Goal: Information Seeking & Learning: Understand process/instructions

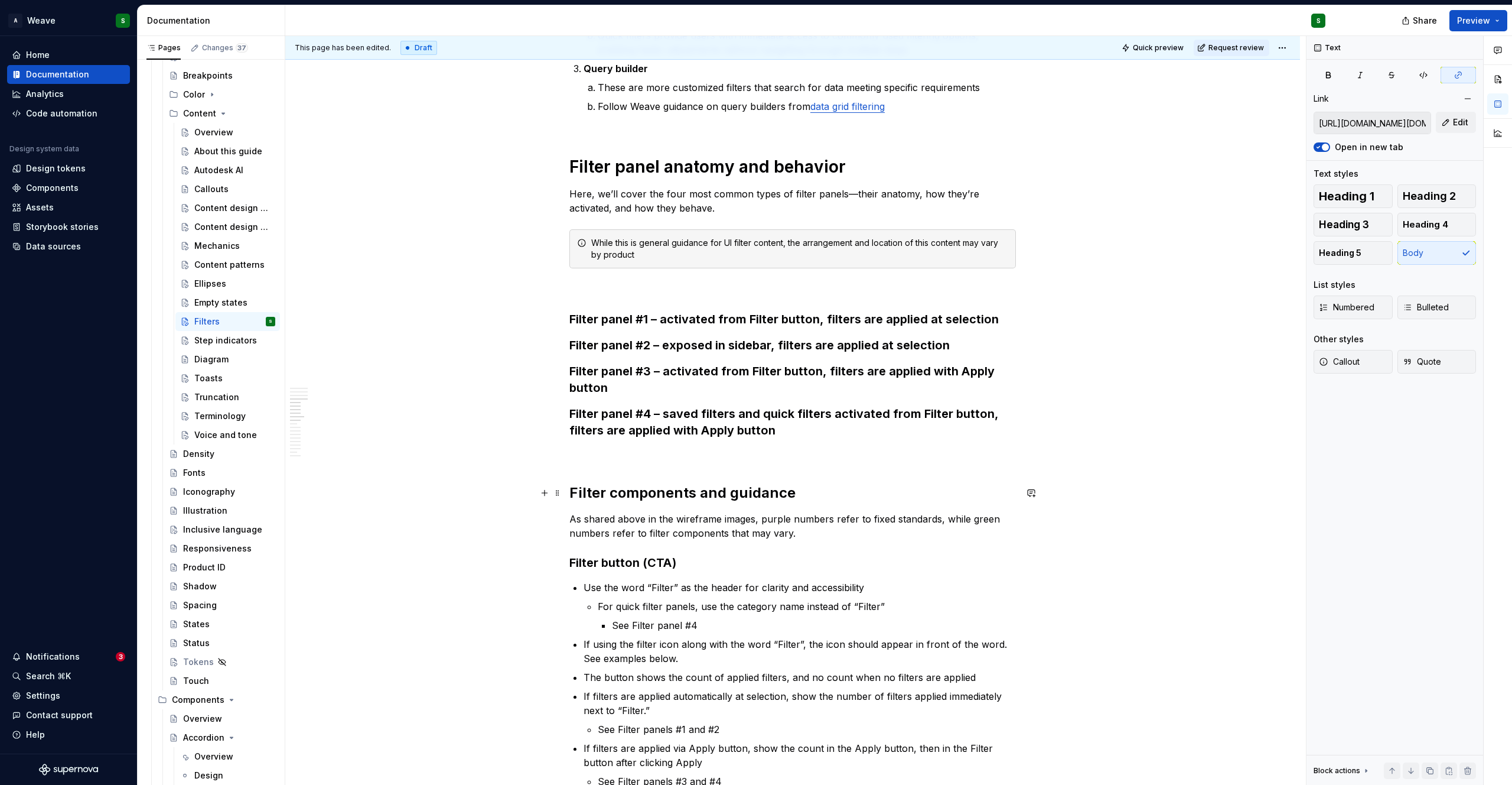
scroll to position [909, 0]
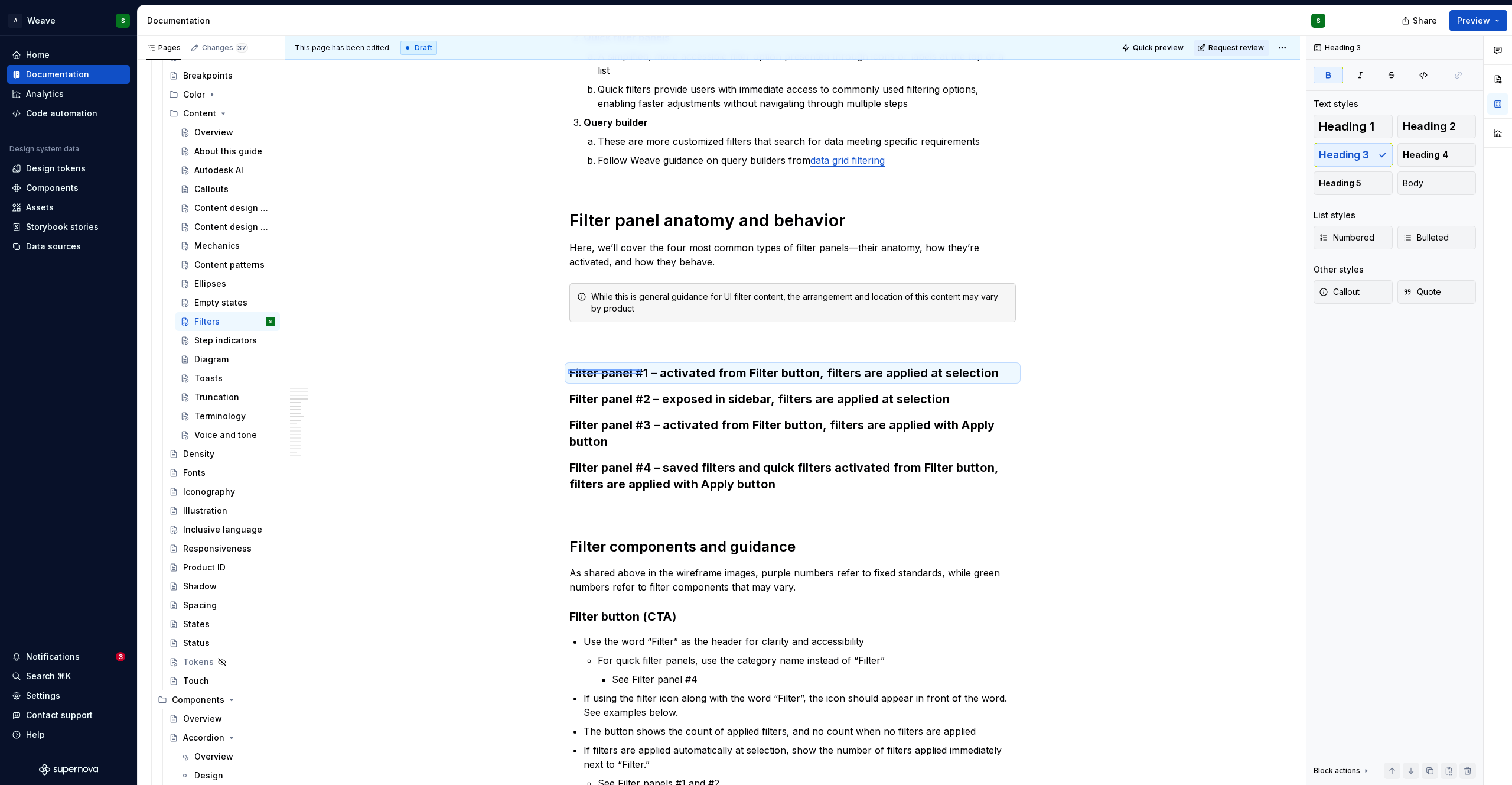
drag, startPoint x: 568, startPoint y: 374, endPoint x: 642, endPoint y: 369, distance: 74.2
click at [642, 369] on div "This page has been edited. Draft Quick preview Request review Filters Edit head…" at bounding box center [795, 410] width 1021 height 749
click at [652, 375] on strong "Filter panel #1 – activated from Filter button, filters are applied at selection" at bounding box center [784, 372] width 429 height 14
drag, startPoint x: 648, startPoint y: 374, endPoint x: 570, endPoint y: 373, distance: 78.0
click at [570, 373] on strong "Filter panel #1 – activated from Filter button, filters are applied at selection" at bounding box center [784, 372] width 429 height 14
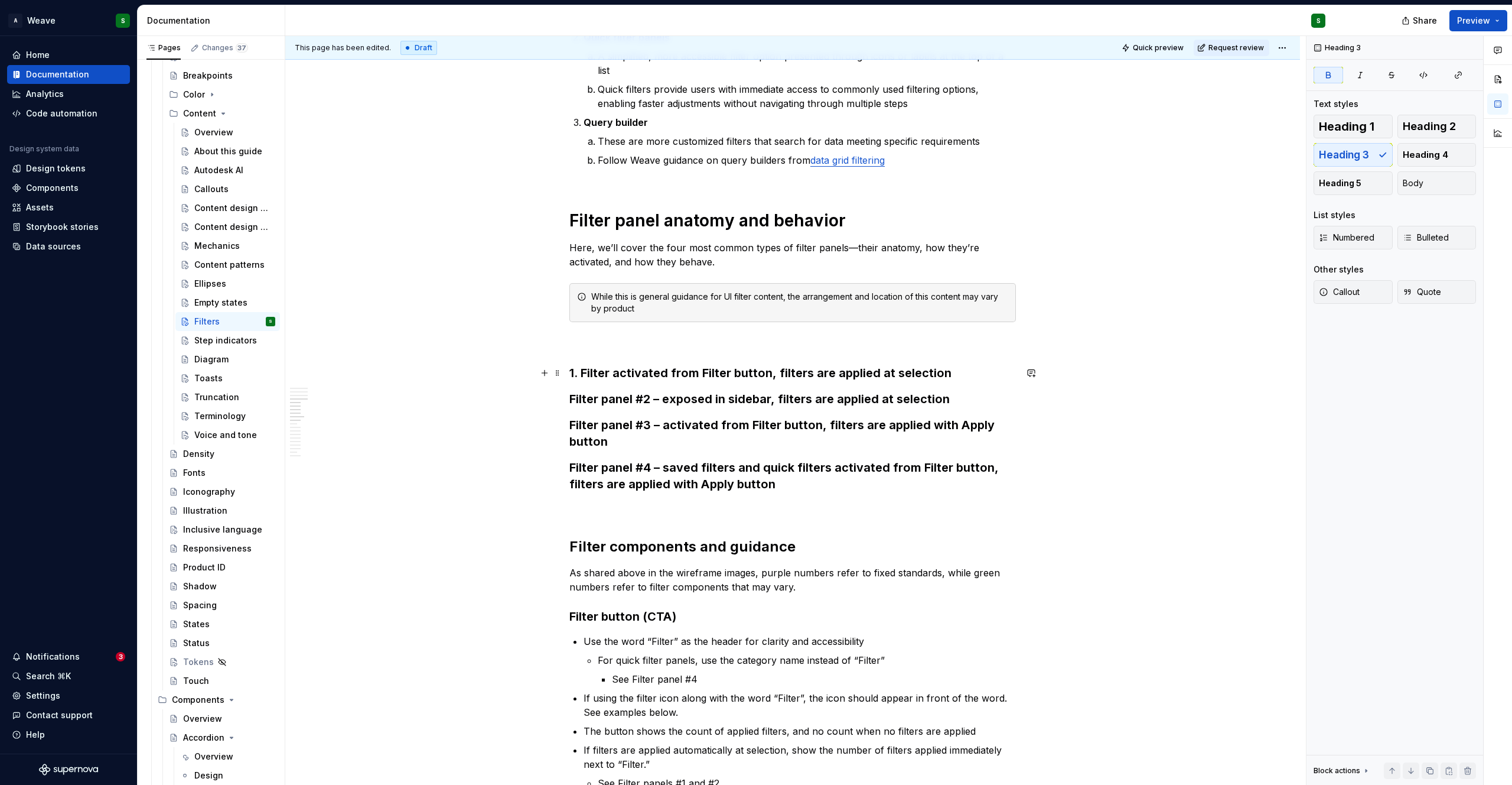
click at [627, 377] on strong "1. Filter activated from Filter button, filters are applied at selection" at bounding box center [760, 372] width 382 height 14
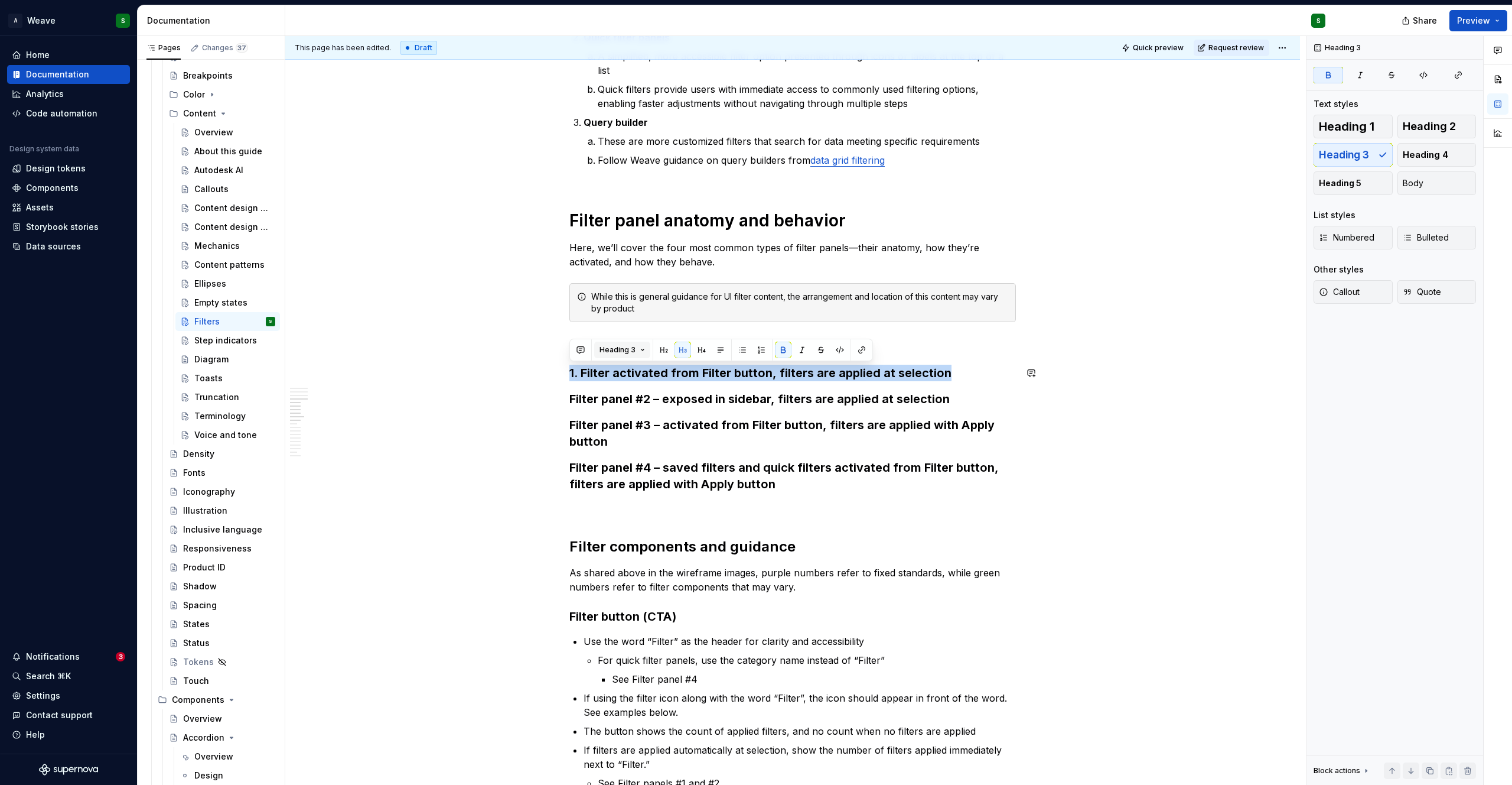
click at [618, 354] on span "Heading 3" at bounding box center [617, 350] width 36 height 9
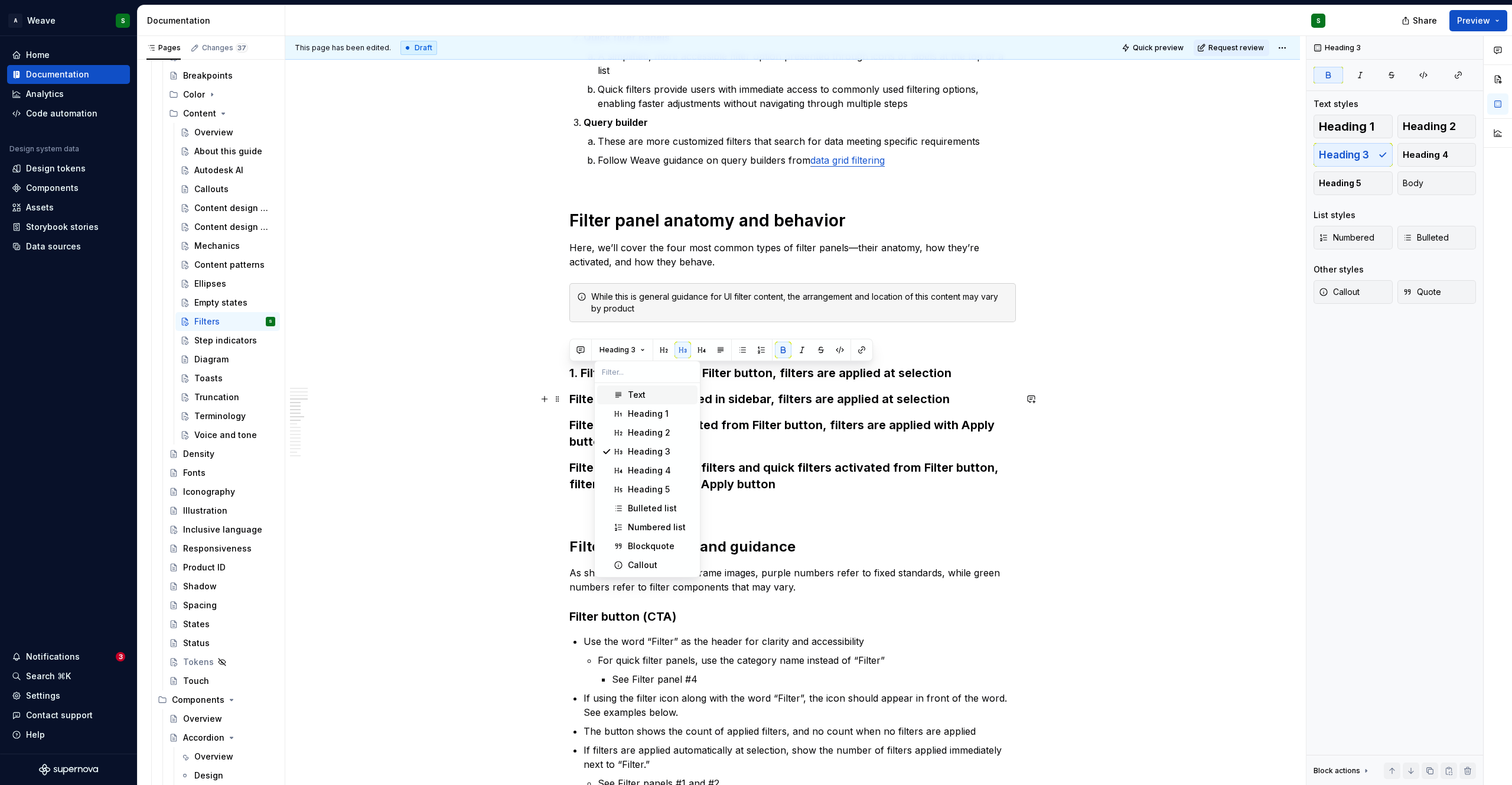
click at [622, 397] on div "Suggestions" at bounding box center [617, 394] width 9 height 9
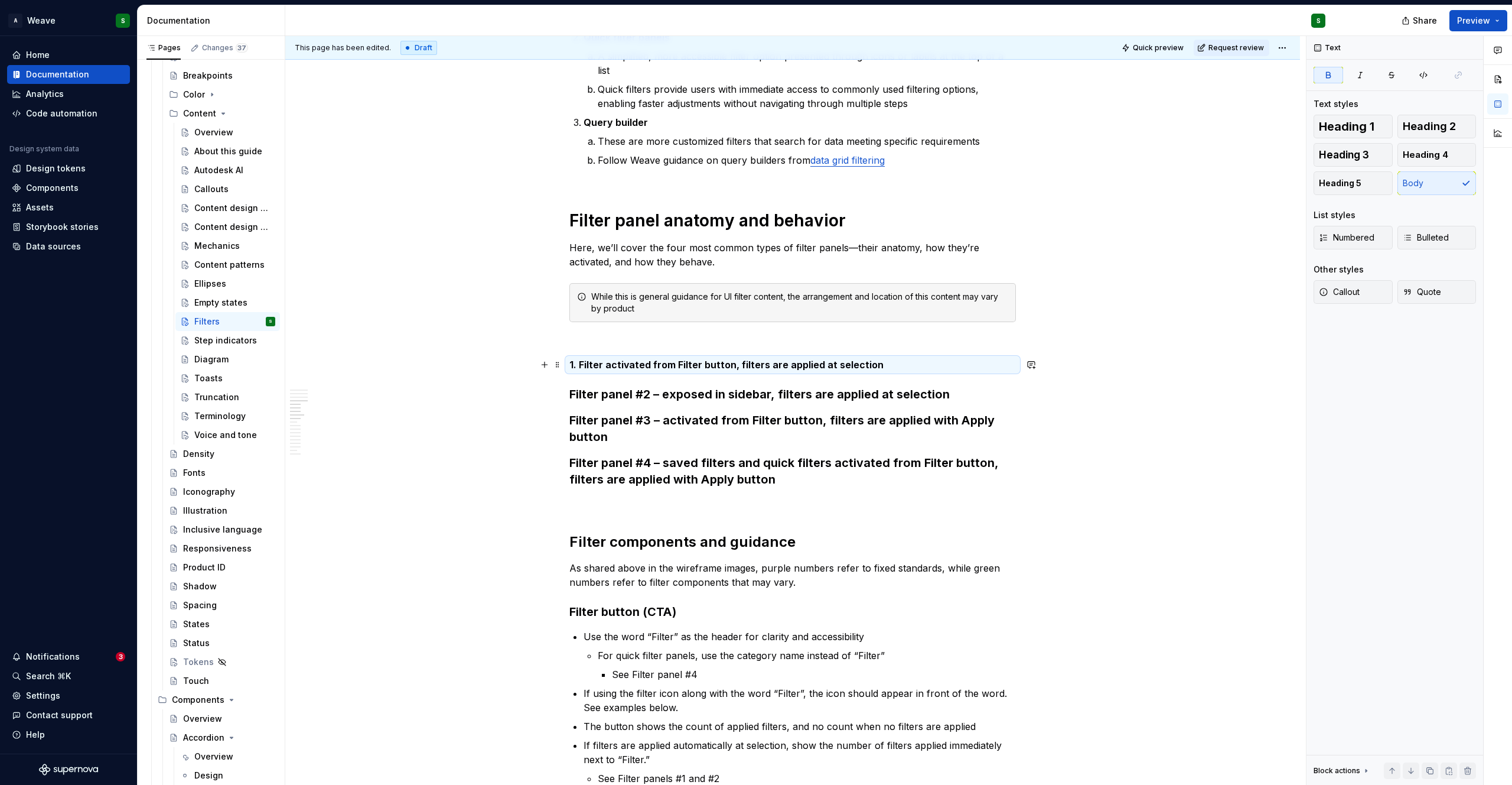
click at [598, 363] on strong "1. Filter activated from Filter button, filters are applied at selection" at bounding box center [727, 365] width 314 height 12
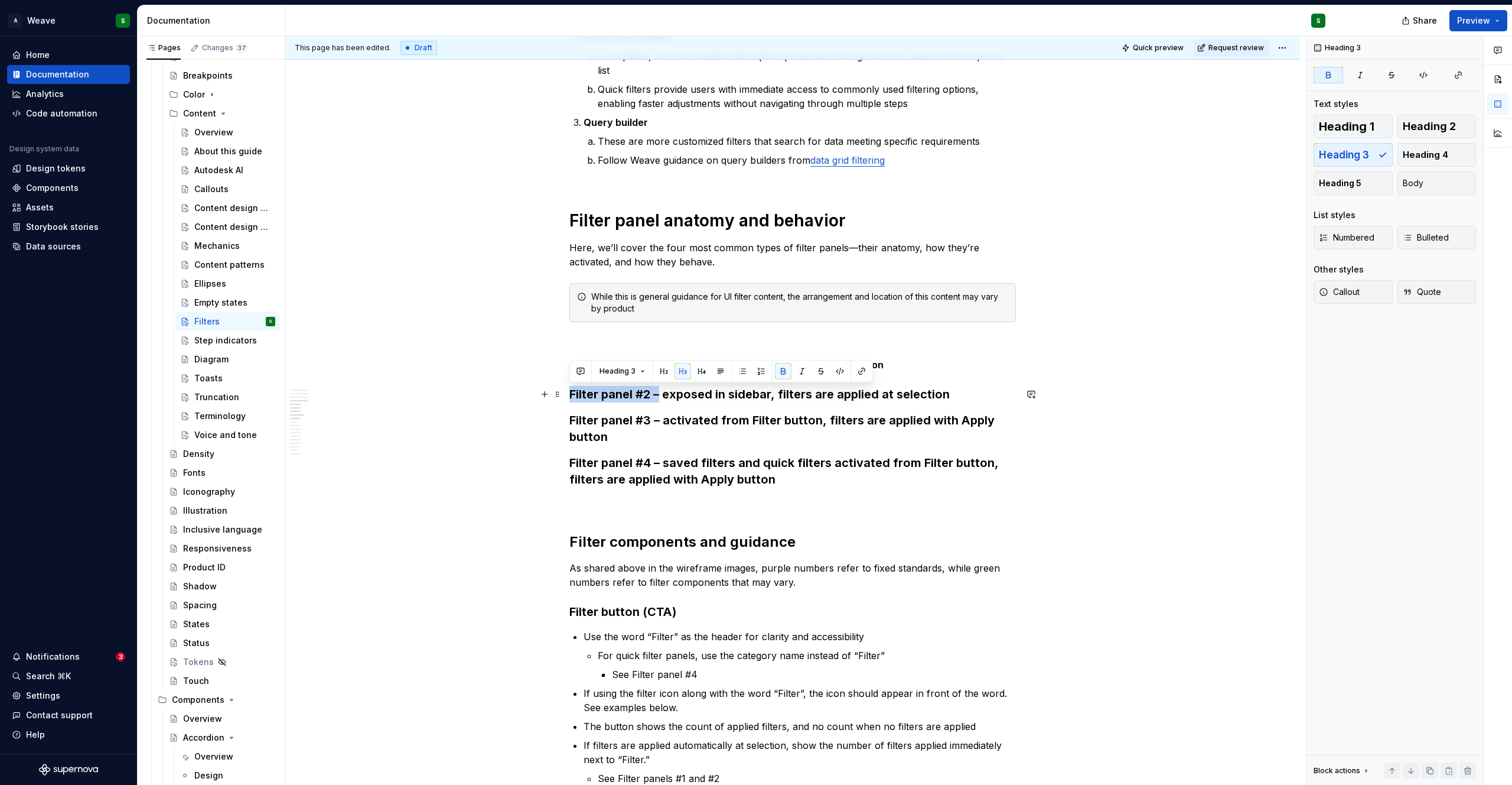
drag, startPoint x: 569, startPoint y: 395, endPoint x: 659, endPoint y: 392, distance: 90.0
click at [659, 392] on strong "Filter panel #2 – exposed in sidebar, filters are applied at selection" at bounding box center [759, 394] width 381 height 14
click at [651, 395] on strong "2. Filter exposed in sidebar, filters are applied at selection" at bounding box center [736, 394] width 333 height 14
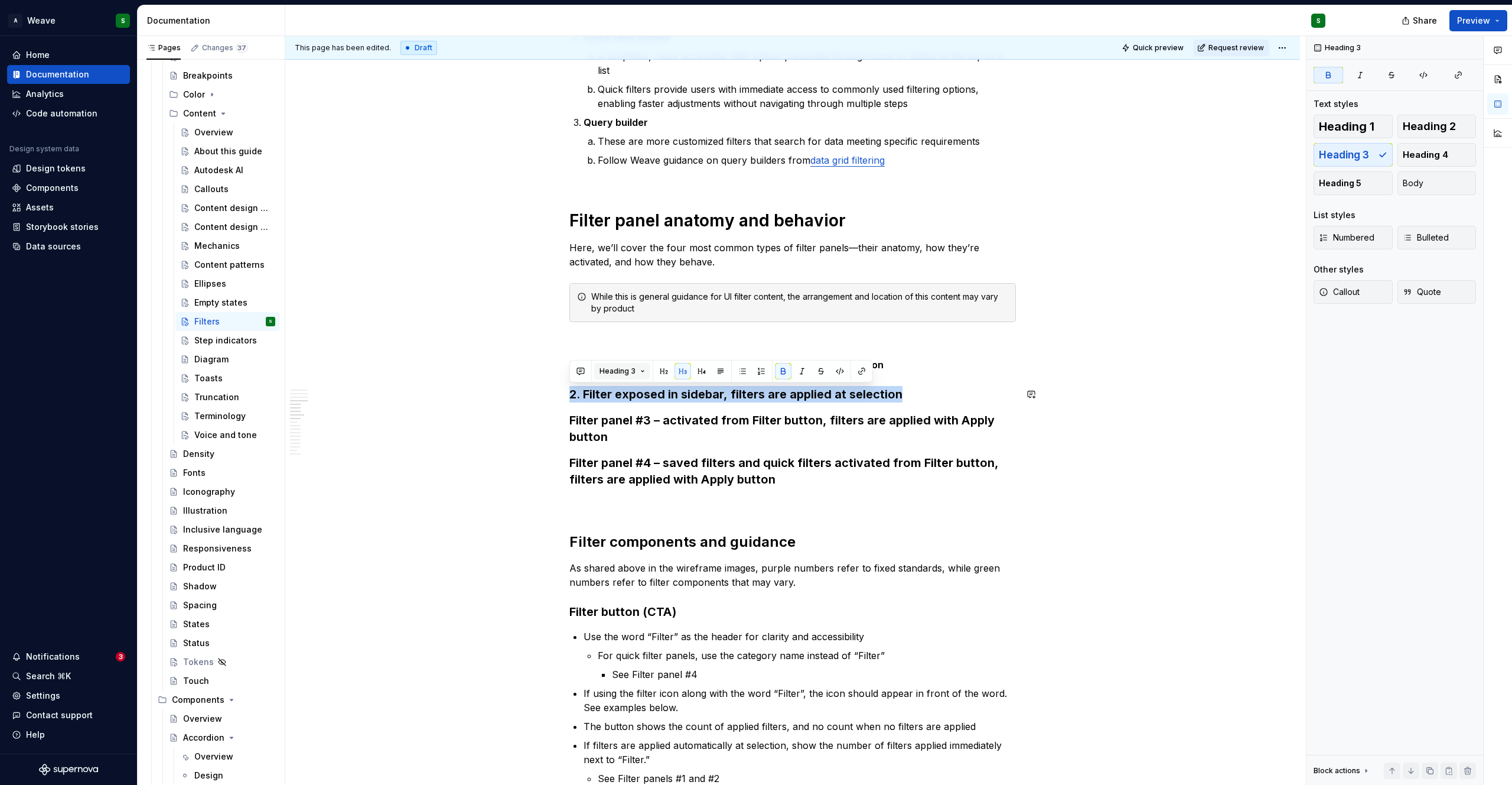
click at [631, 373] on span "Heading 3" at bounding box center [617, 371] width 36 height 9
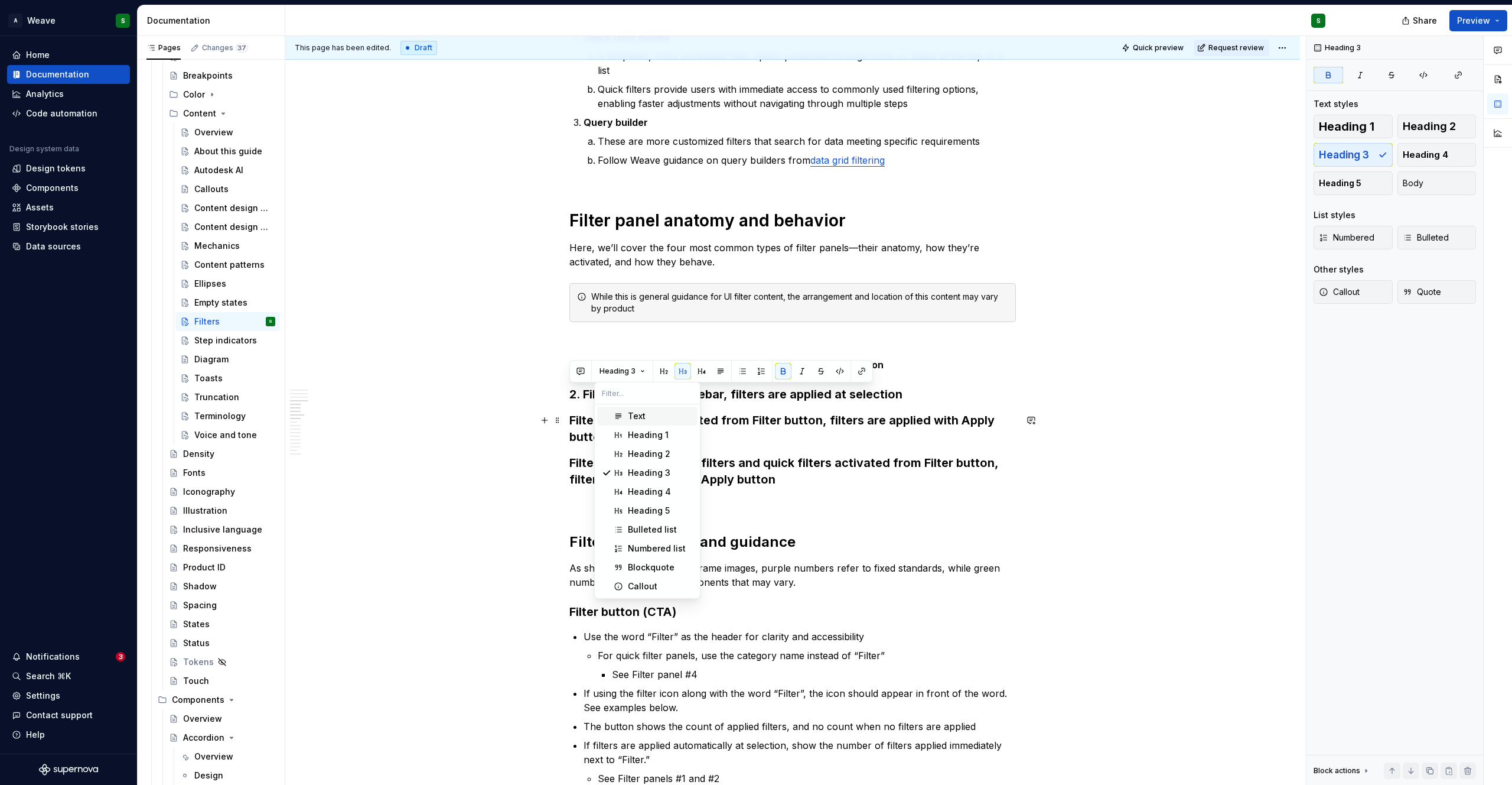
click at [622, 413] on div "Suggestions" at bounding box center [617, 415] width 9 height 9
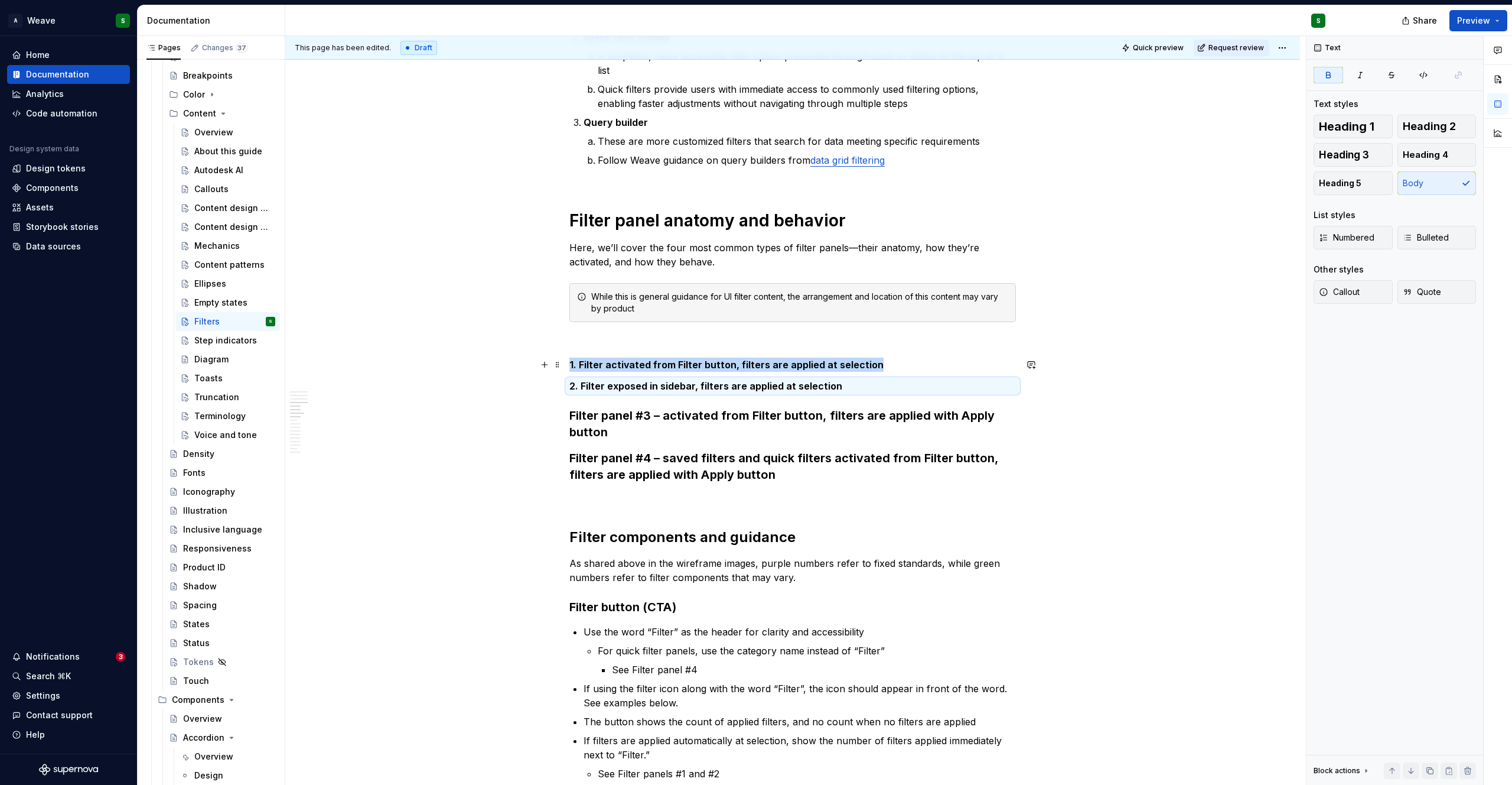
click at [900, 367] on p "1. Filter activated from Filter button, filters are applied at selection" at bounding box center [793, 364] width 447 height 14
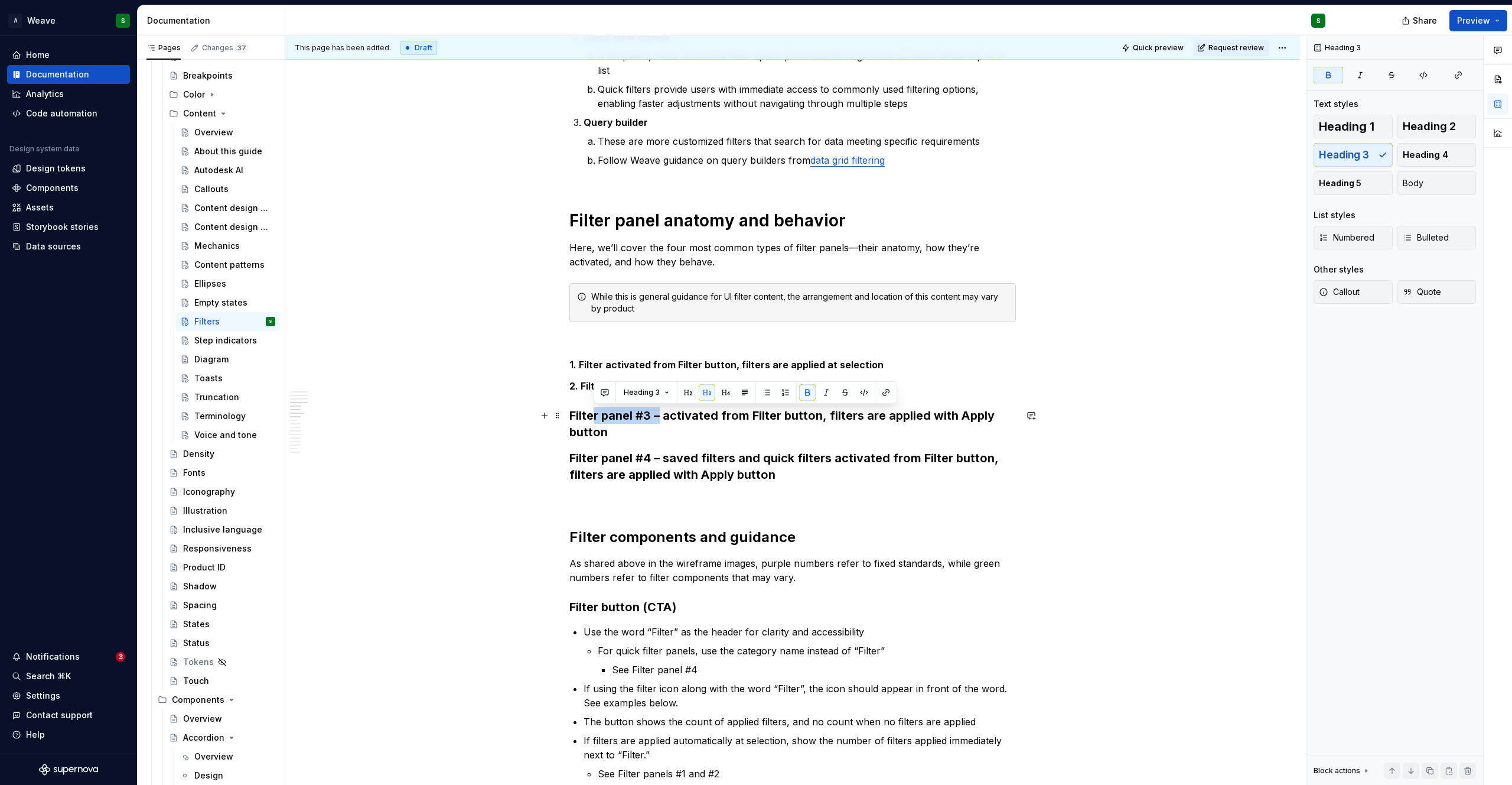
drag, startPoint x: 659, startPoint y: 418, endPoint x: 595, endPoint y: 420, distance: 64.0
click at [595, 420] on strong "Filter panel #3 – activated from Filter button, filters are applied with Apply …" at bounding box center [784, 424] width 428 height 31
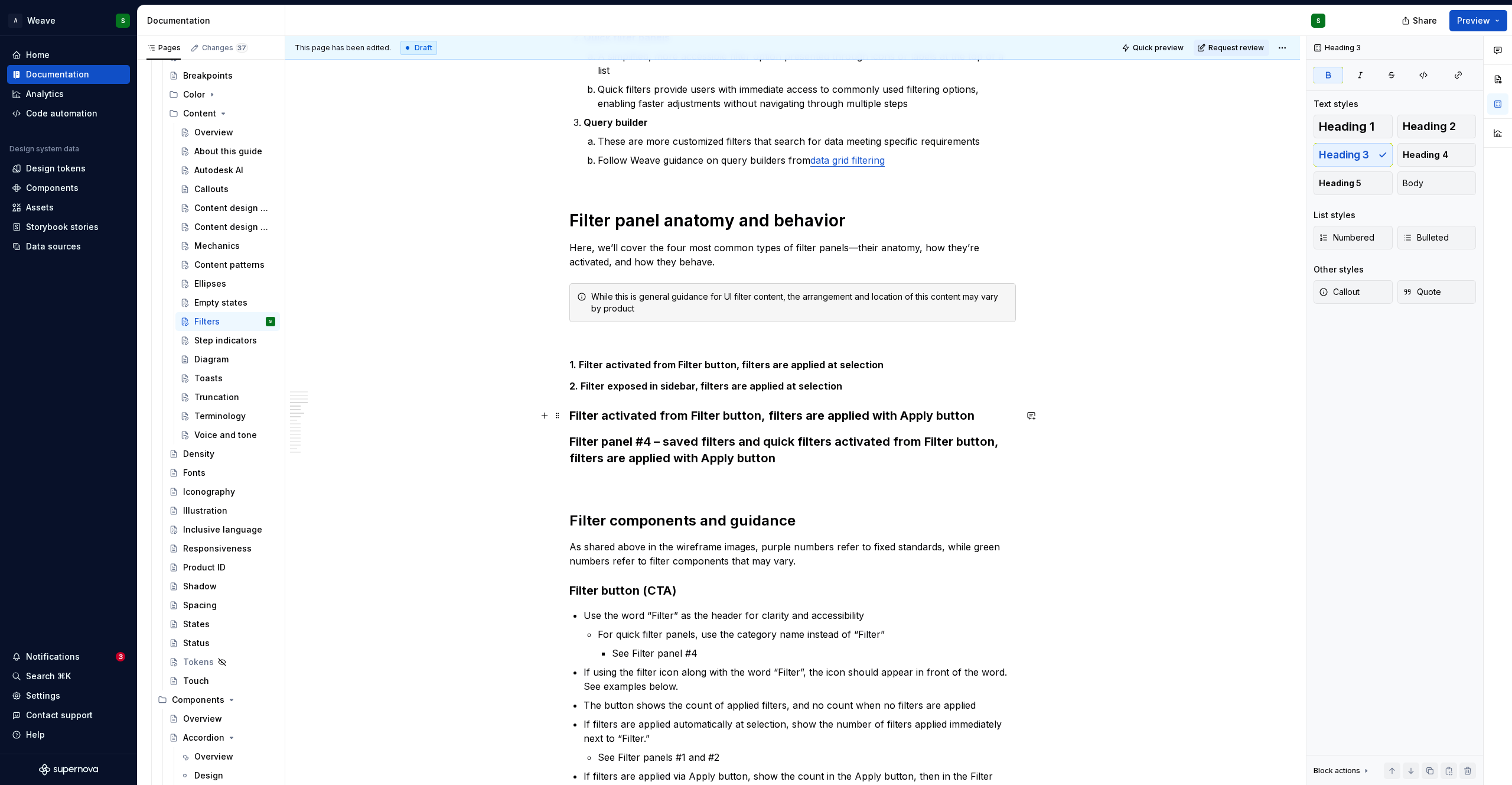
click at [570, 416] on strong "Filter activated from Filter button, filters are applied with Apply button" at bounding box center [772, 415] width 405 height 14
click at [583, 411] on strong "3. Filter activated from Filter button, filters are applied with Apply button" at bounding box center [779, 415] width 419 height 14
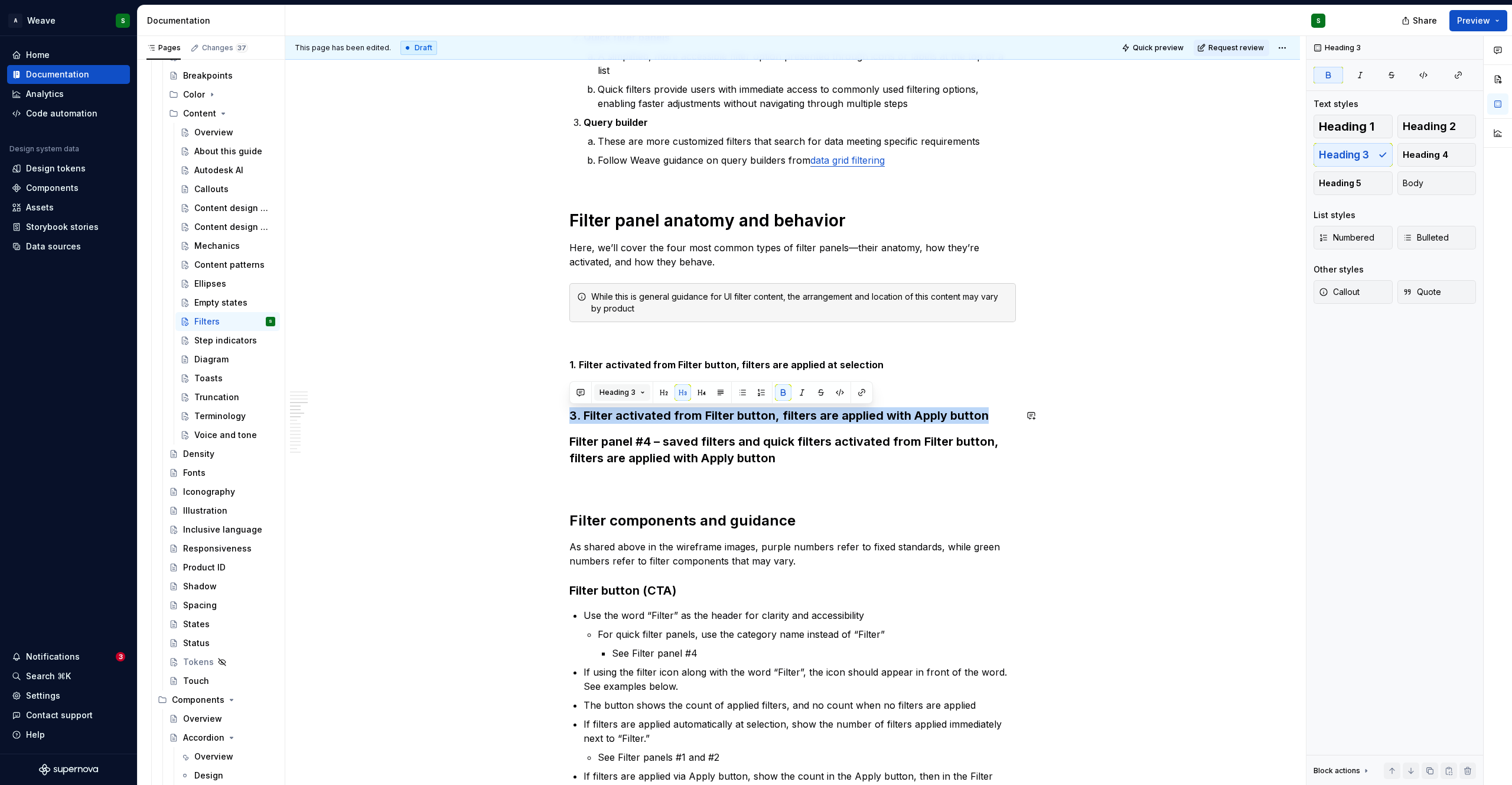
click at [642, 394] on button "Heading 3" at bounding box center [622, 392] width 56 height 17
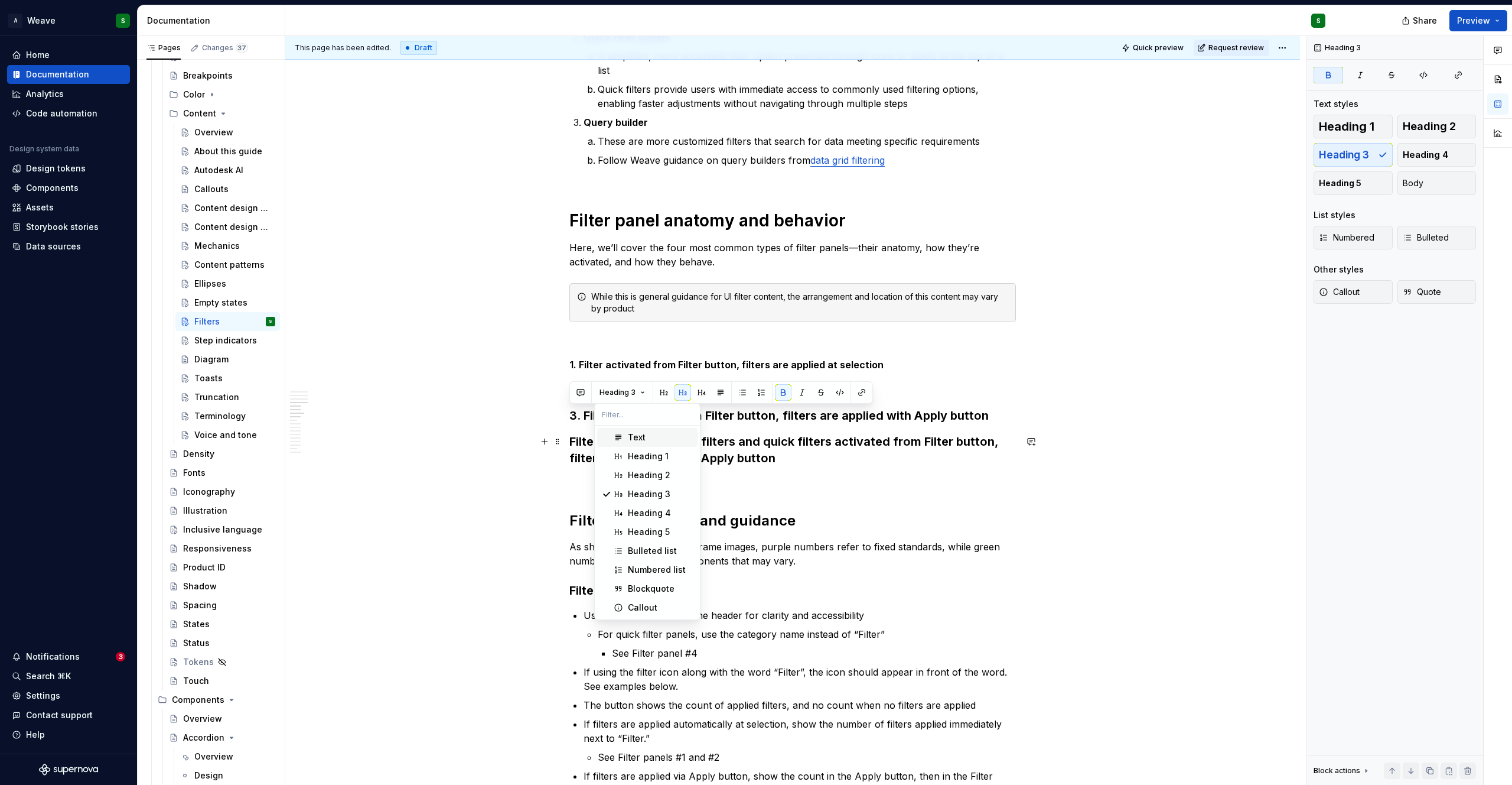
click at [625, 433] on span "Text" at bounding box center [648, 437] width 101 height 18
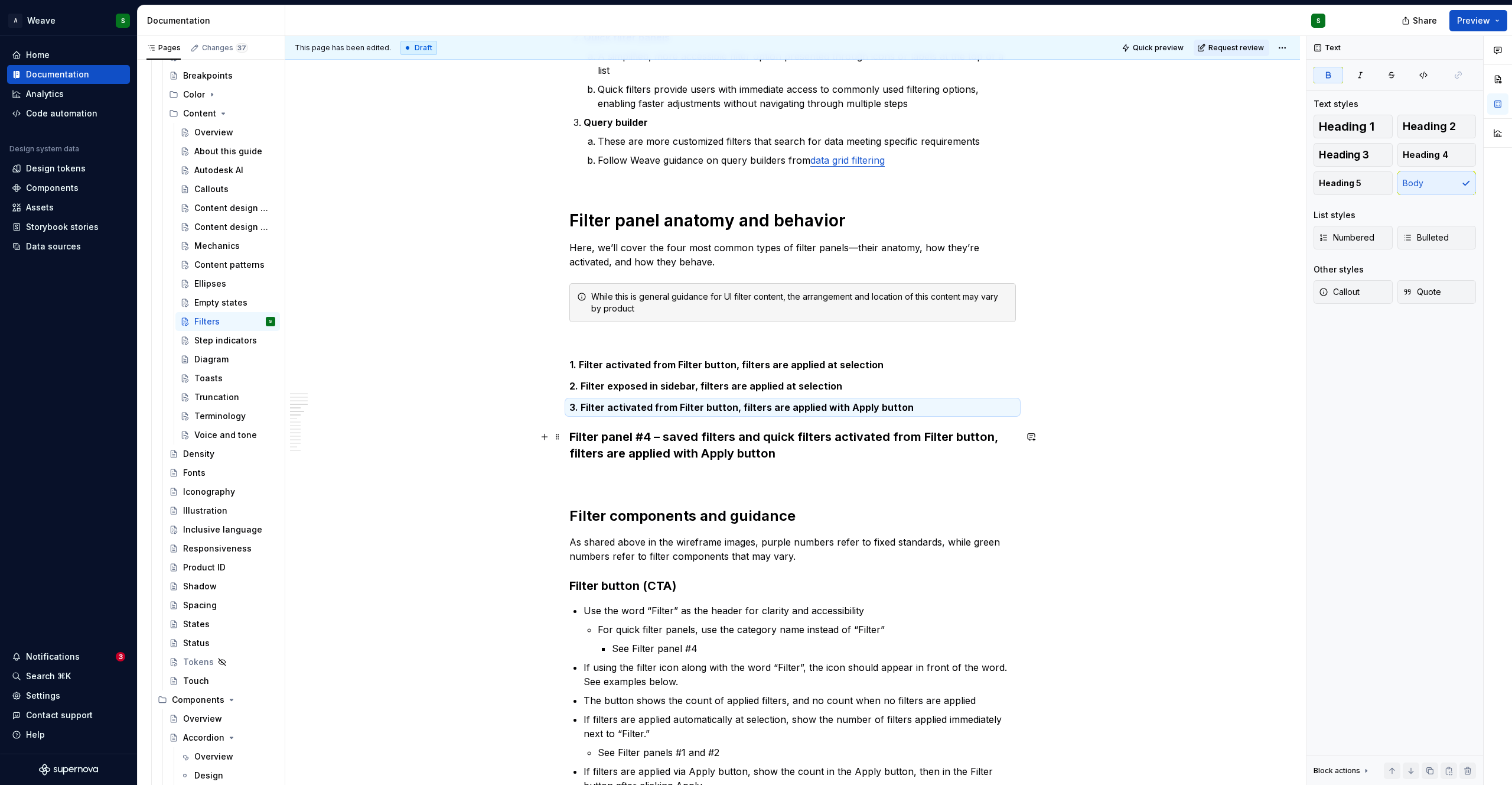
click at [588, 437] on strong "Filter panel #4 – saved filters and quick filters activated from Filter button,…" at bounding box center [785, 445] width 433 height 31
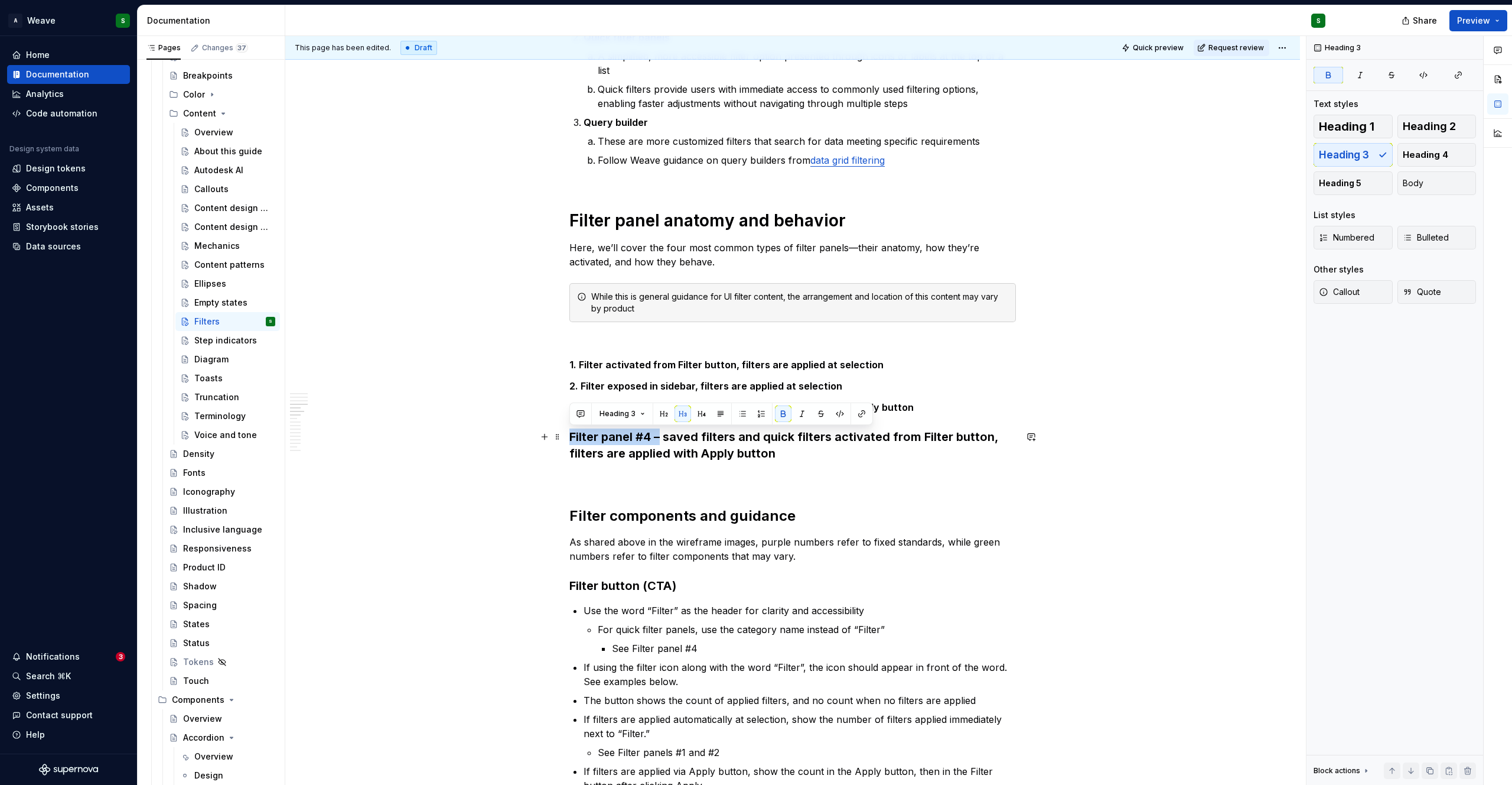
drag, startPoint x: 661, startPoint y: 440, endPoint x: 568, endPoint y: 436, distance: 93.1
click at [568, 436] on div "Filtering provides users with an efficient way to find specific information. By…" at bounding box center [793, 780] width 1015 height 2975
click at [611, 447] on strong "Filter saved filters and quick filters activated from Filter button, filters ar…" at bounding box center [785, 445] width 430 height 31
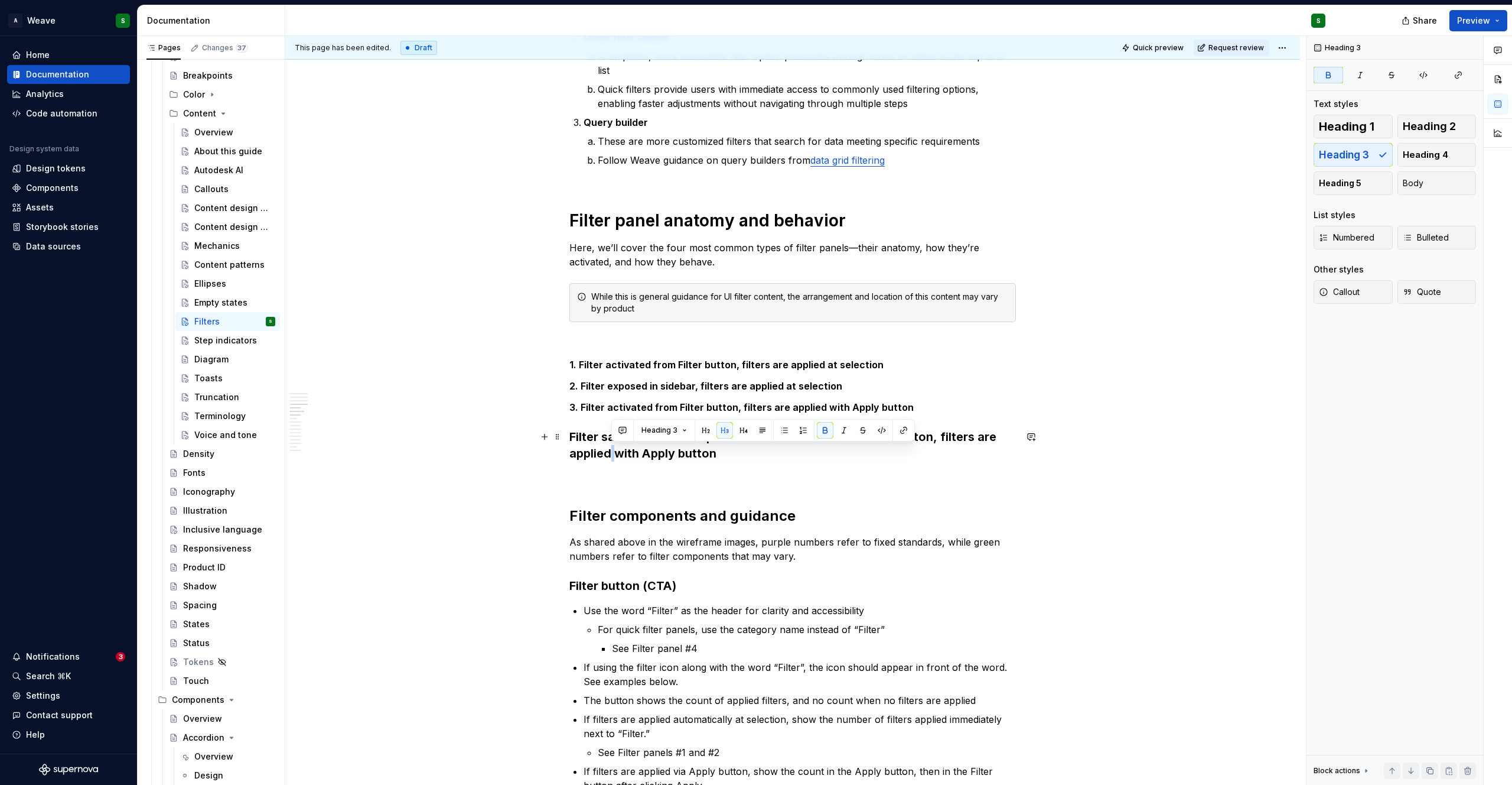
click at [611, 447] on strong "Filter saved filters and quick filters activated from Filter button, filters ar…" at bounding box center [785, 445] width 430 height 31
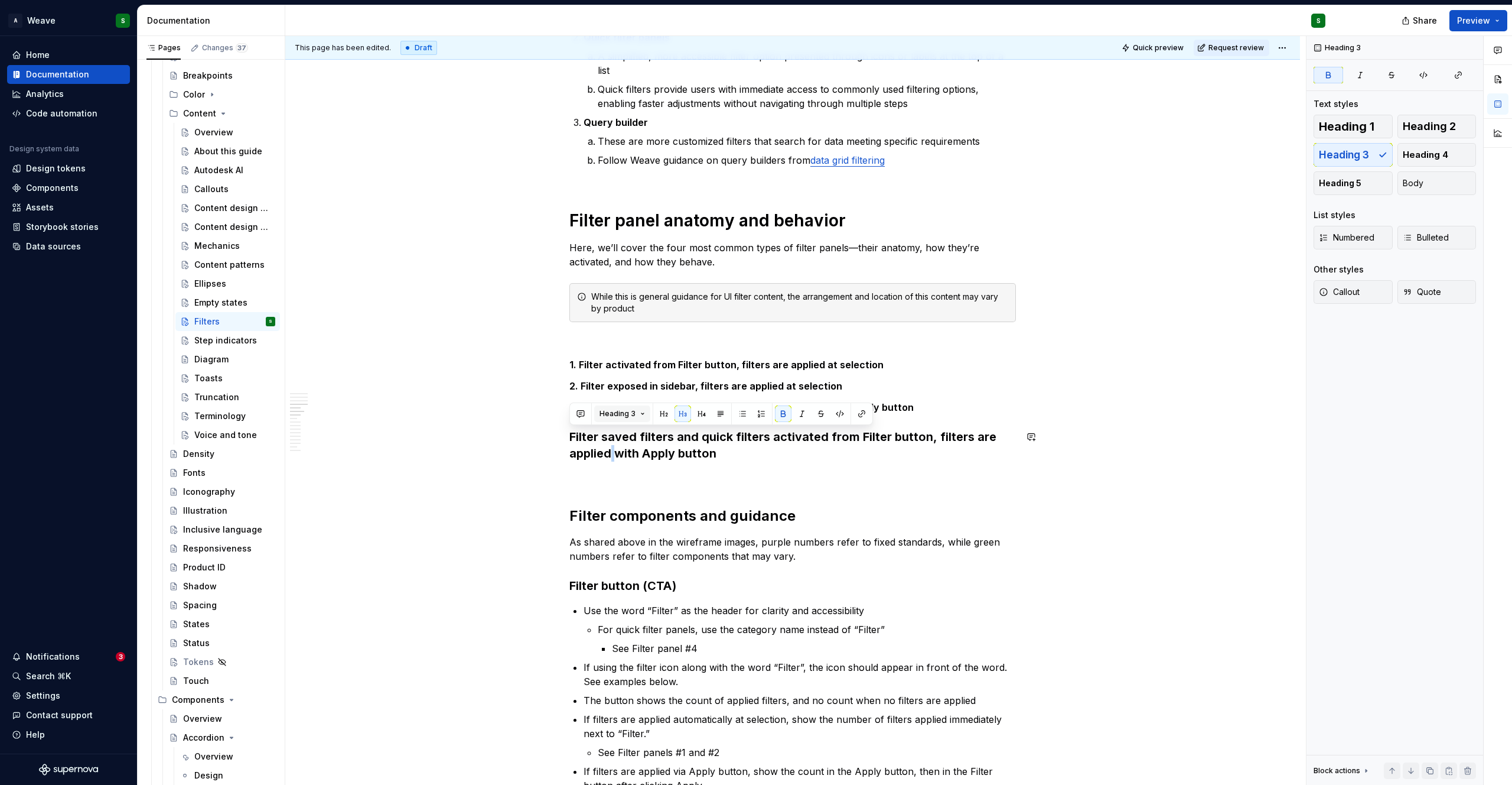
click at [622, 410] on span "Heading 3" at bounding box center [617, 414] width 36 height 9
click at [629, 461] on div "Text" at bounding box center [636, 459] width 18 height 12
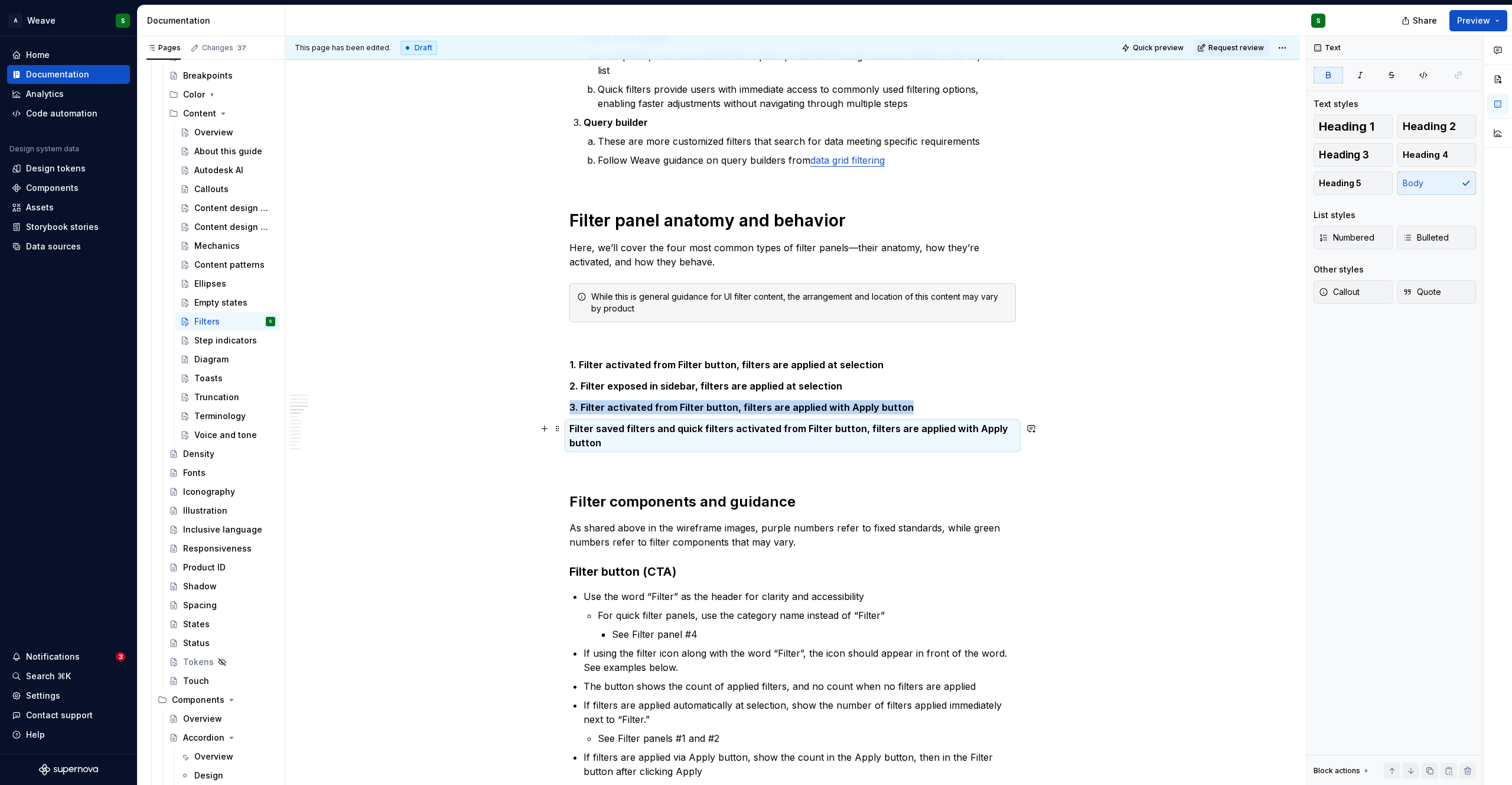
click at [570, 429] on p "Filter saved filters and quick filters activated from Filter button, filters ar…" at bounding box center [793, 435] width 447 height 29
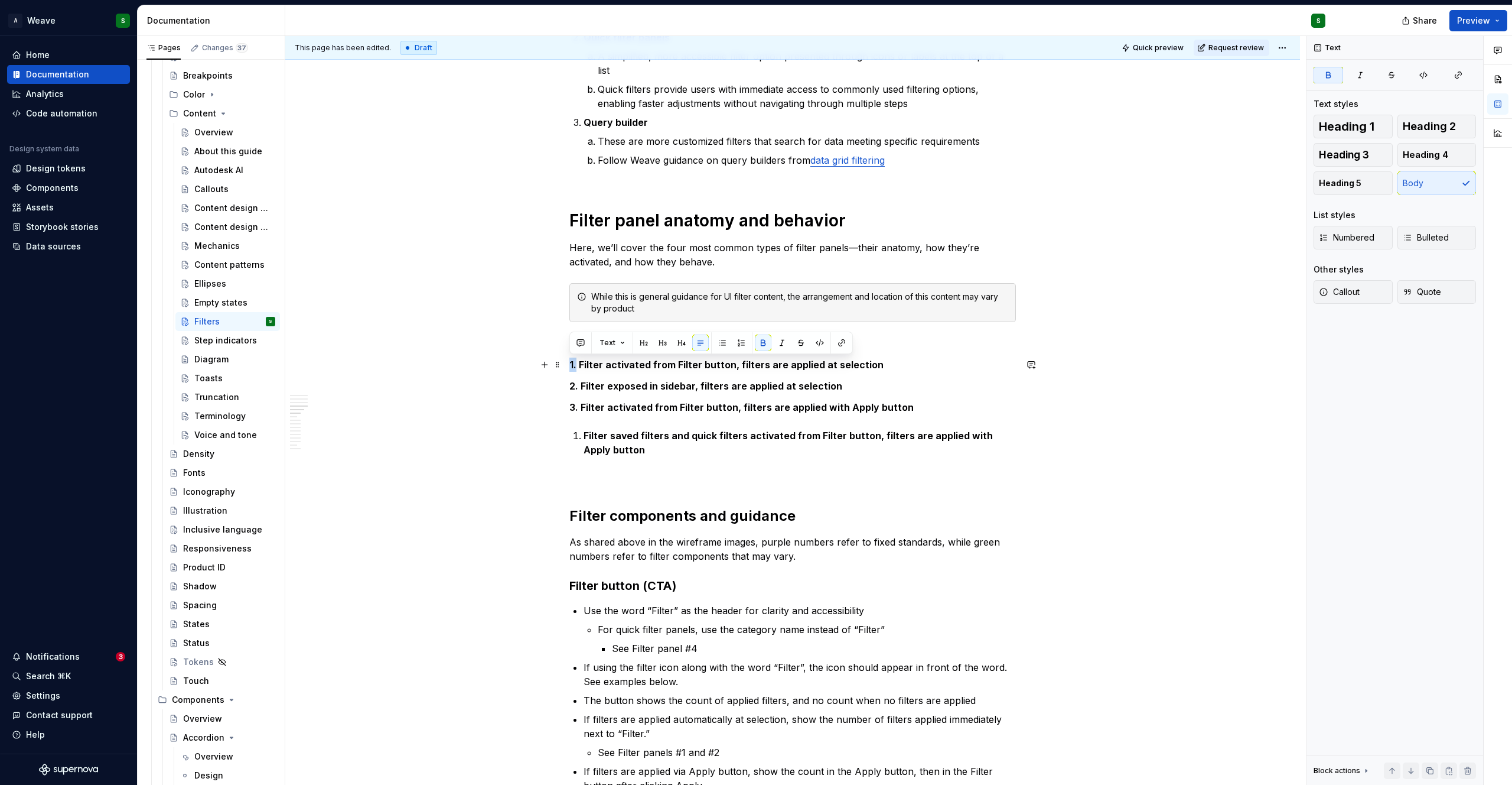
drag, startPoint x: 575, startPoint y: 366, endPoint x: 564, endPoint y: 366, distance: 11.0
click at [564, 366] on div "Filtering provides users with an efficient way to find specific information. By…" at bounding box center [793, 780] width 1015 height 2975
drag, startPoint x: 580, startPoint y: 387, endPoint x: 568, endPoint y: 387, distance: 12.0
click at [568, 387] on div "Filtering provides users with an efficient way to find specific information. By…" at bounding box center [793, 780] width 1015 height 2975
drag, startPoint x: 579, startPoint y: 408, endPoint x: 569, endPoint y: 408, distance: 10.0
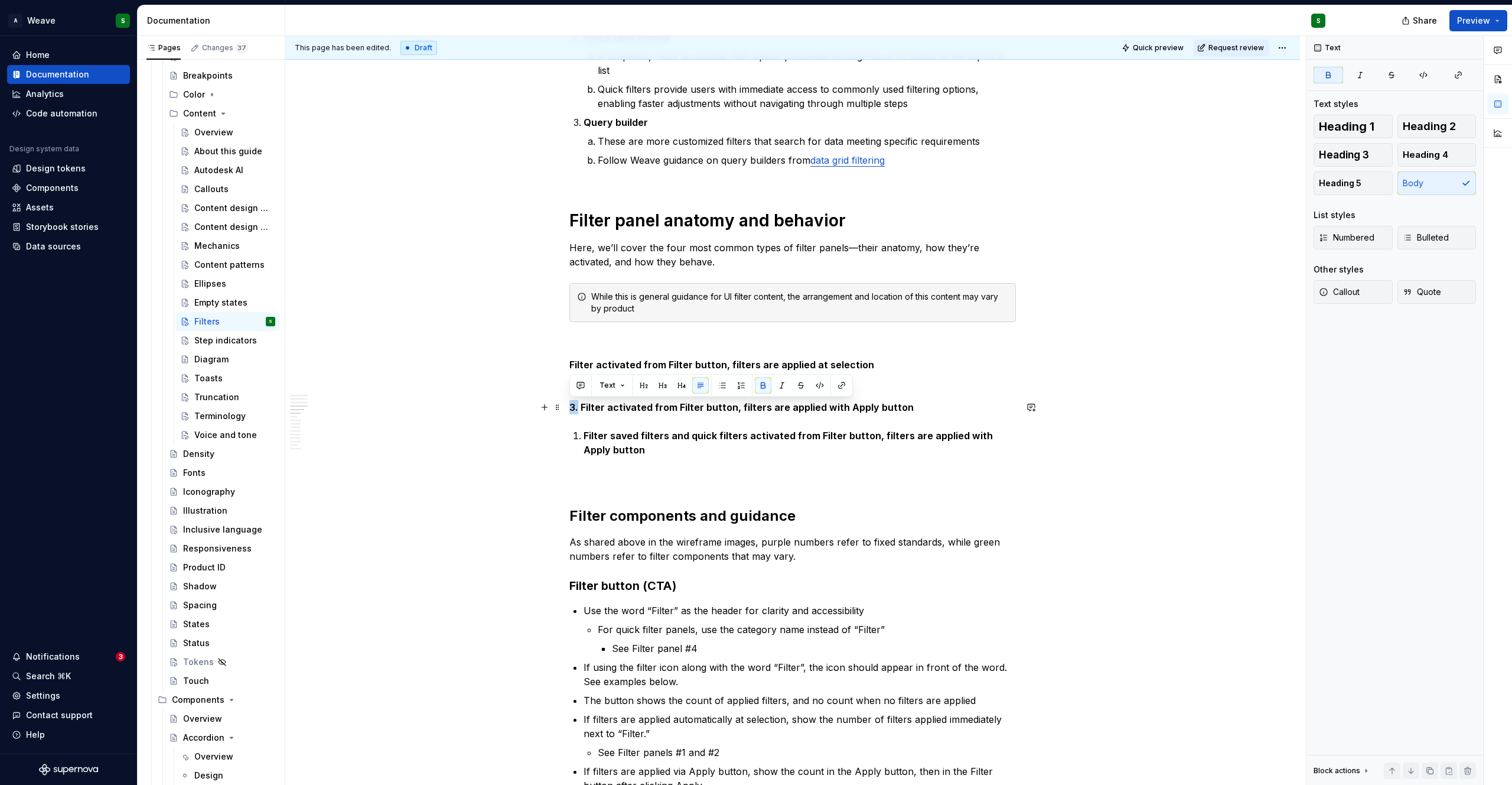
click at [570, 408] on strong "3. Filter activated from Filter button, filters are applied with Apply button" at bounding box center [742, 407] width 344 height 12
click at [584, 439] on strong "Filter saved filters and quick filters activated from Filter button, filters ar…" at bounding box center [790, 442] width 412 height 26
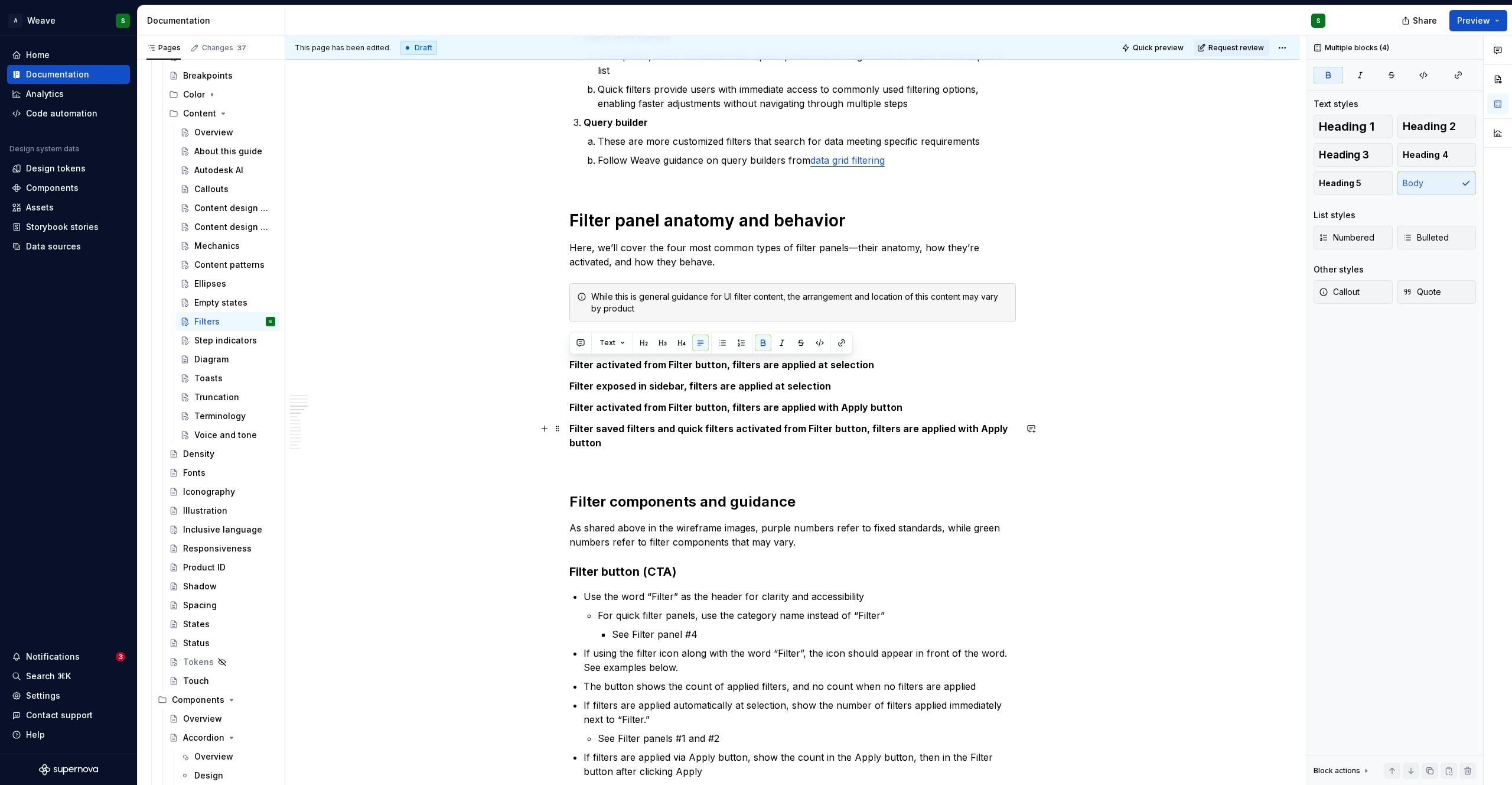
drag, startPoint x: 569, startPoint y: 367, endPoint x: 610, endPoint y: 447, distance: 89.9
click at [610, 447] on div "Filtering provides users with an efficient way to find specific information. By…" at bounding box center [793, 662] width 447 height 2684
click at [737, 346] on button "button" at bounding box center [742, 343] width 17 height 17
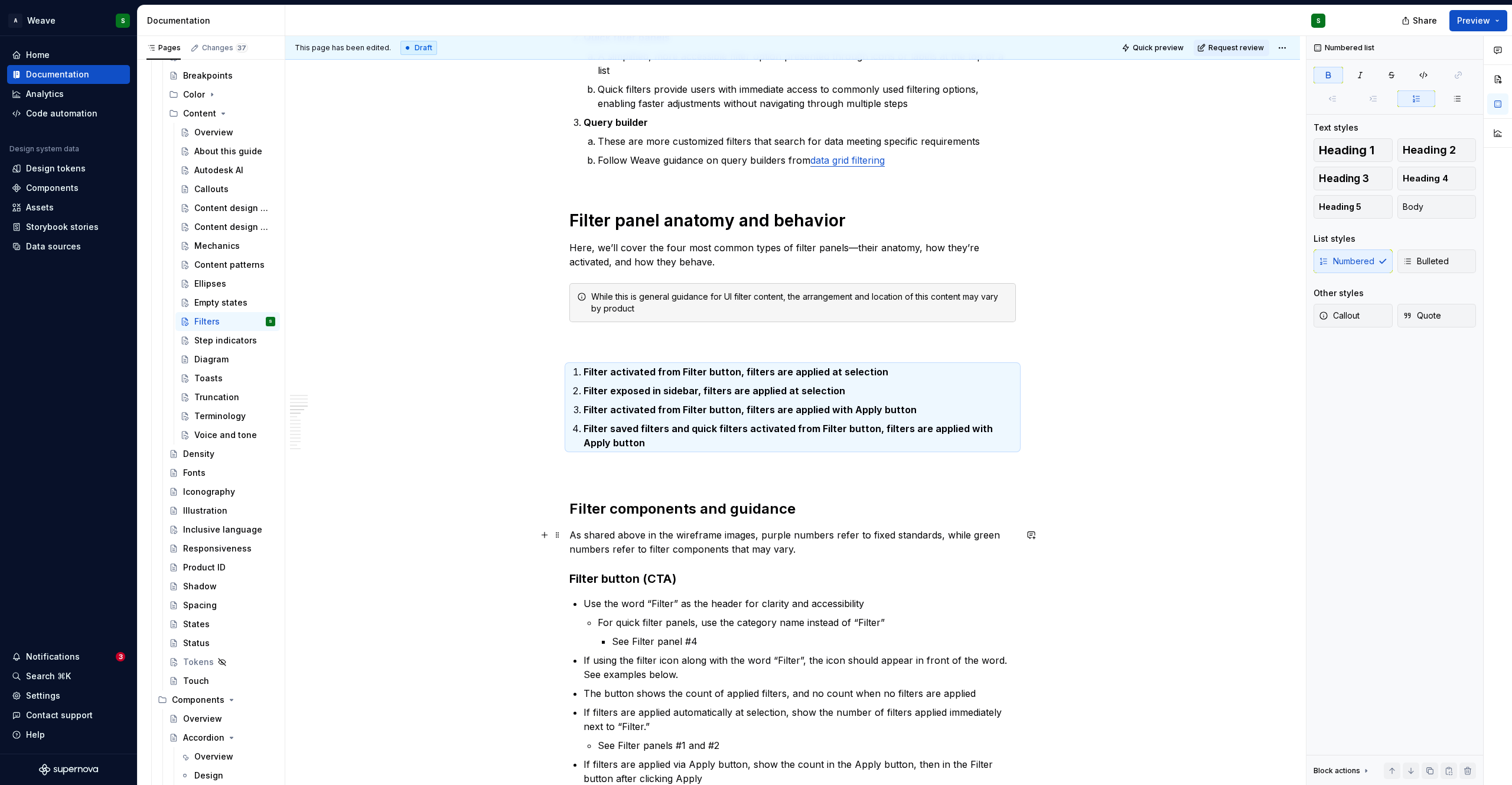
click at [679, 530] on p "As shared above in the wireframe images, purple numbers refer to fixed standard…" at bounding box center [793, 542] width 447 height 29
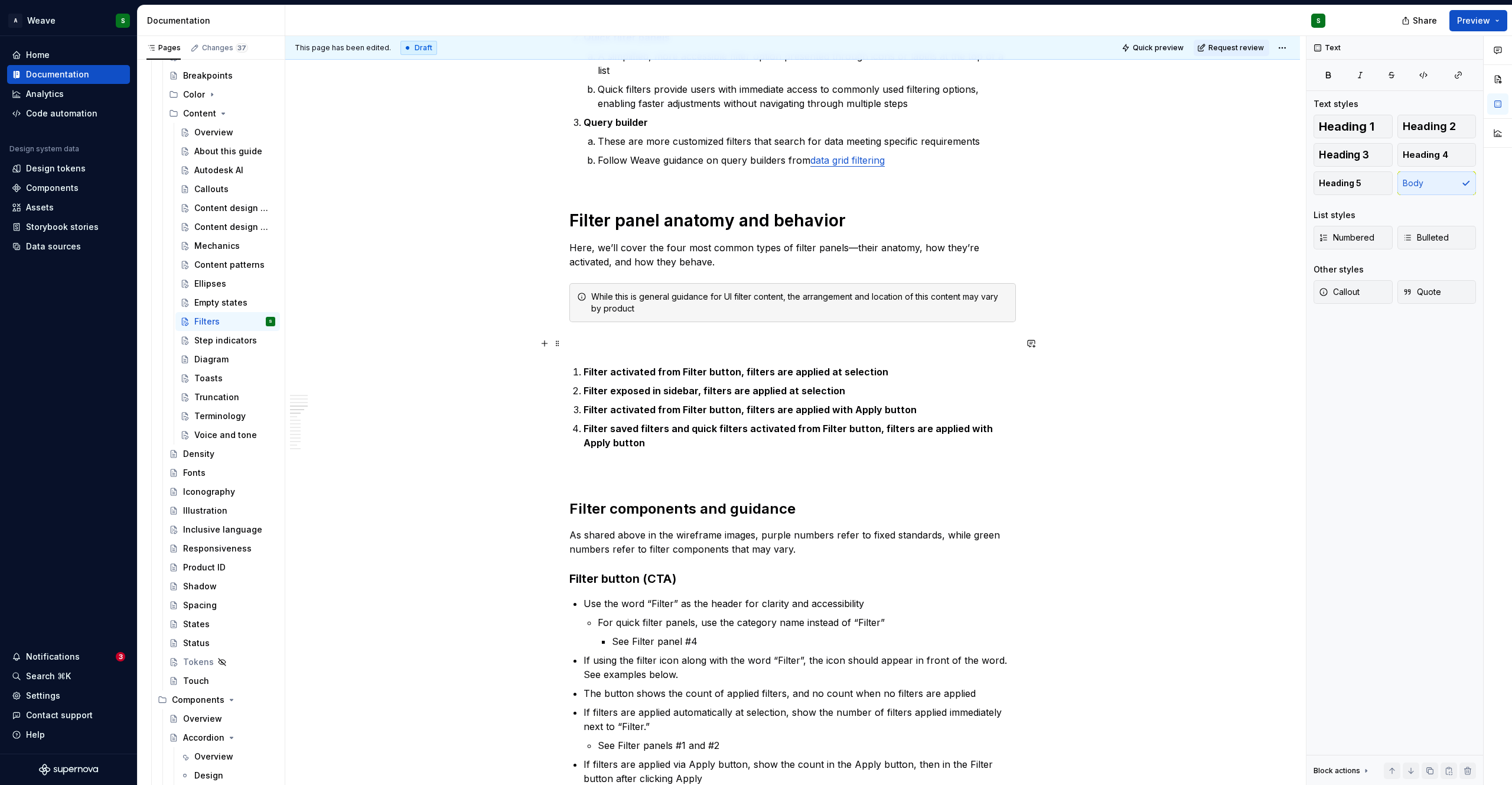
click at [580, 345] on p at bounding box center [793, 343] width 447 height 14
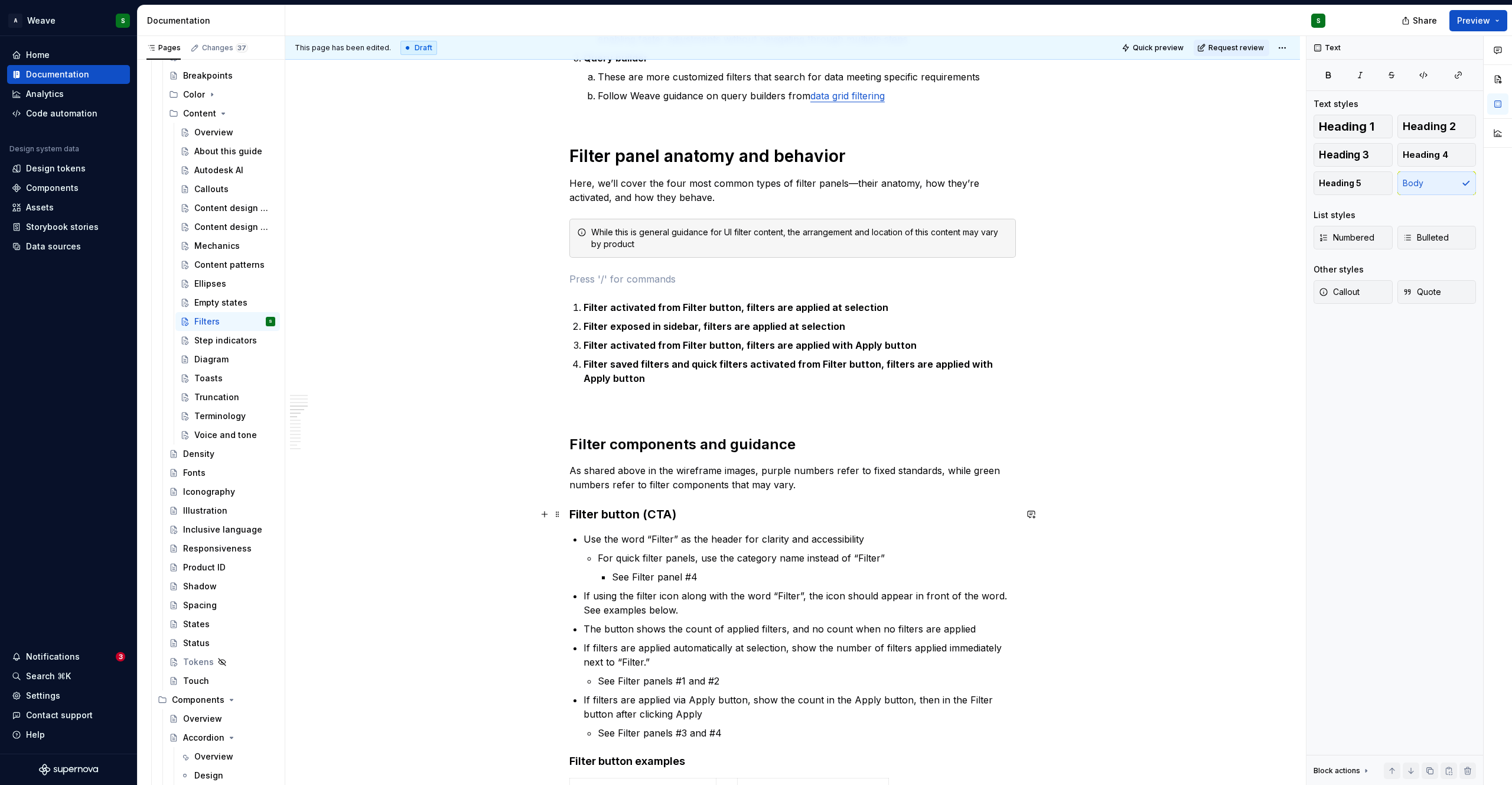
scroll to position [978, 0]
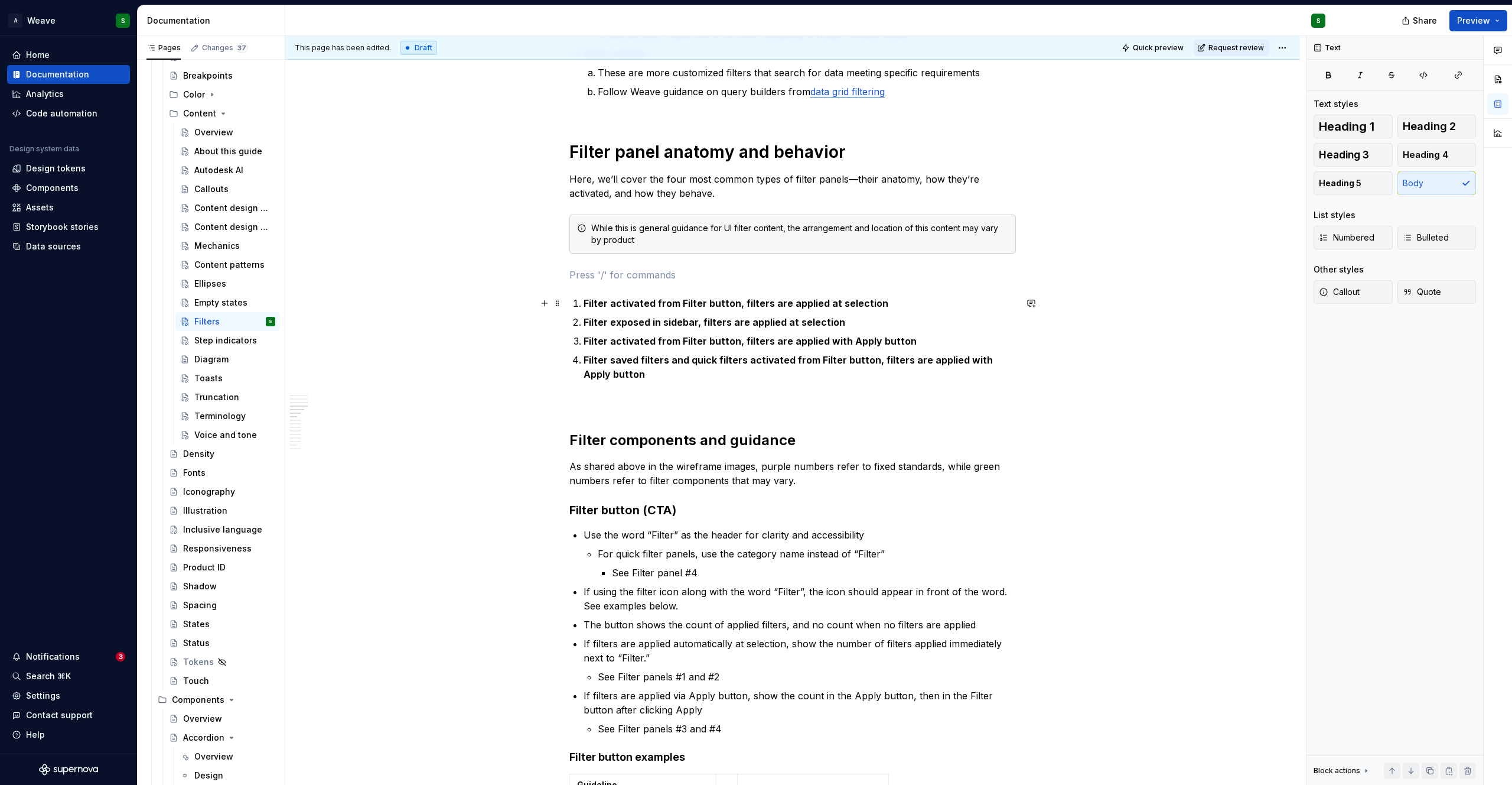
click at [879, 305] on p "Filter activated from Filter button, filters are applied at selection" at bounding box center [800, 303] width 433 height 14
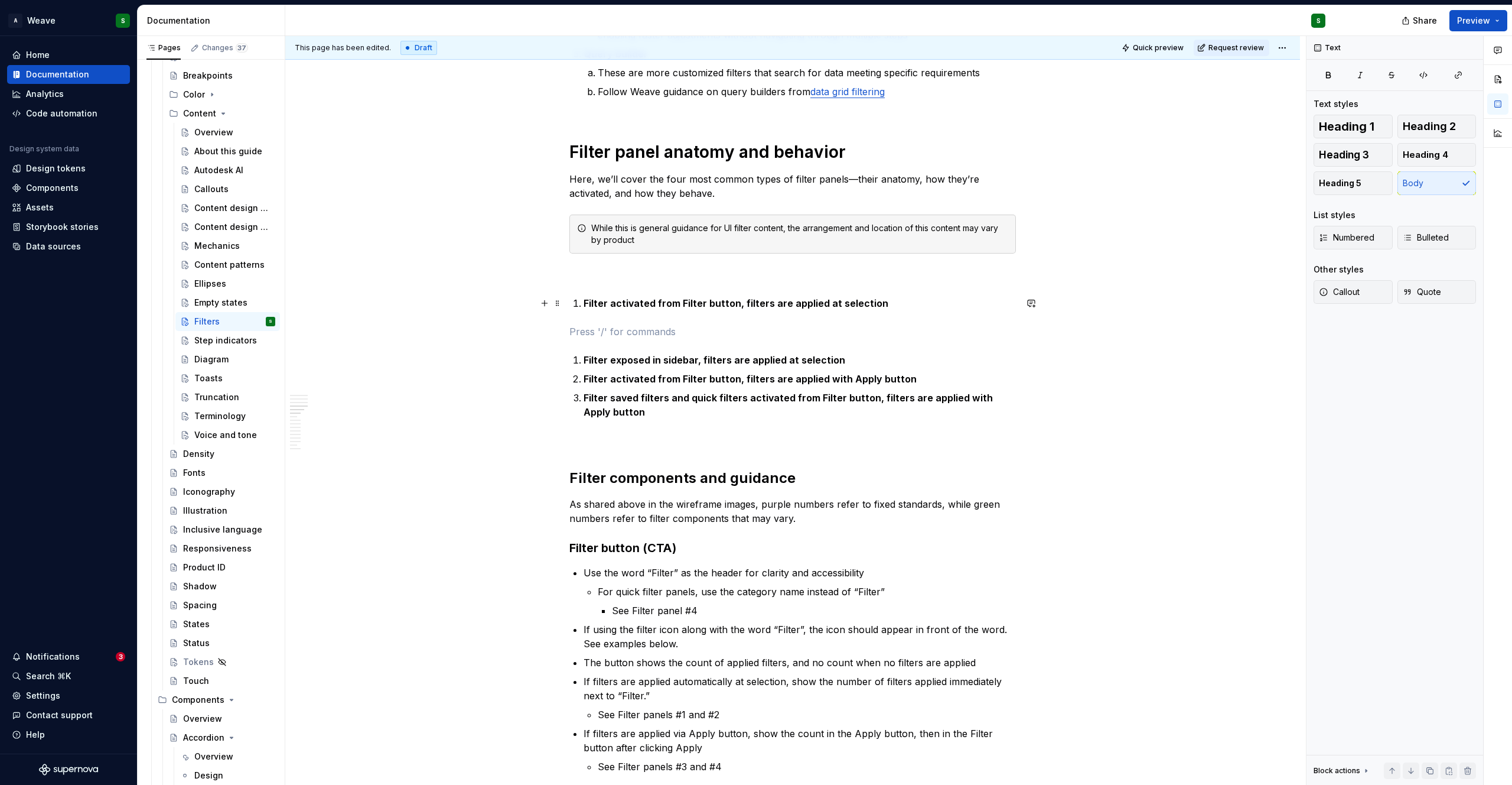
click at [584, 303] on strong "Filter activated from Filter button, filters are applied at selection" at bounding box center [736, 303] width 305 height 12
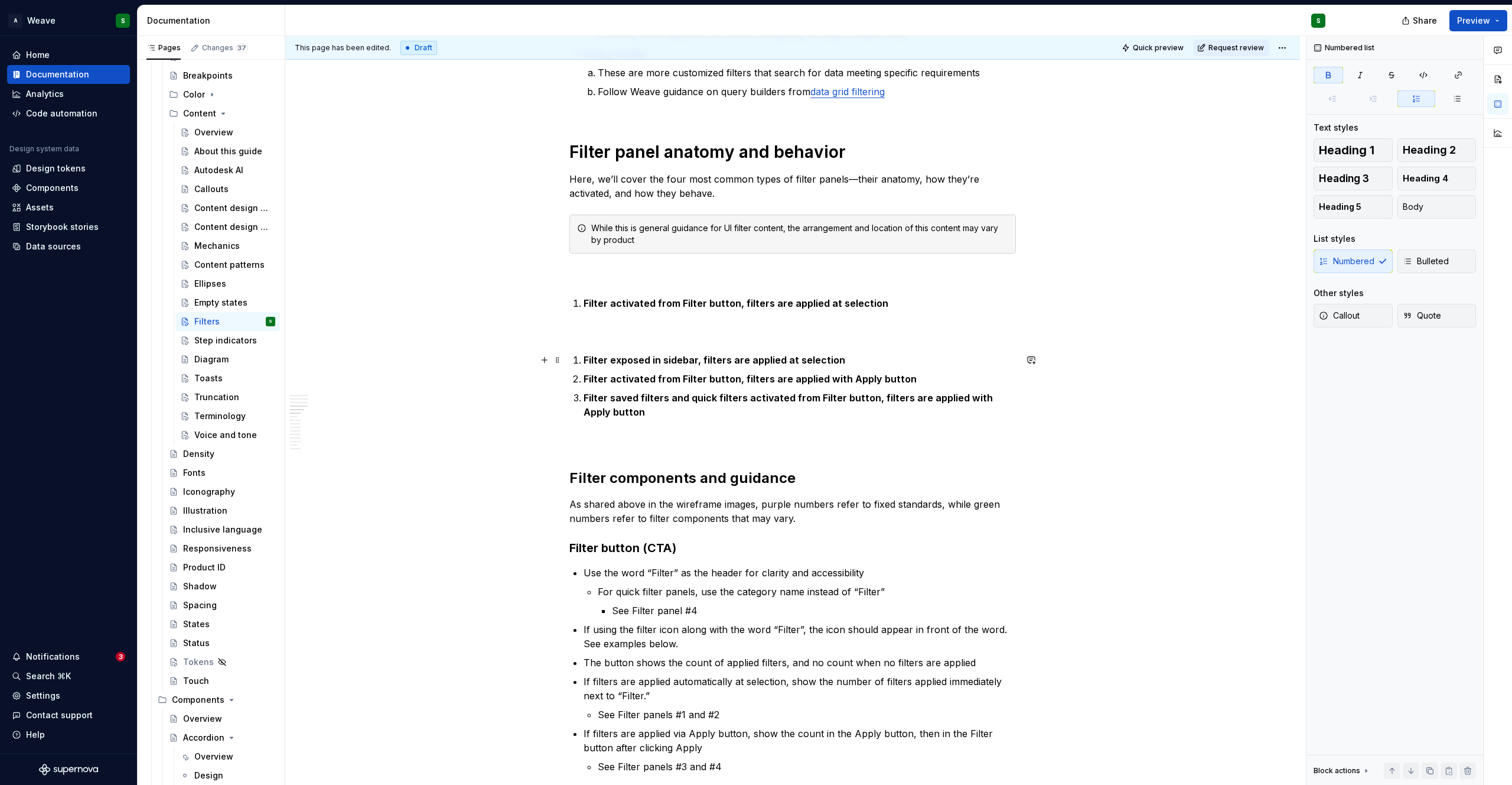
click at [584, 361] on strong "Filter exposed in sidebar, filters are applied at selection" at bounding box center [714, 360] width 261 height 12
click at [584, 328] on p at bounding box center [793, 331] width 447 height 14
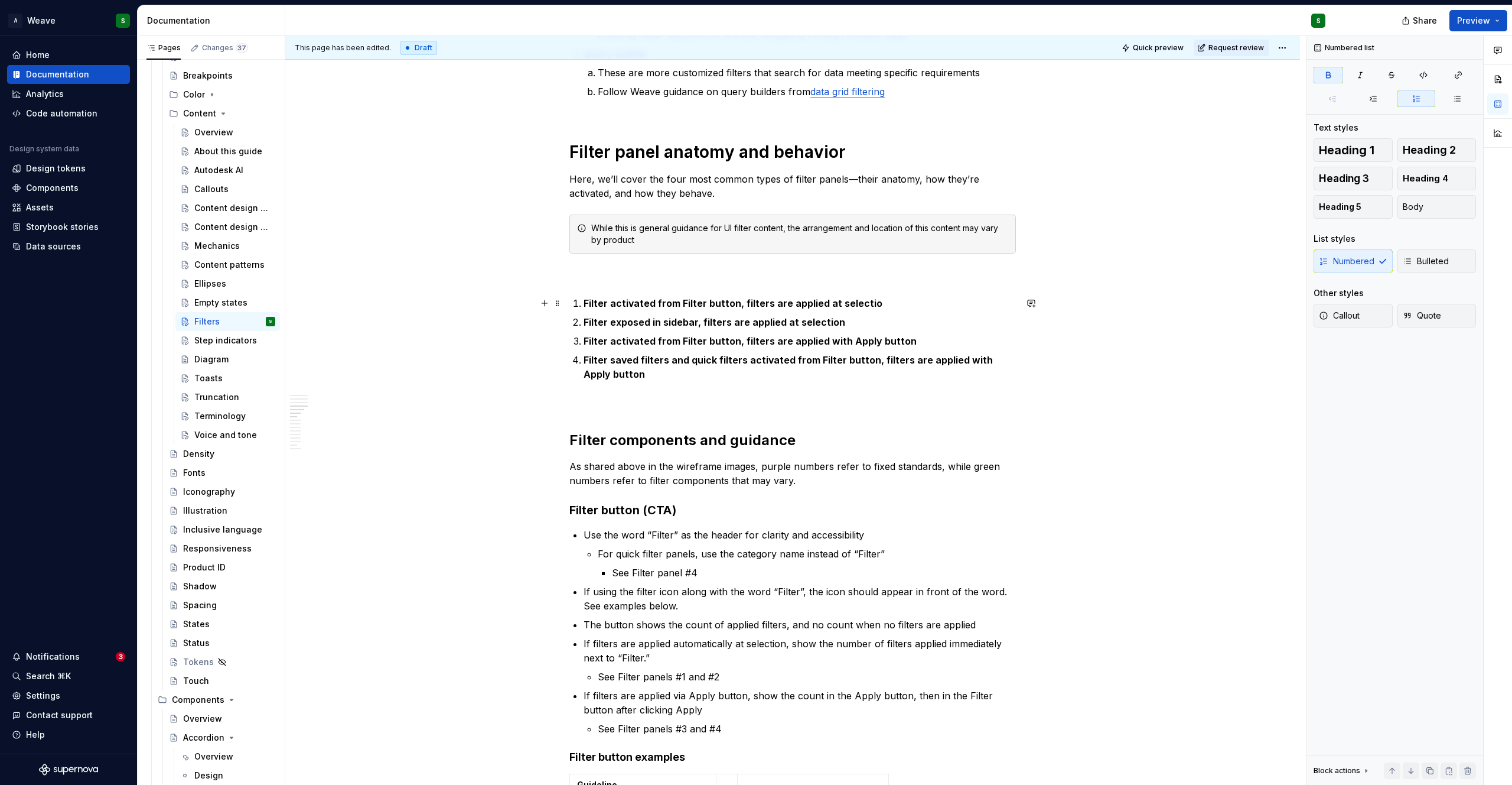
click at [869, 304] on p "Filter activated from Filter button, filters are applied at selectio" at bounding box center [800, 303] width 433 height 14
drag, startPoint x: 622, startPoint y: 379, endPoint x: 559, endPoint y: 308, distance: 94.9
click at [570, 308] on div "Filtering provides users with an efficient way to find specific information. By…" at bounding box center [793, 605] width 447 height 2705
click at [808, 281] on button "button" at bounding box center [811, 282] width 17 height 17
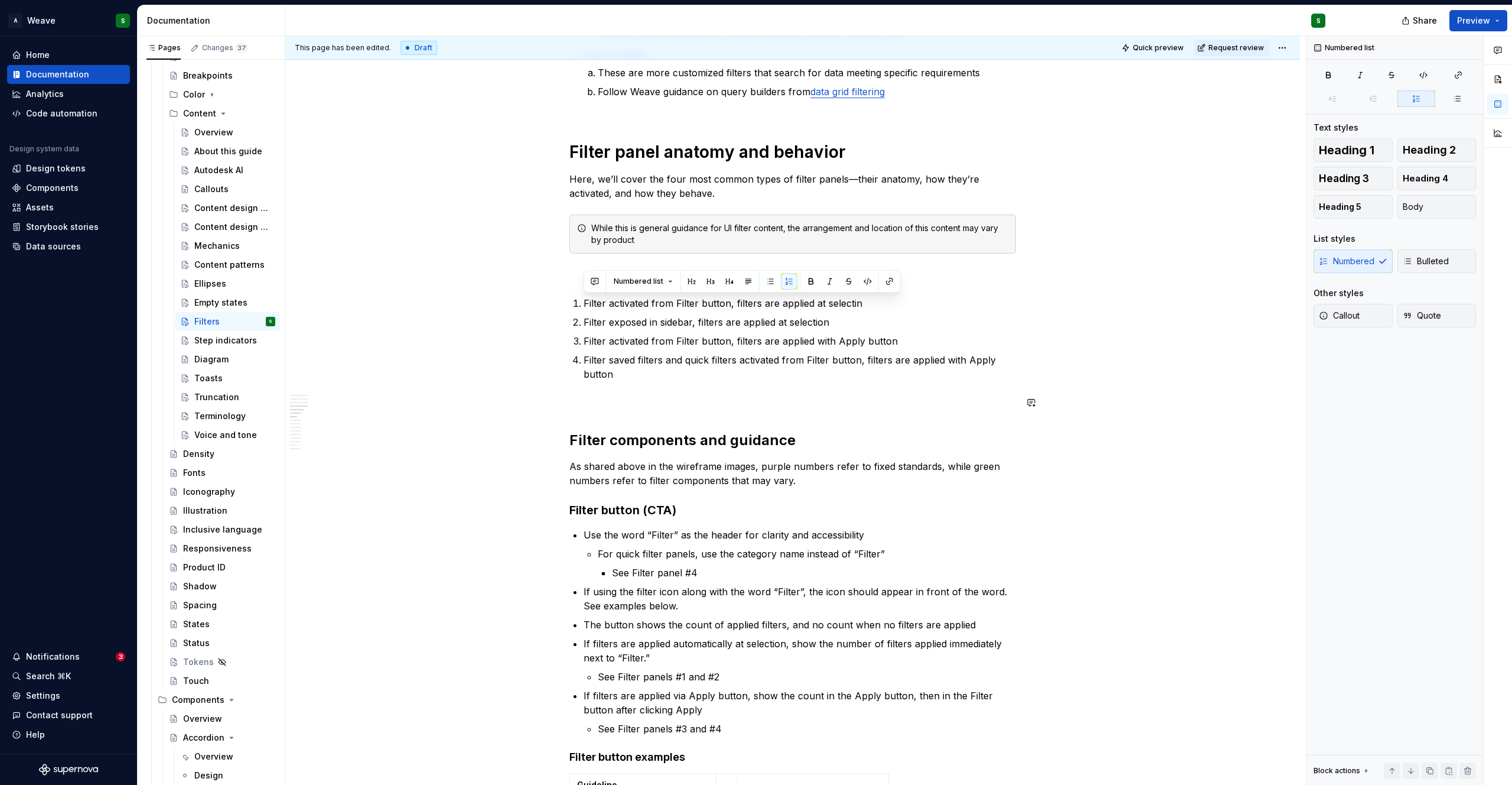
click at [713, 414] on div "Filtering provides users with an efficient way to find specific information. By…" at bounding box center [793, 598] width 447 height 2690
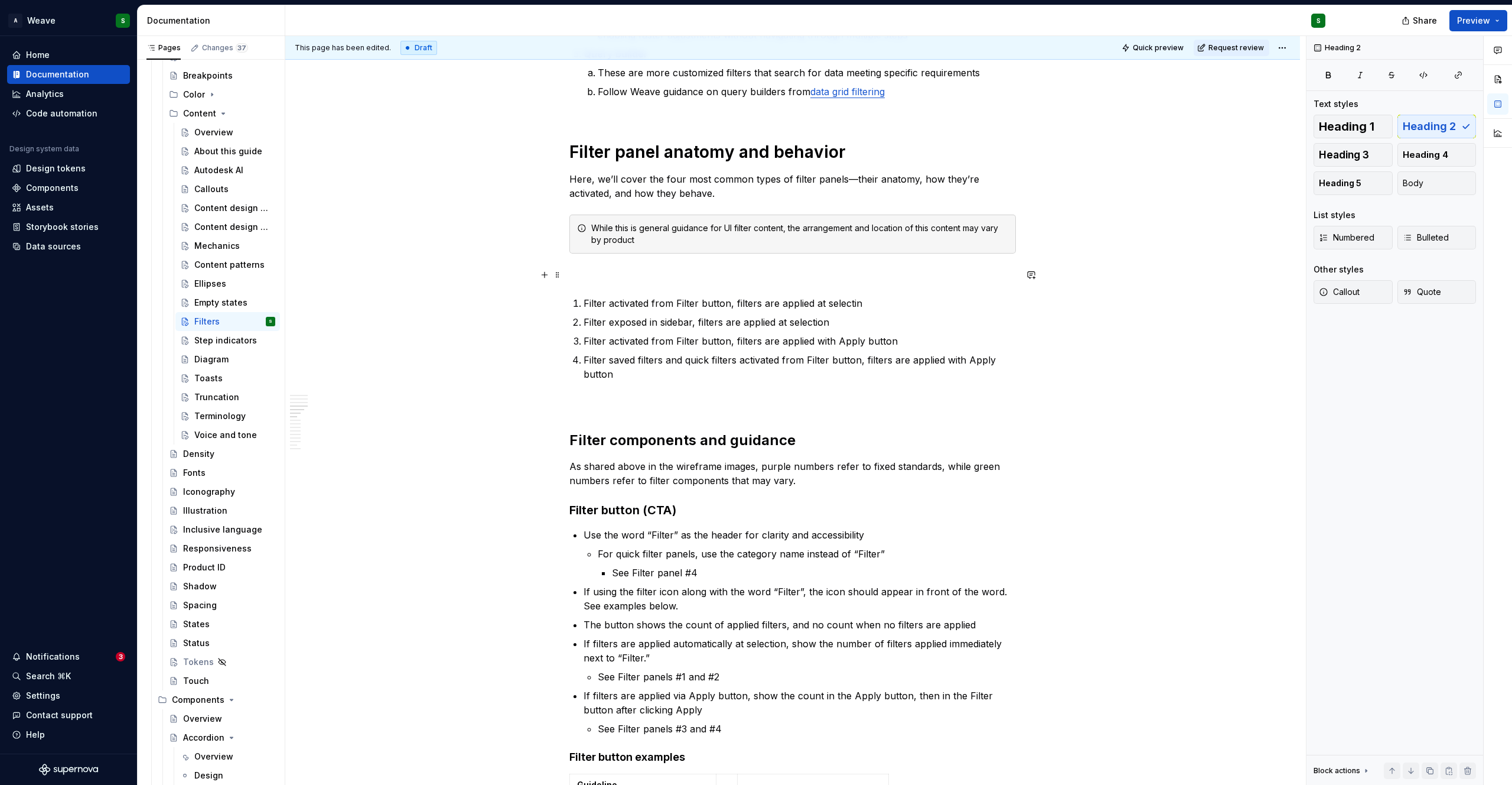
click at [587, 271] on p at bounding box center [793, 274] width 447 height 14
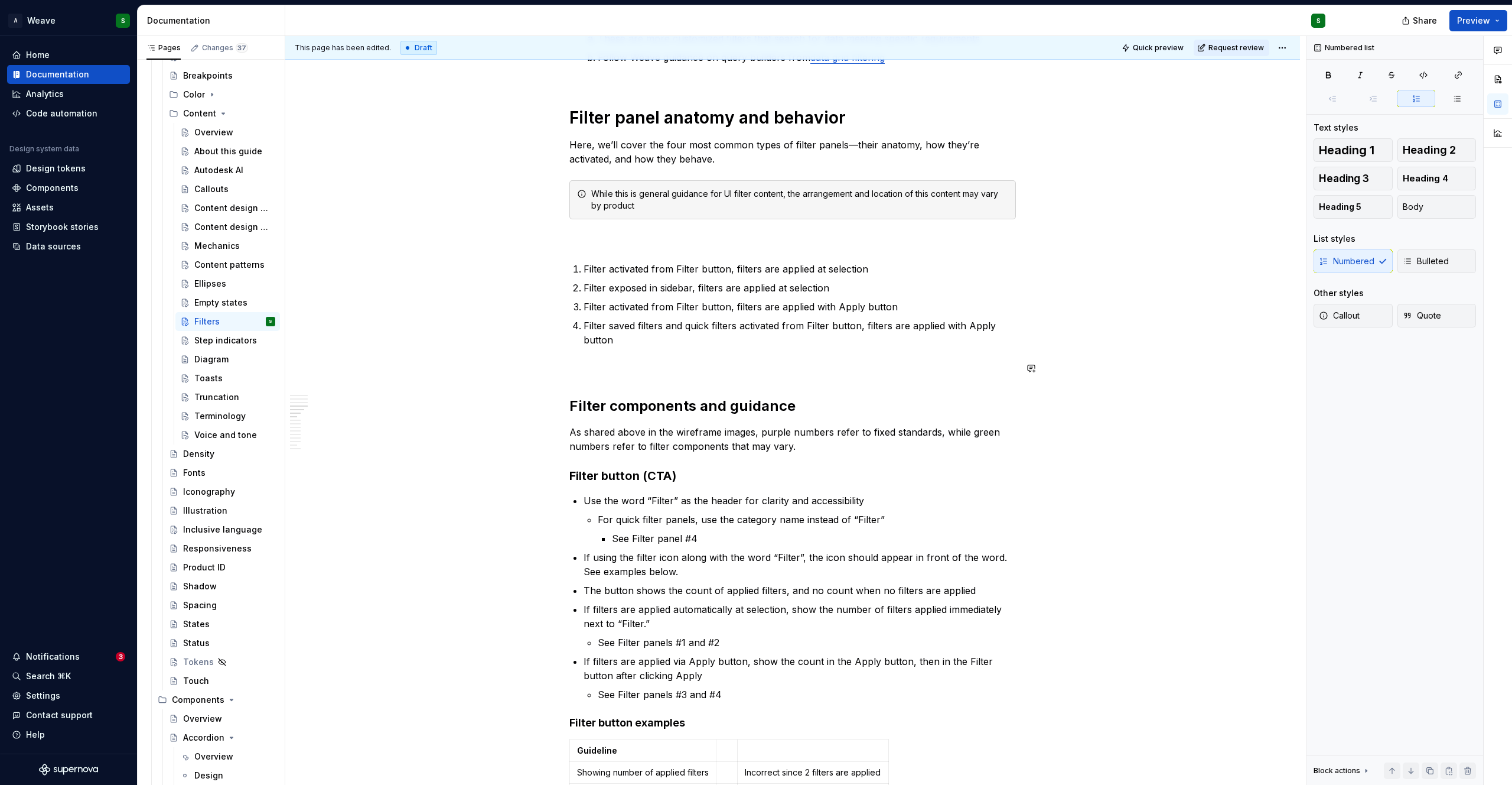
scroll to position [1018, 0]
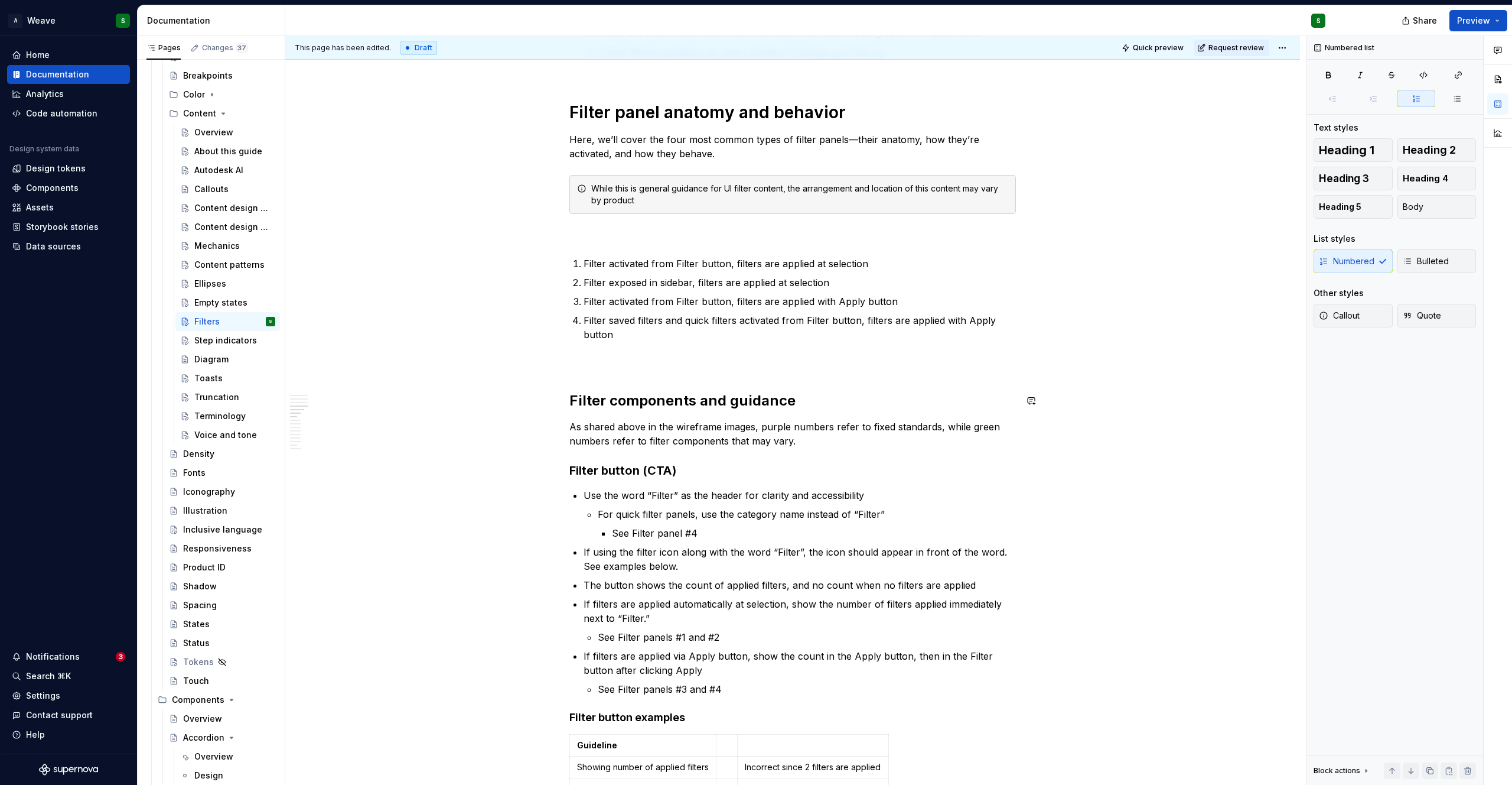
click at [623, 375] on div "Filtering provides users with an efficient way to find specific information. By…" at bounding box center [793, 558] width 447 height 2690
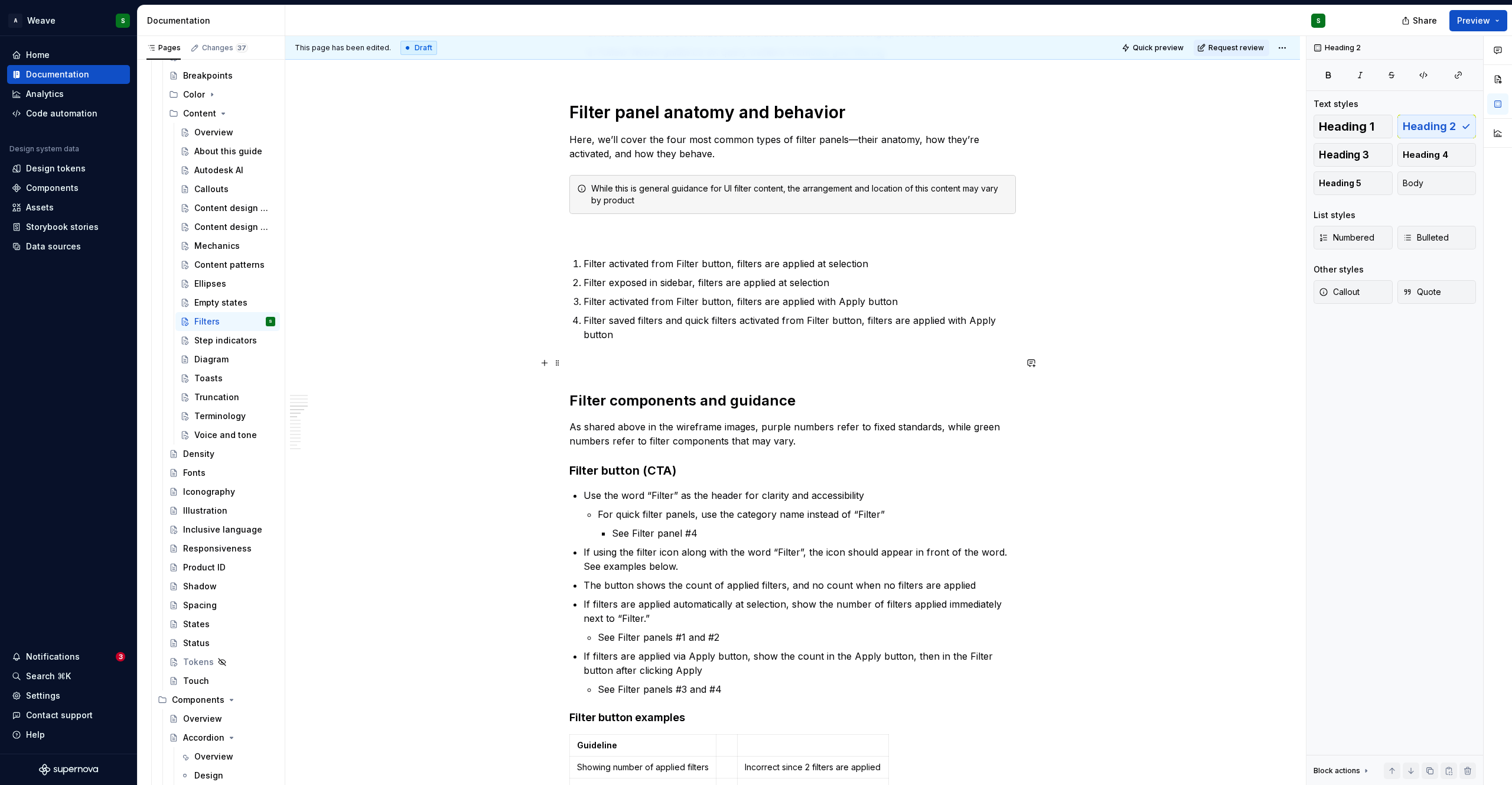
click at [594, 367] on p at bounding box center [793, 362] width 447 height 14
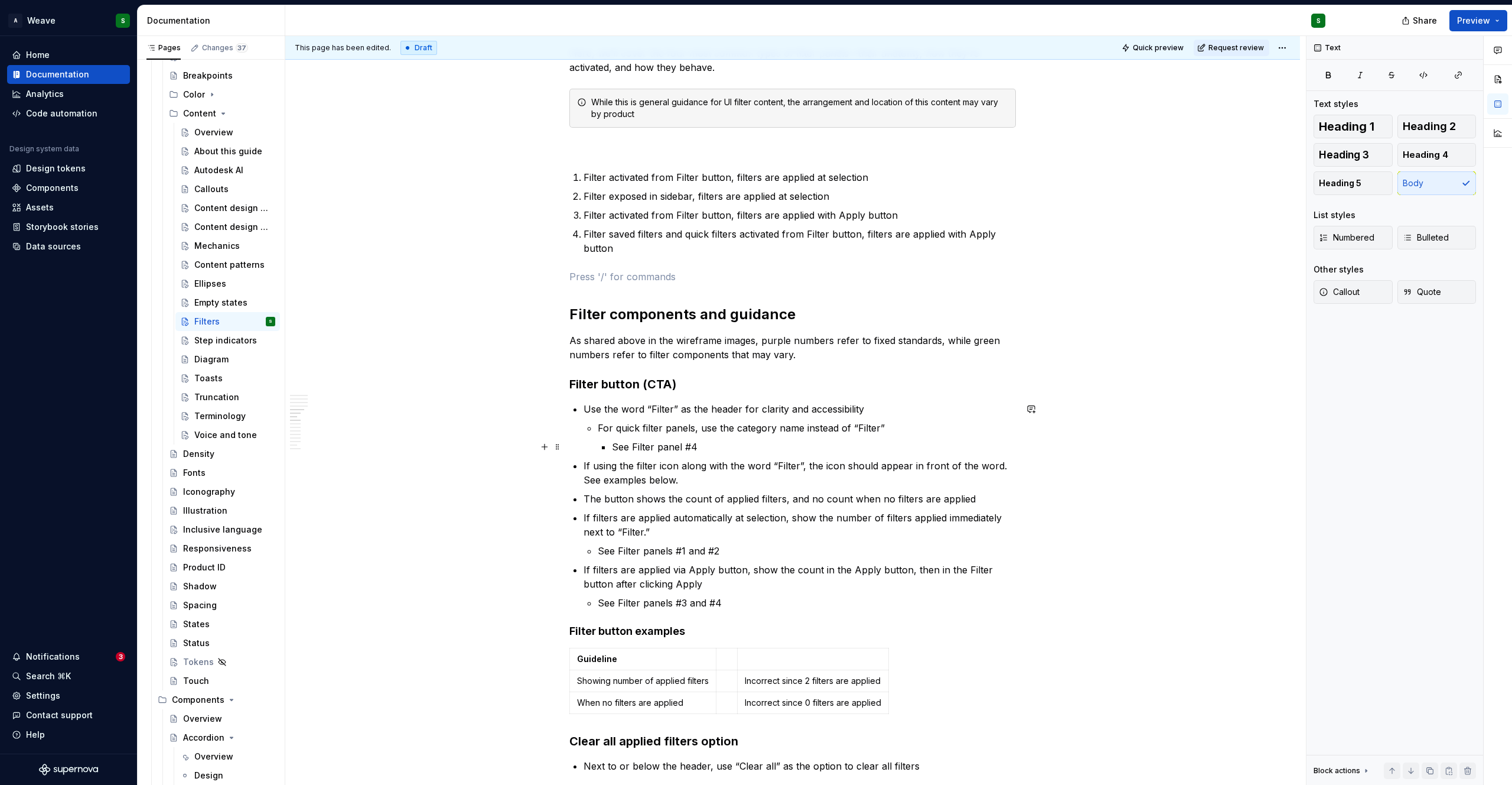
scroll to position [1106, 0]
click at [695, 343] on p "As shared above in the wireframe images, purple numbers refer to fixed standard…" at bounding box center [793, 345] width 447 height 29
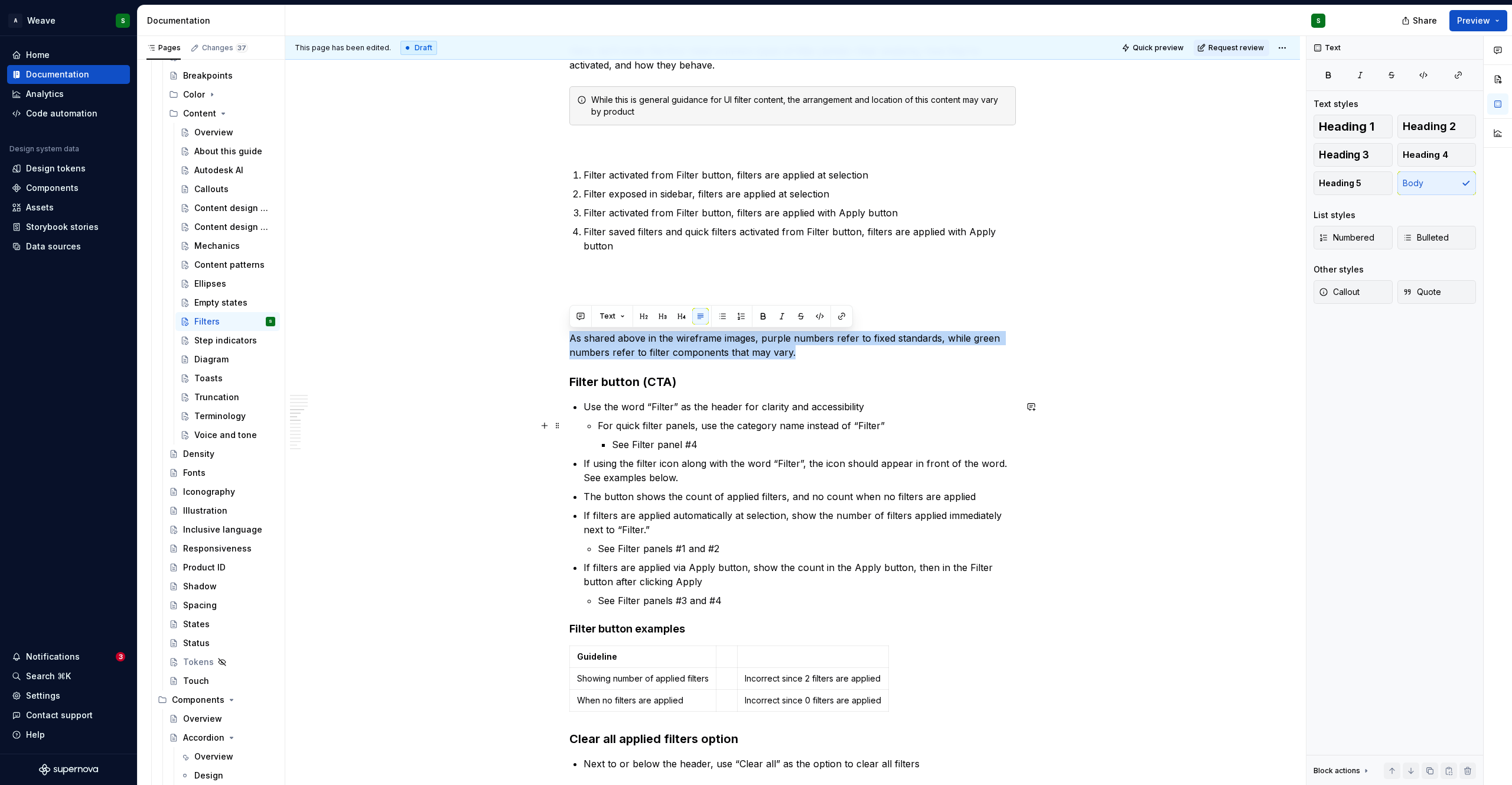
click at [676, 419] on p "For quick filter panels, use the category name instead of “Filter”" at bounding box center [807, 425] width 418 height 14
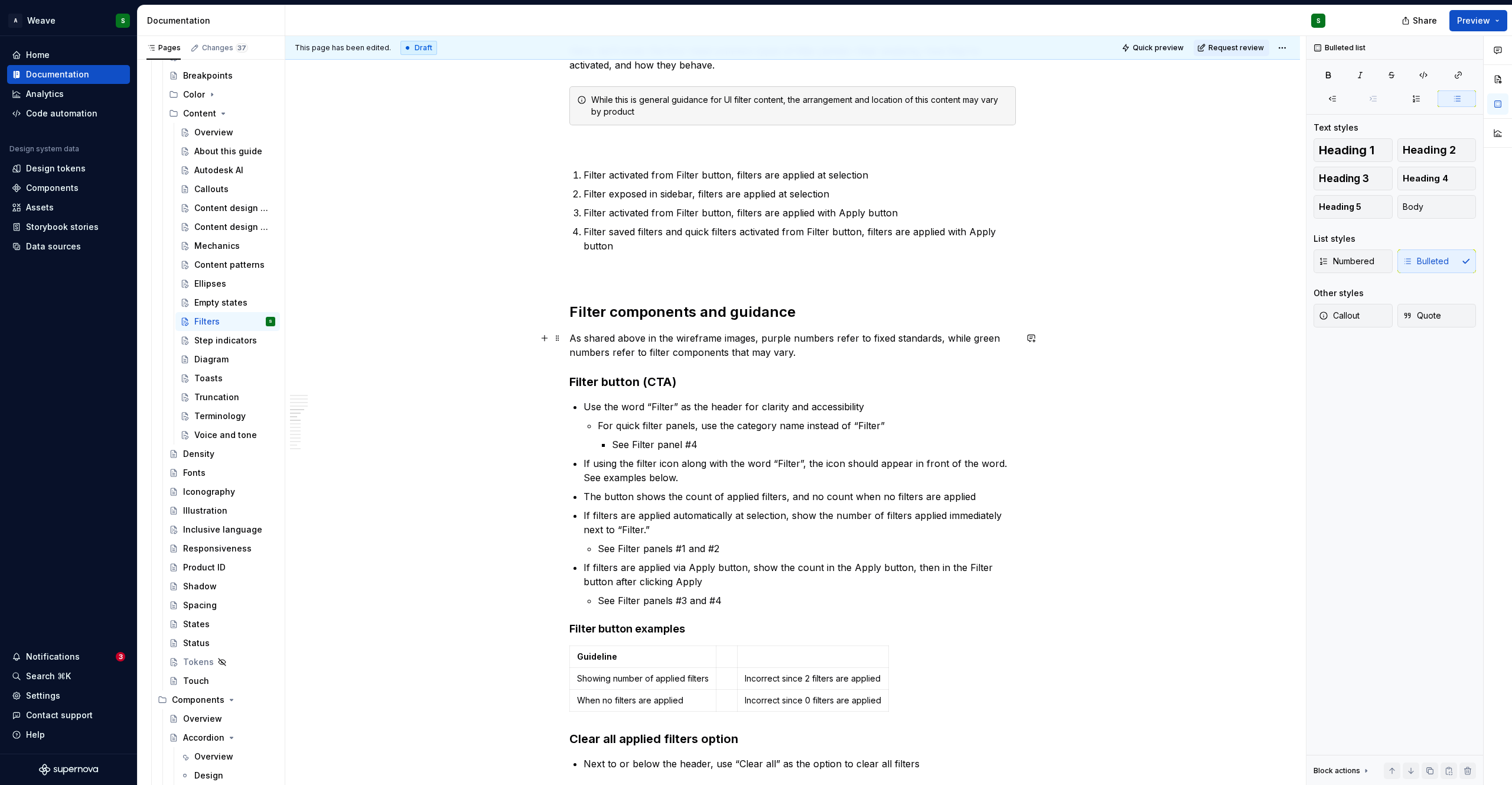
click at [680, 339] on p "As shared above in the wireframe images, purple numbers refer to fixed standard…" at bounding box center [793, 345] width 447 height 29
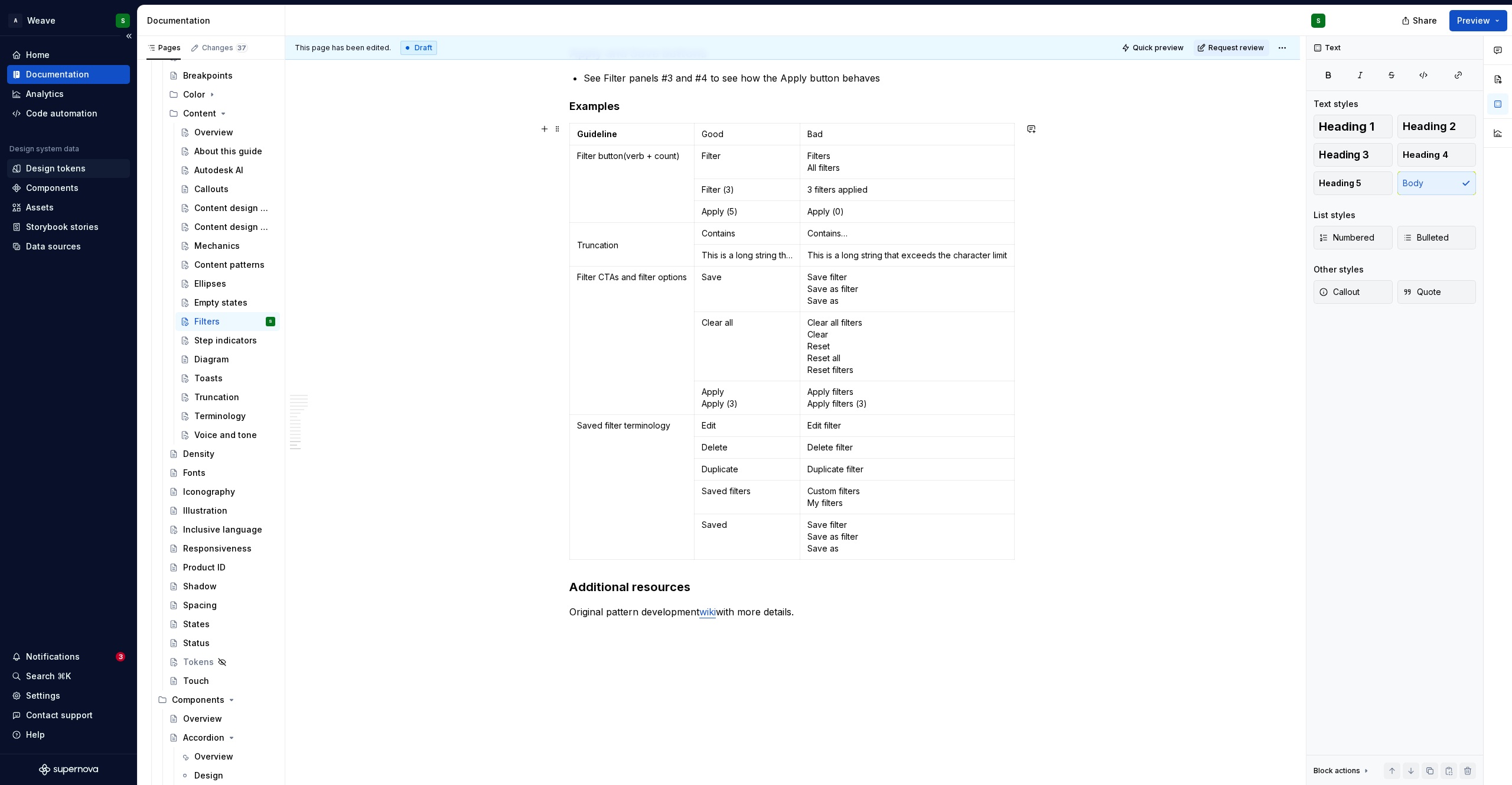
scroll to position [2397, 0]
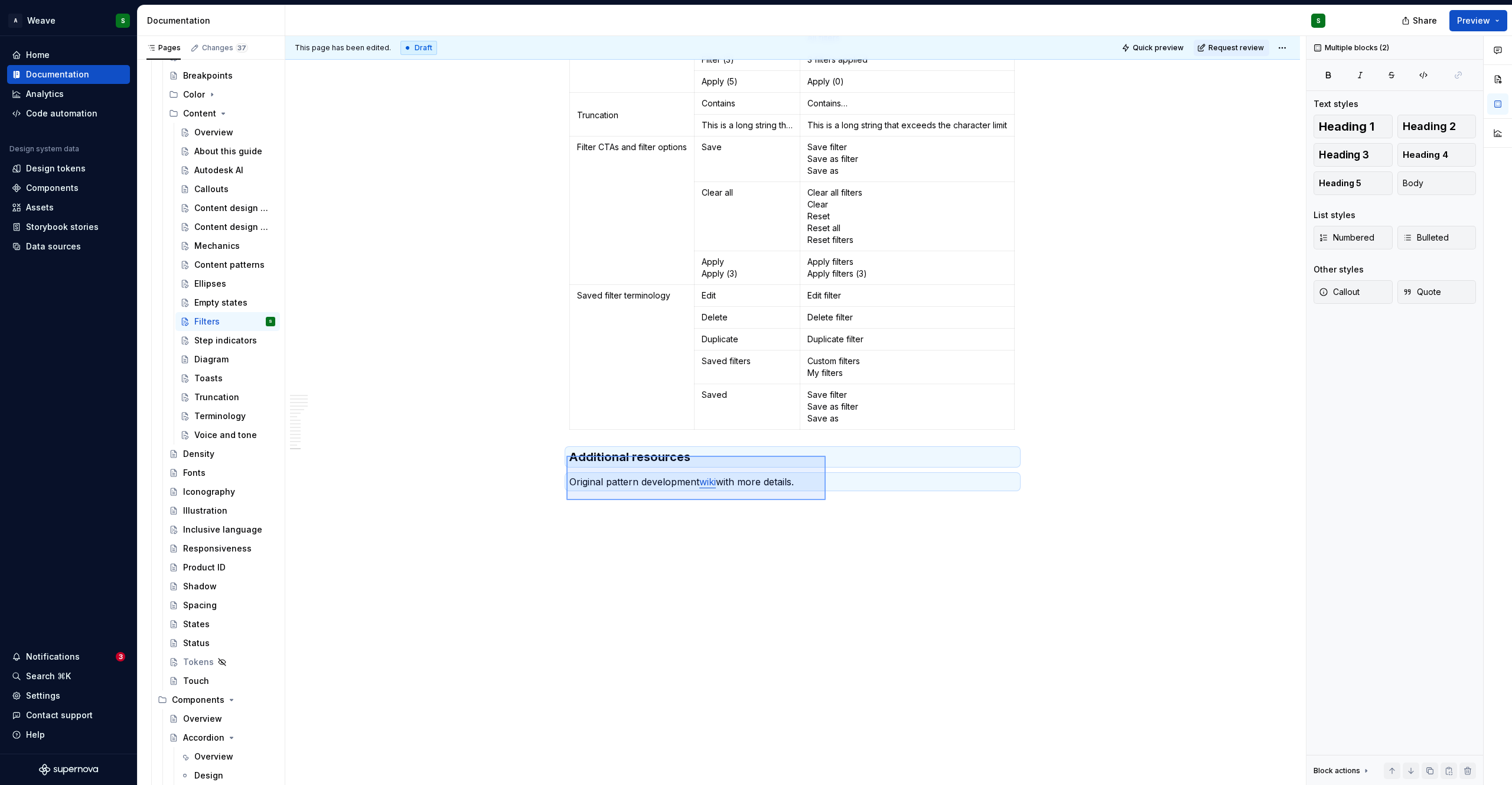
drag, startPoint x: 566, startPoint y: 456, endPoint x: 826, endPoint y: 500, distance: 263.7
click at [826, 500] on div "This page has been edited. Draft Quick preview Request review Filters Edit head…" at bounding box center [795, 410] width 1021 height 749
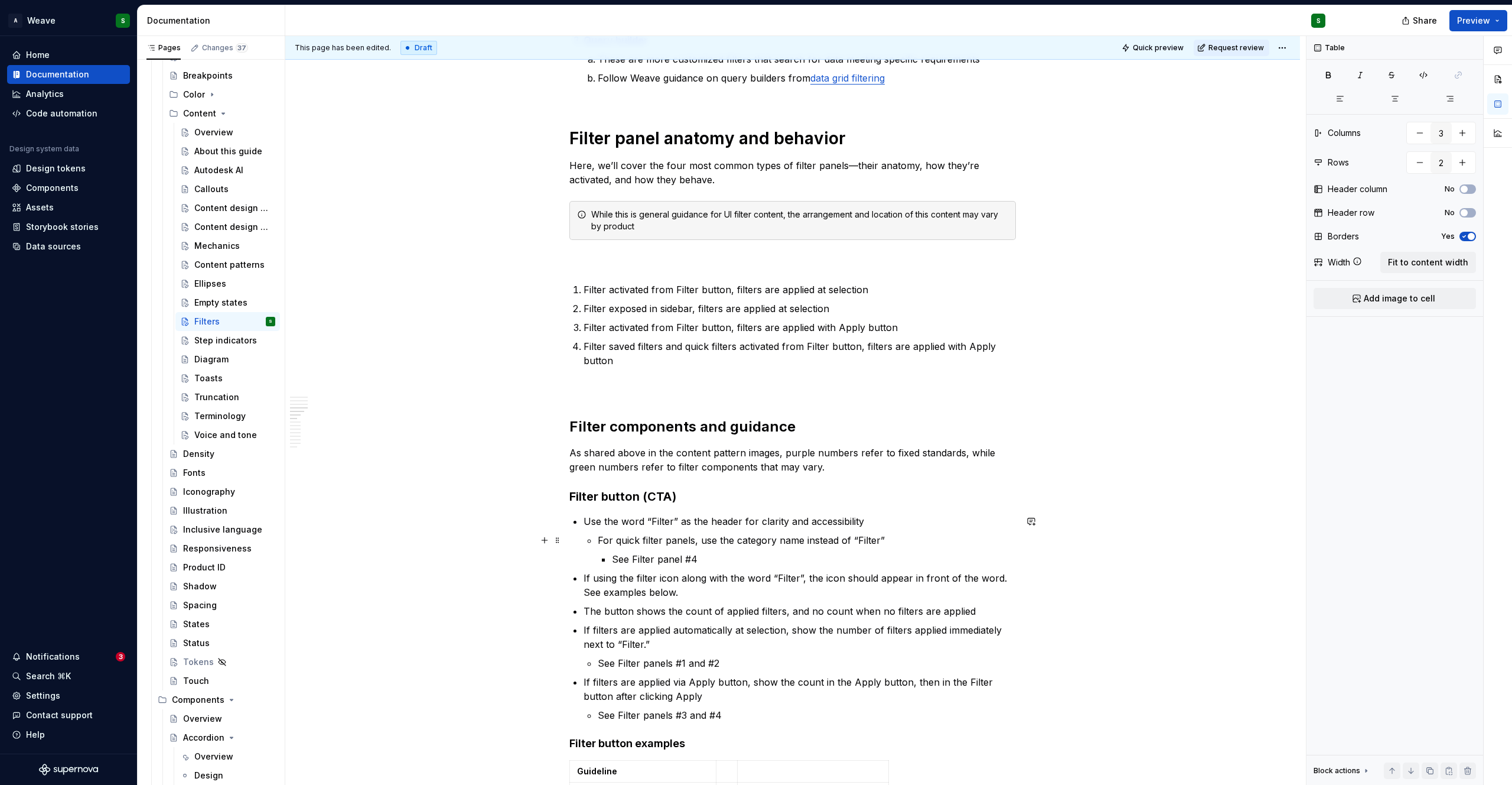
scroll to position [1051, 0]
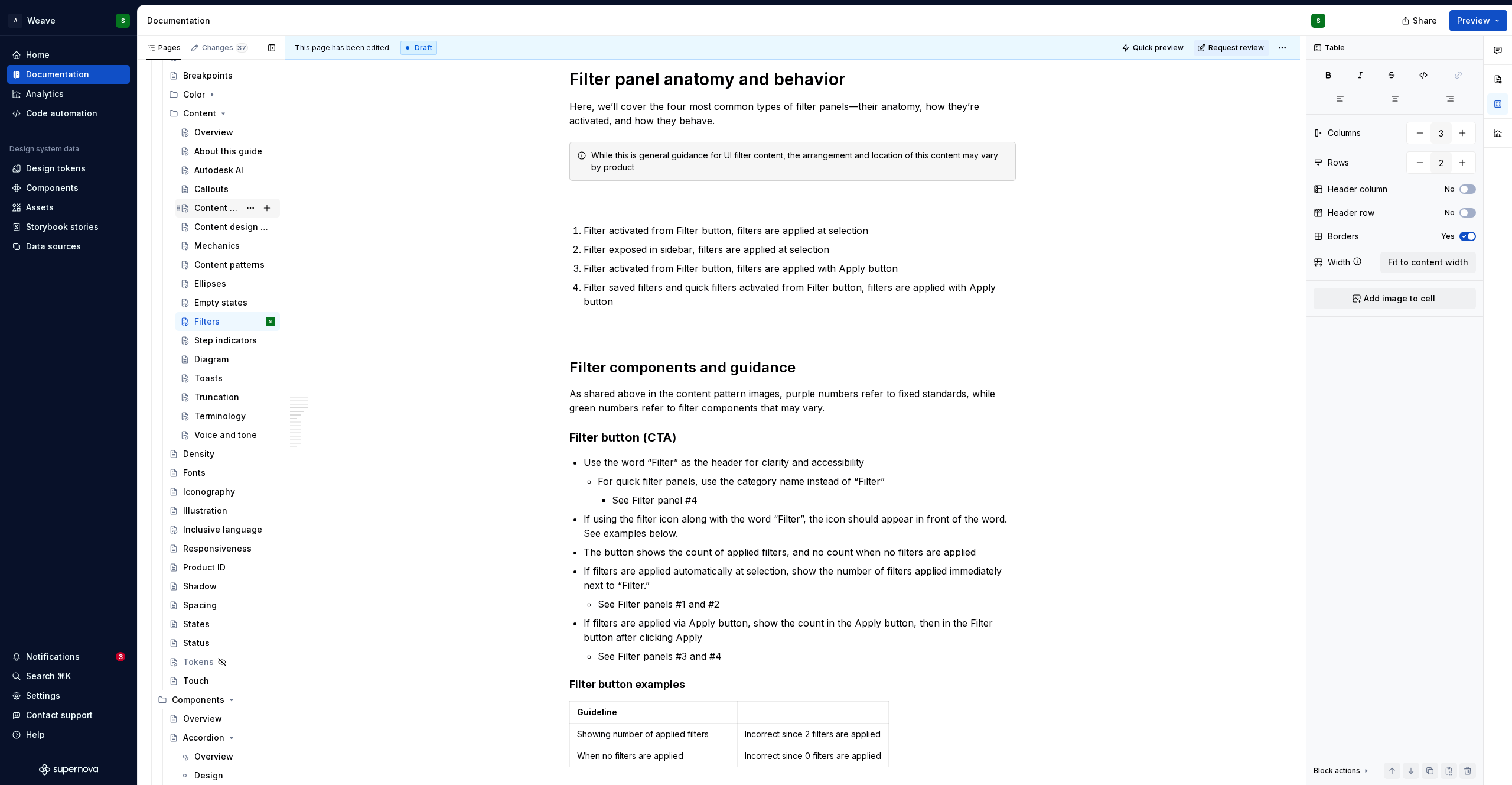
click at [215, 202] on div "Content design principles" at bounding box center [217, 208] width 45 height 12
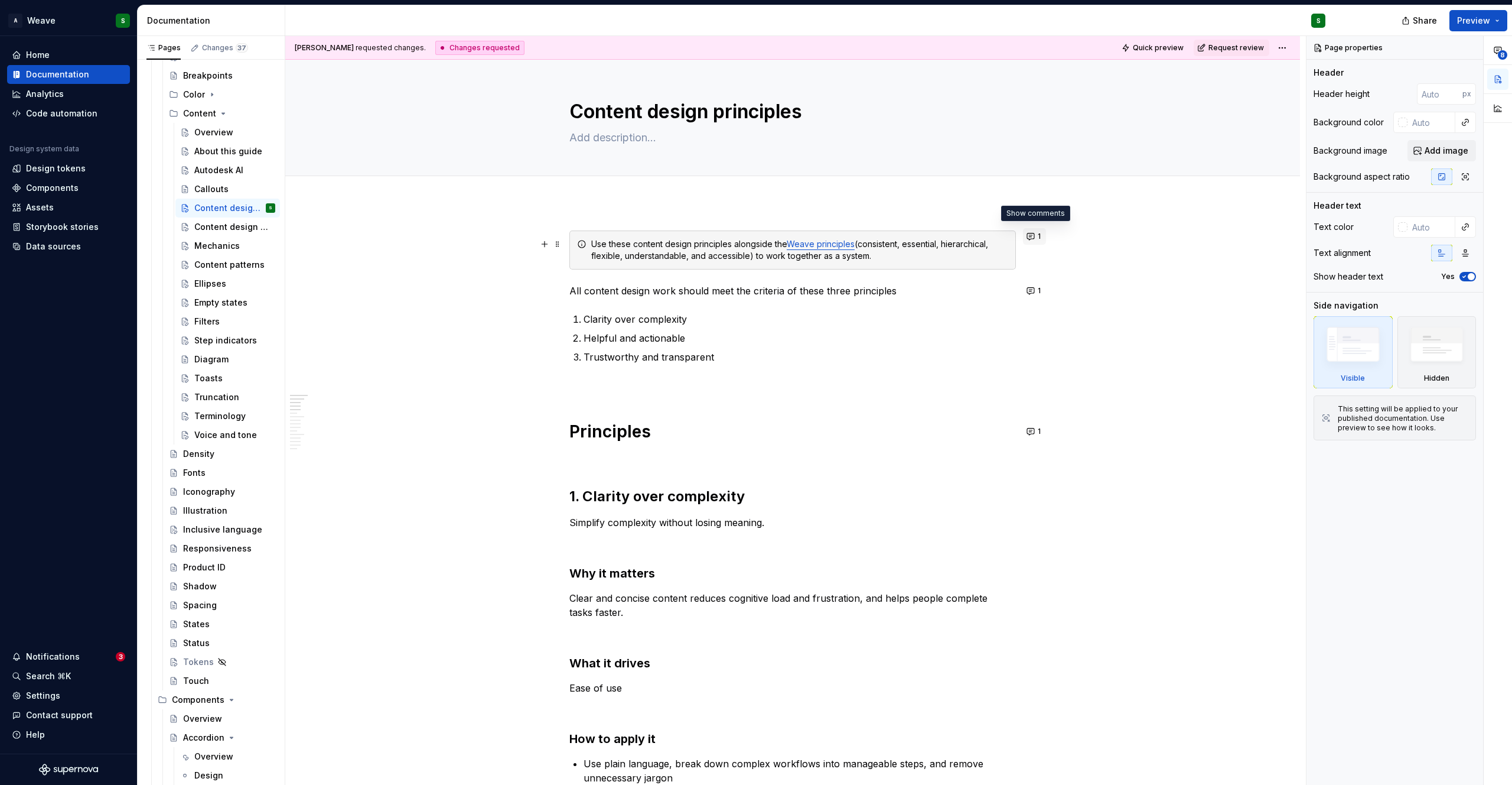
click at [1030, 234] on button "1" at bounding box center [1034, 236] width 23 height 17
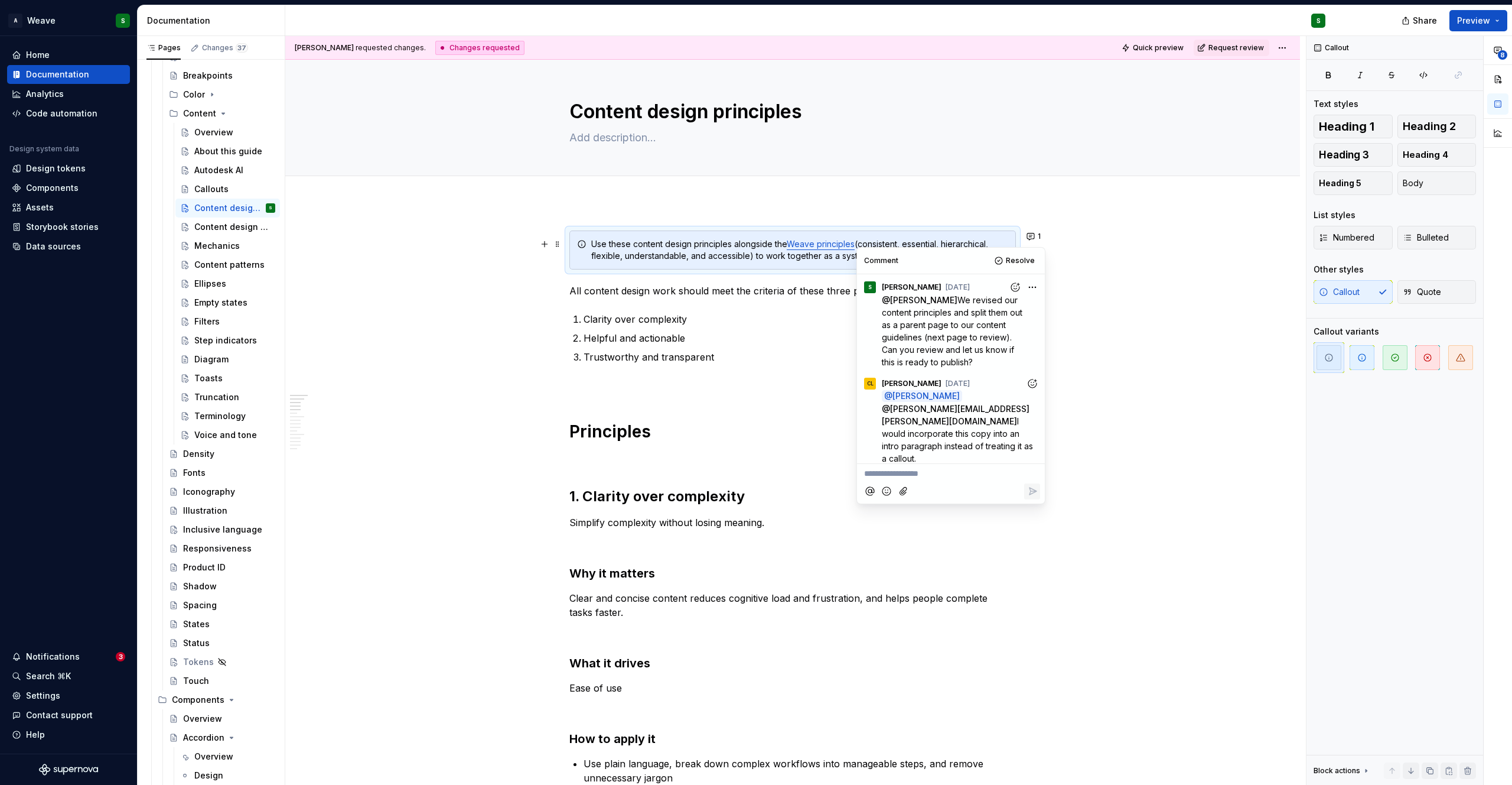
click at [642, 245] on div "Use these content design principles alongside the Weave principles (consistent,…" at bounding box center [800, 250] width 417 height 24
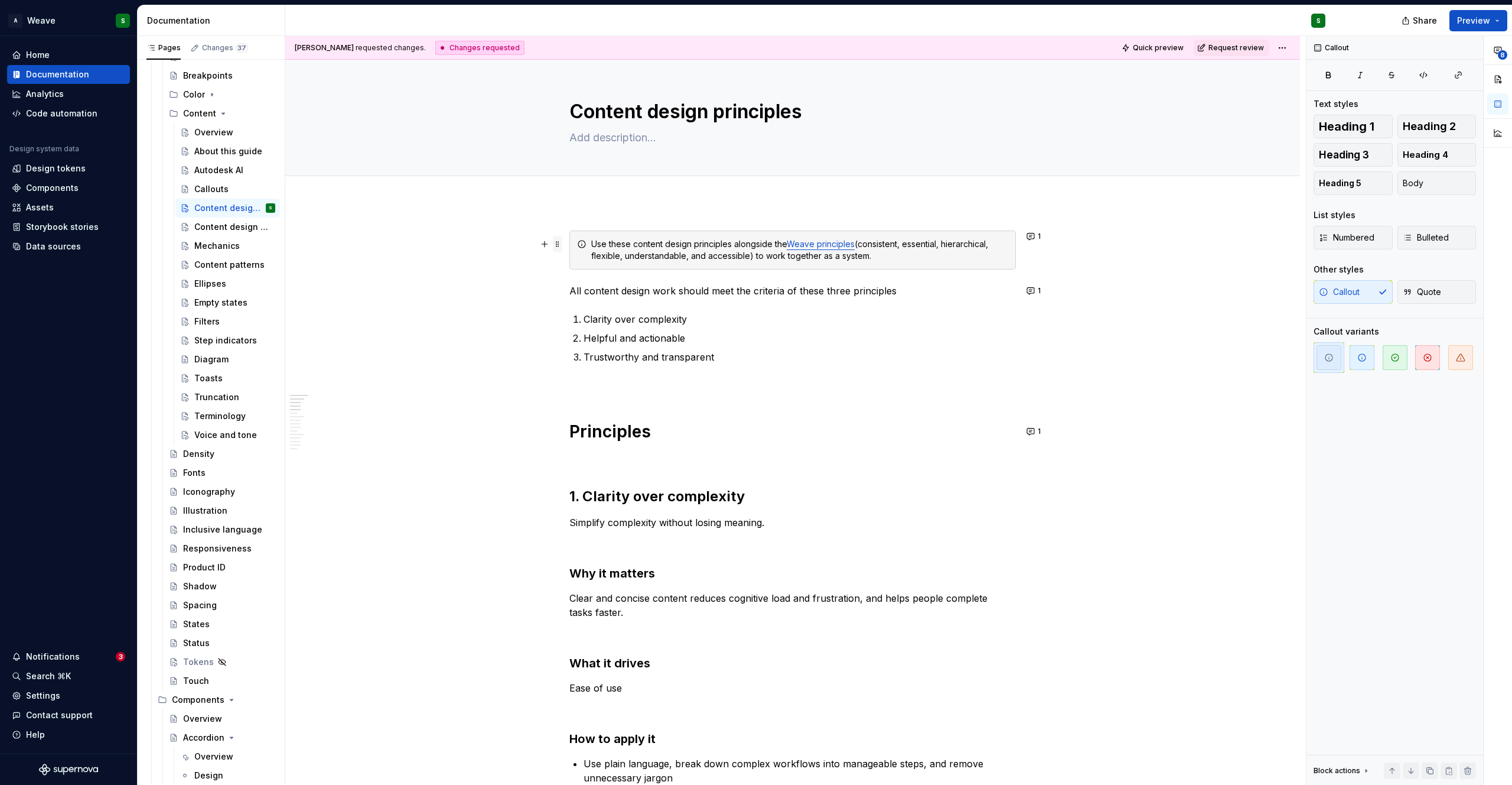
click at [554, 245] on span at bounding box center [557, 245] width 9 height 17
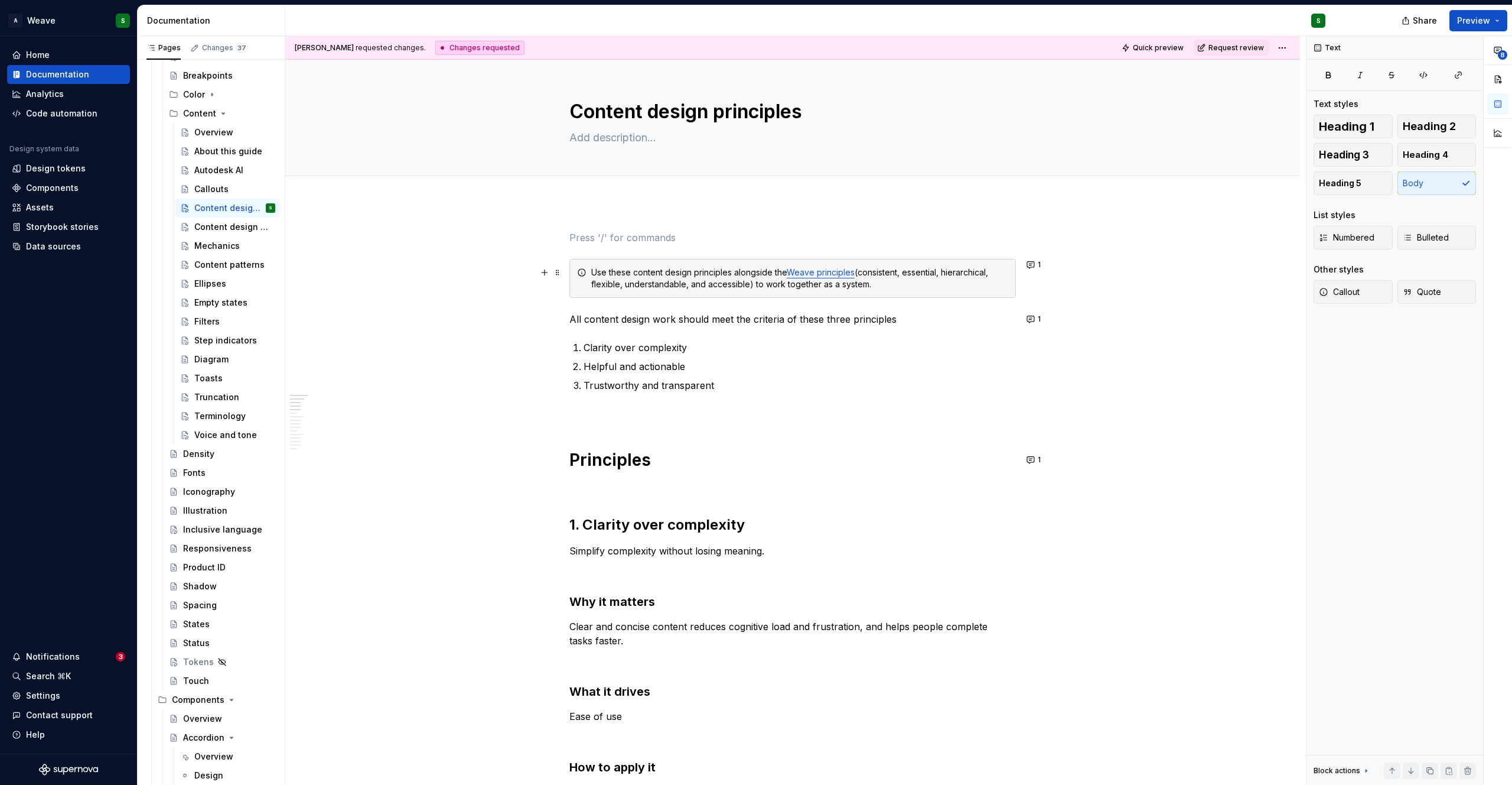
click at [845, 285] on div "Use these content design principles alongside the Weave principles (consistent,…" at bounding box center [800, 278] width 417 height 24
click at [1358, 296] on div "Callout Quote" at bounding box center [1394, 292] width 162 height 24
click at [1435, 186] on button "Body" at bounding box center [1436, 183] width 79 height 24
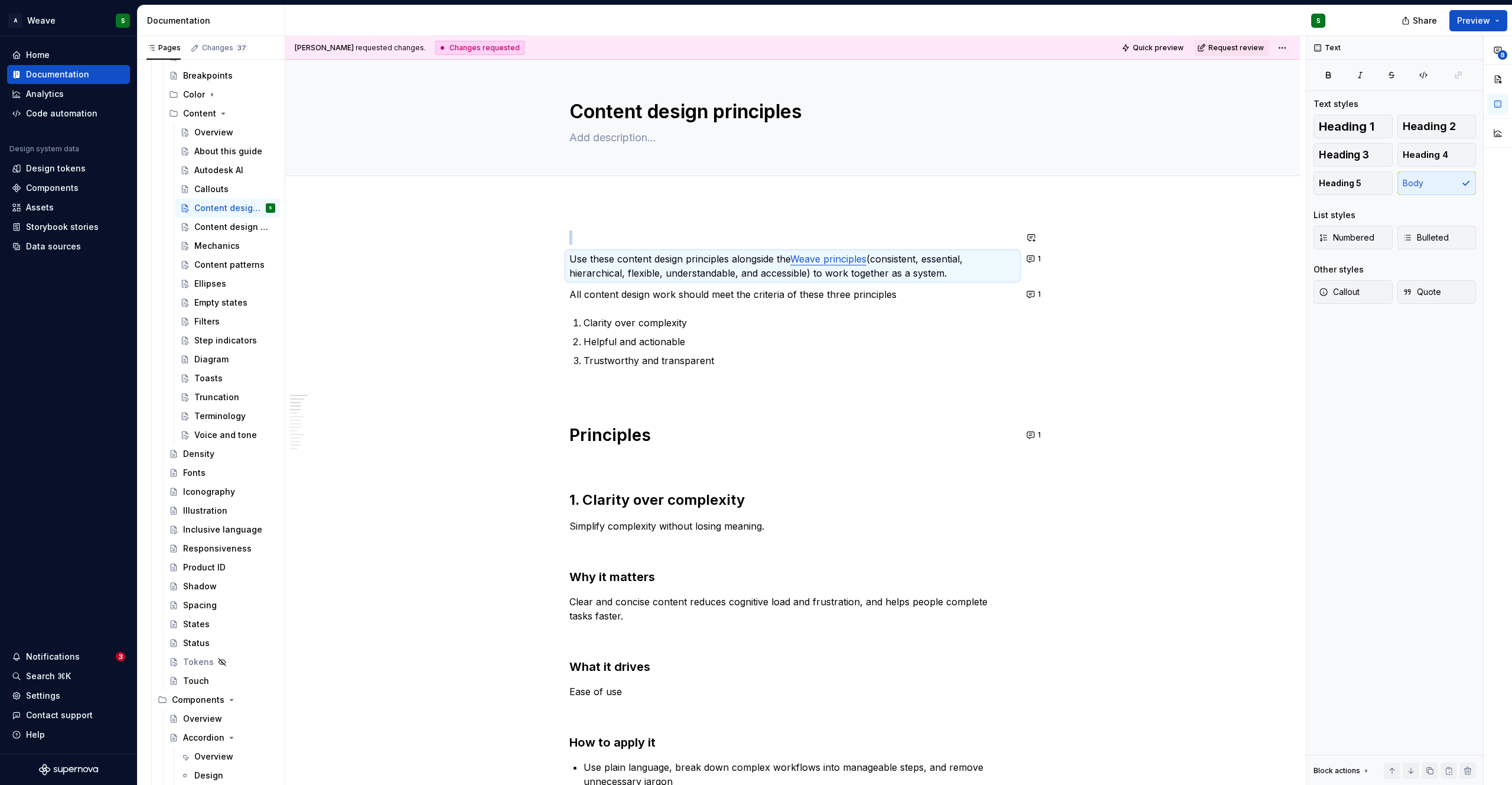
click at [611, 230] on p at bounding box center [793, 237] width 447 height 14
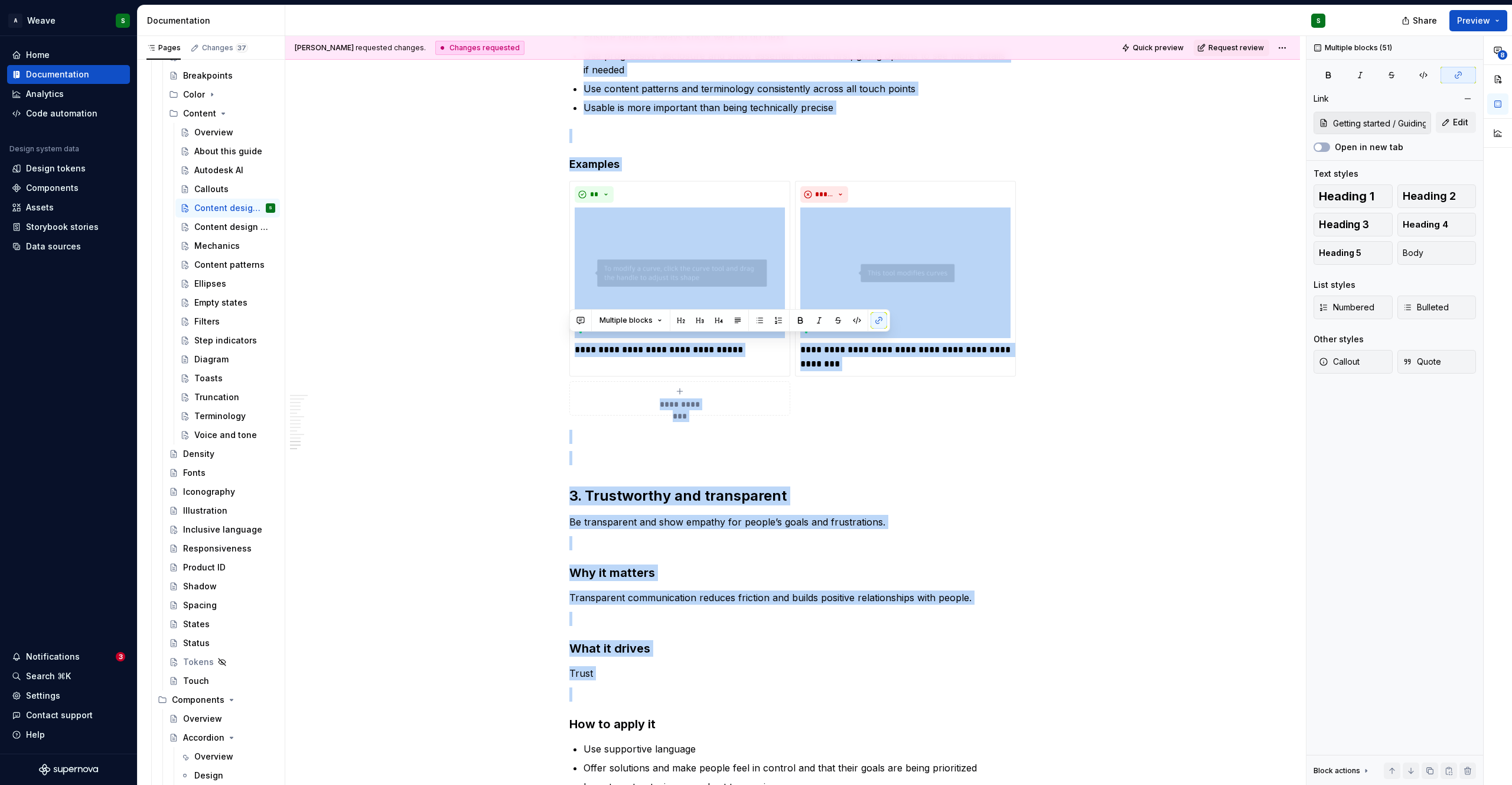
scroll to position [1971, 0]
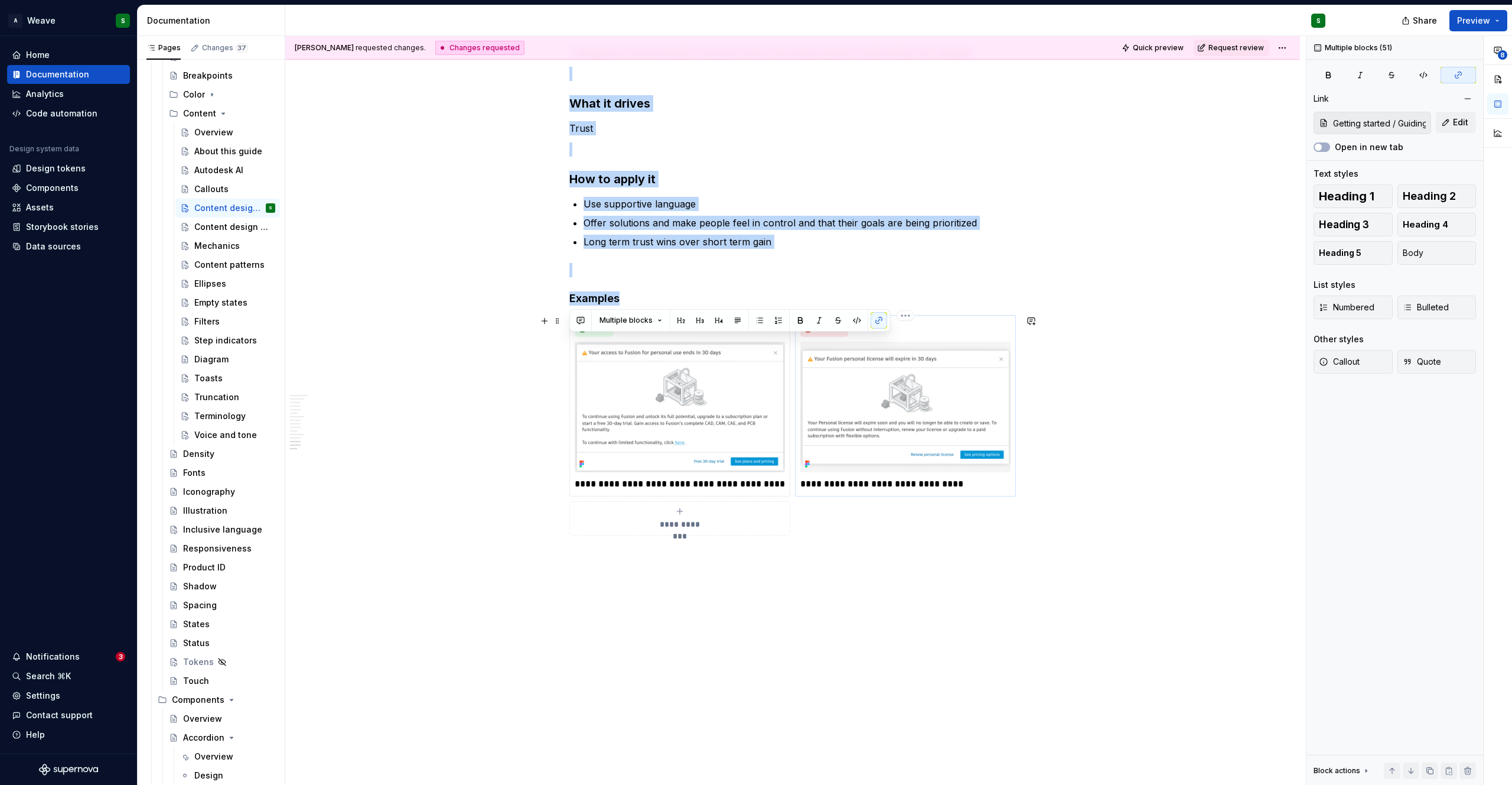
drag, startPoint x: 570, startPoint y: 236, endPoint x: 1001, endPoint y: 482, distance: 496.3
copy div "**********"
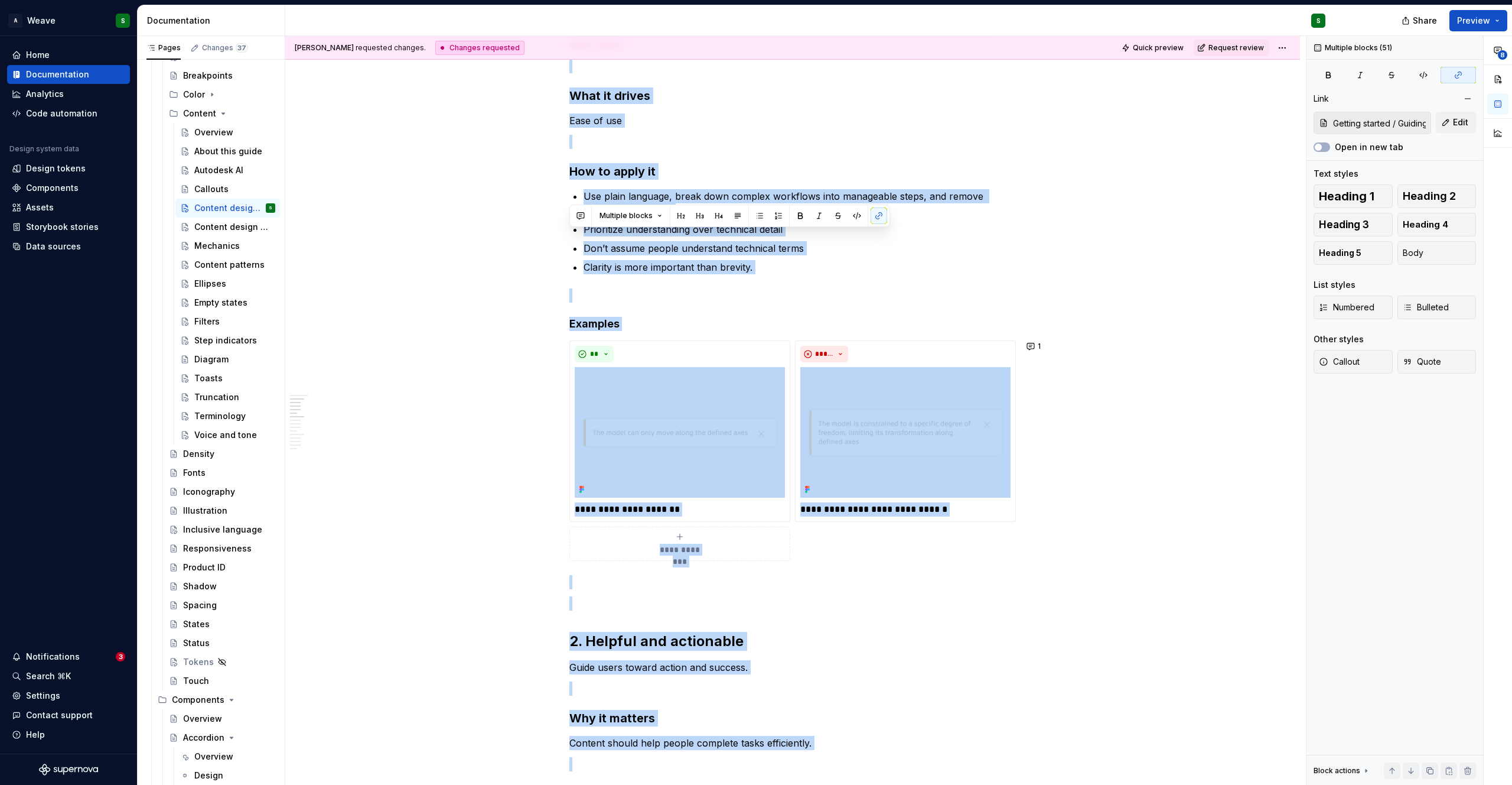
scroll to position [0, 0]
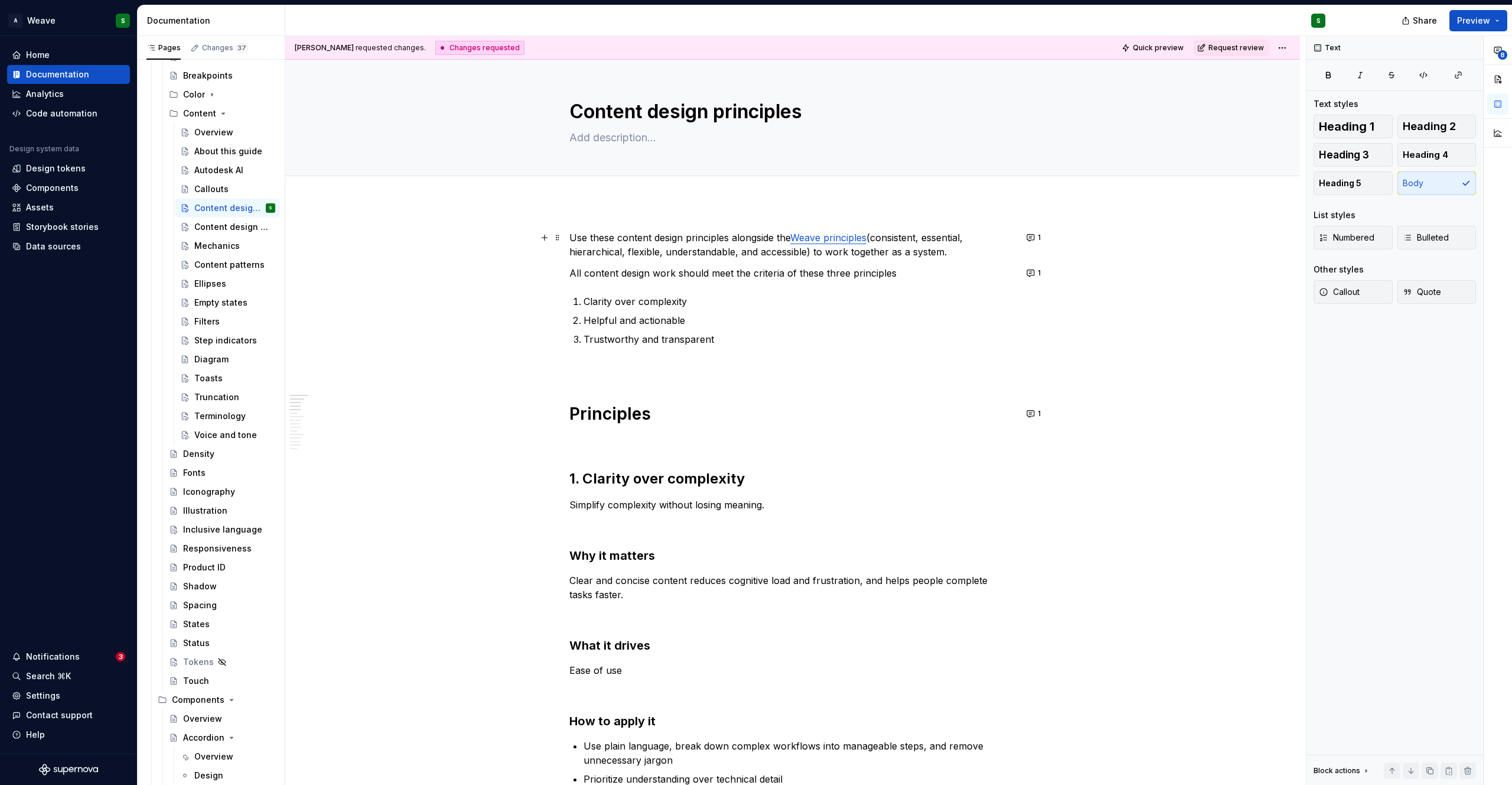
click at [572, 234] on p "Use these content design principles alongside the Weave principles (consistent,…" at bounding box center [793, 245] width 447 height 29
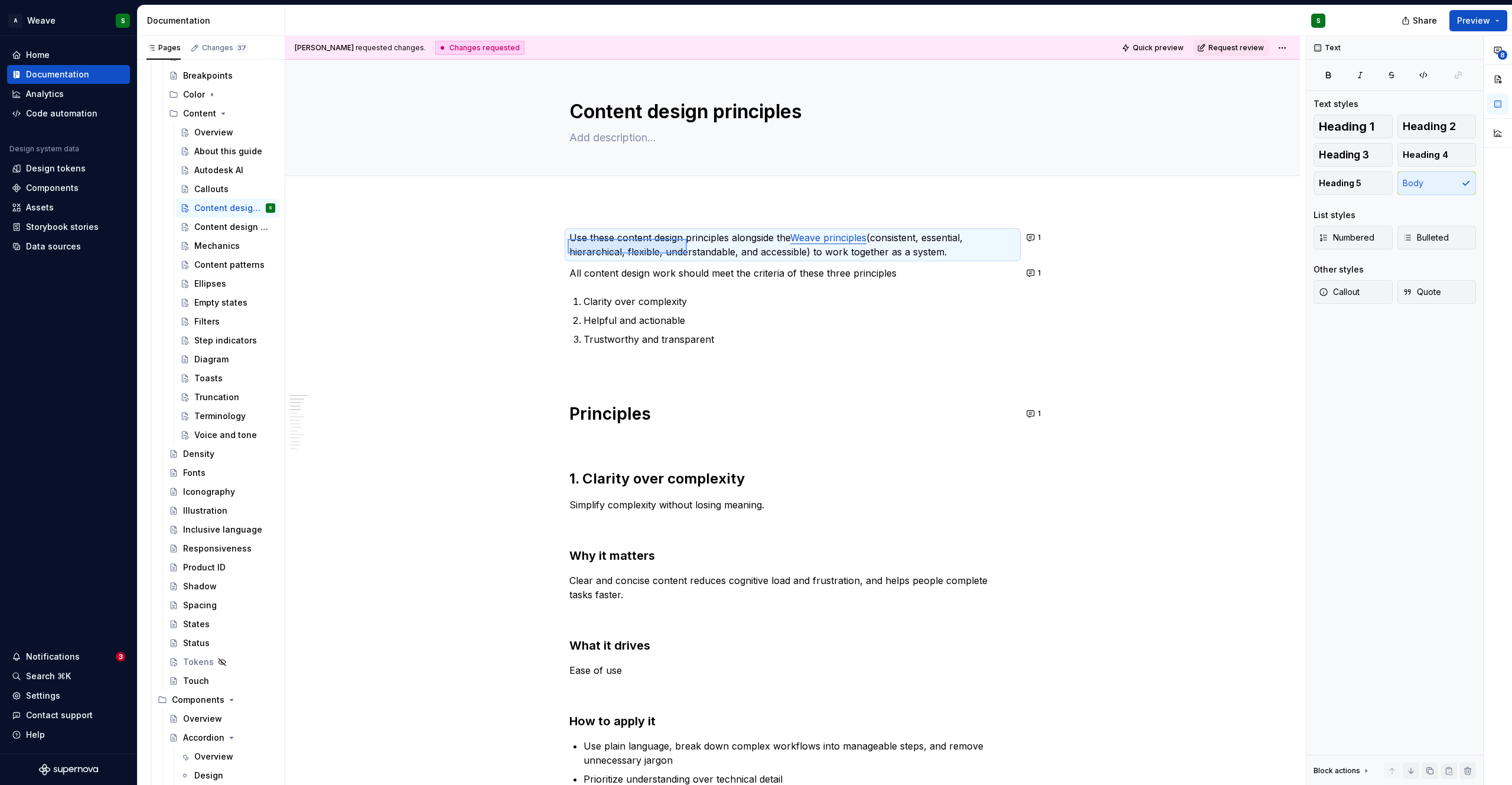
drag, startPoint x: 568, startPoint y: 239, endPoint x: 687, endPoint y: 254, distance: 119.9
click at [687, 254] on div "[PERSON_NAME] requested changes. Changes requested Quick preview Request review…" at bounding box center [795, 410] width 1021 height 749
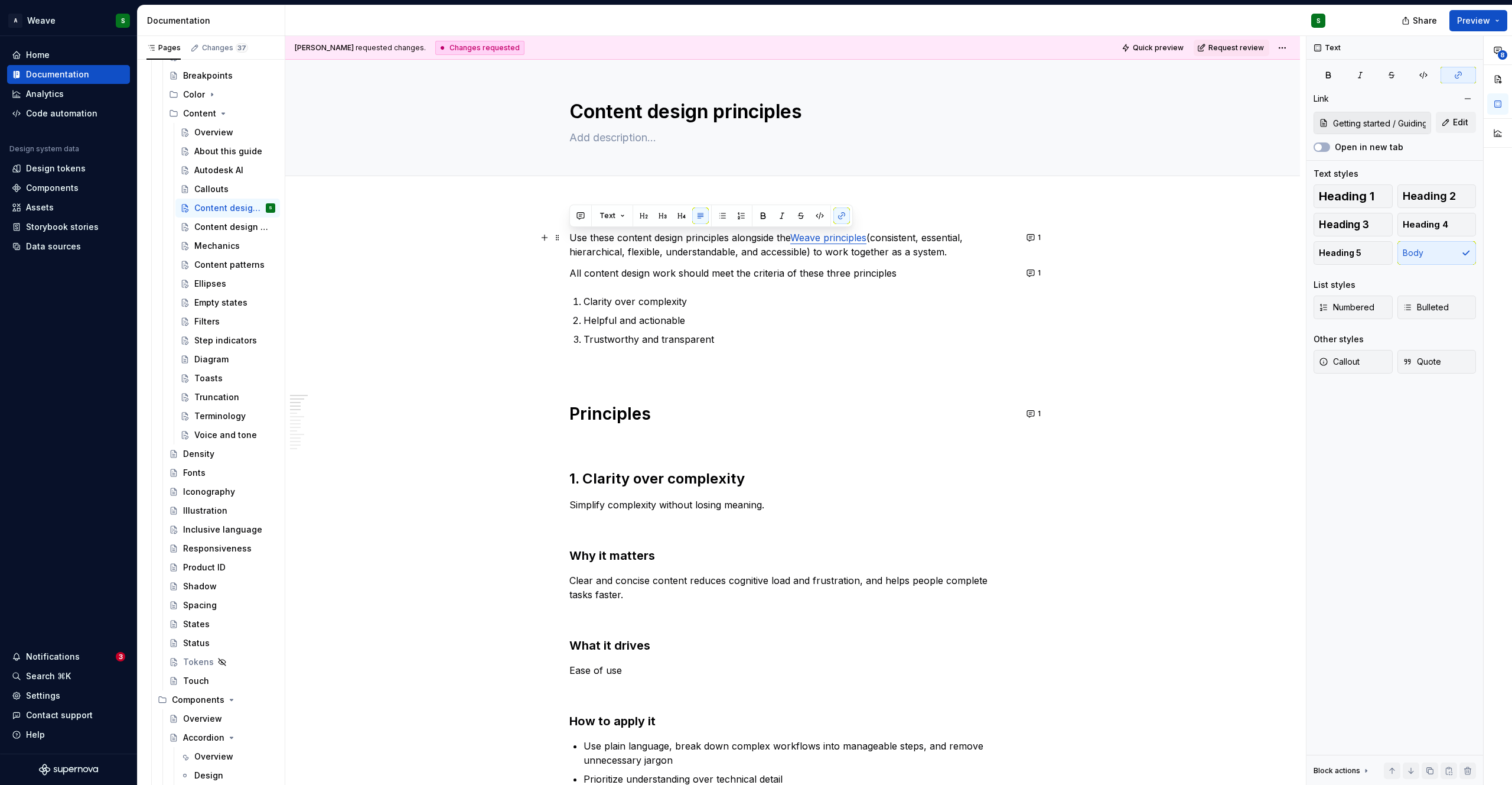
drag, startPoint x: 570, startPoint y: 232, endPoint x: 959, endPoint y: 254, distance: 389.6
click at [959, 254] on p "Use these content design principles alongside the Weave principles (consistent,…" at bounding box center [793, 245] width 447 height 29
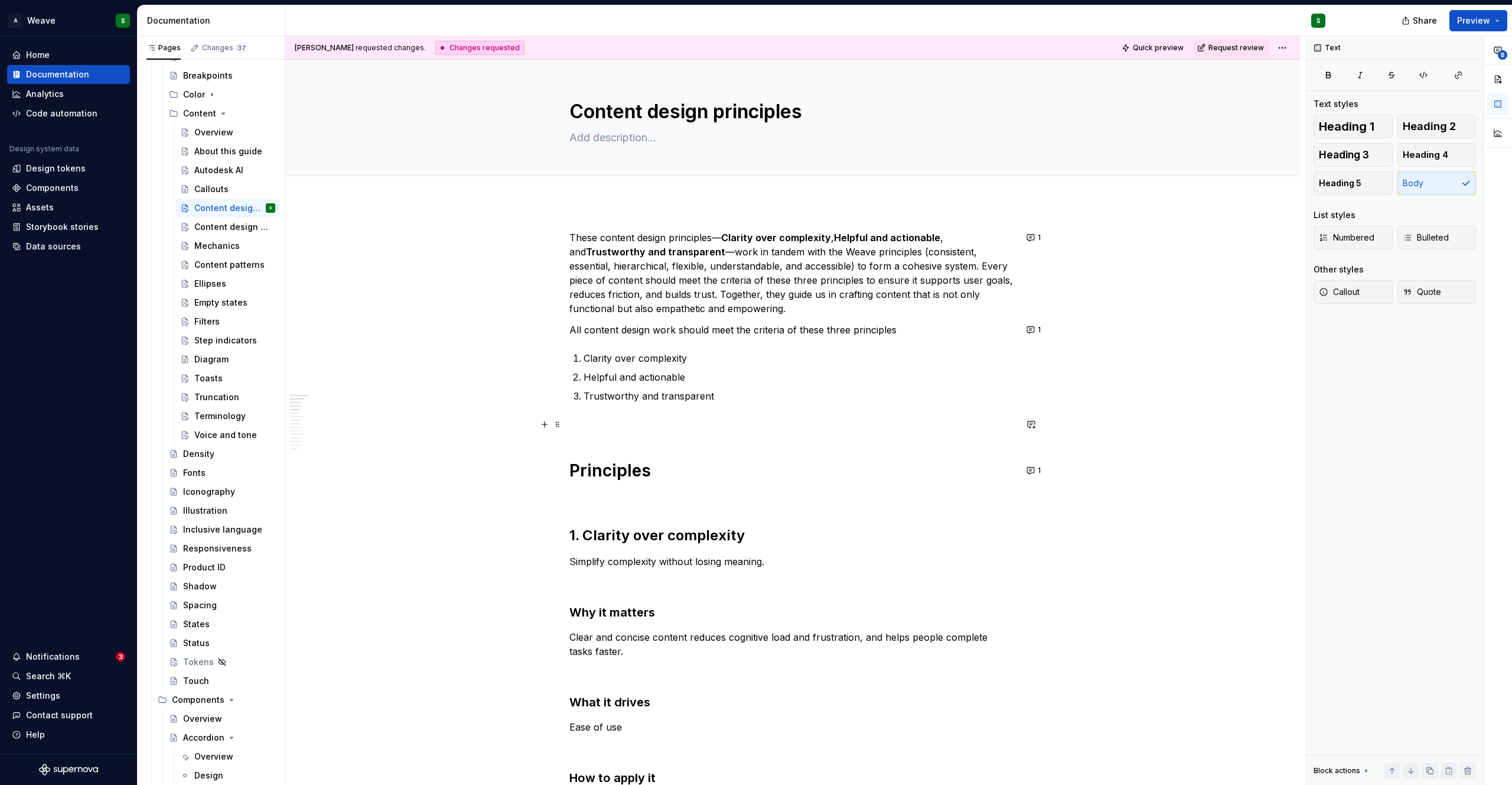
click at [585, 423] on p at bounding box center [793, 424] width 447 height 14
click at [1234, 46] on span "Request review" at bounding box center [1236, 47] width 55 height 9
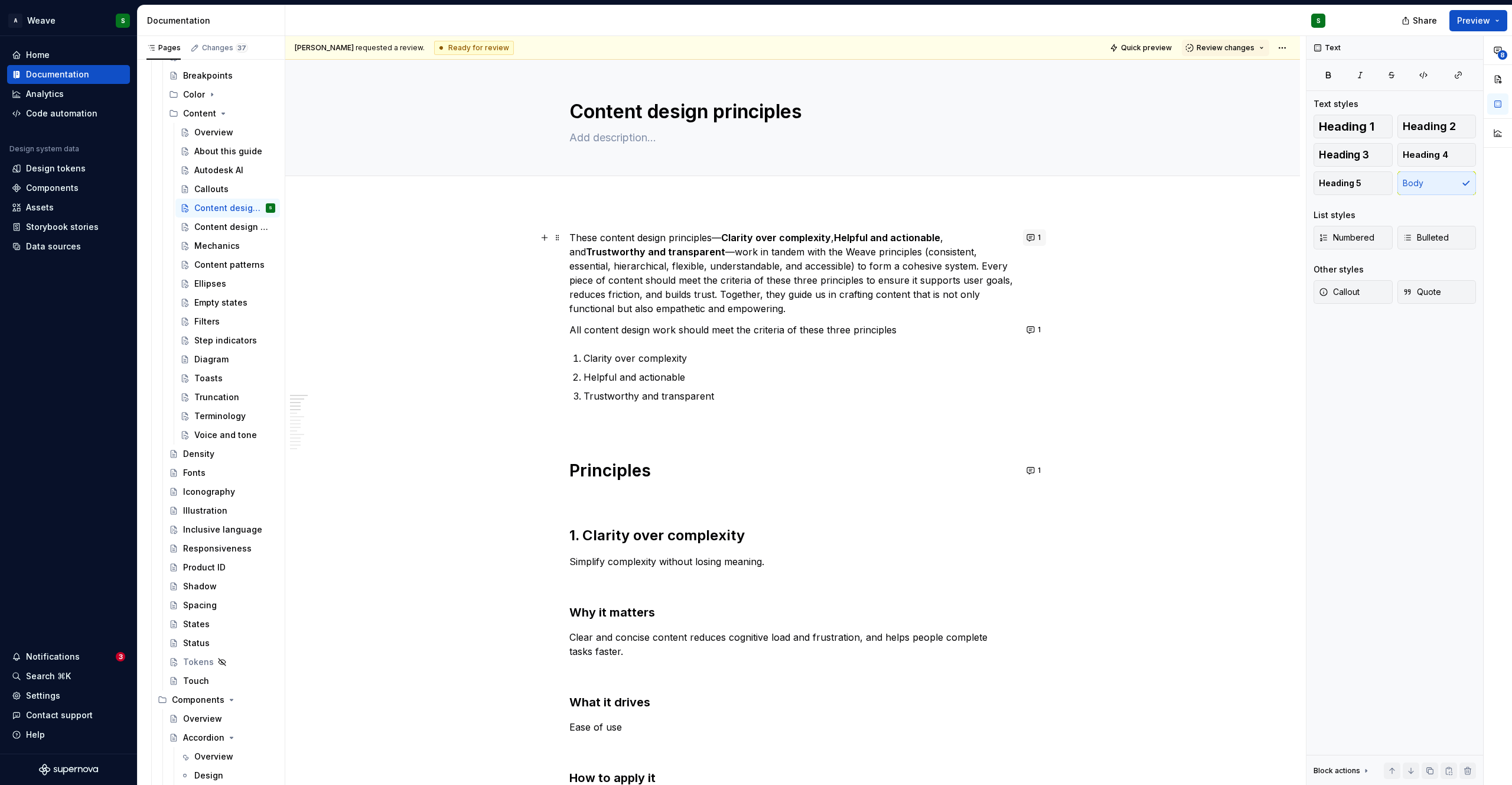
click at [1037, 234] on span "1" at bounding box center [1039, 237] width 3 height 9
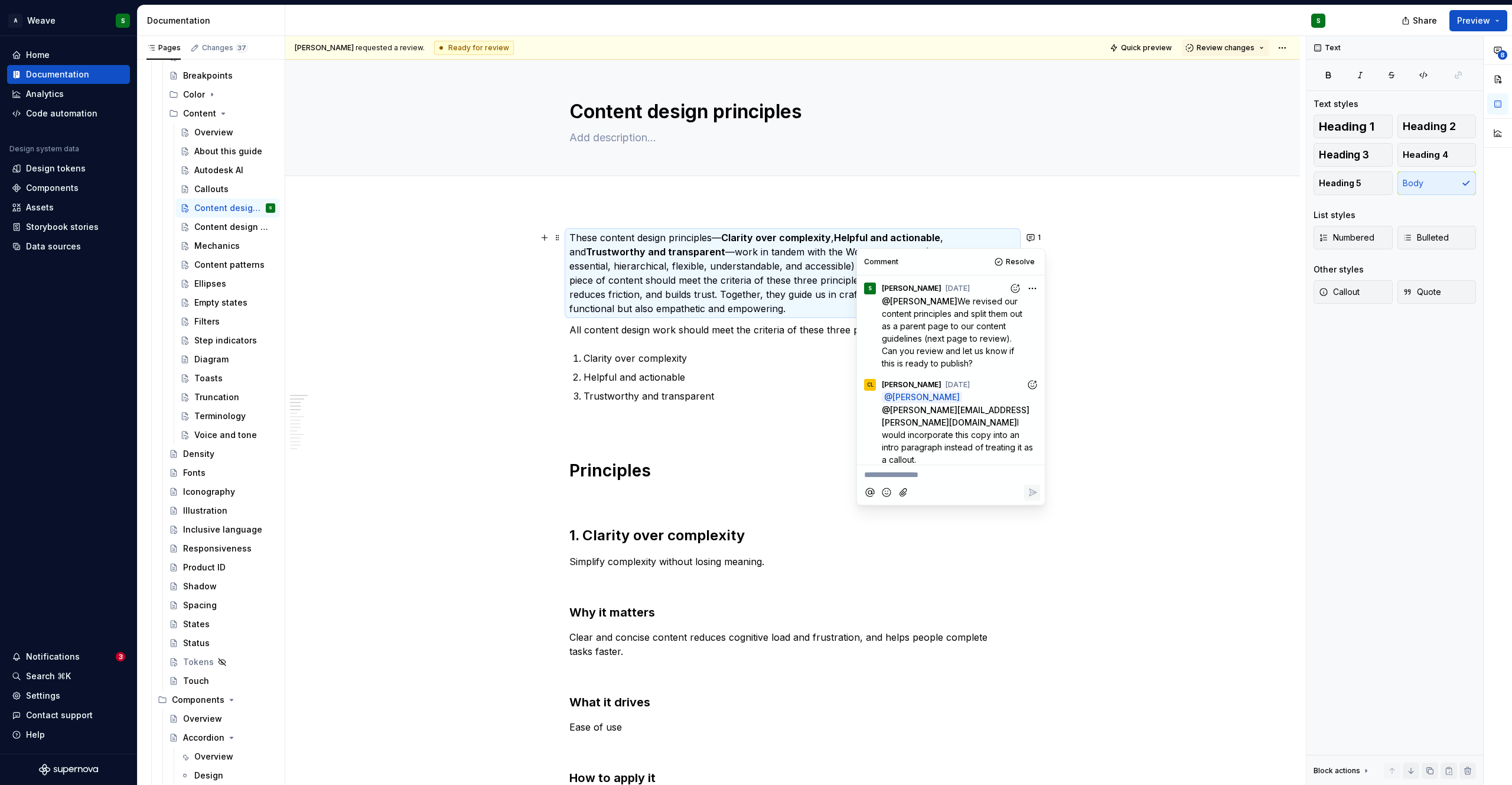
type textarea "*"
click at [1031, 488] on icon "Reply" at bounding box center [1032, 493] width 12 height 12
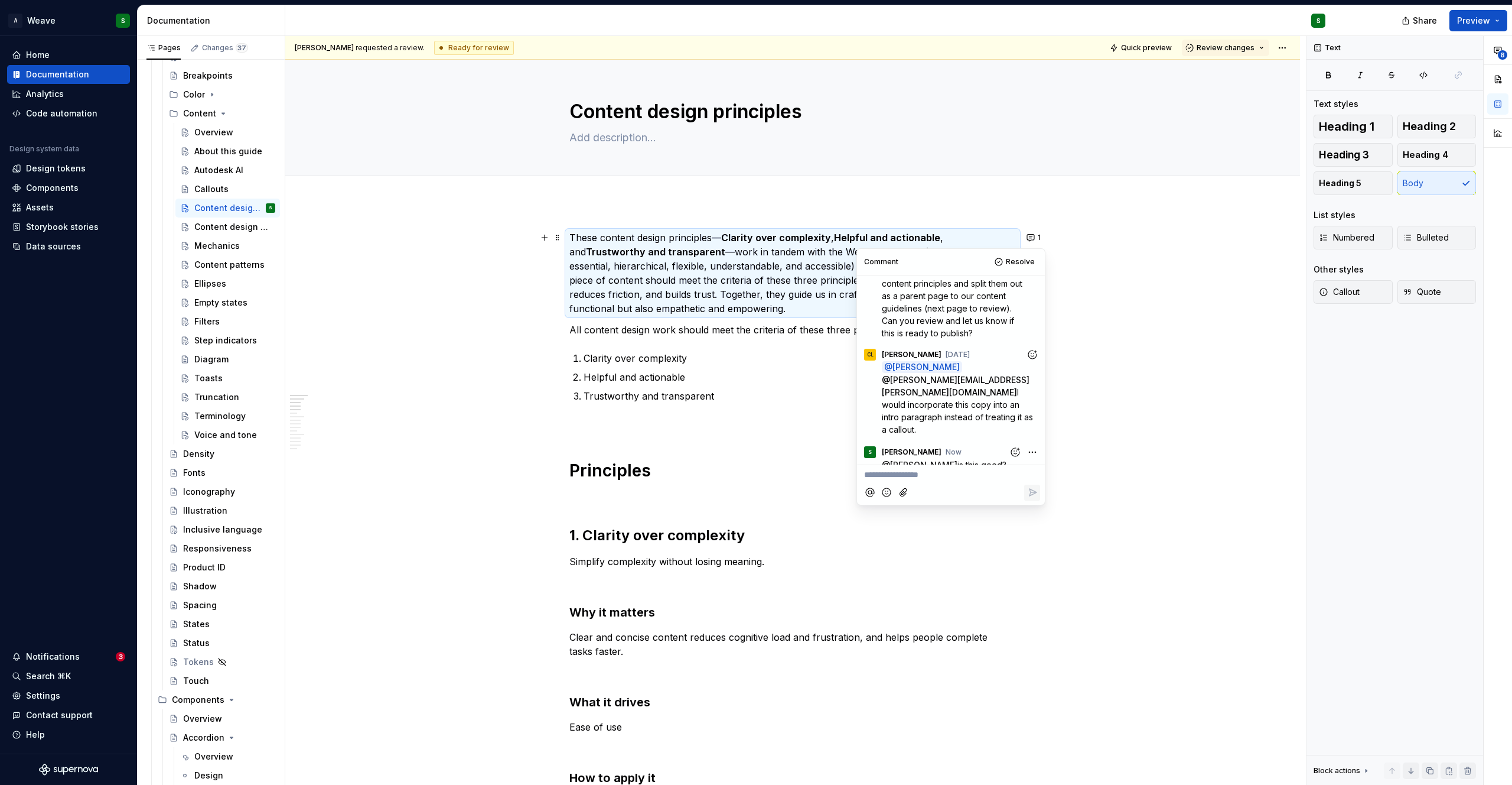
click at [910, 577] on p at bounding box center [793, 582] width 447 height 14
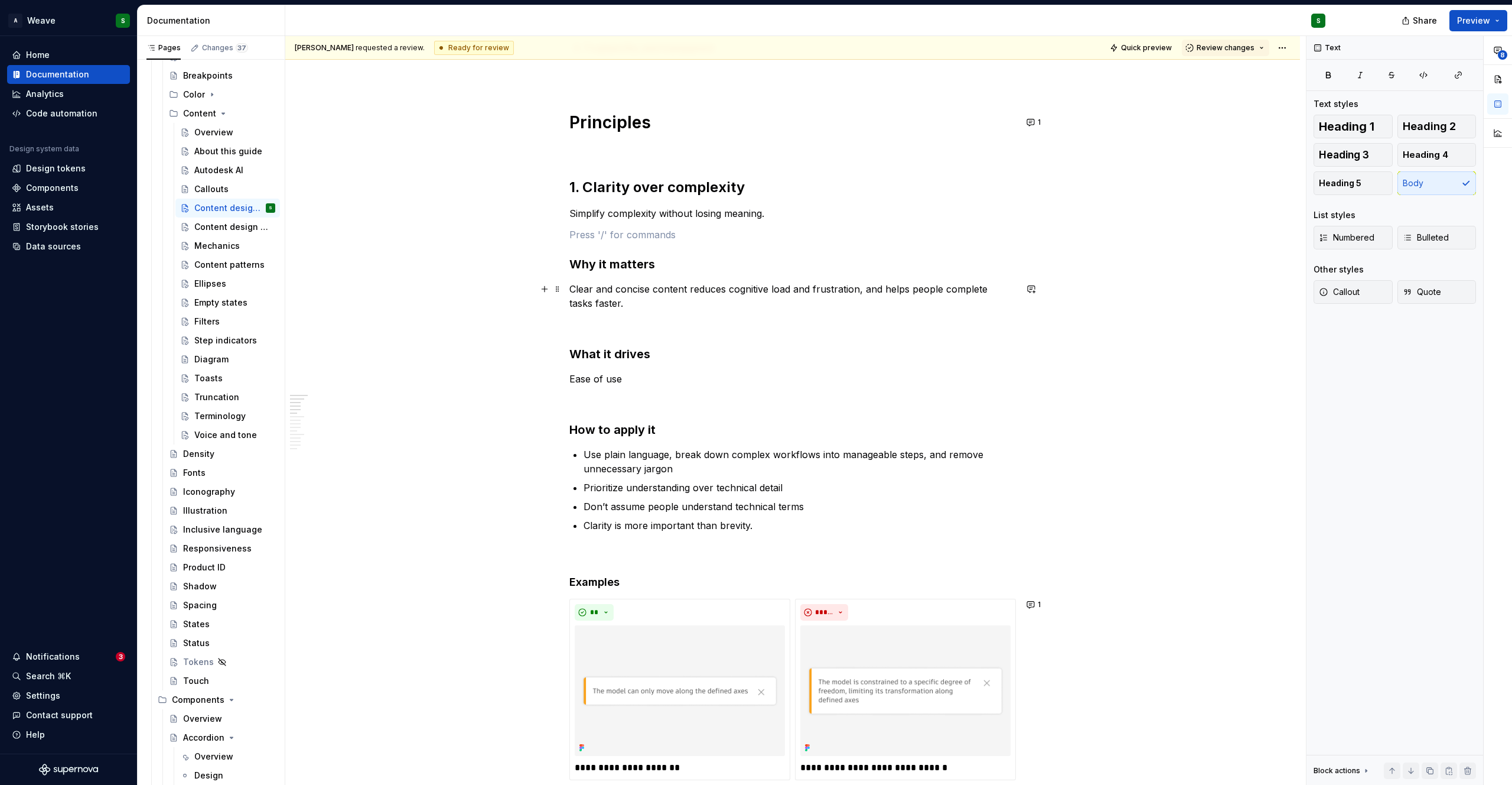
scroll to position [382, 0]
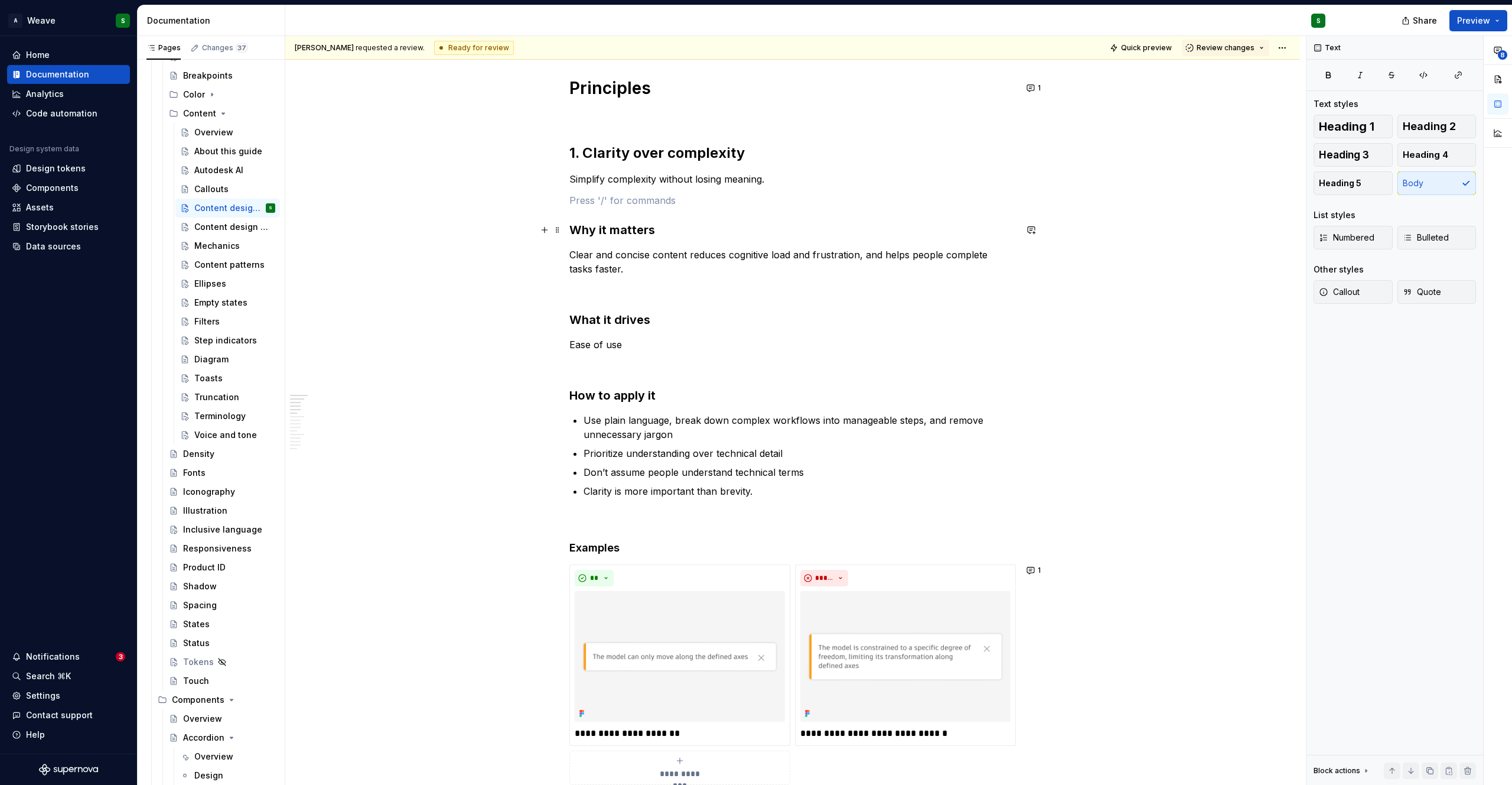
click at [633, 235] on h3 "Why it matters" at bounding box center [793, 230] width 447 height 17
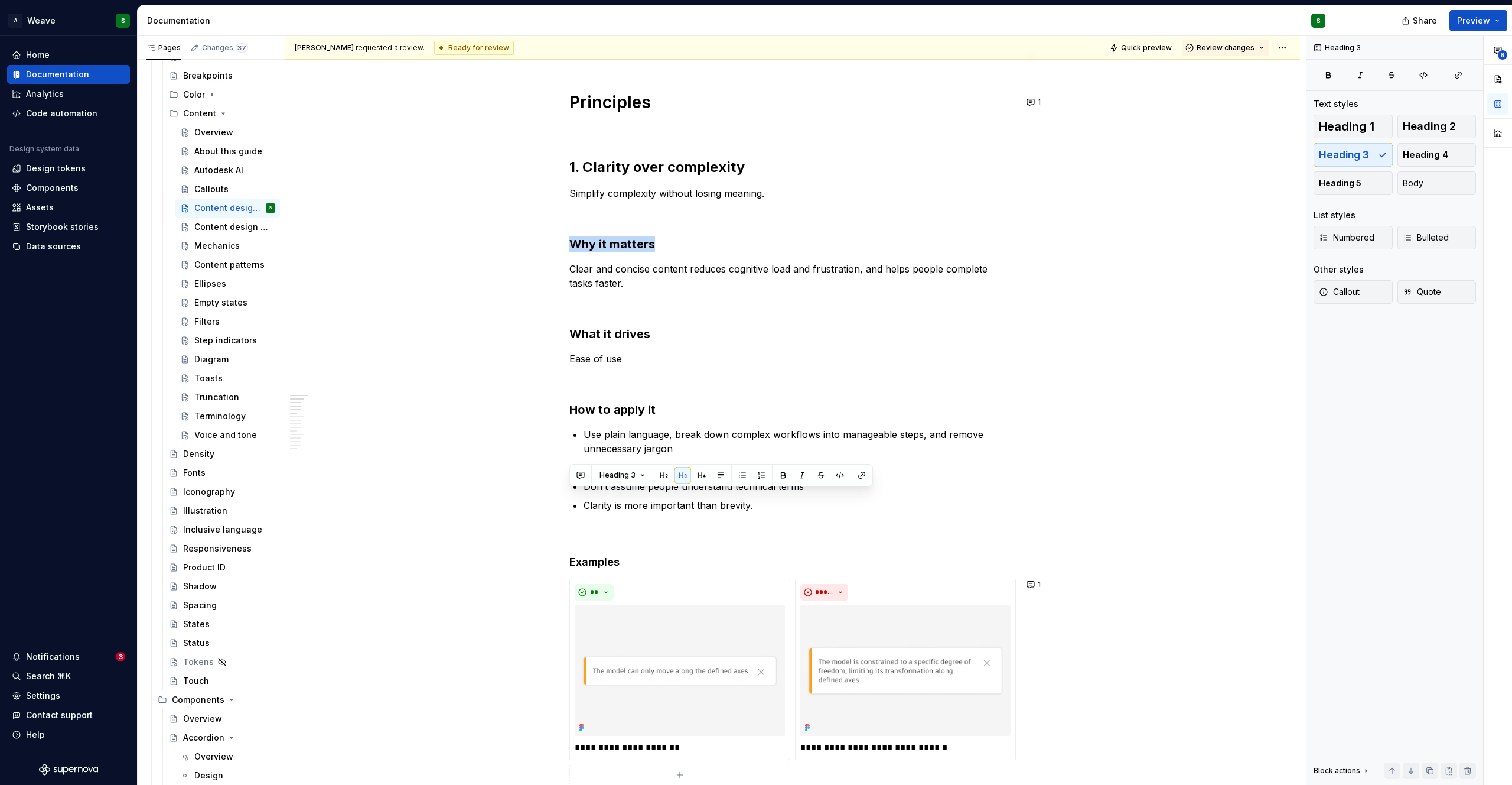
scroll to position [0, 0]
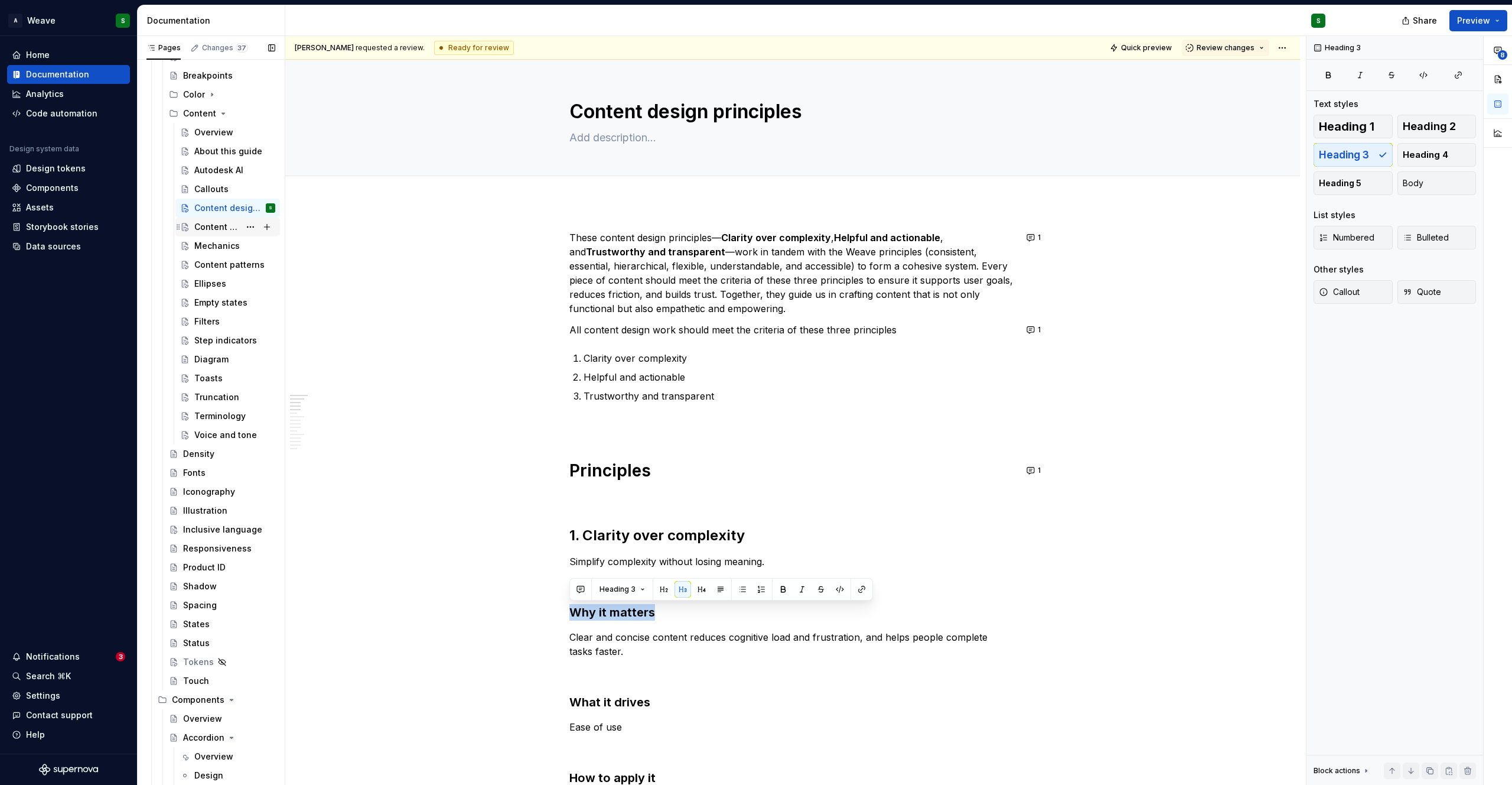
click at [223, 224] on div "Content design guidelines" at bounding box center [217, 227] width 45 height 12
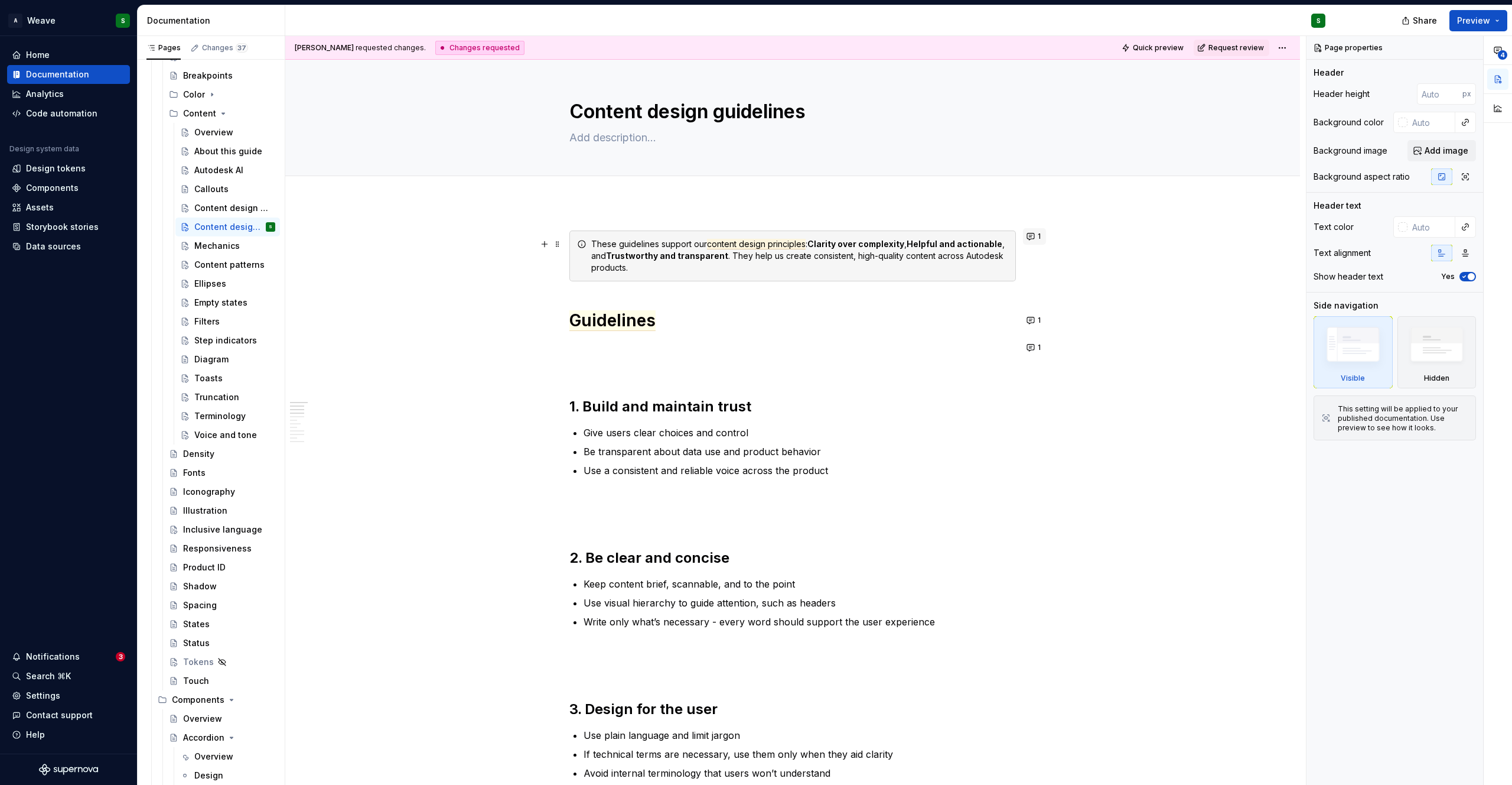
click at [1029, 236] on button "1" at bounding box center [1034, 236] width 23 height 17
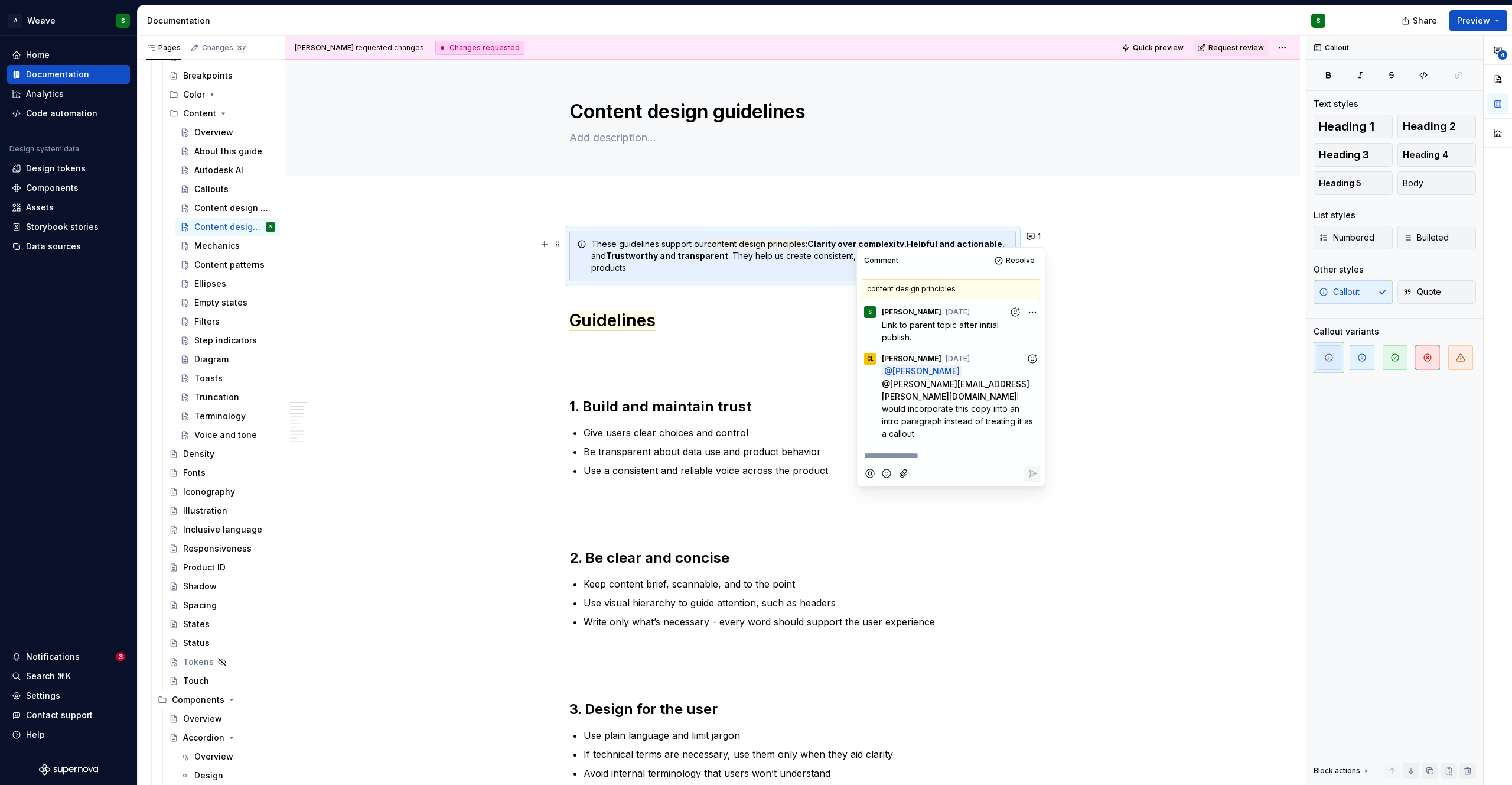
click at [702, 266] on div "These guidelines support our content design principles : Clarity over complexit…" at bounding box center [800, 256] width 417 height 35
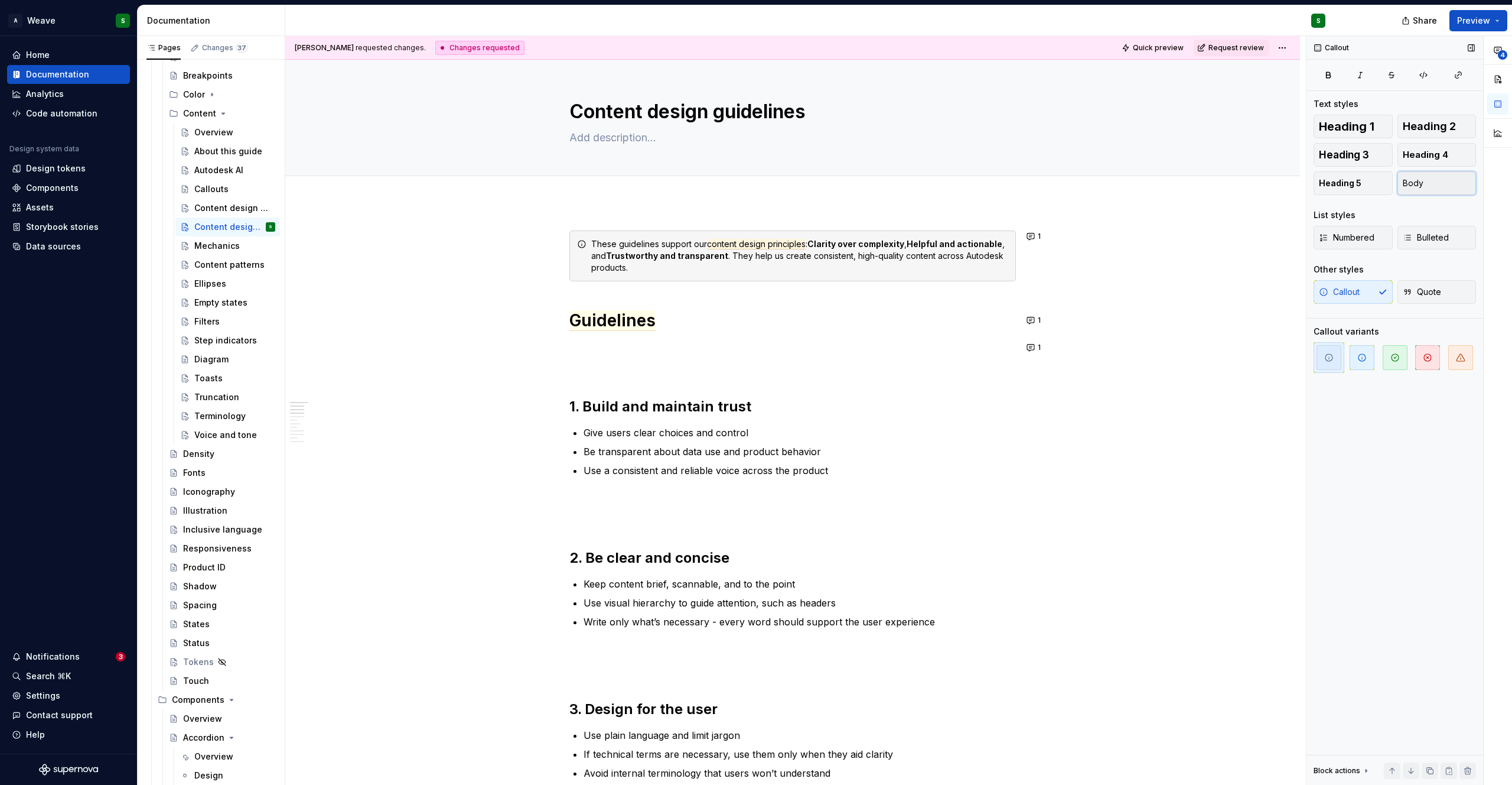
click at [1413, 185] on span "Body" at bounding box center [1413, 183] width 21 height 12
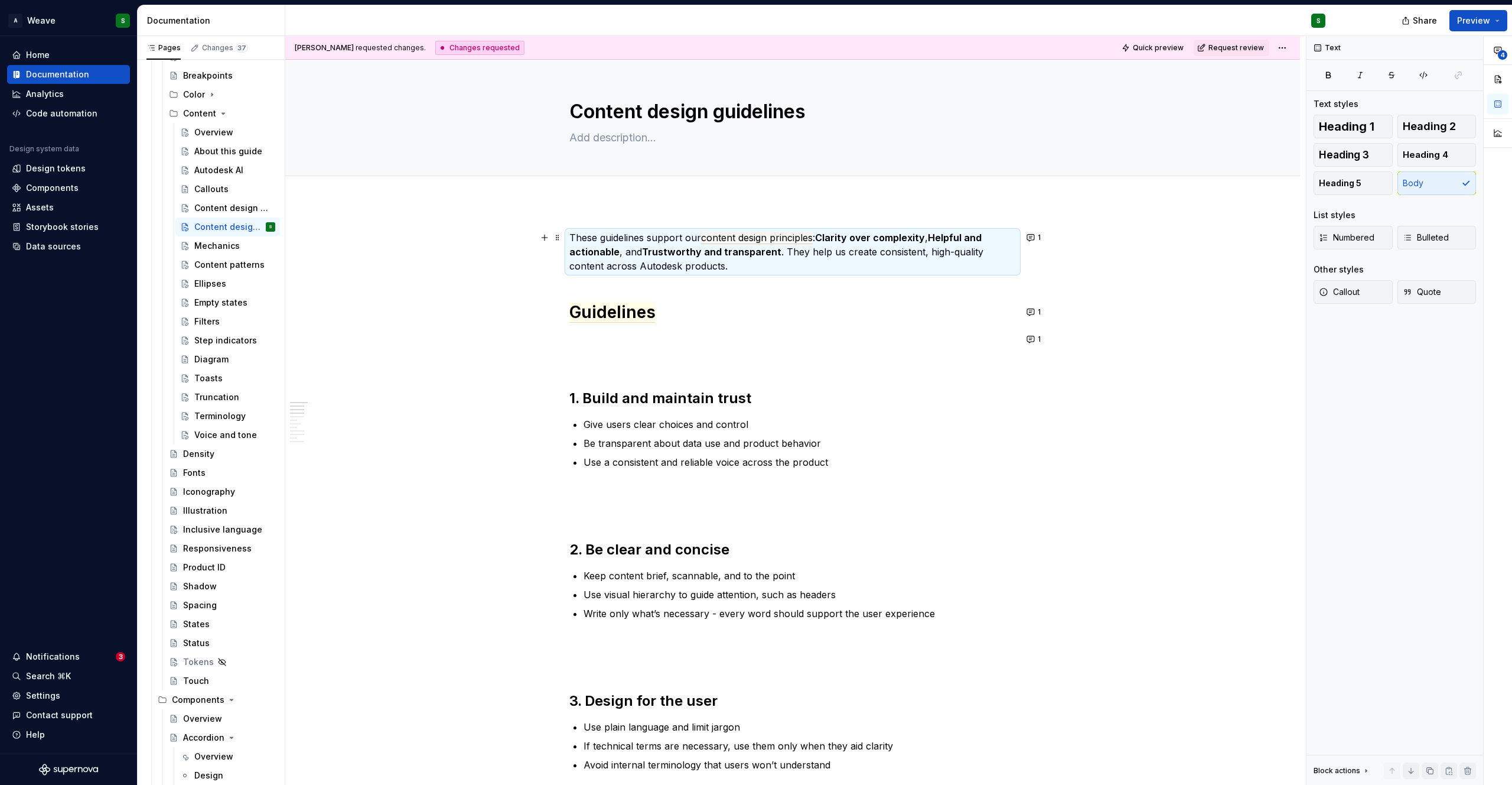
click at [658, 271] on p "These guidelines support our content design principles : Clarity over complexit…" at bounding box center [793, 251] width 447 height 43
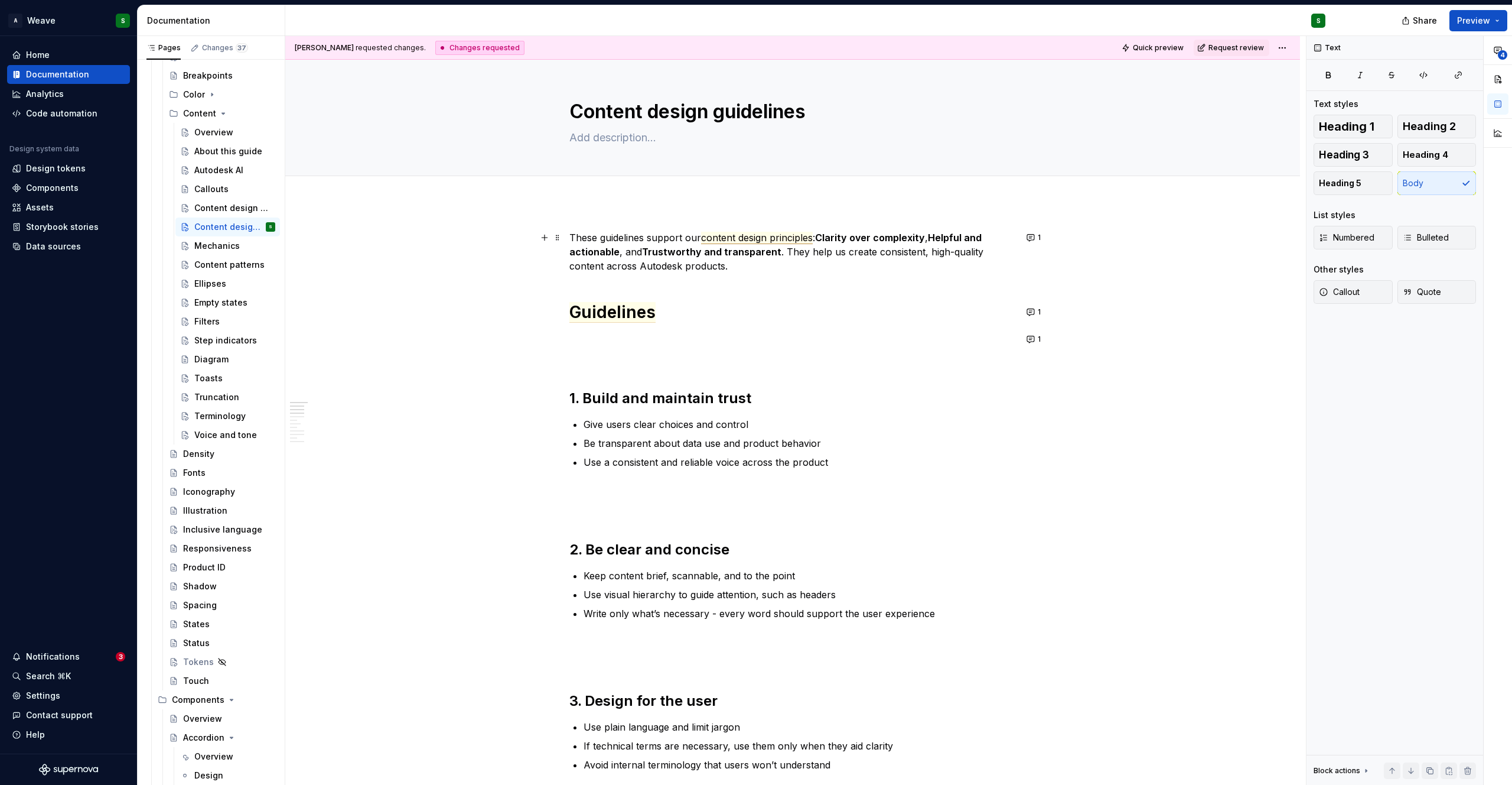
click at [751, 238] on span "content design principles" at bounding box center [757, 238] width 112 height 13
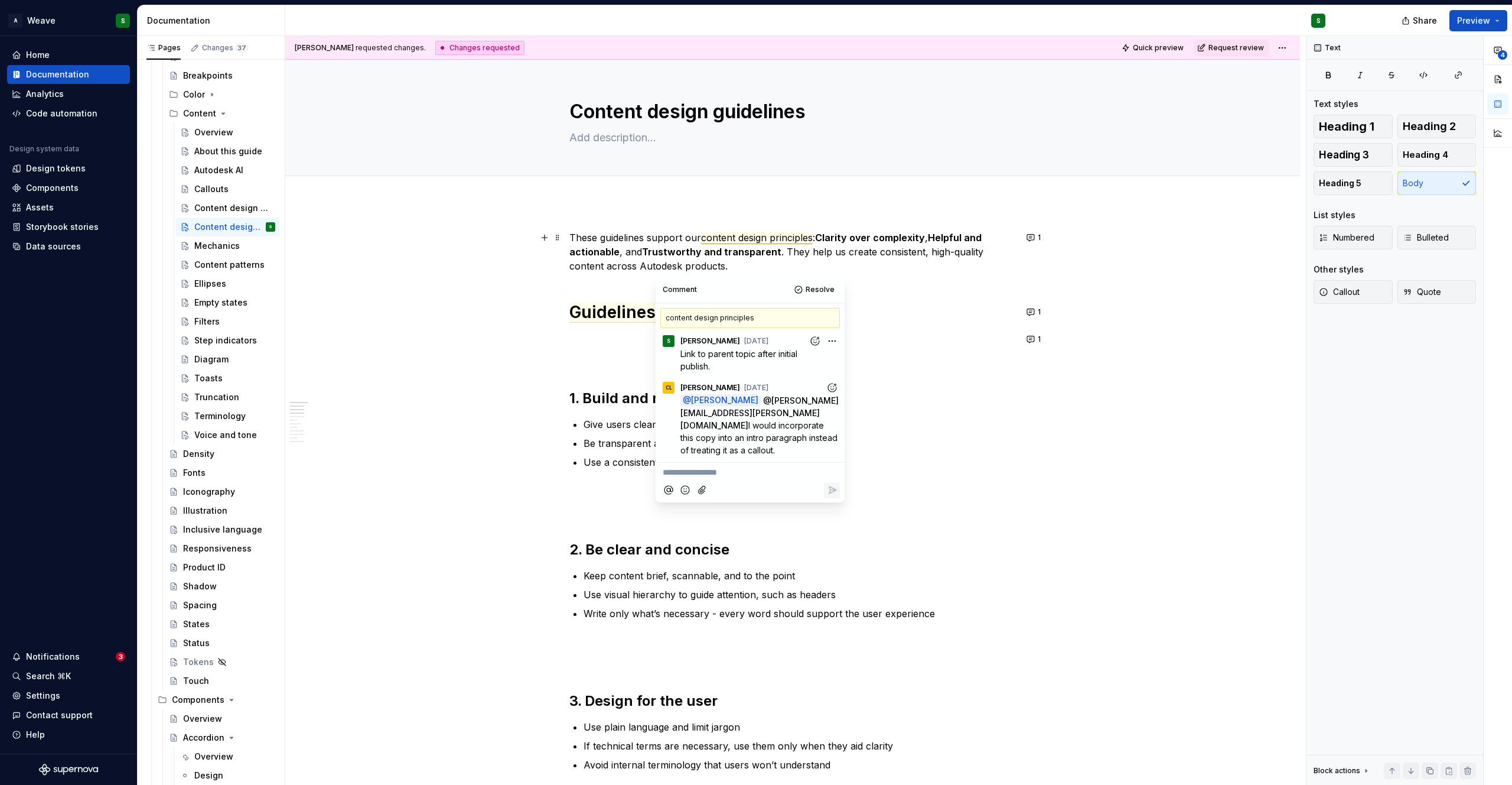
click at [659, 244] on p "These guidelines support our content design principles : Clarity over complexit…" at bounding box center [793, 251] width 447 height 43
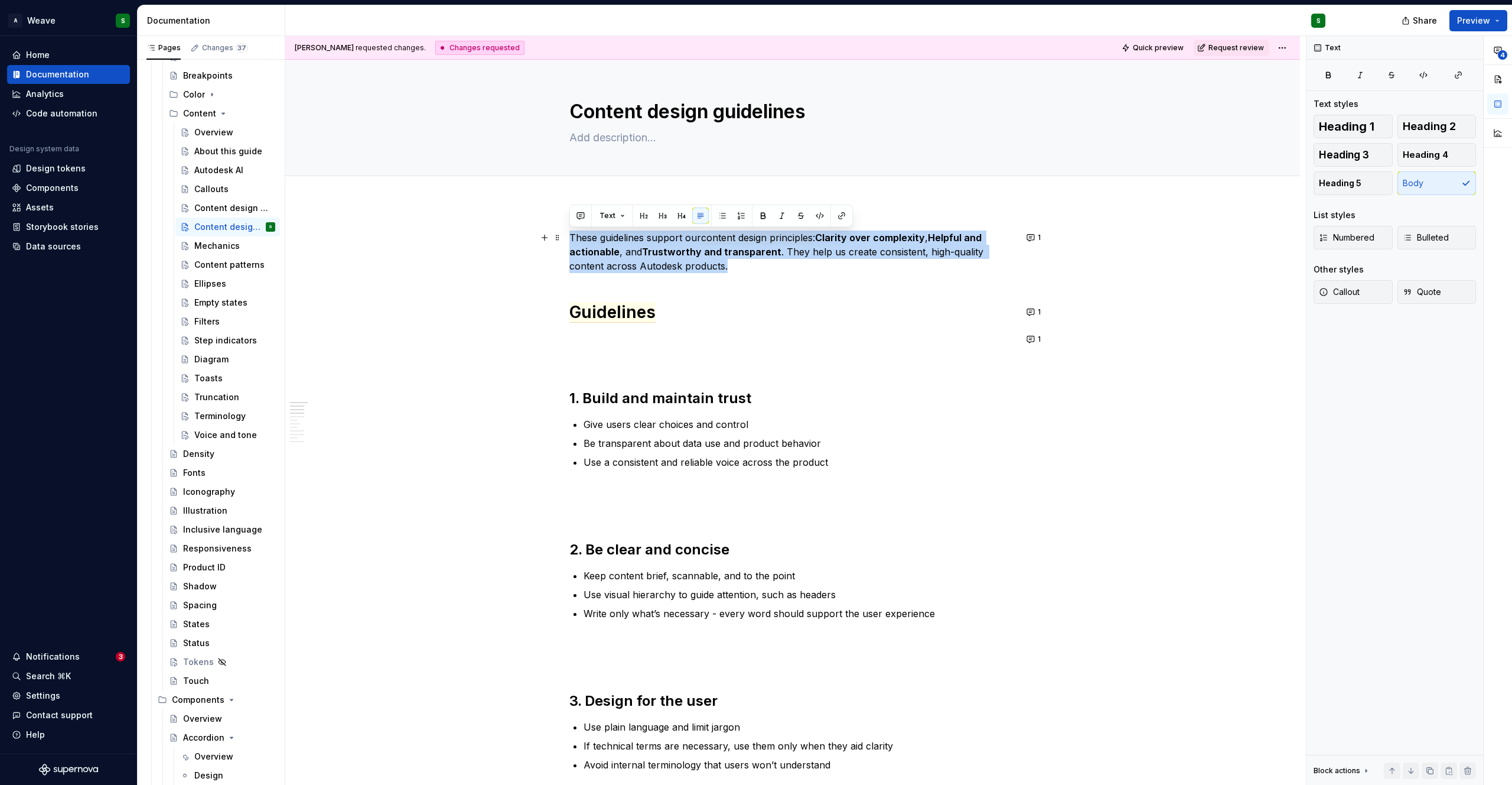
click at [578, 251] on strong "Helpful and actionable" at bounding box center [777, 245] width 415 height 26
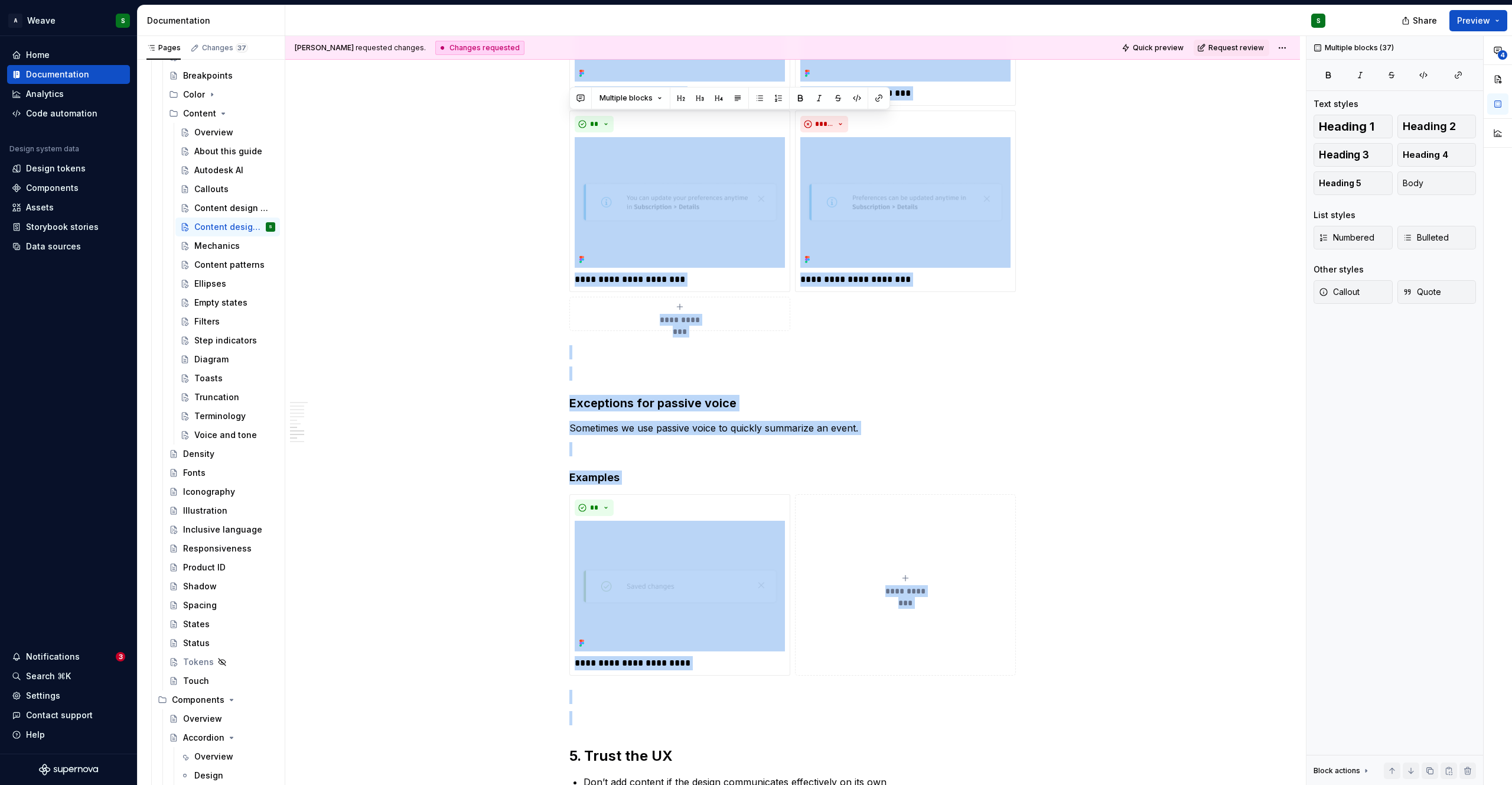
scroll to position [1984, 0]
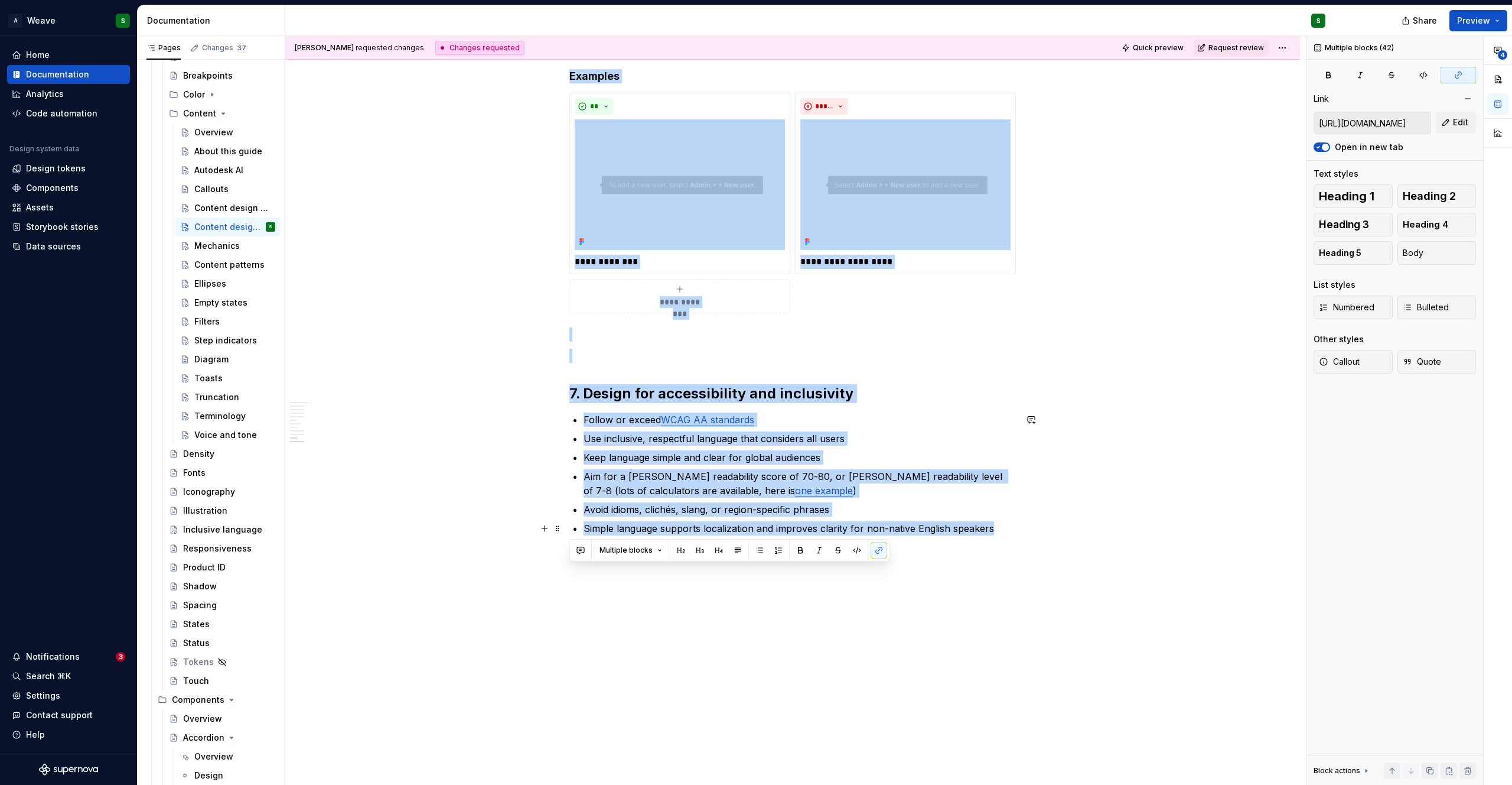
drag, startPoint x: 571, startPoint y: 239, endPoint x: 995, endPoint y: 526, distance: 512.0
copy div "Lorem ipsumdolor sitamet con adipisc elitse doeiusmodt : Incidid utla etdolorem…"
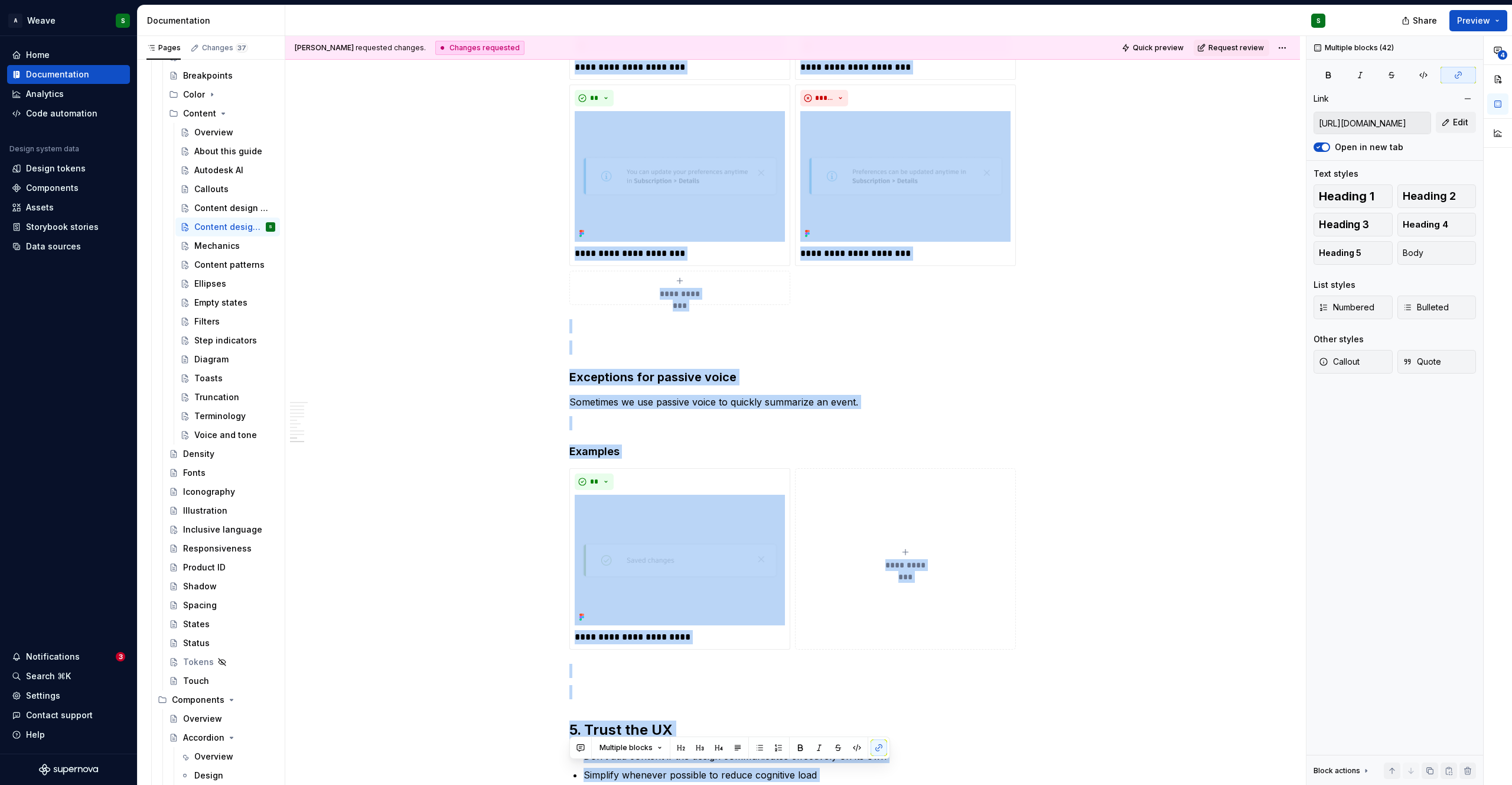
scroll to position [0, 0]
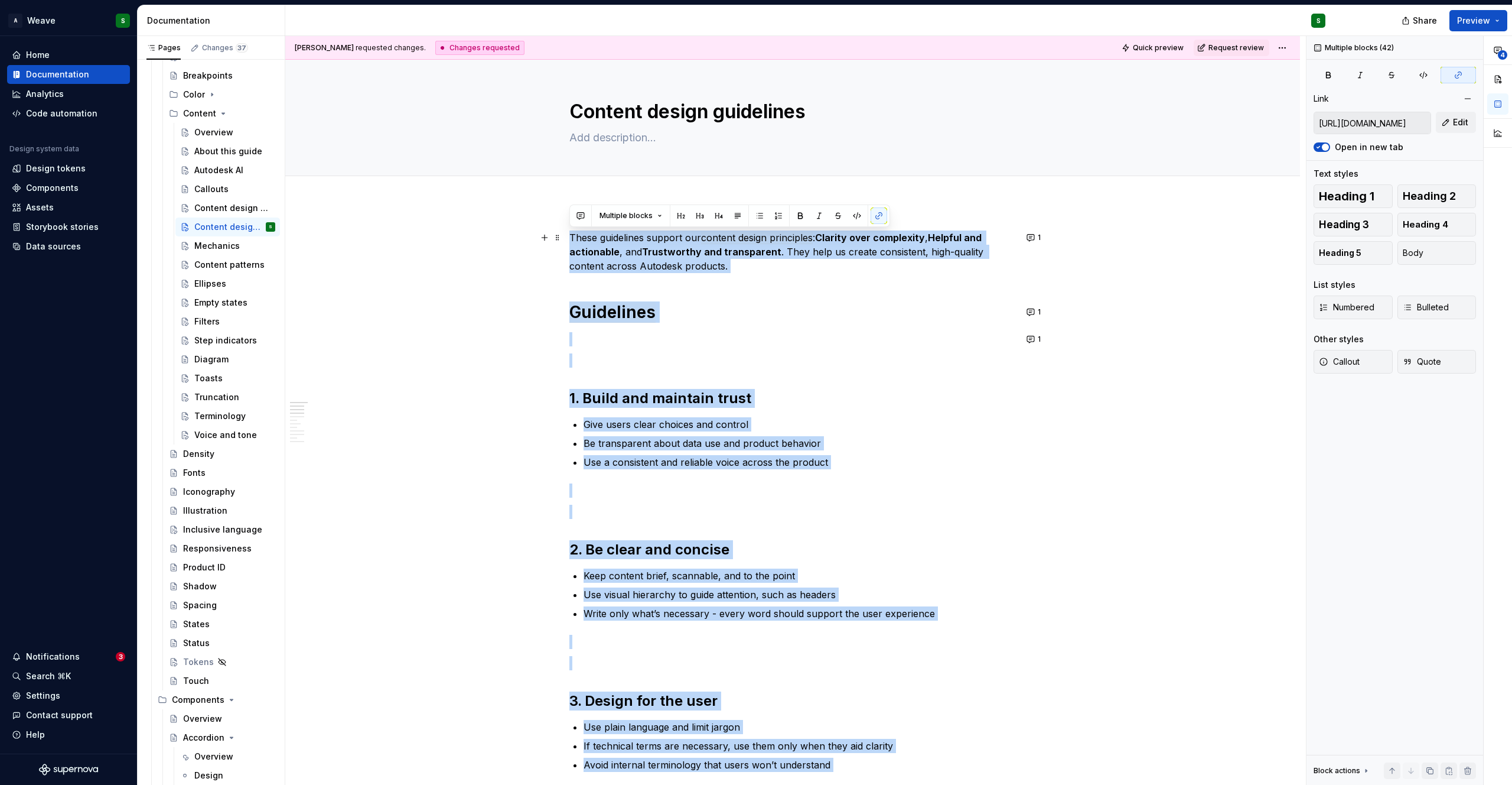
click at [620, 244] on p "These guidelines support our content design principles : Clarity over complexit…" at bounding box center [793, 251] width 447 height 43
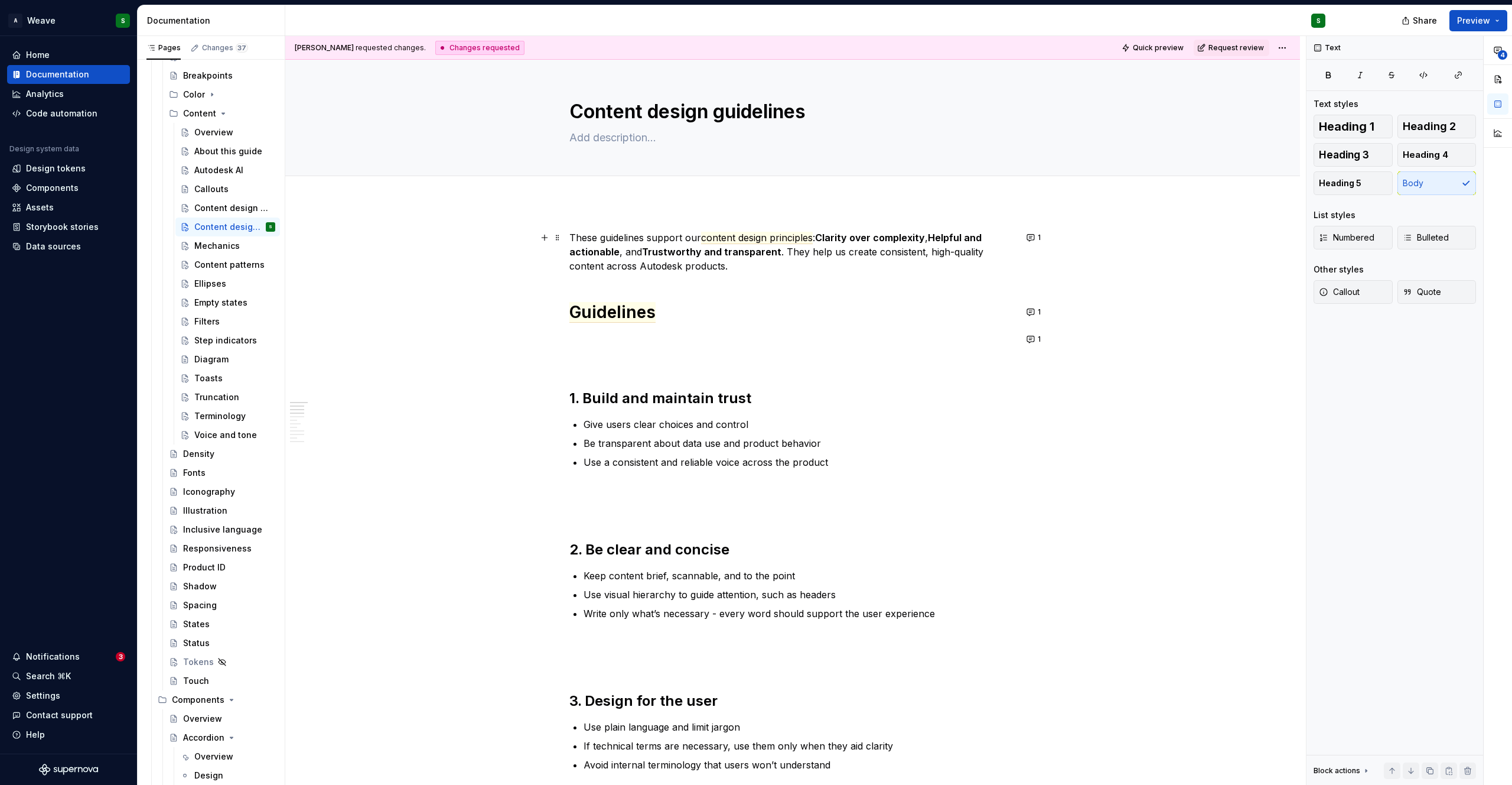
click at [574, 236] on p "These guidelines support our content design principles : Clarity over complexit…" at bounding box center [793, 251] width 447 height 43
click at [575, 234] on p "These guidelines support our content design principles : Clarity over complexit…" at bounding box center [793, 251] width 447 height 43
click at [570, 236] on p "These guidelines support our content design principles : Clarity over complexit…" at bounding box center [793, 251] width 447 height 43
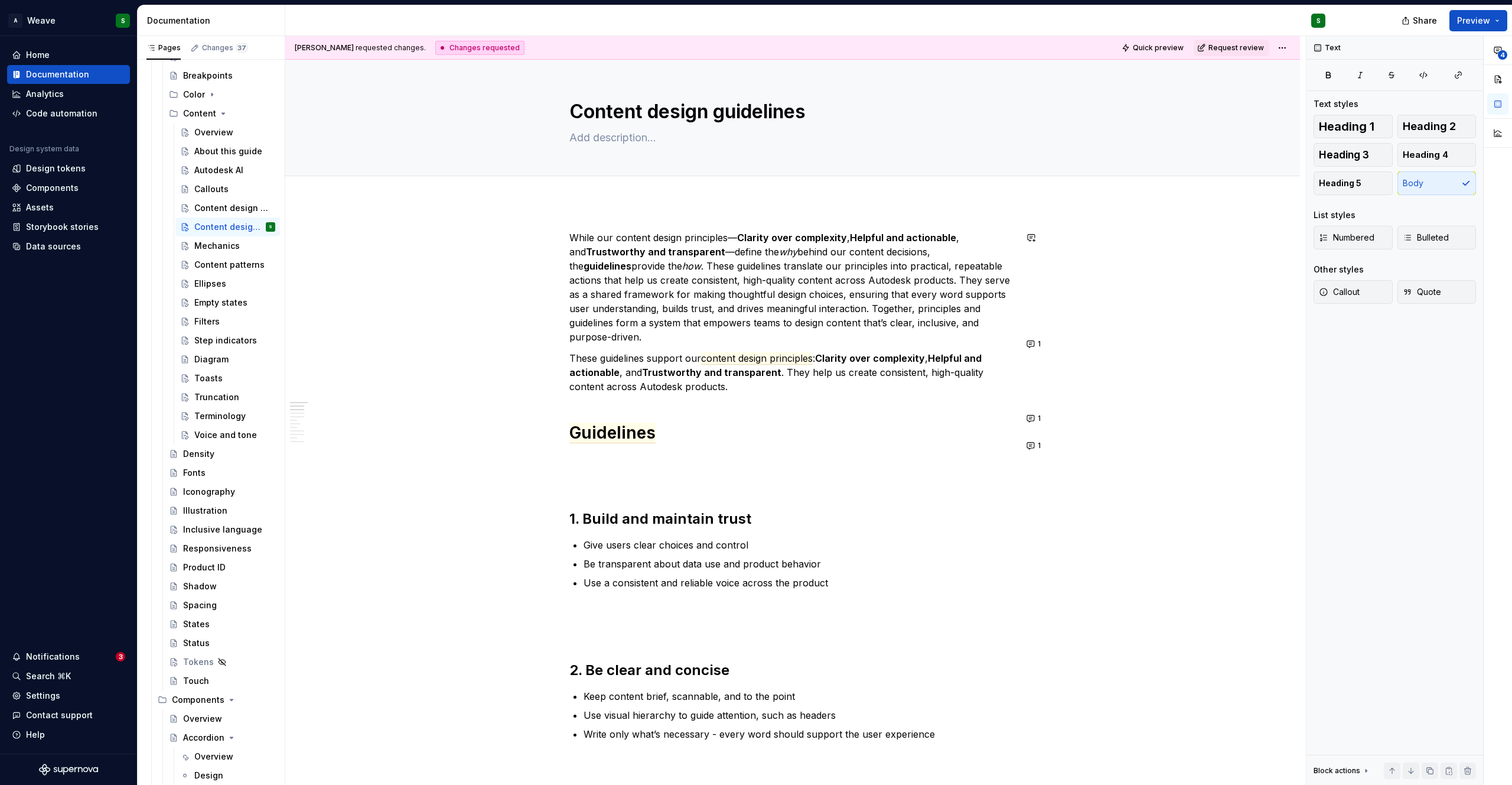
type textarea "*"
click at [926, 255] on p "While our content design principles— Clarity over complexity , Helpful and acti…" at bounding box center [793, 287] width 447 height 113
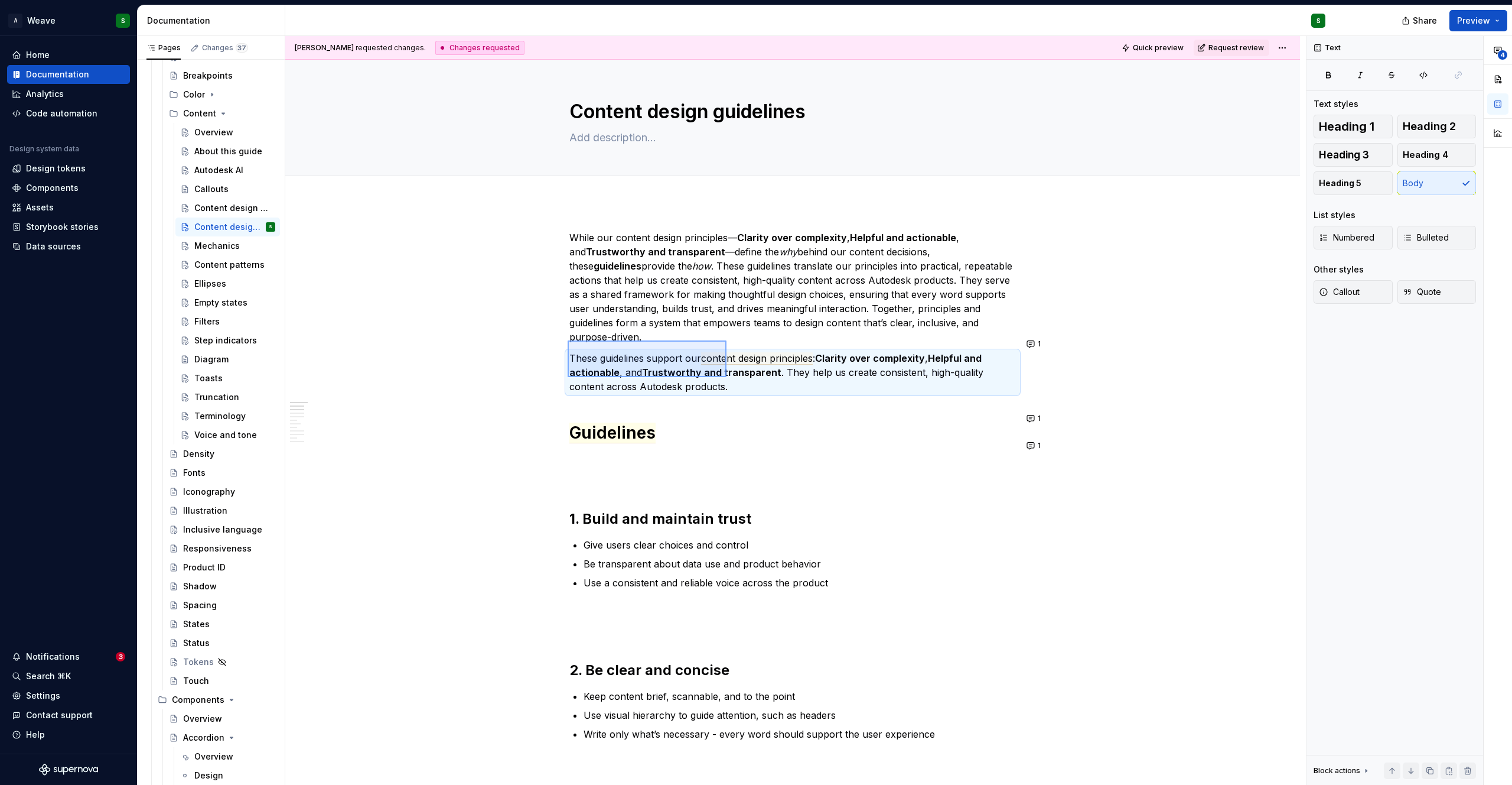
drag, startPoint x: 568, startPoint y: 340, endPoint x: 727, endPoint y: 377, distance: 163.2
click at [727, 377] on div "[PERSON_NAME] requested changes. Changes requested Quick preview Request review…" at bounding box center [795, 410] width 1021 height 749
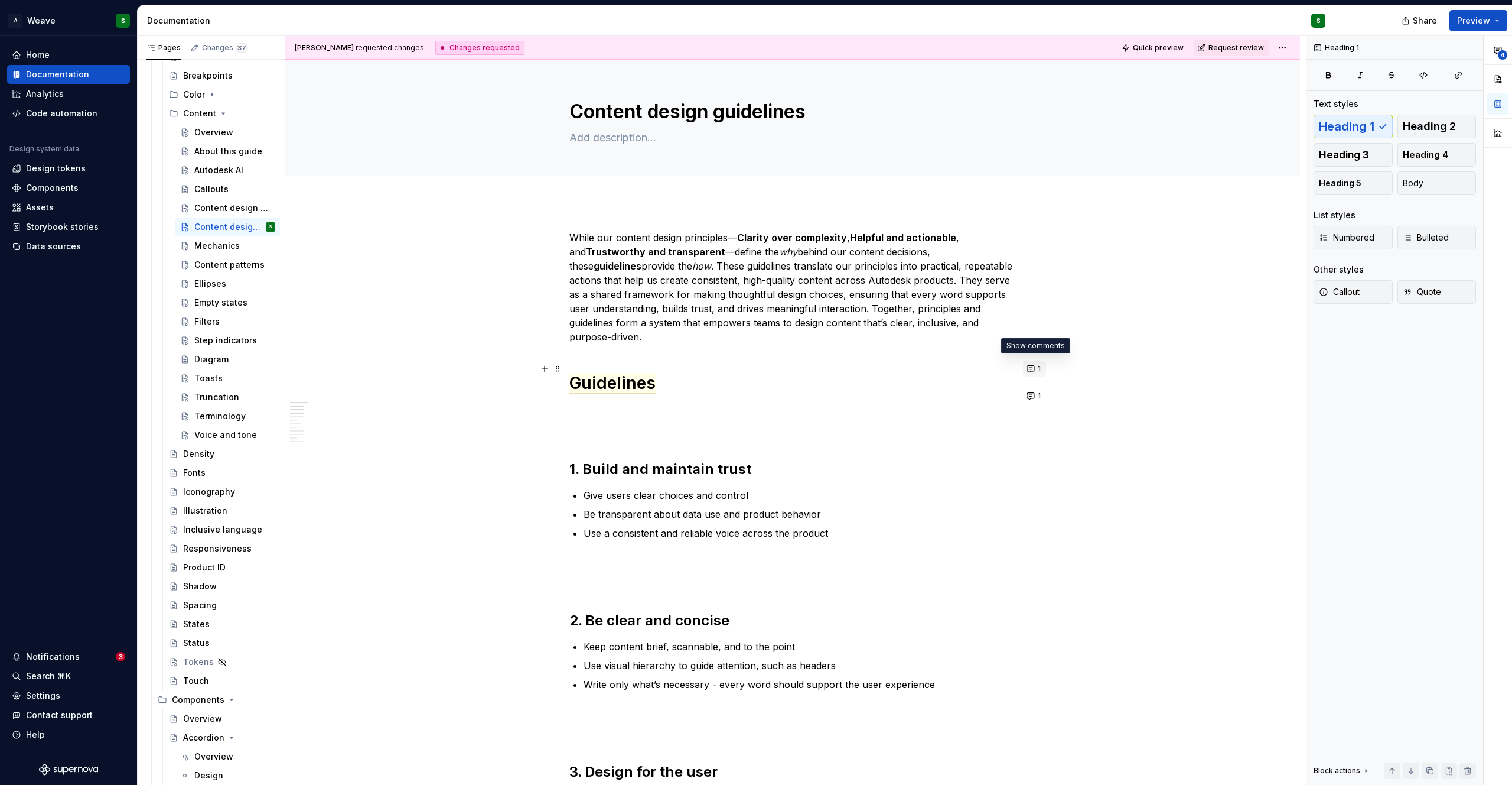
click at [1027, 366] on button "1" at bounding box center [1034, 369] width 23 height 17
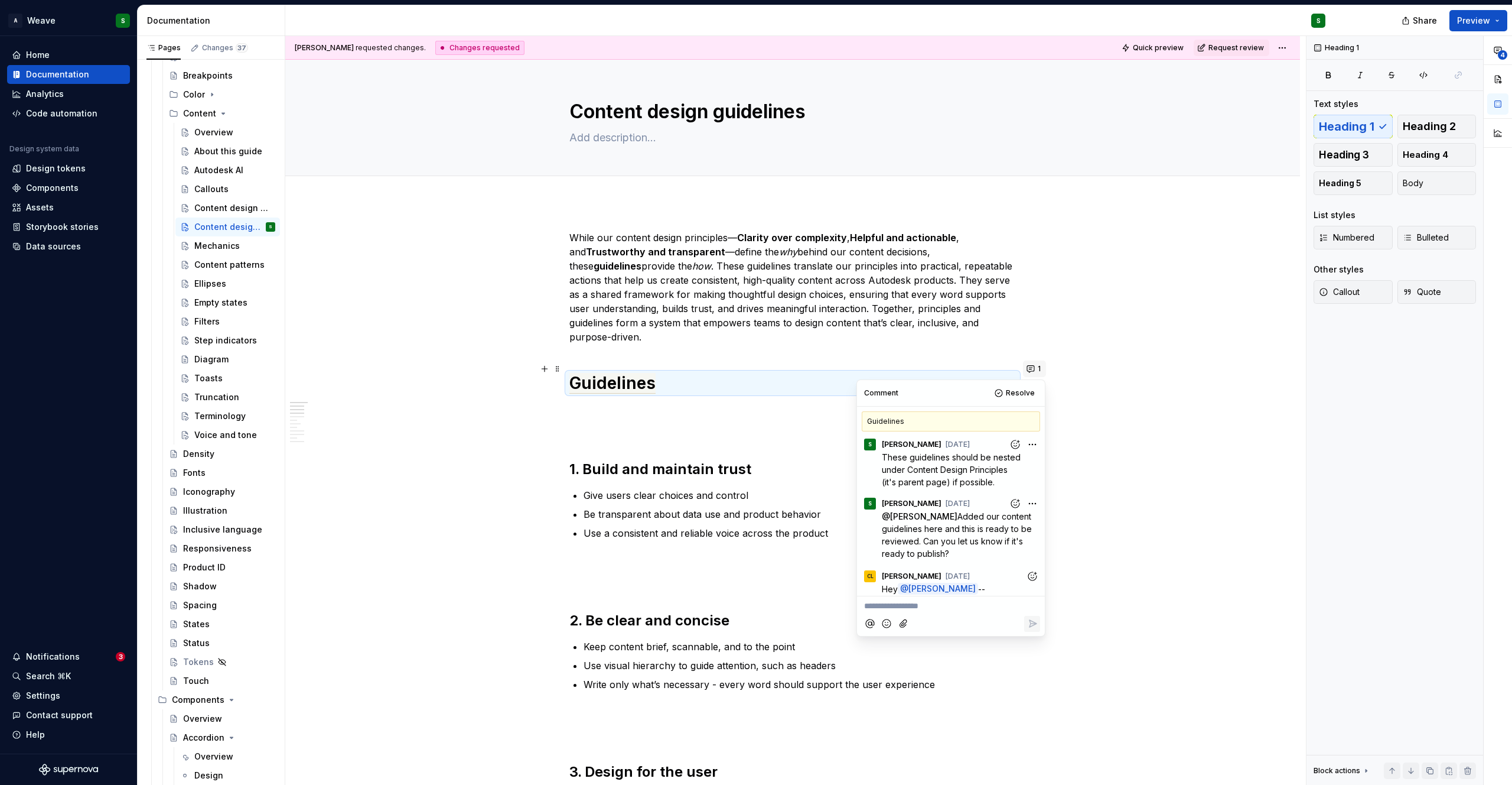
scroll to position [461, 0]
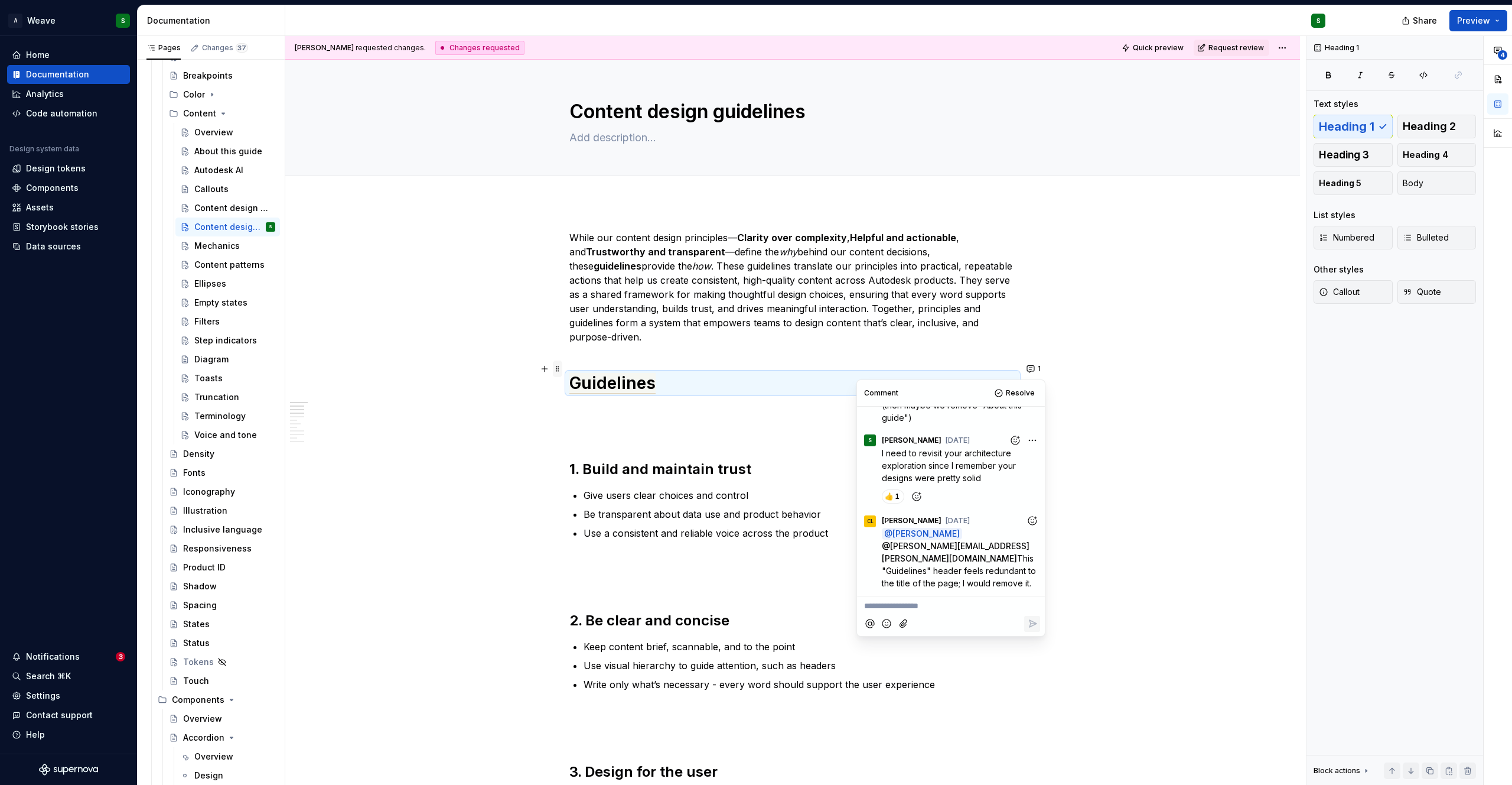
click at [555, 373] on span at bounding box center [557, 369] width 9 height 17
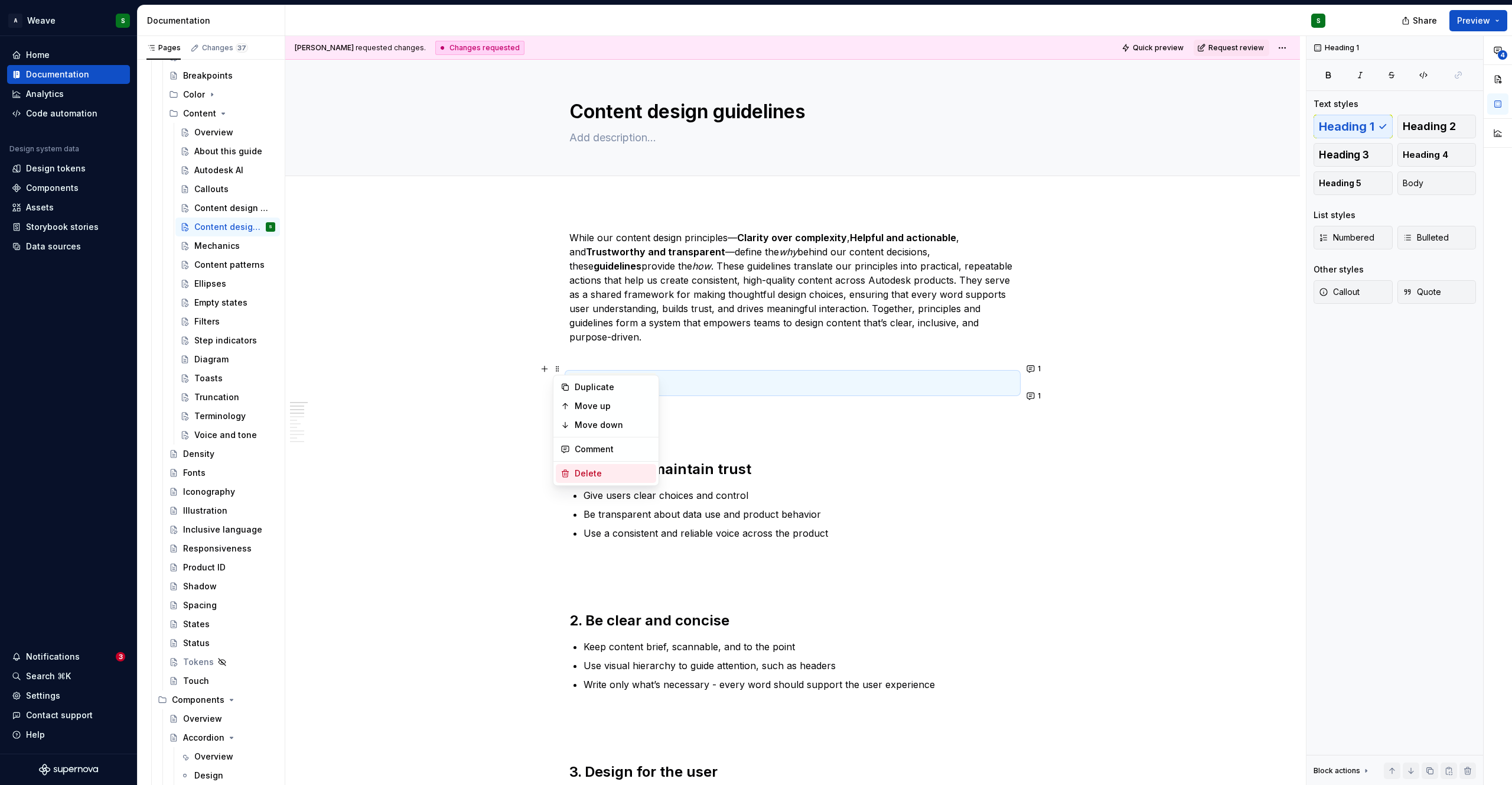
click at [574, 470] on div "Delete" at bounding box center [606, 473] width 101 height 18
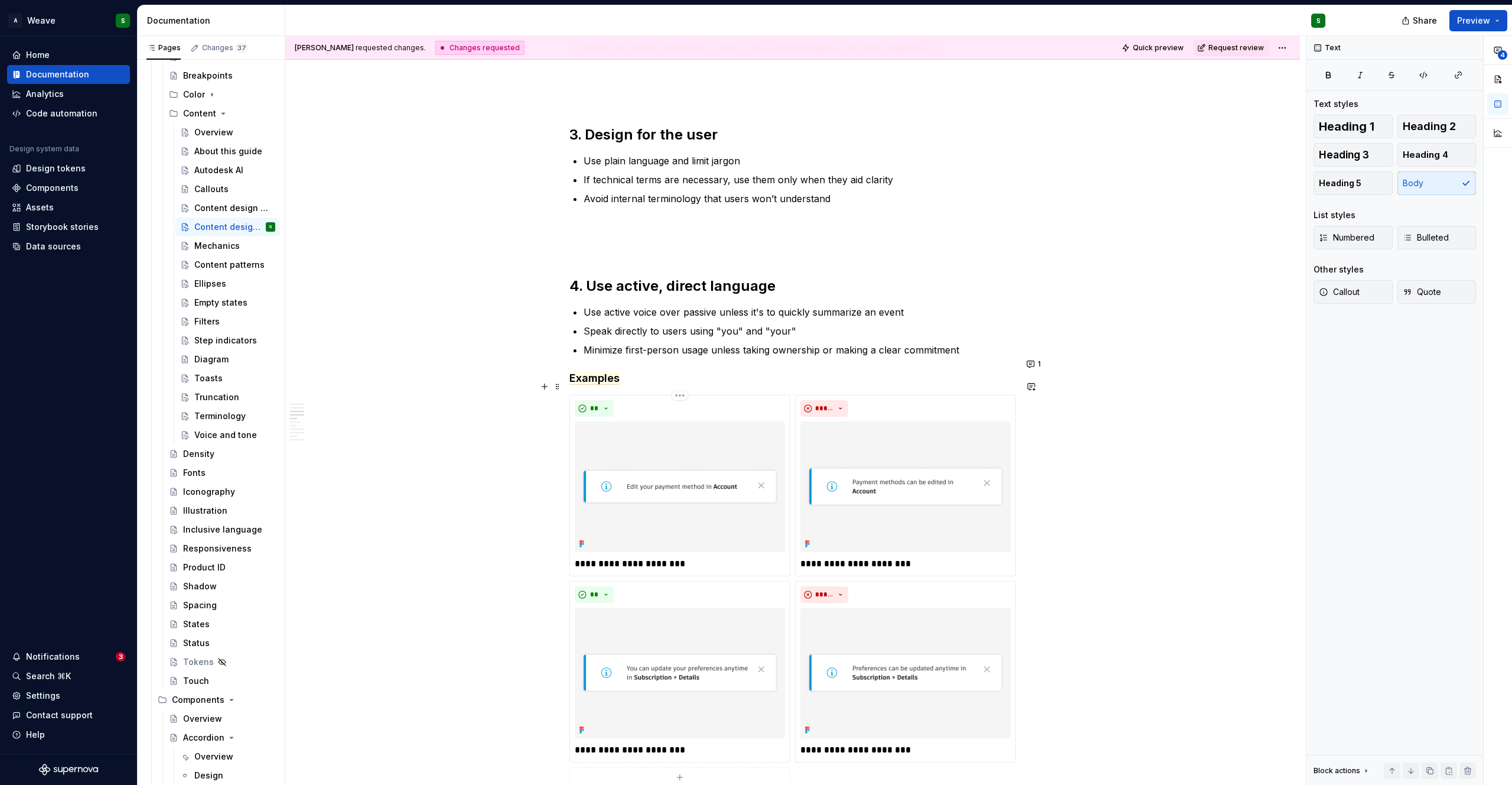
scroll to position [574, 0]
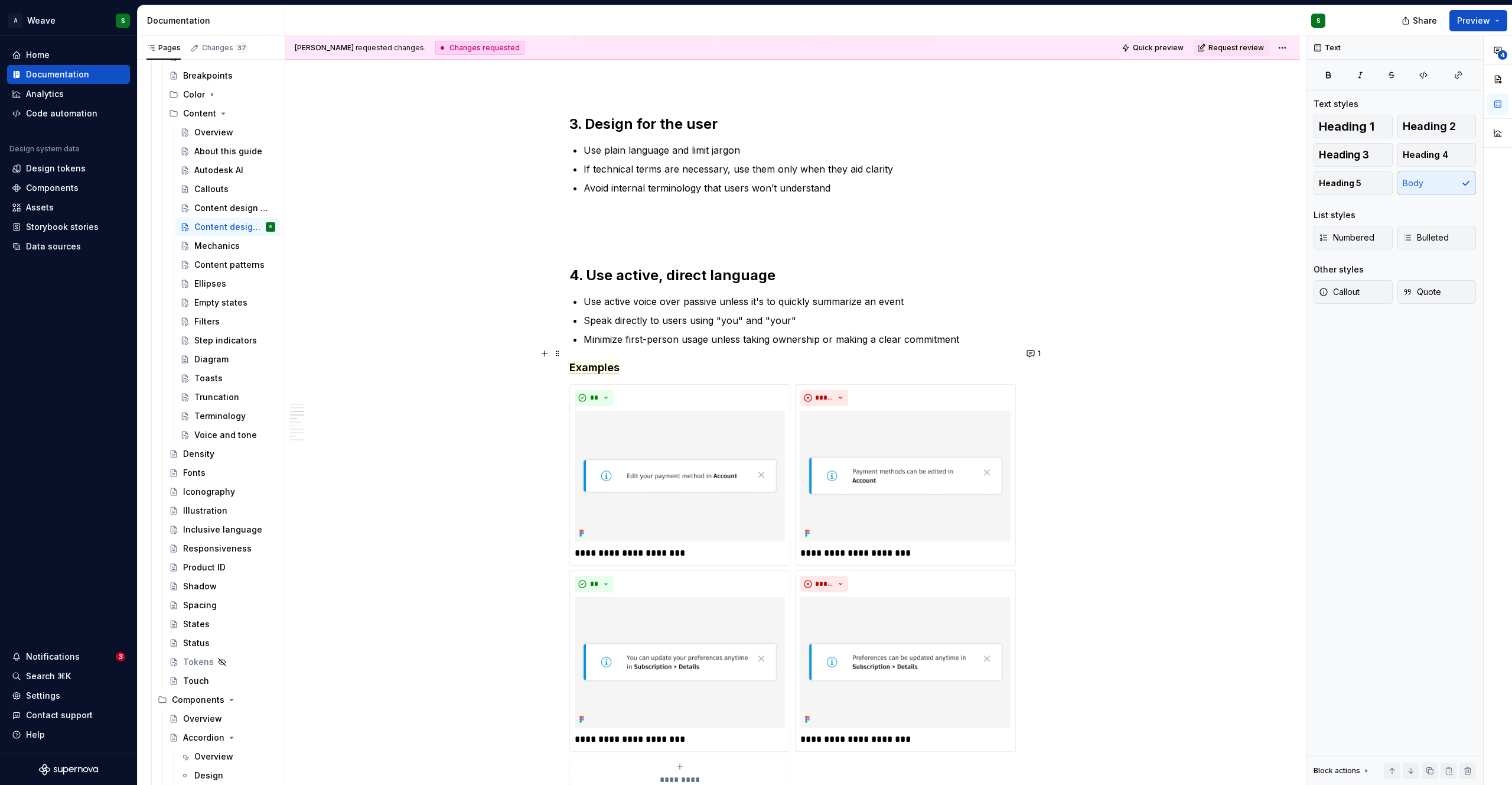
click at [596, 361] on span "Examples" at bounding box center [595, 367] width 50 height 13
click at [1032, 351] on button "1" at bounding box center [1034, 354] width 23 height 17
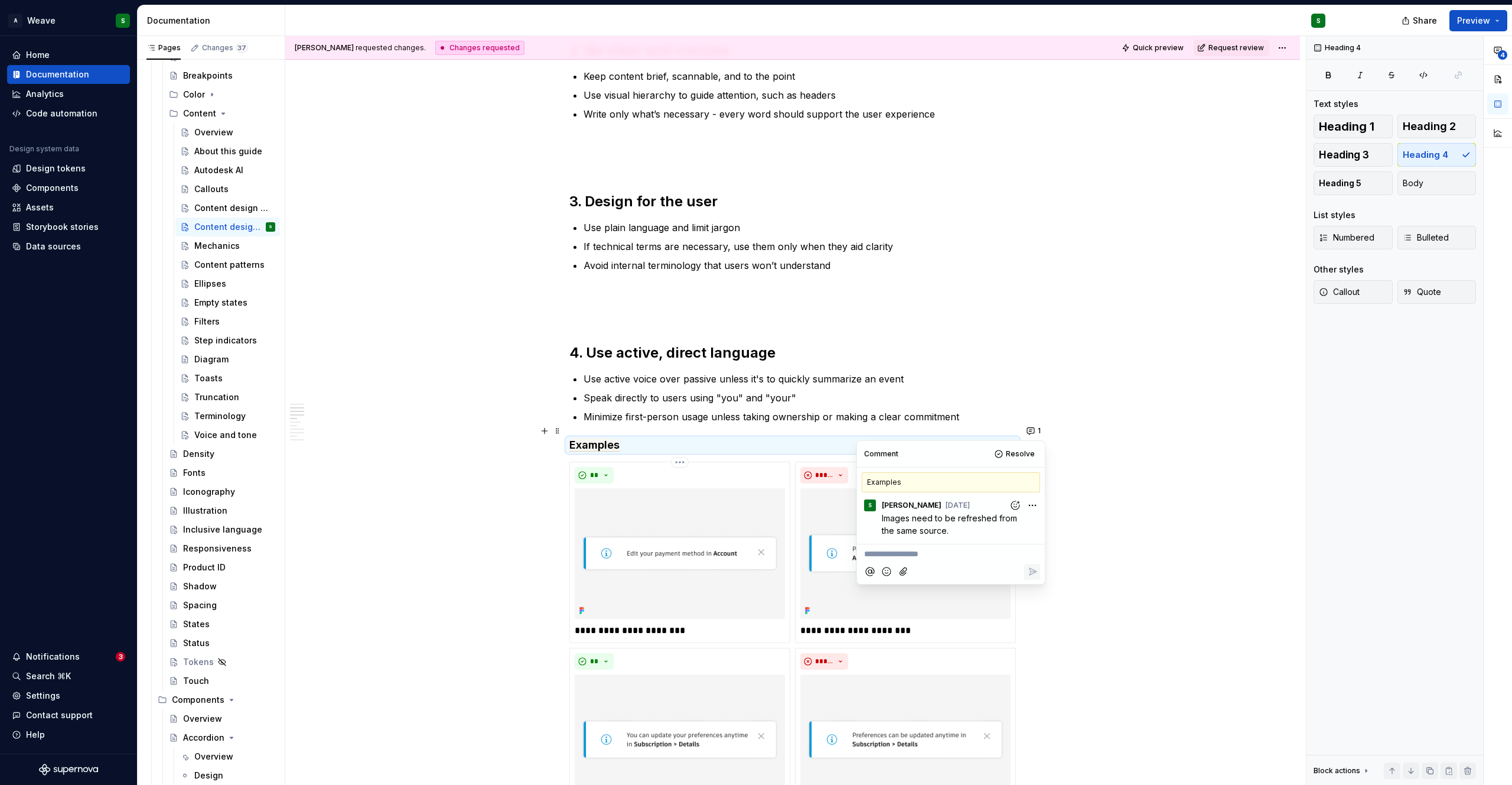
scroll to position [497, 0]
click at [596, 439] on span "Examples" at bounding box center [595, 445] width 50 height 13
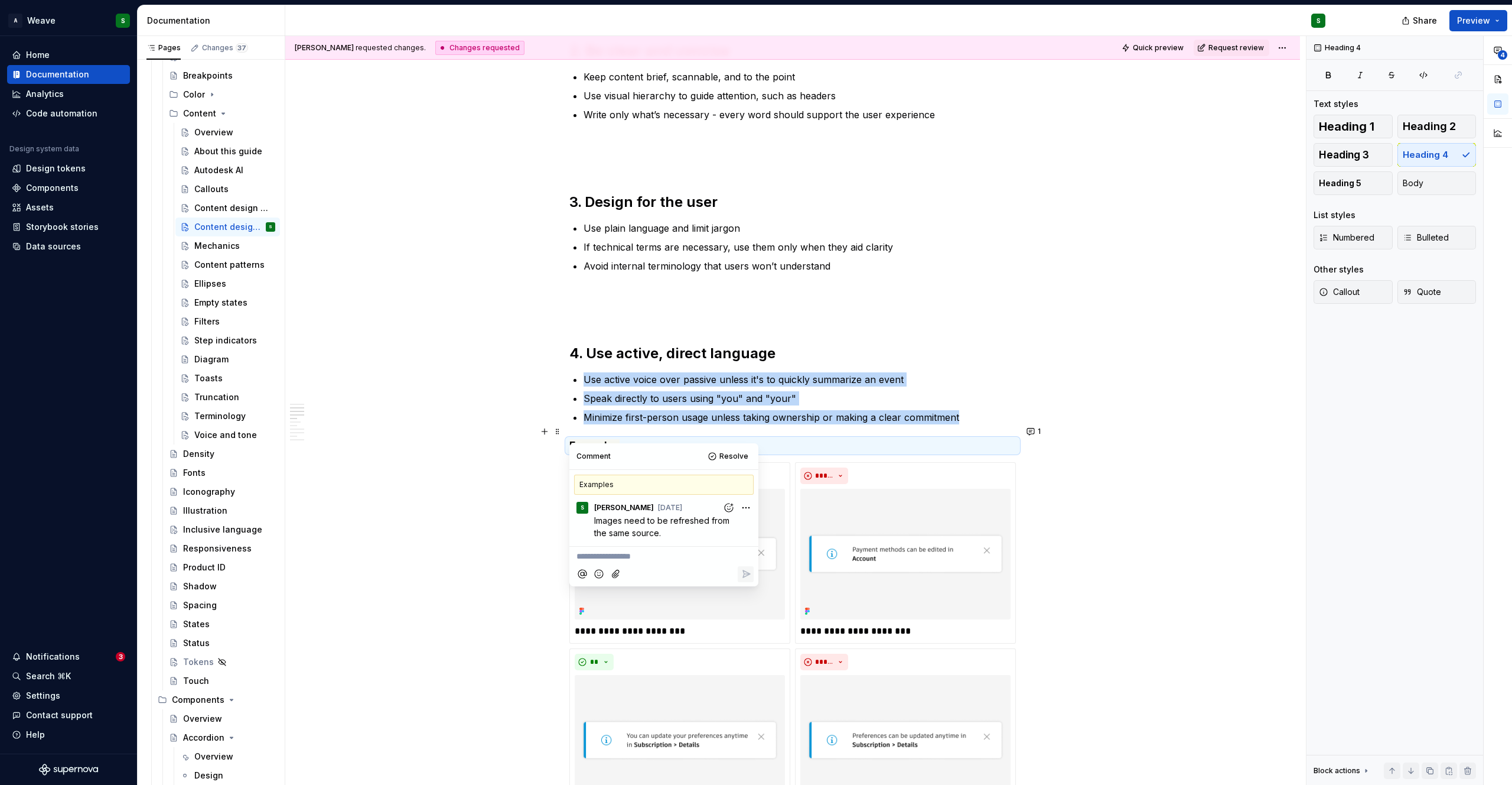
click at [596, 439] on span "Examples" at bounding box center [595, 445] width 50 height 13
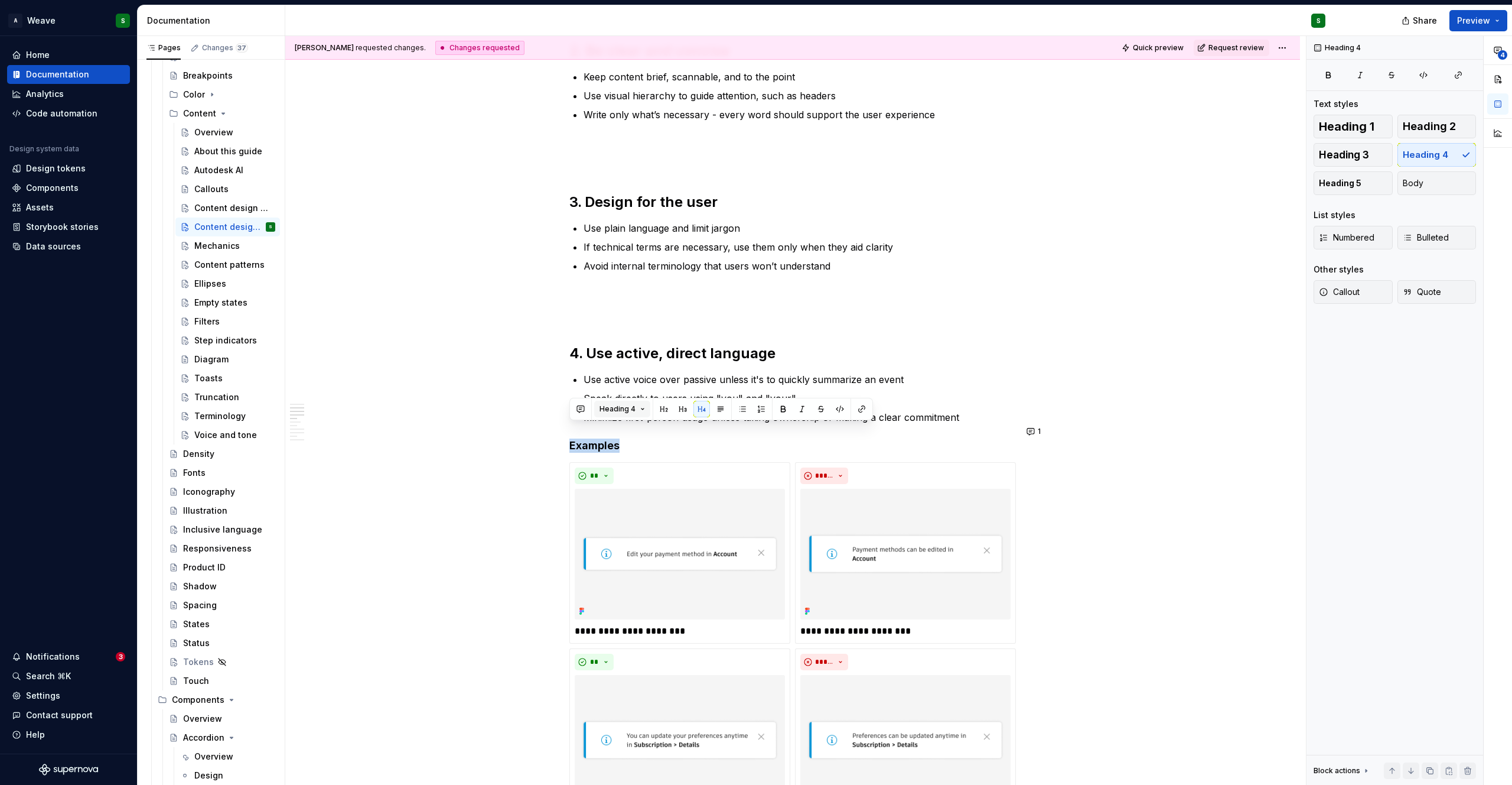
click at [643, 410] on button "Heading 4" at bounding box center [622, 409] width 56 height 17
click at [636, 450] on div "Text" at bounding box center [636, 454] width 18 height 12
click at [605, 440] on span "Examples" at bounding box center [591, 445] width 43 height 13
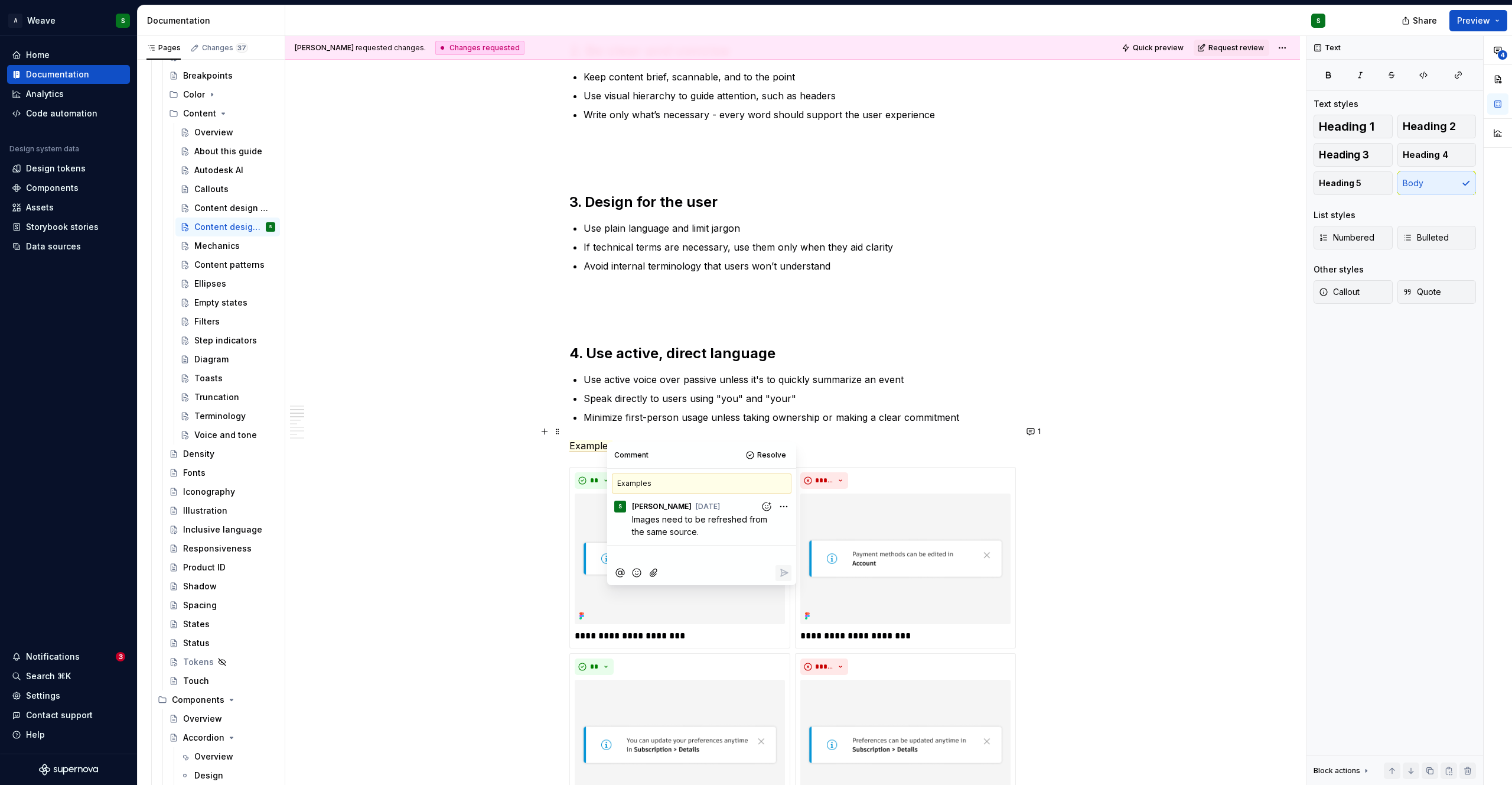
click at [605, 440] on span "Examples" at bounding box center [591, 445] width 43 height 13
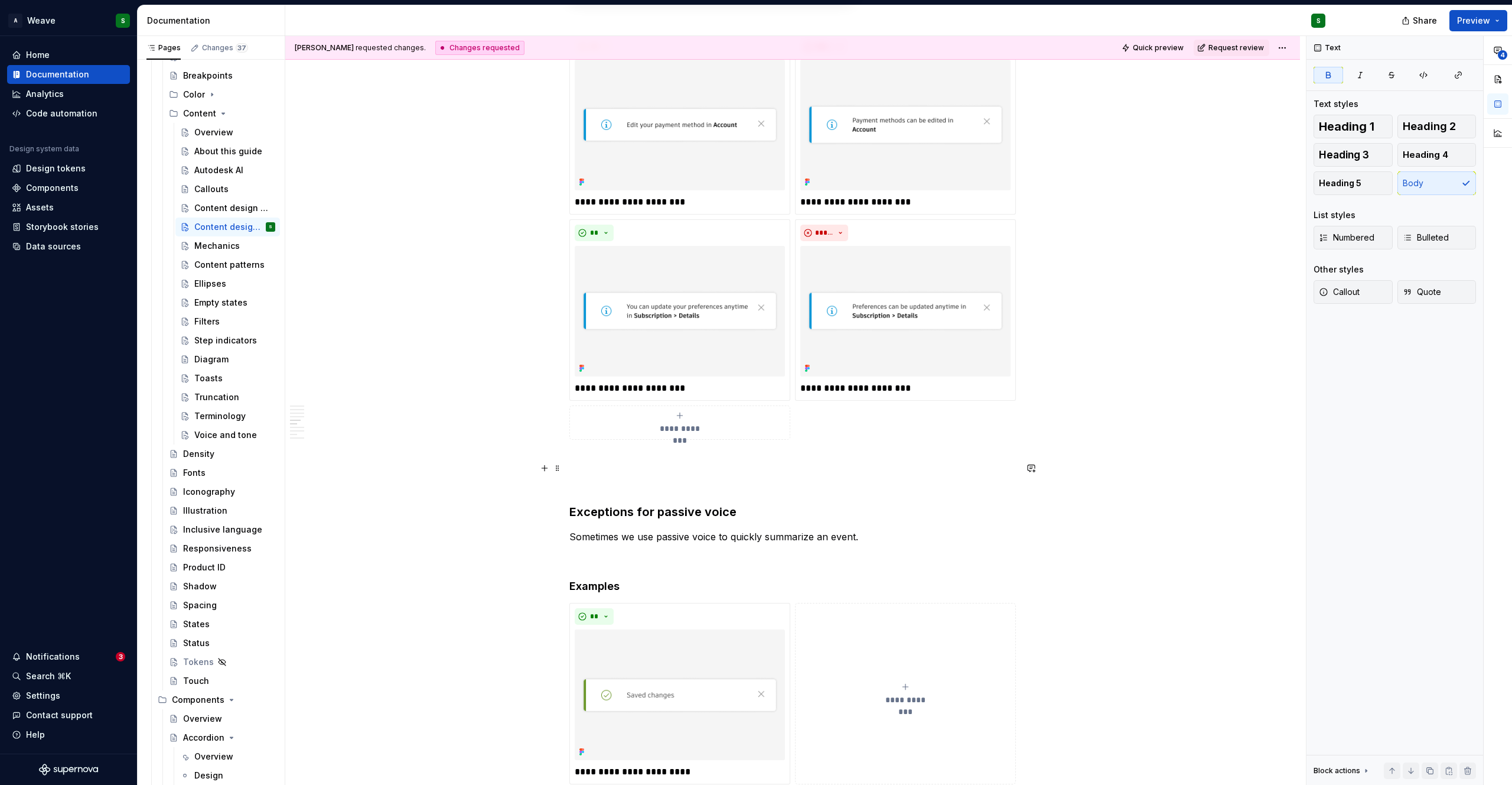
scroll to position [984, 0]
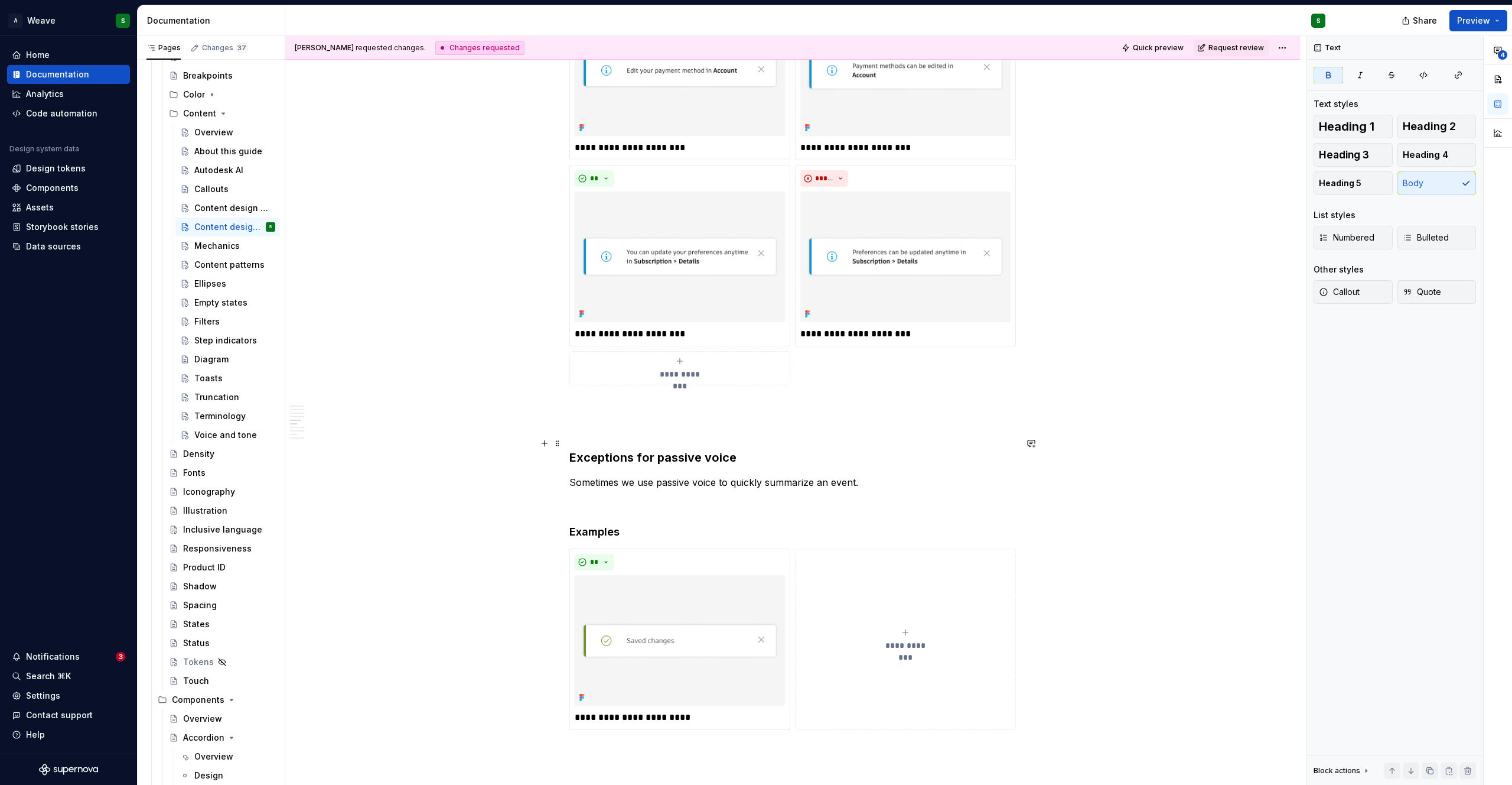
click at [661, 449] on h3 "Exceptions for passive voice" at bounding box center [793, 457] width 447 height 17
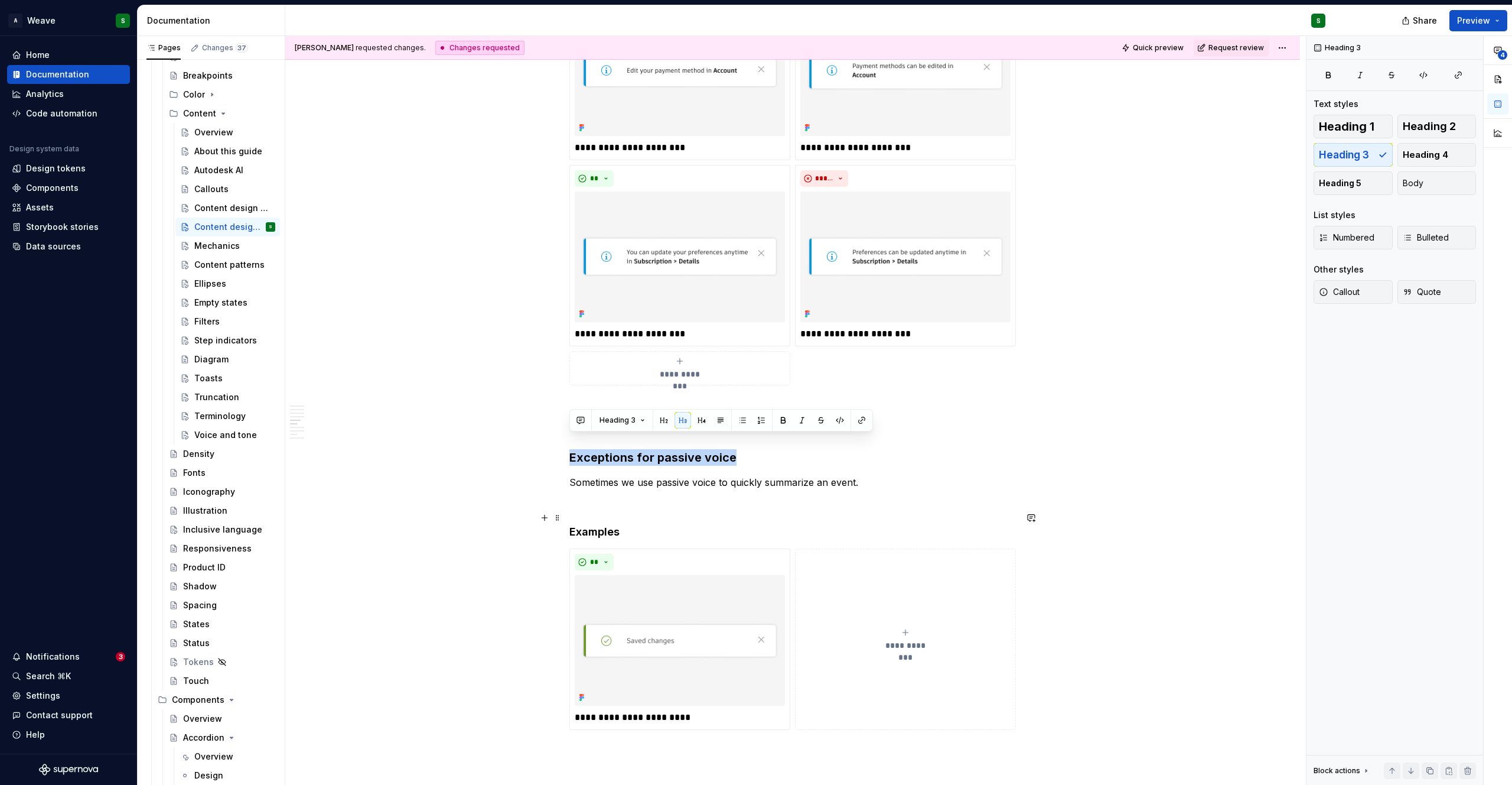
click at [595, 524] on h4 "Examples" at bounding box center [793, 531] width 447 height 14
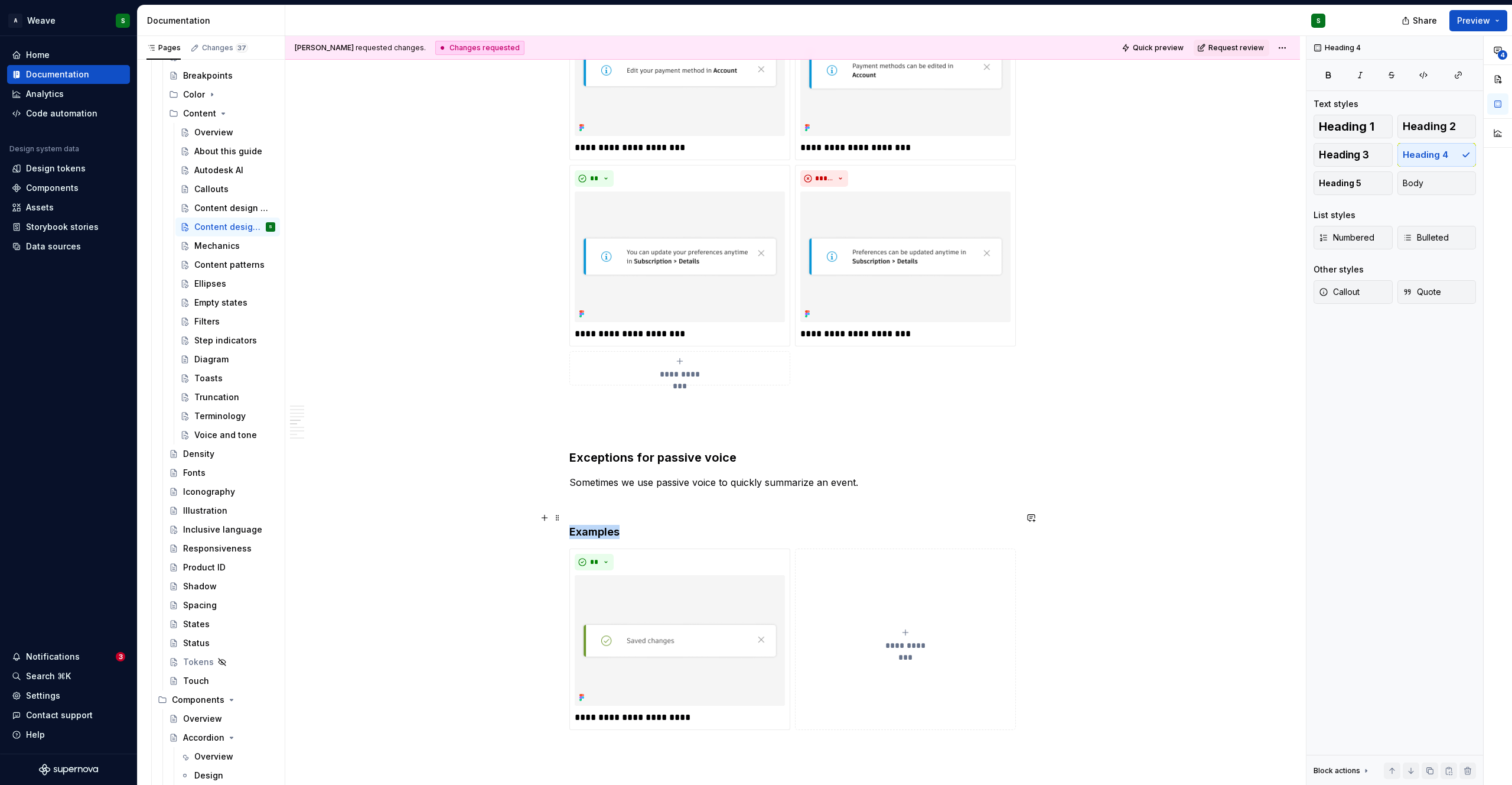
click at [595, 524] on h4 "Examples" at bounding box center [793, 531] width 447 height 14
click at [633, 498] on span "Heading 4" at bounding box center [617, 495] width 36 height 9
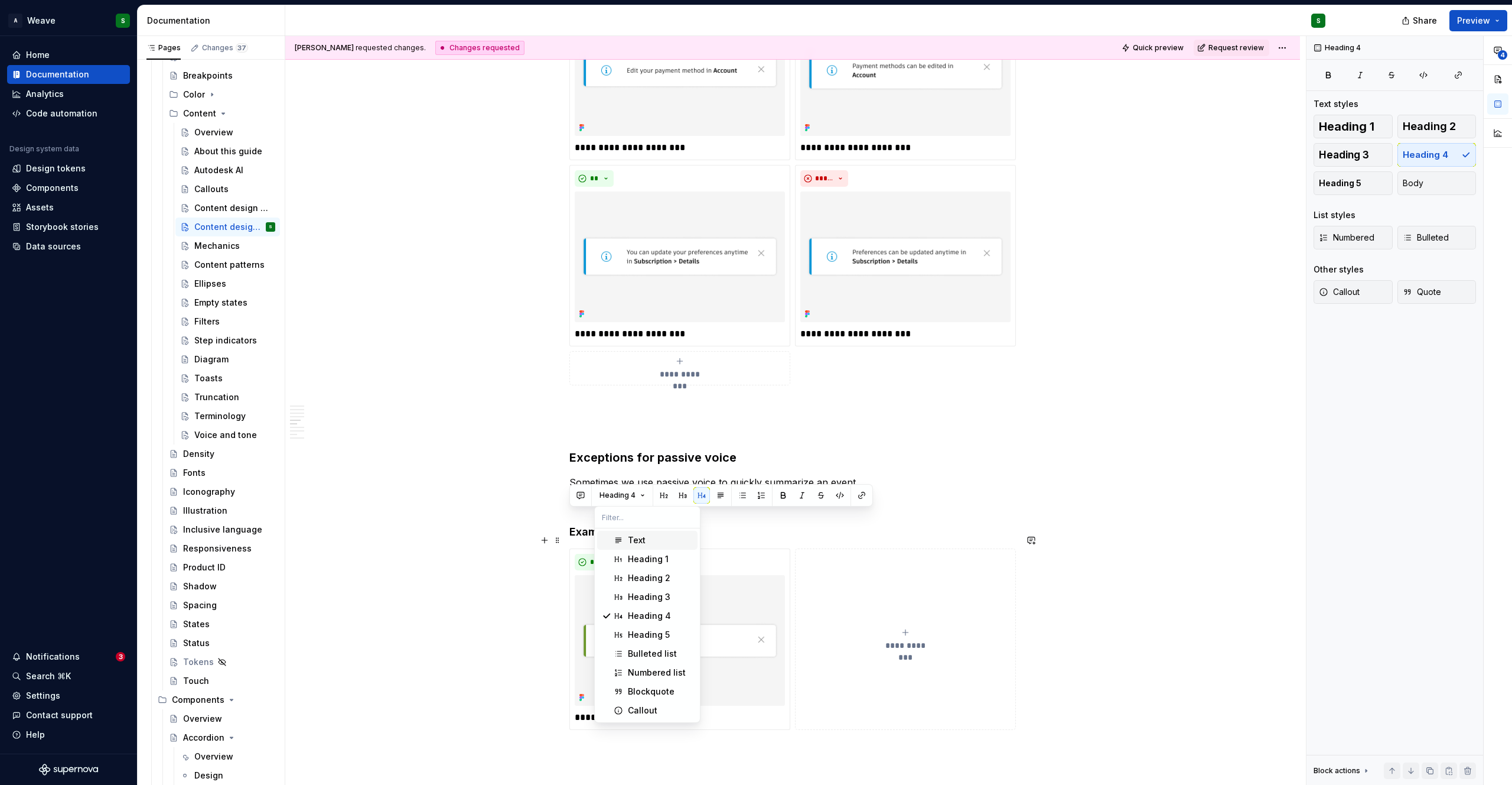
click at [629, 542] on div "Text" at bounding box center [636, 540] width 18 height 12
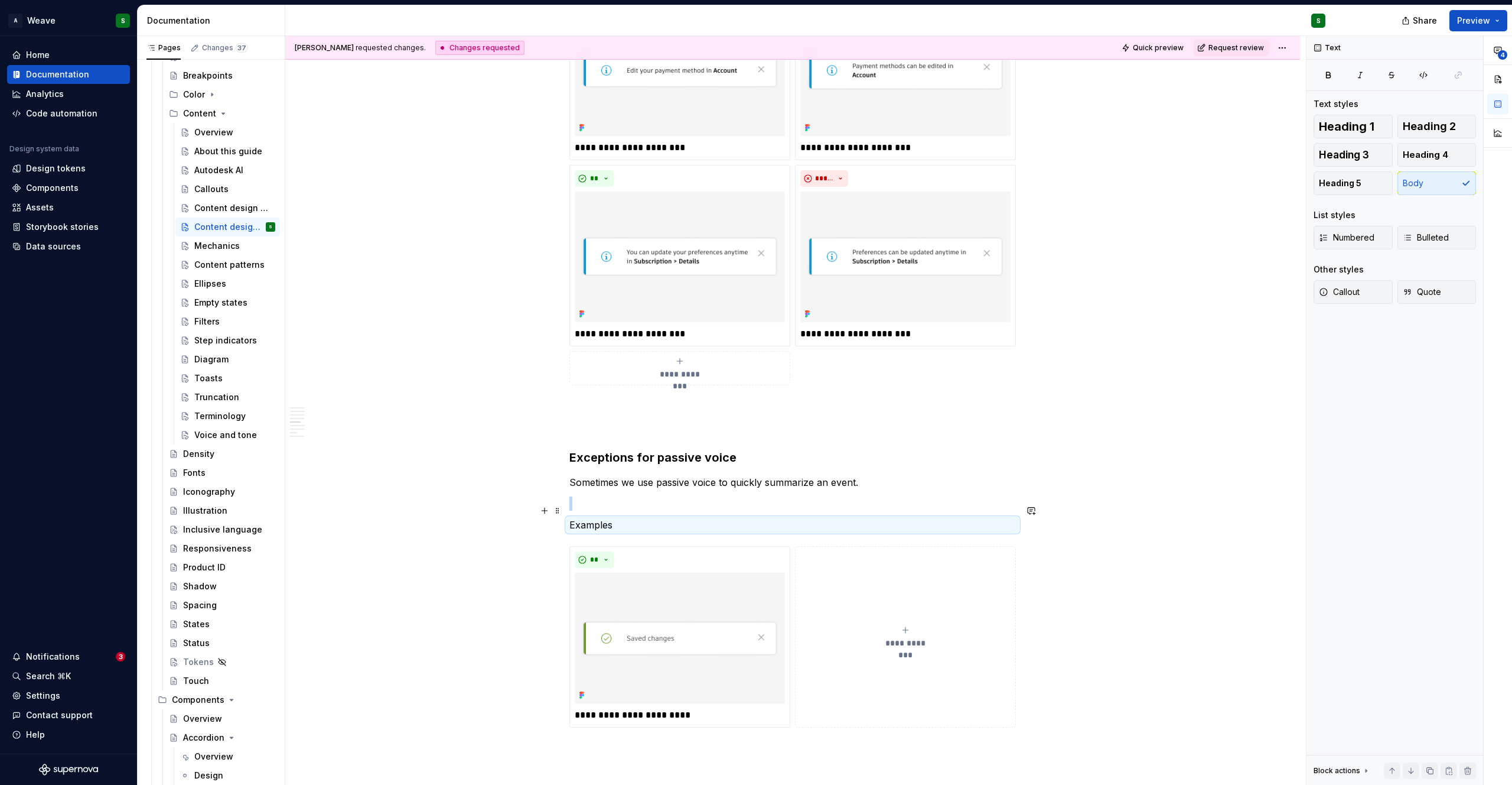
click at [594, 518] on p "Examples" at bounding box center [793, 524] width 447 height 14
click at [680, 449] on h3 "Exceptions for passive voice" at bounding box center [793, 457] width 447 height 17
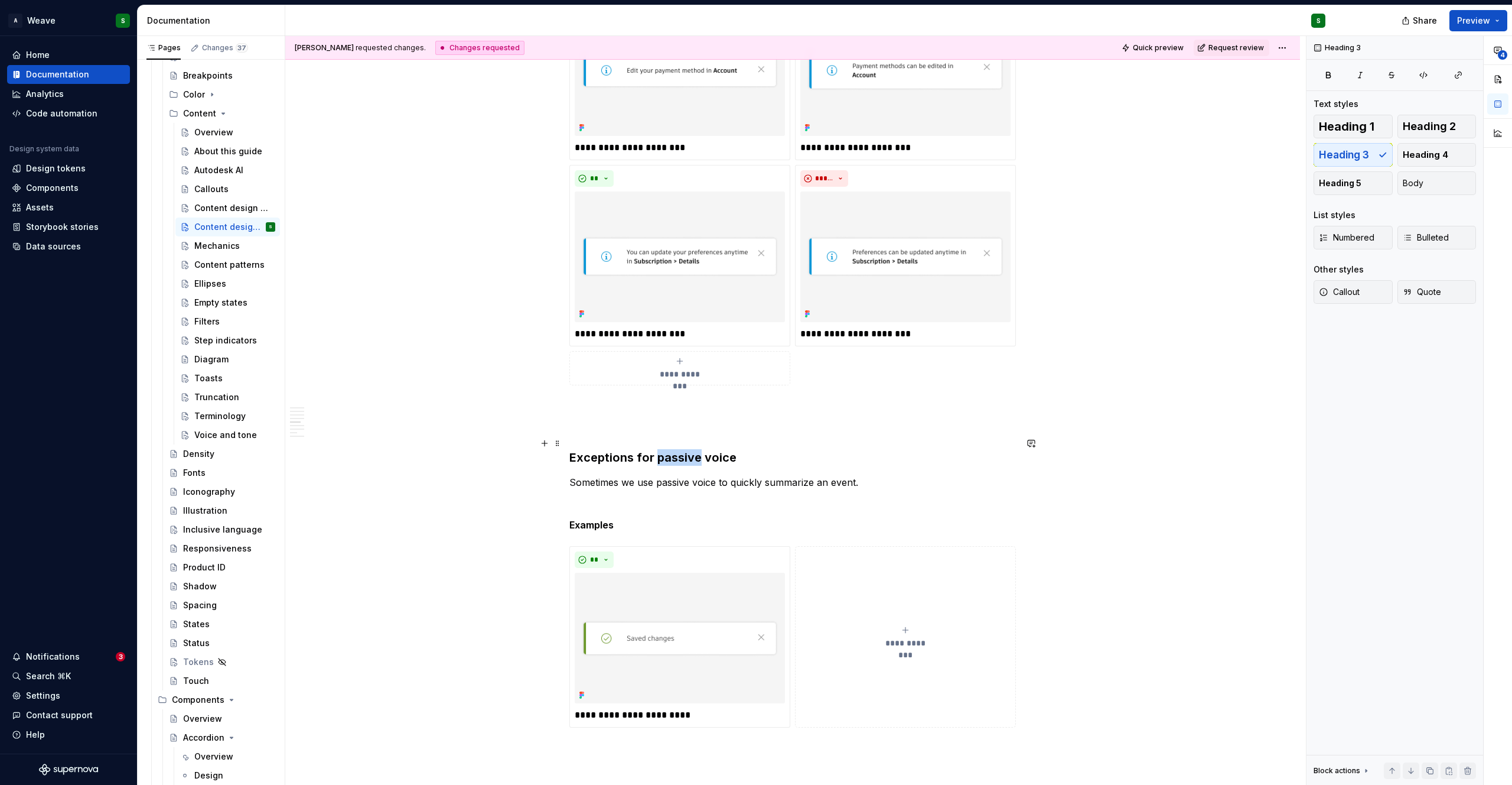
click at [680, 449] on h3 "Exceptions for passive voice" at bounding box center [793, 457] width 447 height 17
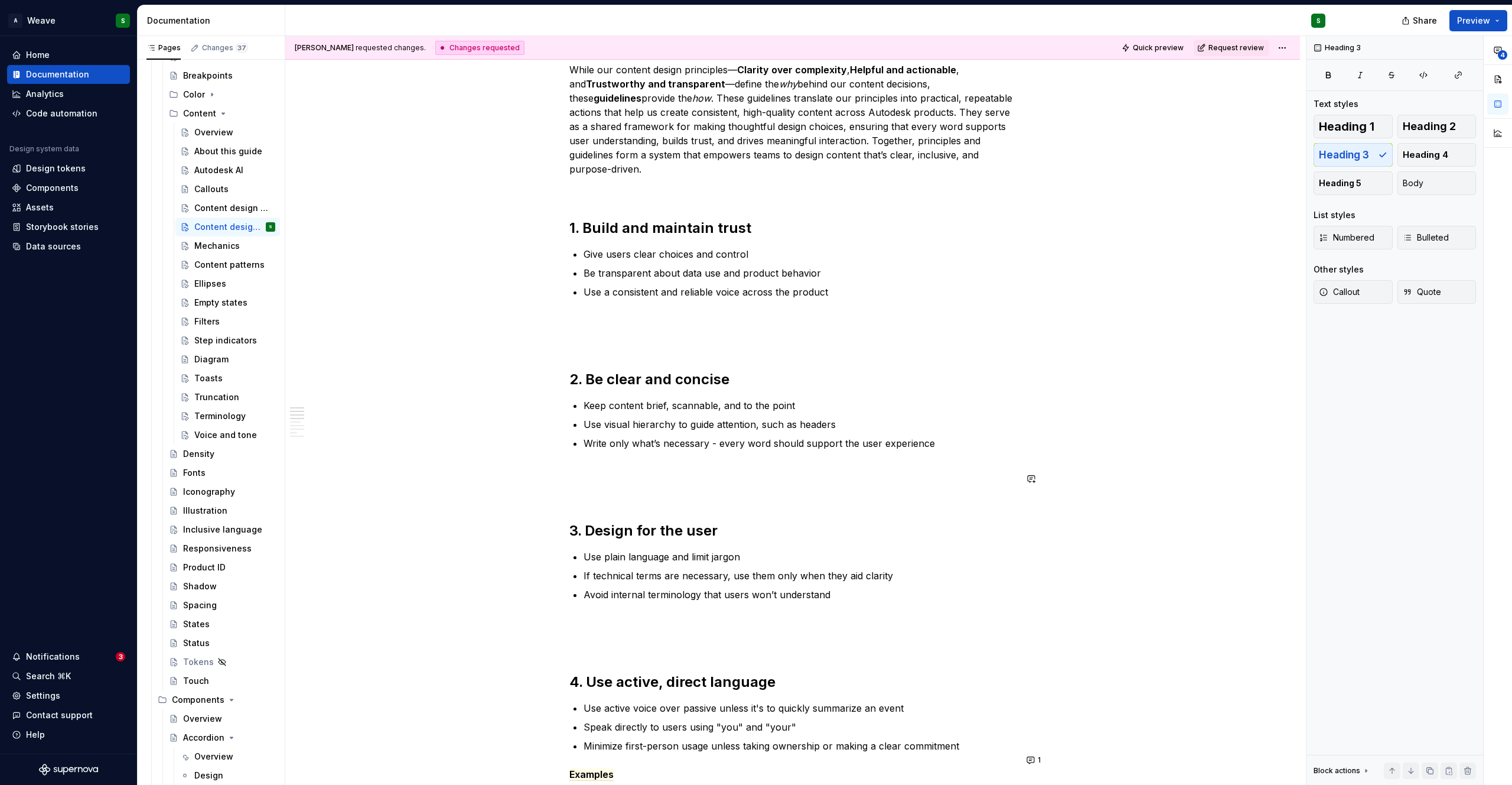
scroll to position [166, 0]
click at [627, 523] on h2 "3. Design for the user" at bounding box center [793, 532] width 447 height 18
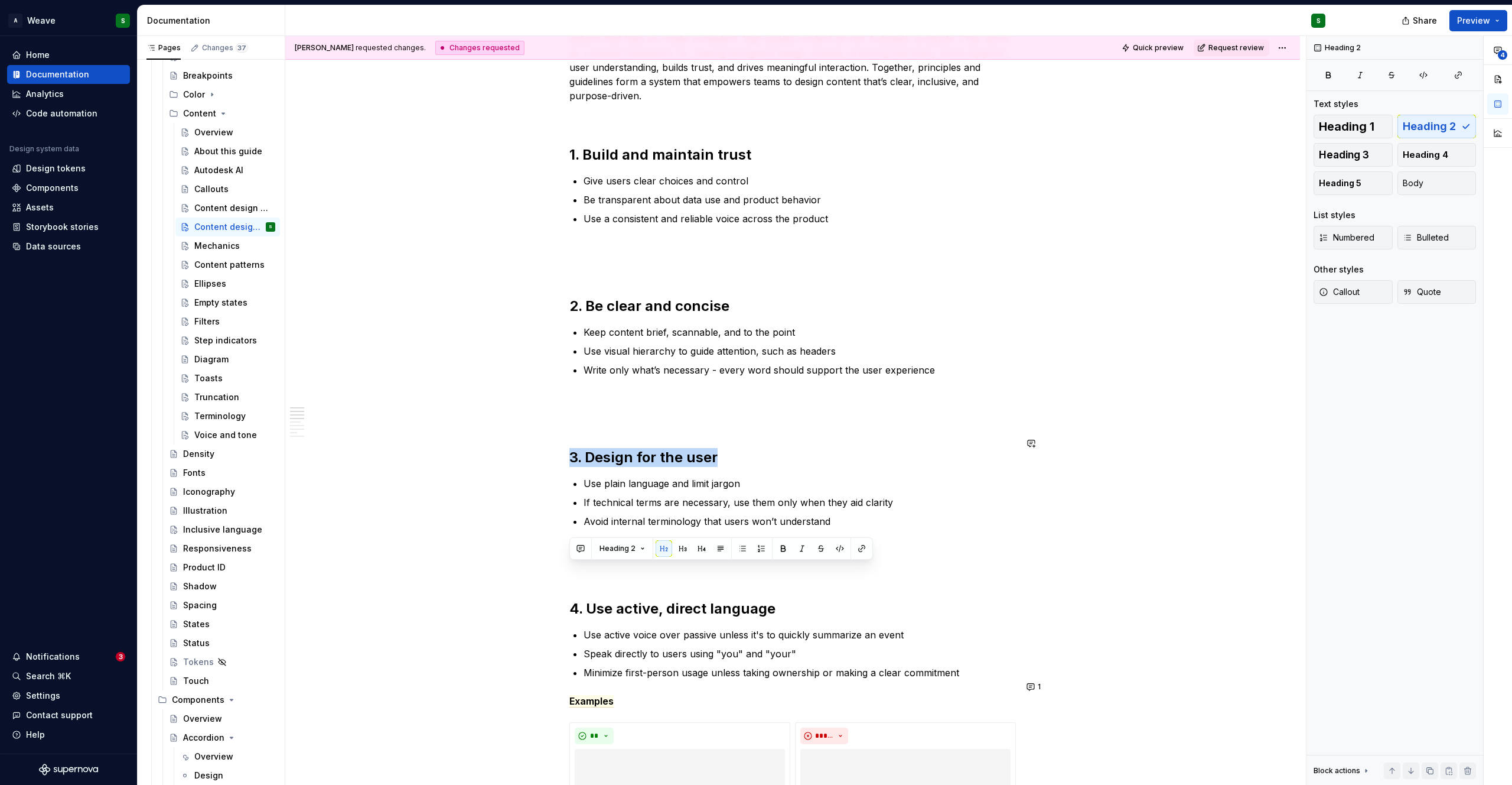
scroll to position [0, 0]
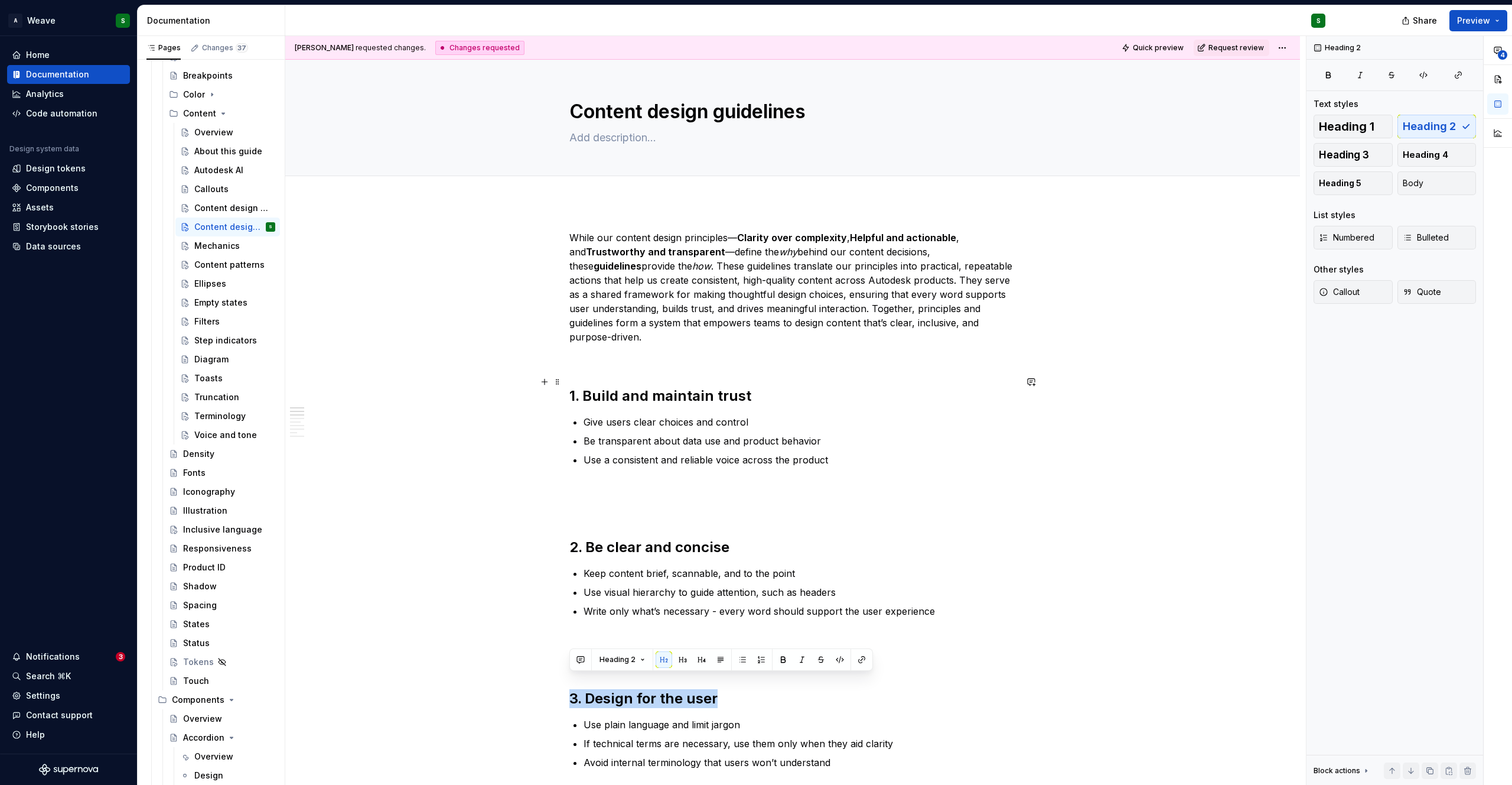
click at [636, 387] on h2 "1. Build and maintain trust" at bounding box center [793, 396] width 447 height 18
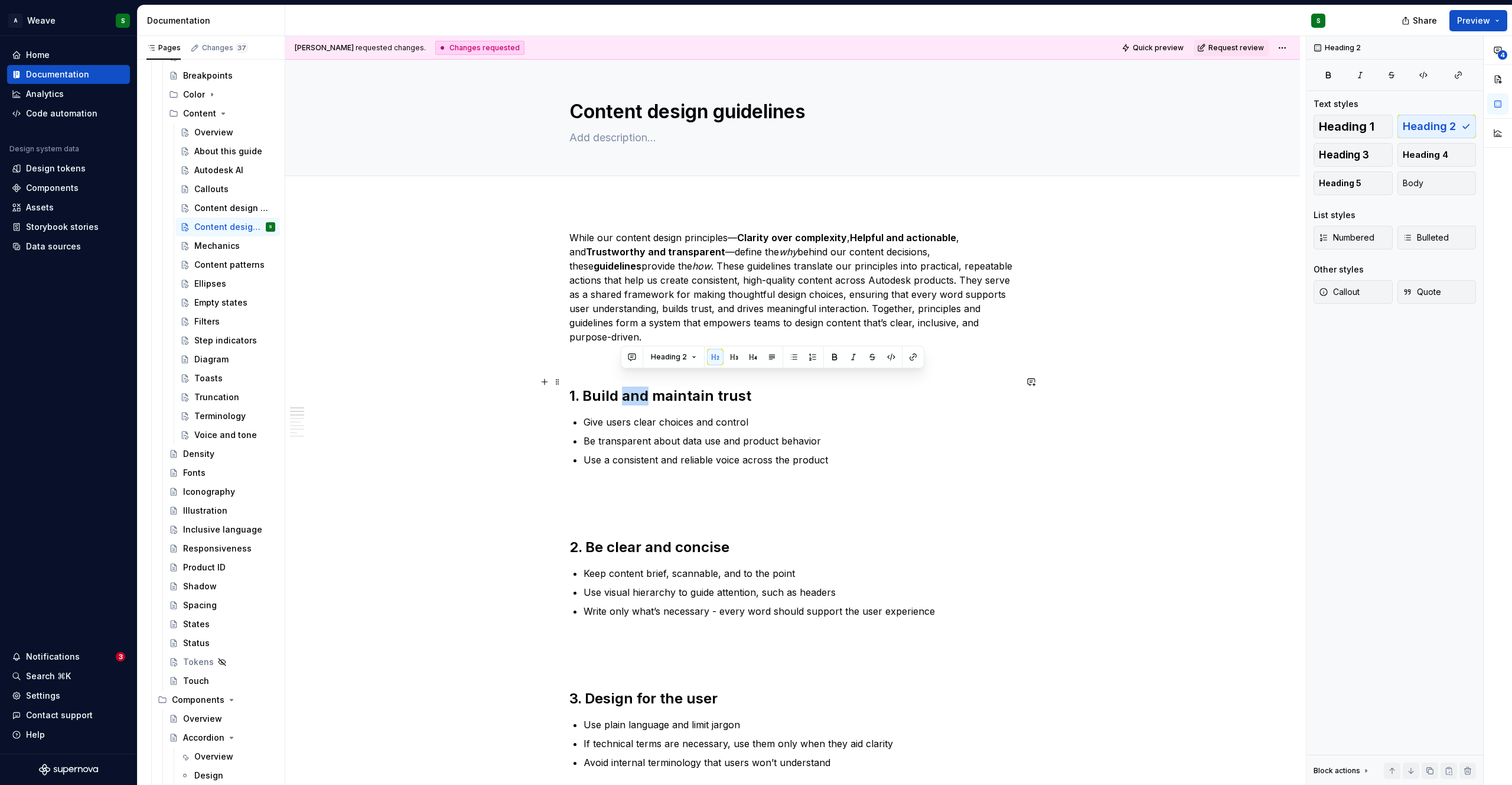
click at [636, 387] on h2 "1. Build and maintain trust" at bounding box center [793, 396] width 447 height 18
click at [634, 356] on button "Heading 2" at bounding box center [622, 357] width 56 height 17
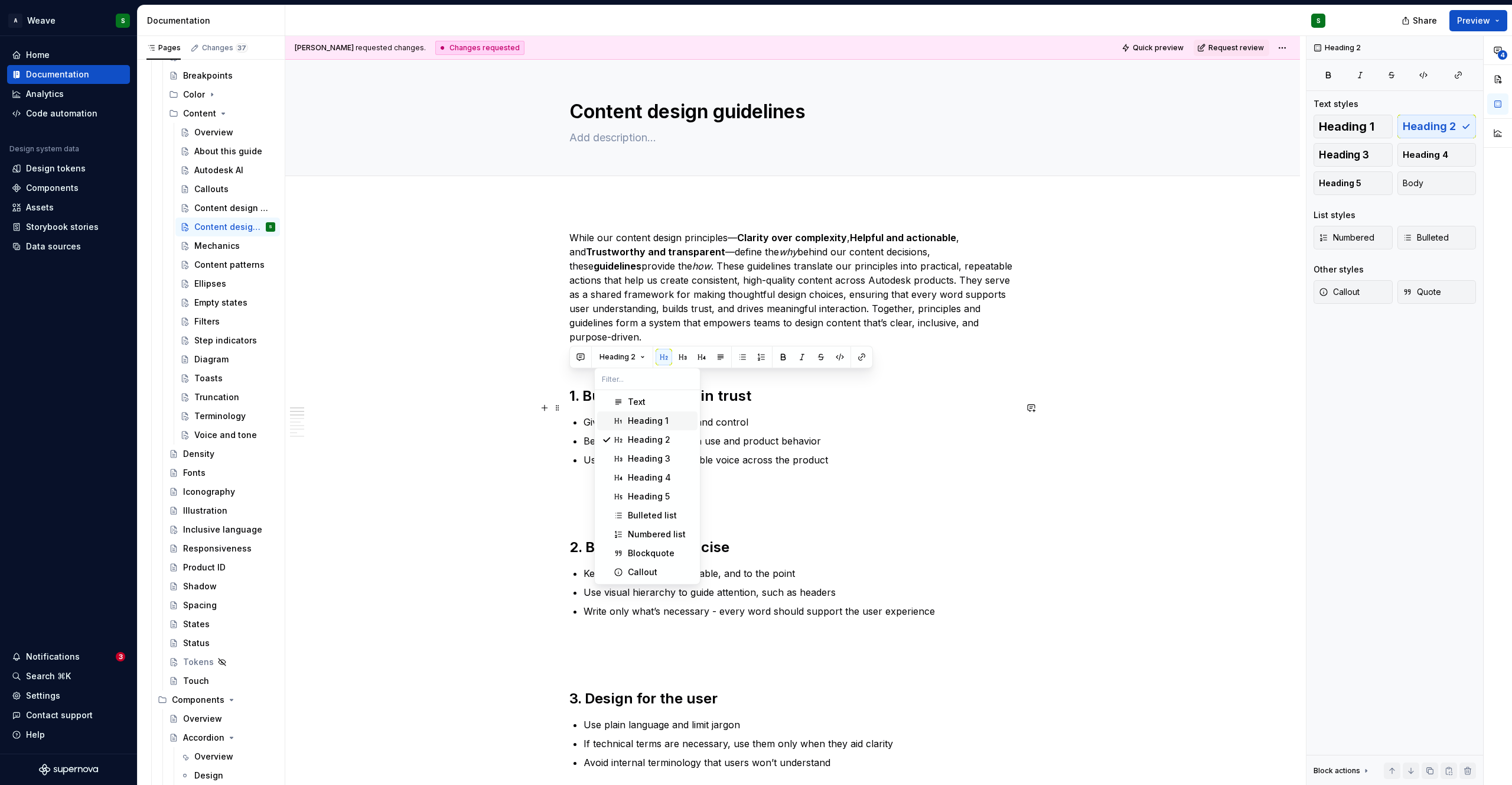
click at [622, 415] on span "Heading 1" at bounding box center [648, 420] width 101 height 18
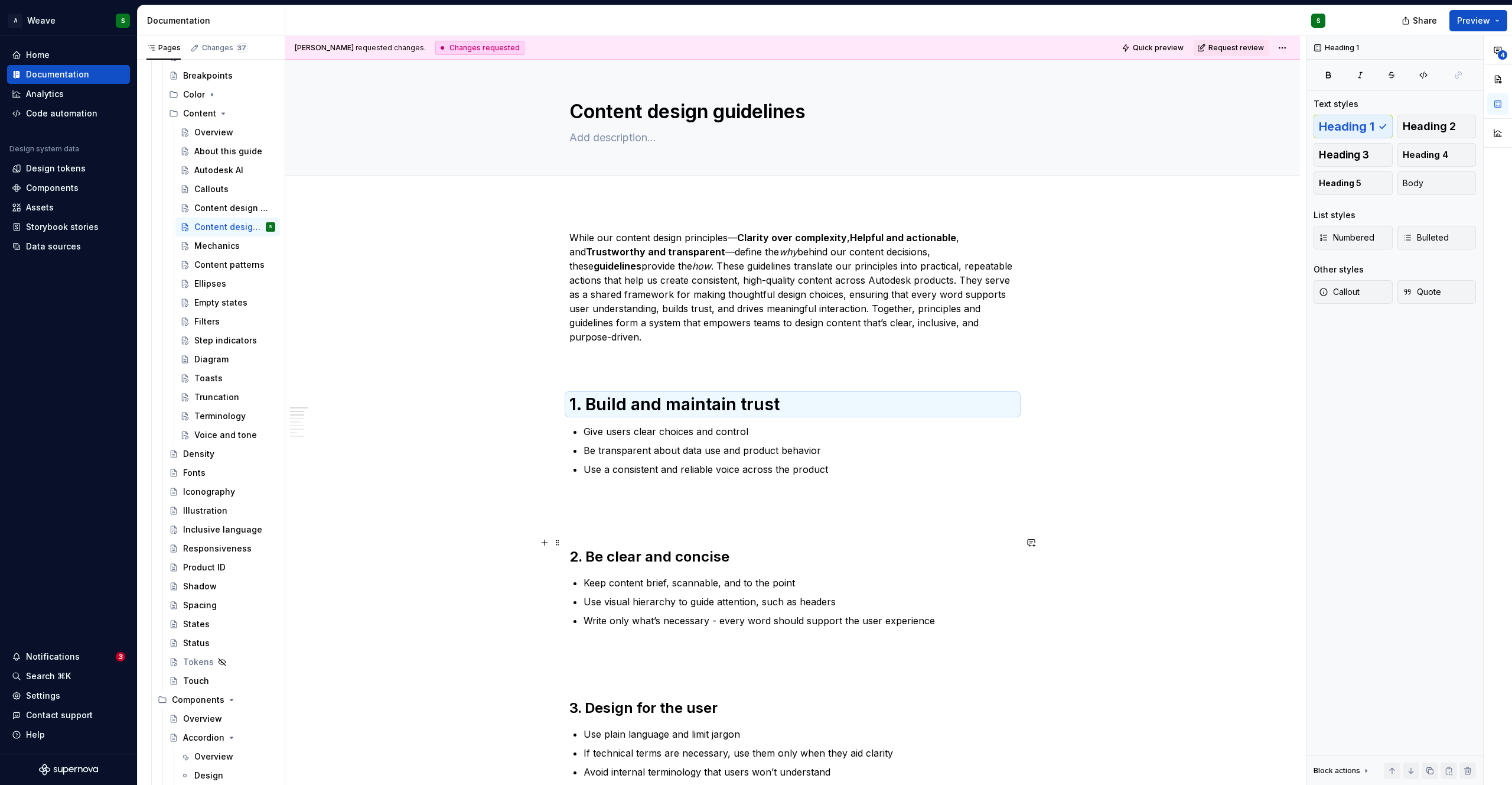
click at [607, 547] on h2 "2. Be clear and concise" at bounding box center [793, 556] width 447 height 18
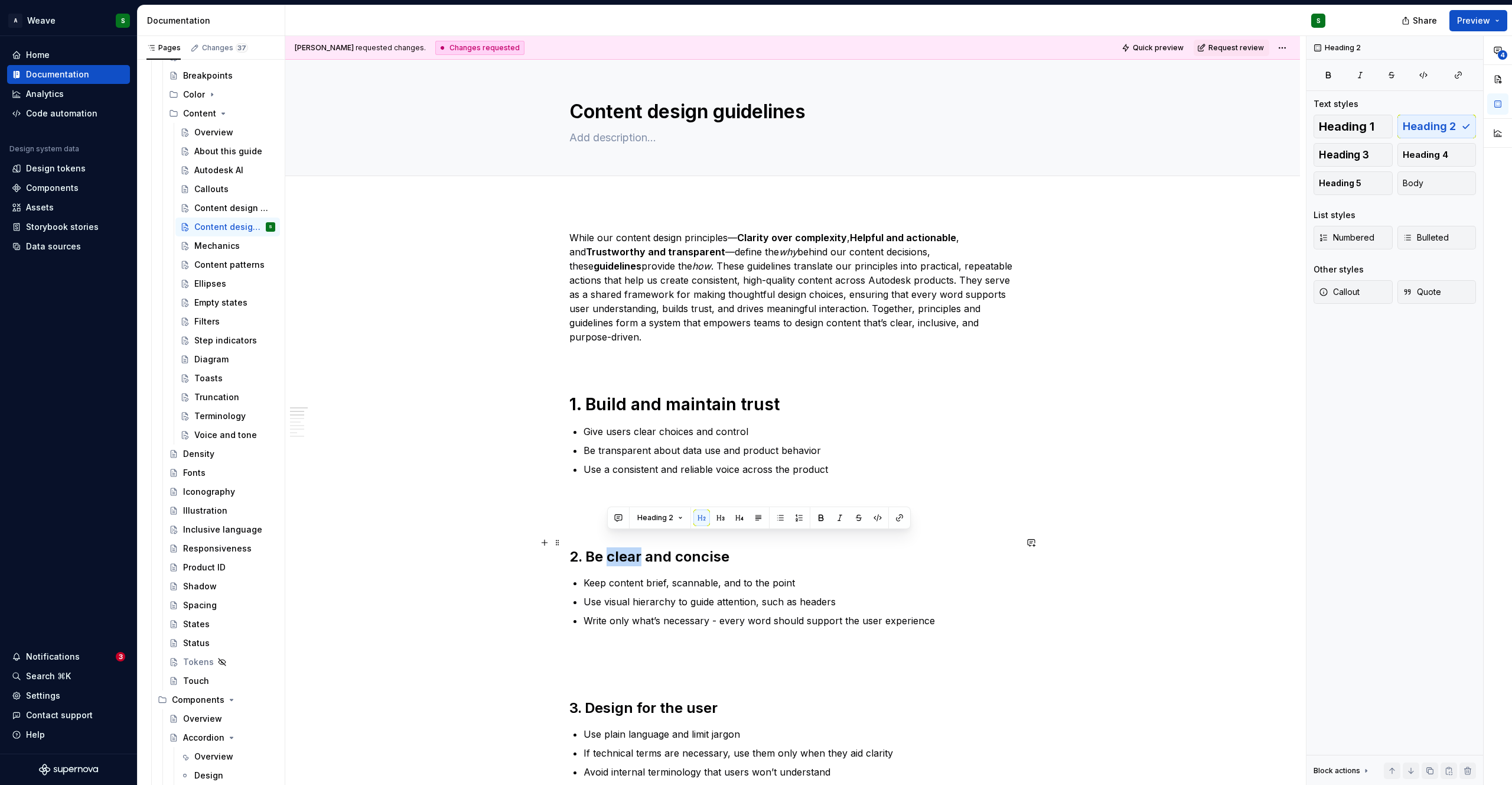
click at [607, 547] on h2 "2. Be clear and concise" at bounding box center [793, 556] width 447 height 18
click at [626, 521] on span "Heading 2" at bounding box center [617, 517] width 36 height 9
click at [624, 580] on span "Heading 1" at bounding box center [648, 582] width 101 height 18
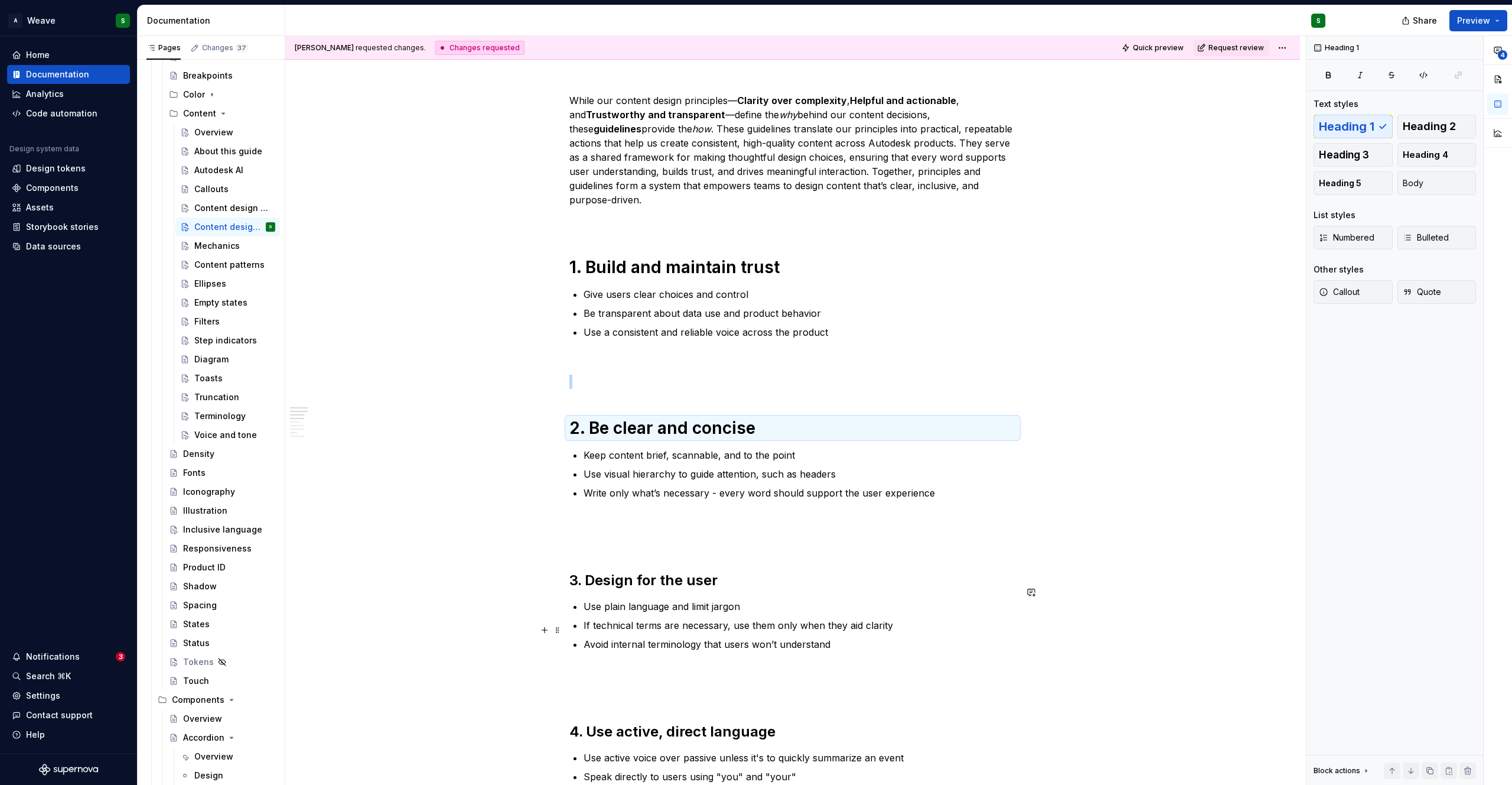
scroll to position [182, 0]
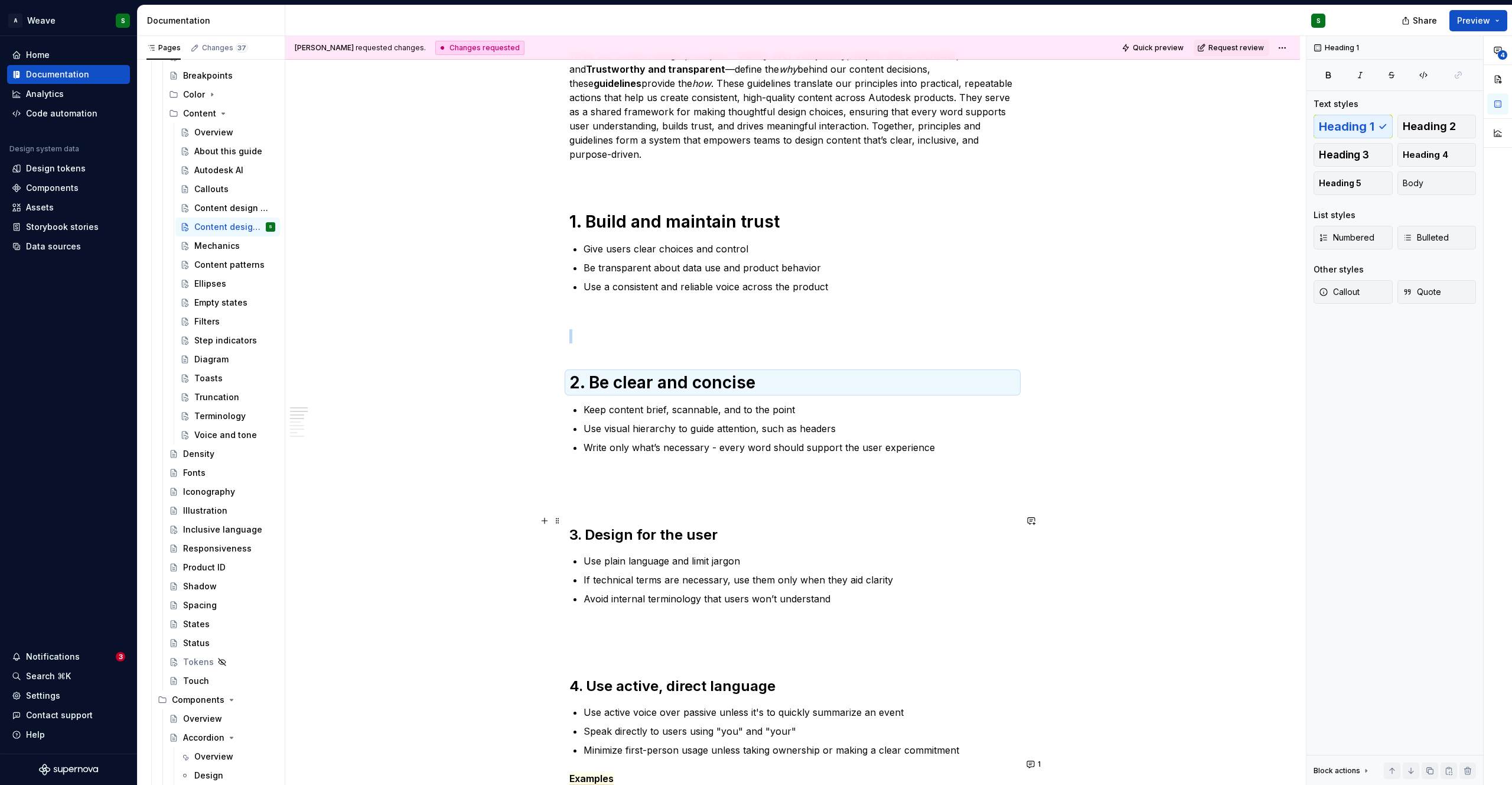
click at [622, 525] on h2 "3. Design for the user" at bounding box center [793, 535] width 447 height 18
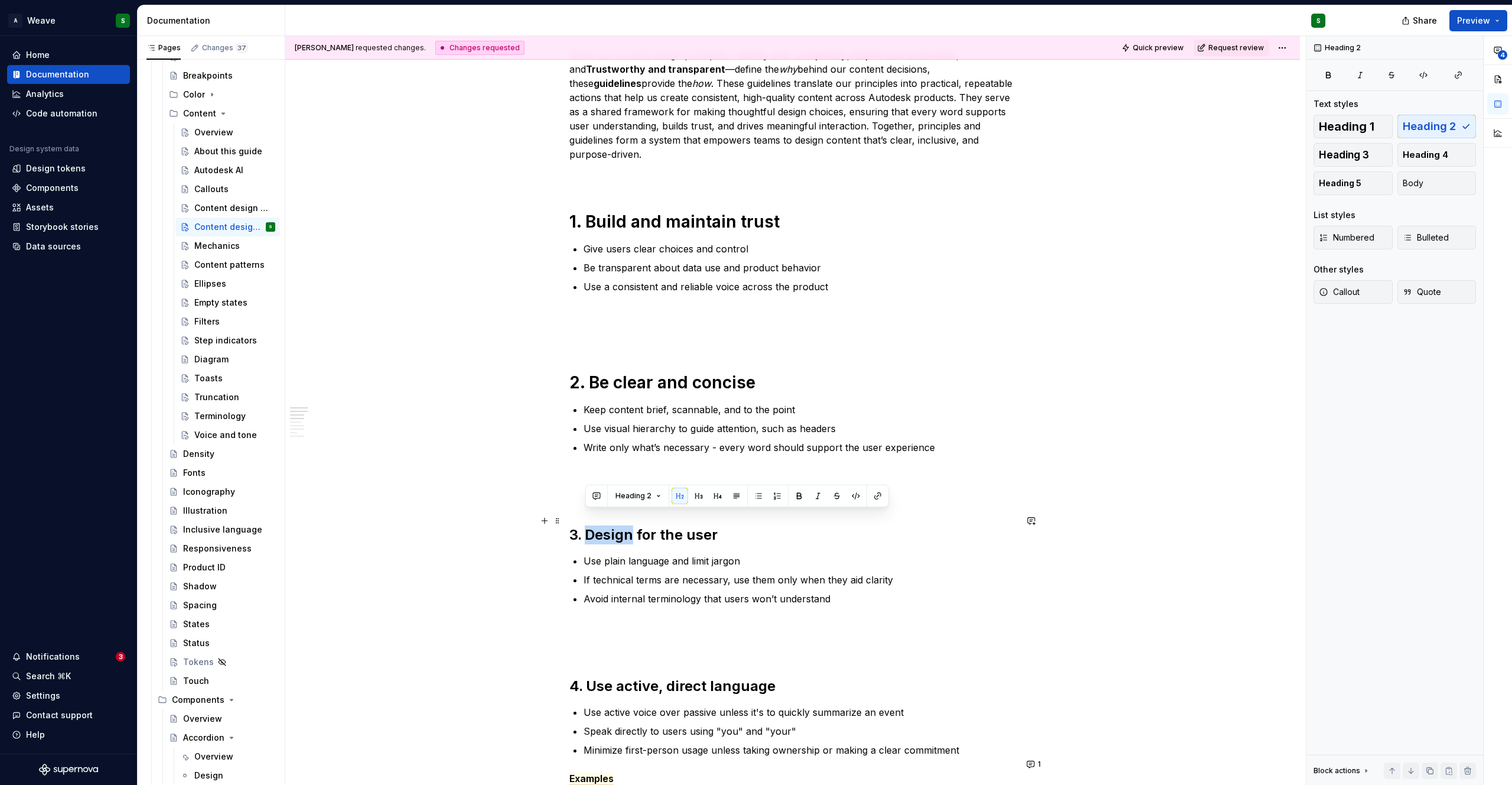
click at [622, 525] on h2 "3. Design for the user" at bounding box center [793, 535] width 447 height 18
click at [618, 493] on span "Heading 2" at bounding box center [617, 495] width 36 height 9
click at [623, 556] on span "Heading 1" at bounding box center [648, 560] width 101 height 18
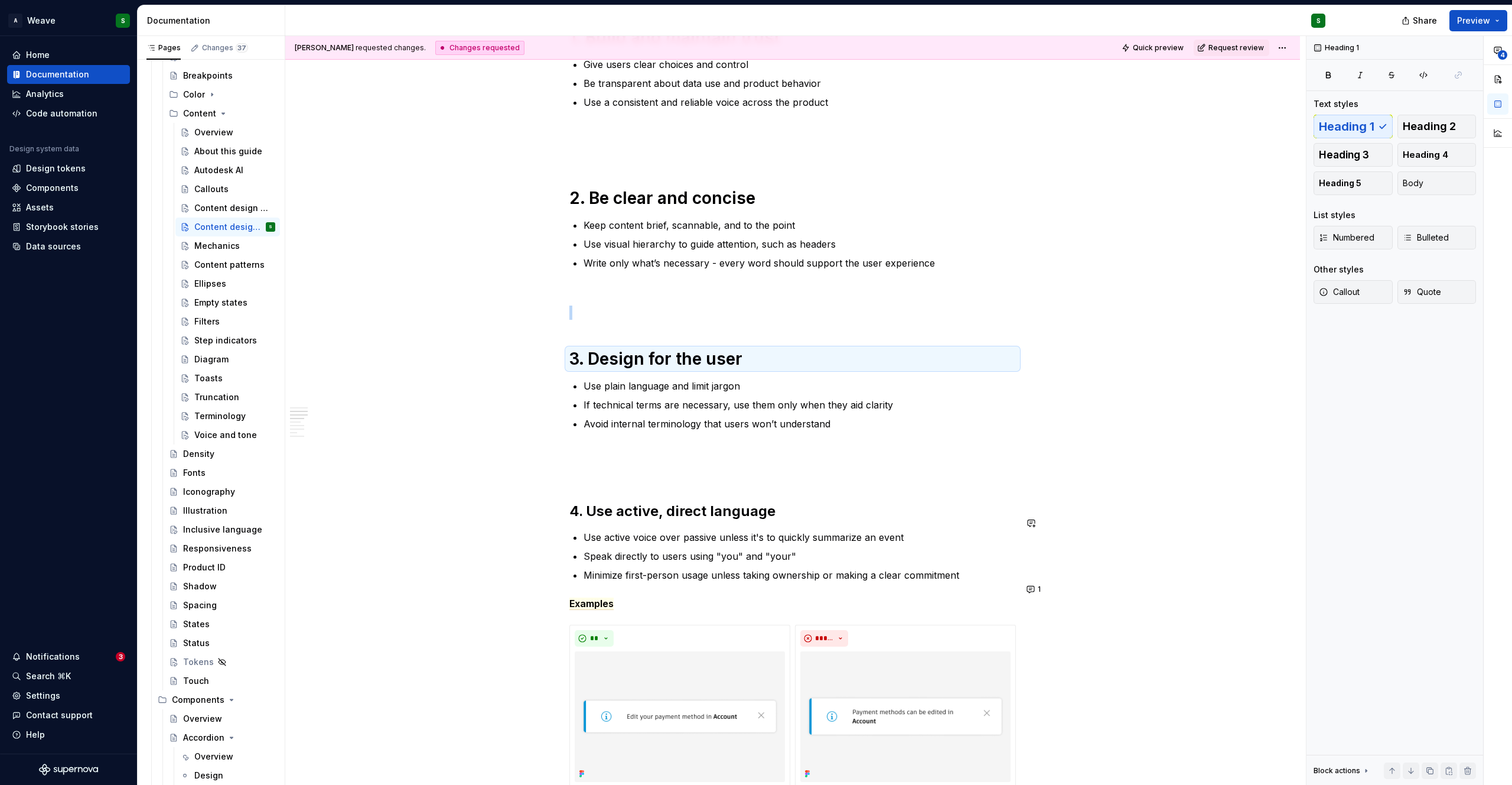
scroll to position [388, 0]
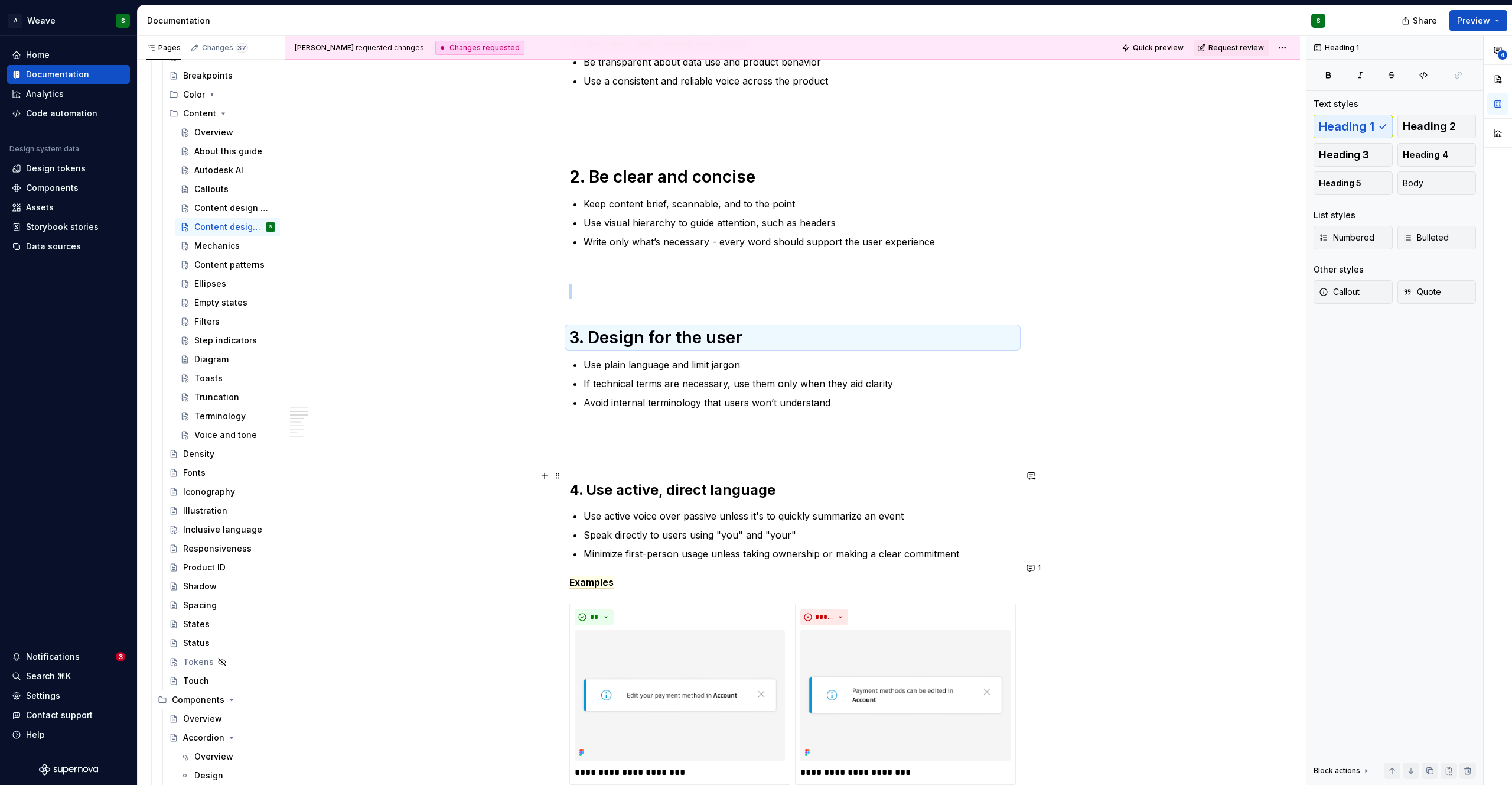
click at [631, 481] on h2 "4. Use active, direct language" at bounding box center [793, 490] width 447 height 18
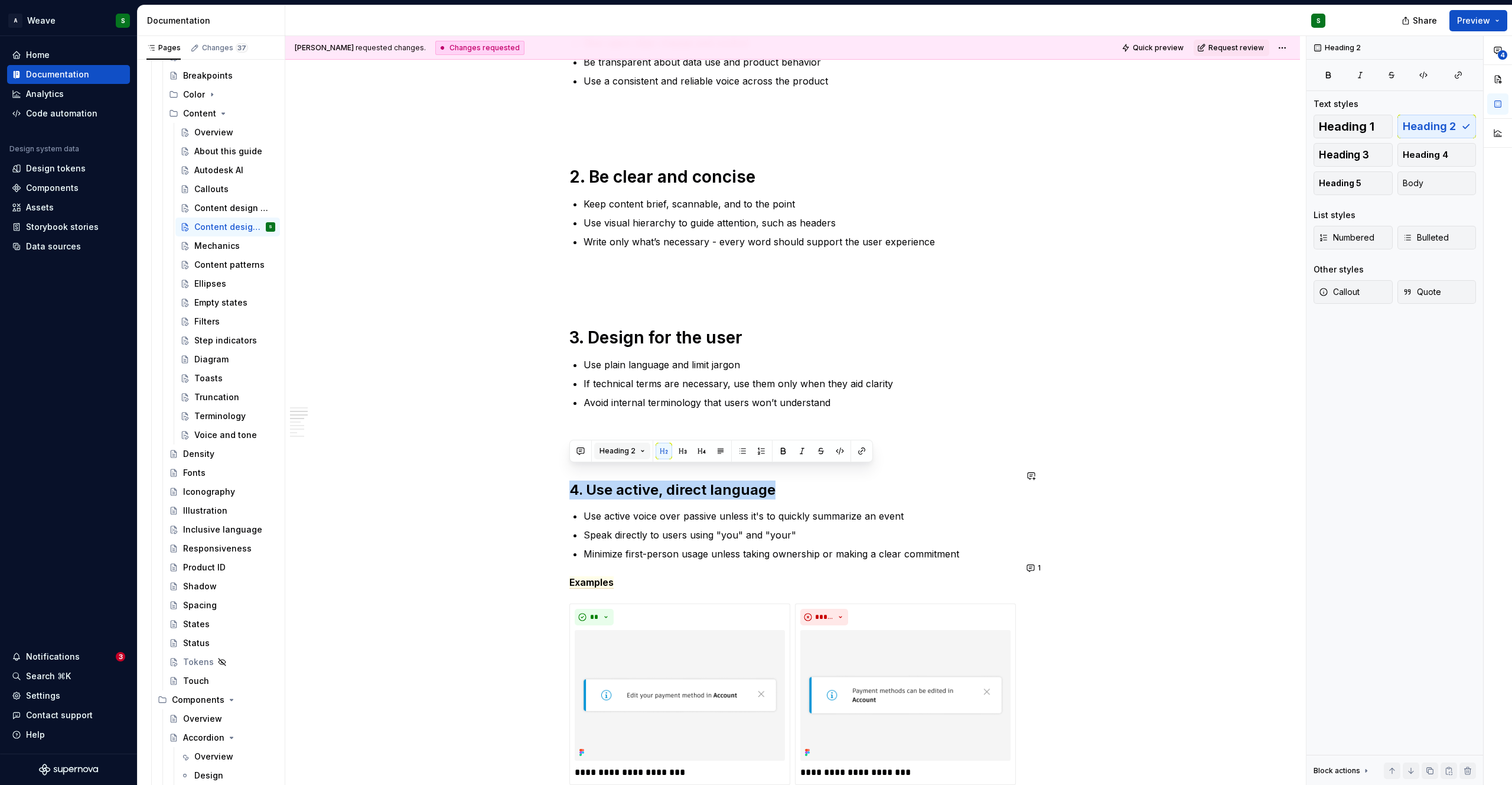
click at [617, 446] on span "Heading 2" at bounding box center [617, 450] width 36 height 9
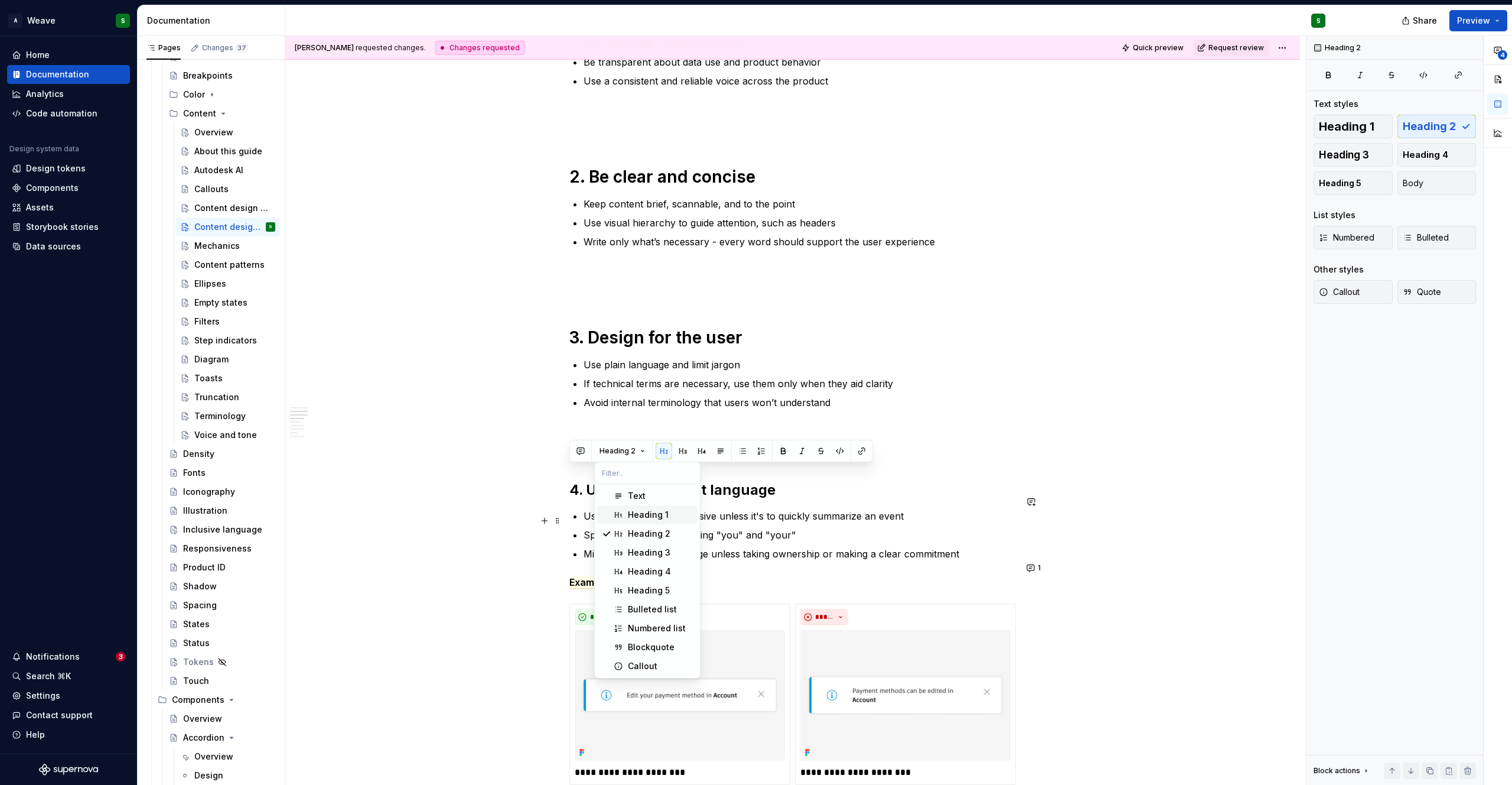
click at [622, 514] on div "Suggestions" at bounding box center [617, 514] width 9 height 9
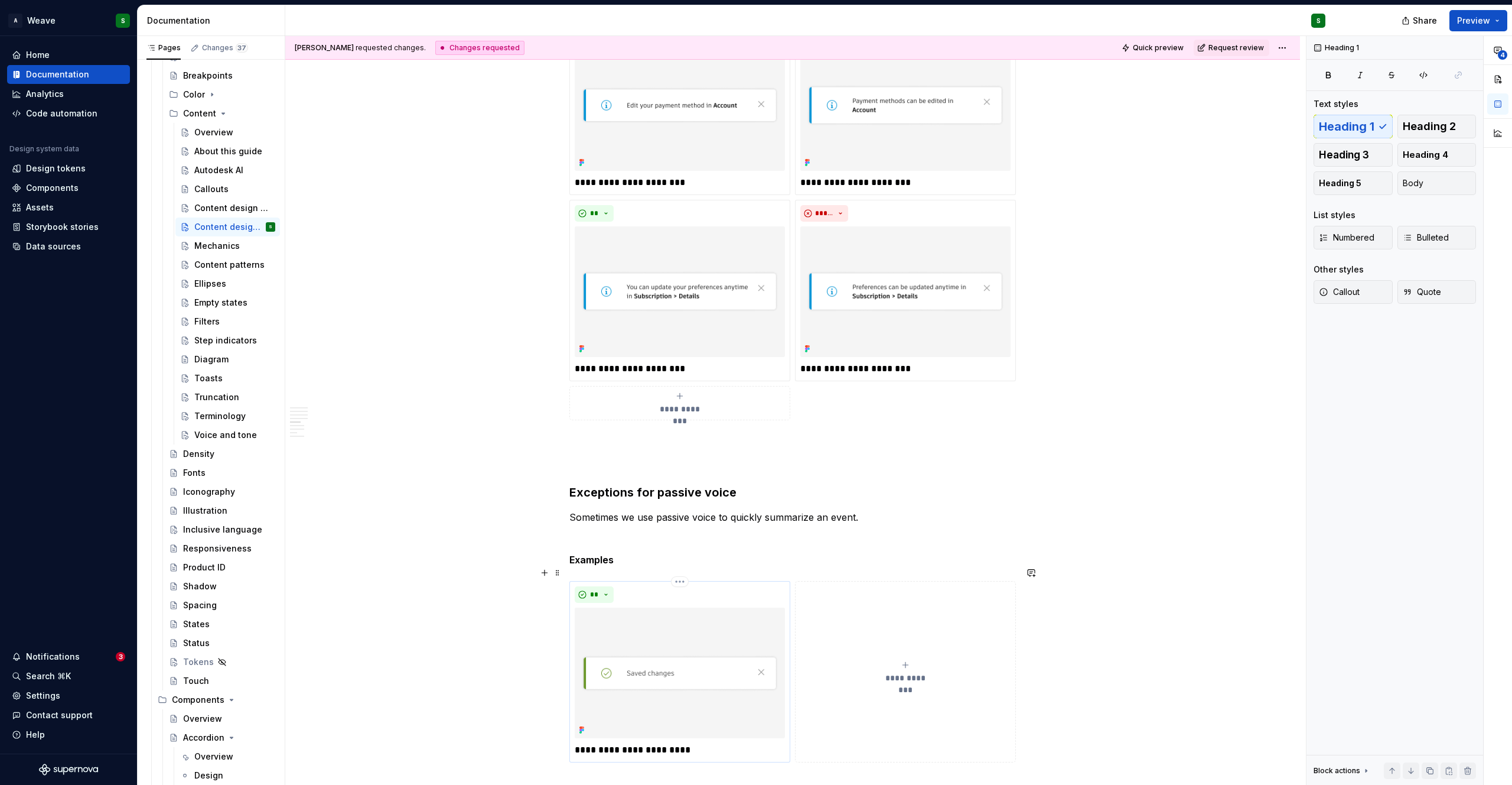
scroll to position [1104, 0]
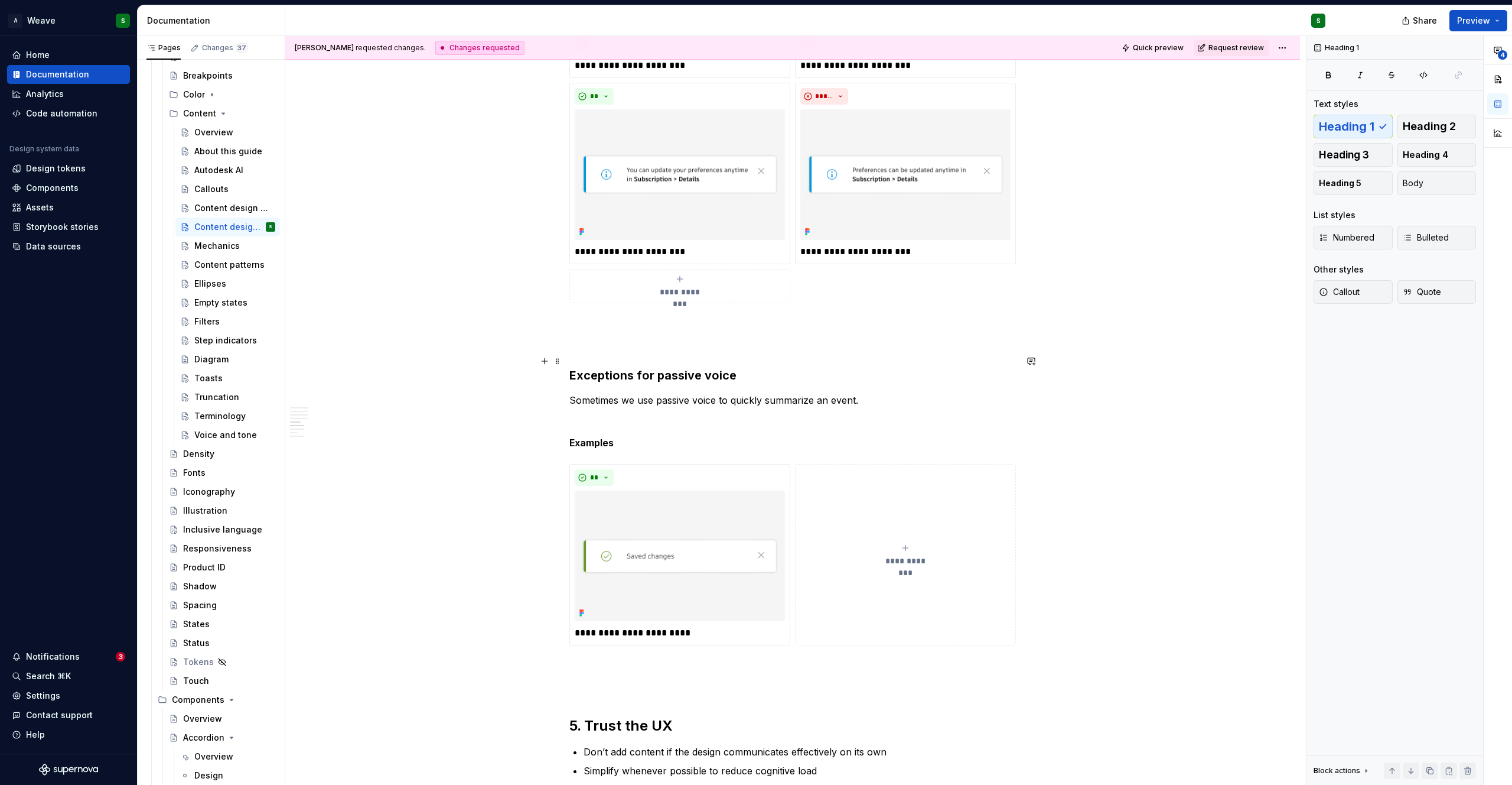
click at [622, 367] on h3 "Exceptions for passive voice" at bounding box center [793, 376] width 447 height 17
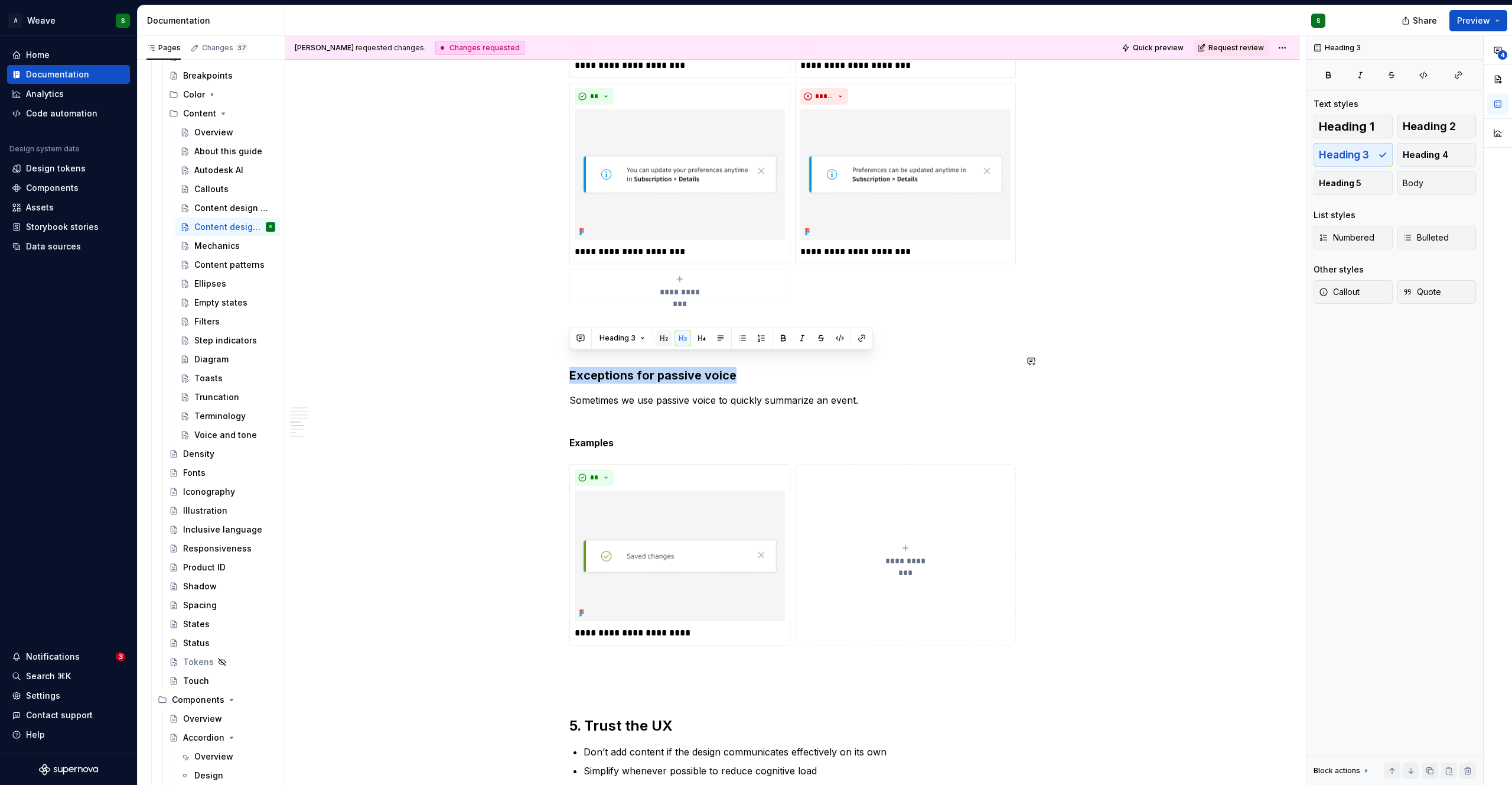
click at [667, 338] on button "button" at bounding box center [664, 338] width 17 height 17
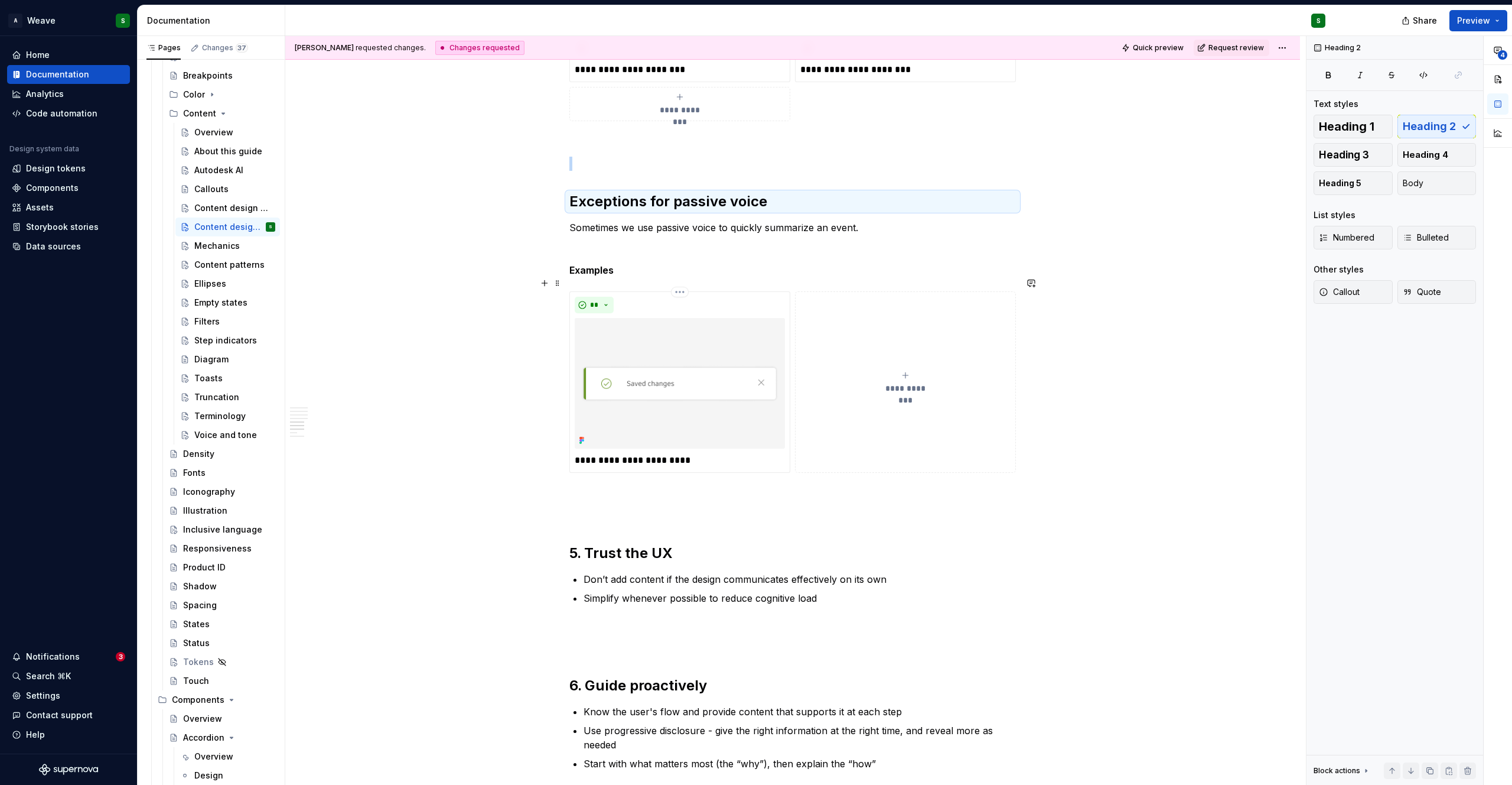
scroll to position [1344, 0]
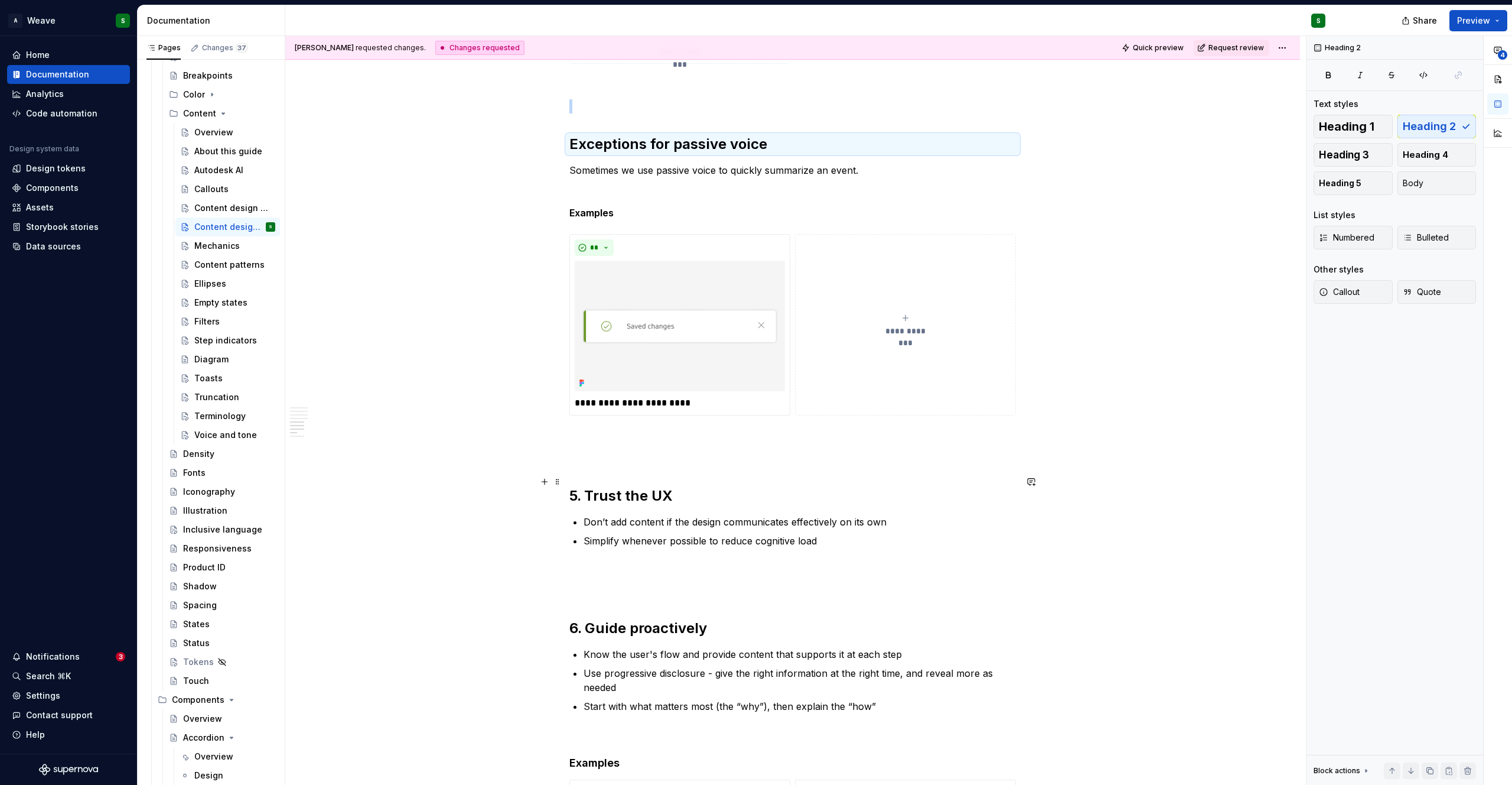
click at [610, 487] on h2 "5. Trust the UX" at bounding box center [793, 496] width 447 height 18
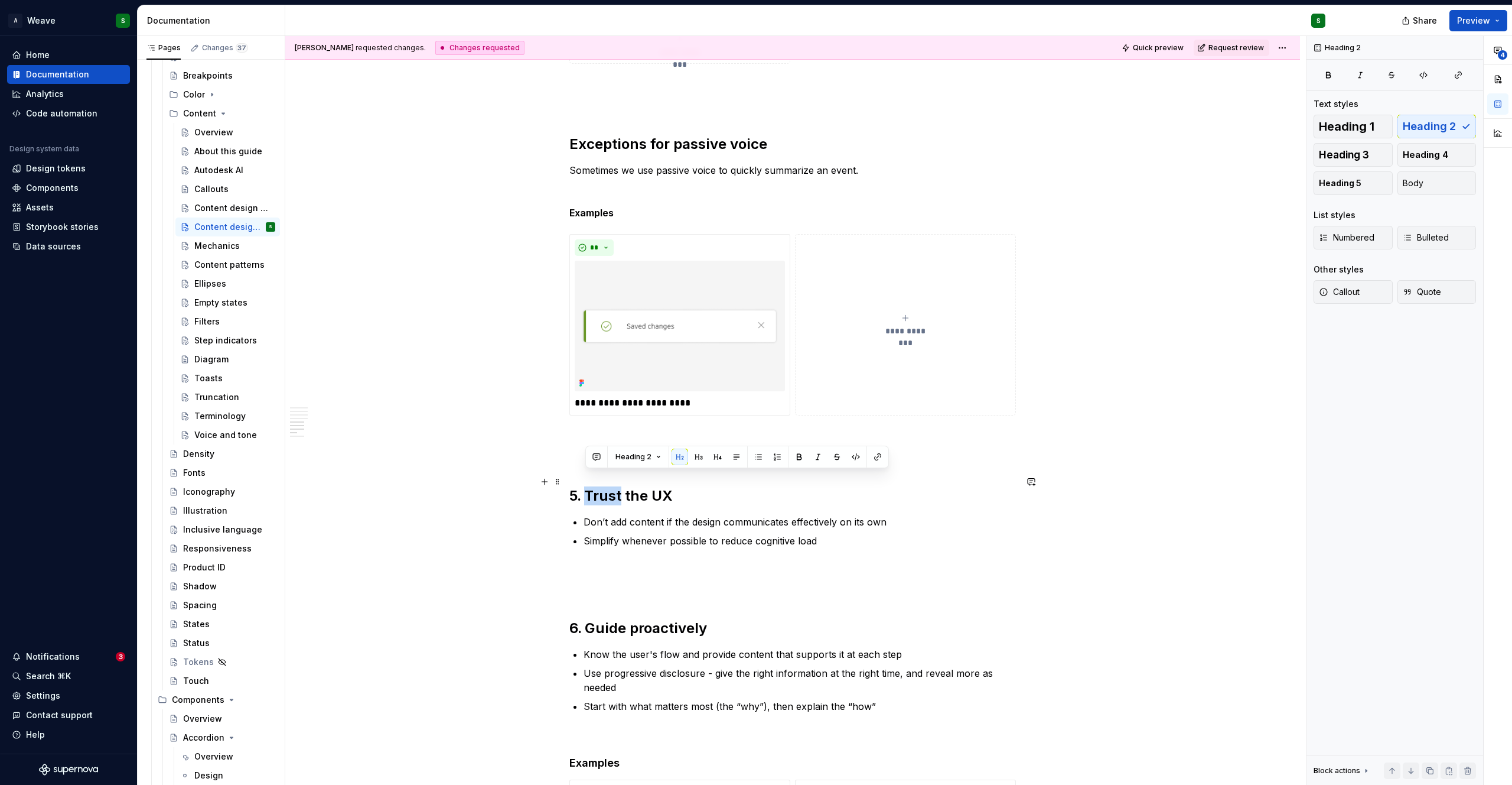
click at [610, 487] on h2 "5. Trust the UX" at bounding box center [793, 496] width 447 height 18
click at [625, 463] on button "Heading 2" at bounding box center [622, 457] width 56 height 17
click at [626, 517] on span "Heading 1" at bounding box center [648, 520] width 101 height 18
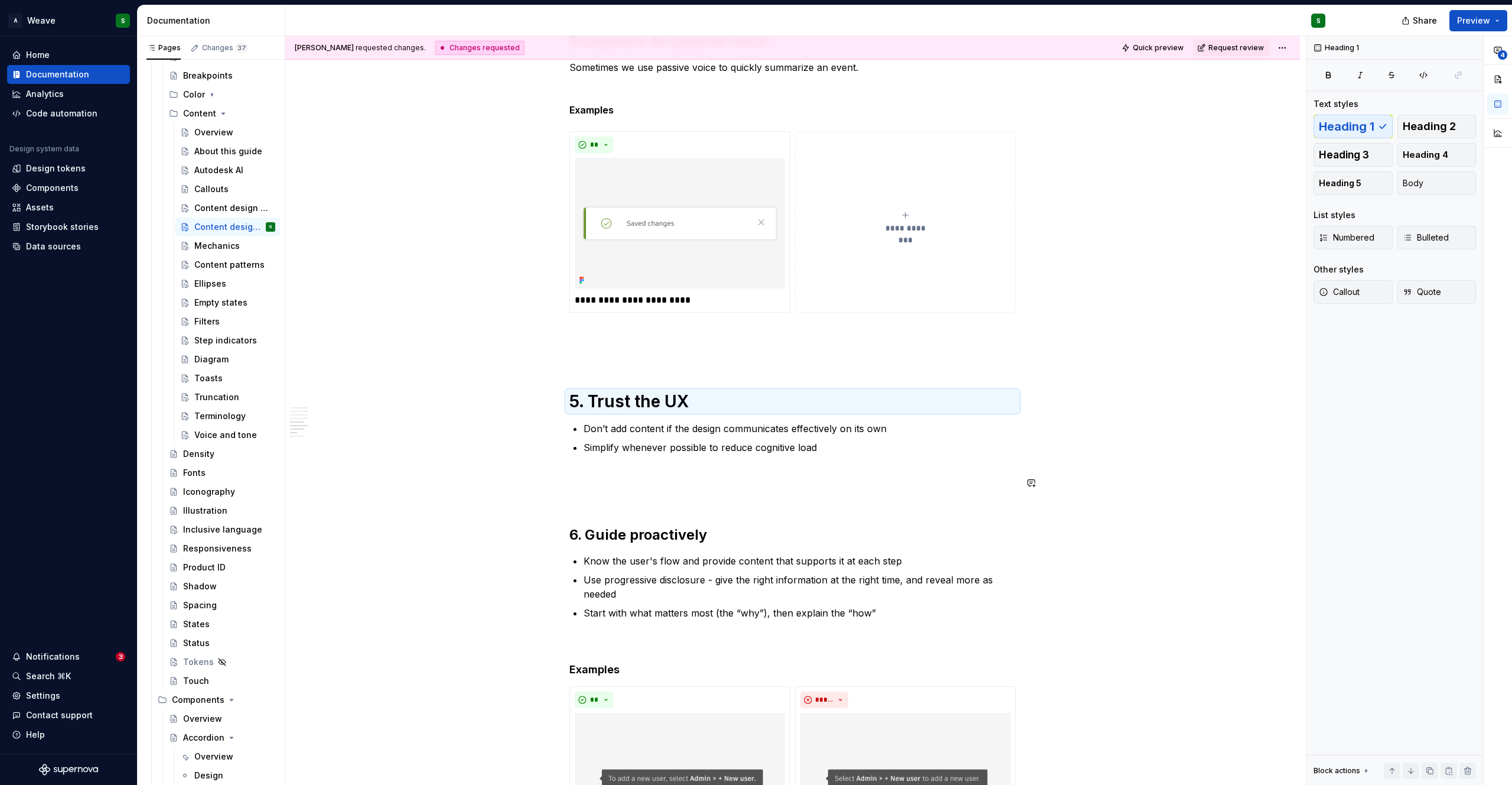
scroll to position [1460, 0]
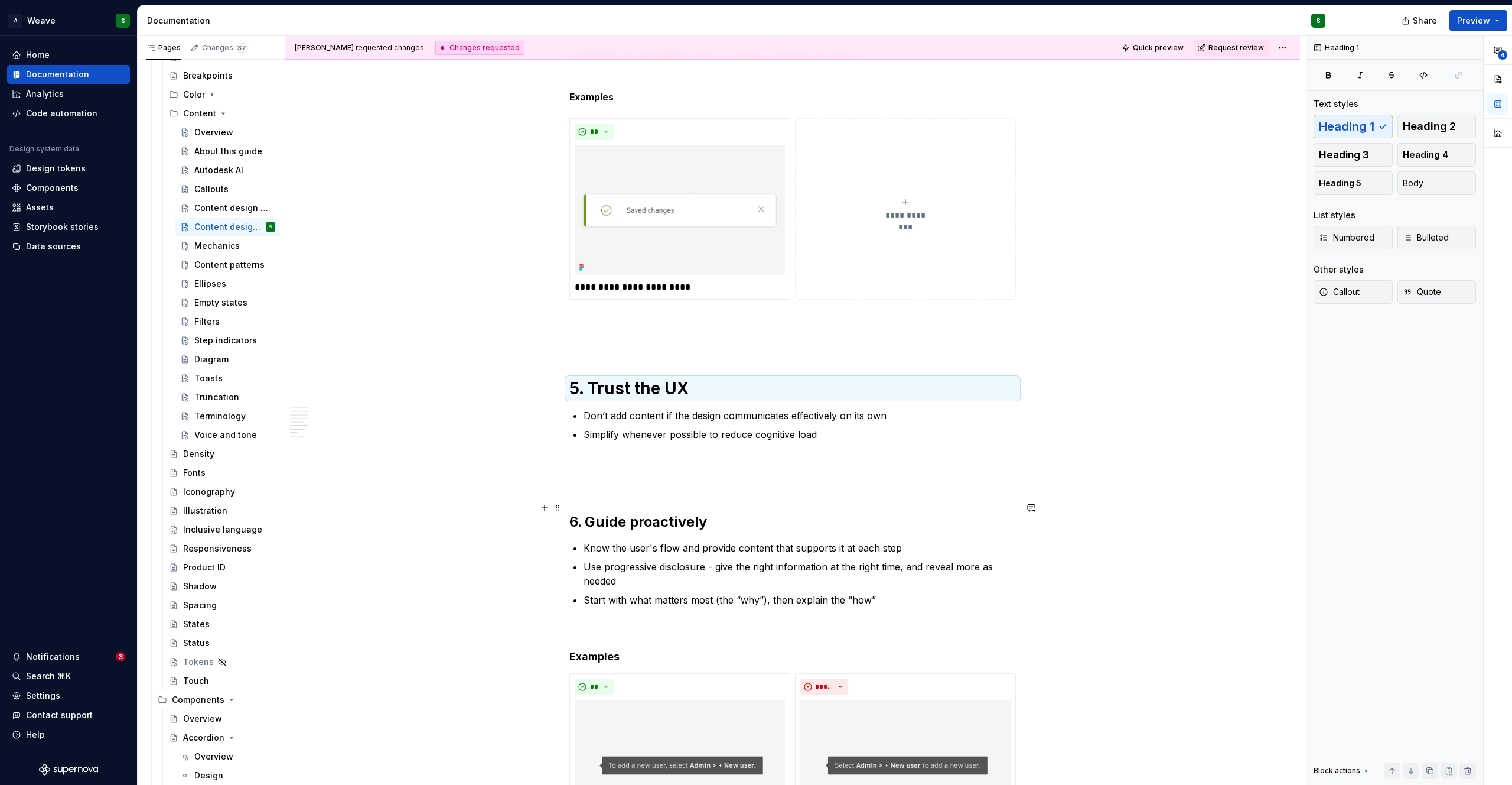
click at [620, 513] on h2 "6. Guide proactively" at bounding box center [793, 522] width 447 height 18
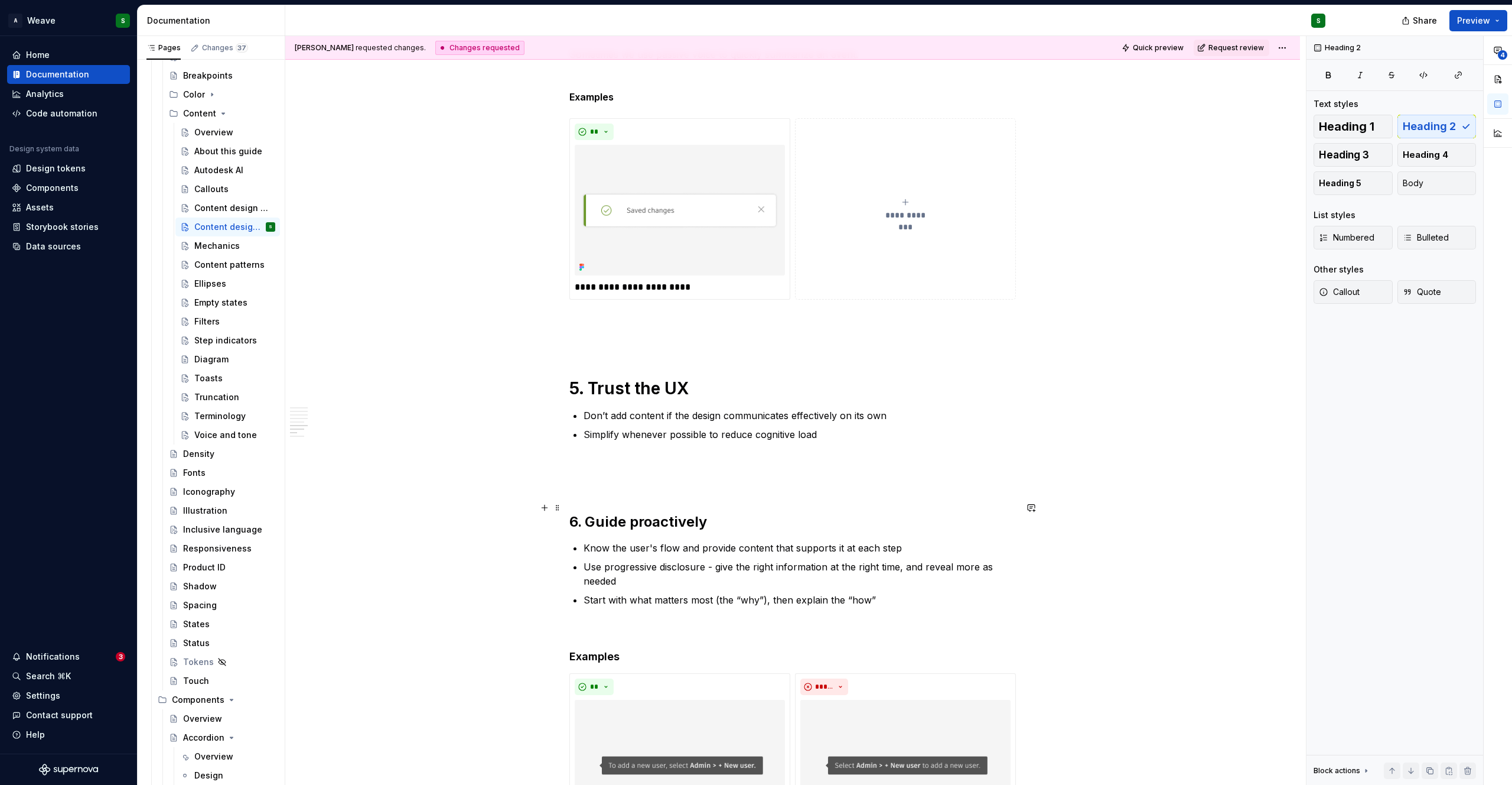
click at [620, 513] on h2 "6. Guide proactively" at bounding box center [793, 522] width 447 height 18
click at [628, 487] on span "Heading 2" at bounding box center [617, 482] width 36 height 9
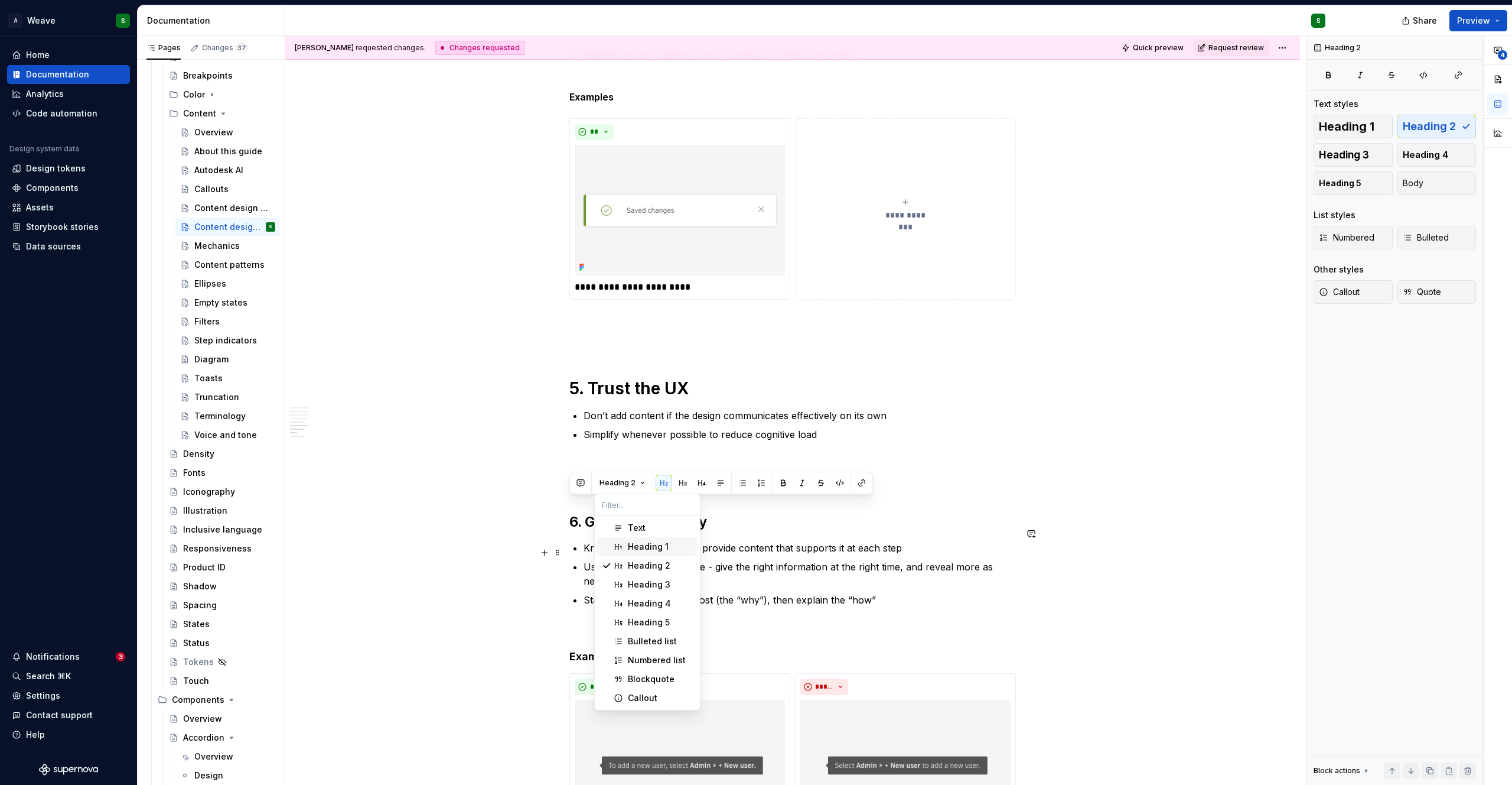
click at [629, 548] on div "Heading 1" at bounding box center [648, 546] width 41 height 12
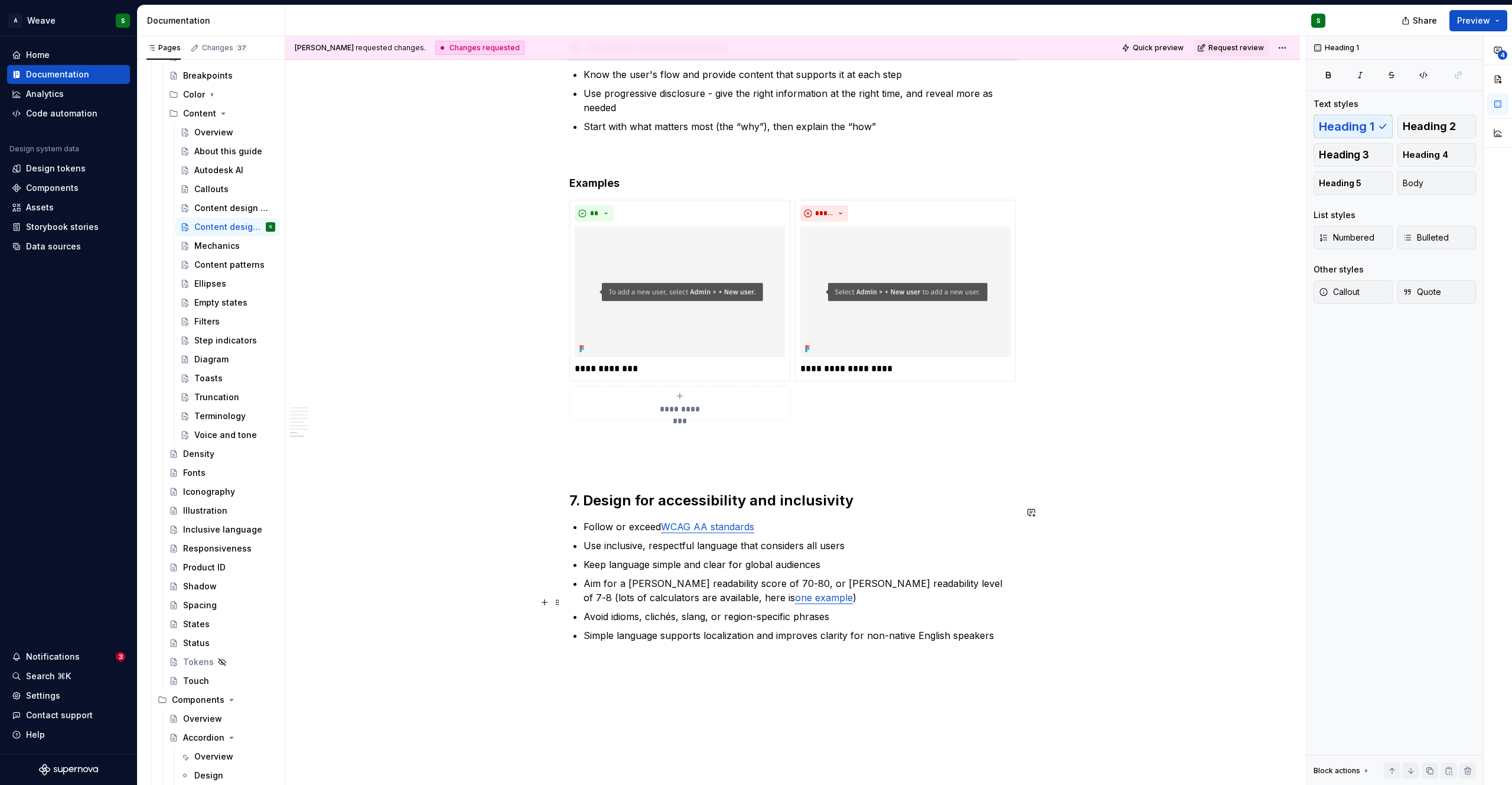
scroll to position [1959, 0]
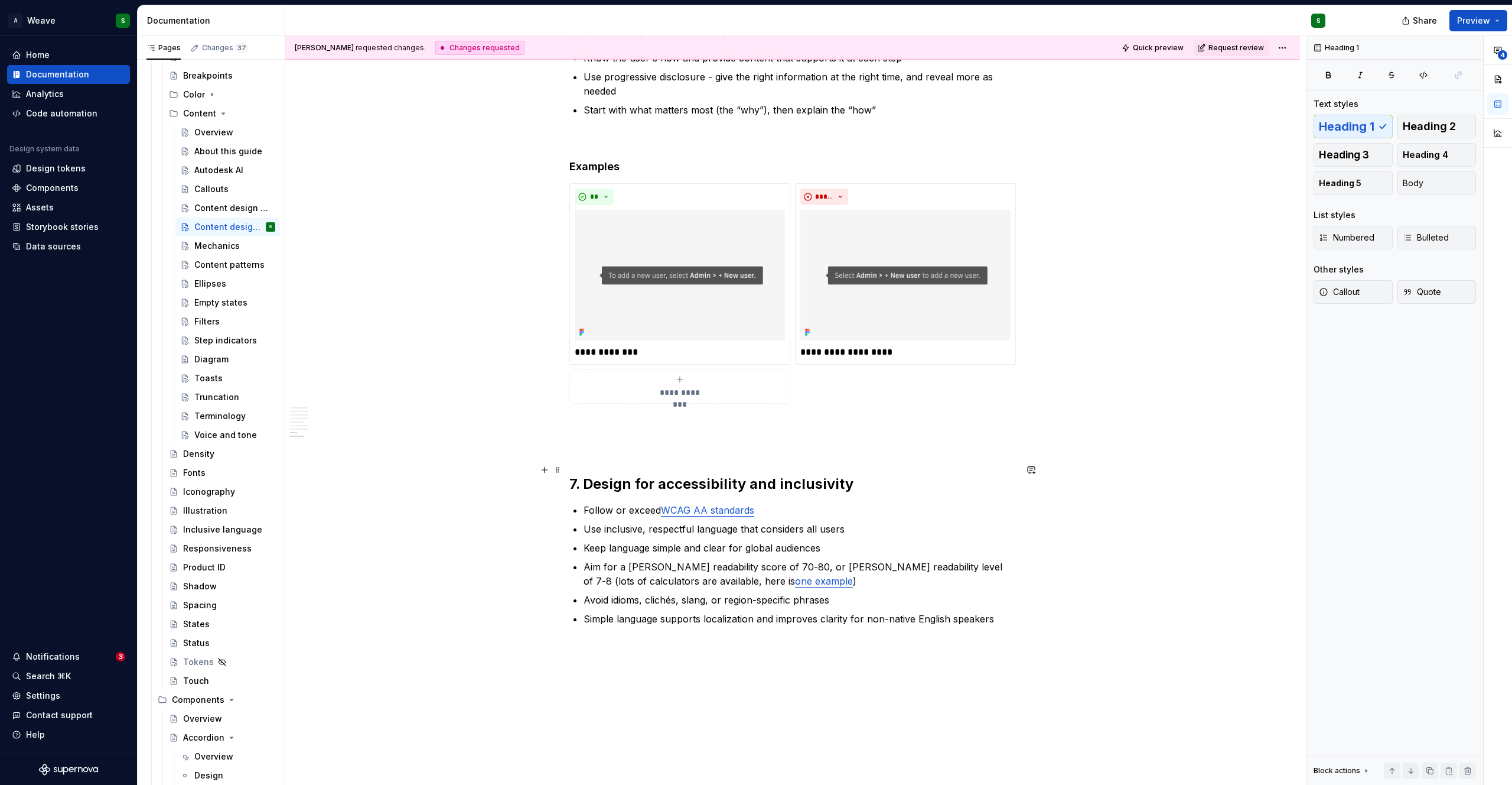
click at [629, 475] on h2 "7. Design for accessibility and inclusivity" at bounding box center [793, 484] width 447 height 18
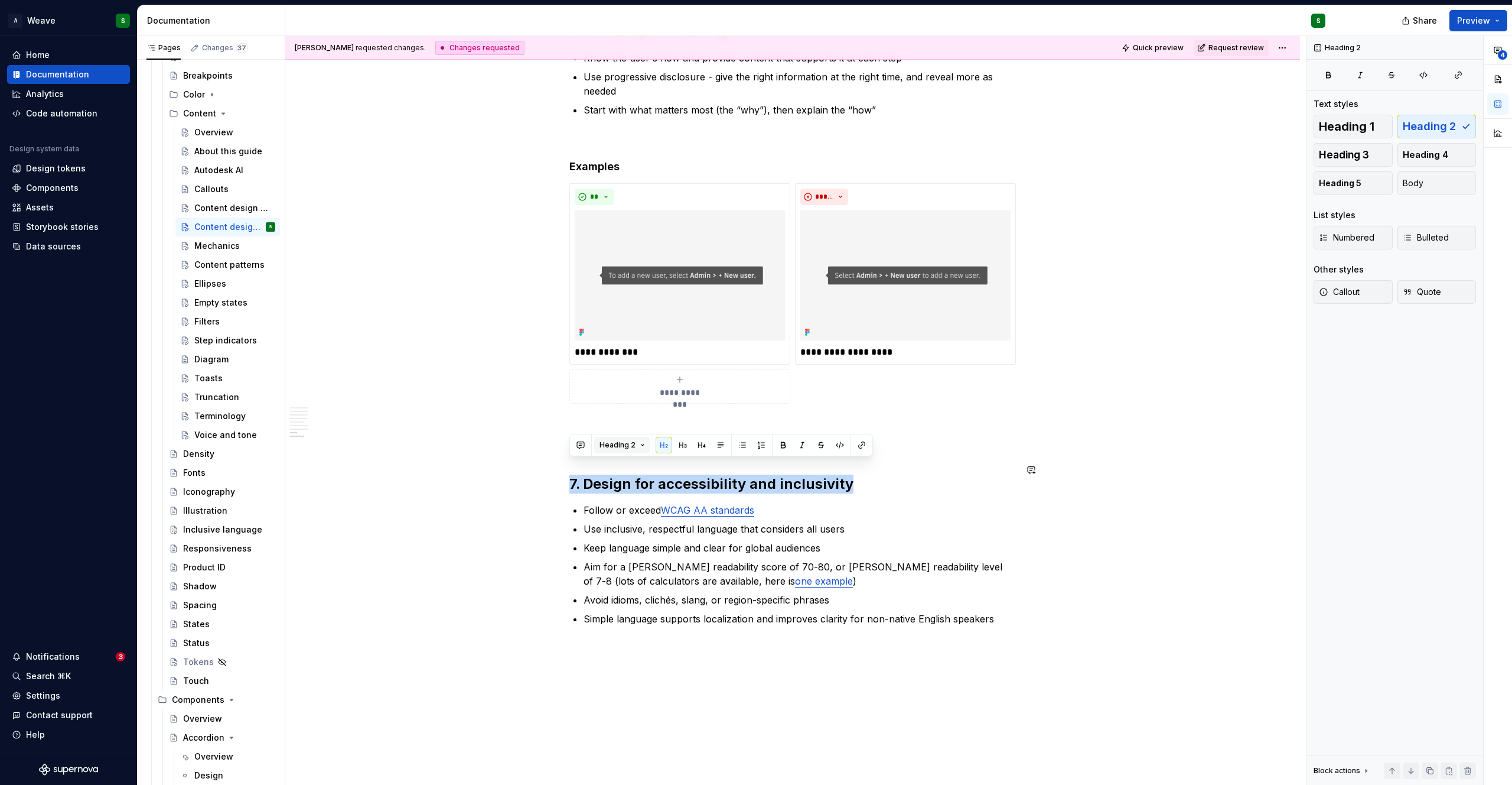
click at [622, 443] on span "Heading 2" at bounding box center [617, 445] width 36 height 9
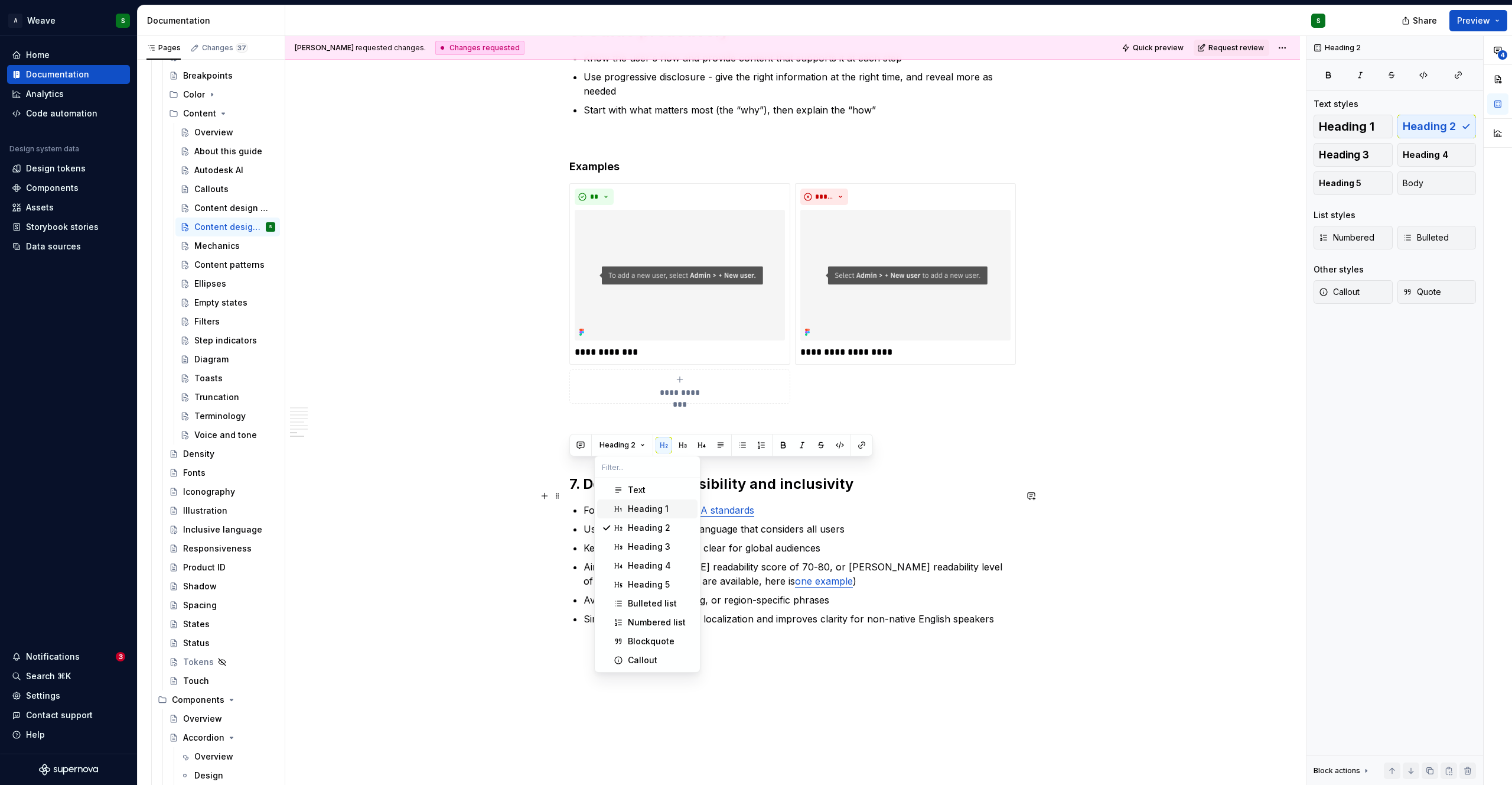
click at [625, 503] on span "Heading 1" at bounding box center [648, 508] width 101 height 18
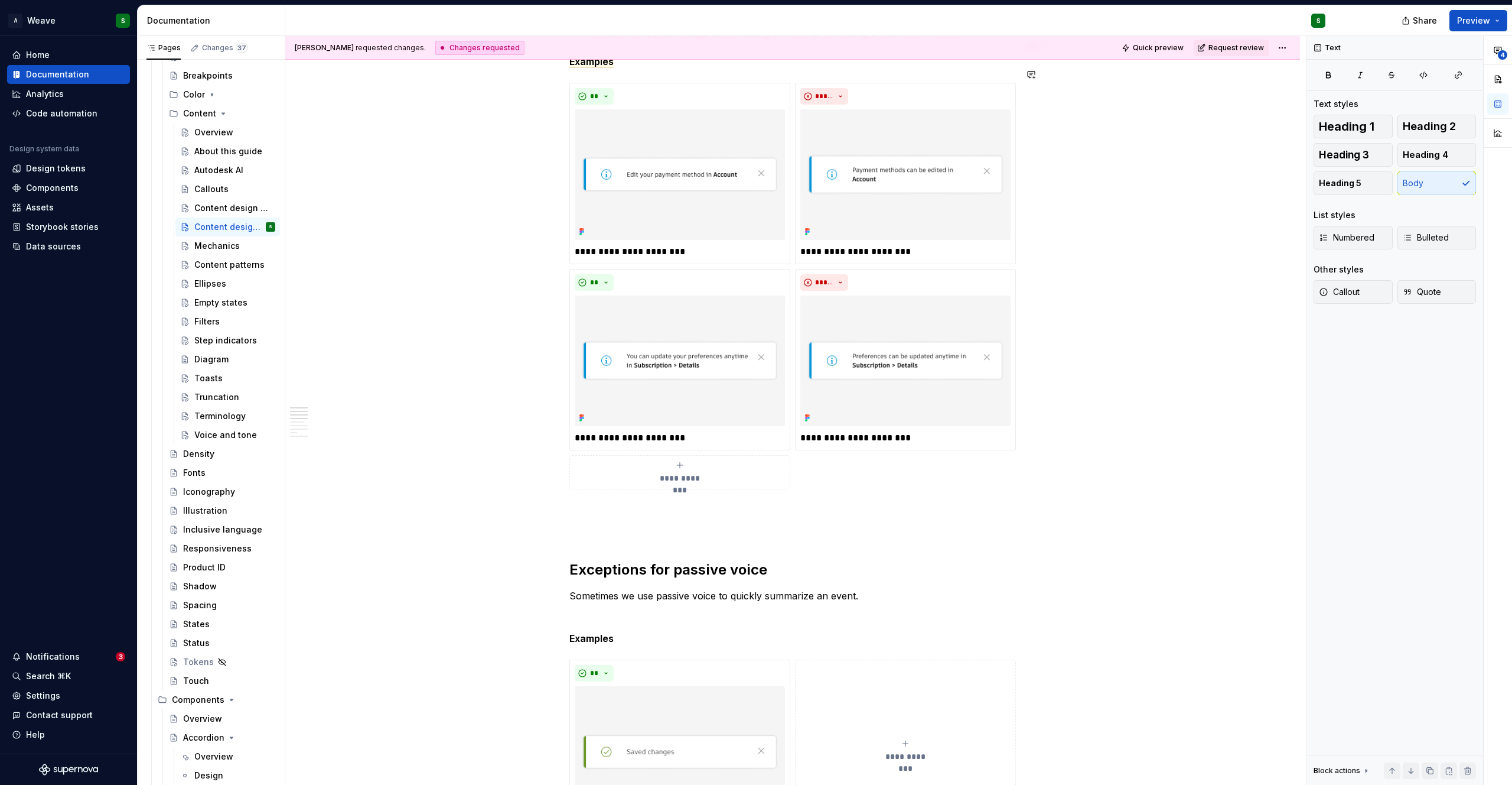
scroll to position [0, 0]
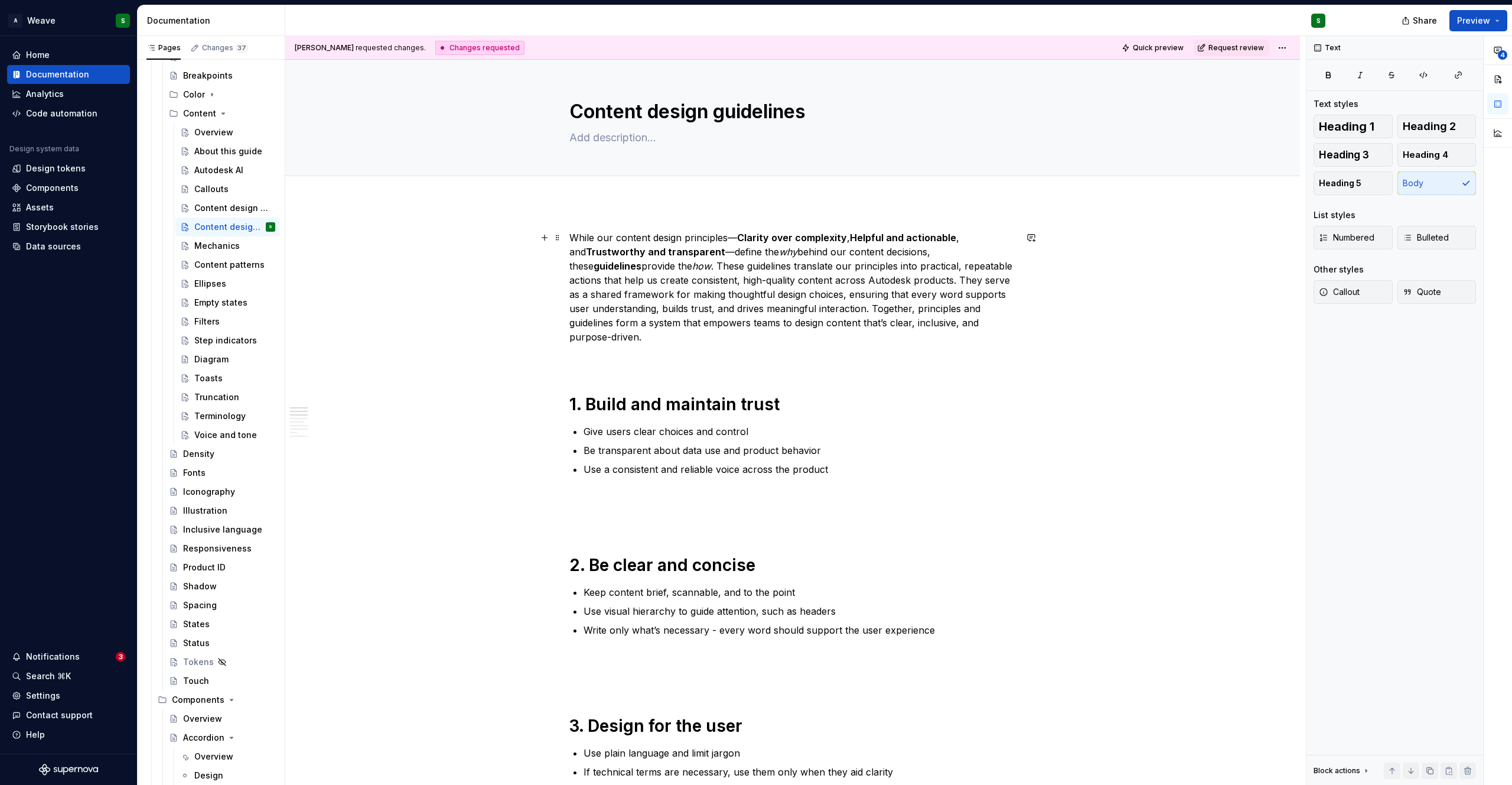
click at [642, 260] on strong "guidelines" at bounding box center [617, 266] width 48 height 12
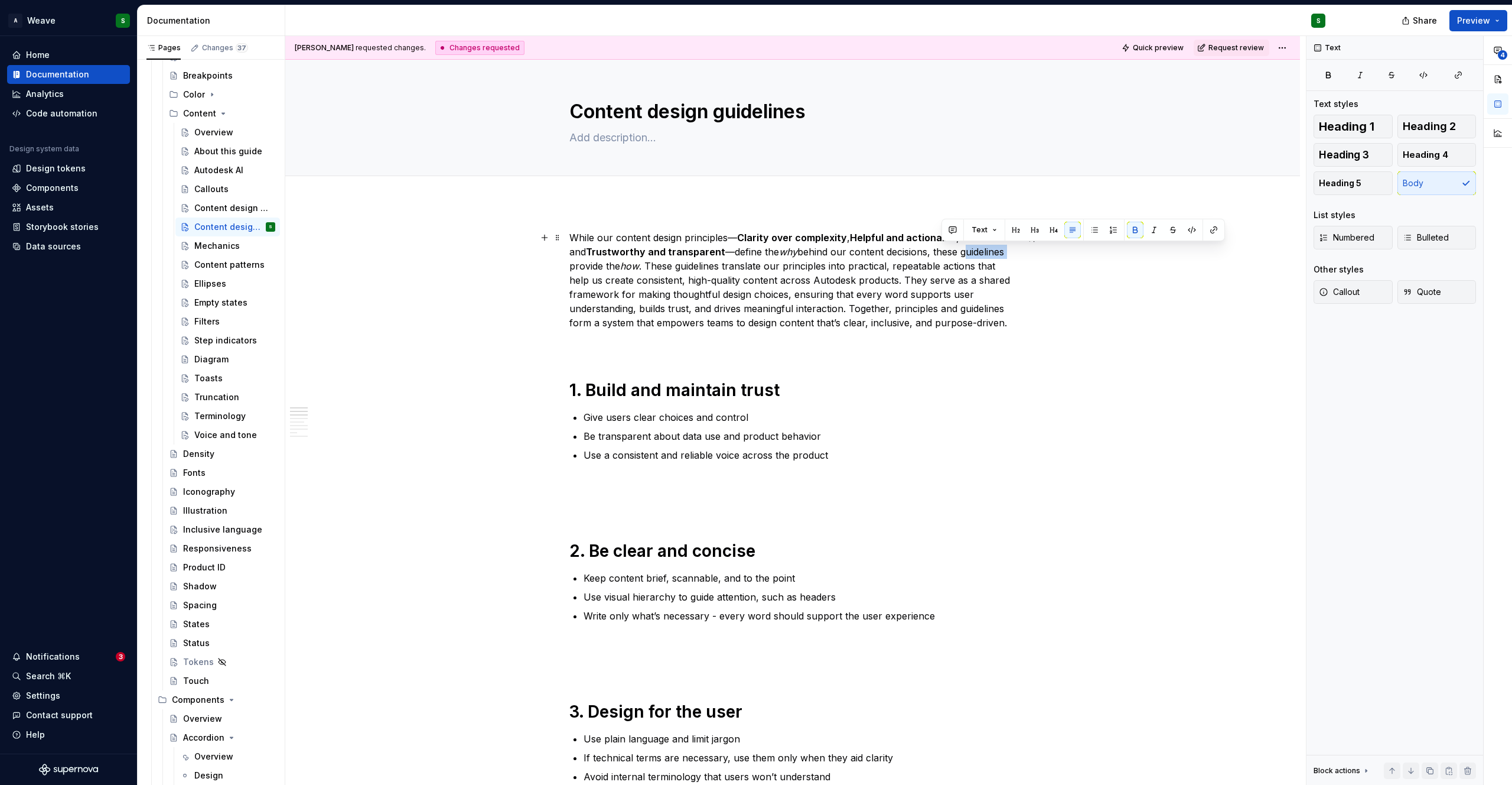
click at [914, 329] on p "While our content design principles— Clarity over complexity , Helpful and acti…" at bounding box center [793, 280] width 447 height 99
click at [216, 209] on div "Content design principles" at bounding box center [217, 208] width 45 height 12
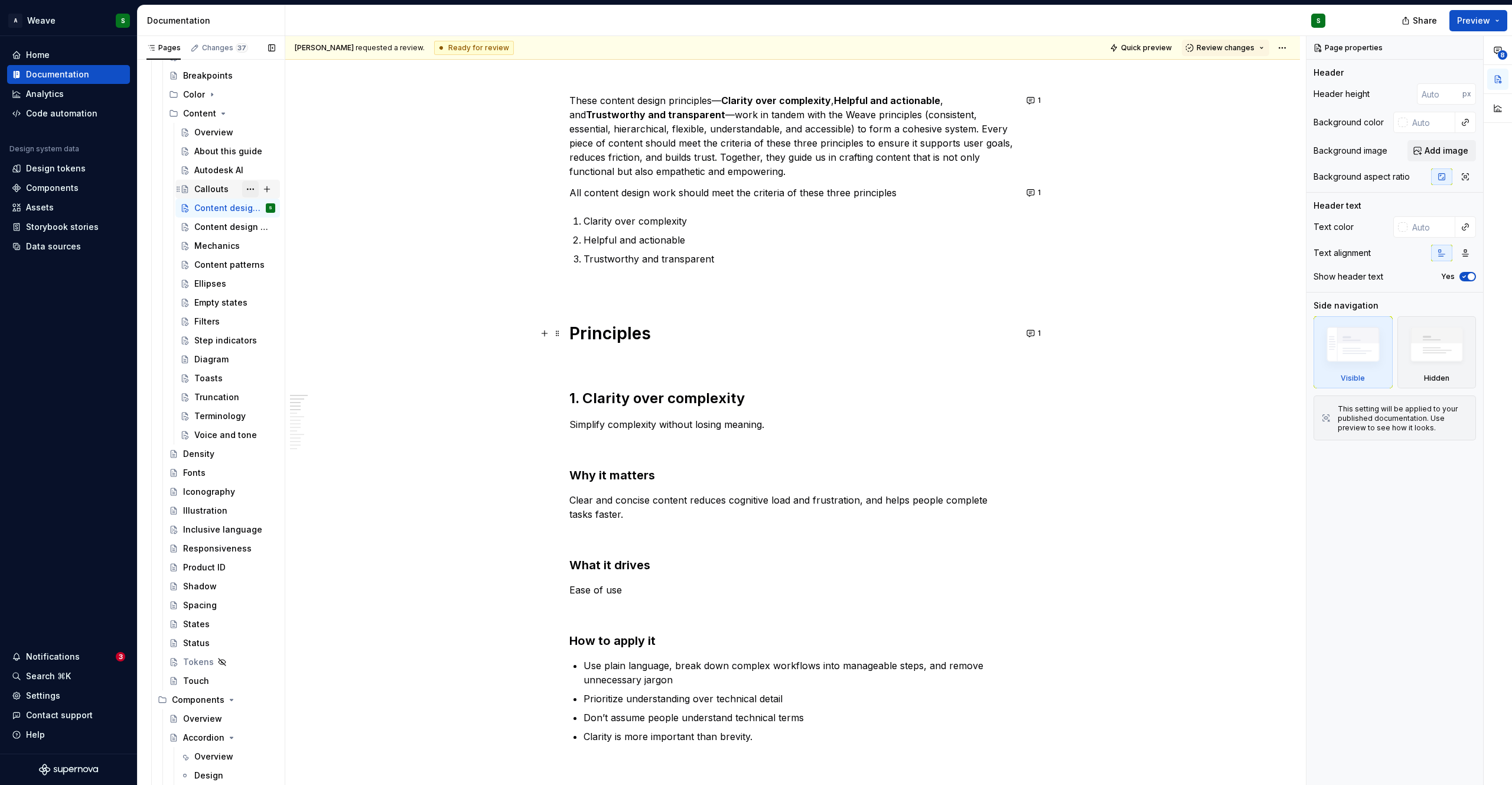
scroll to position [142, 0]
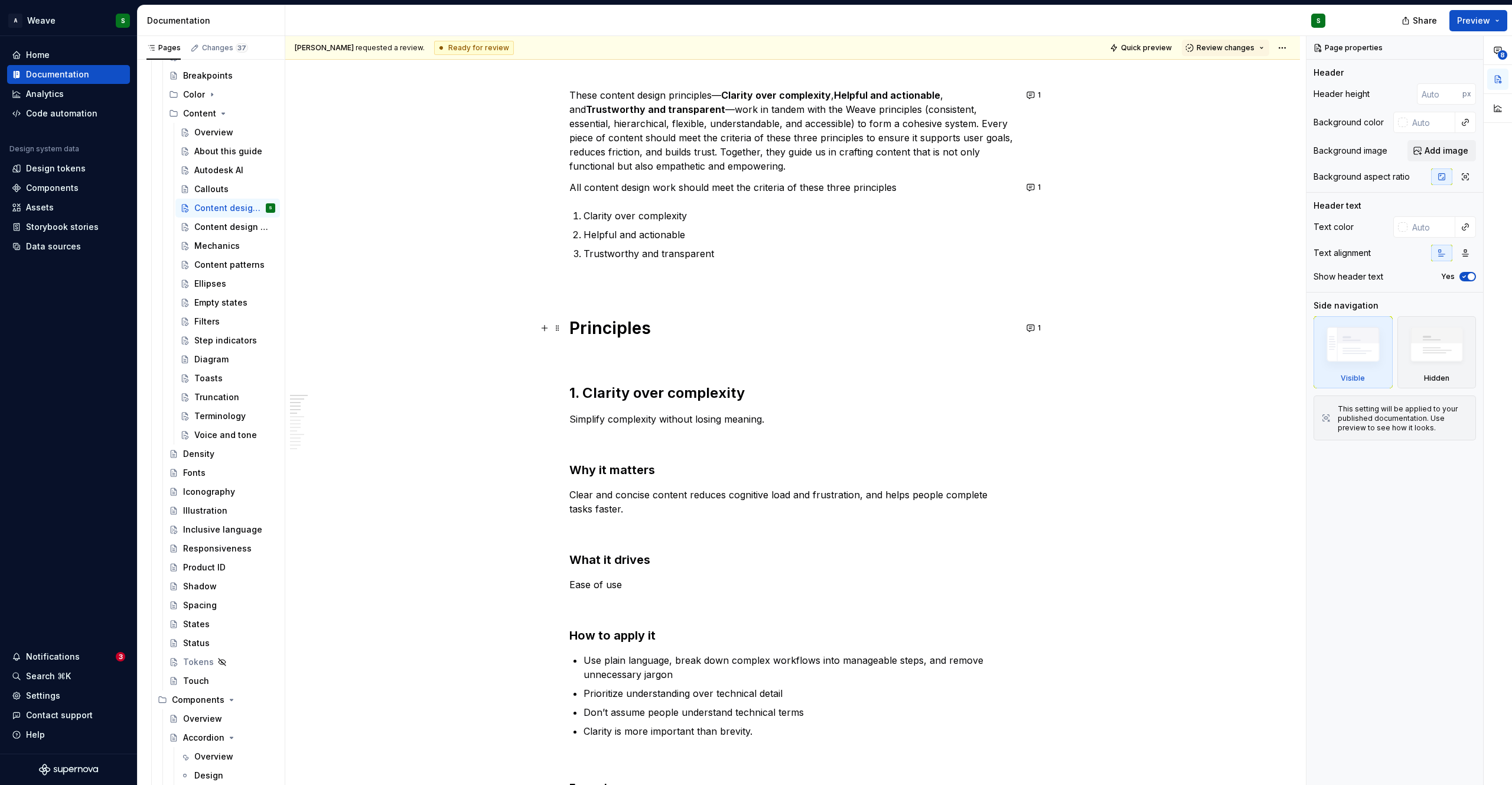
click at [585, 331] on h1 "Principles" at bounding box center [793, 328] width 447 height 21
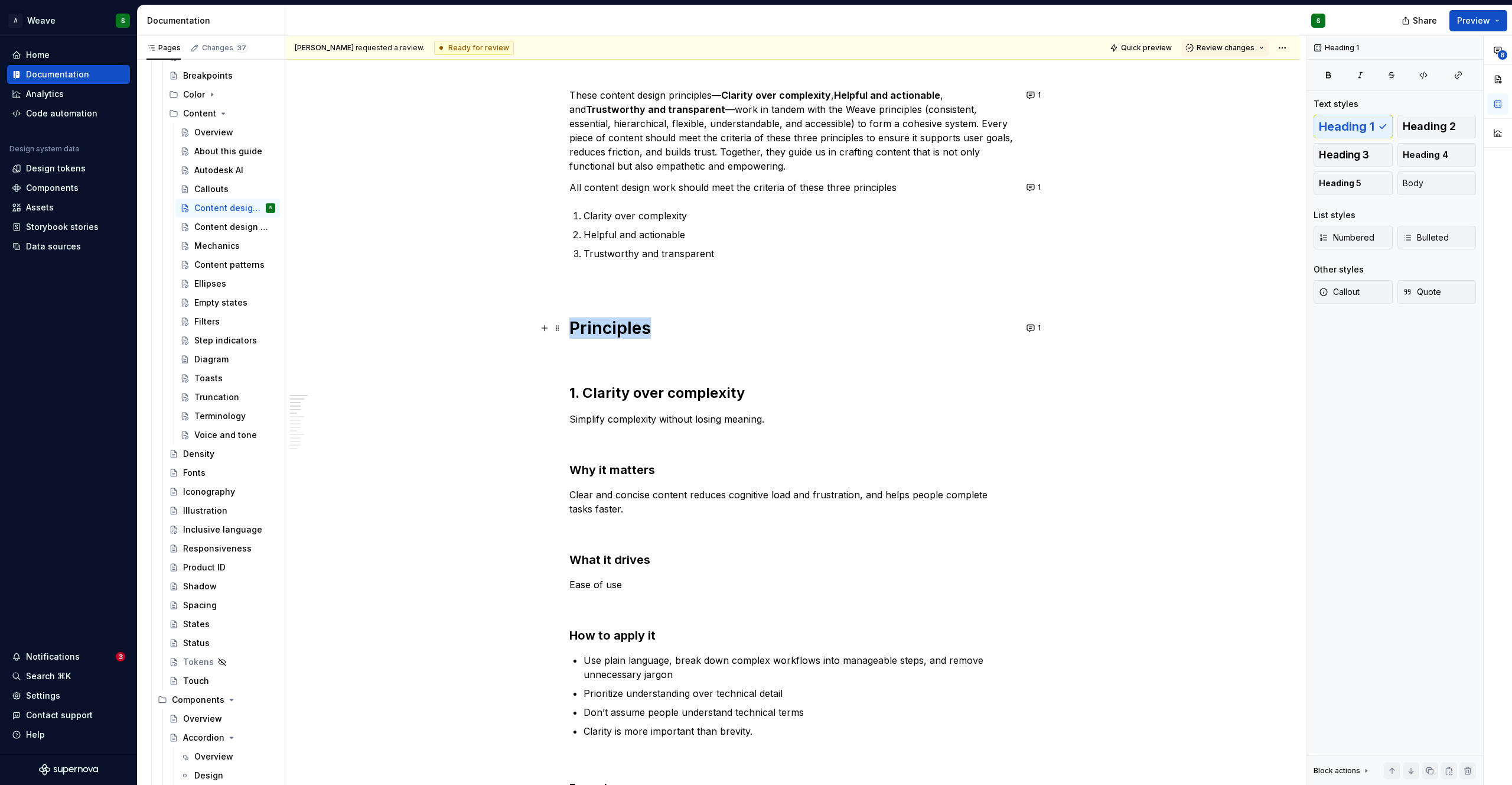
click at [585, 331] on h1 "Principles" at bounding box center [793, 328] width 447 height 21
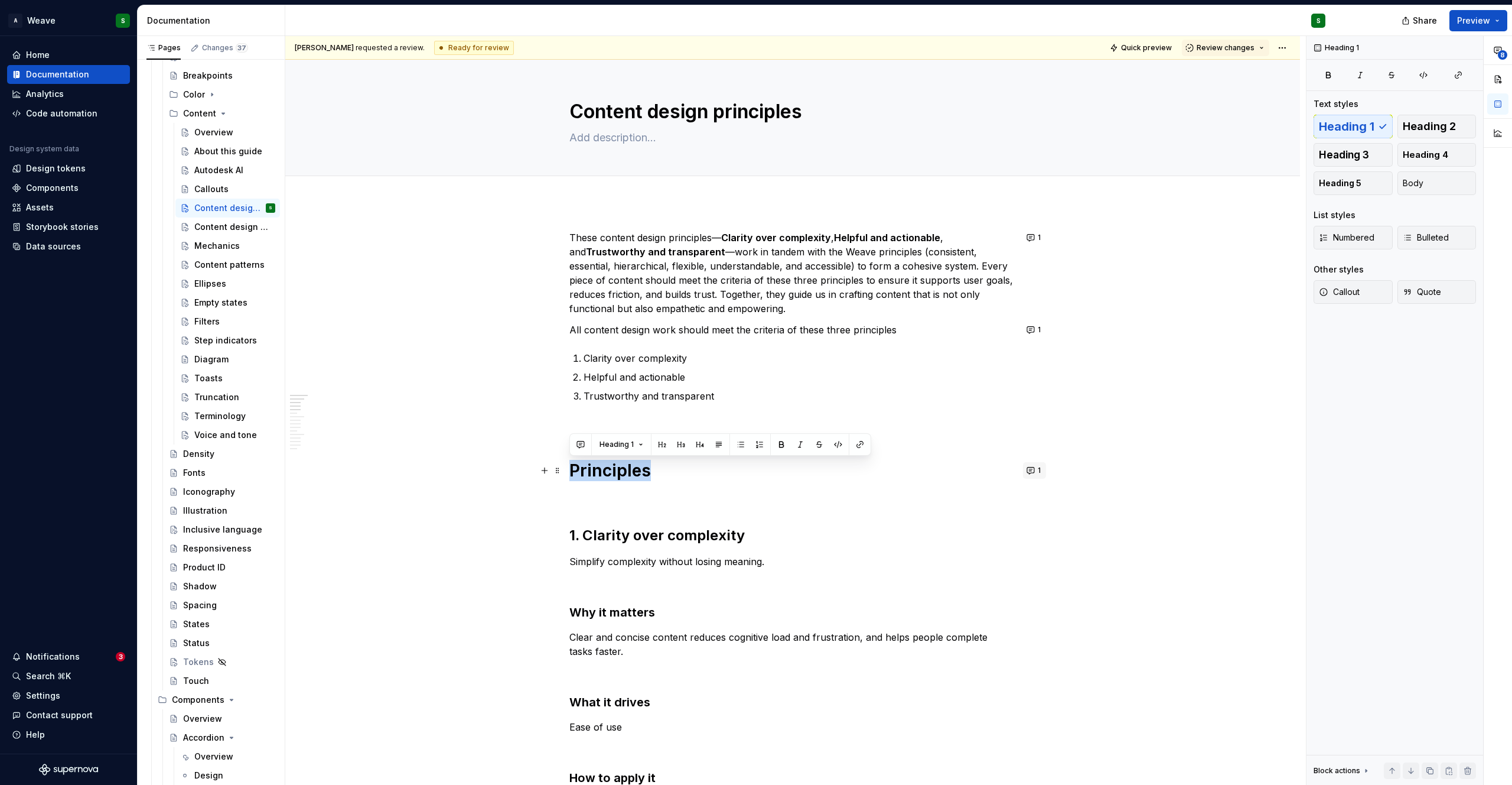
click at [1033, 471] on button "1" at bounding box center [1034, 471] width 23 height 17
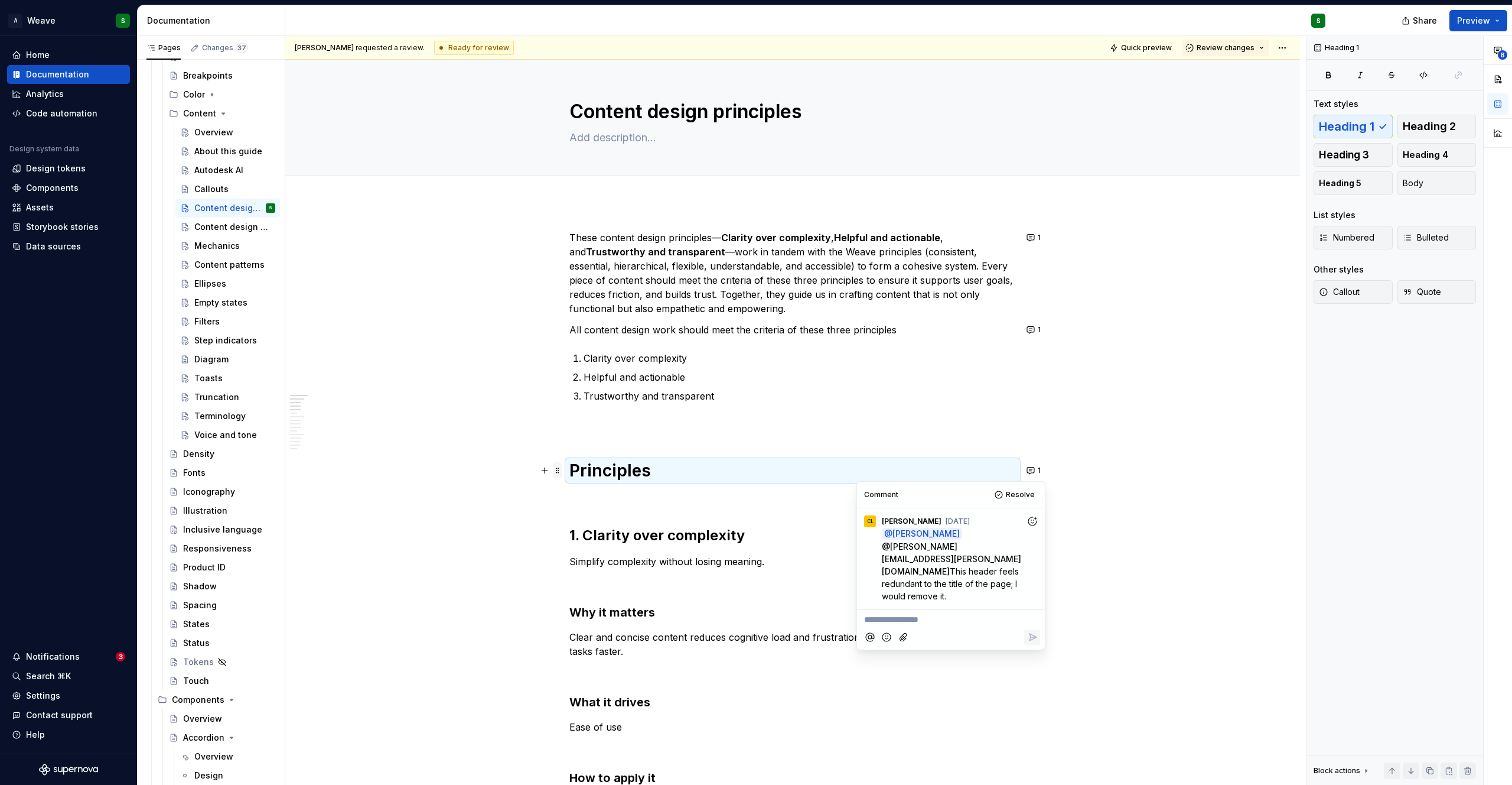
click at [559, 472] on span at bounding box center [557, 471] width 9 height 17
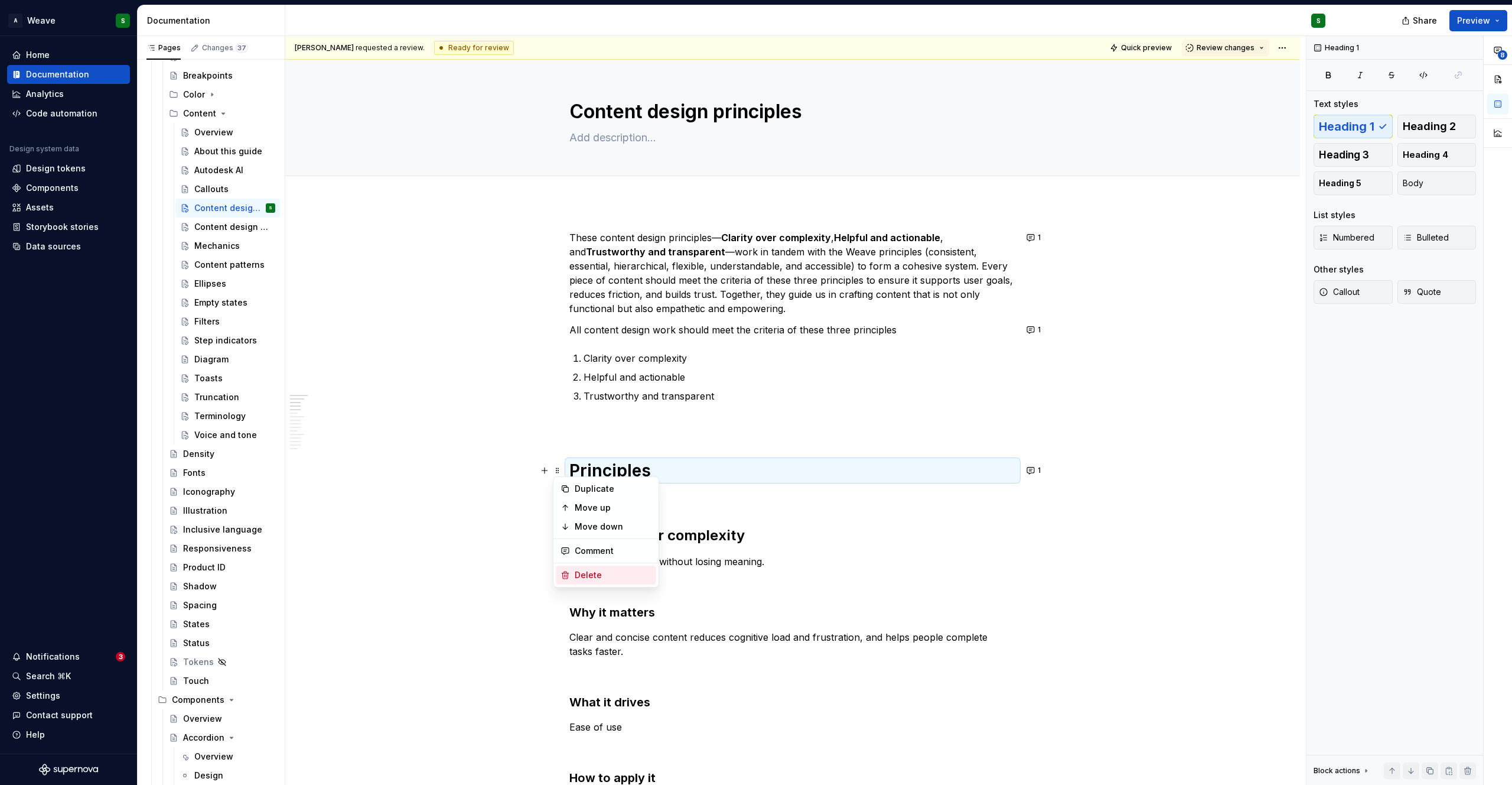
click at [580, 575] on div "Delete" at bounding box center [612, 575] width 76 height 12
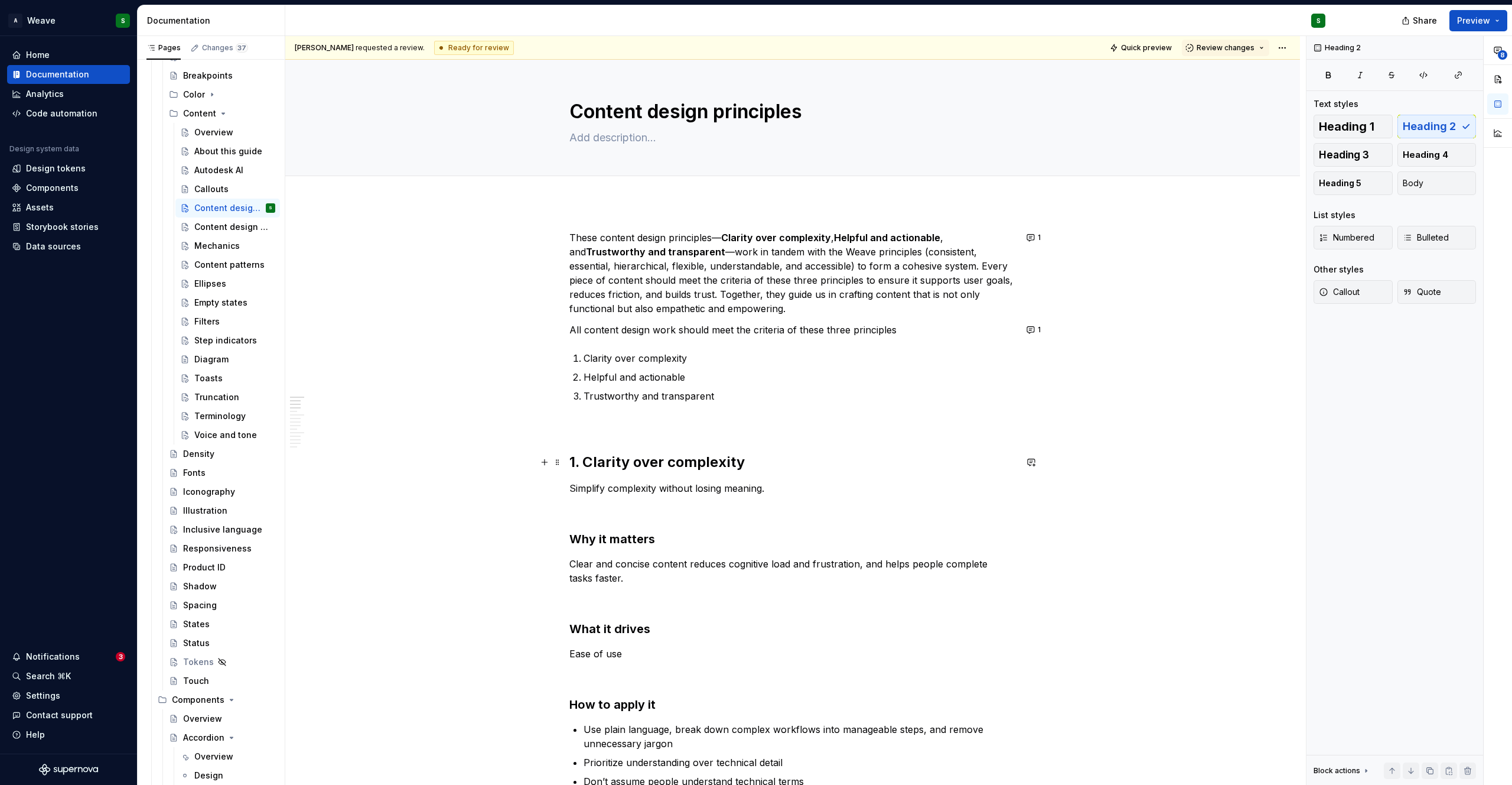
click at [612, 460] on h2 "1. Clarity over complexity" at bounding box center [793, 462] width 447 height 18
click at [627, 437] on span "Heading 2" at bounding box center [617, 437] width 36 height 9
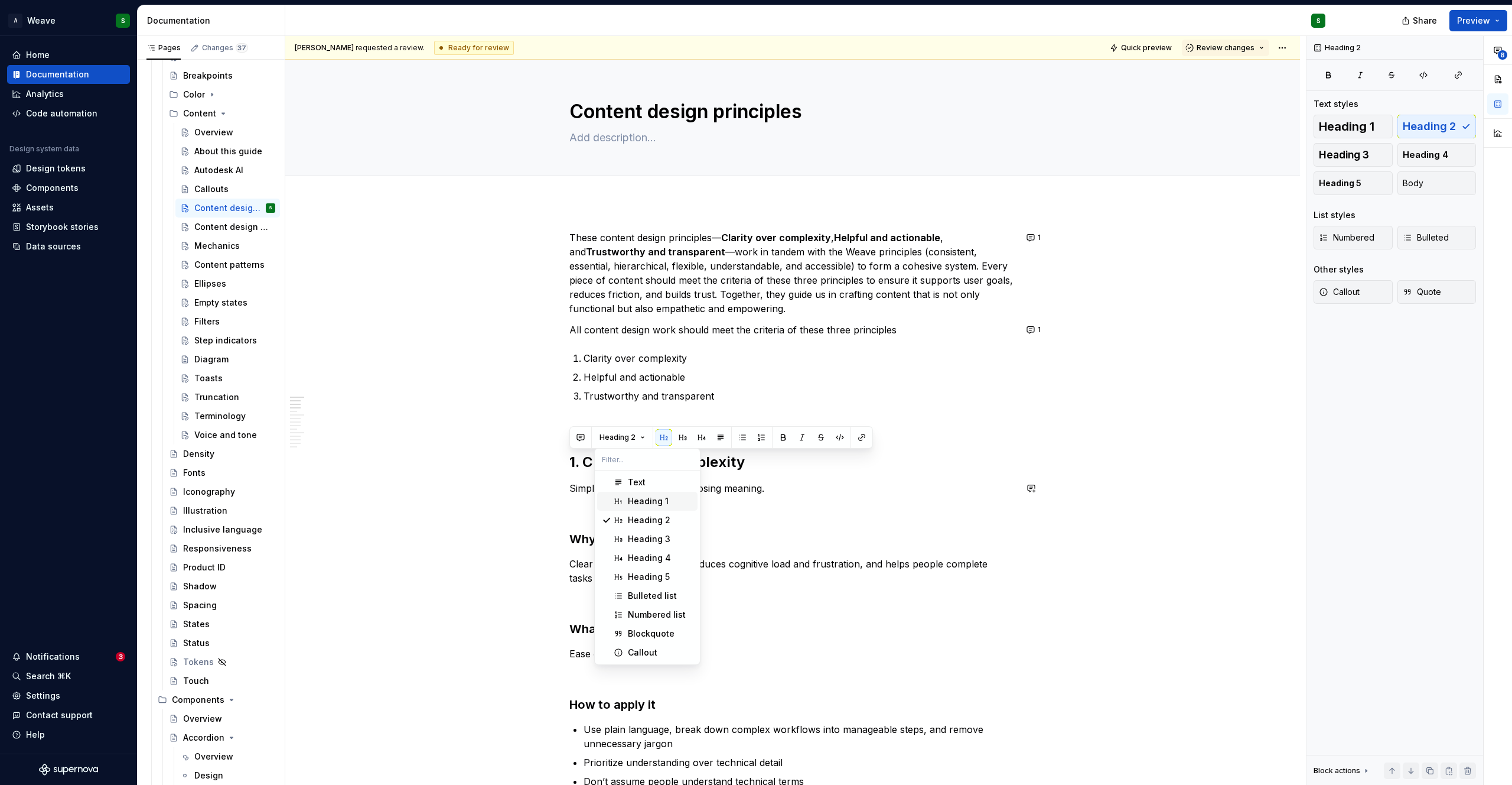
click at [629, 497] on div "Heading 1" at bounding box center [648, 501] width 41 height 12
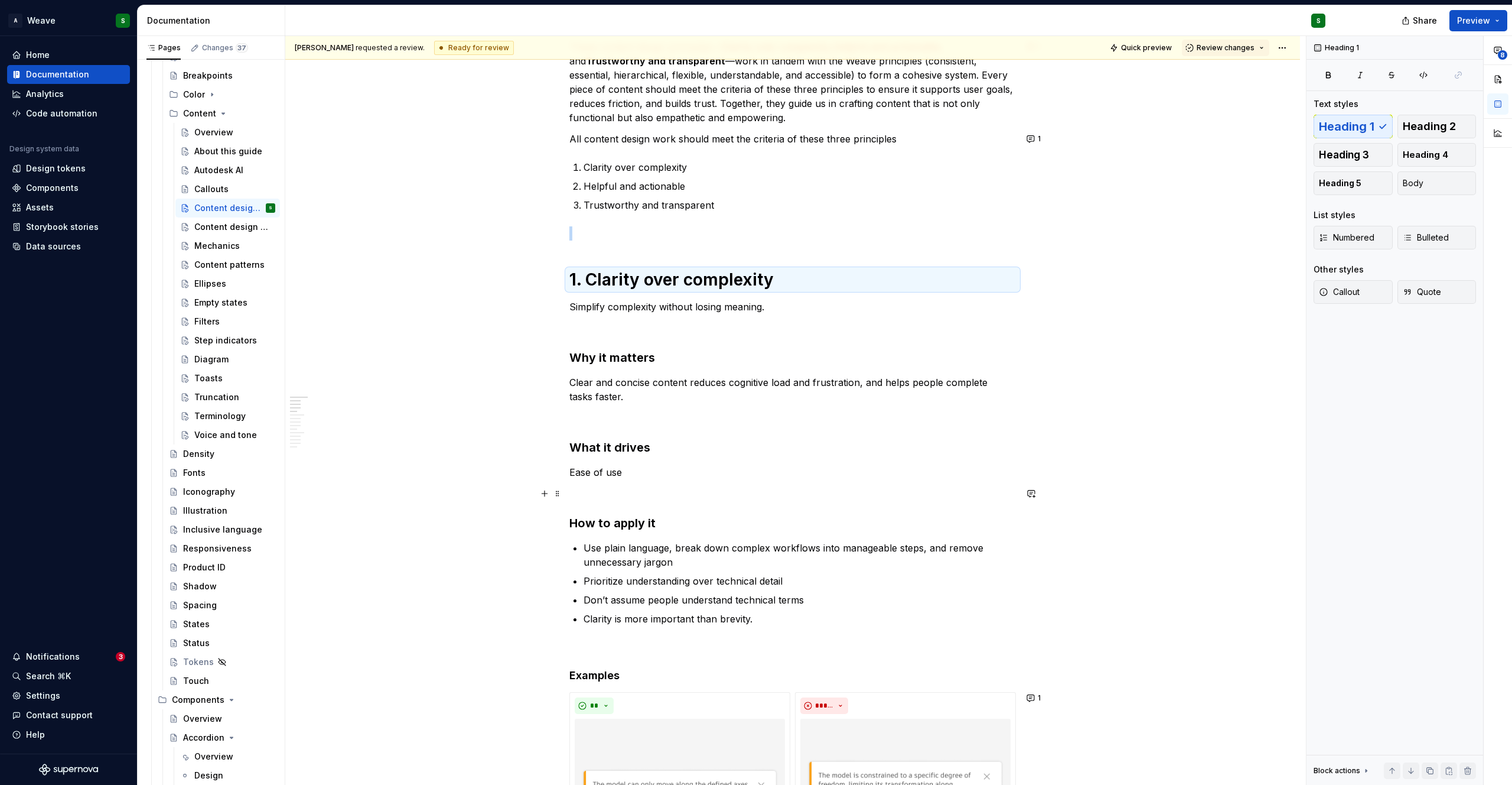
scroll to position [201, 0]
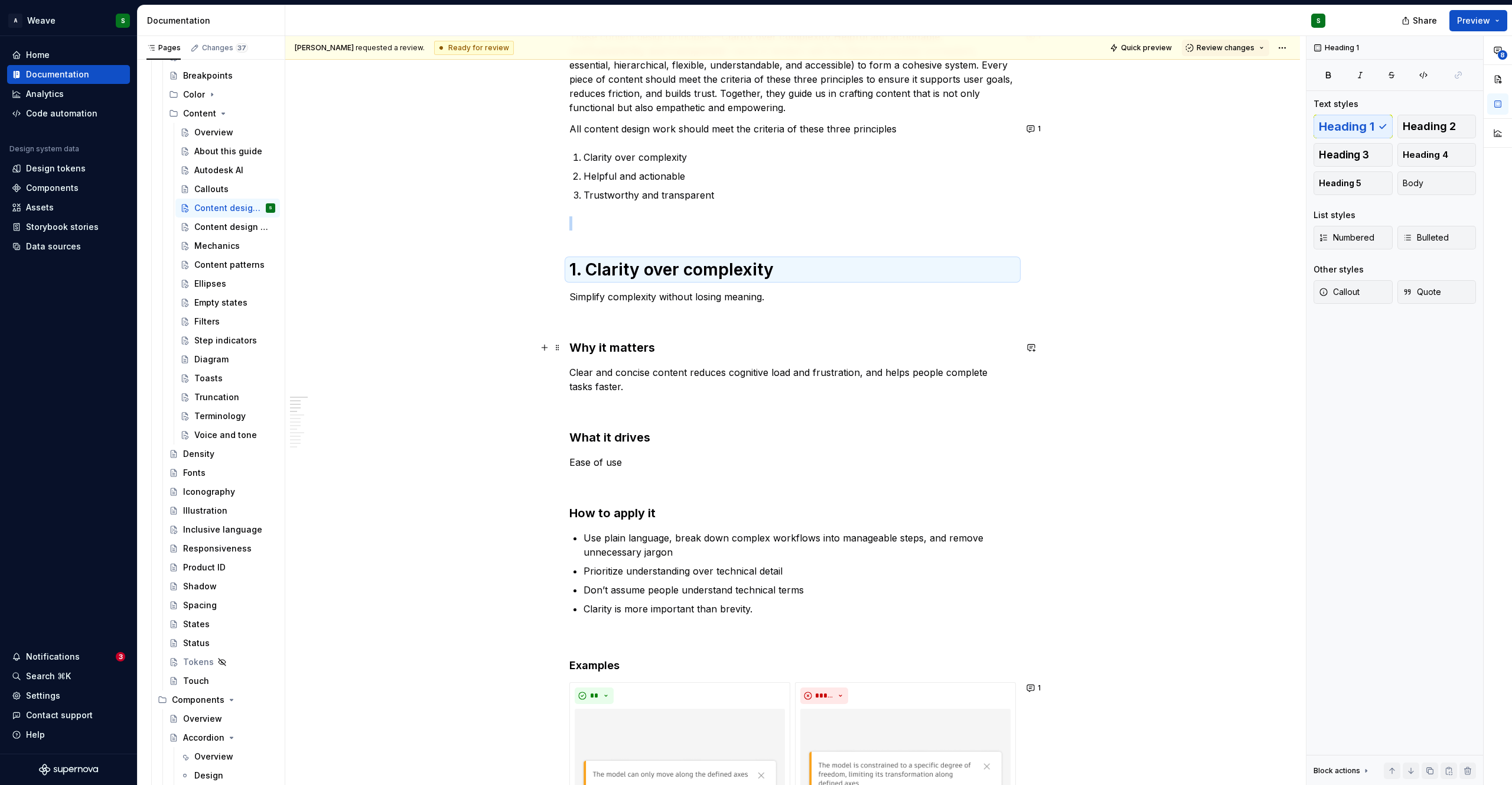
click at [606, 351] on h3 "Why it matters" at bounding box center [793, 348] width 447 height 17
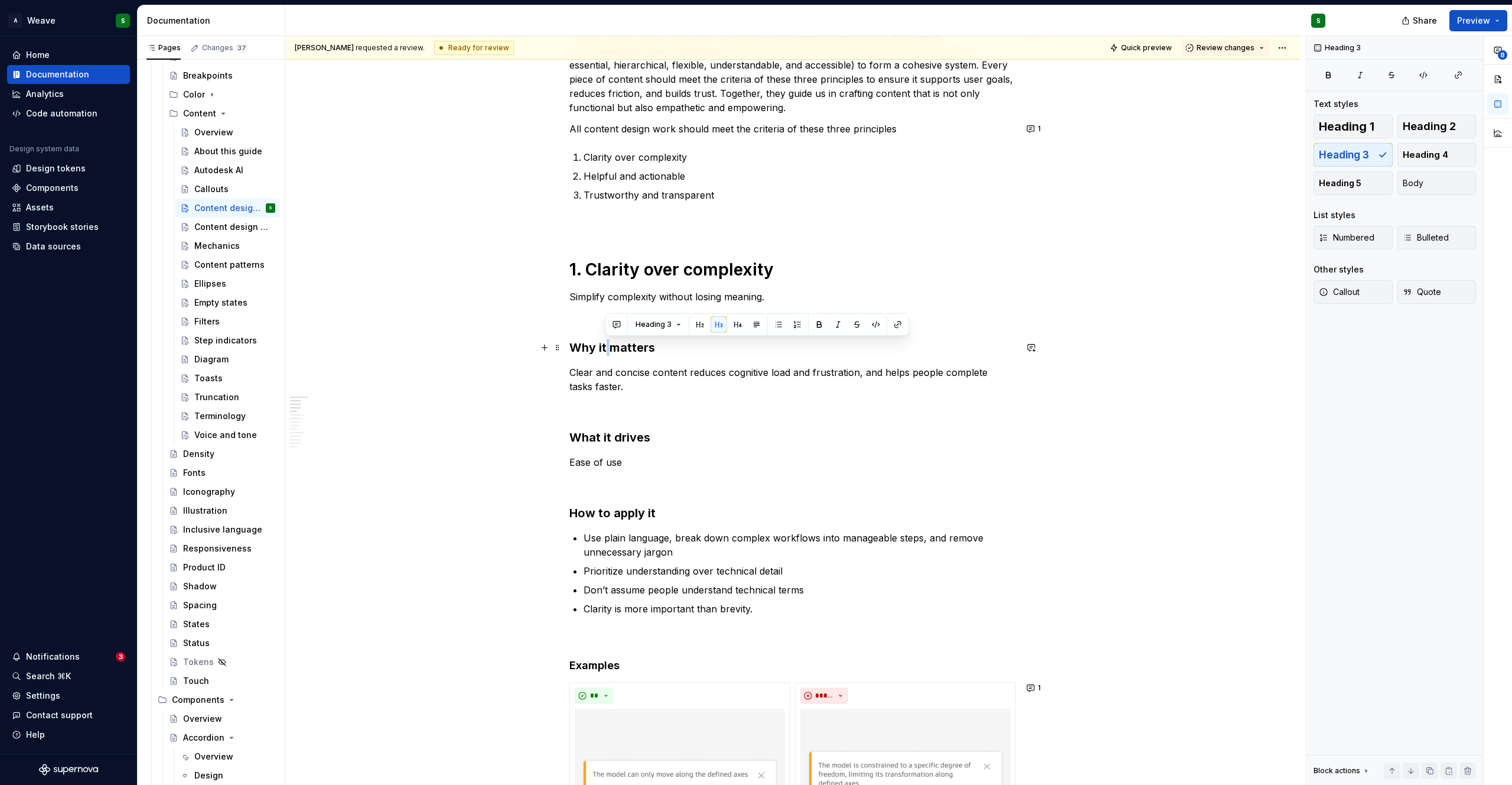
click at [606, 351] on h3 "Why it matters" at bounding box center [793, 348] width 447 height 17
click at [613, 325] on span "Heading 3" at bounding box center [617, 324] width 36 height 9
click at [618, 369] on div "Suggestions" at bounding box center [617, 369] width 9 height 9
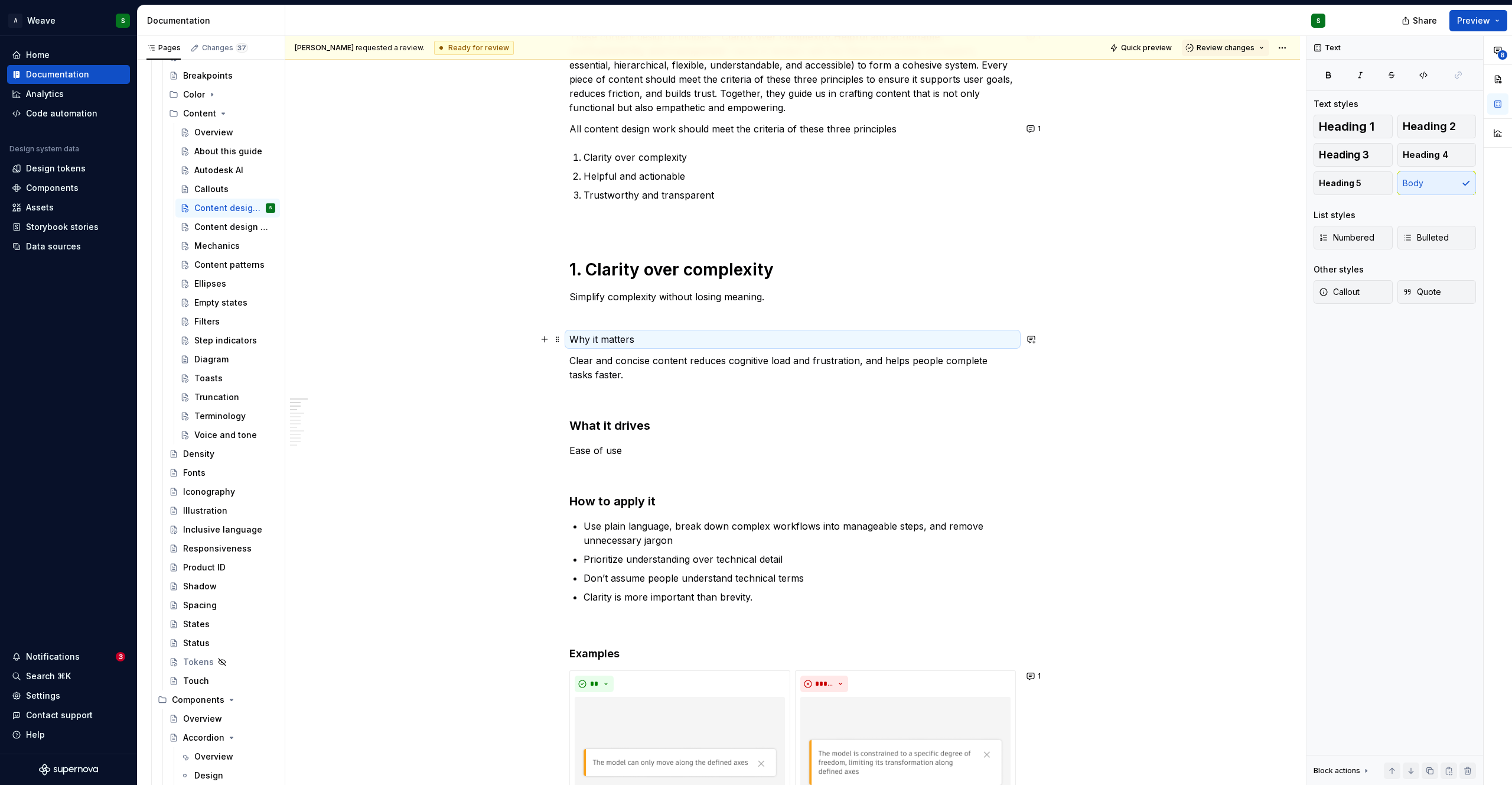
click at [606, 333] on p "Why it matters" at bounding box center [793, 339] width 447 height 14
click at [605, 423] on h3 "What it drives" at bounding box center [793, 425] width 447 height 17
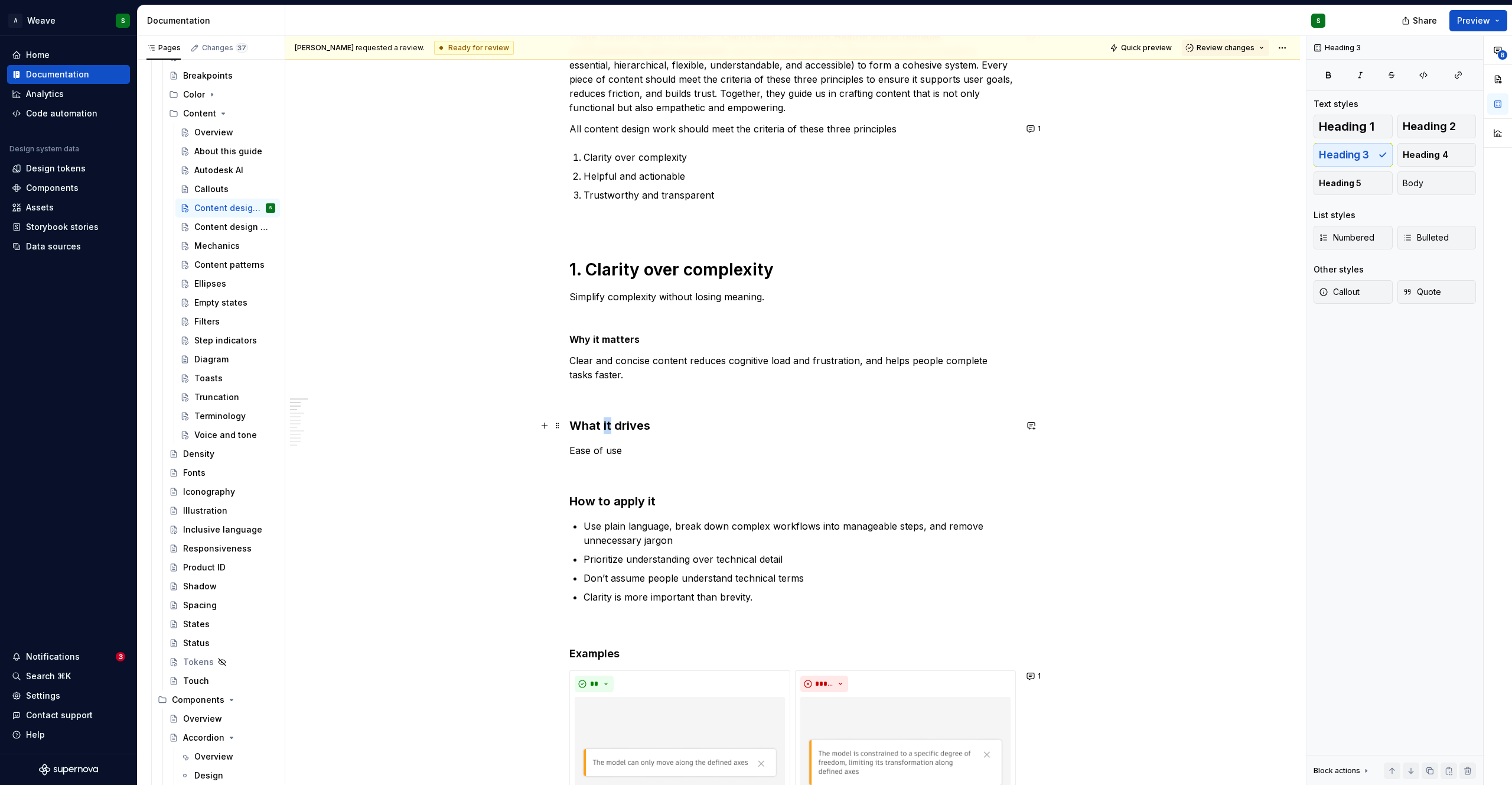
click at [605, 423] on h3 "What it drives" at bounding box center [793, 425] width 447 height 17
click at [635, 402] on button "Heading 3" at bounding box center [622, 403] width 56 height 17
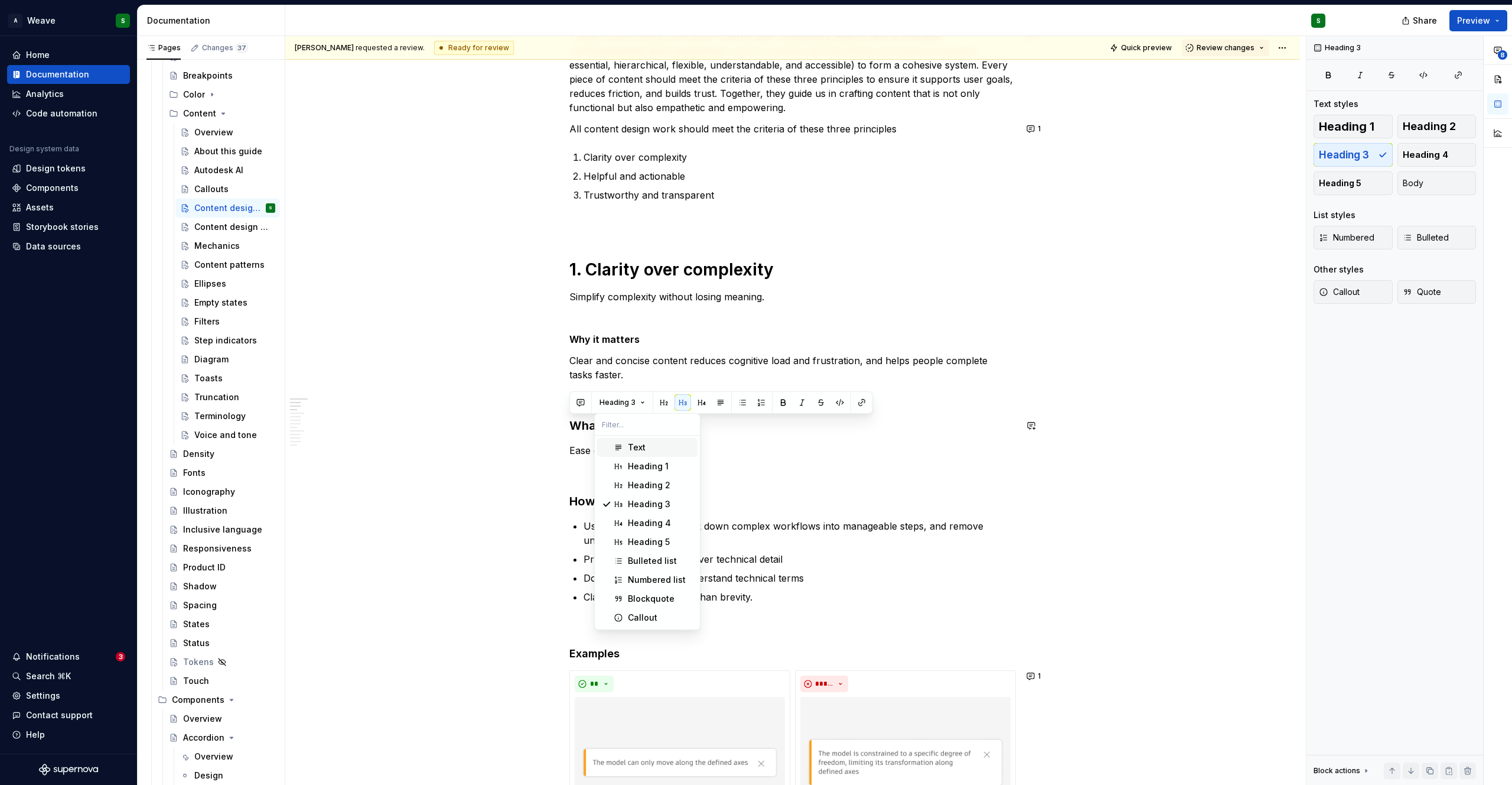
click at [628, 441] on div "Text" at bounding box center [636, 447] width 18 height 12
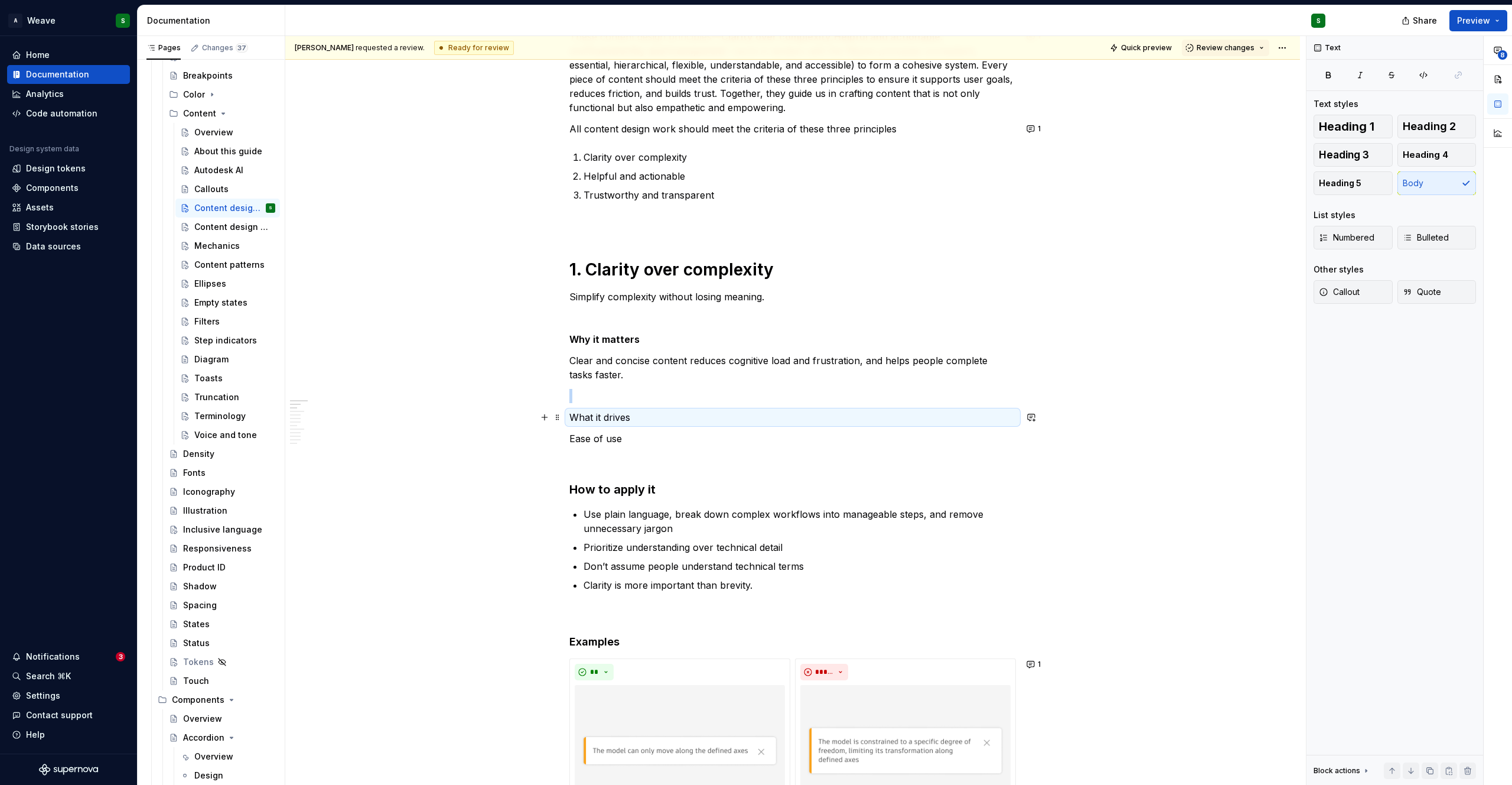
click at [604, 418] on p "What it drives" at bounding box center [793, 417] width 447 height 14
click at [603, 485] on h3 "How to apply it" at bounding box center [793, 489] width 447 height 17
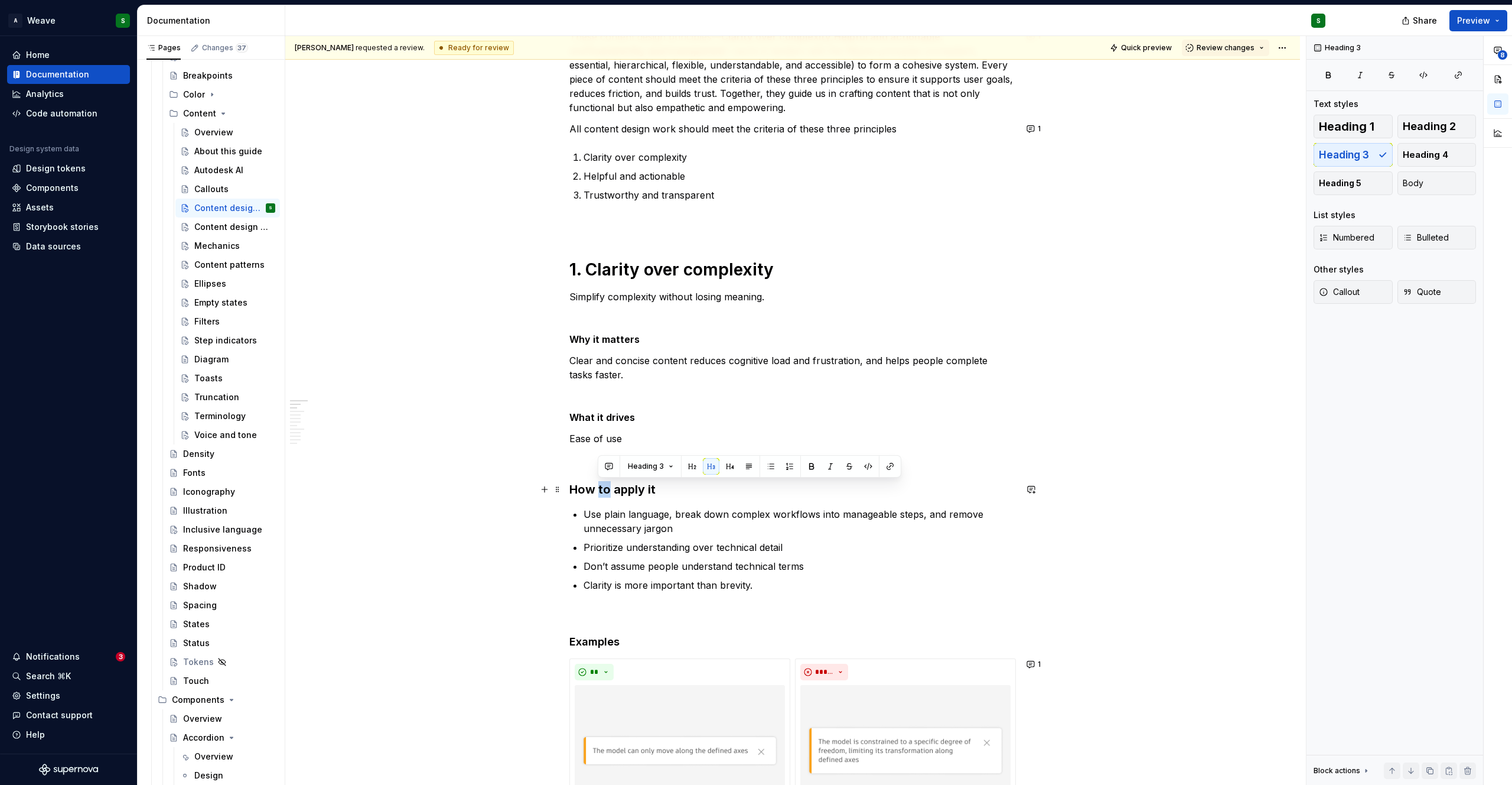
click at [603, 485] on h3 "How to apply it" at bounding box center [793, 489] width 447 height 17
click at [616, 459] on button "Heading 3" at bounding box center [622, 466] width 56 height 17
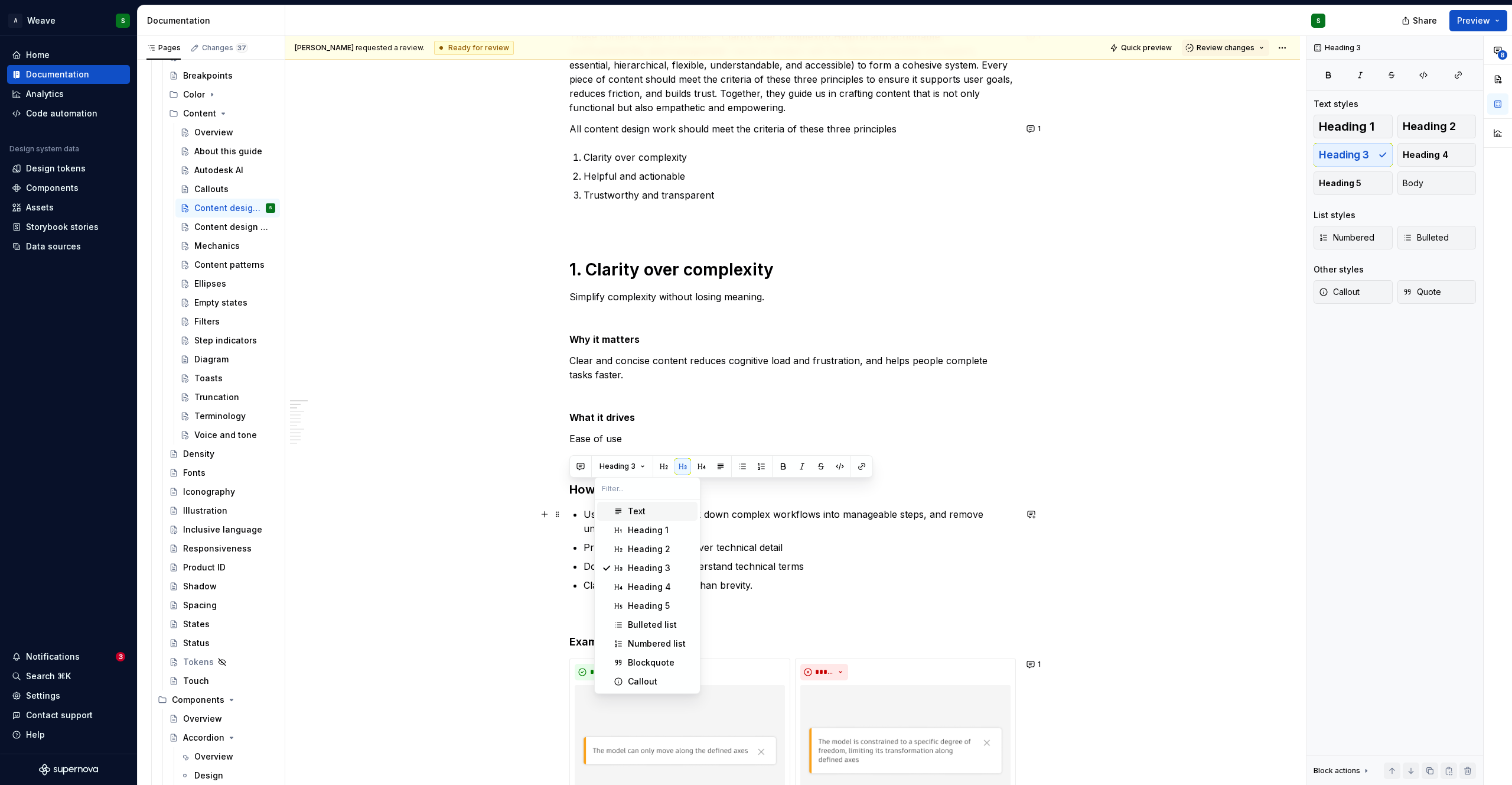
click at [617, 515] on div "Suggestions" at bounding box center [617, 511] width 9 height 9
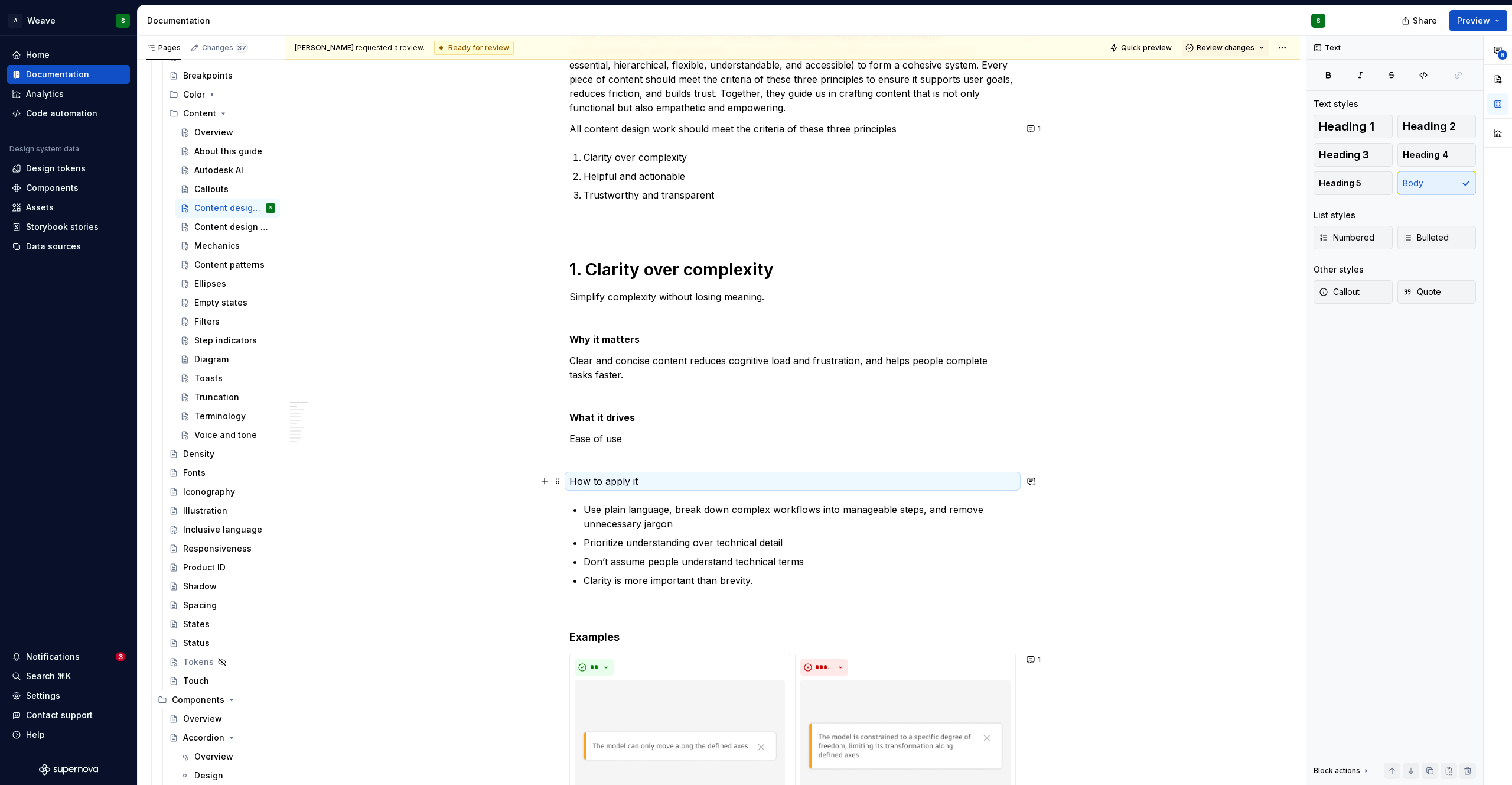
click at [600, 487] on p "How to apply it" at bounding box center [793, 481] width 447 height 14
click at [598, 531] on ul "Use plain language, break down complex workflows into manageable steps, and rem…" at bounding box center [800, 545] width 433 height 85
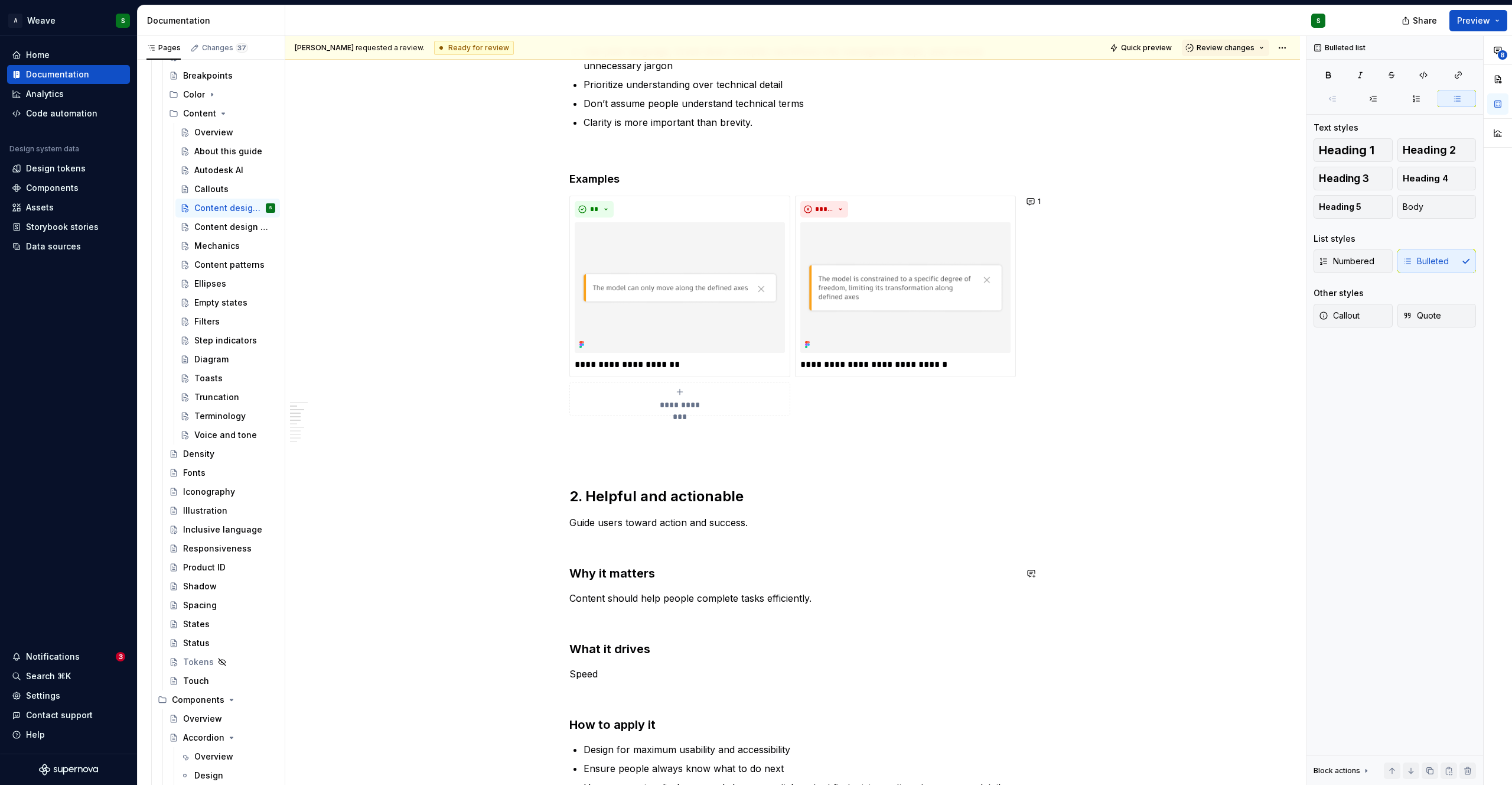
scroll to position [674, 0]
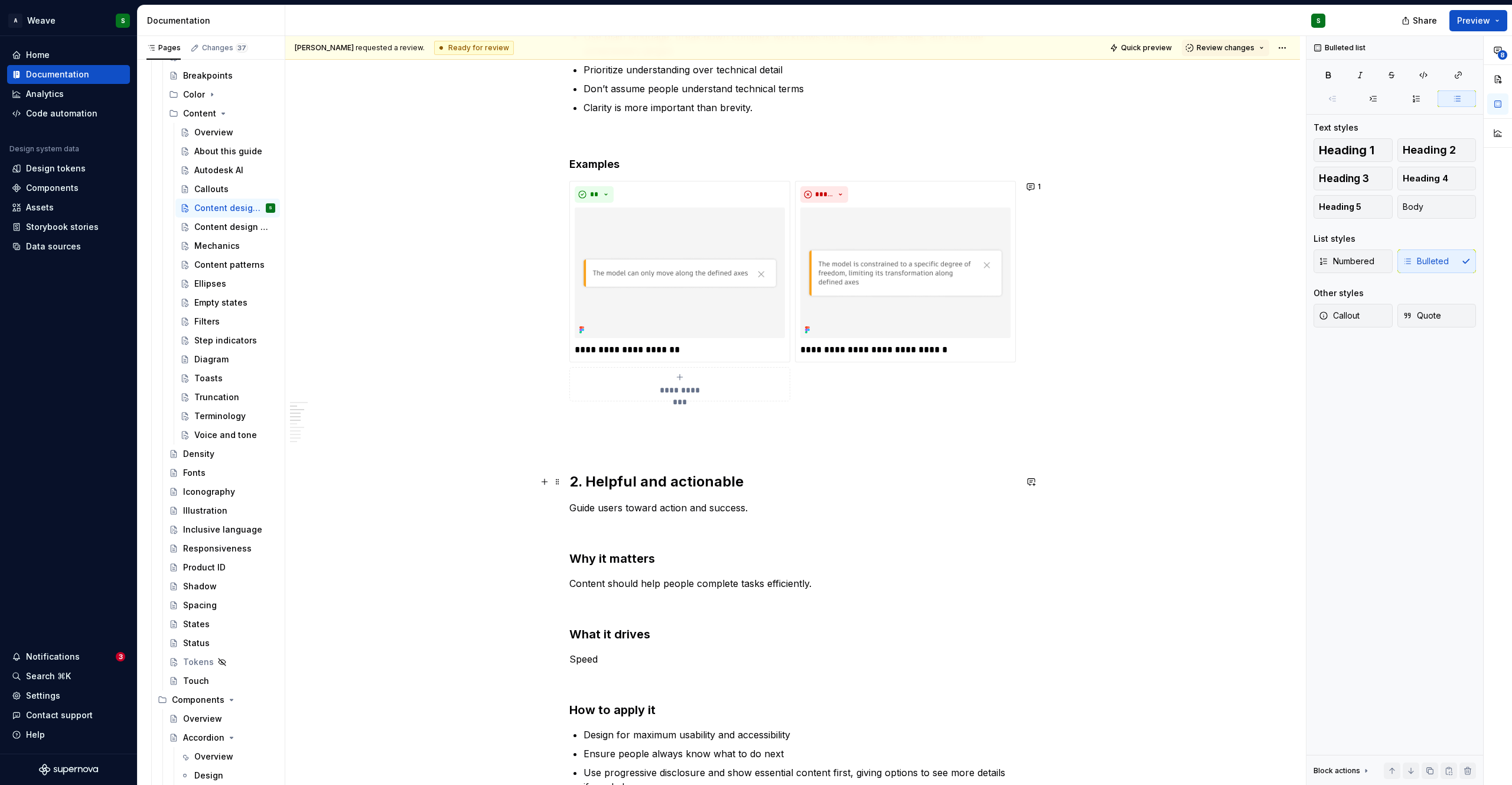
click at [613, 487] on h2 "2. Helpful and actionable" at bounding box center [793, 482] width 447 height 18
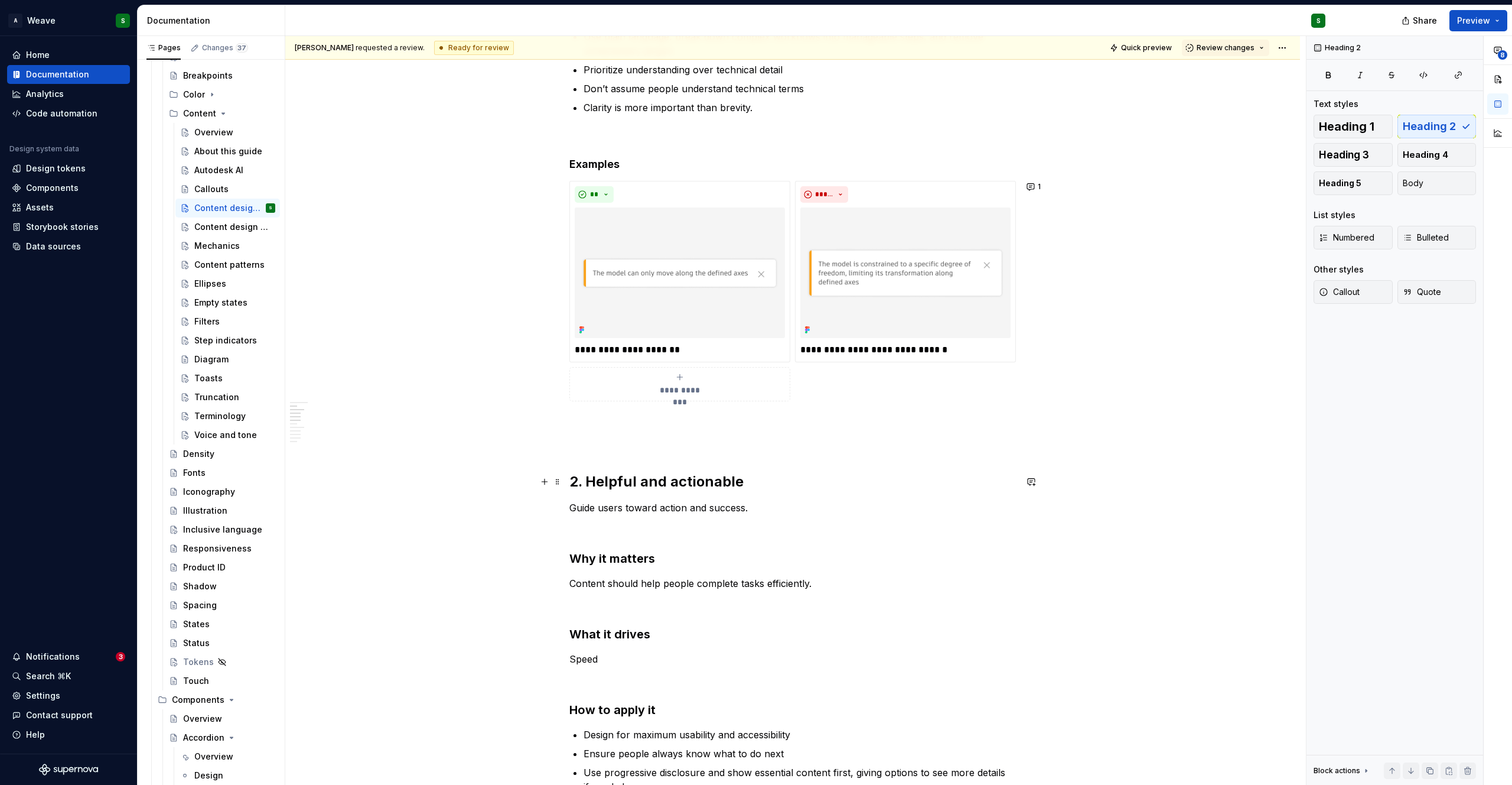
click at [613, 487] on h2 "2. Helpful and actionable" at bounding box center [793, 482] width 447 height 18
click at [621, 463] on button "Heading 2" at bounding box center [622, 457] width 56 height 17
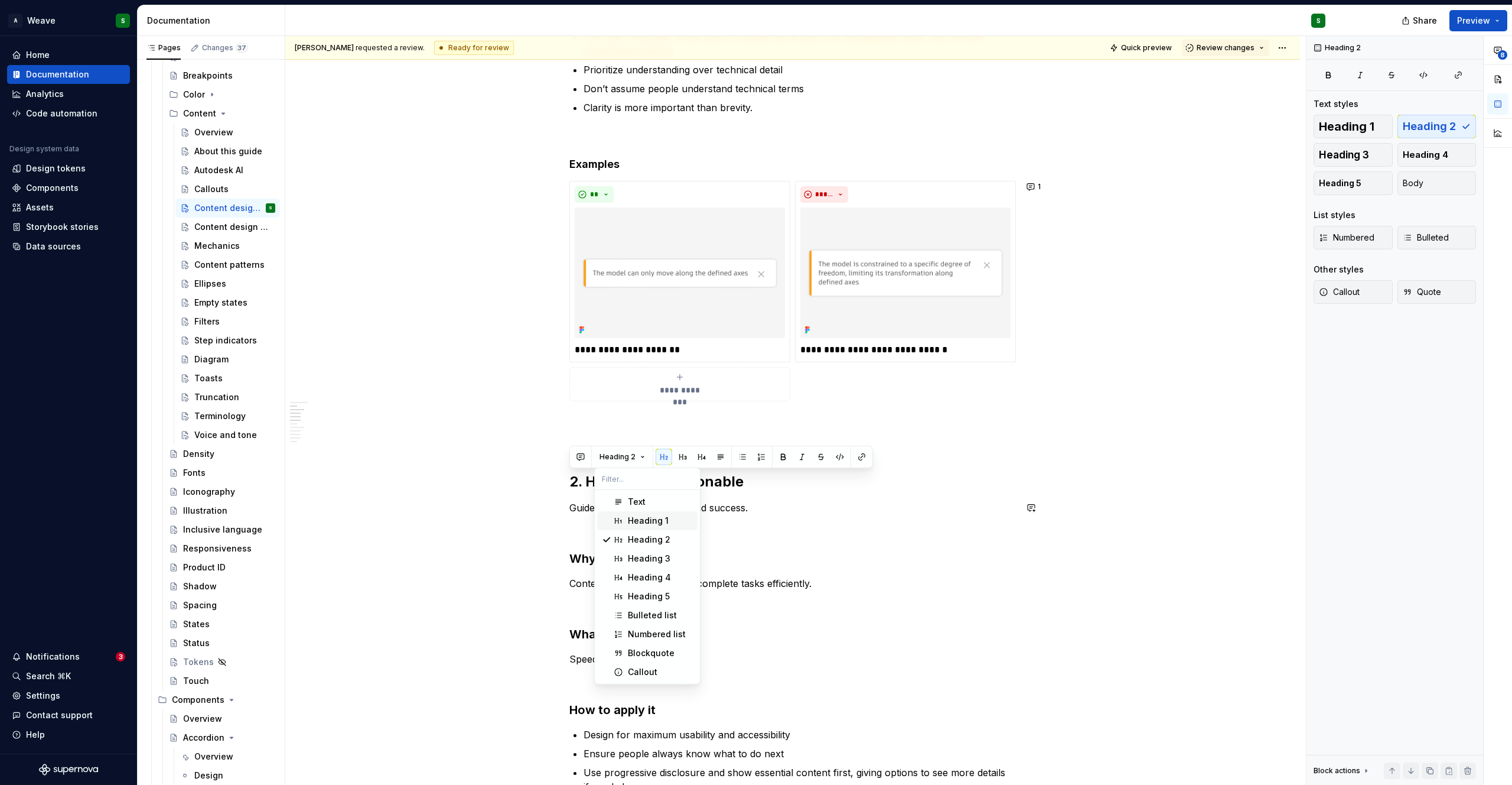
click at [629, 520] on div "Heading 1" at bounding box center [648, 520] width 41 height 12
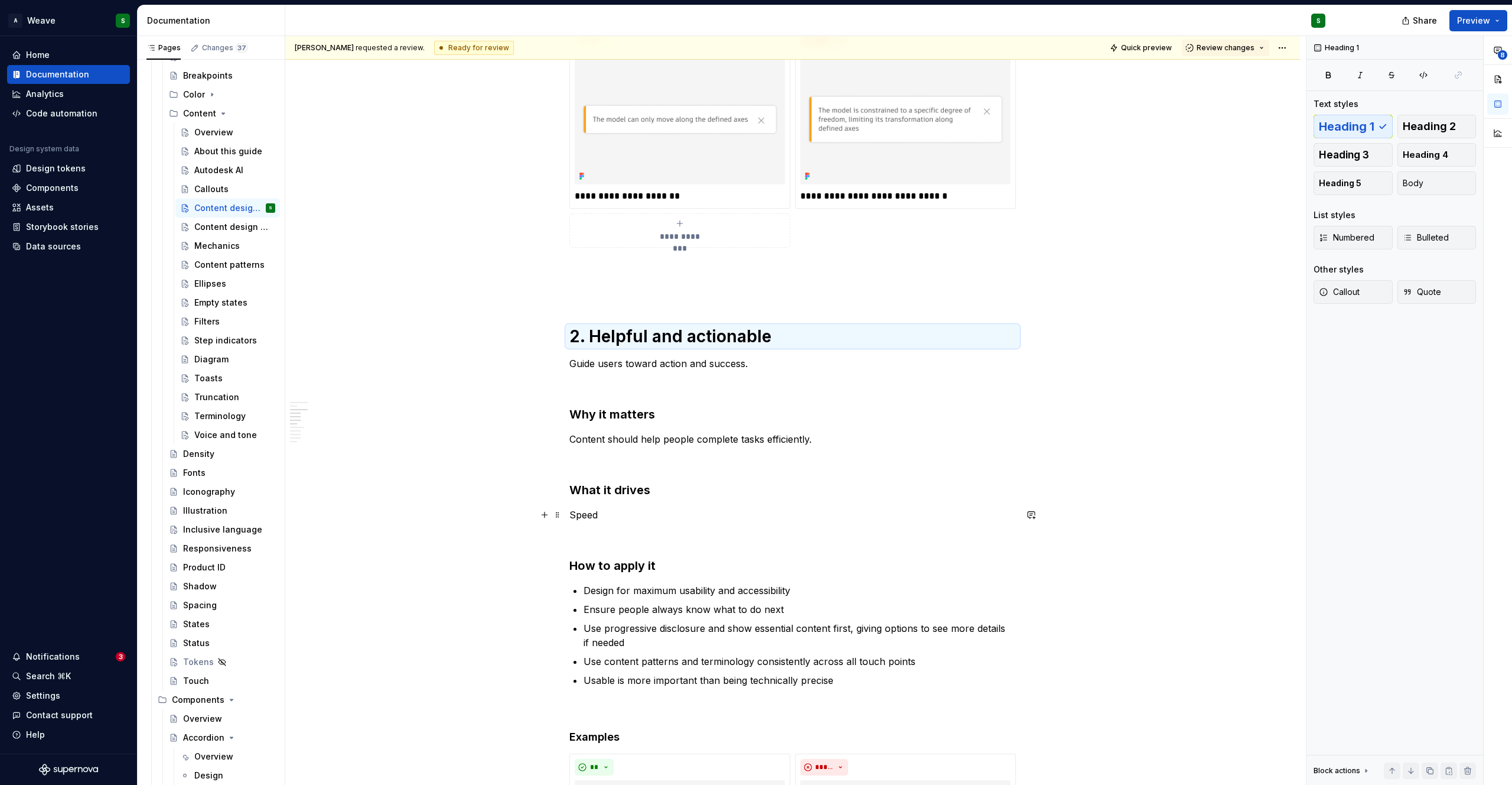
scroll to position [920, 0]
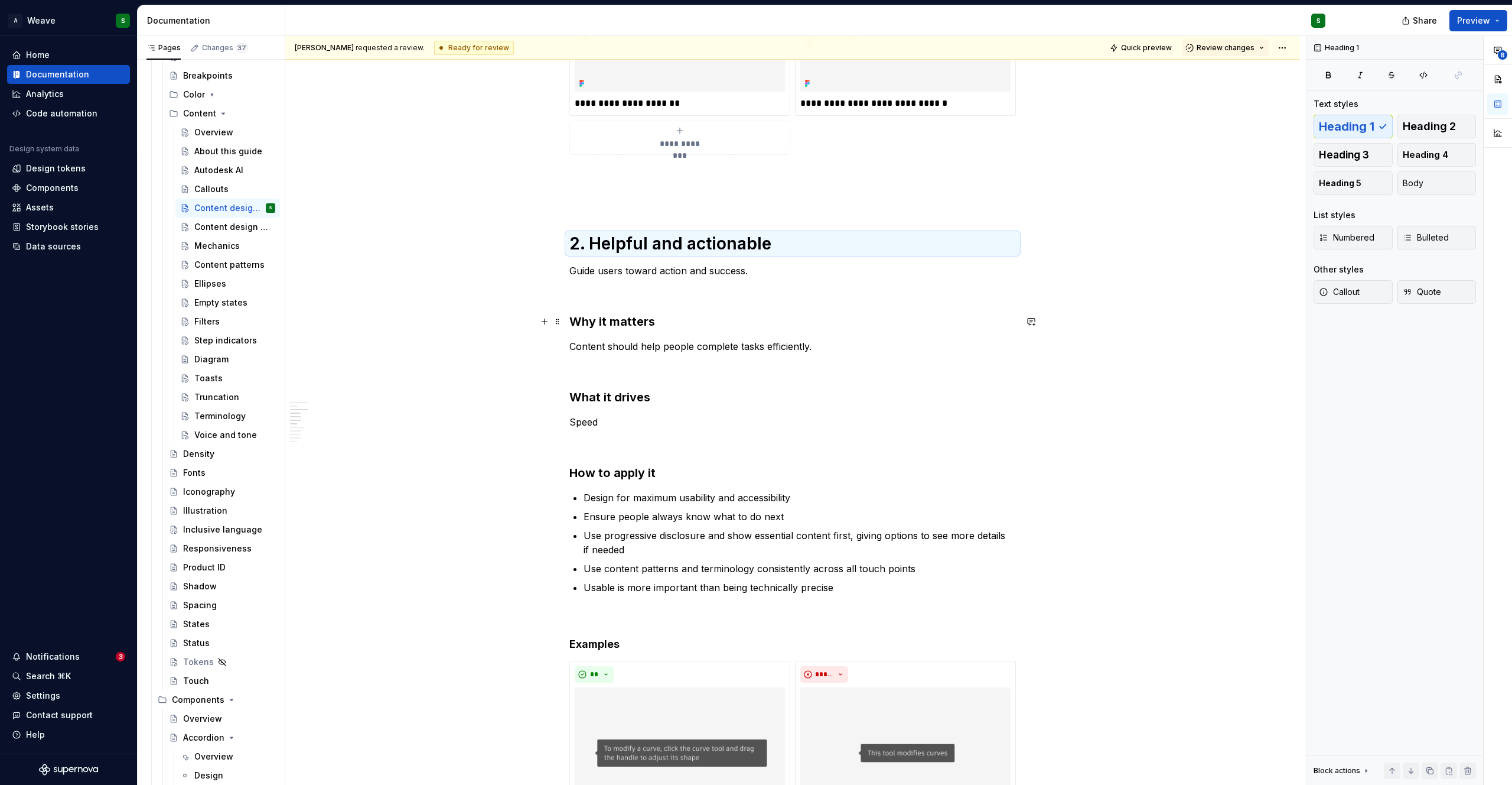
click at [613, 324] on h3 "Why it matters" at bounding box center [793, 322] width 447 height 17
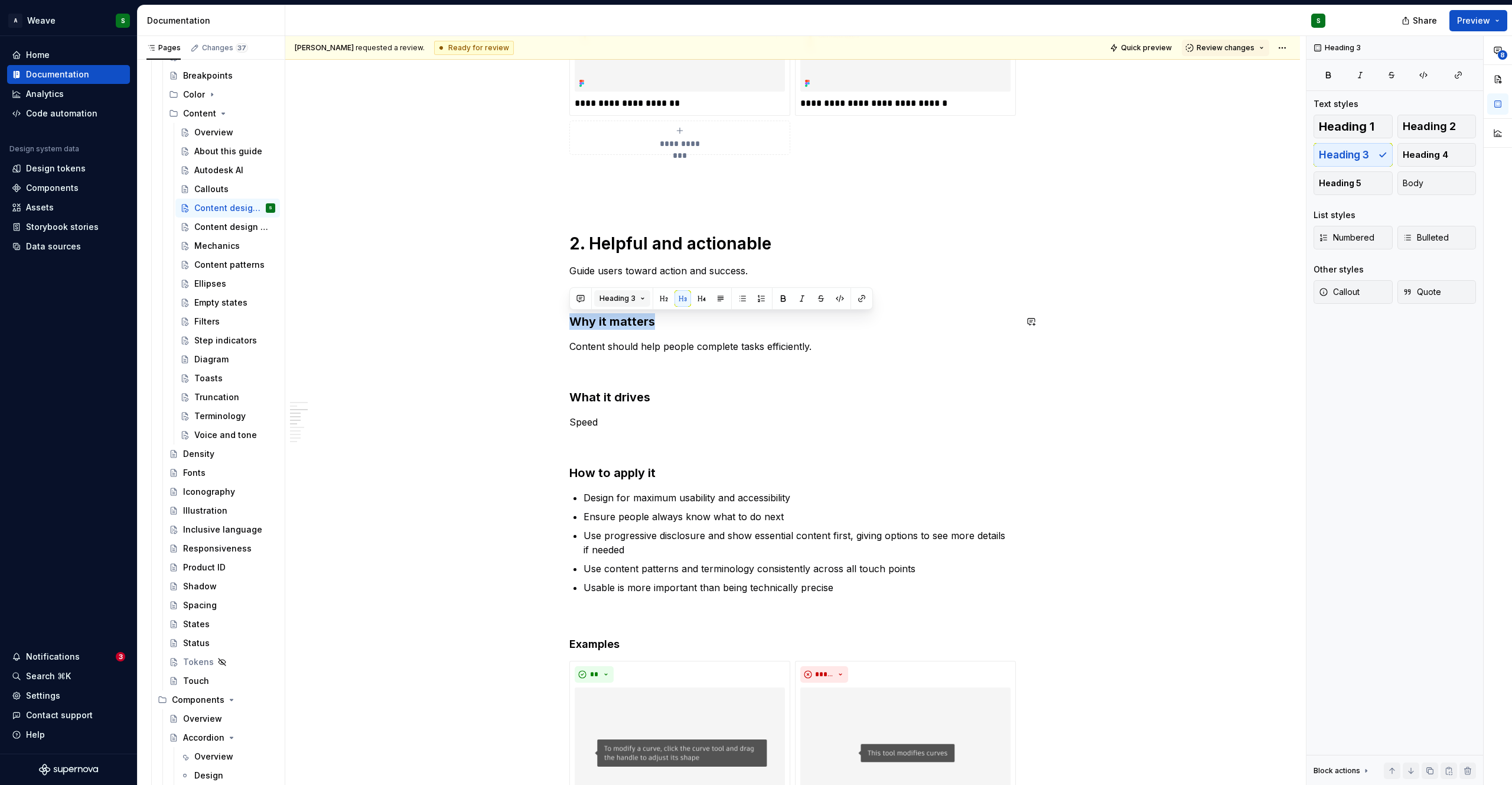
click at [633, 293] on span "Heading 3" at bounding box center [617, 298] width 36 height 9
click at [630, 338] on div "Text" at bounding box center [636, 343] width 18 height 12
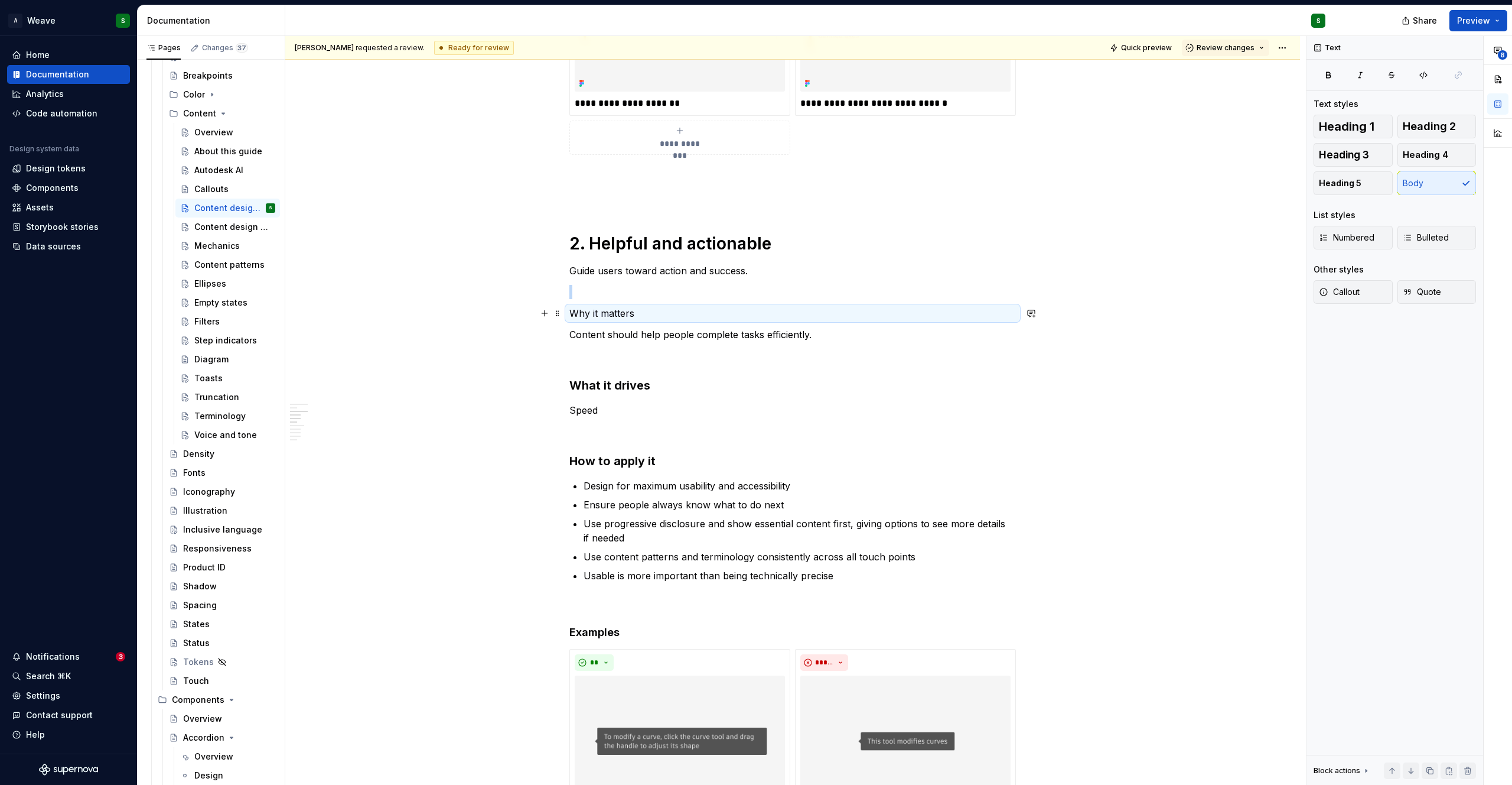
click at [594, 314] on p "Why it matters" at bounding box center [793, 313] width 447 height 14
type textarea "*"
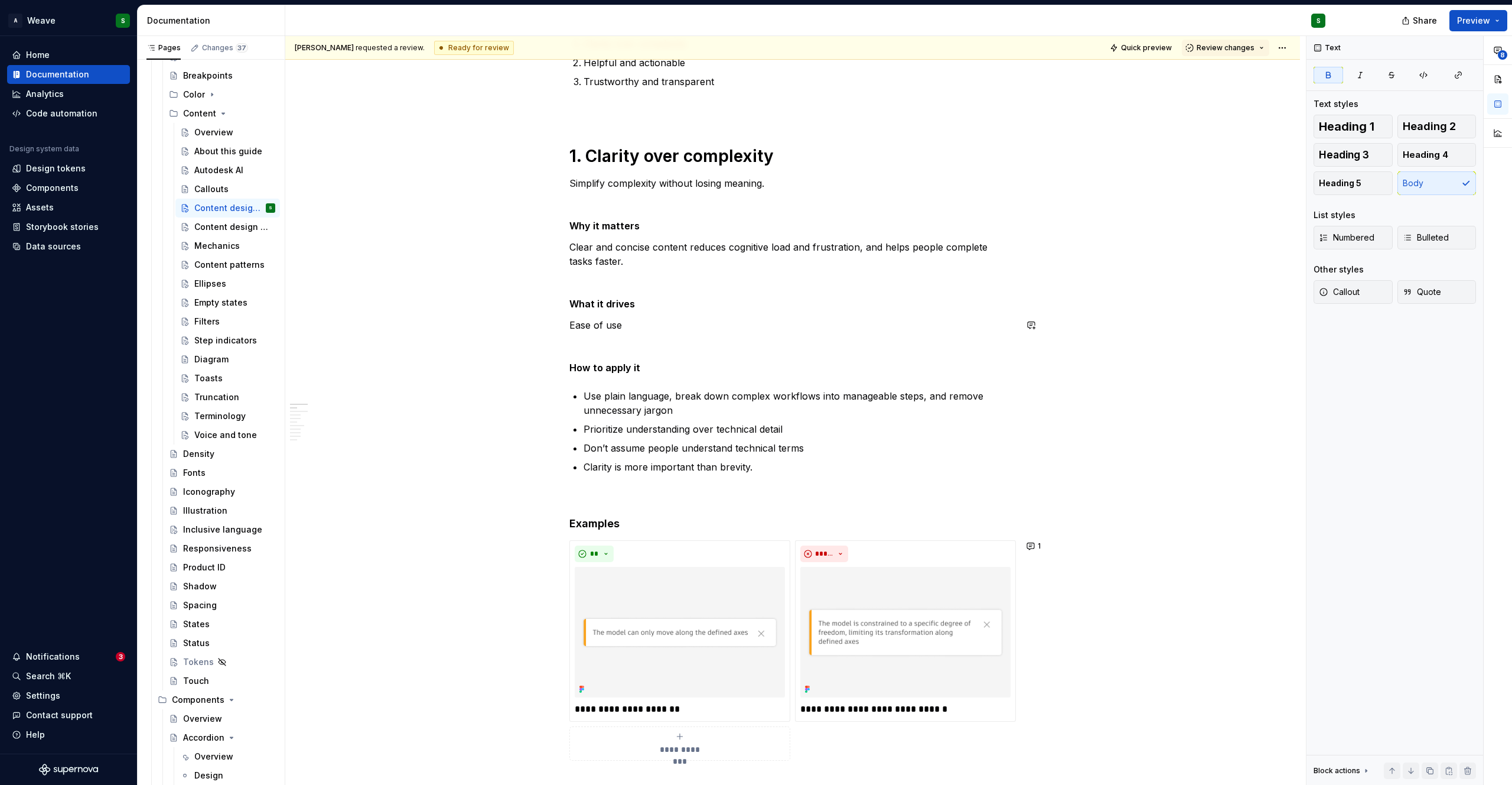
scroll to position [308, 0]
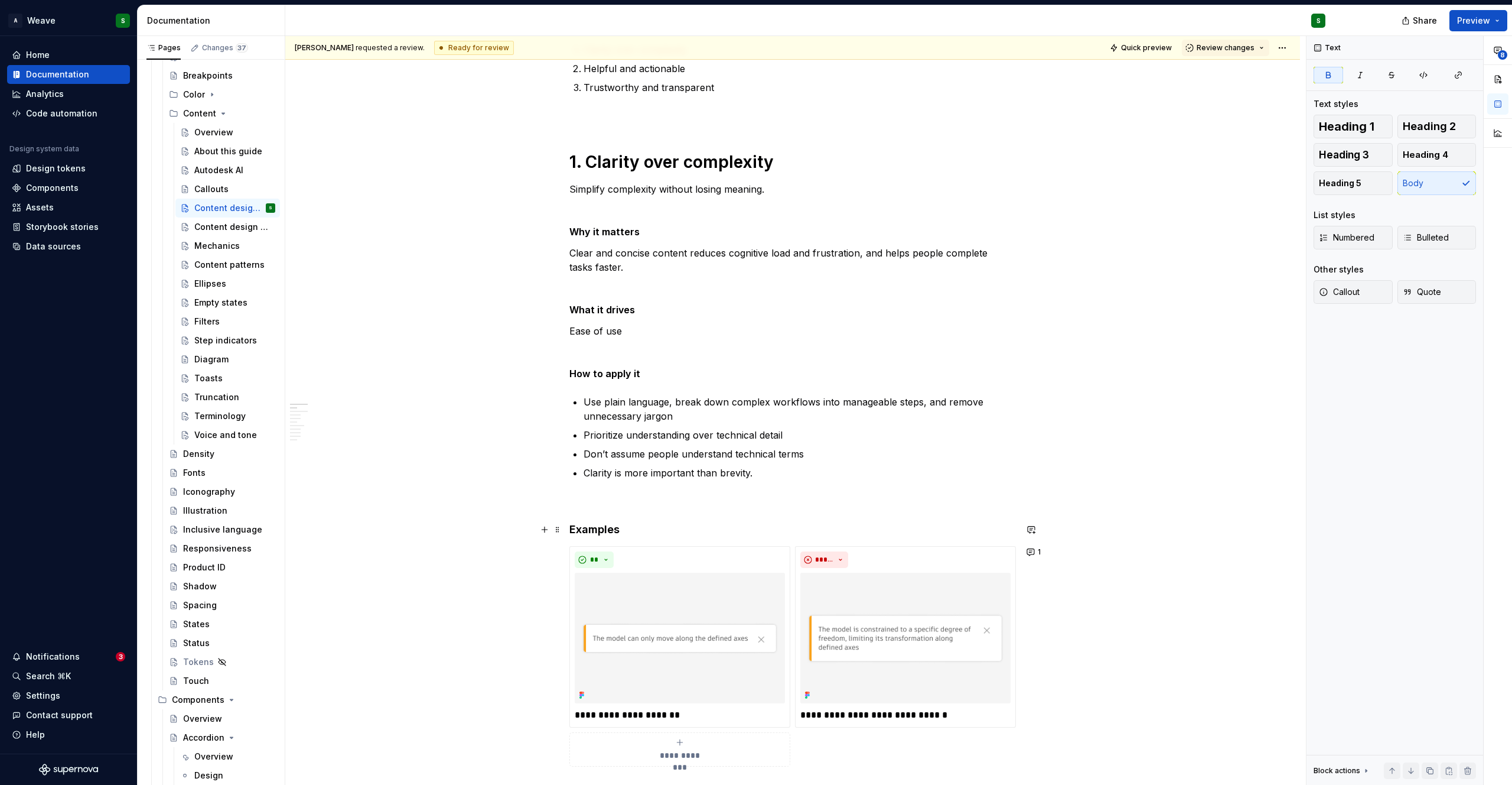
click at [595, 535] on h4 "Examples" at bounding box center [793, 529] width 447 height 14
click at [621, 507] on span "Heading 4" at bounding box center [617, 507] width 36 height 9
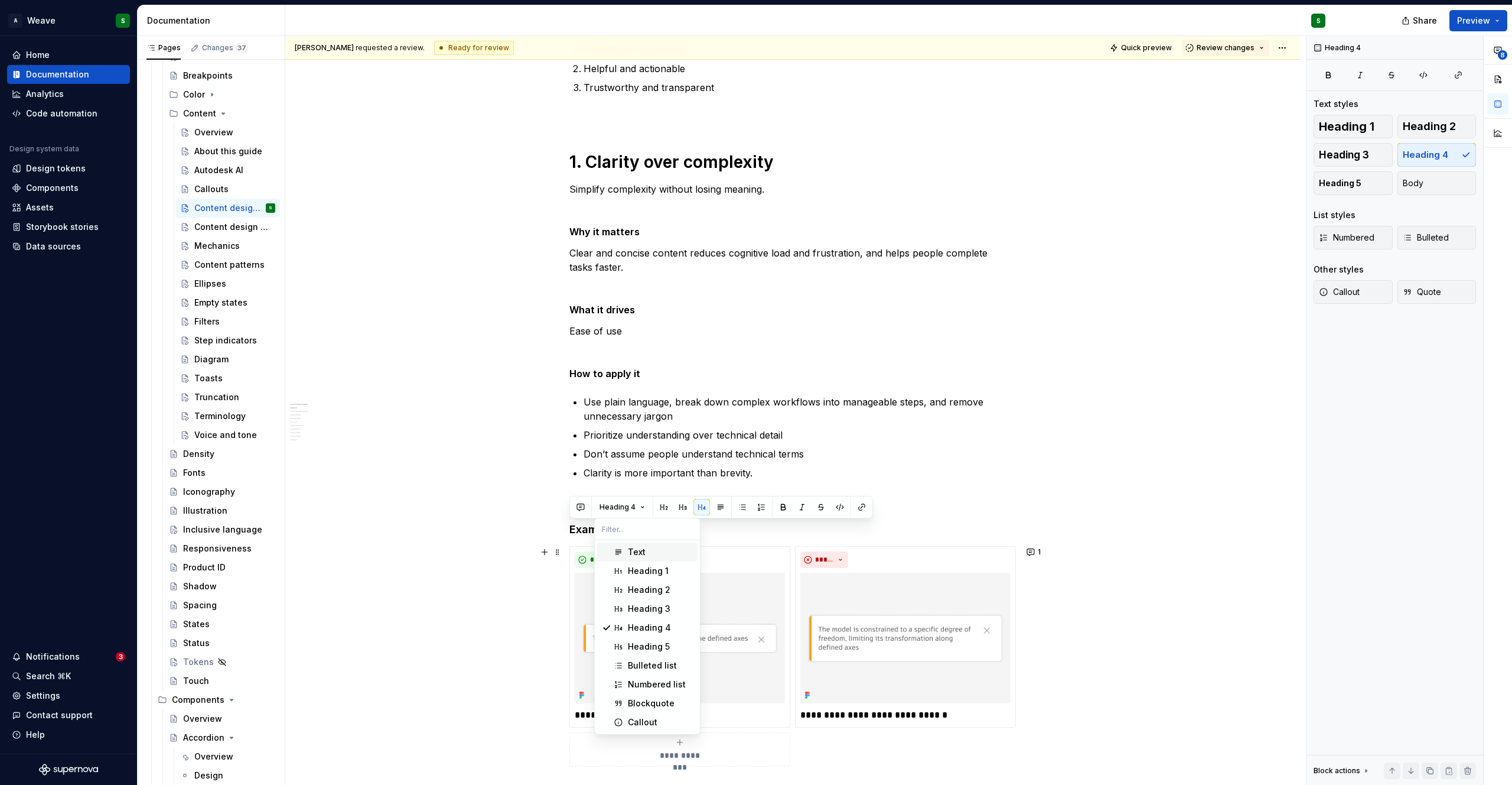
click at [623, 553] on span "Text" at bounding box center [648, 551] width 101 height 18
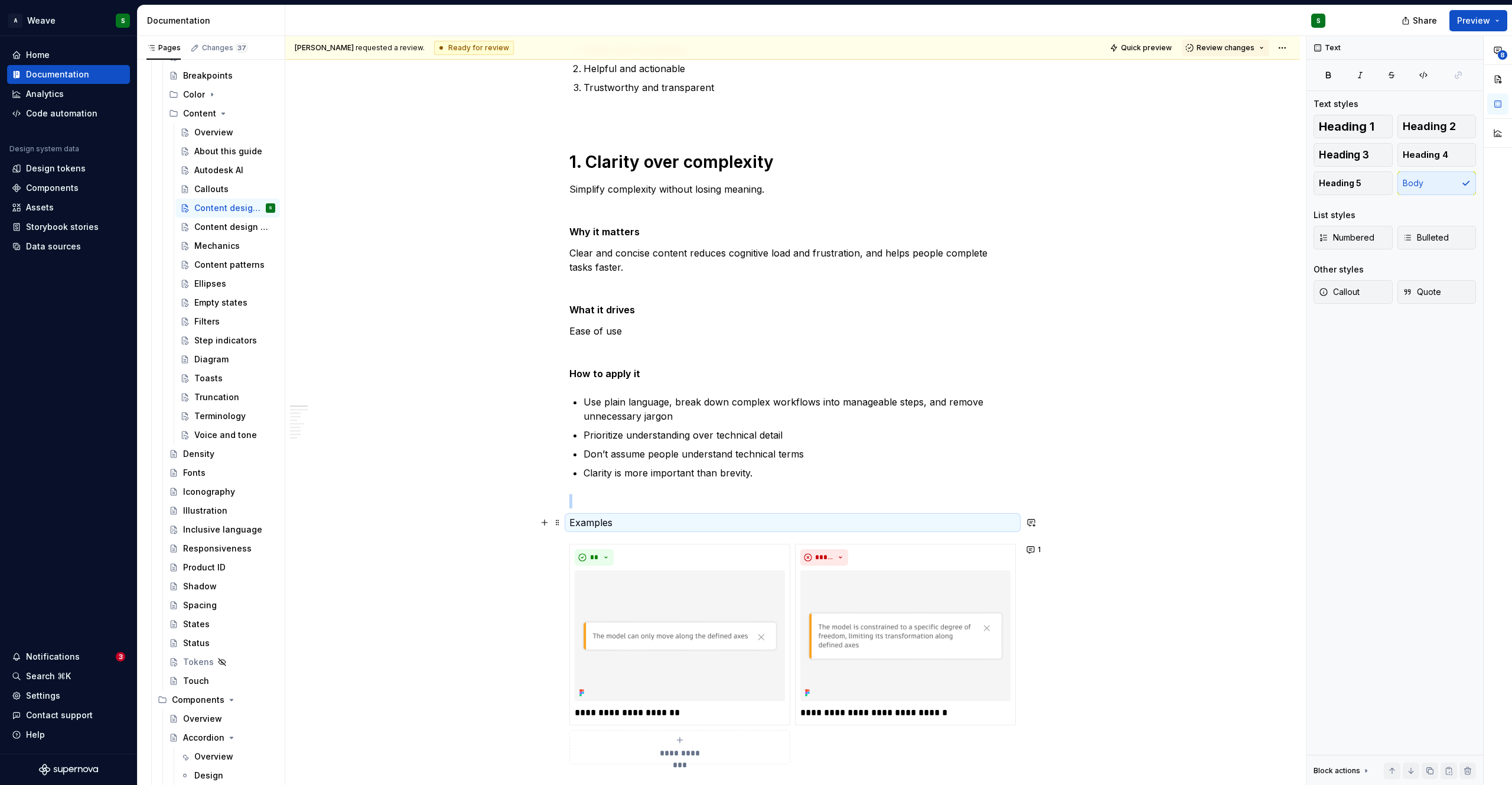
click at [595, 524] on p "Examples" at bounding box center [793, 522] width 447 height 14
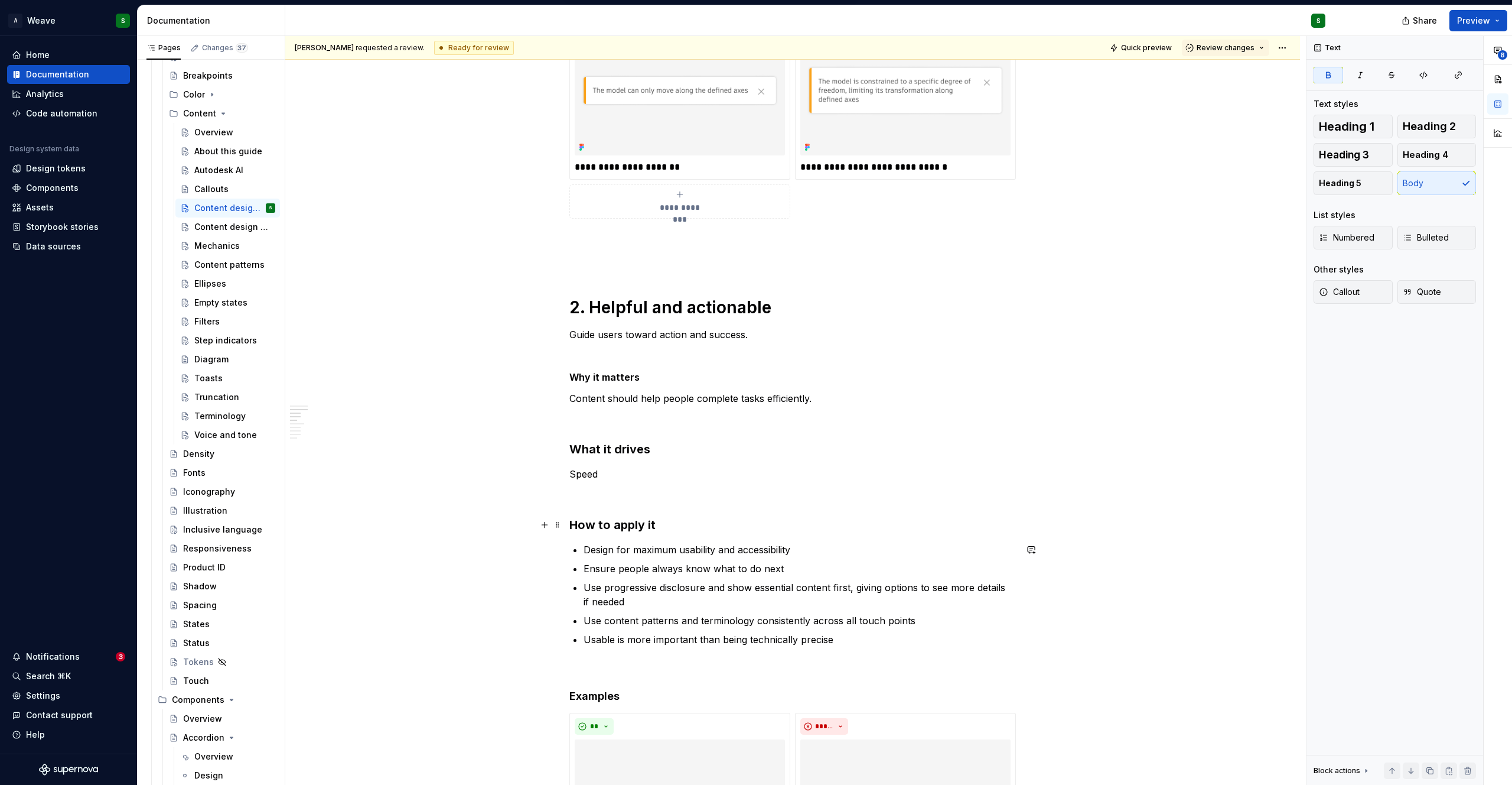
scroll to position [876, 0]
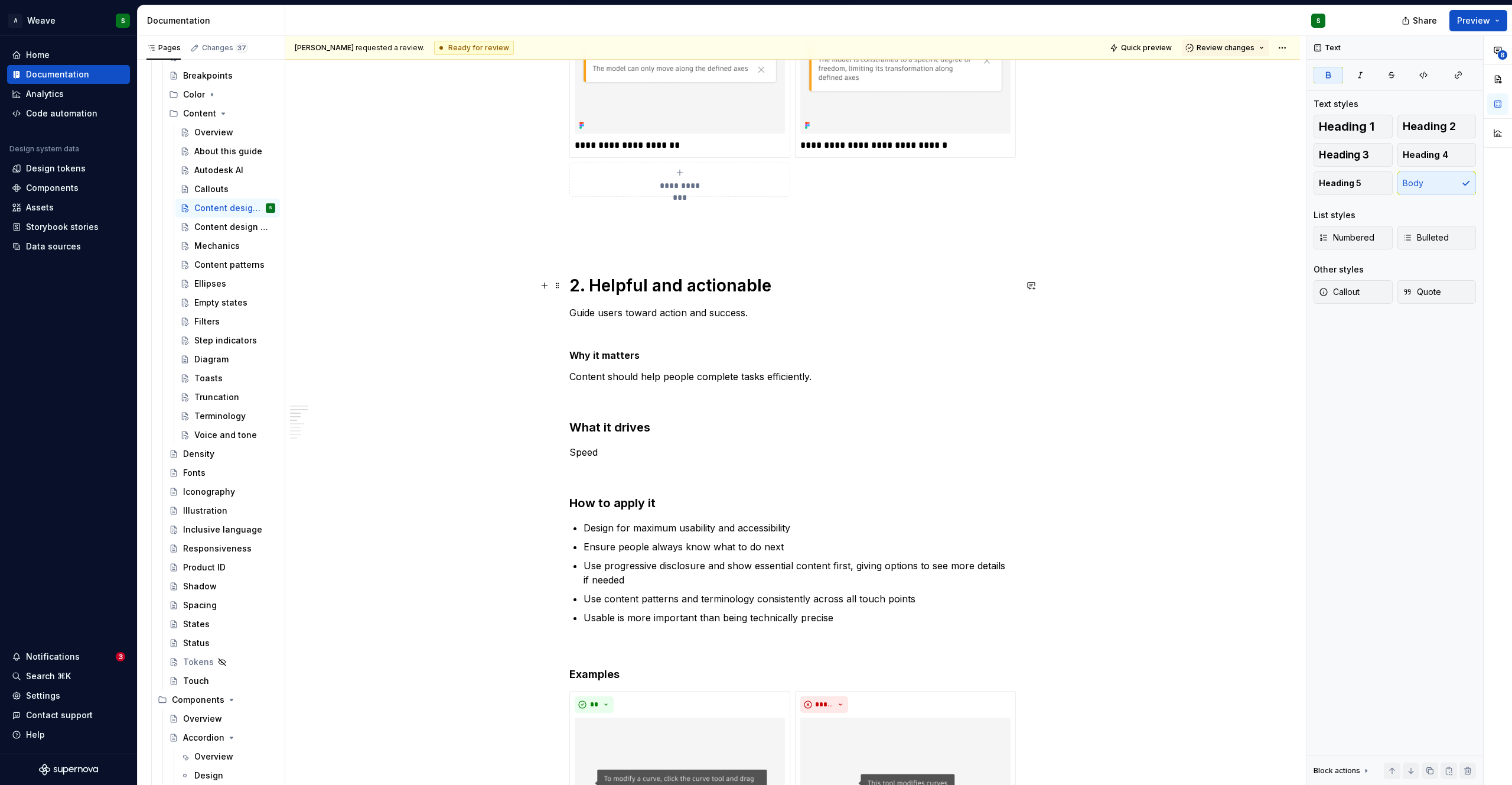
click at [664, 286] on h1 "2. Helpful and actionable" at bounding box center [793, 285] width 447 height 21
click at [612, 359] on strong "Why it matters" at bounding box center [605, 356] width 71 height 12
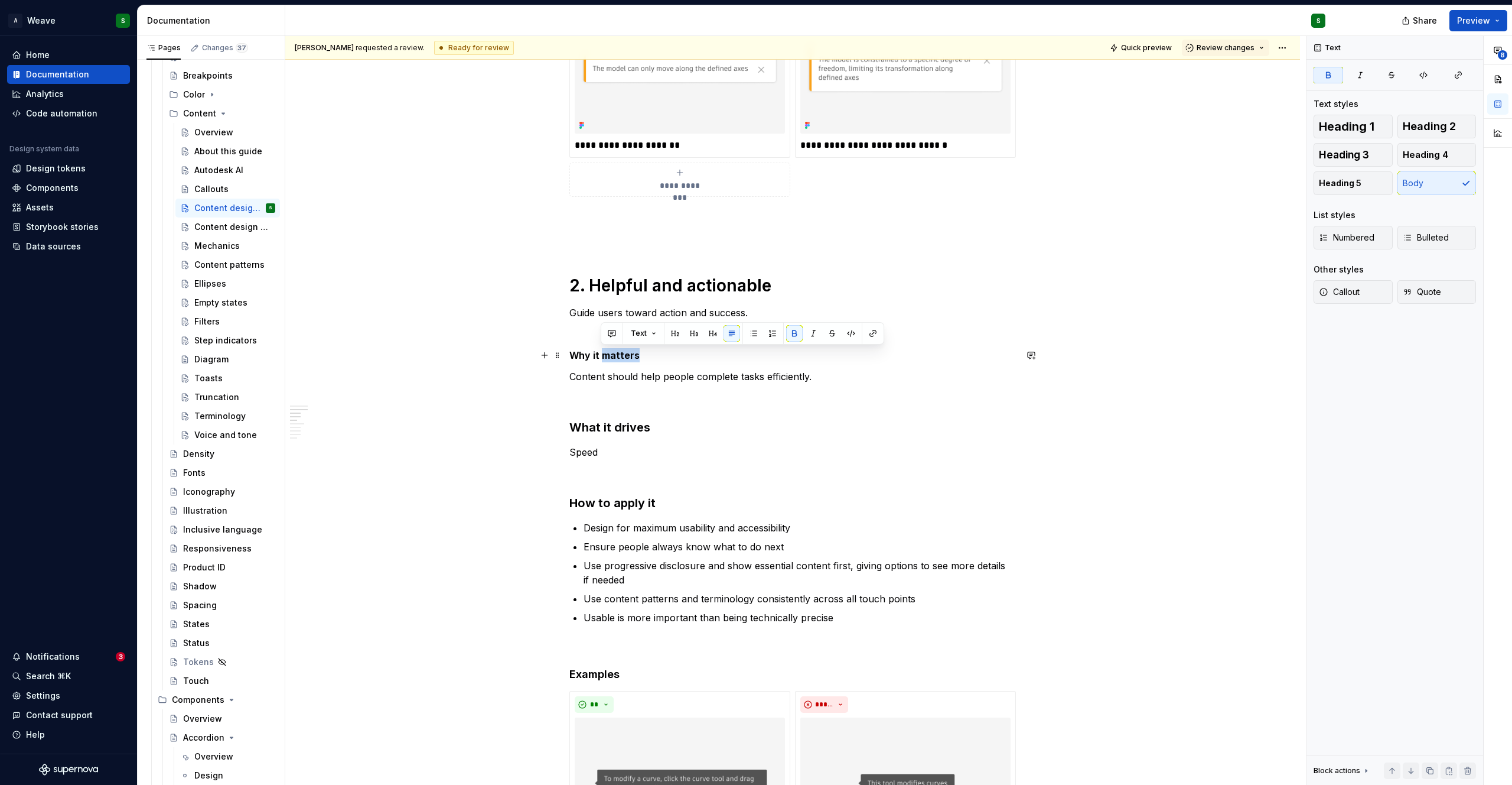
click at [612, 359] on strong "Why it matters" at bounding box center [605, 356] width 71 height 12
click at [603, 423] on h3 "What it drives" at bounding box center [793, 427] width 447 height 17
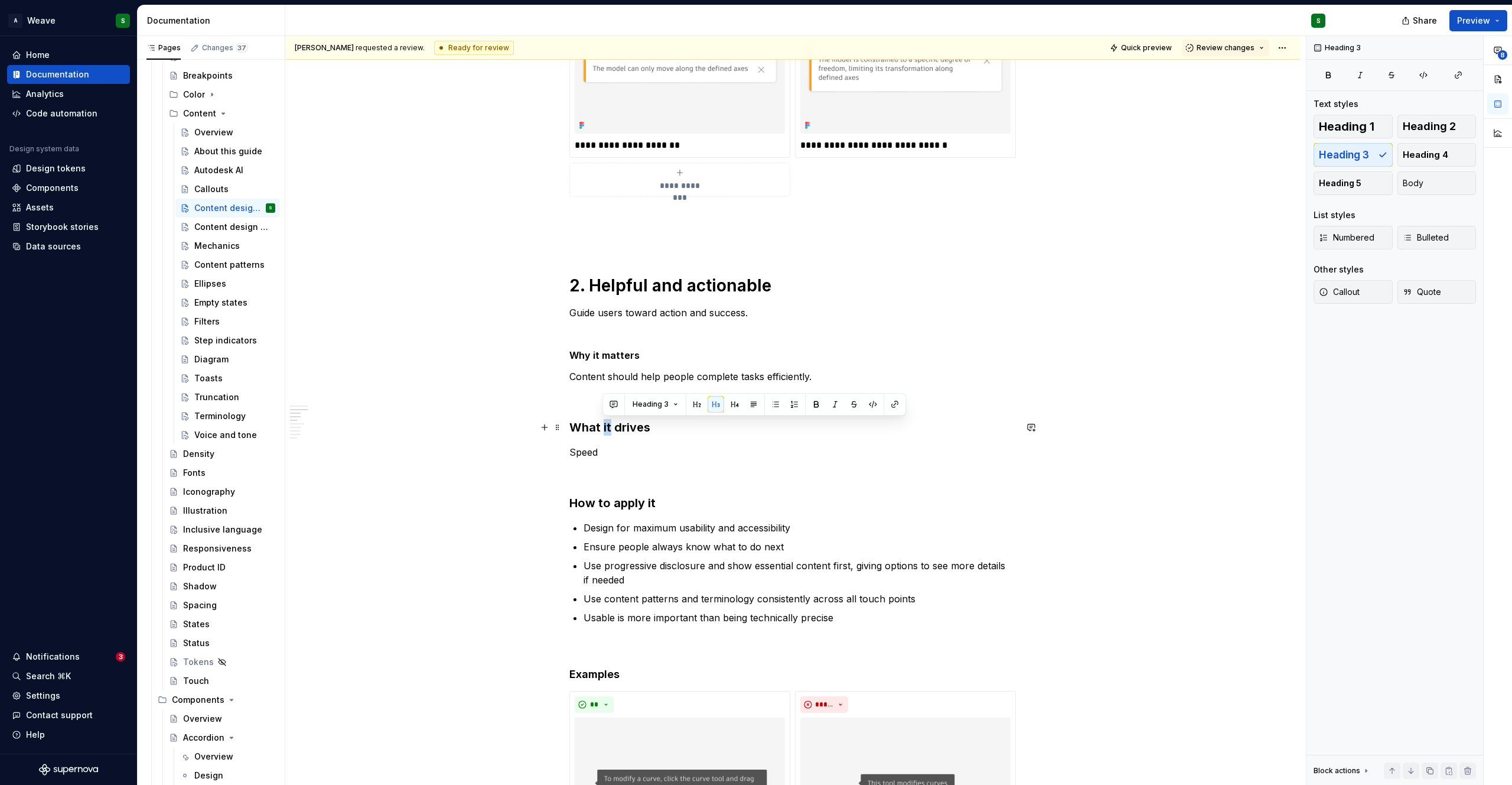
click at [603, 423] on h3 "What it drives" at bounding box center [793, 427] width 447 height 17
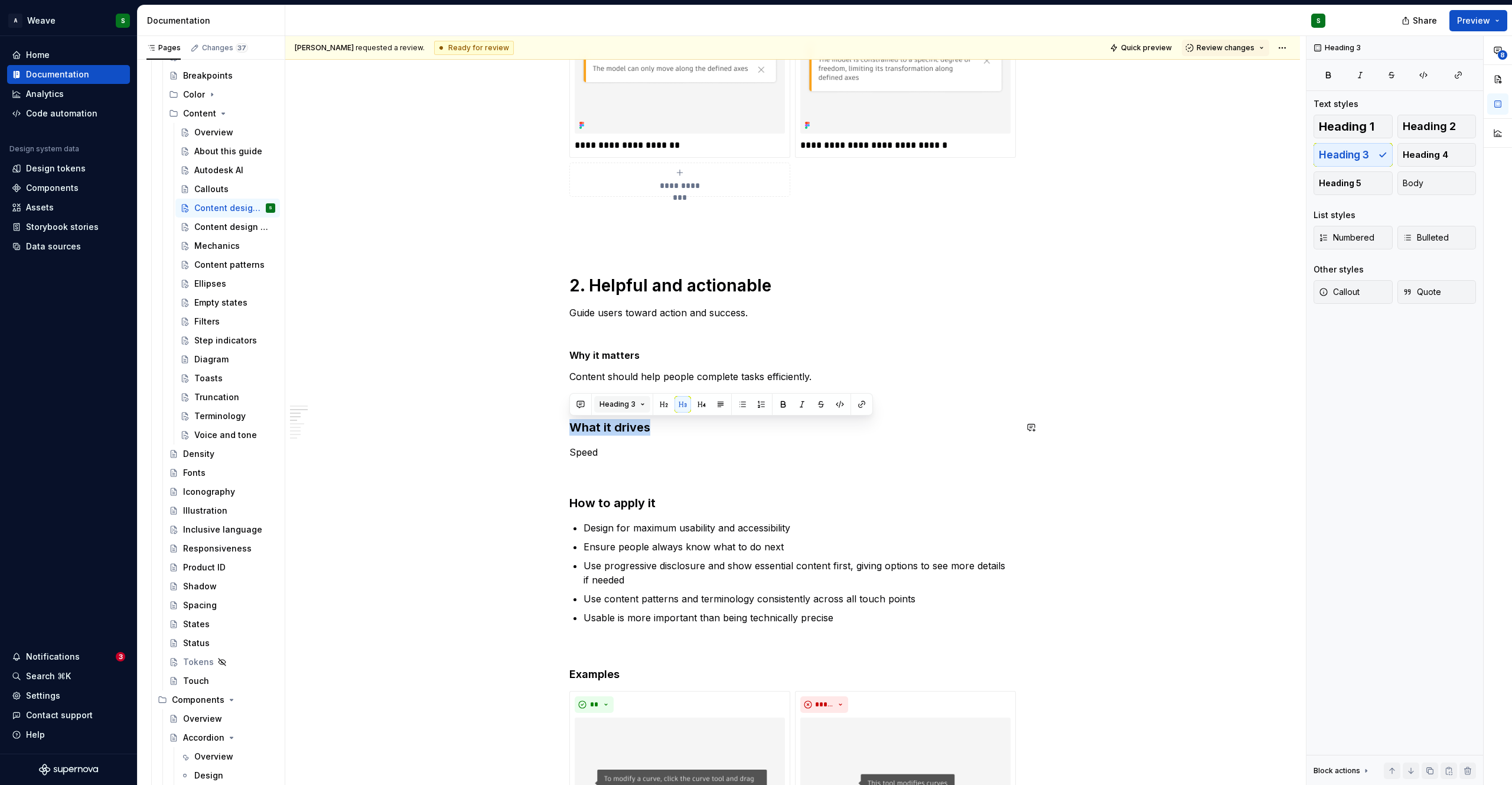
click at [626, 404] on span "Heading 3" at bounding box center [617, 403] width 36 height 9
click at [632, 447] on div "Text" at bounding box center [636, 449] width 18 height 12
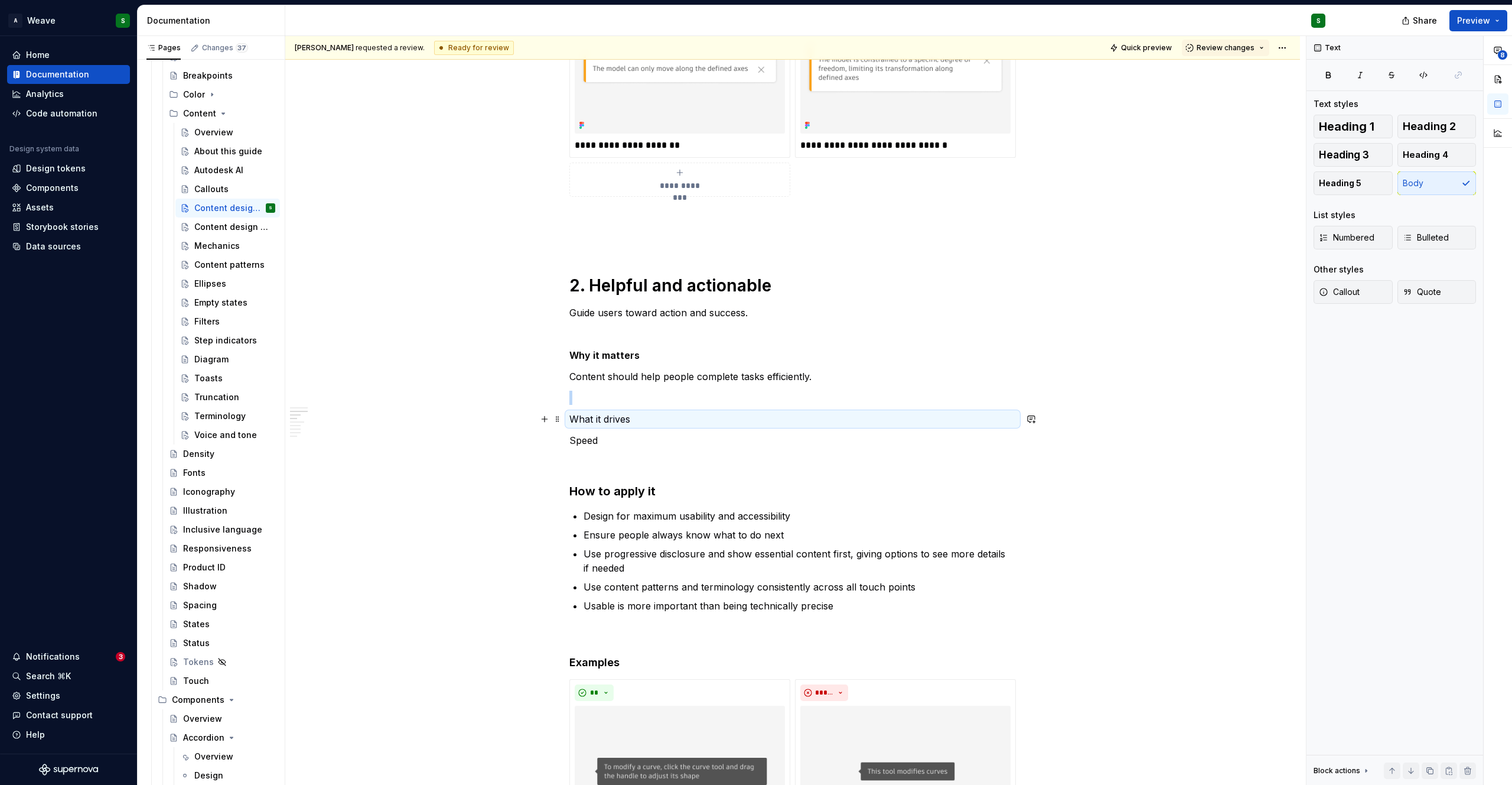
click at [601, 417] on p "What it drives" at bounding box center [793, 419] width 447 height 14
click at [606, 488] on h3 "How to apply it" at bounding box center [793, 491] width 447 height 17
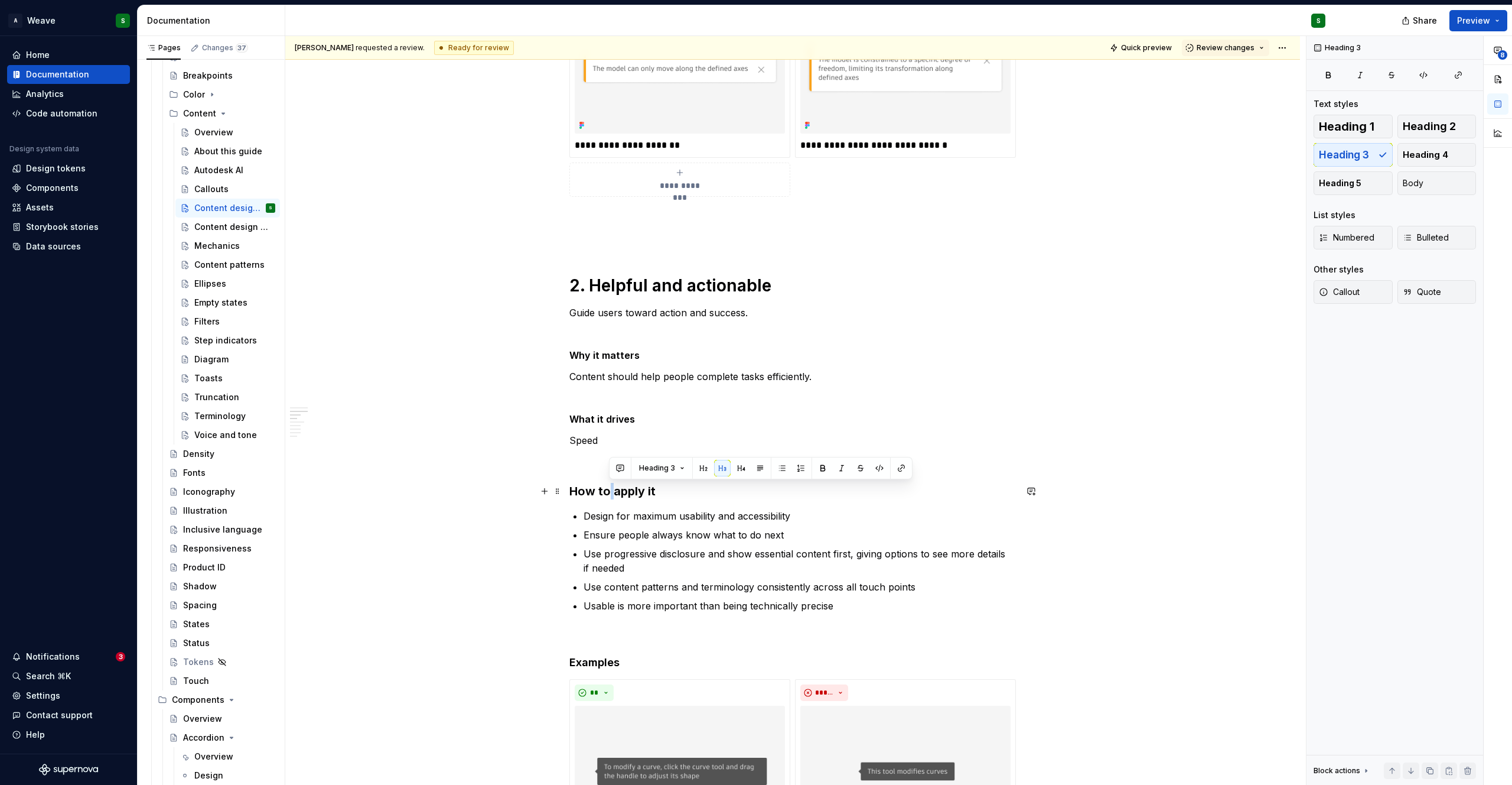
click at [606, 488] on h3 "How to apply it" at bounding box center [793, 491] width 447 height 17
click at [633, 468] on span "Heading 3" at bounding box center [617, 467] width 36 height 9
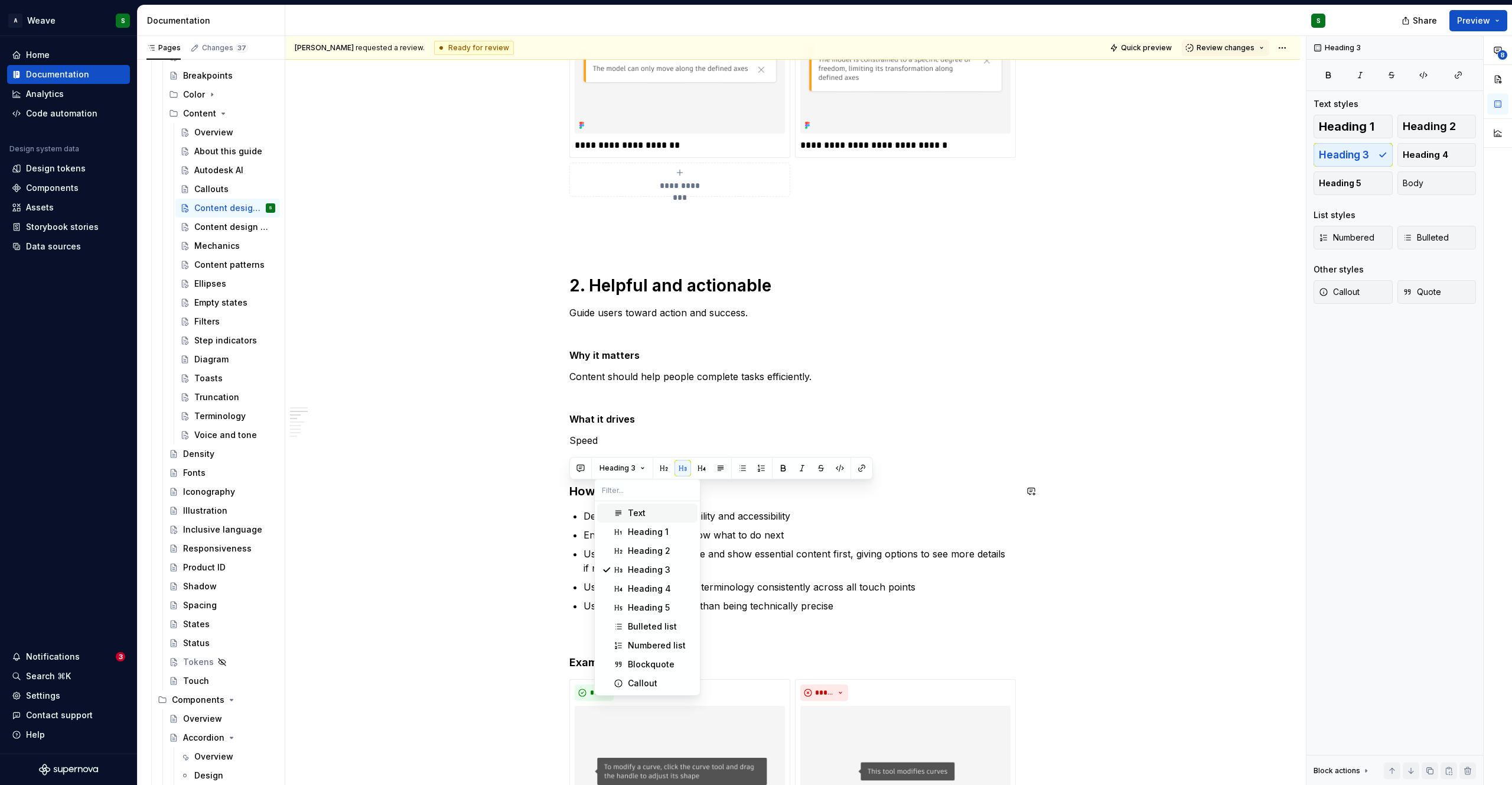
click at [632, 508] on div "Text" at bounding box center [636, 513] width 18 height 12
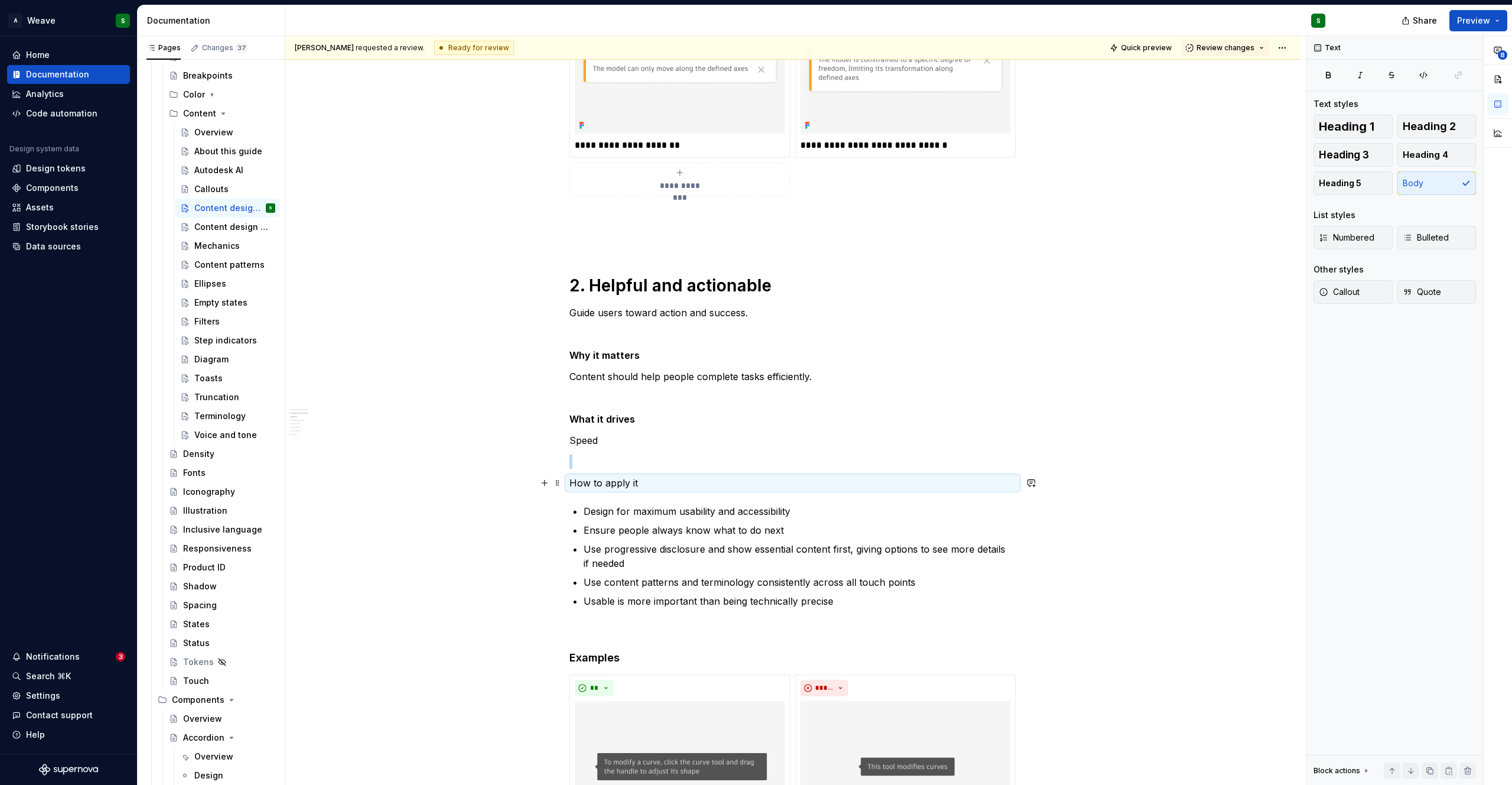
click at [631, 484] on p "How to apply it" at bounding box center [793, 482] width 447 height 14
click at [643, 484] on p "How to apply it" at bounding box center [793, 482] width 447 height 14
click at [610, 482] on p "How to apply it" at bounding box center [793, 482] width 447 height 14
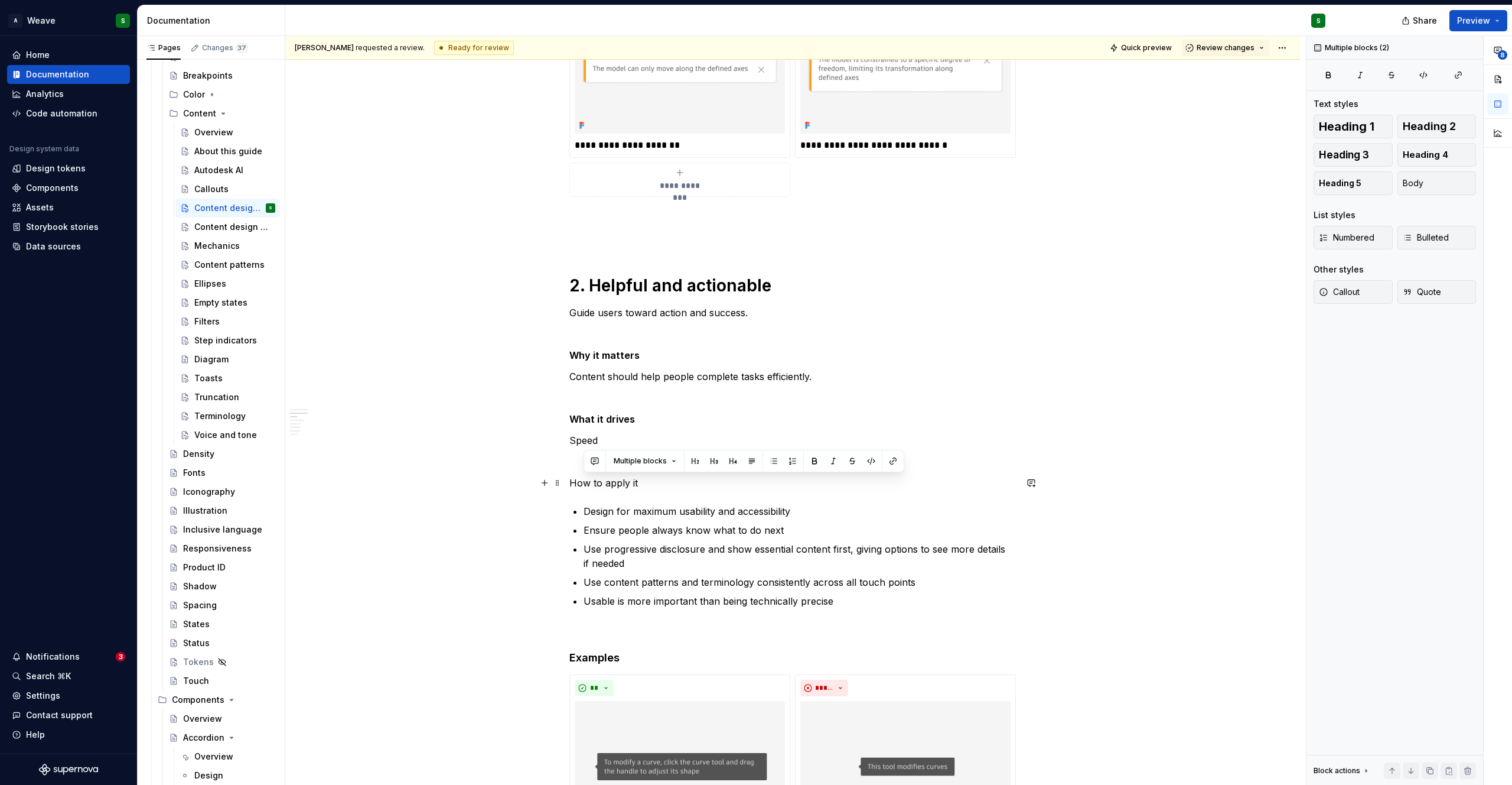
click at [610, 482] on p "How to apply it" at bounding box center [793, 482] width 447 height 14
click at [621, 518] on p "Design for maximum usability and accessibility" at bounding box center [800, 511] width 433 height 14
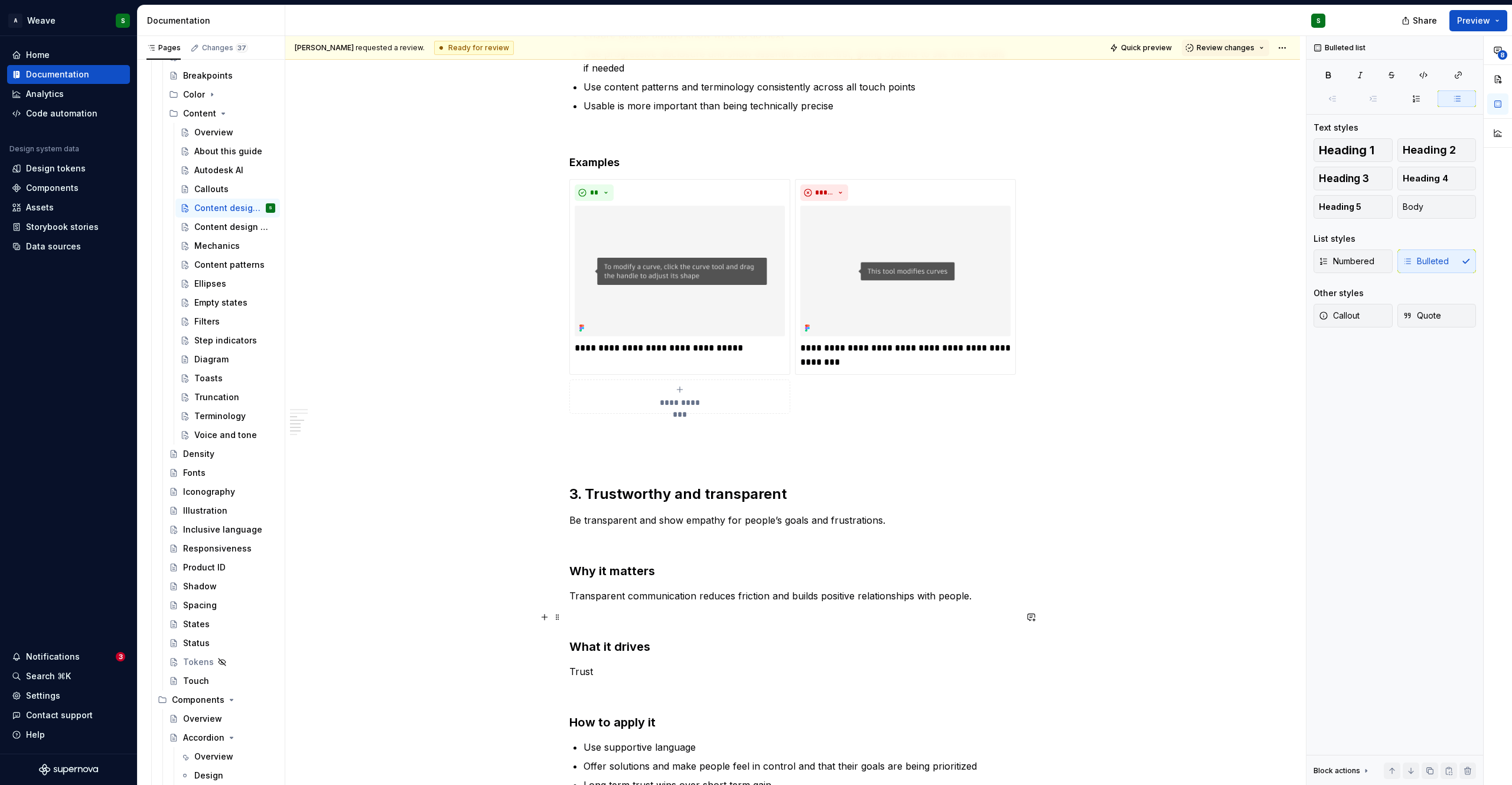
scroll to position [1383, 0]
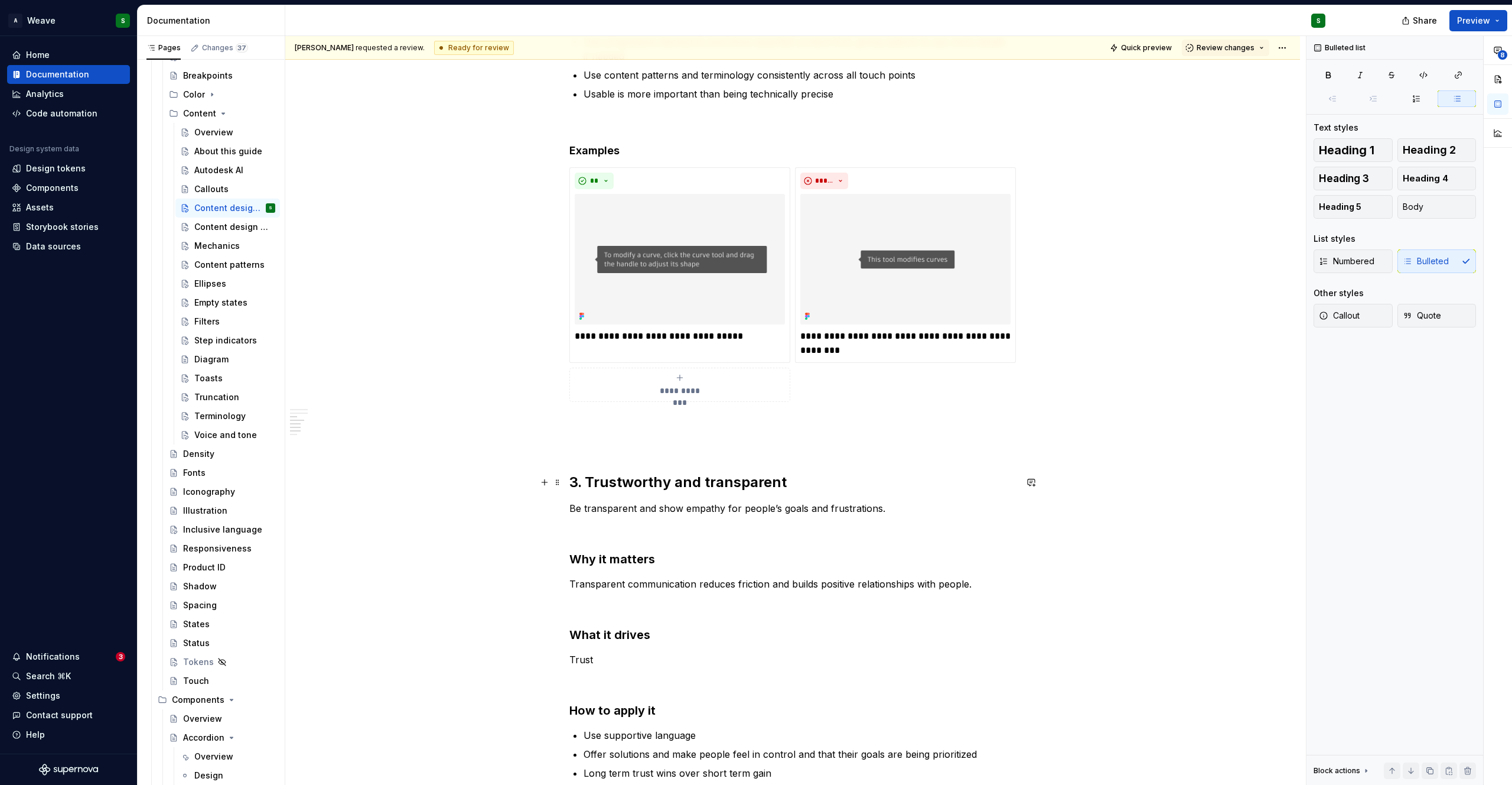
click at [654, 487] on h2 "3. Trustworthy and transparent" at bounding box center [793, 482] width 447 height 18
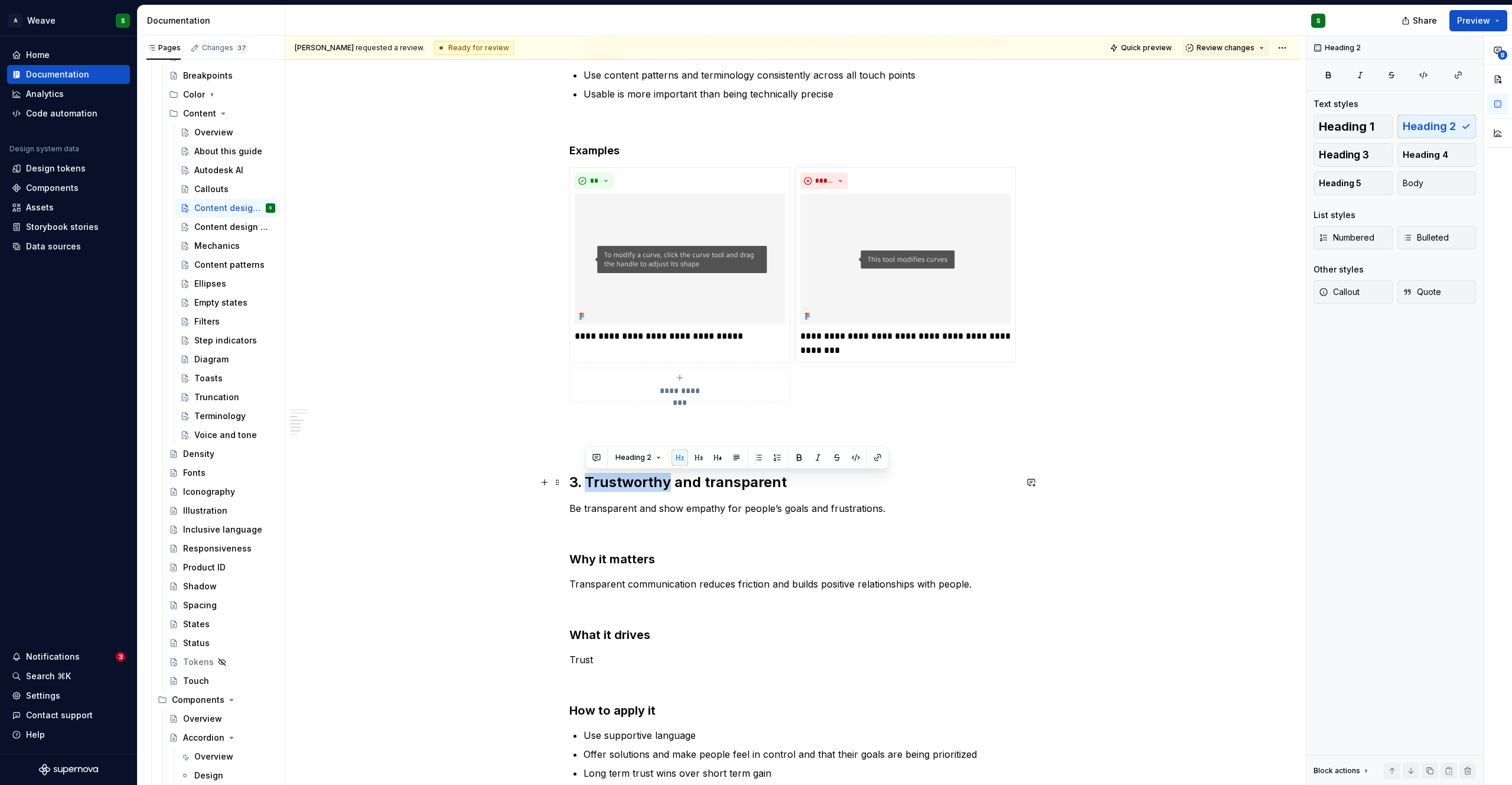
click at [654, 487] on h2 "3. Trustworthy and transparent" at bounding box center [793, 482] width 447 height 18
click at [633, 459] on span "Heading 2" at bounding box center [617, 457] width 36 height 9
click at [632, 519] on div "Heading 1" at bounding box center [648, 521] width 41 height 12
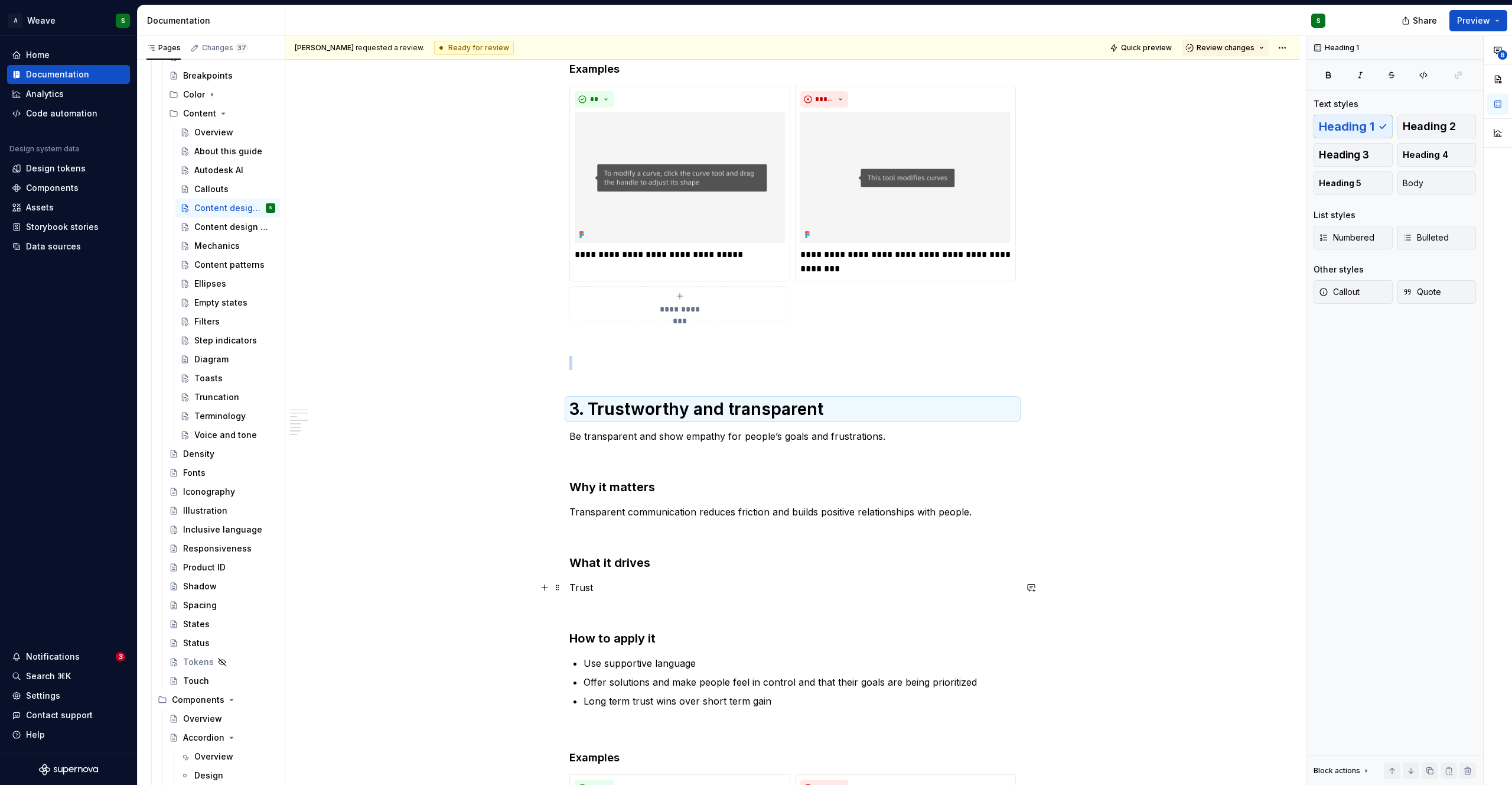
scroll to position [1494, 0]
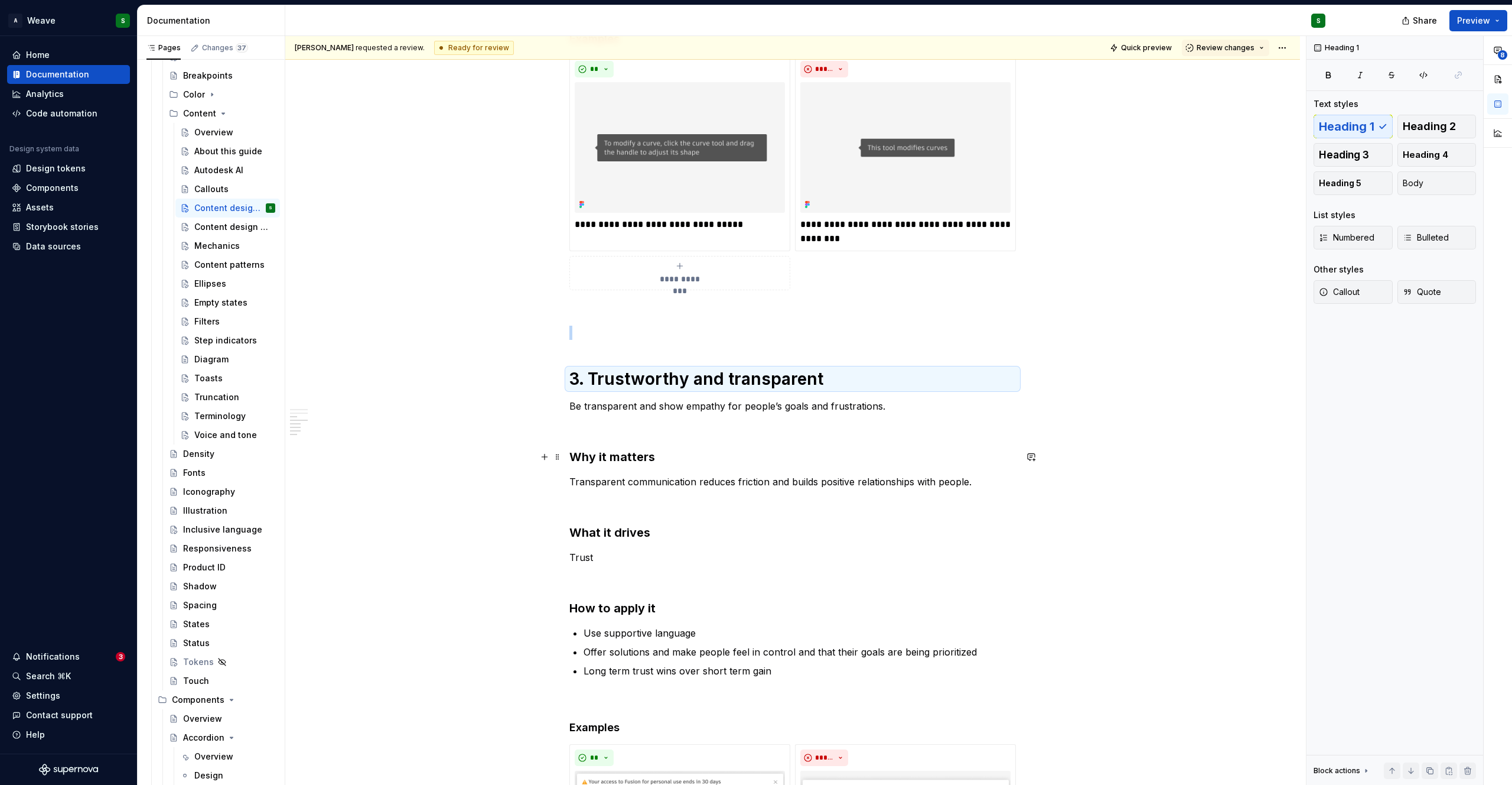
click at [622, 457] on h3 "Why it matters" at bounding box center [793, 457] width 447 height 17
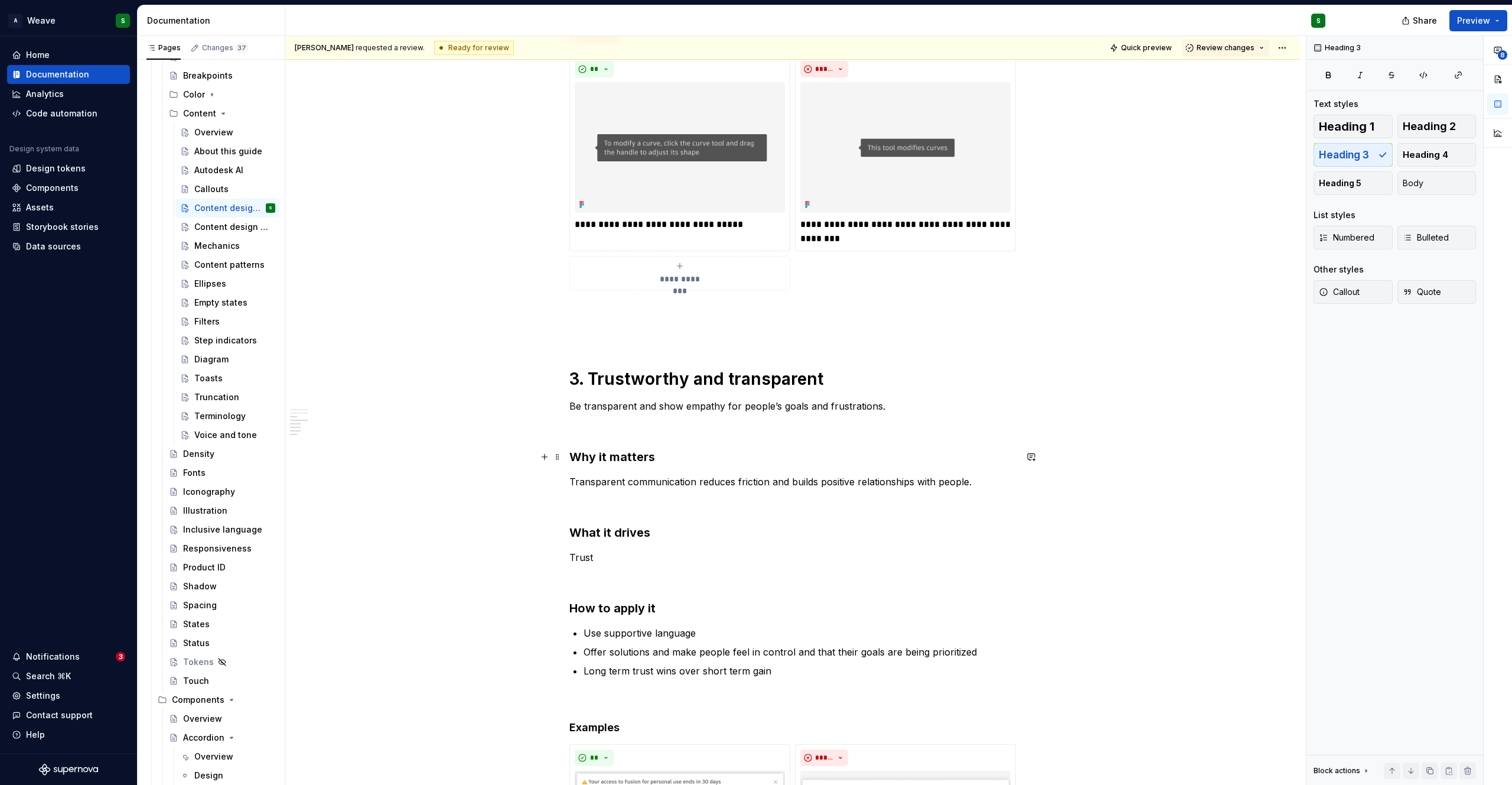
click at [622, 457] on h3 "Why it matters" at bounding box center [793, 457] width 447 height 17
click at [632, 438] on span "Heading 3" at bounding box center [617, 433] width 36 height 9
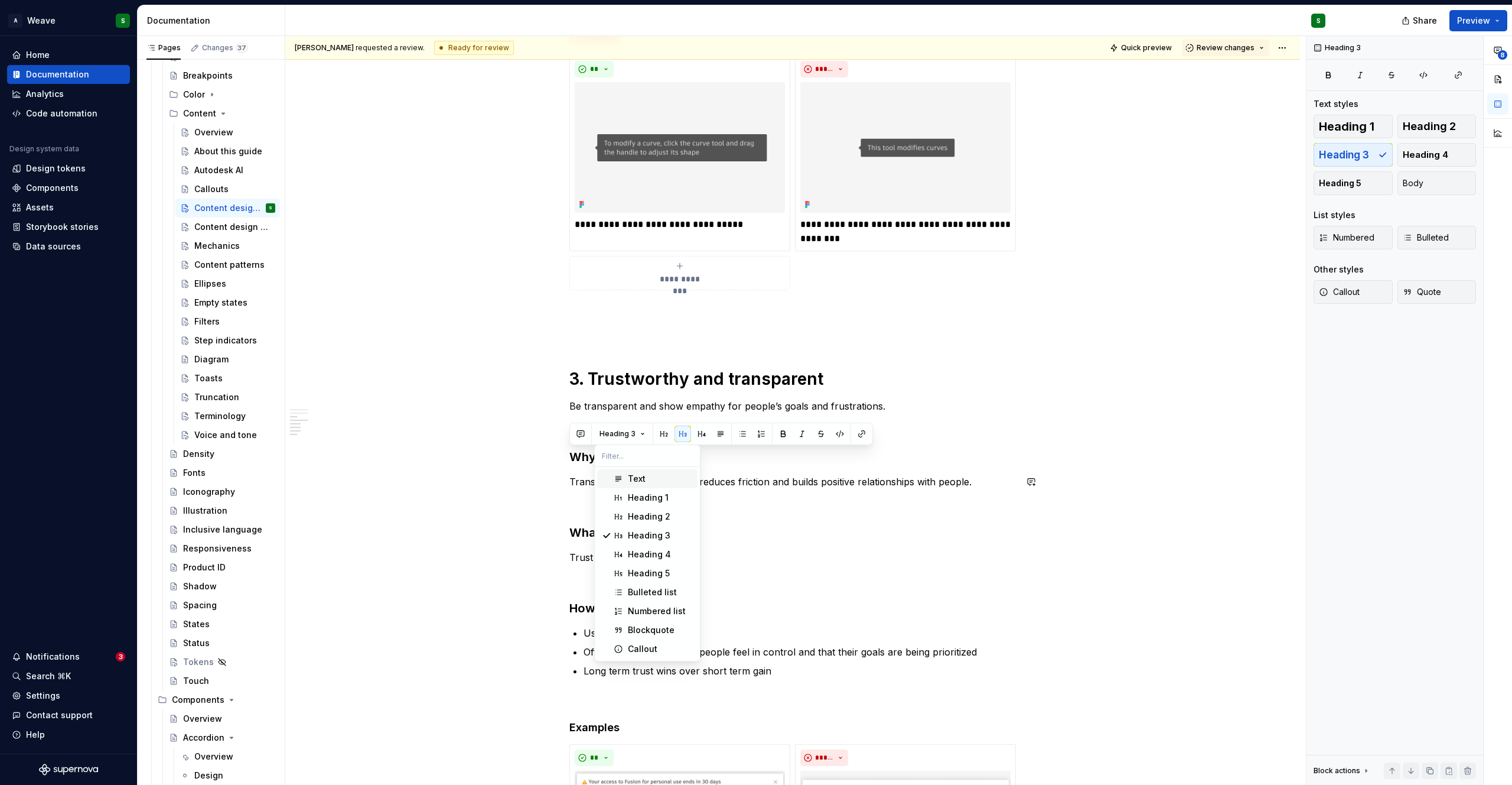
click at [628, 472] on div "Text" at bounding box center [636, 478] width 18 height 12
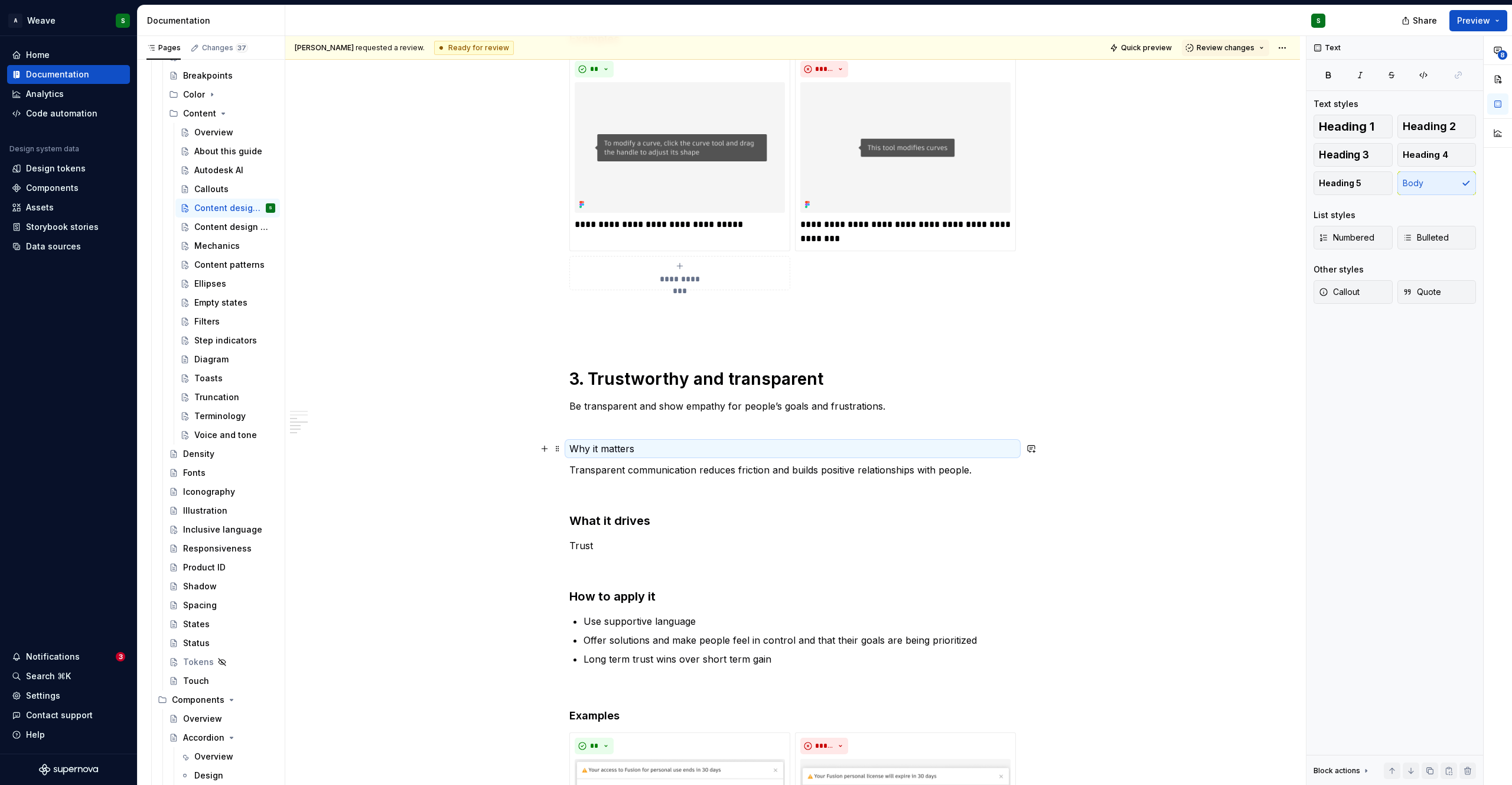
click at [605, 448] on p "Why it matters" at bounding box center [793, 448] width 447 height 14
click at [606, 519] on h3 "What it drives" at bounding box center [793, 521] width 447 height 17
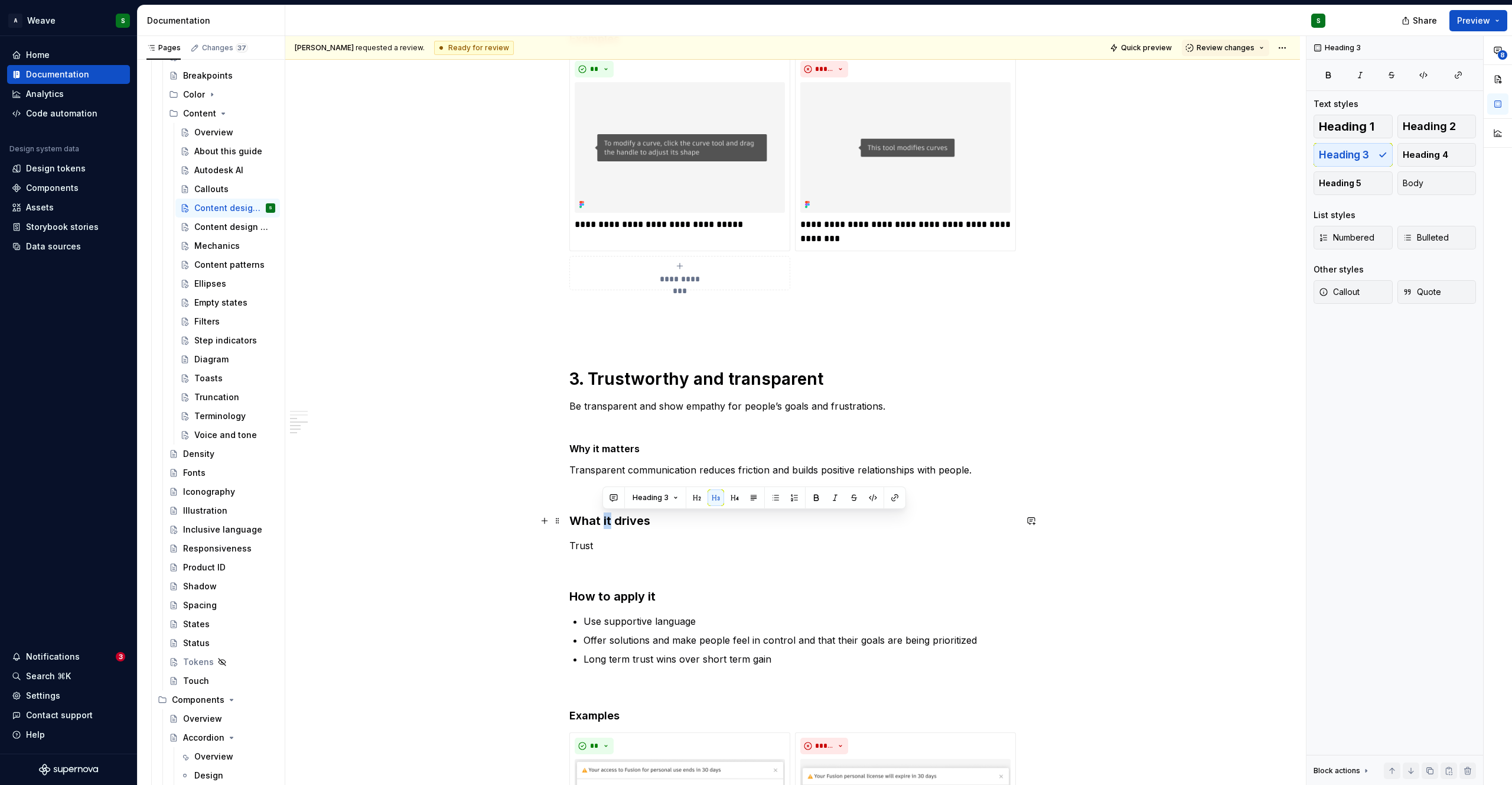
click at [606, 519] on h3 "What it drives" at bounding box center [793, 521] width 447 height 17
click at [620, 501] on span "Heading 3" at bounding box center [617, 497] width 36 height 9
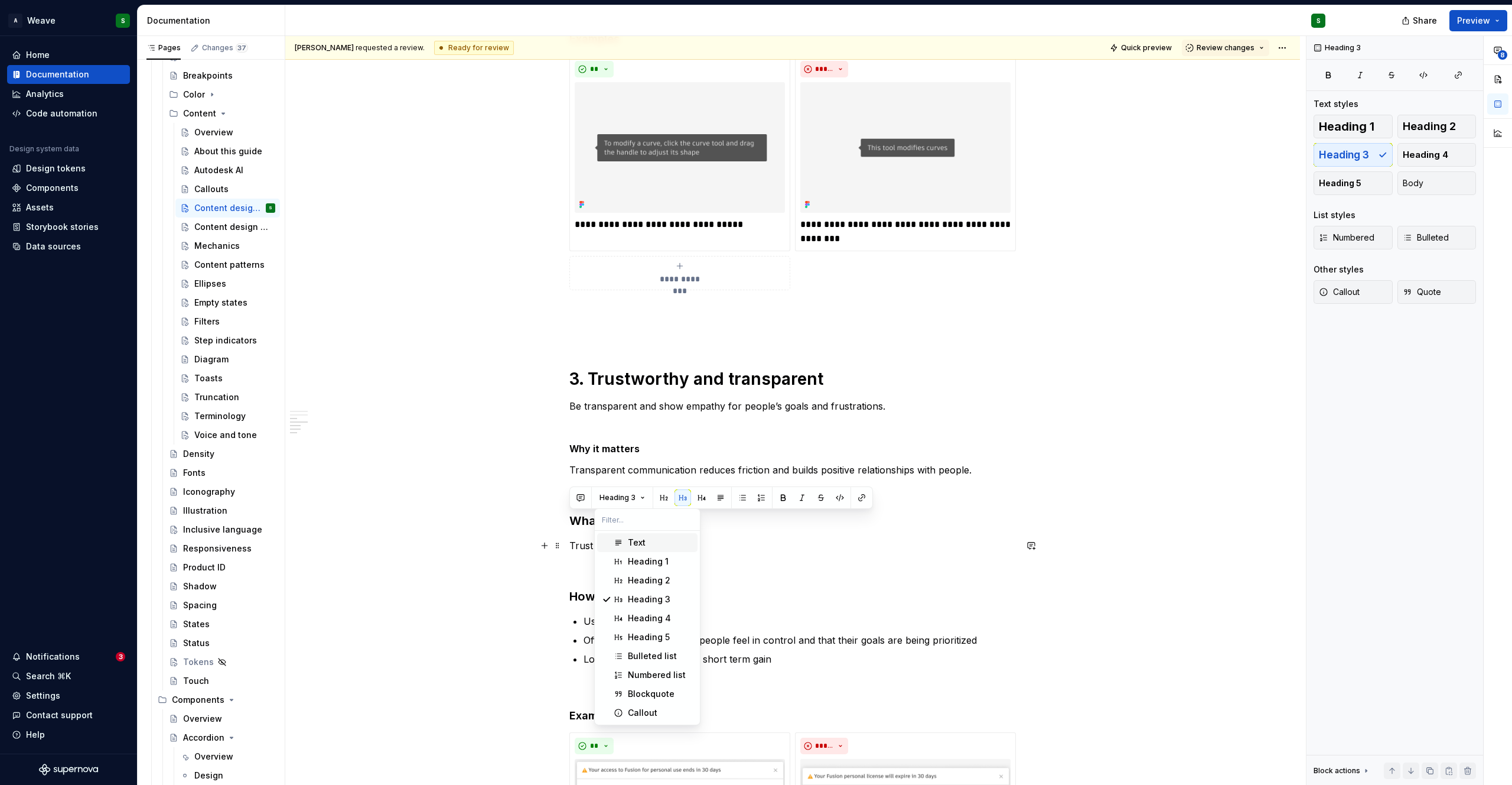
click at [624, 540] on span "Text" at bounding box center [648, 542] width 101 height 18
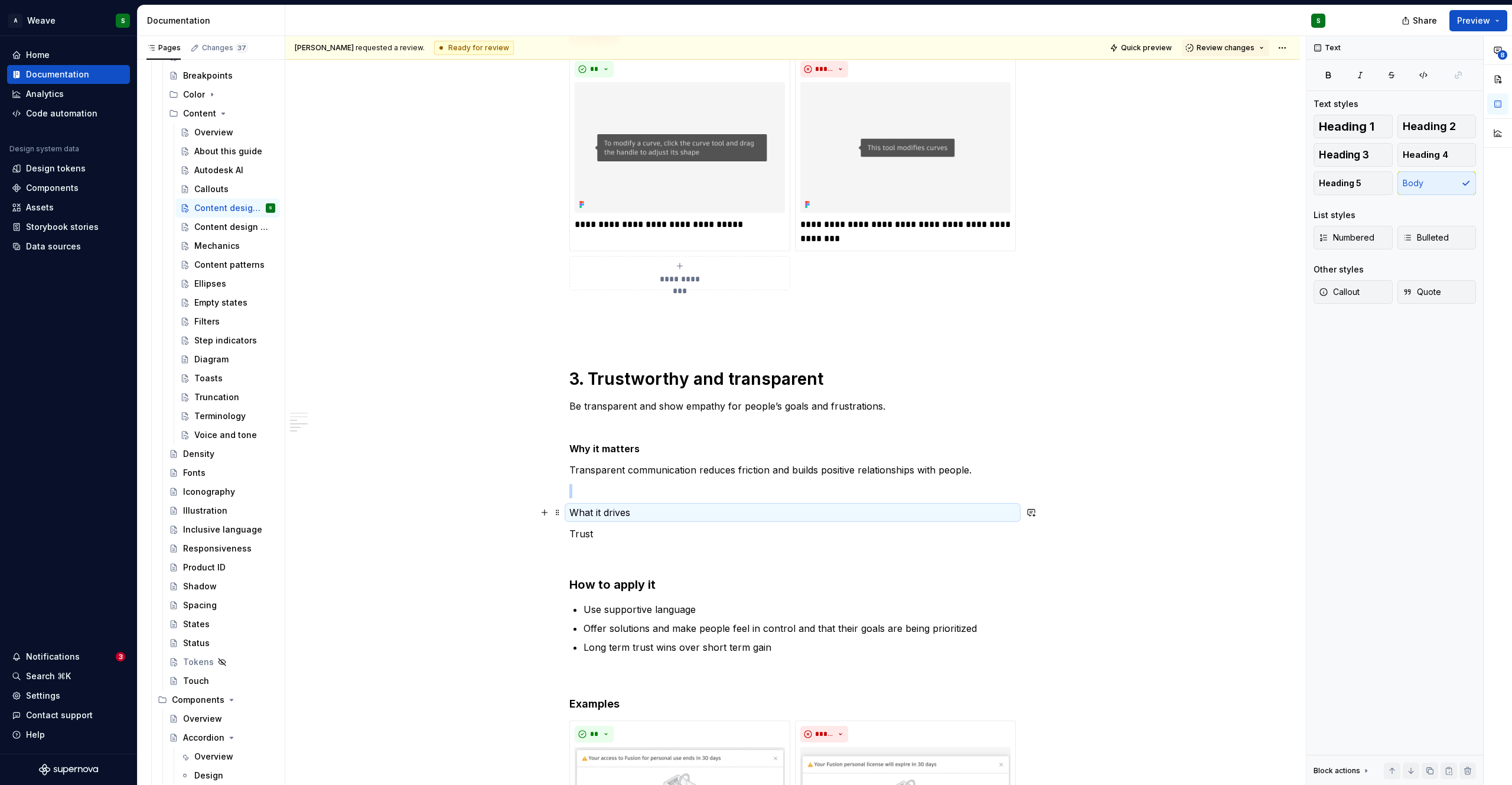
click at [588, 510] on p "What it drives" at bounding box center [793, 512] width 447 height 14
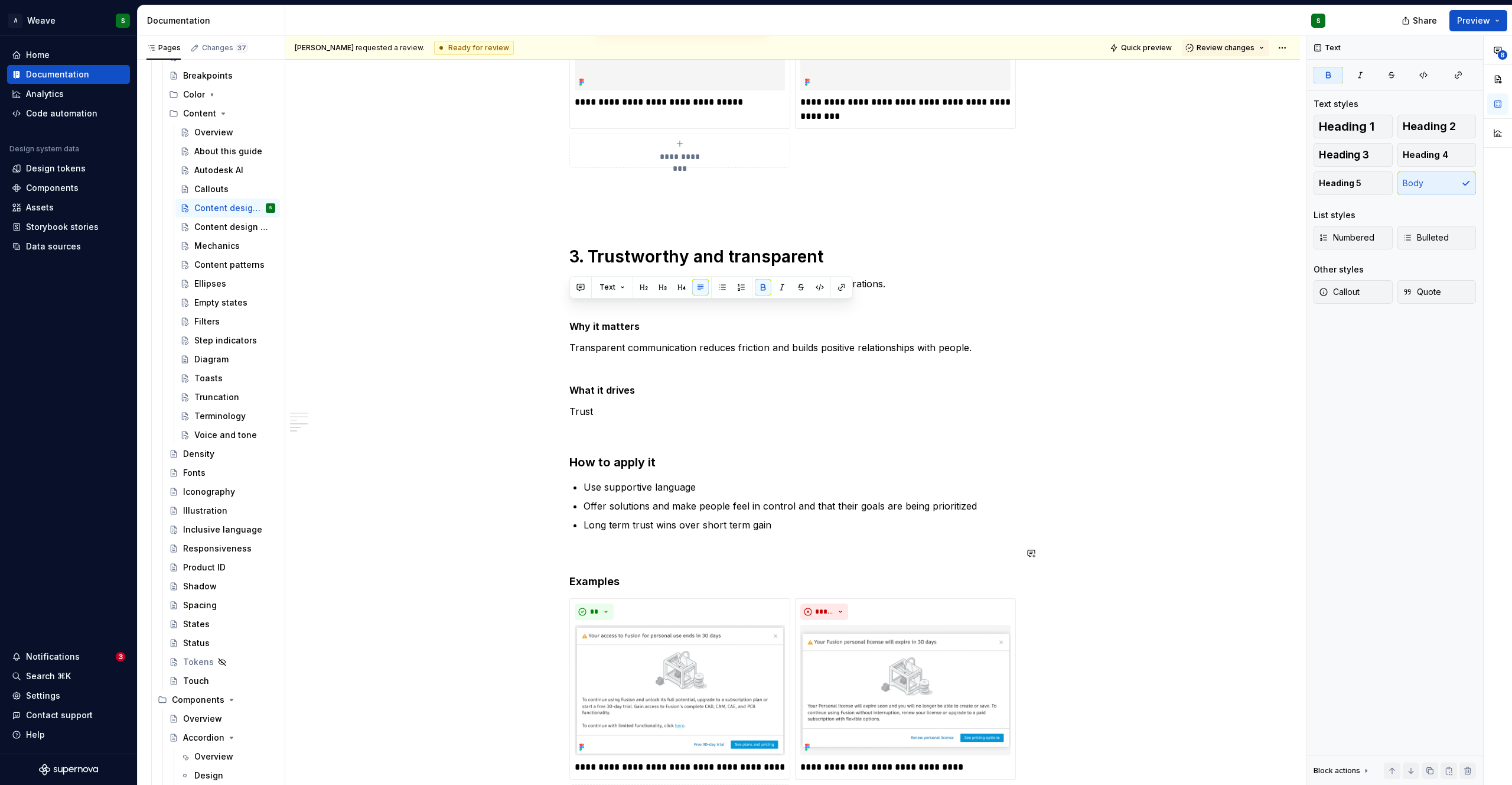
scroll to position [1698, 0]
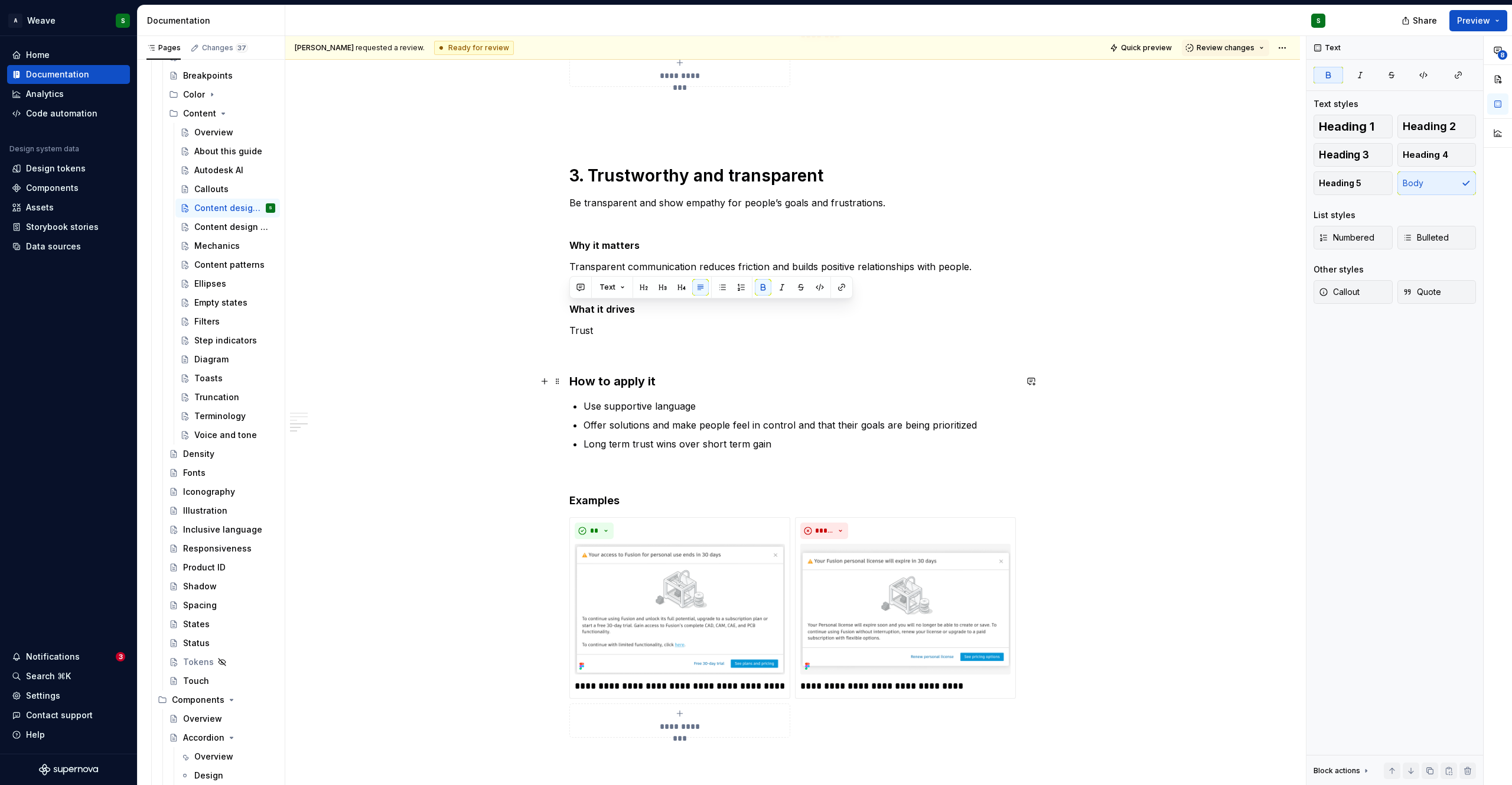
click at [600, 387] on h3 "How to apply it" at bounding box center [793, 382] width 447 height 17
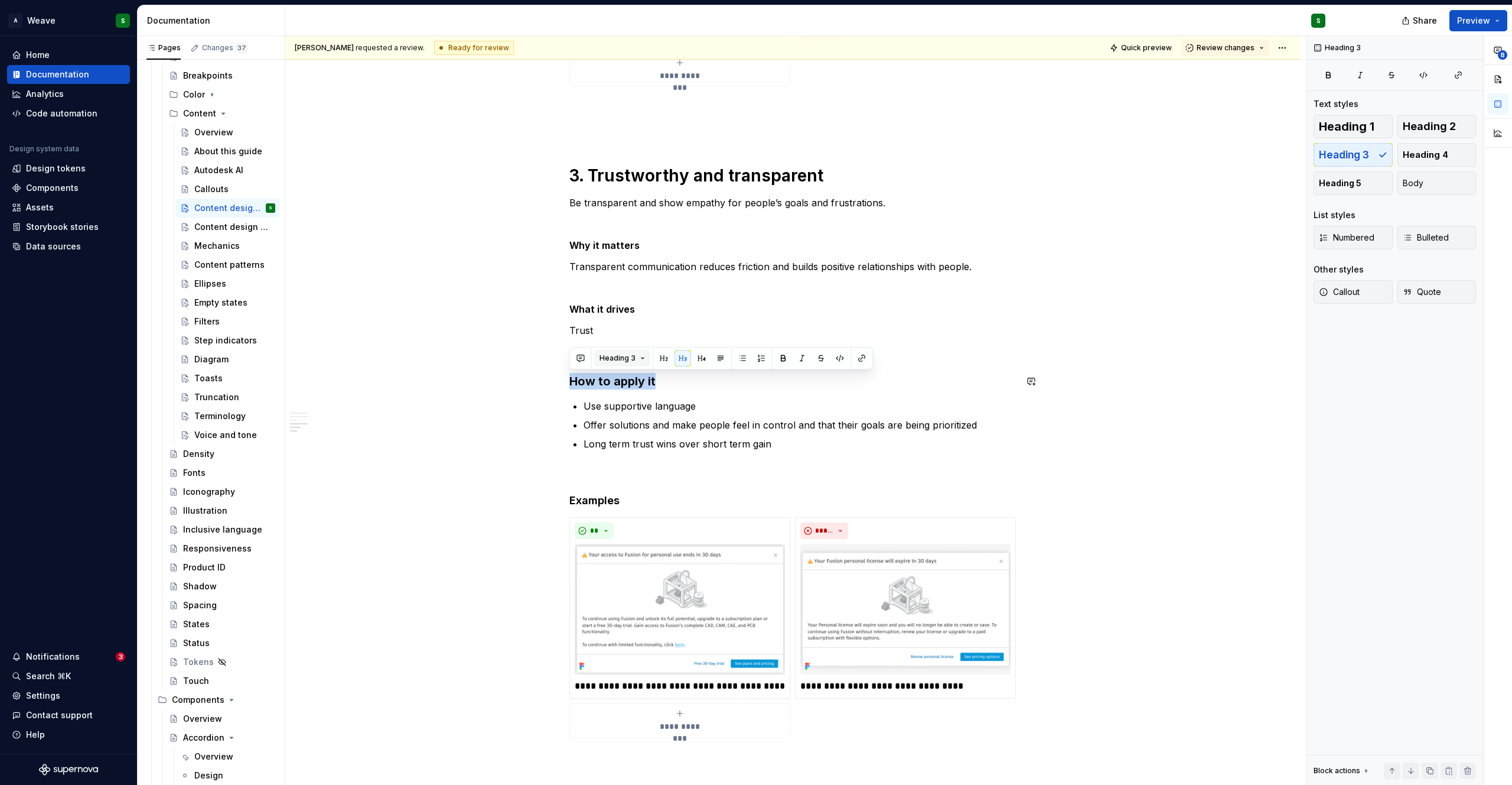
click at [614, 365] on button "Heading 3" at bounding box center [622, 358] width 56 height 17
click at [617, 401] on div "Suggestions" at bounding box center [617, 403] width 9 height 9
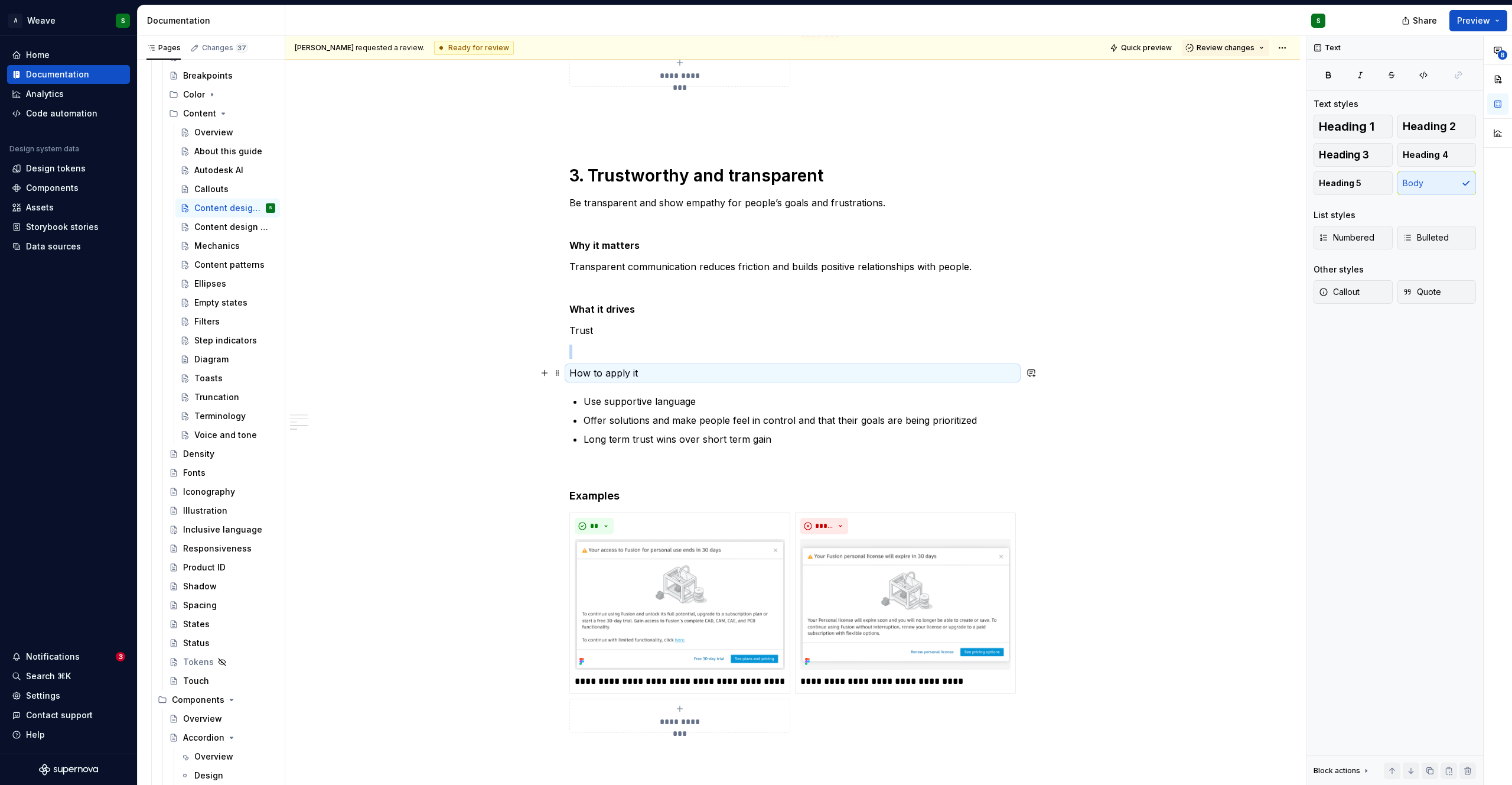
click at [594, 373] on p "How to apply it" at bounding box center [793, 372] width 447 height 14
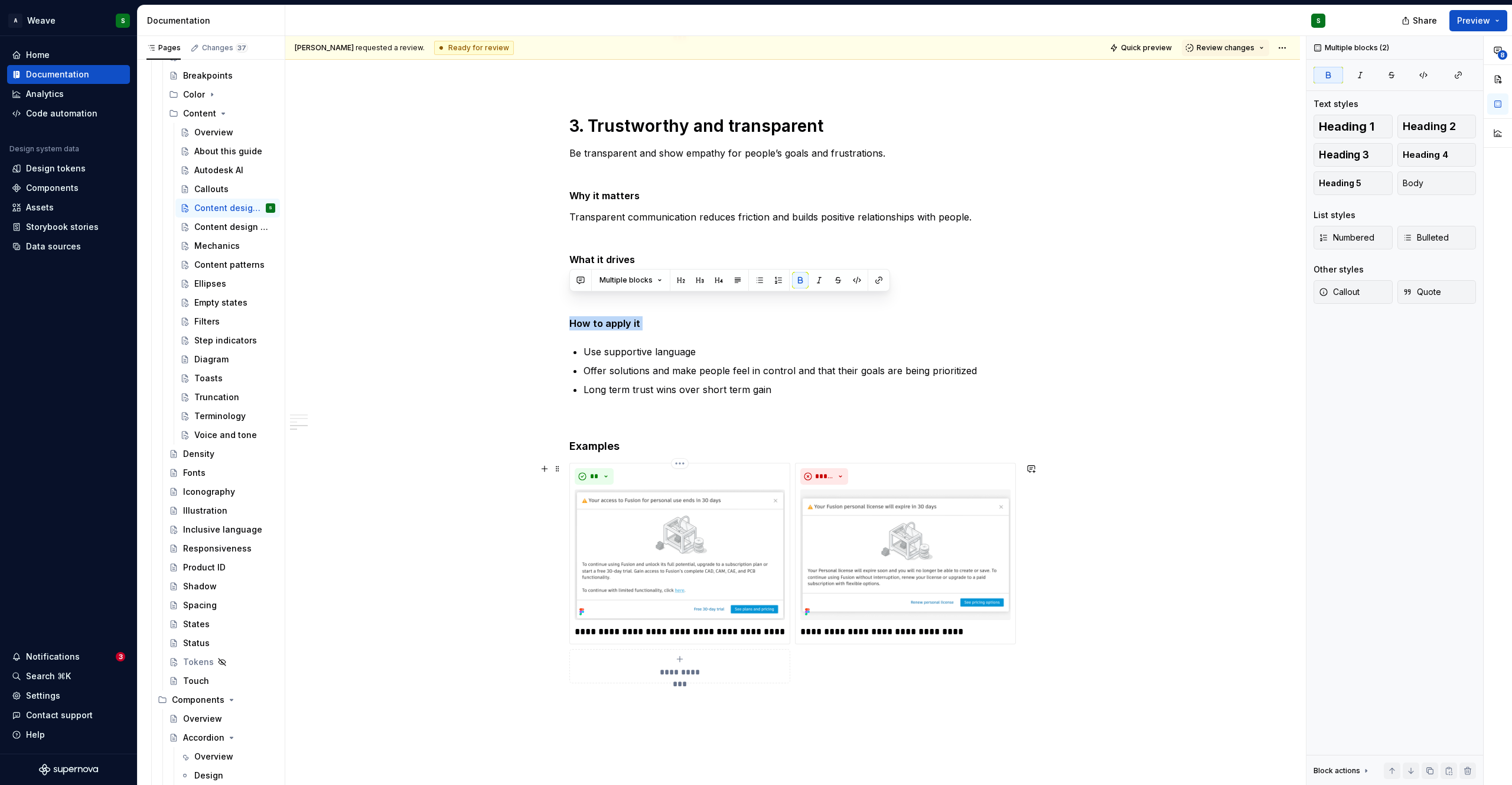
scroll to position [1794, 0]
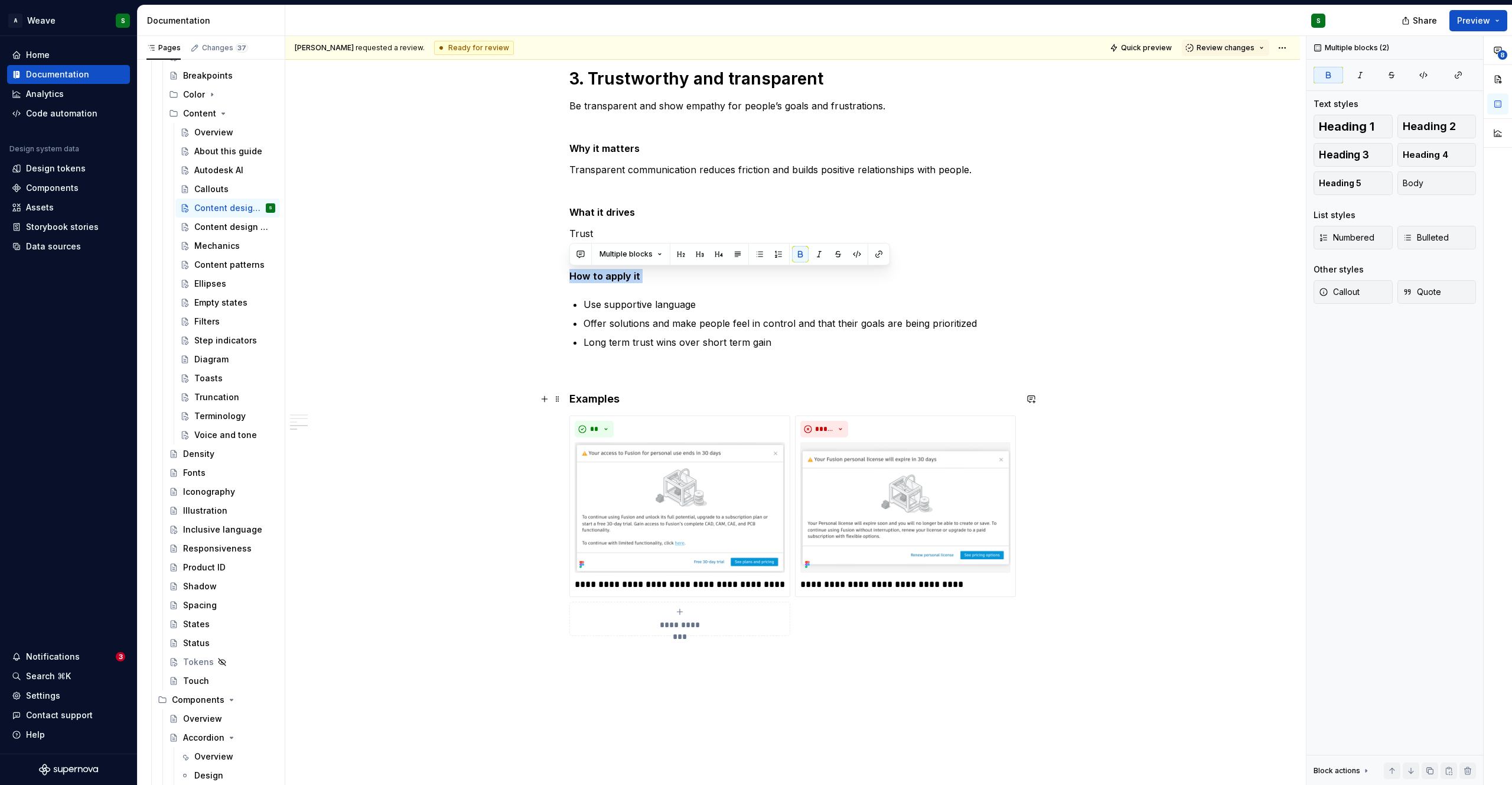
click at [588, 399] on h4 "Examples" at bounding box center [793, 398] width 447 height 14
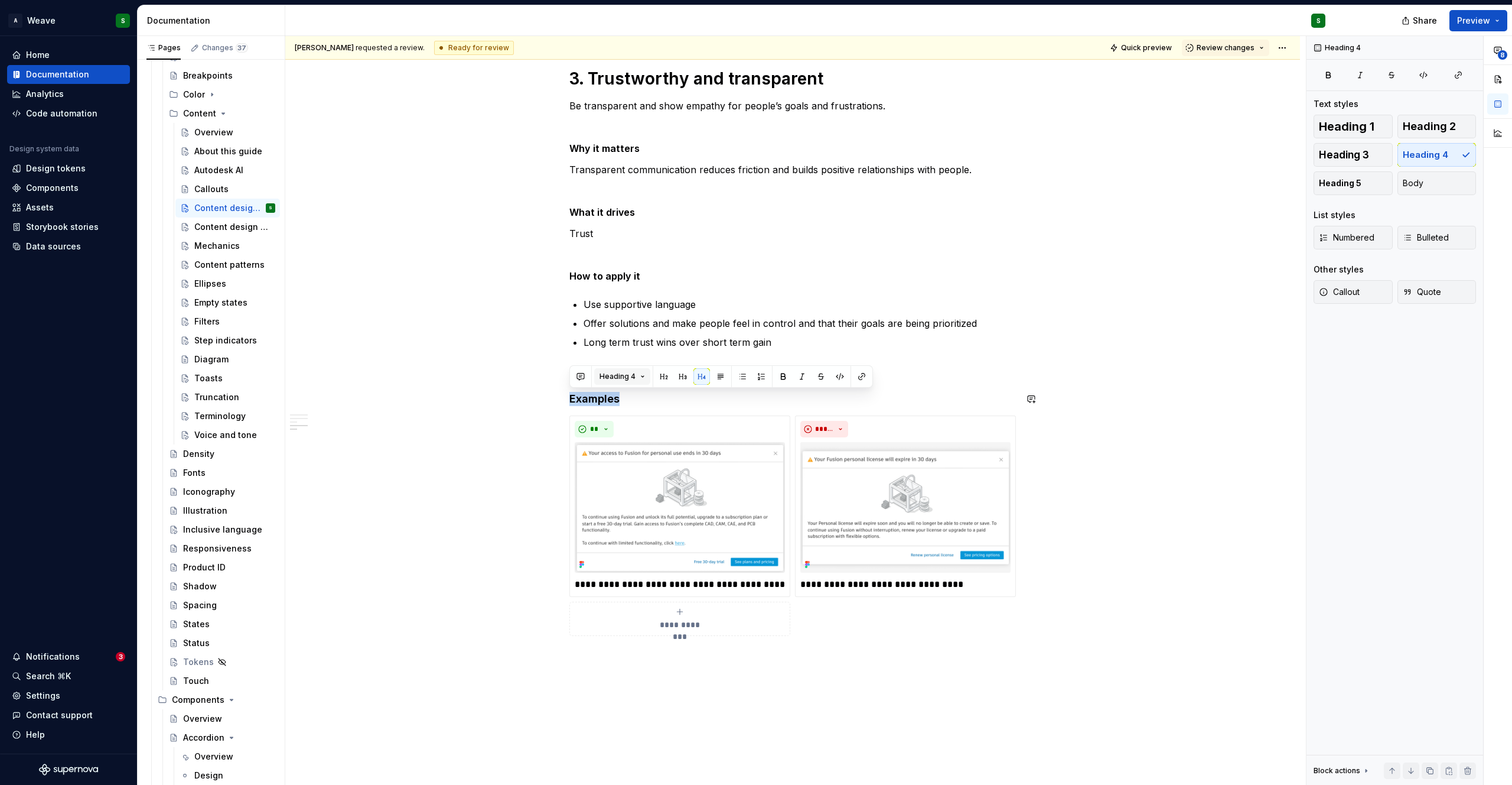
click at [616, 381] on span "Heading 4" at bounding box center [617, 376] width 36 height 9
click at [620, 420] on div "Suggestions" at bounding box center [617, 421] width 9 height 9
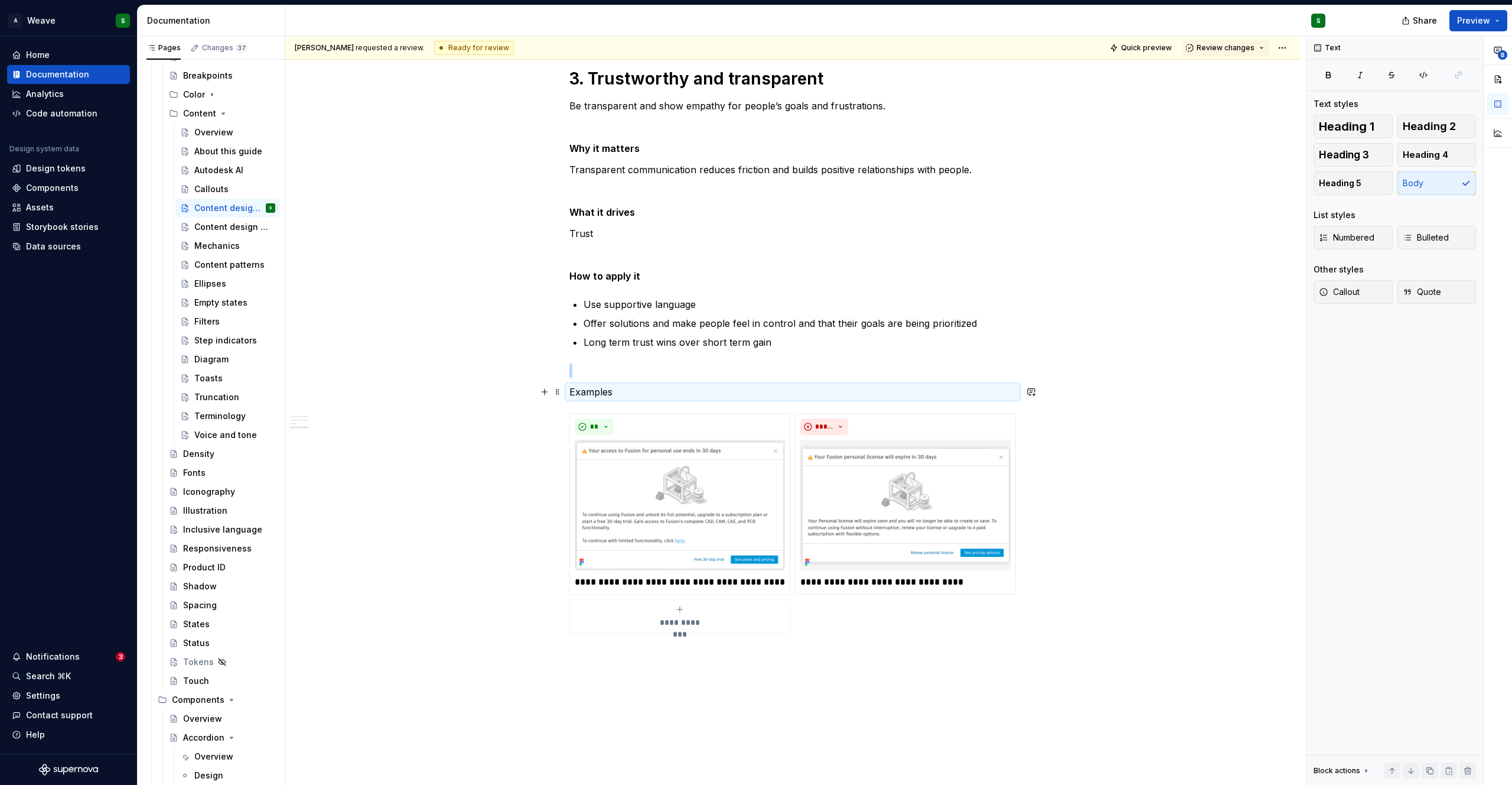
click at [585, 394] on p "Examples" at bounding box center [793, 392] width 447 height 14
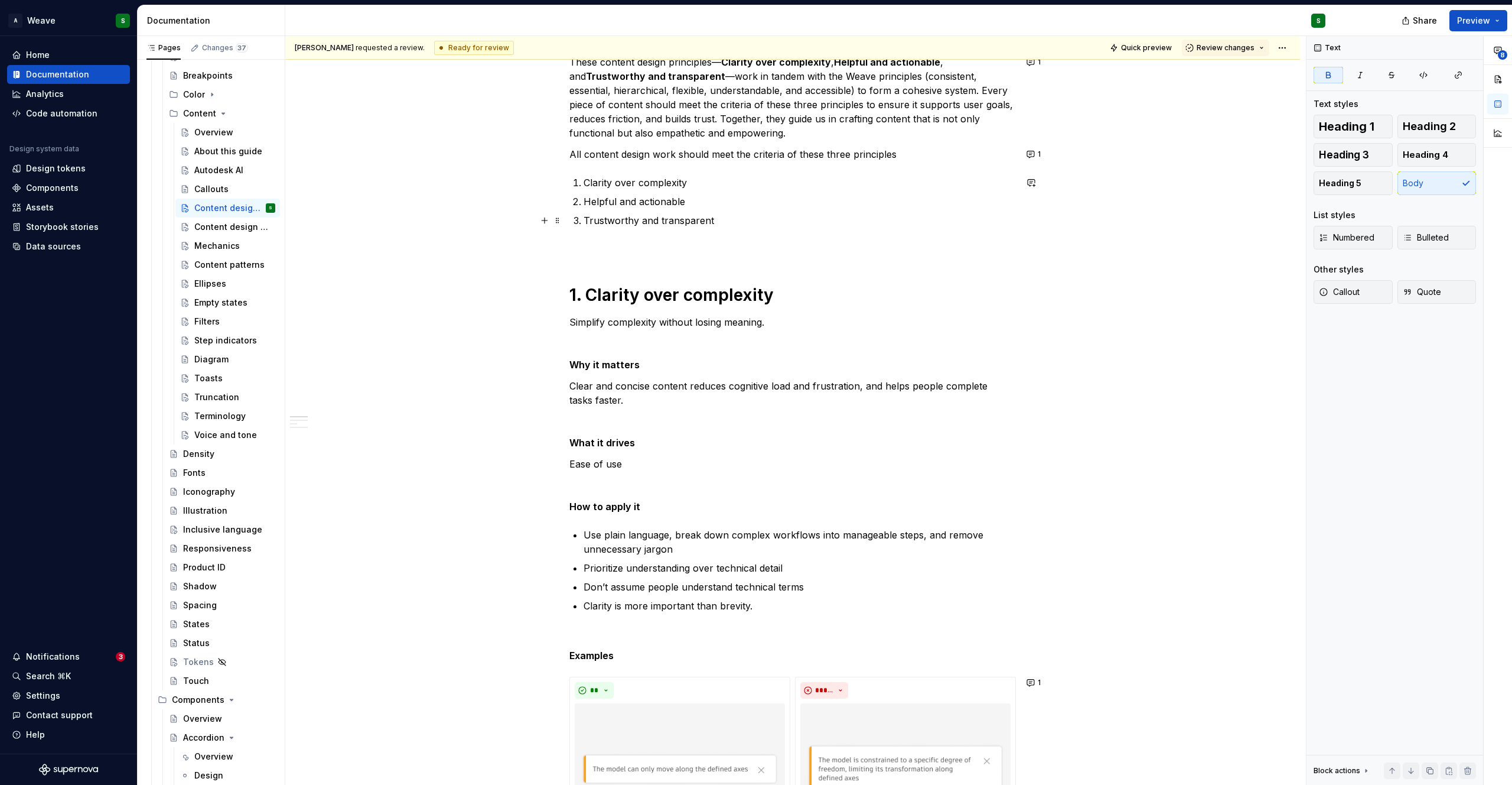
scroll to position [0, 0]
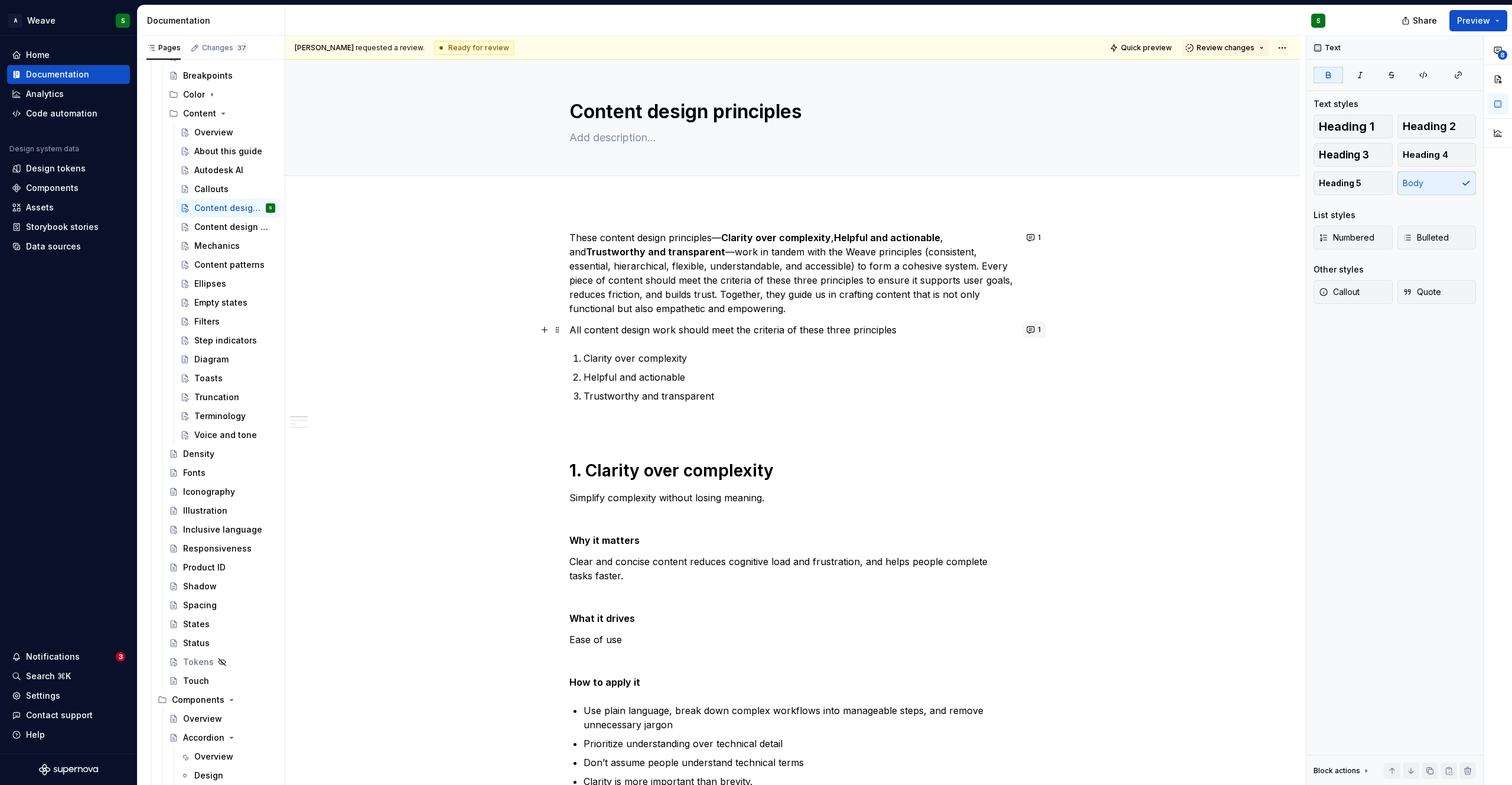
click at [1032, 331] on button "1" at bounding box center [1034, 329] width 23 height 17
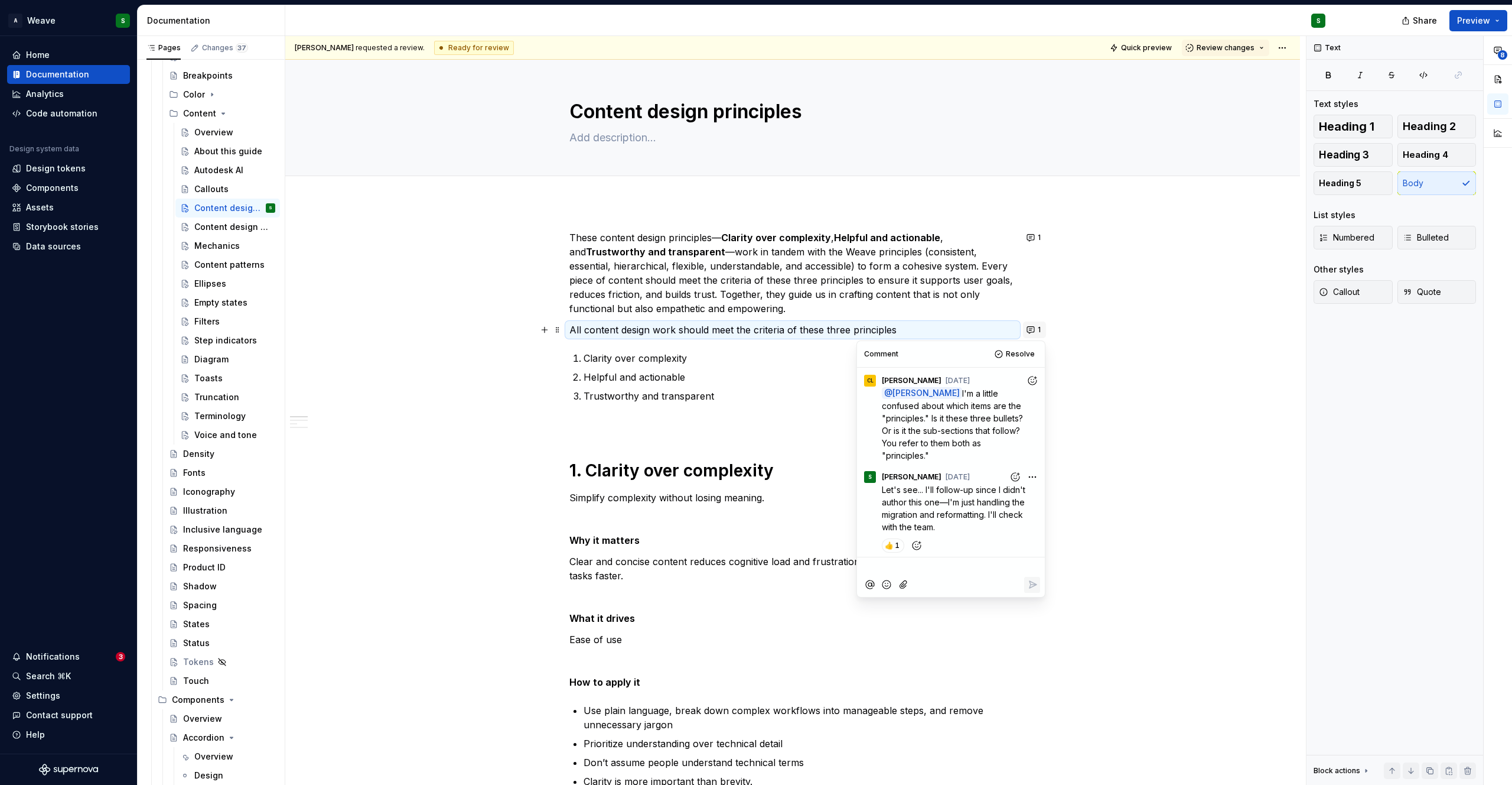
scroll to position [296, 0]
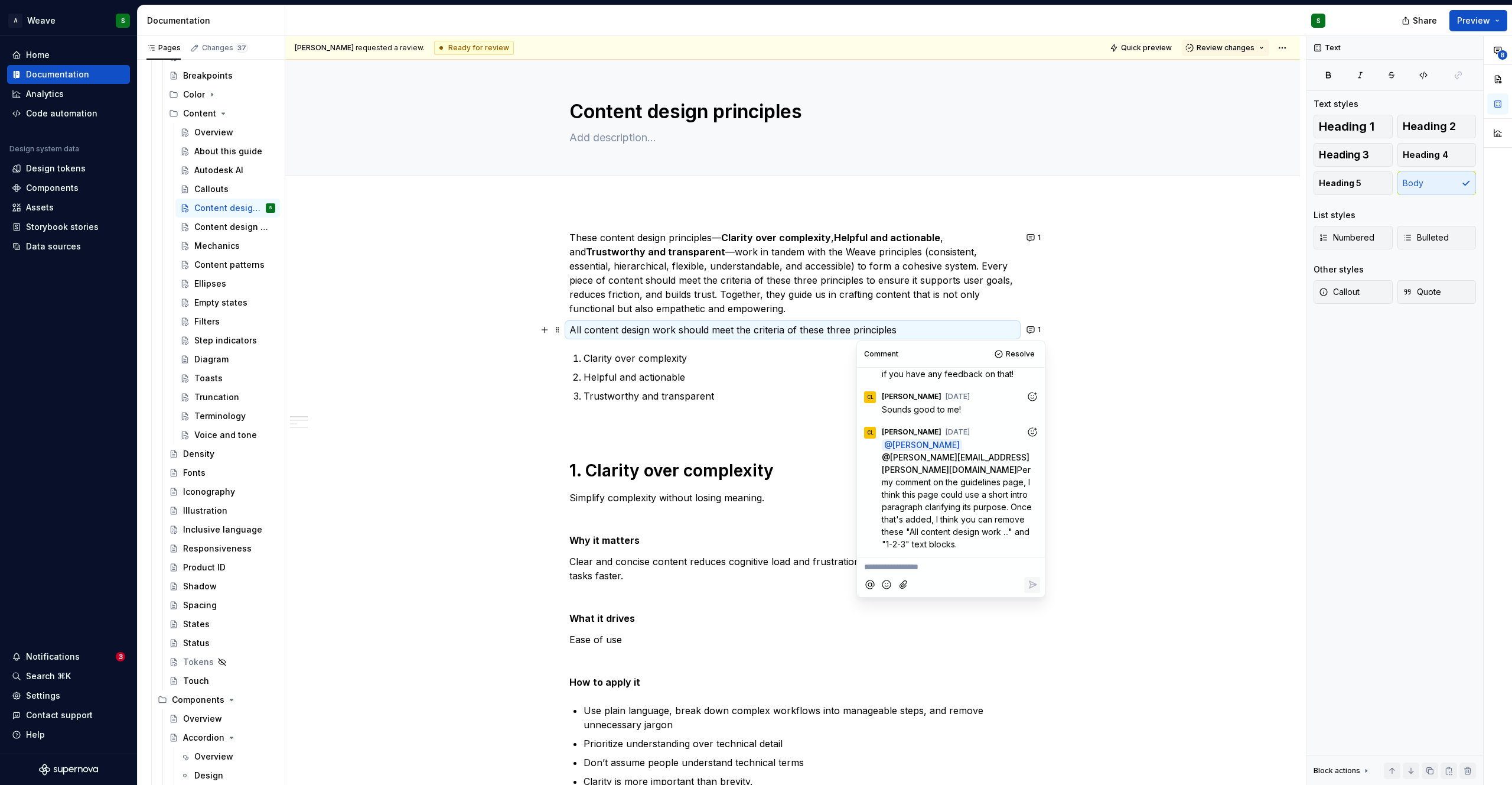
click at [911, 564] on p "**********" at bounding box center [951, 566] width 174 height 13
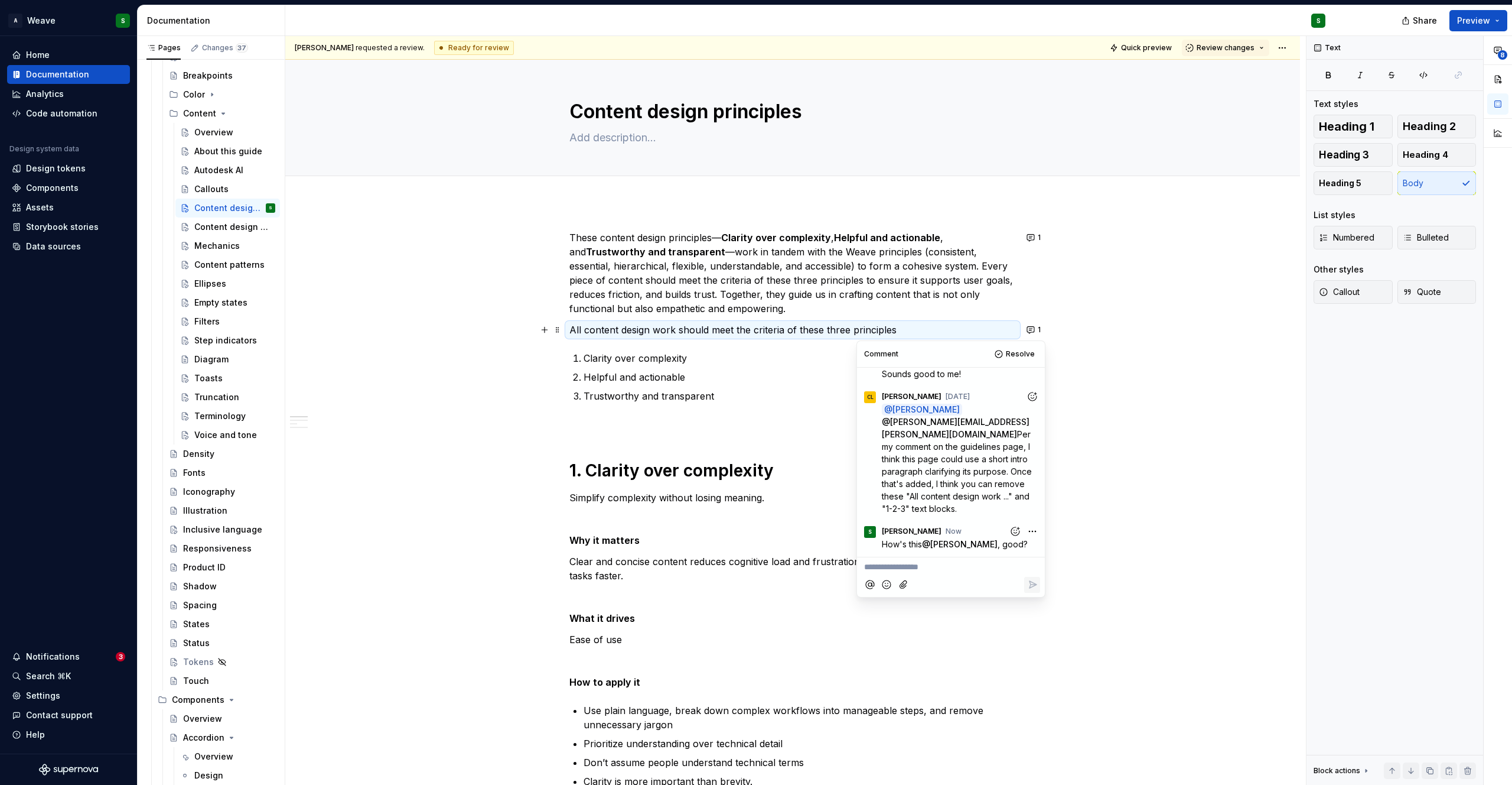
click at [909, 323] on p "All content design work should meet the criteria of these three principles" at bounding box center [793, 329] width 447 height 14
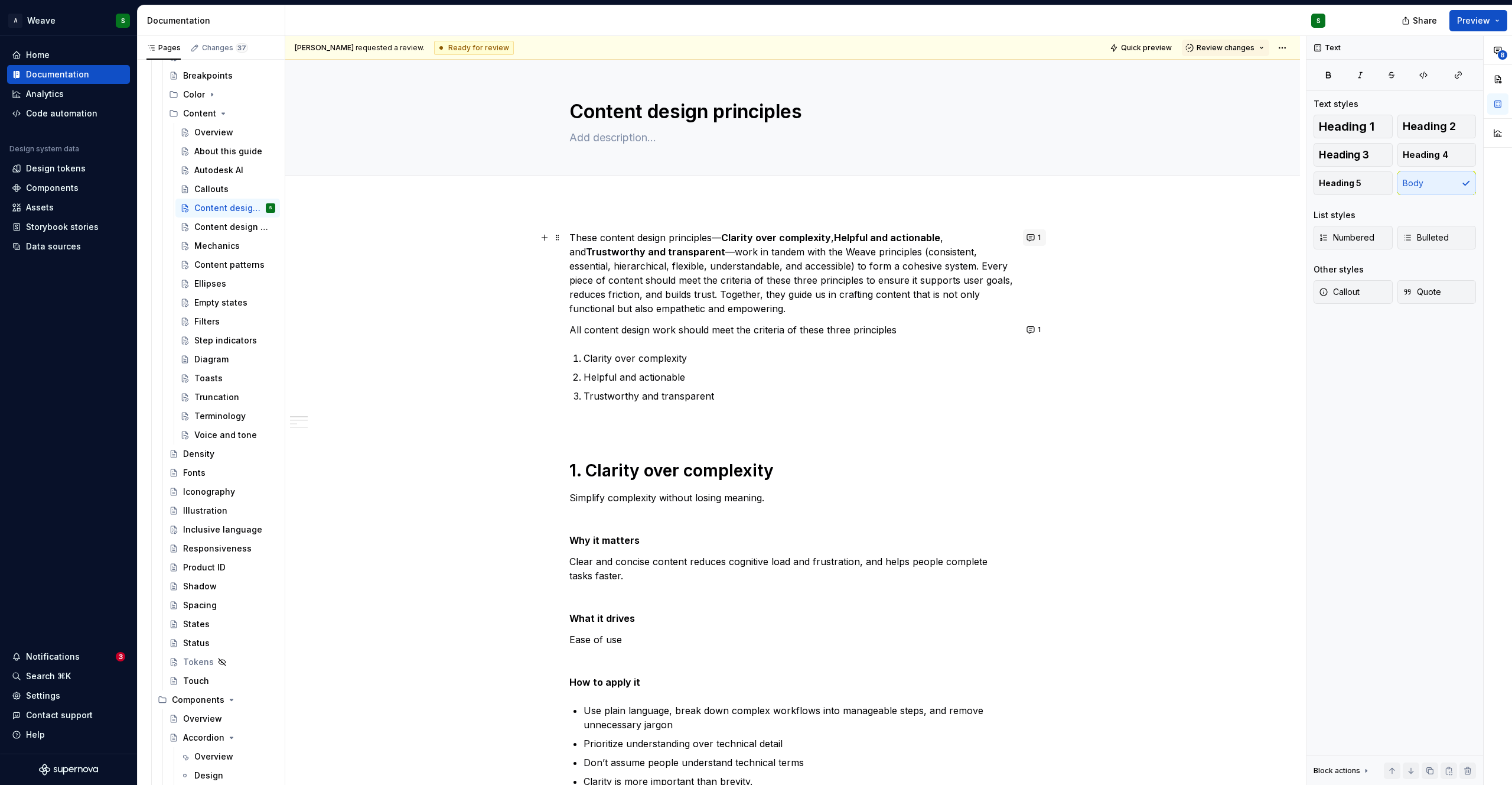
click at [1032, 239] on button "1" at bounding box center [1034, 238] width 23 height 17
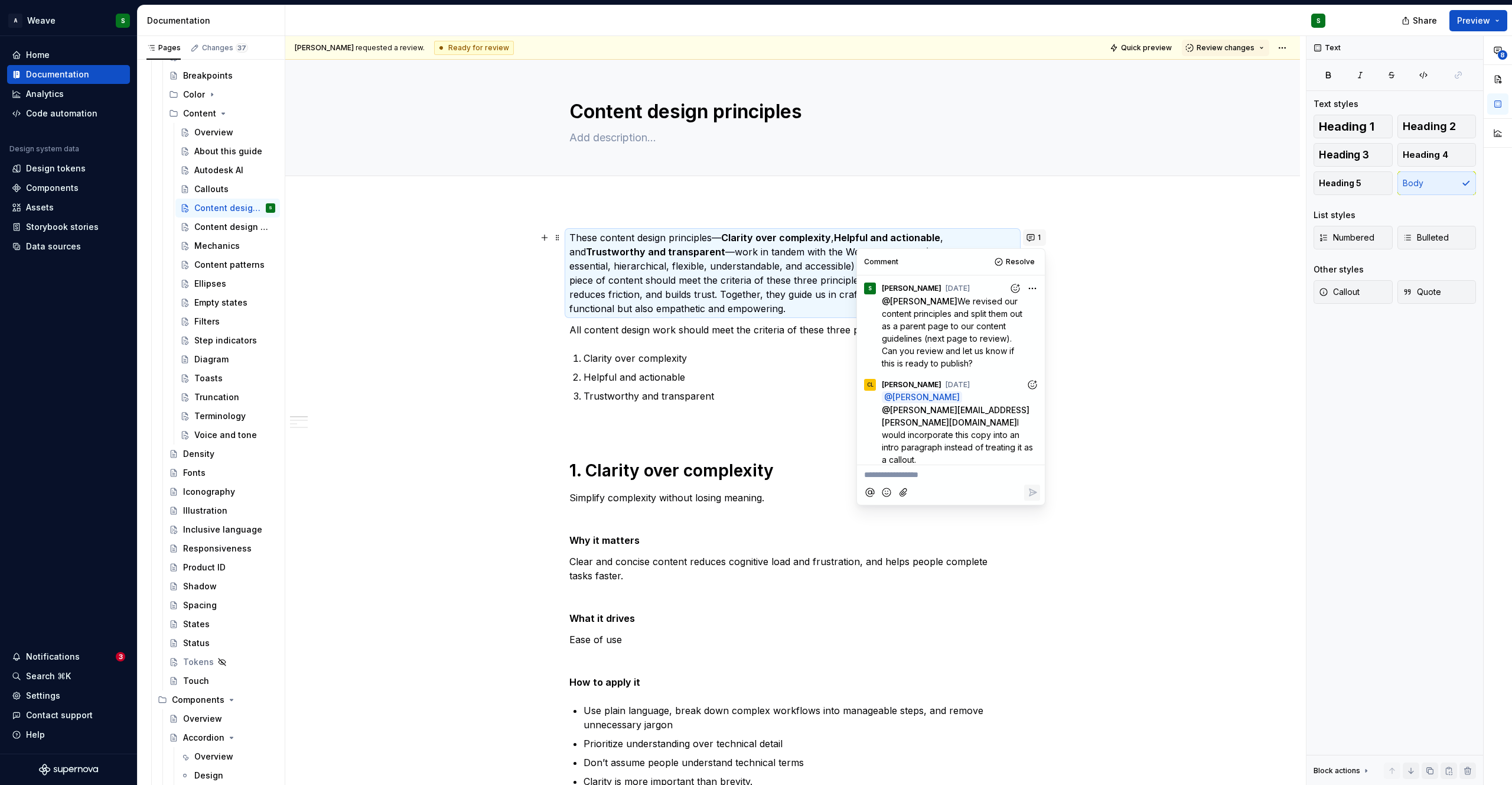
scroll to position [30, 0]
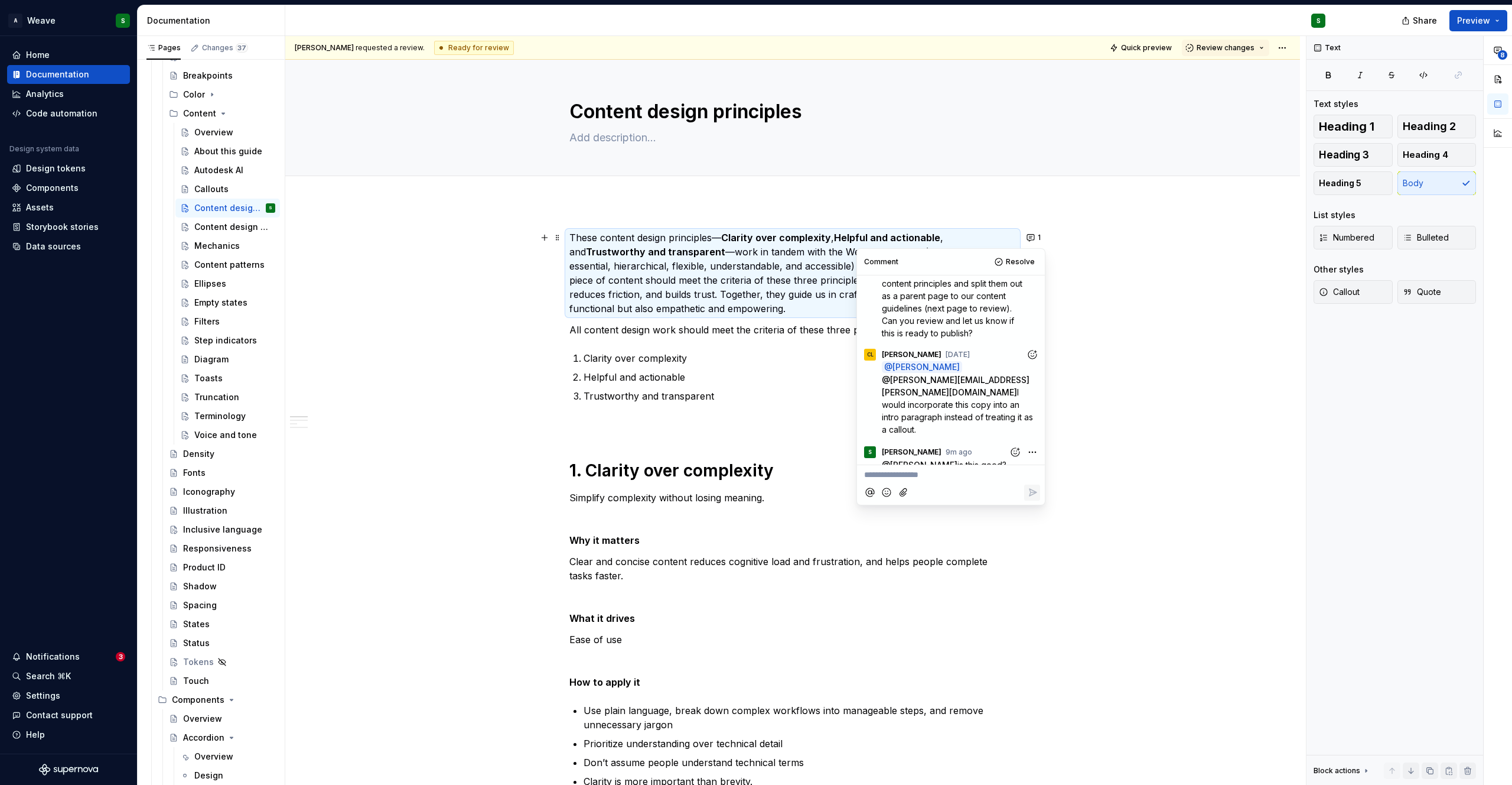
click at [773, 274] on p "These content design principles— Clarity over complexity , Helpful and actionab…" at bounding box center [793, 272] width 447 height 85
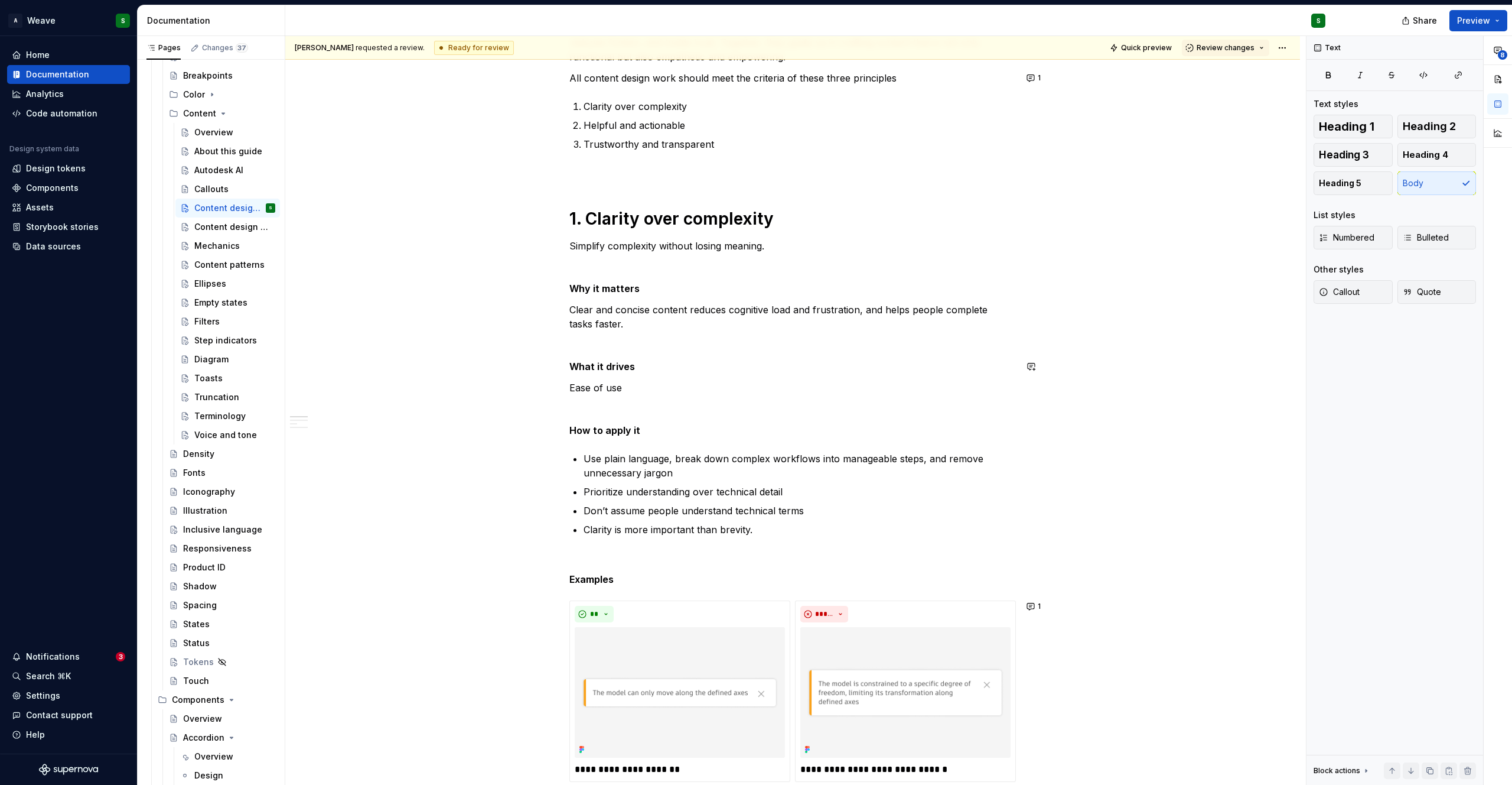
scroll to position [0, 0]
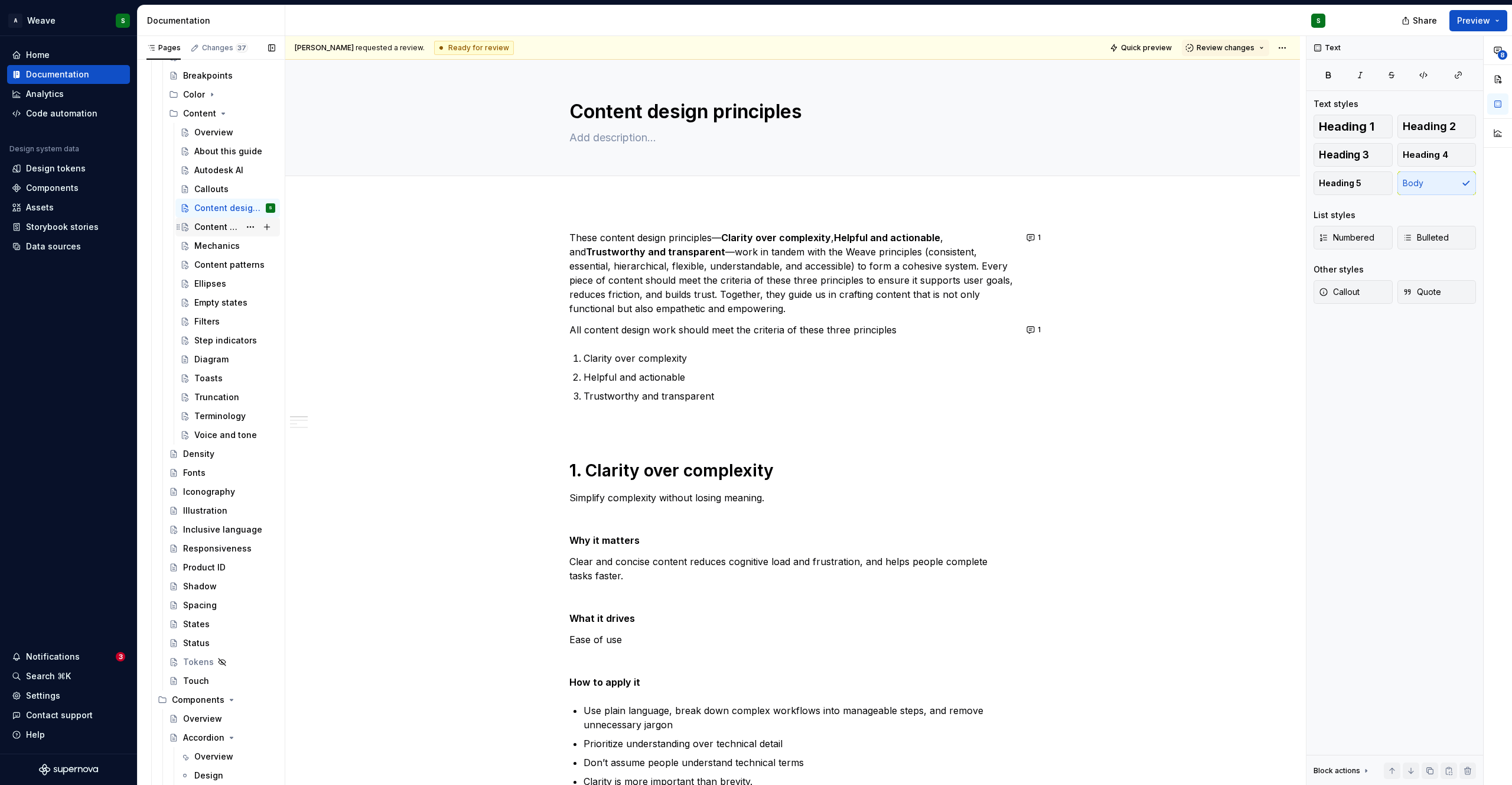
click at [210, 224] on div "Content design guidelines" at bounding box center [217, 227] width 45 height 12
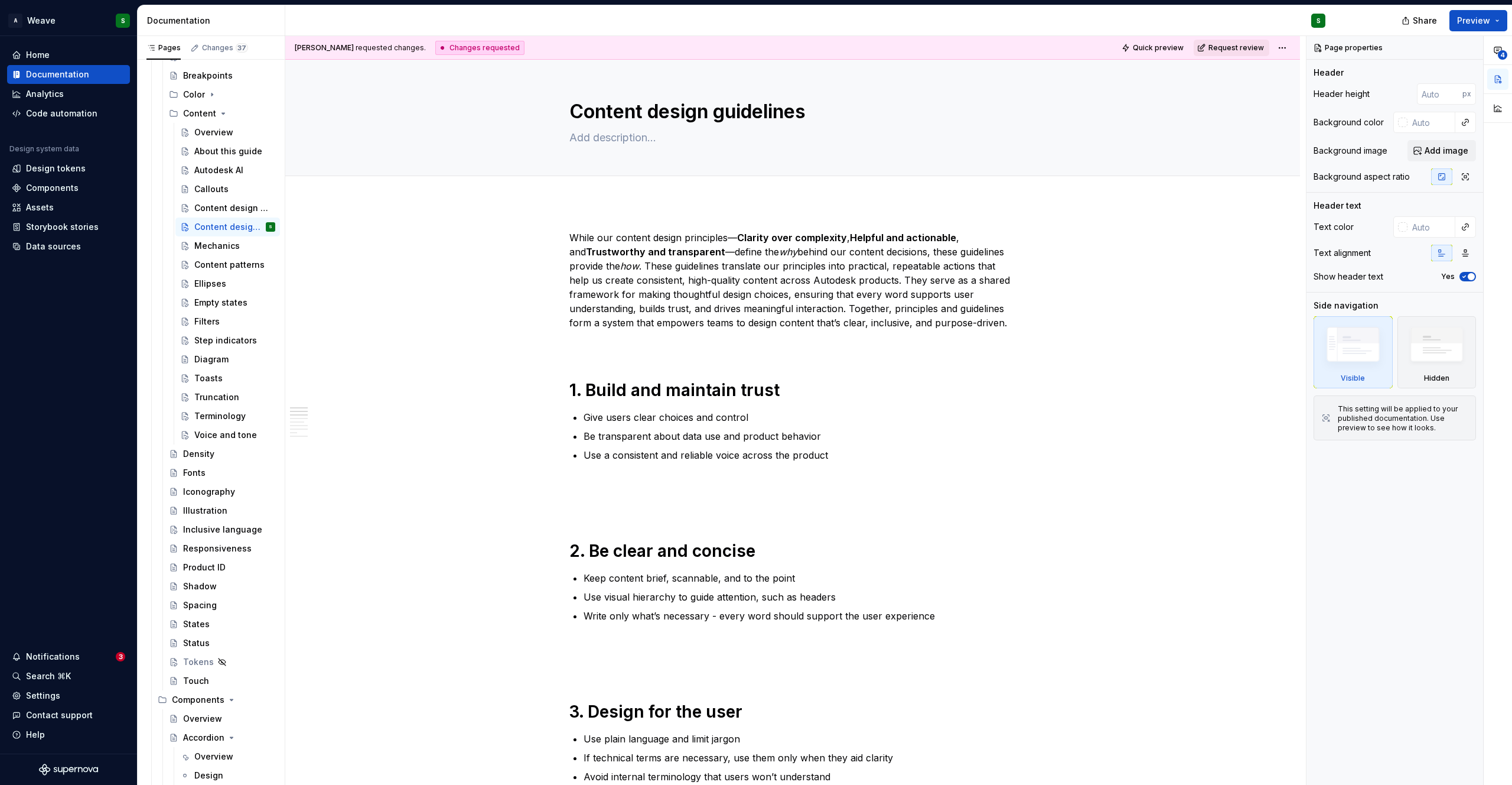
click at [1218, 45] on span "Request review" at bounding box center [1236, 47] width 55 height 9
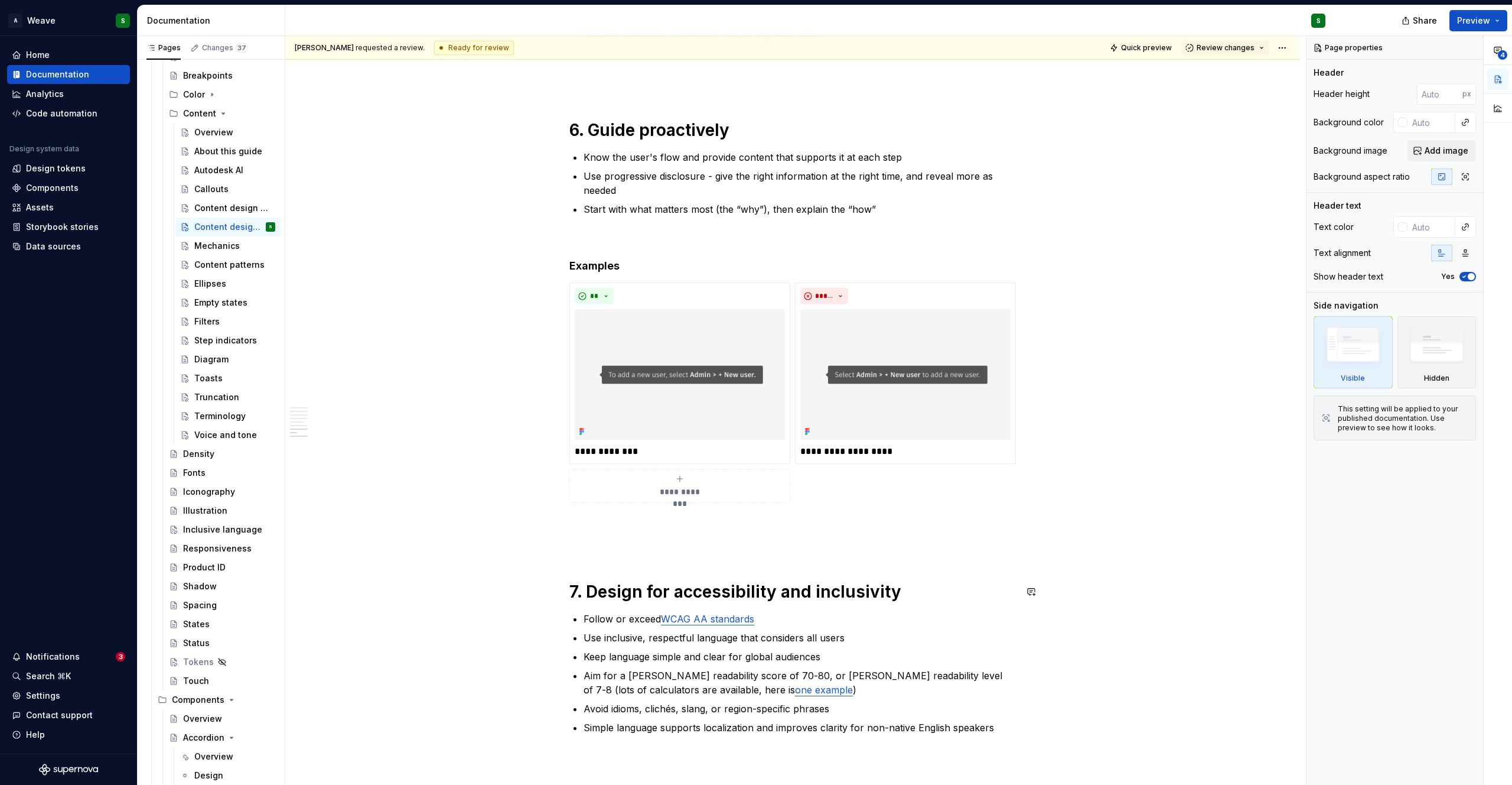
scroll to position [1844, 0]
click at [585, 264] on h4 "Examples" at bounding box center [793, 267] width 447 height 14
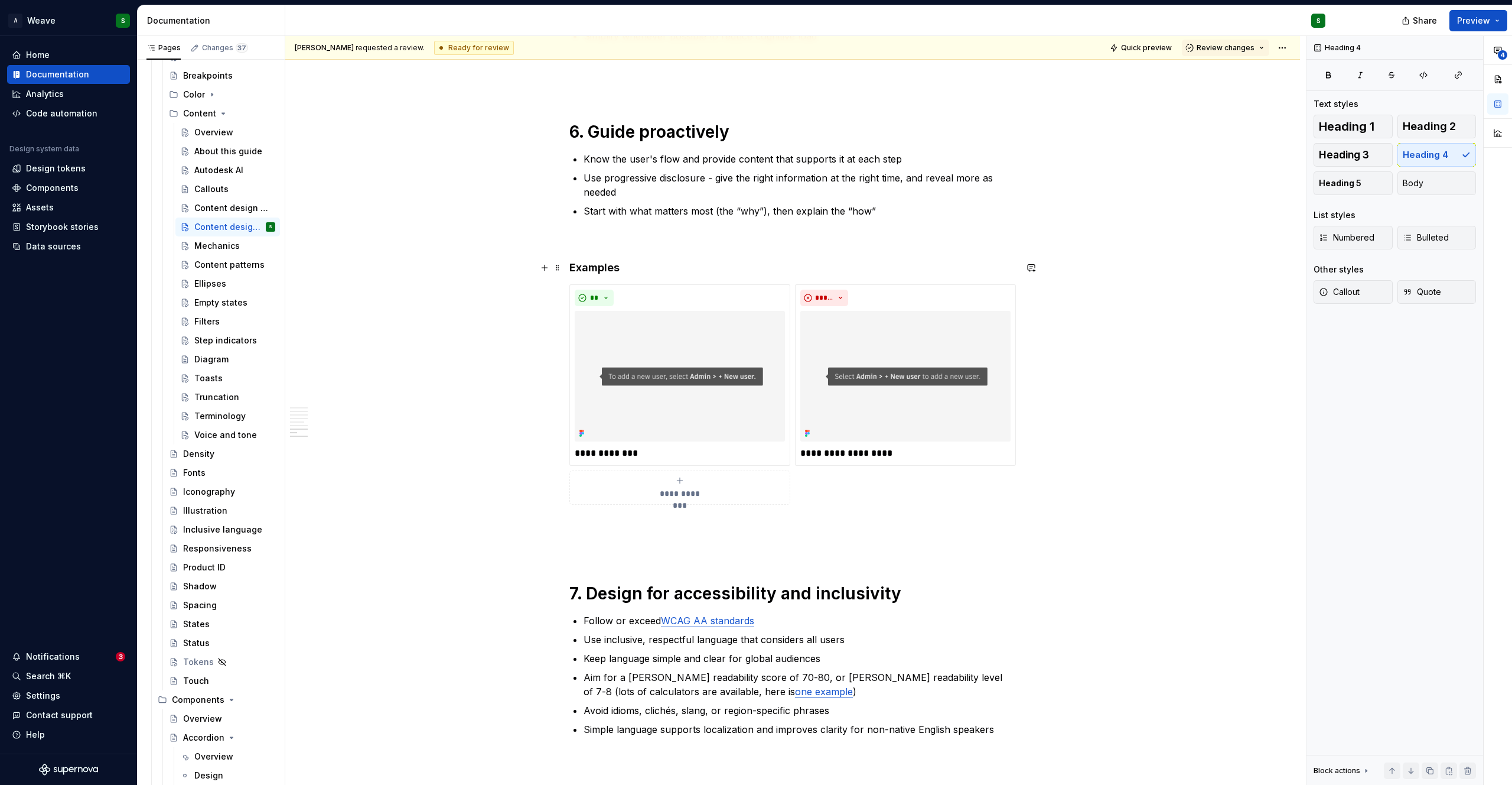
click at [585, 264] on h4 "Examples" at bounding box center [793, 267] width 447 height 14
click at [619, 242] on span "Heading 4" at bounding box center [617, 245] width 36 height 9
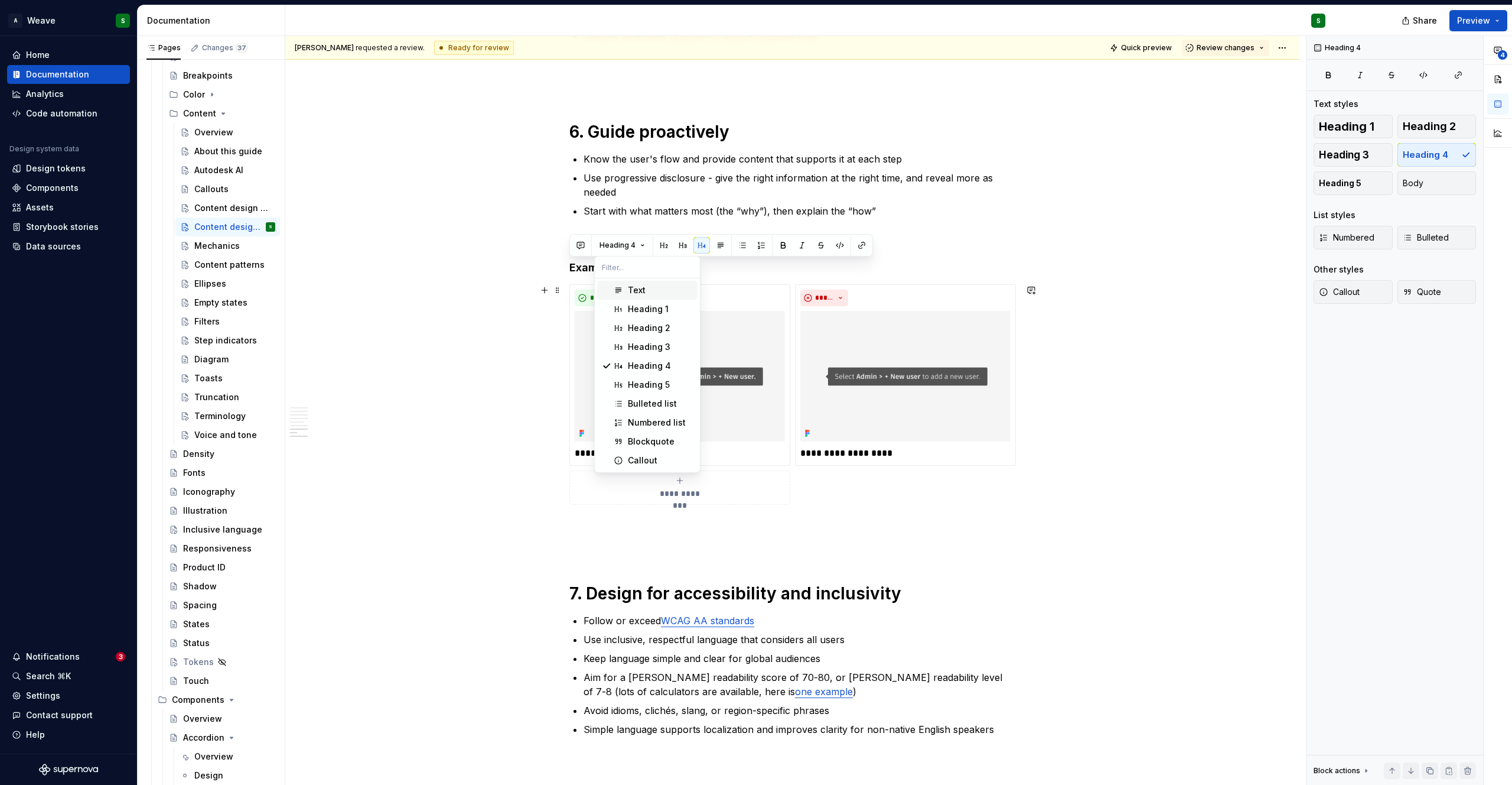
click at [623, 289] on span "Text" at bounding box center [648, 290] width 101 height 18
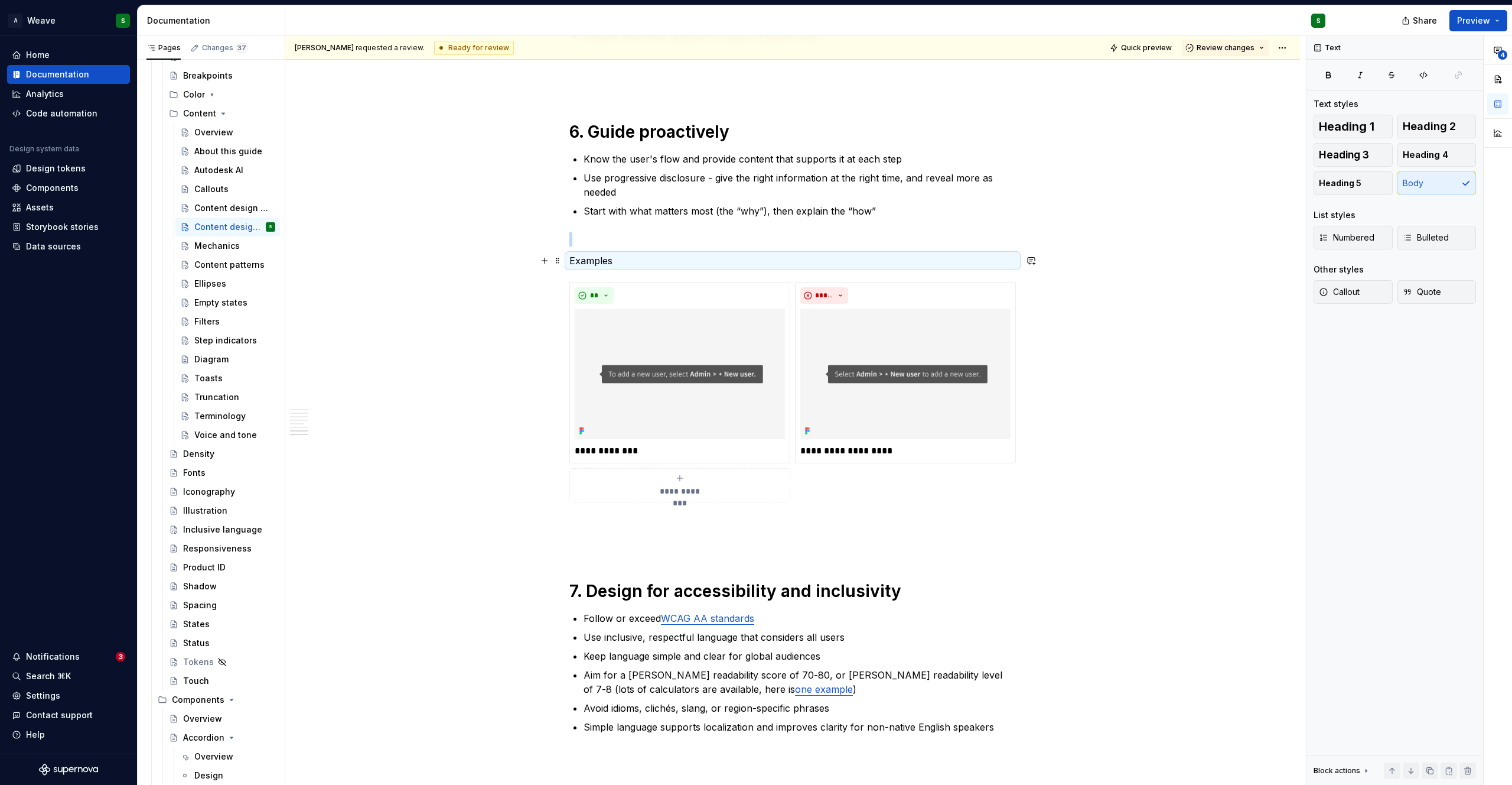
click at [591, 263] on p "Examples" at bounding box center [793, 261] width 447 height 14
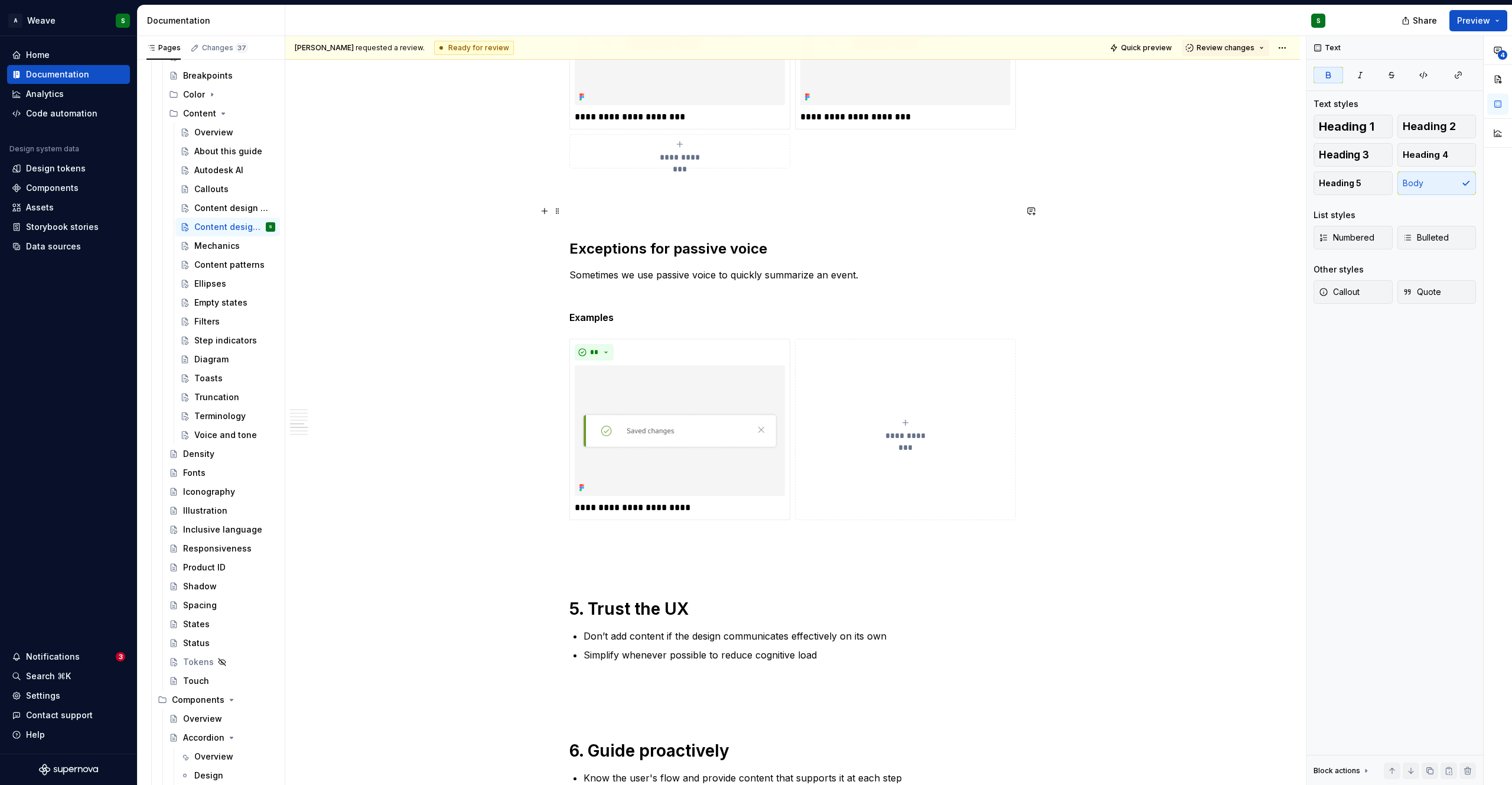
scroll to position [1140, 0]
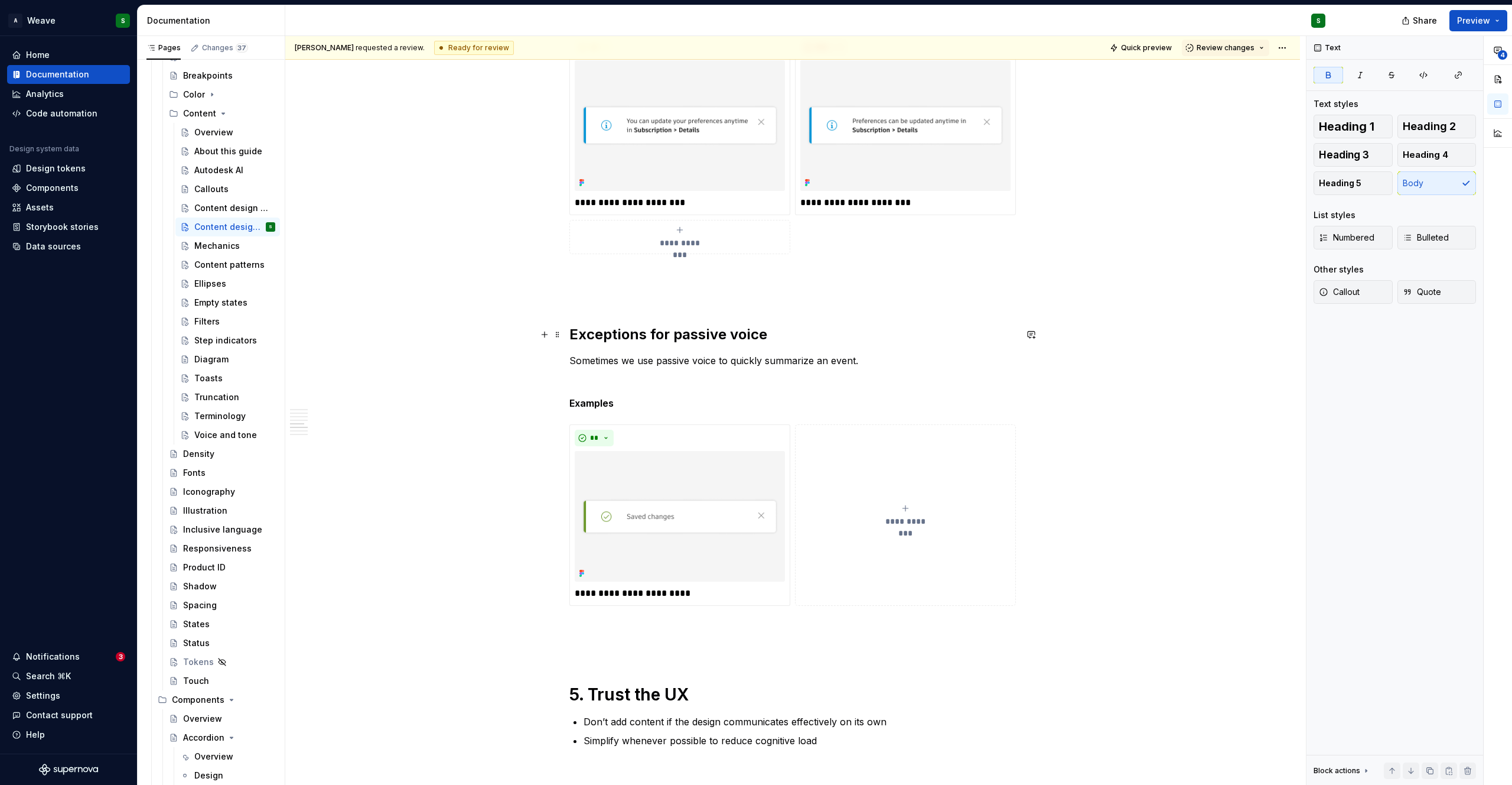
click at [591, 333] on h2 "Exceptions for passive voice" at bounding box center [793, 335] width 447 height 18
click at [610, 356] on p "Sometimes we use passive voice to quickly summarize an event." at bounding box center [793, 360] width 447 height 14
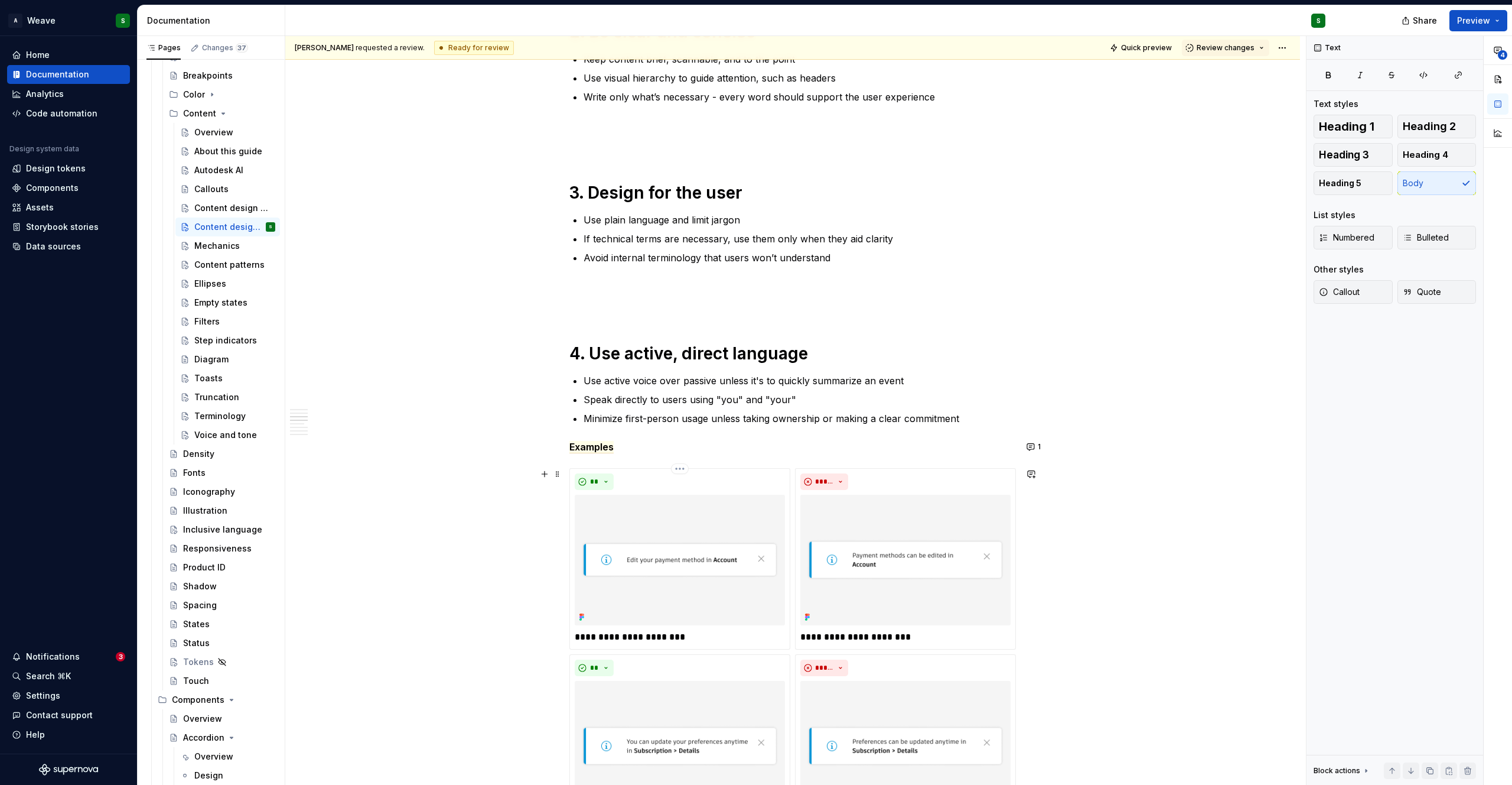
scroll to position [0, 0]
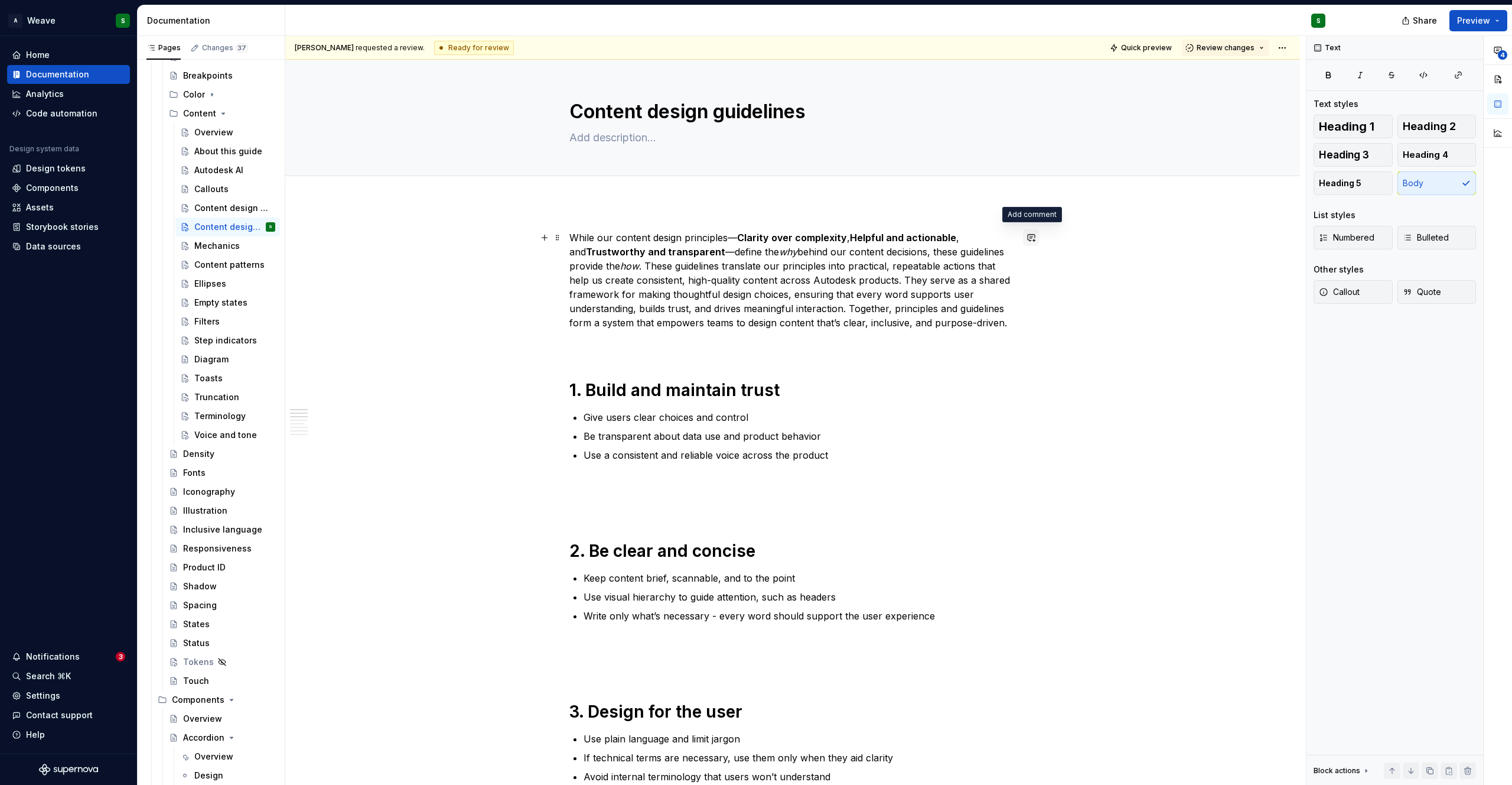
click at [1037, 236] on button "button" at bounding box center [1032, 238] width 17 height 17
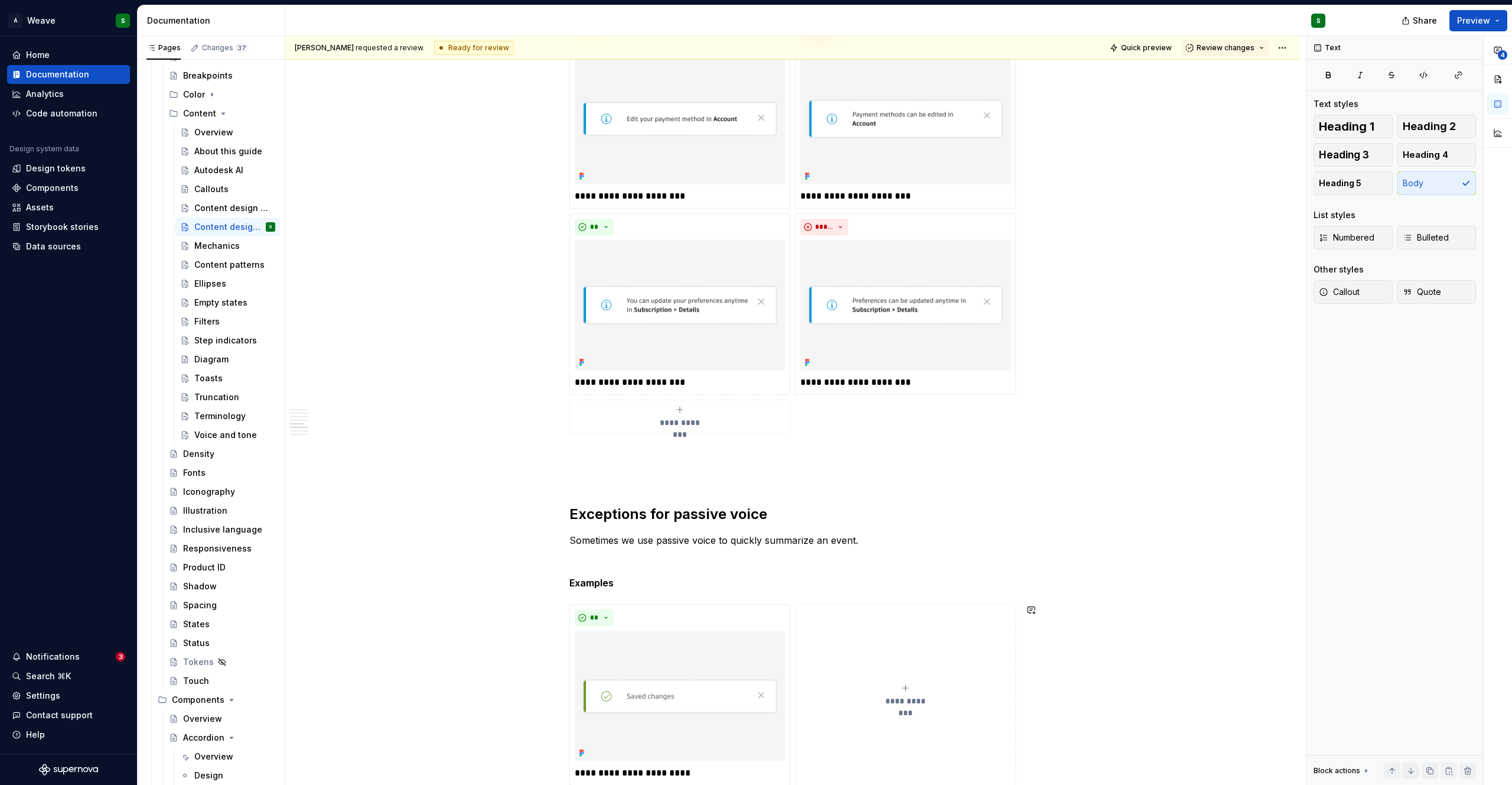
type textarea "*"
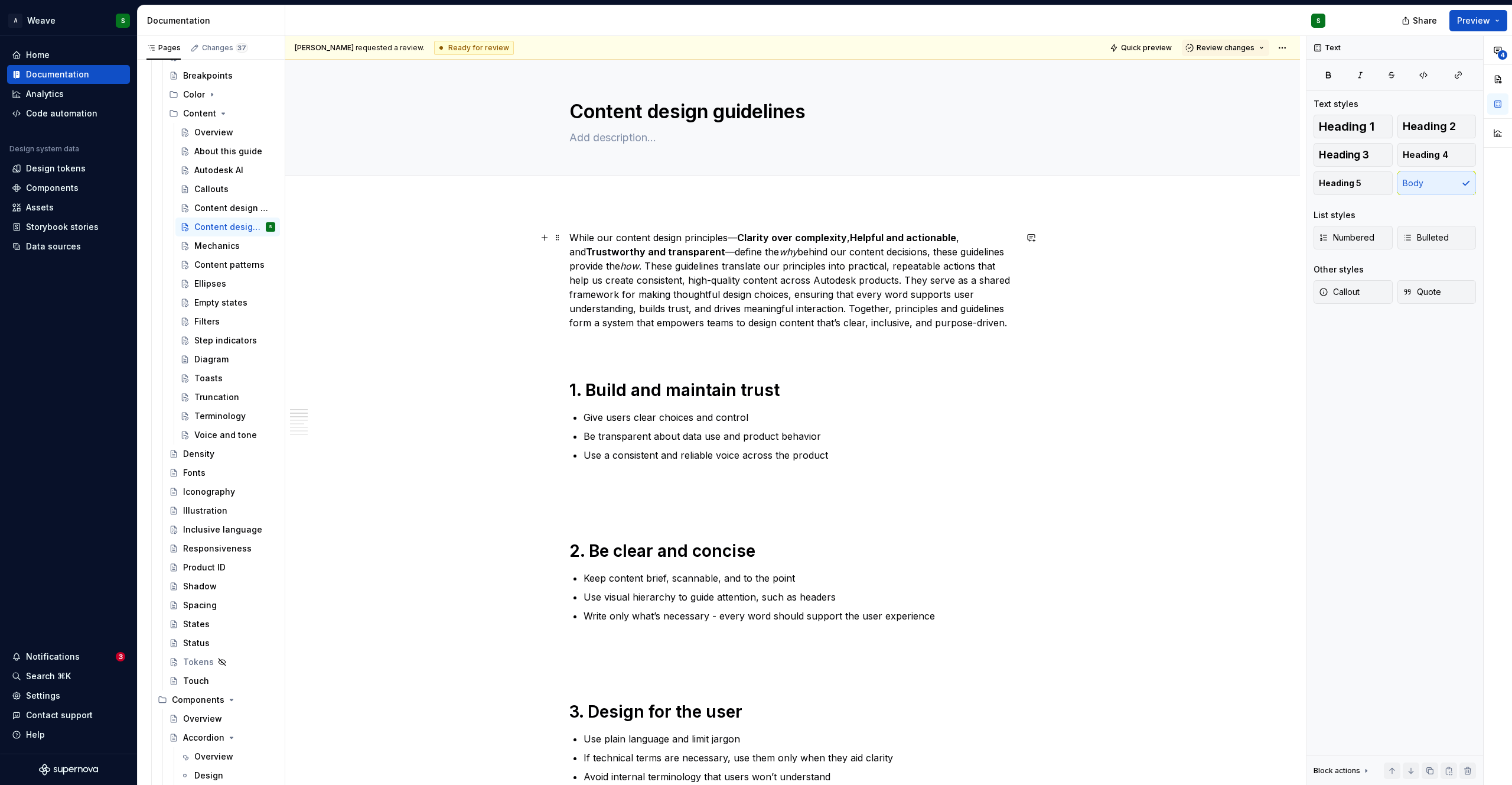
click at [763, 268] on p "While our content design principles— Clarity over complexity , Helpful and acti…" at bounding box center [793, 280] width 447 height 99
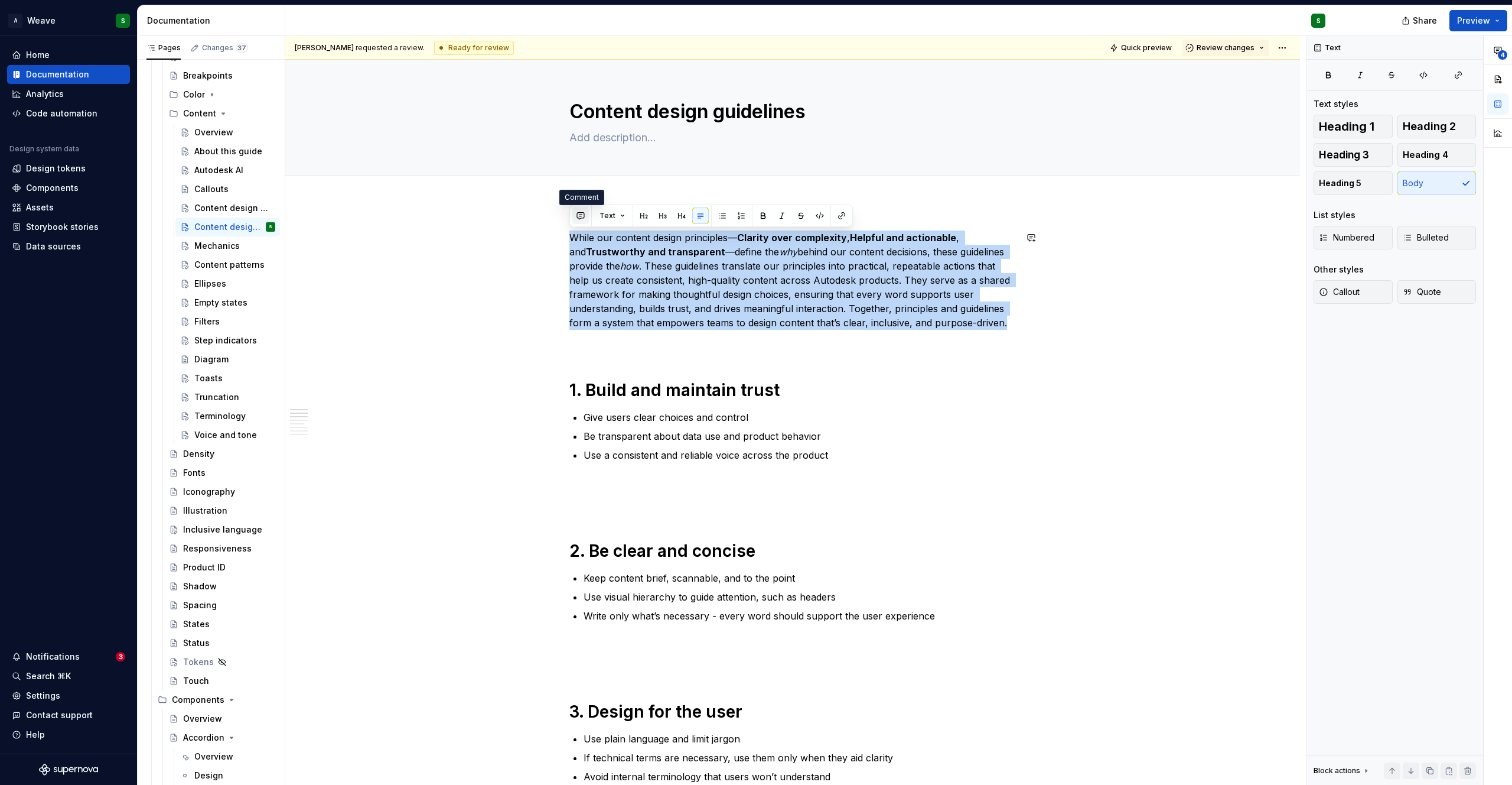
click at [580, 214] on button "button" at bounding box center [580, 216] width 17 height 17
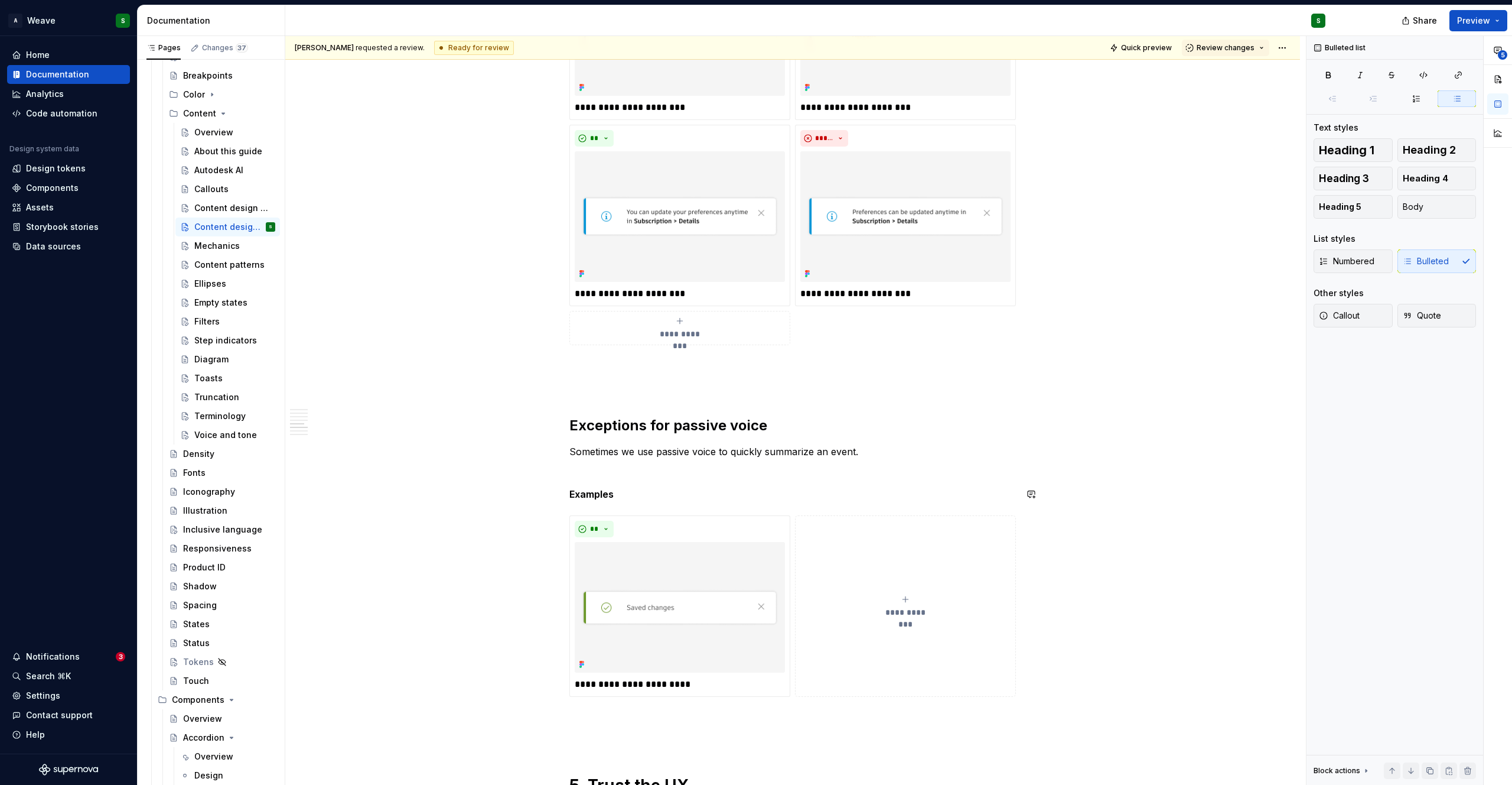
scroll to position [994, 0]
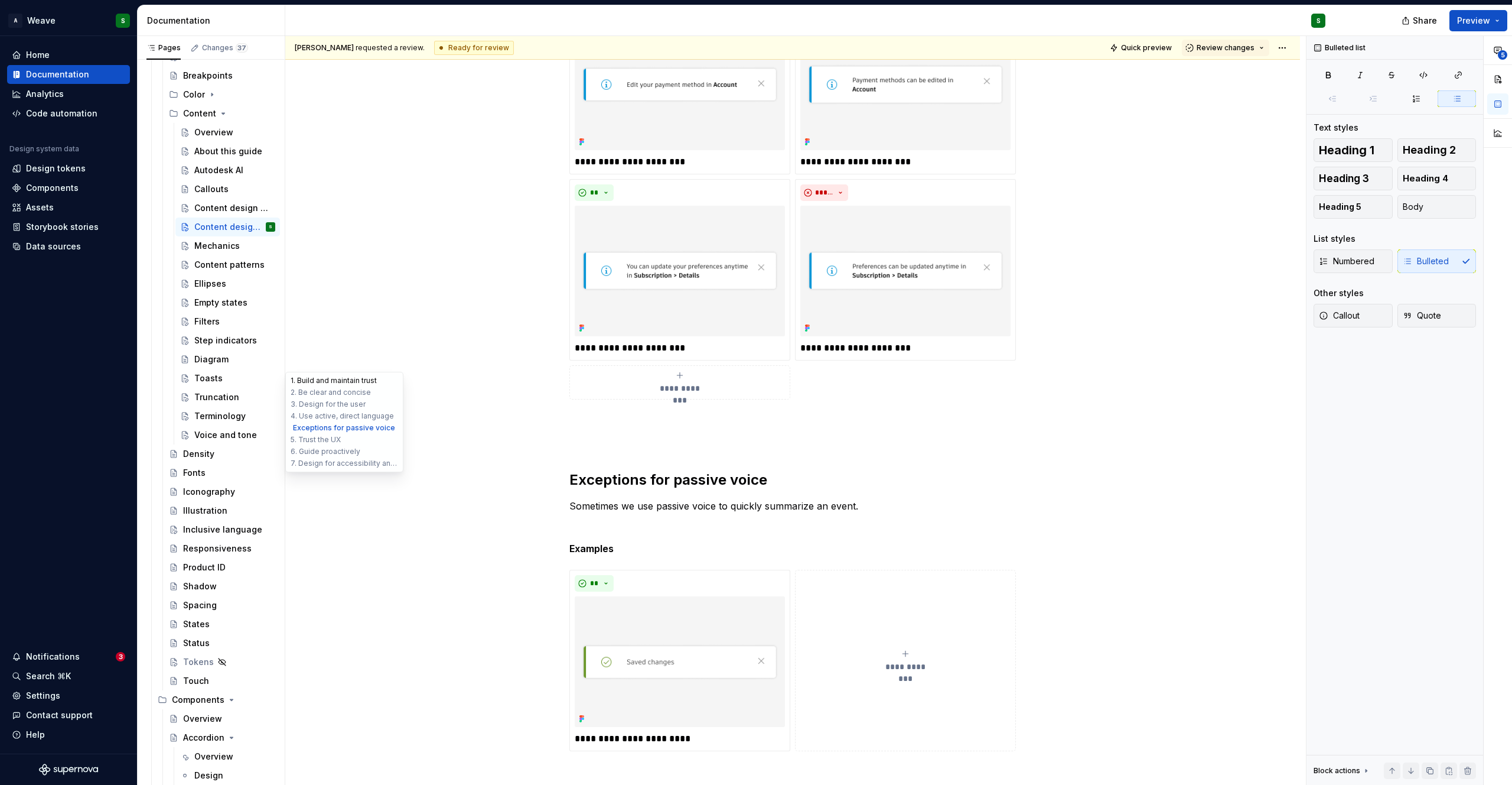
click at [312, 380] on button "1. Build and maintain trust" at bounding box center [344, 381] width 113 height 12
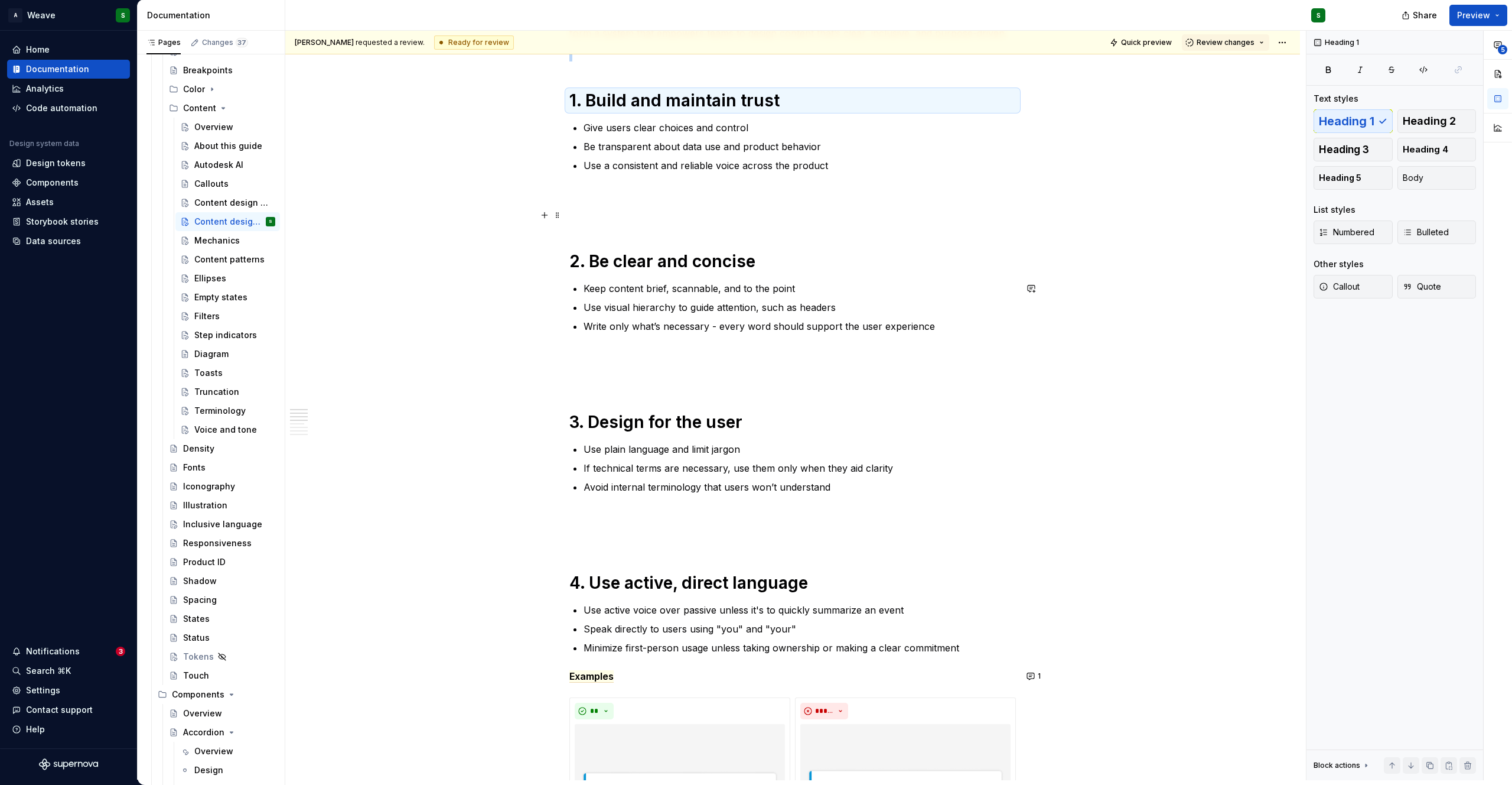
scroll to position [0, 0]
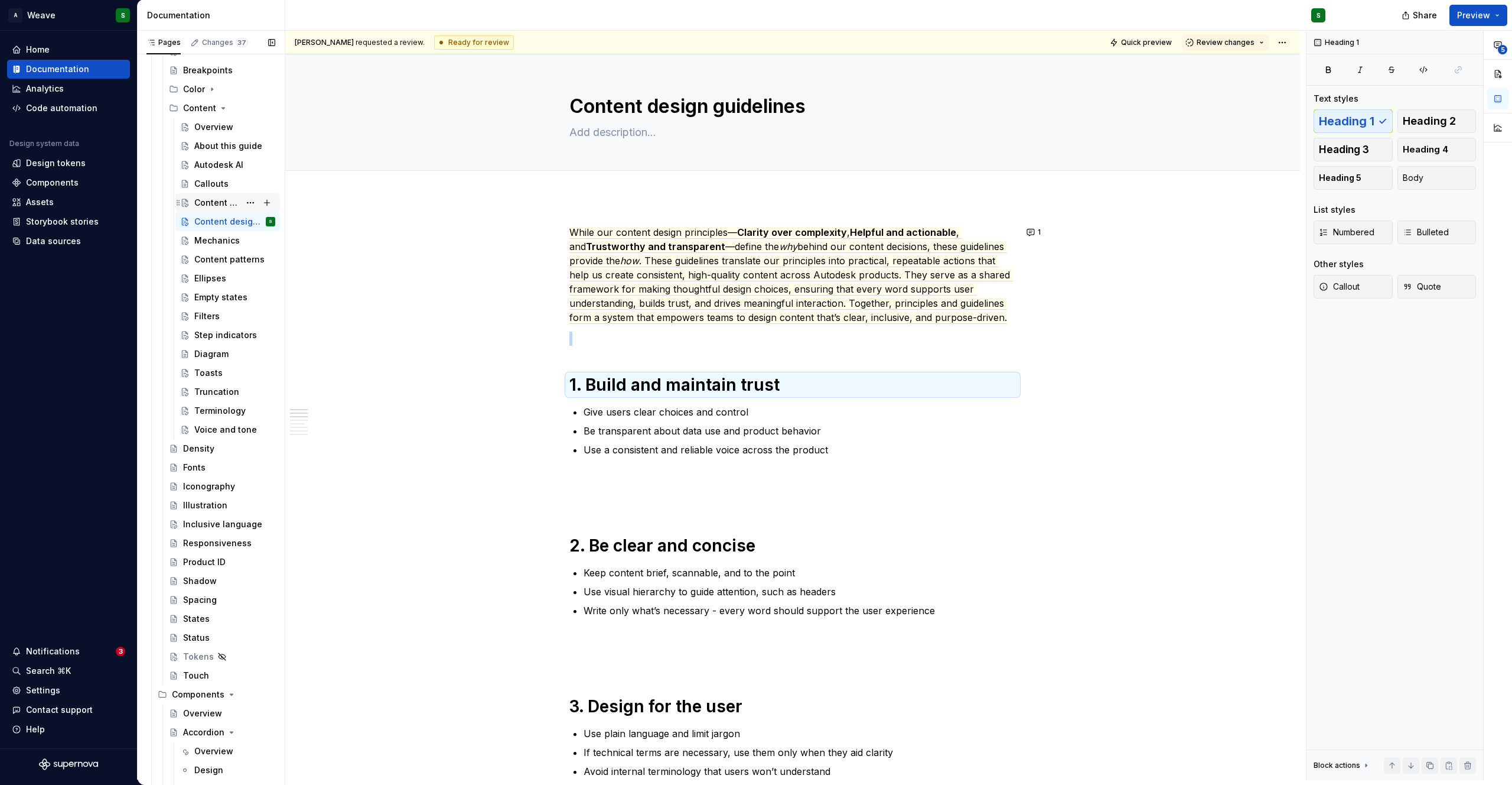
click at [204, 197] on div "Content design principles" at bounding box center [217, 203] width 45 height 12
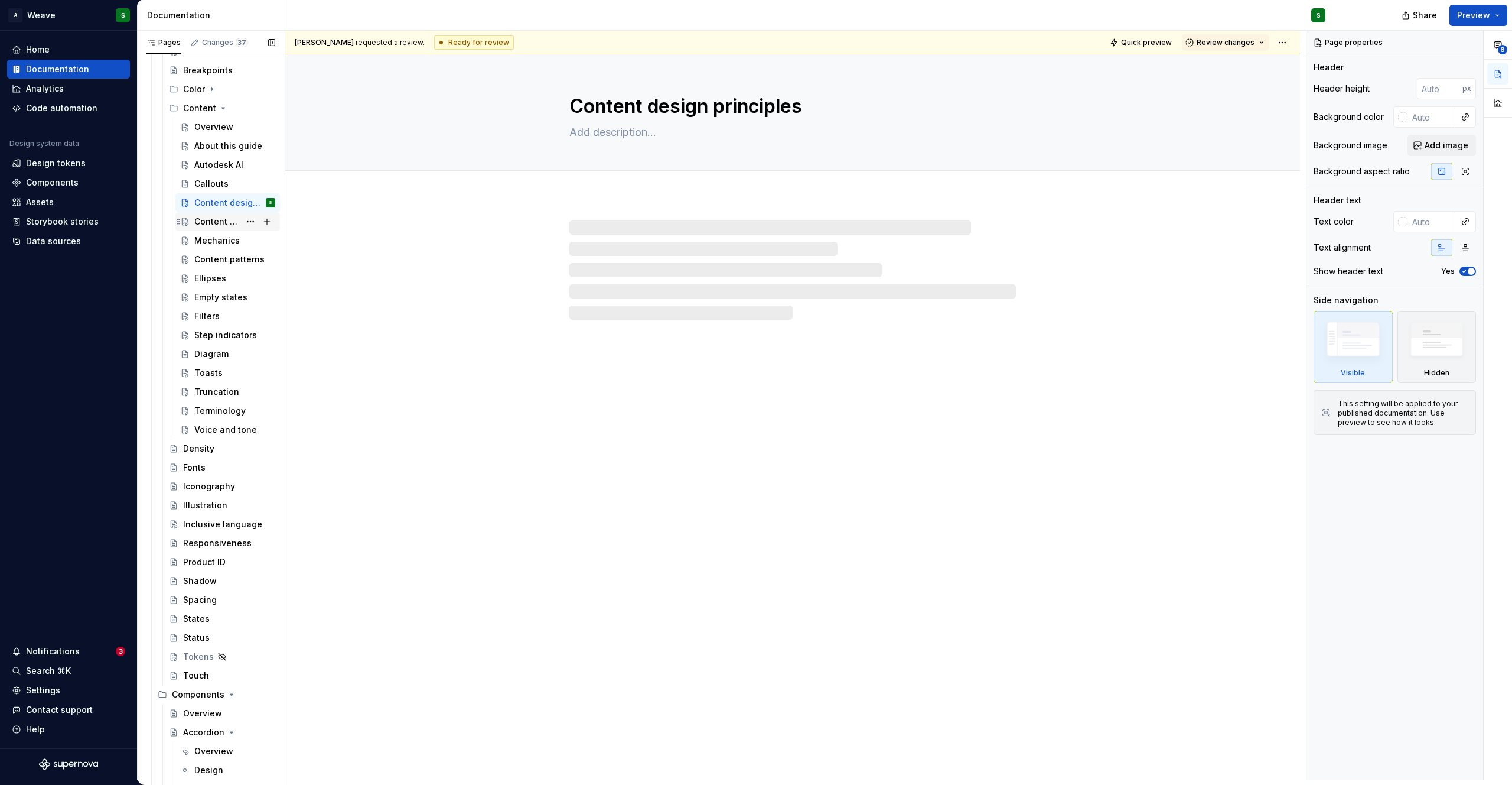
click at [203, 223] on div "Content design guidelines" at bounding box center [217, 222] width 45 height 12
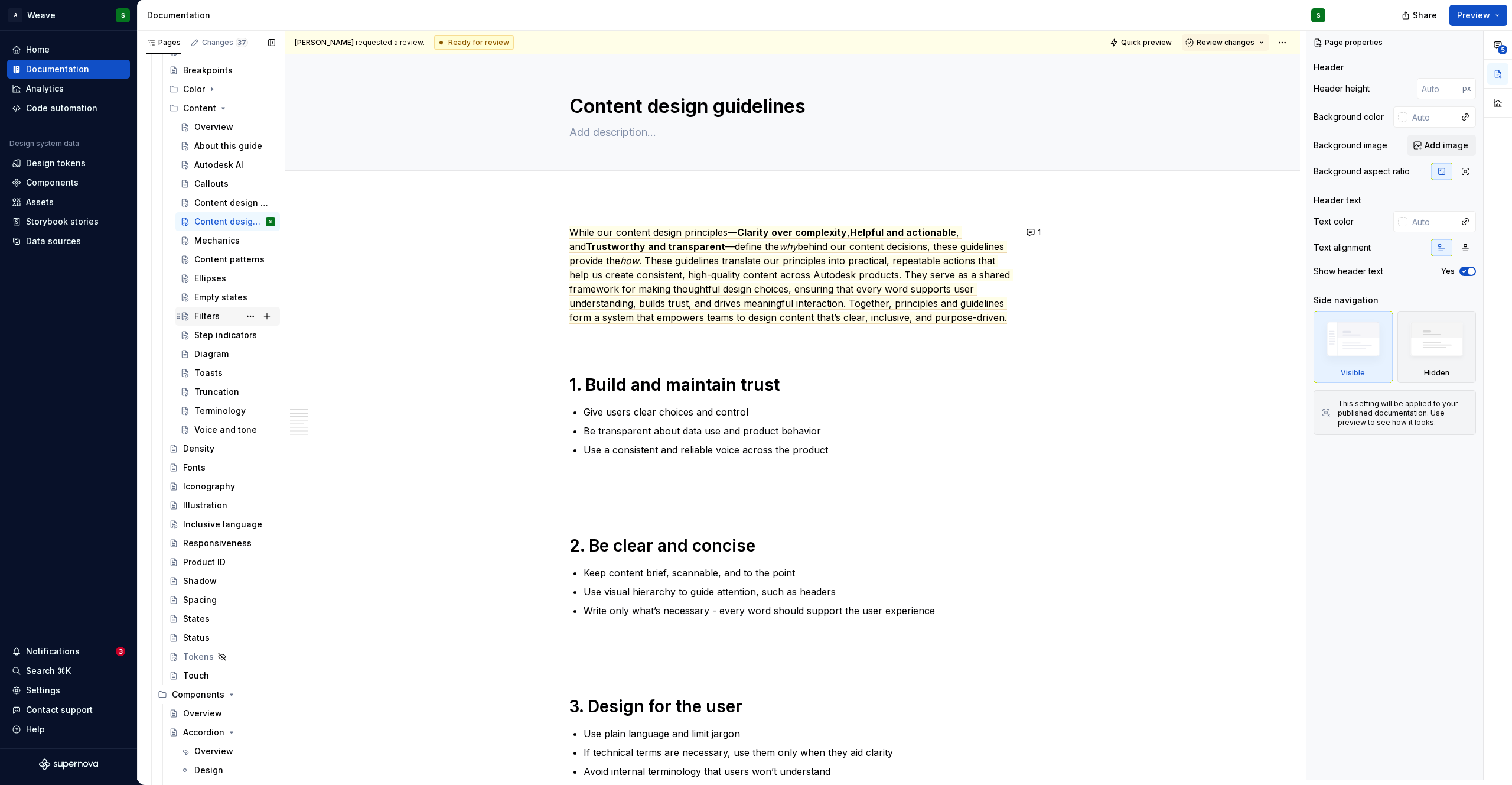
click at [193, 312] on div "Filters" at bounding box center [227, 316] width 95 height 17
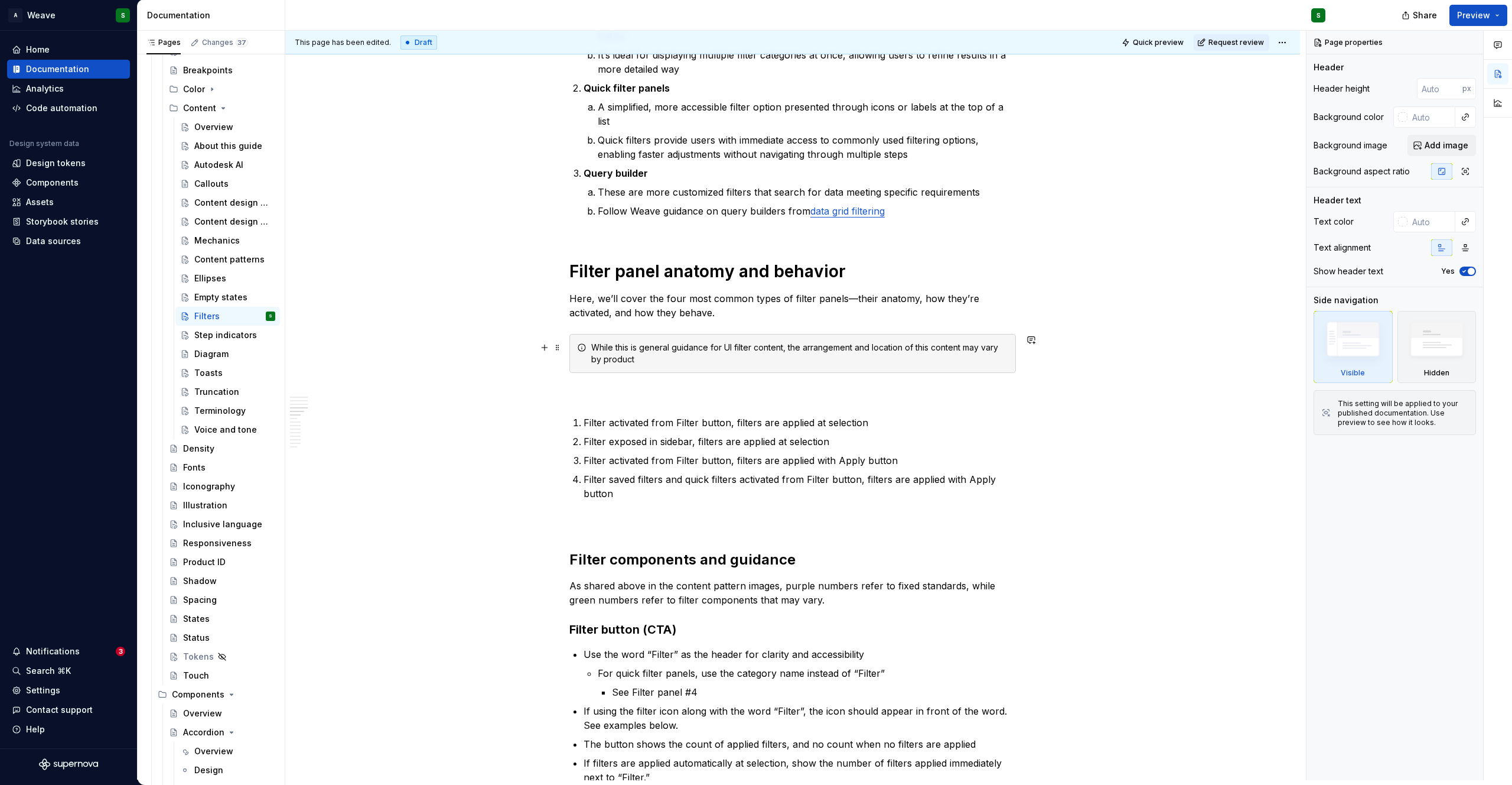
scroll to position [855, 0]
click at [795, 335] on div "While this is general guidance for UI filter content, the arrangement and locat…" at bounding box center [793, 352] width 447 height 39
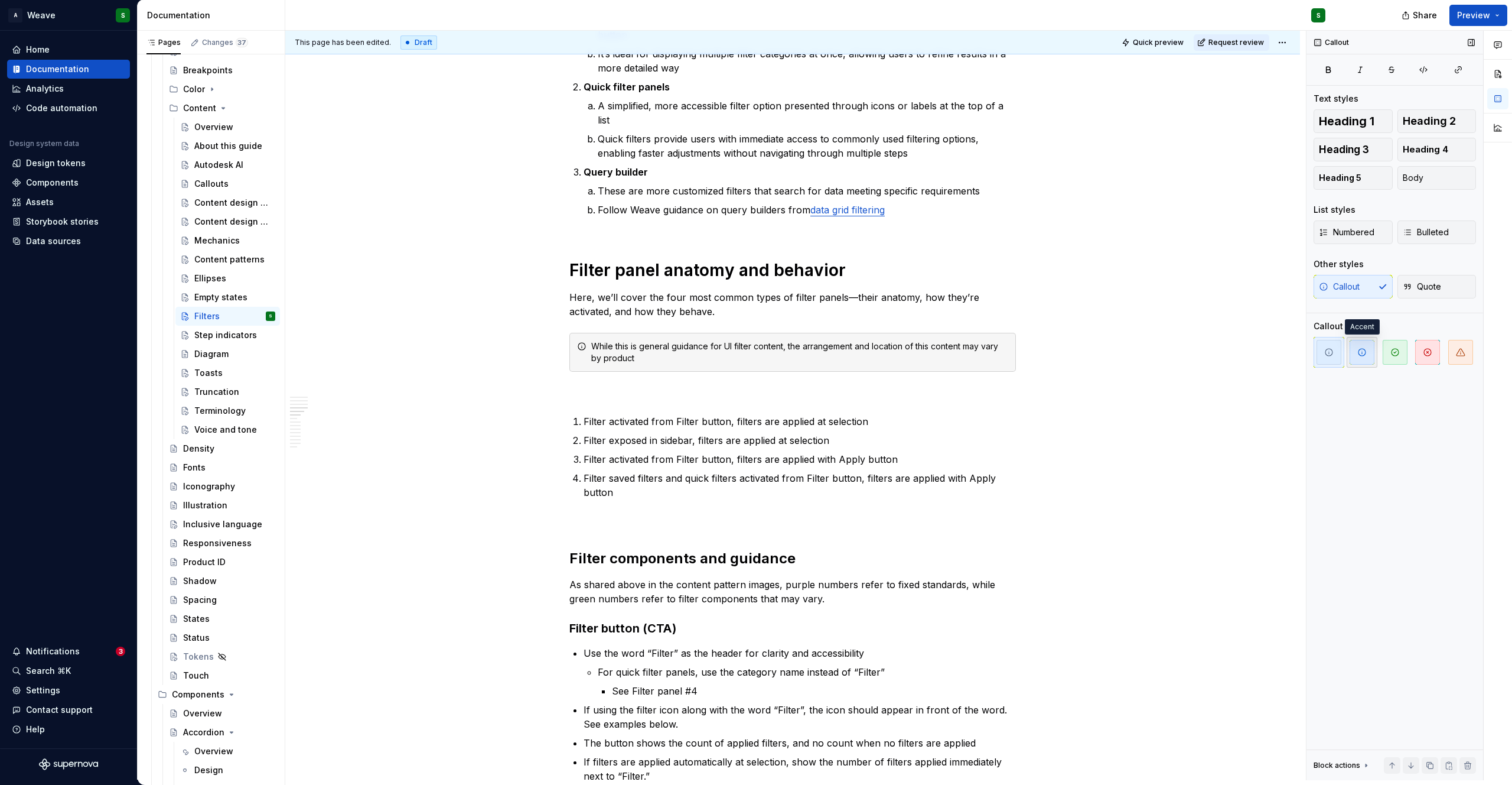
click at [1363, 358] on span "button" at bounding box center [1362, 352] width 25 height 25
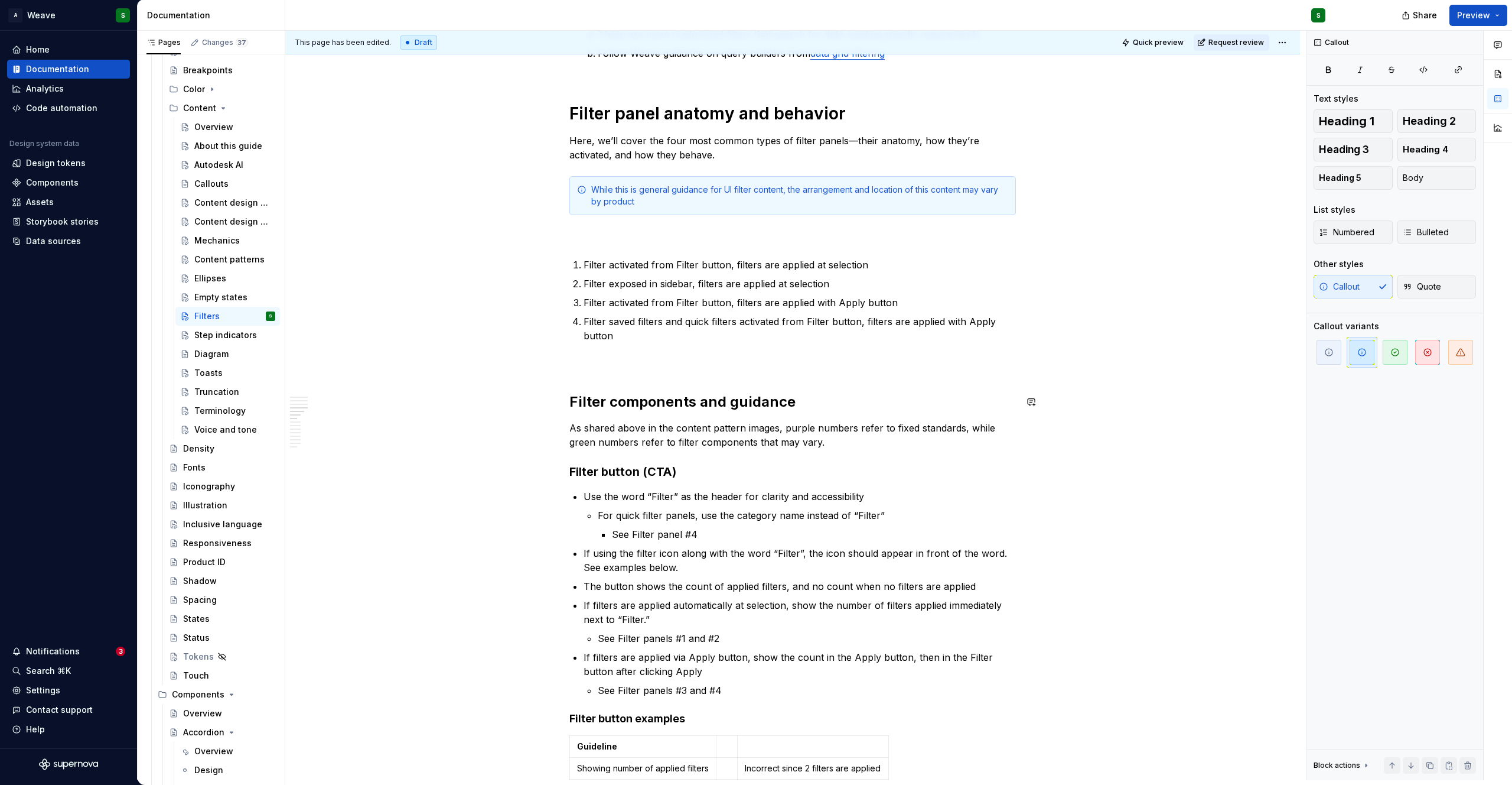
scroll to position [1046, 0]
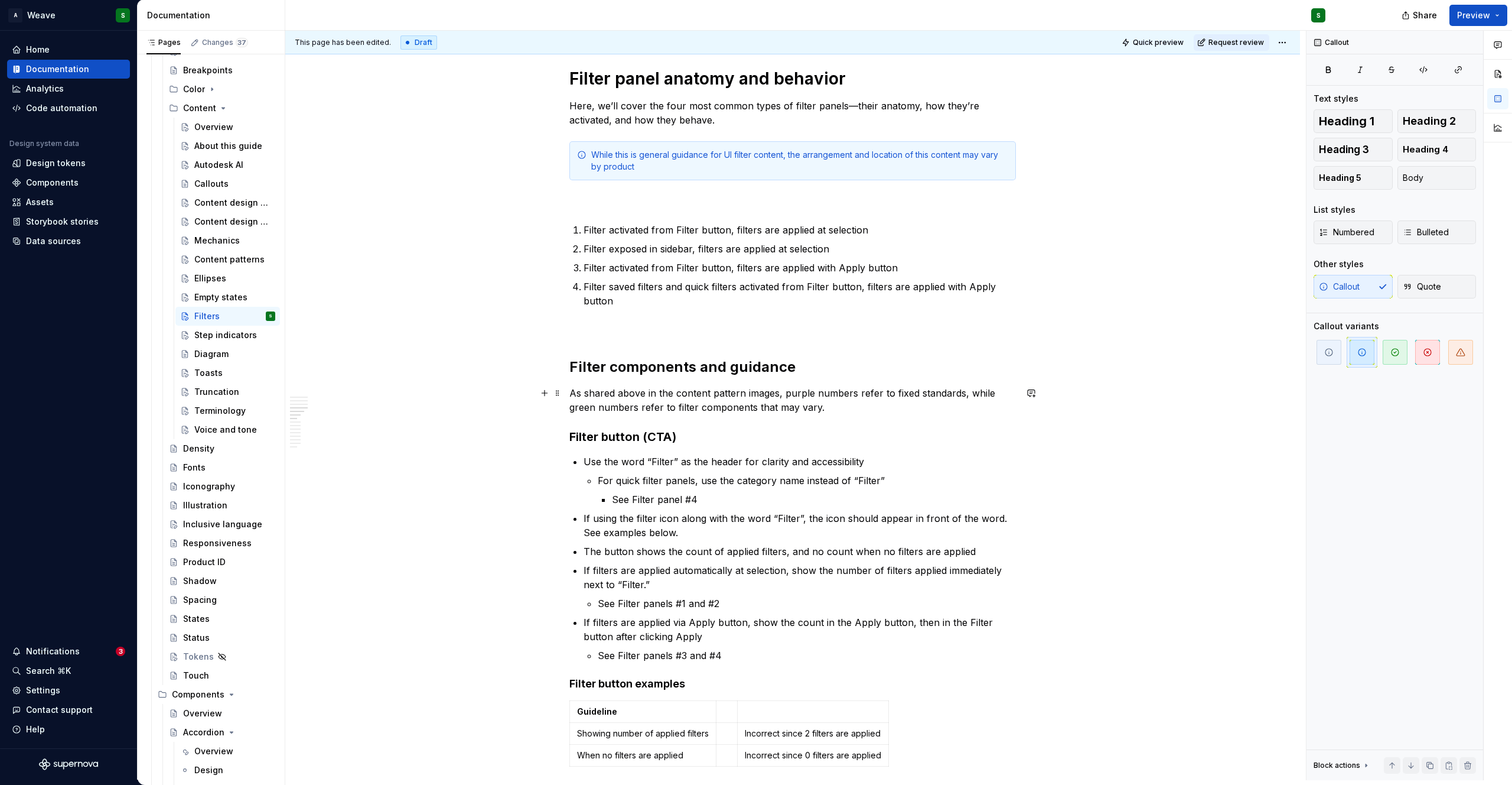
click at [629, 408] on p "As shared above in the content pattern images, purple numbers refer to fixed st…" at bounding box center [793, 400] width 447 height 29
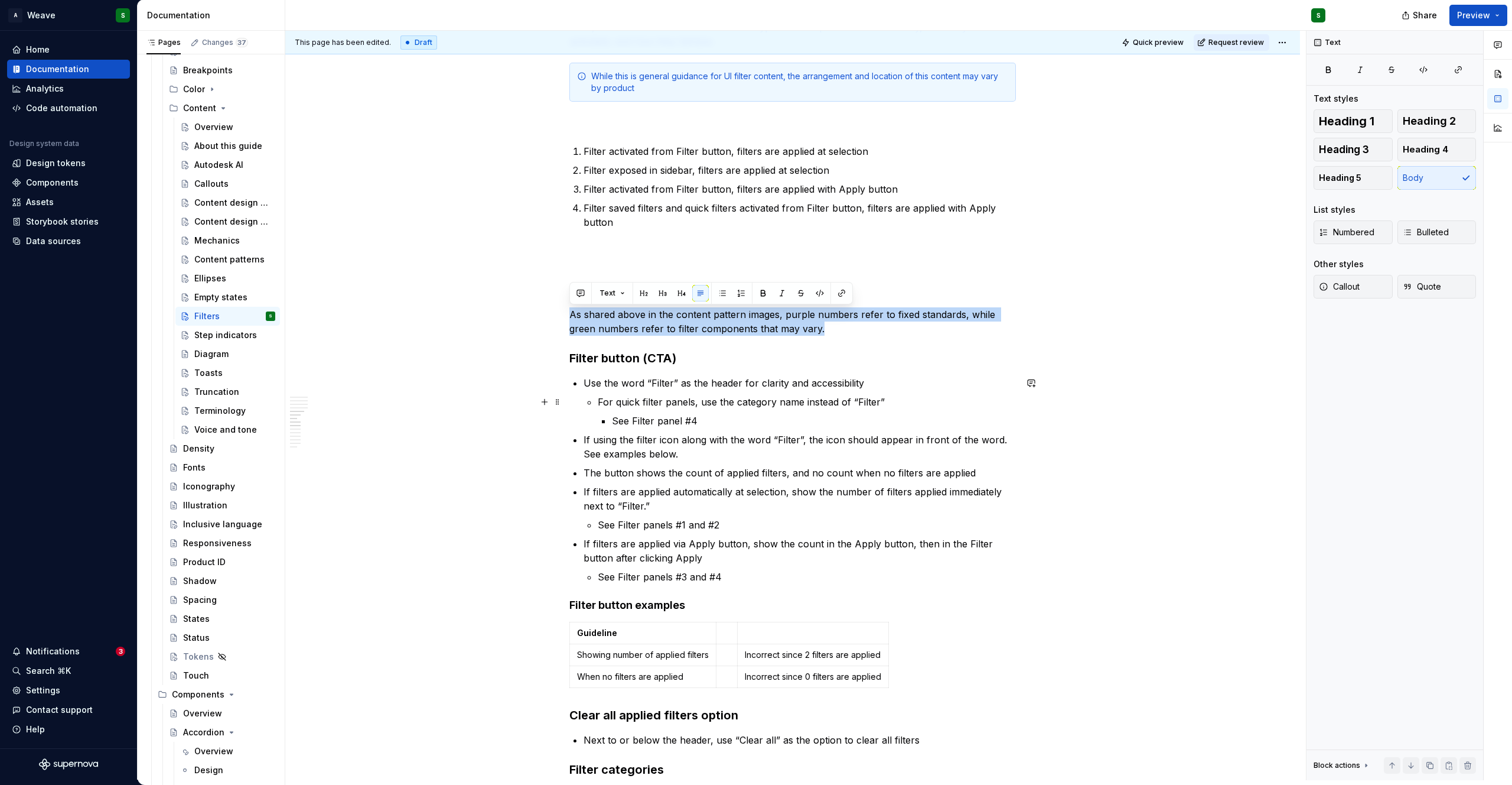
scroll to position [1124, 0]
type textarea "*"
click at [585, 256] on p at bounding box center [793, 250] width 447 height 14
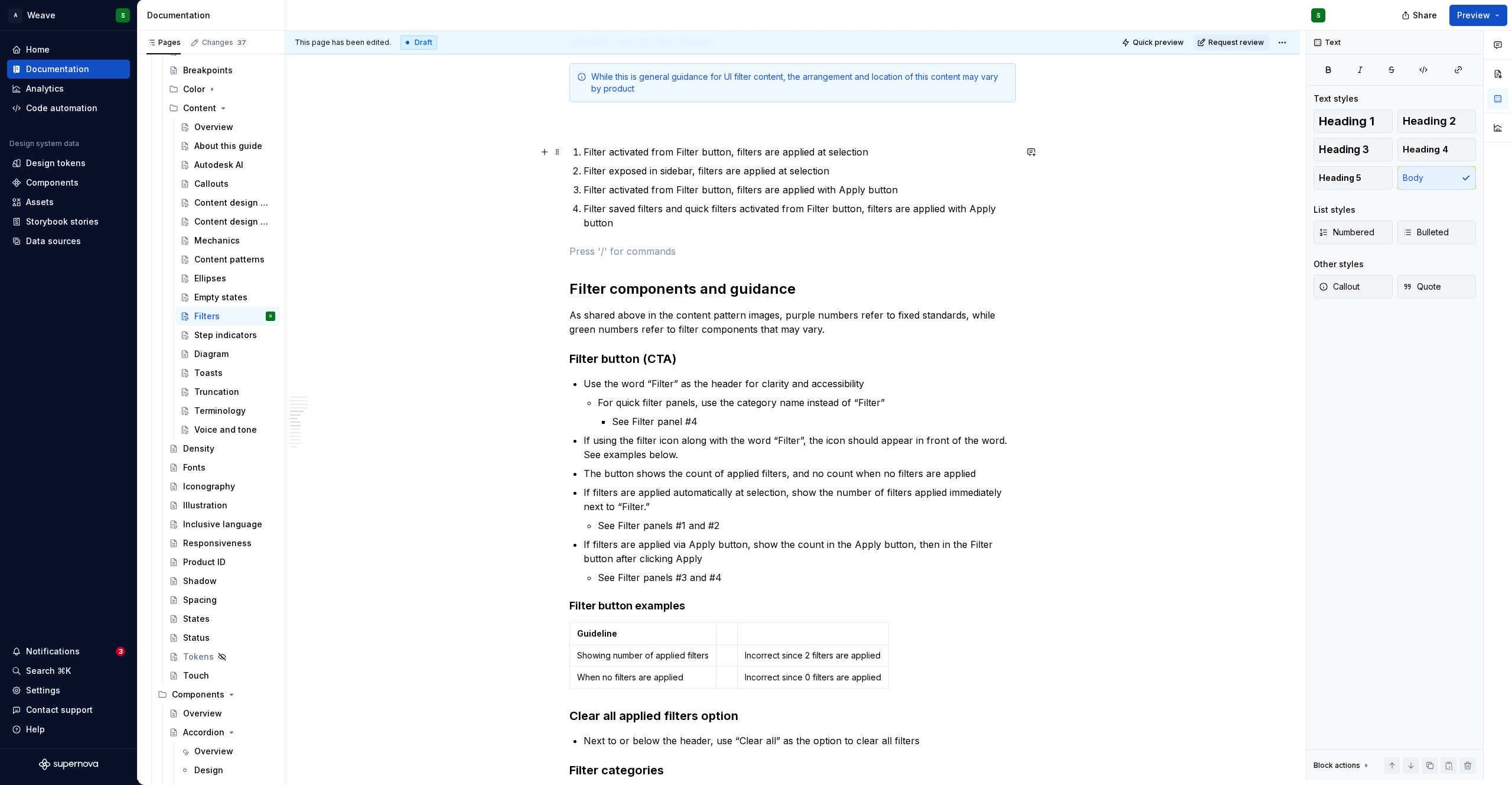
click at [871, 151] on p "Filter activated from Filter button, filters are applied at selection" at bounding box center [800, 151] width 433 height 14
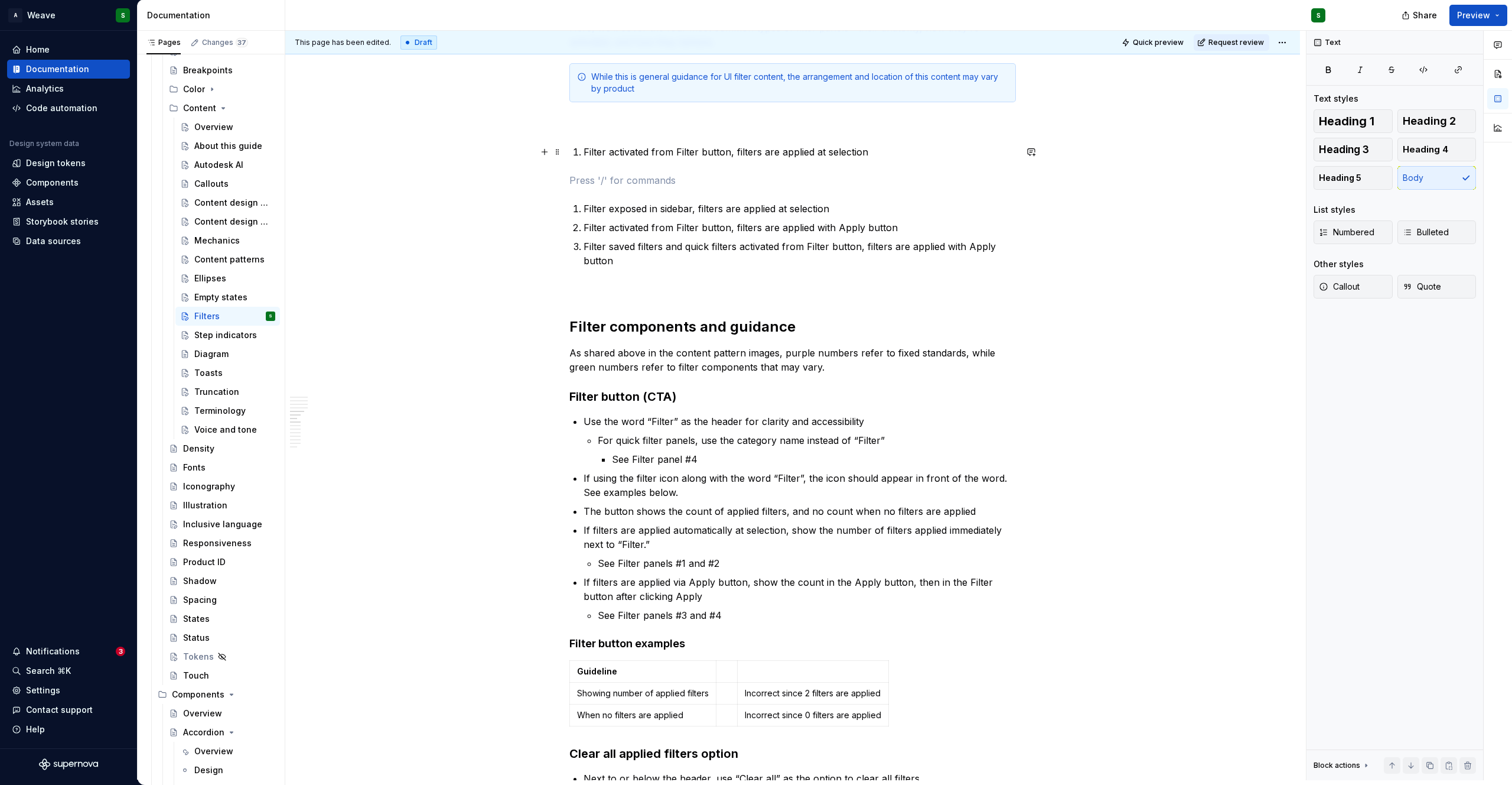
click at [585, 150] on p "Filter activated from Filter button, filters are applied at selection" at bounding box center [800, 151] width 433 height 14
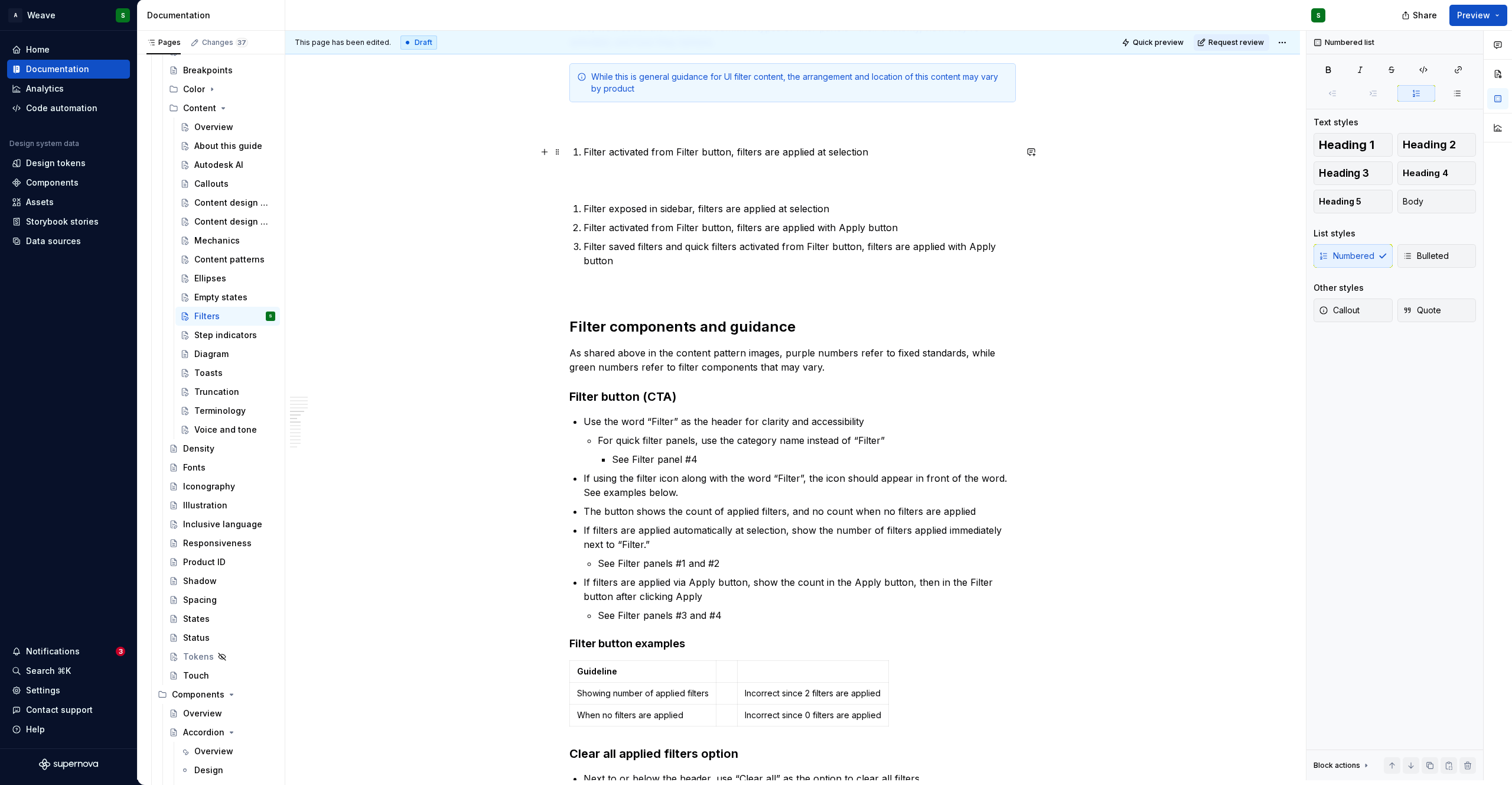
click at [629, 156] on p "Filter activated from Filter button, filters are applied at selection" at bounding box center [800, 151] width 433 height 14
click at [661, 127] on button "Numbered list" at bounding box center [643, 130] width 70 height 17
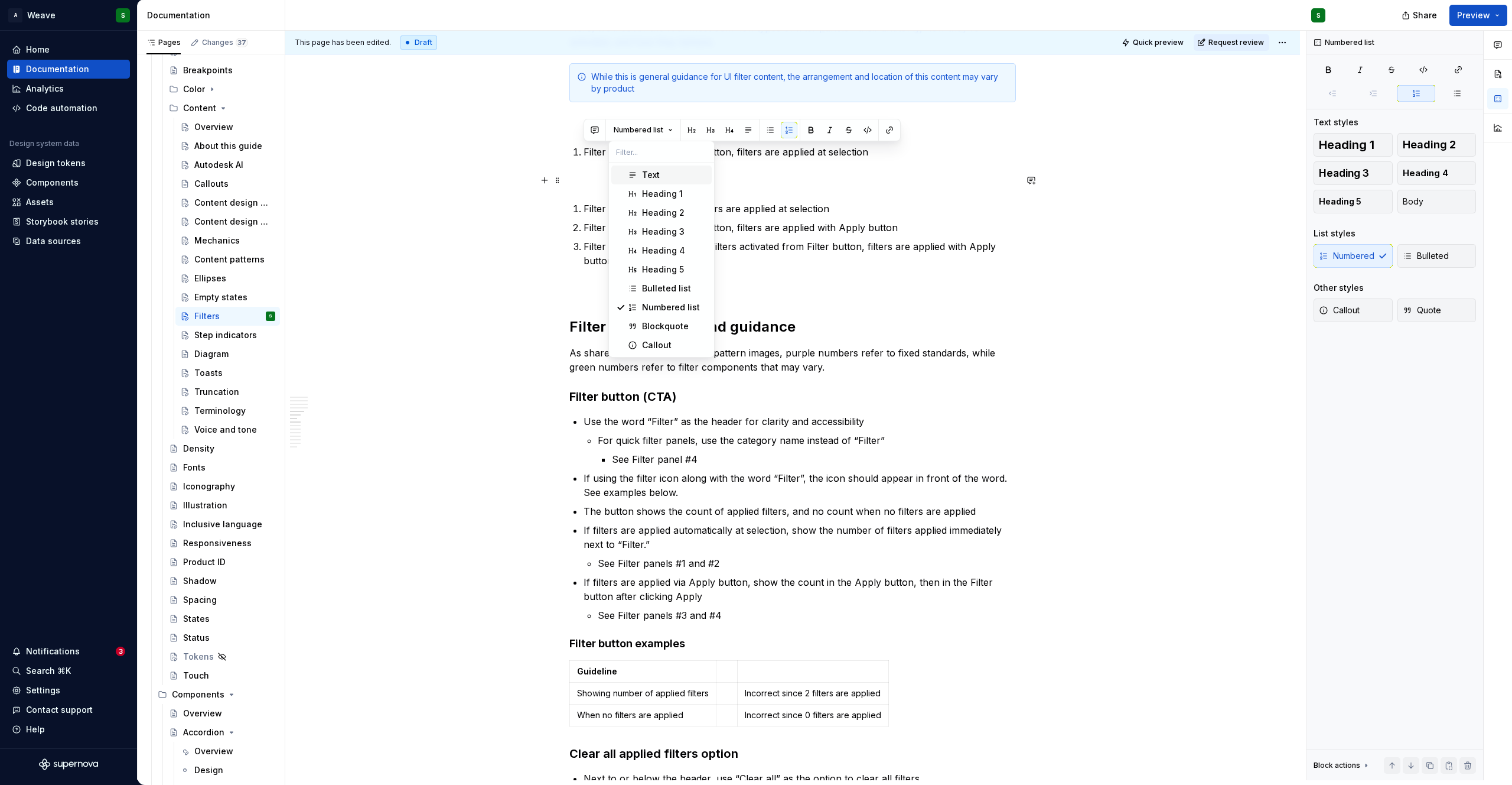
click at [650, 179] on div "Text" at bounding box center [650, 175] width 18 height 12
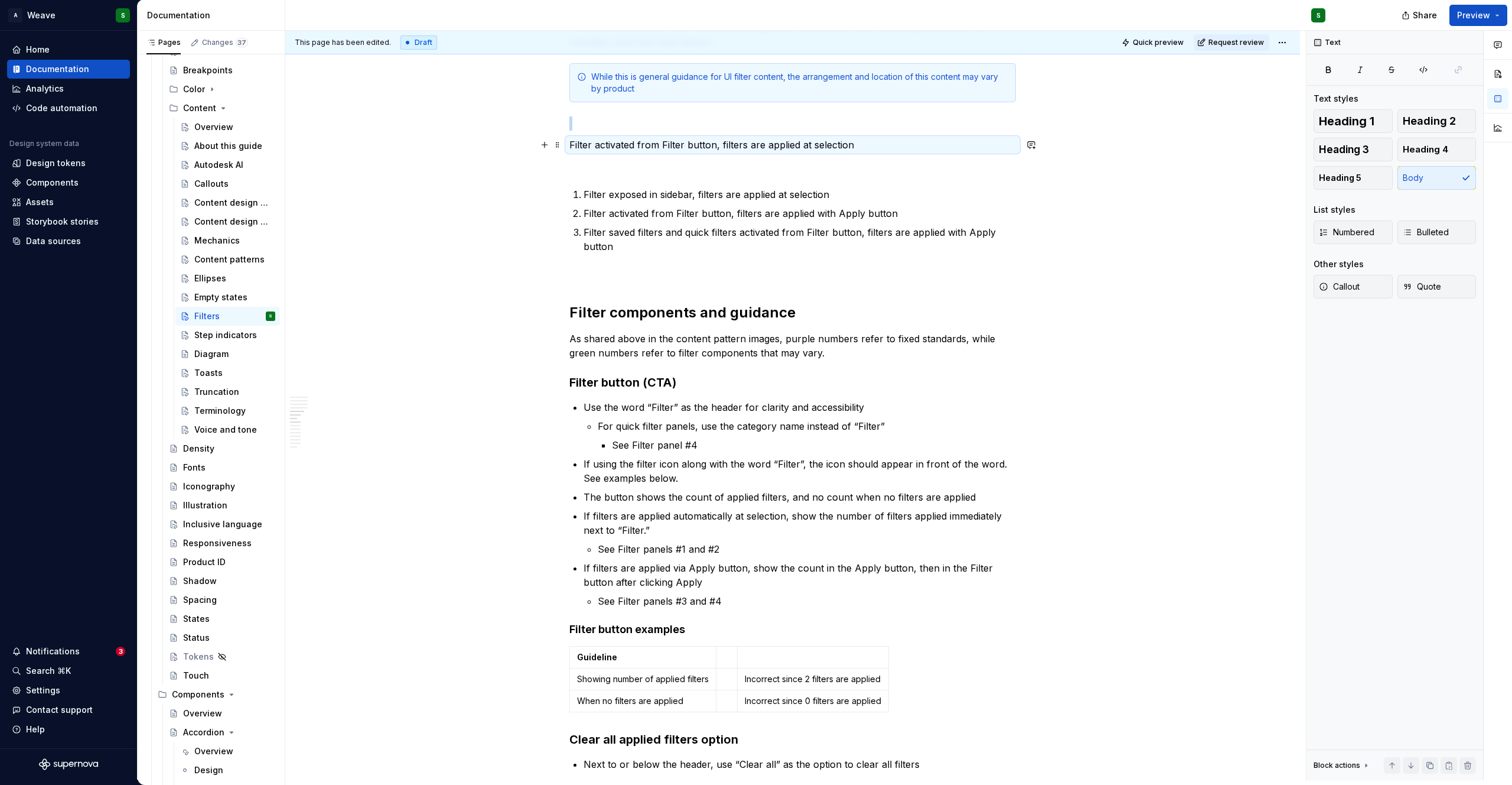
click at [570, 147] on p "Filter activated from Filter button, filters are applied at selection" at bounding box center [793, 145] width 447 height 14
click at [636, 148] on p "Filter activated from Filter button, filters are applied at selection" at bounding box center [793, 145] width 447 height 14
click at [620, 124] on button "Text" at bounding box center [612, 123] width 36 height 17
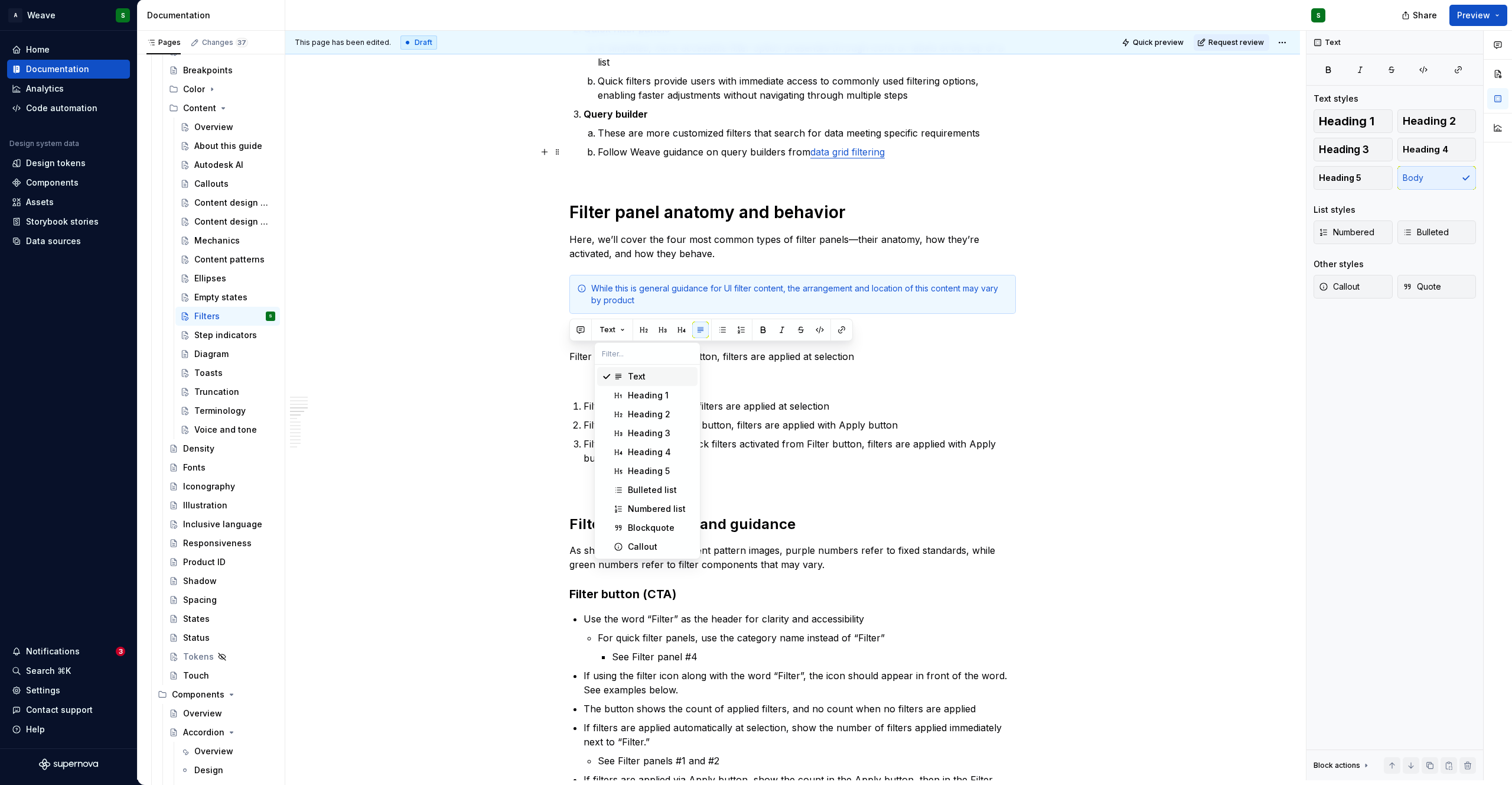
scroll to position [917, 0]
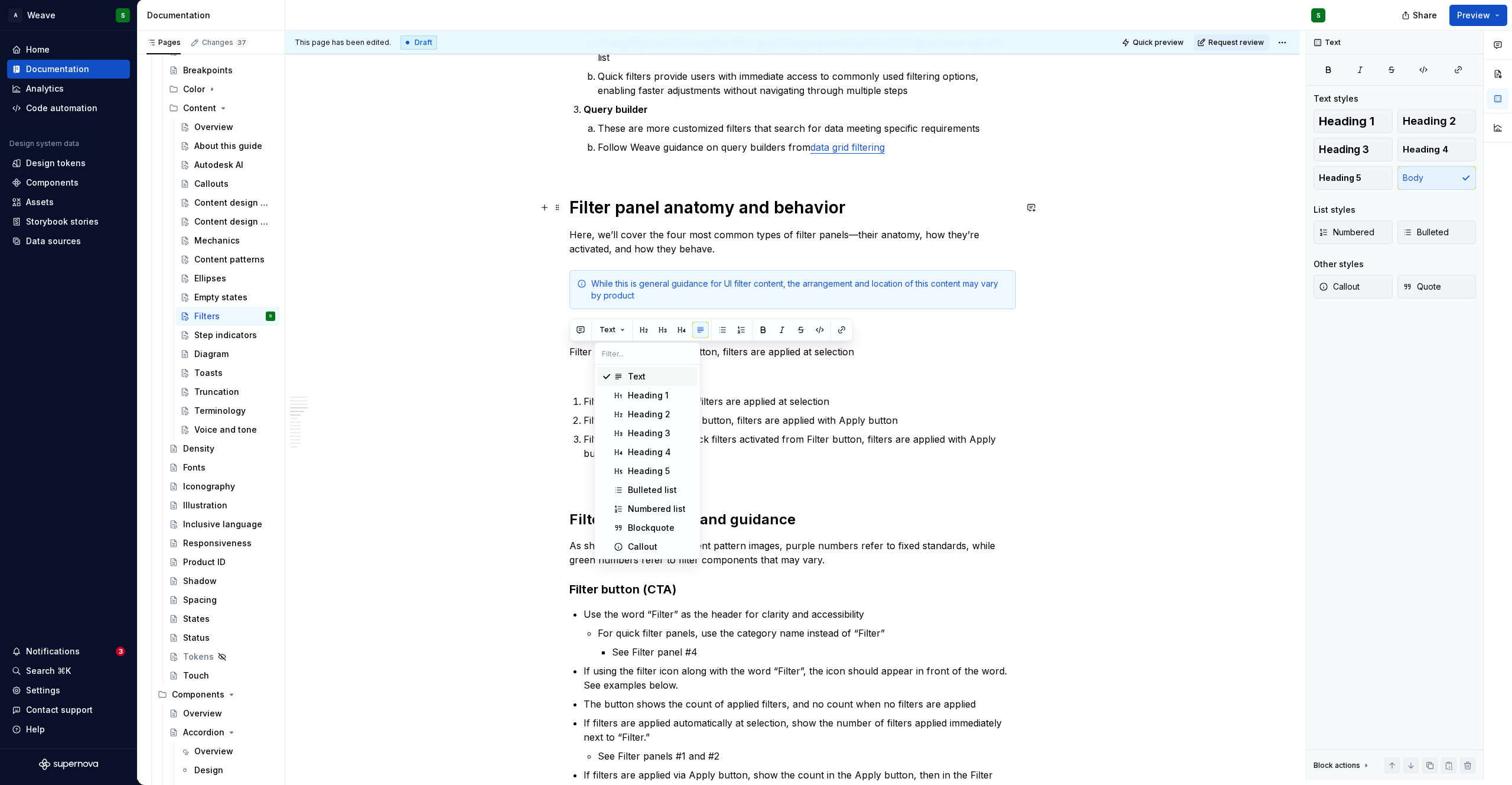
click at [606, 208] on h1 "Filter panel anatomy and behavior" at bounding box center [793, 207] width 447 height 21
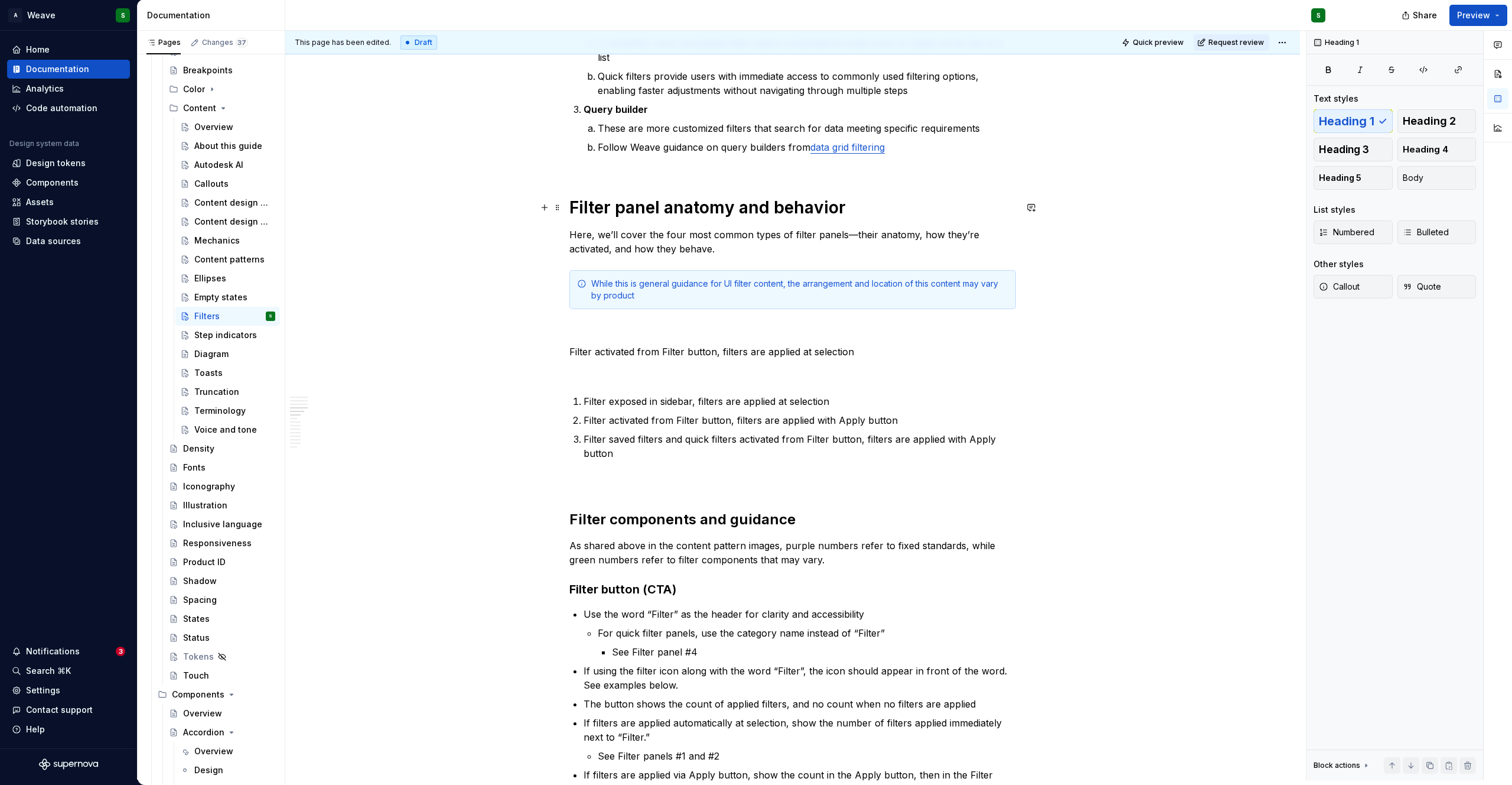
click at [606, 208] on h1 "Filter panel anatomy and behavior" at bounding box center [793, 207] width 447 height 21
click at [570, 353] on p "Filter activated from Filter button, filters are applied at selection" at bounding box center [793, 351] width 447 height 14
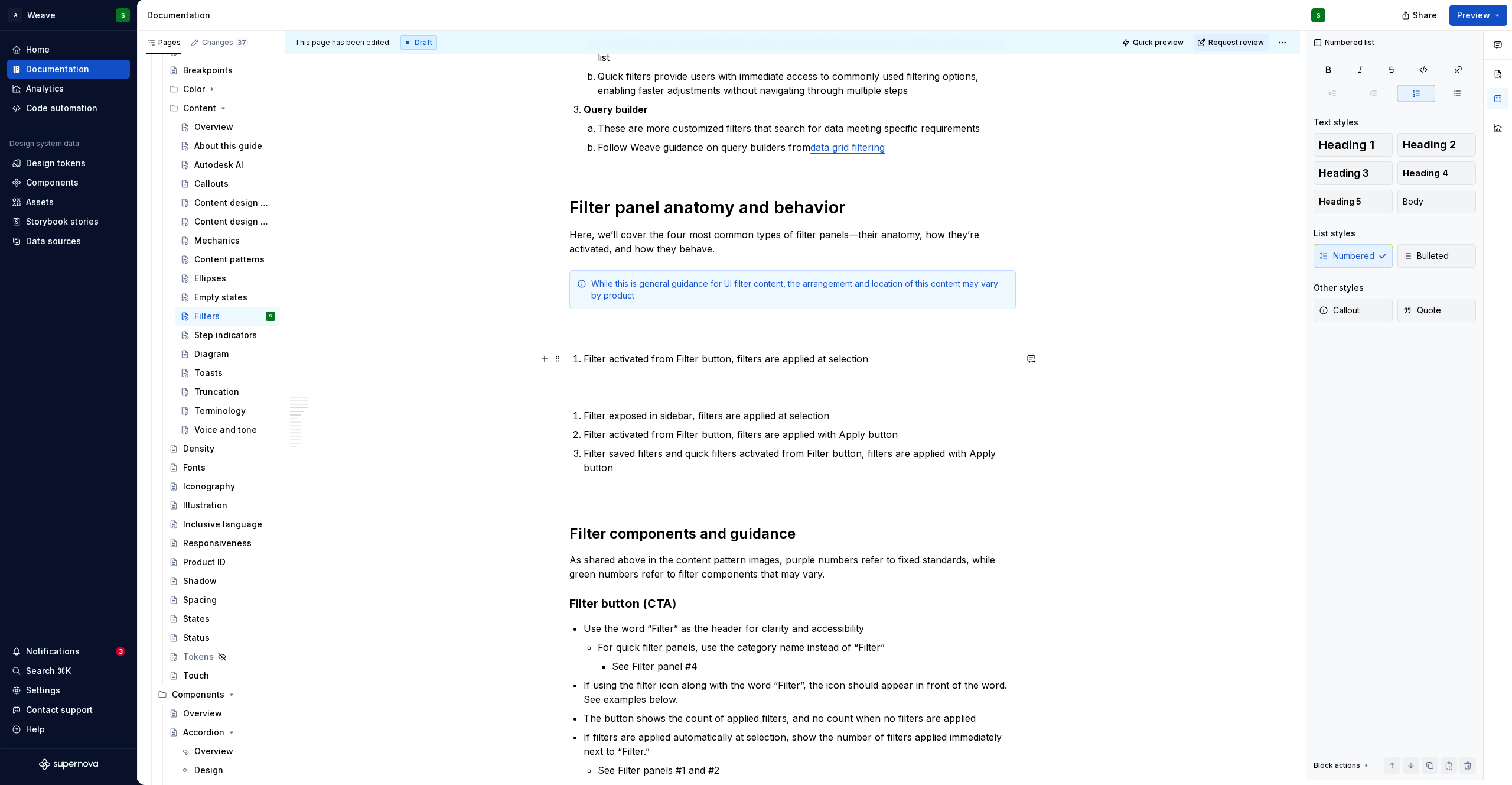
click at [653, 364] on p "Filter activated from Filter button, filters are applied at selection" at bounding box center [800, 358] width 433 height 14
click at [878, 363] on p "Filter activated from Filter button, filters are applied at selection" at bounding box center [800, 358] width 433 height 14
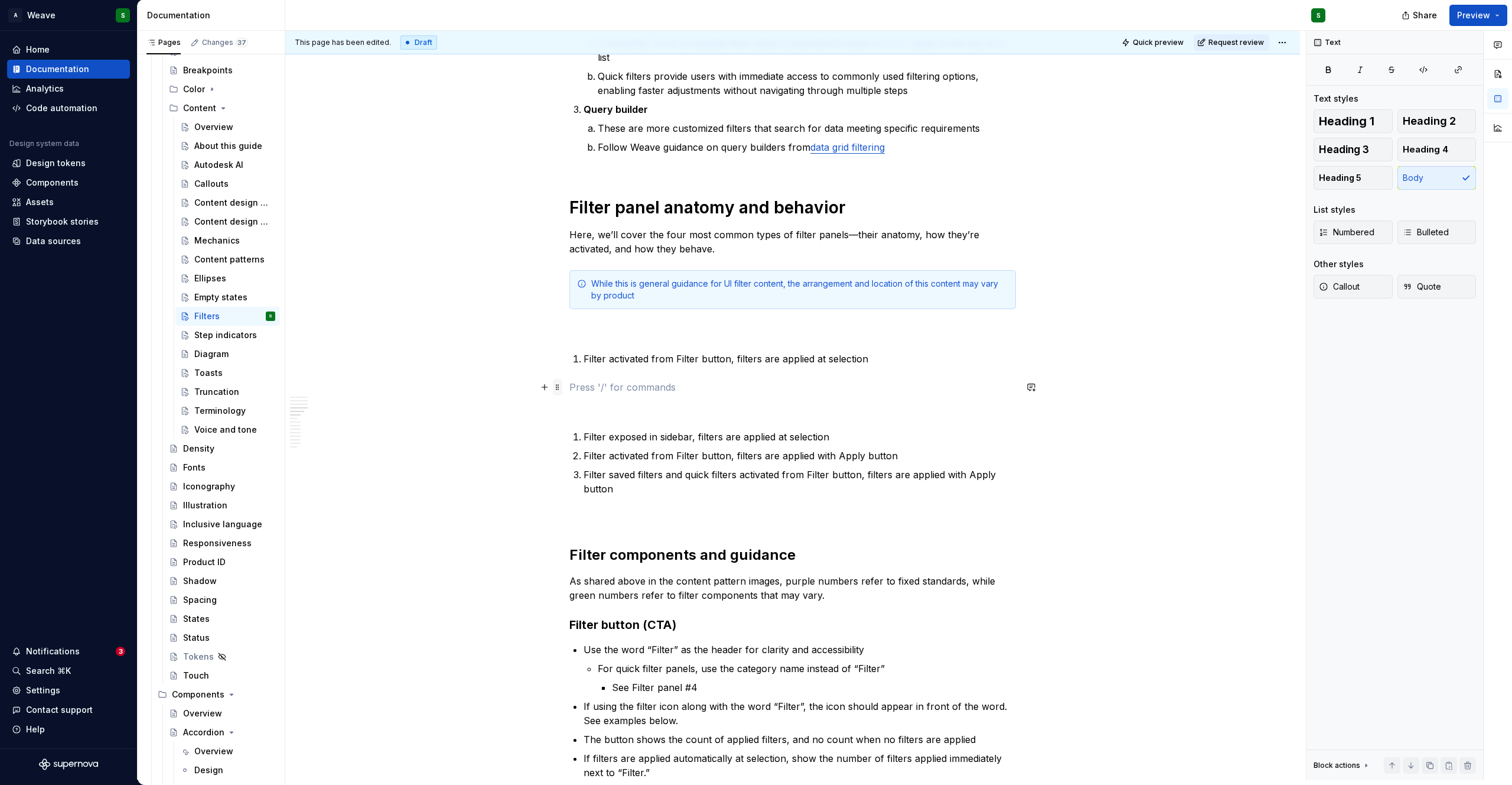
click at [559, 389] on span at bounding box center [557, 387] width 9 height 17
click at [542, 391] on button "button" at bounding box center [544, 387] width 17 height 17
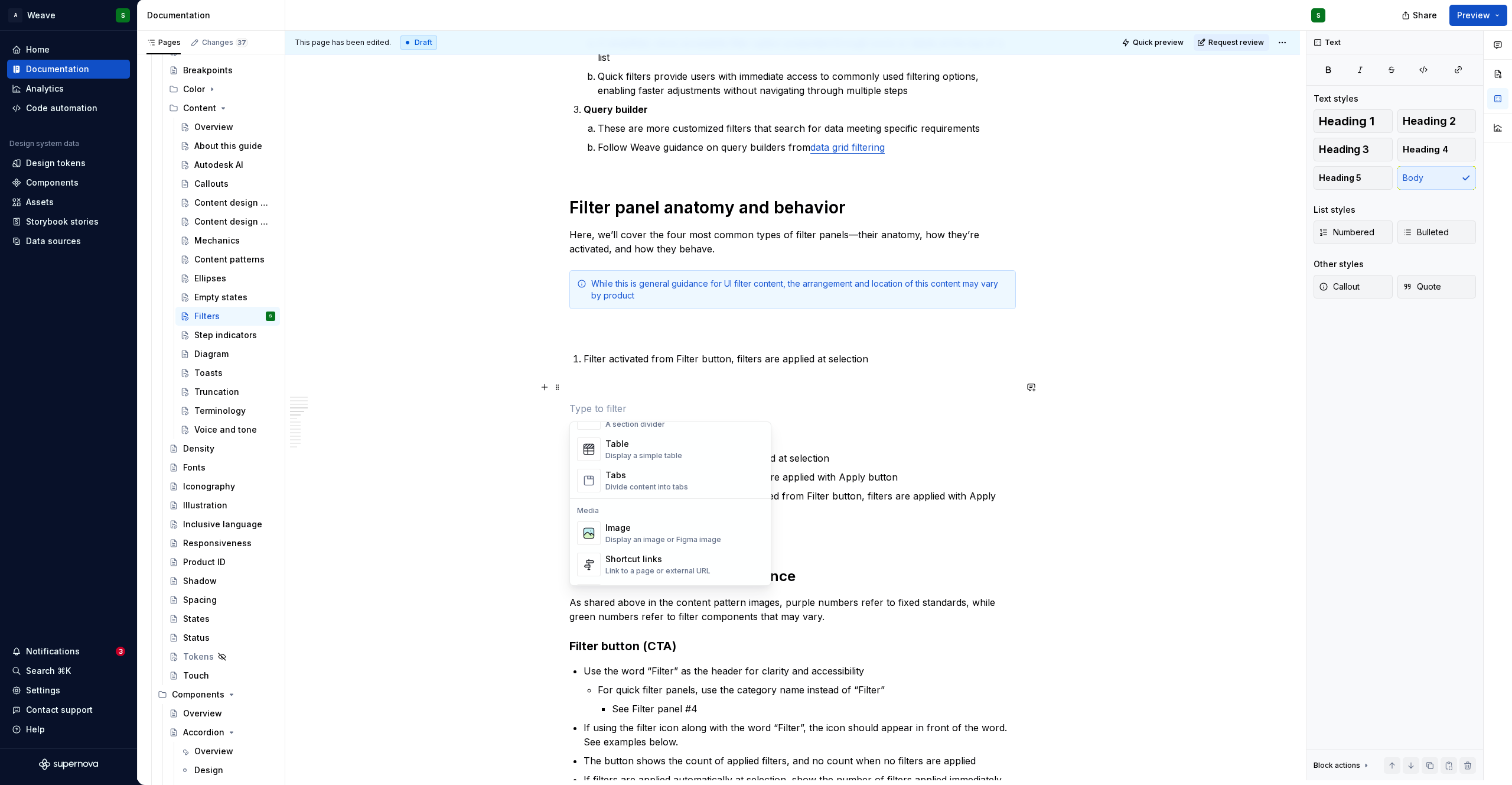
scroll to position [425, 0]
click at [723, 290] on div "While this is general guidance for UI filter content, the arrangement and locat…" at bounding box center [800, 289] width 417 height 24
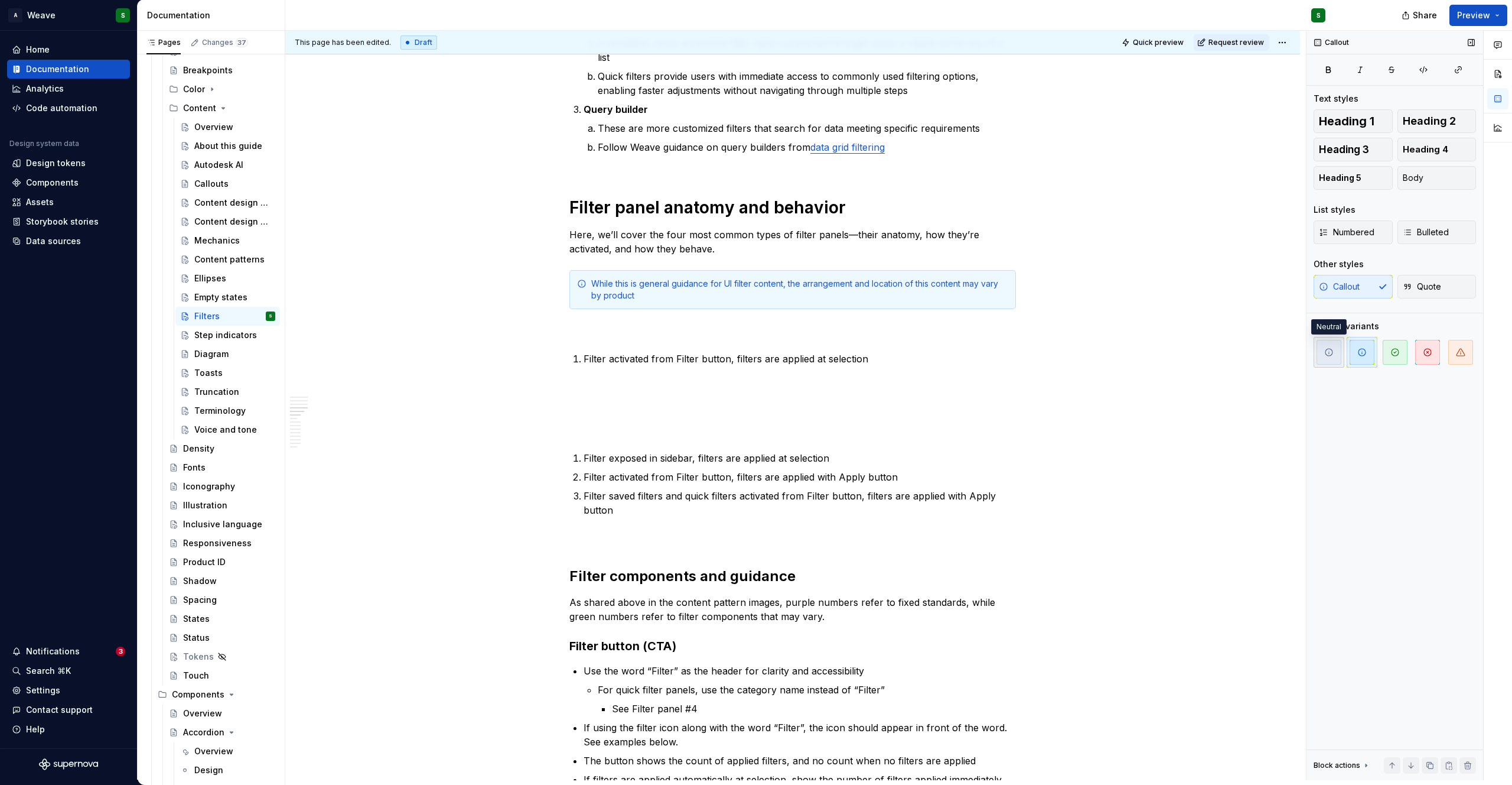
click at [1334, 356] on span "button" at bounding box center [1329, 352] width 25 height 25
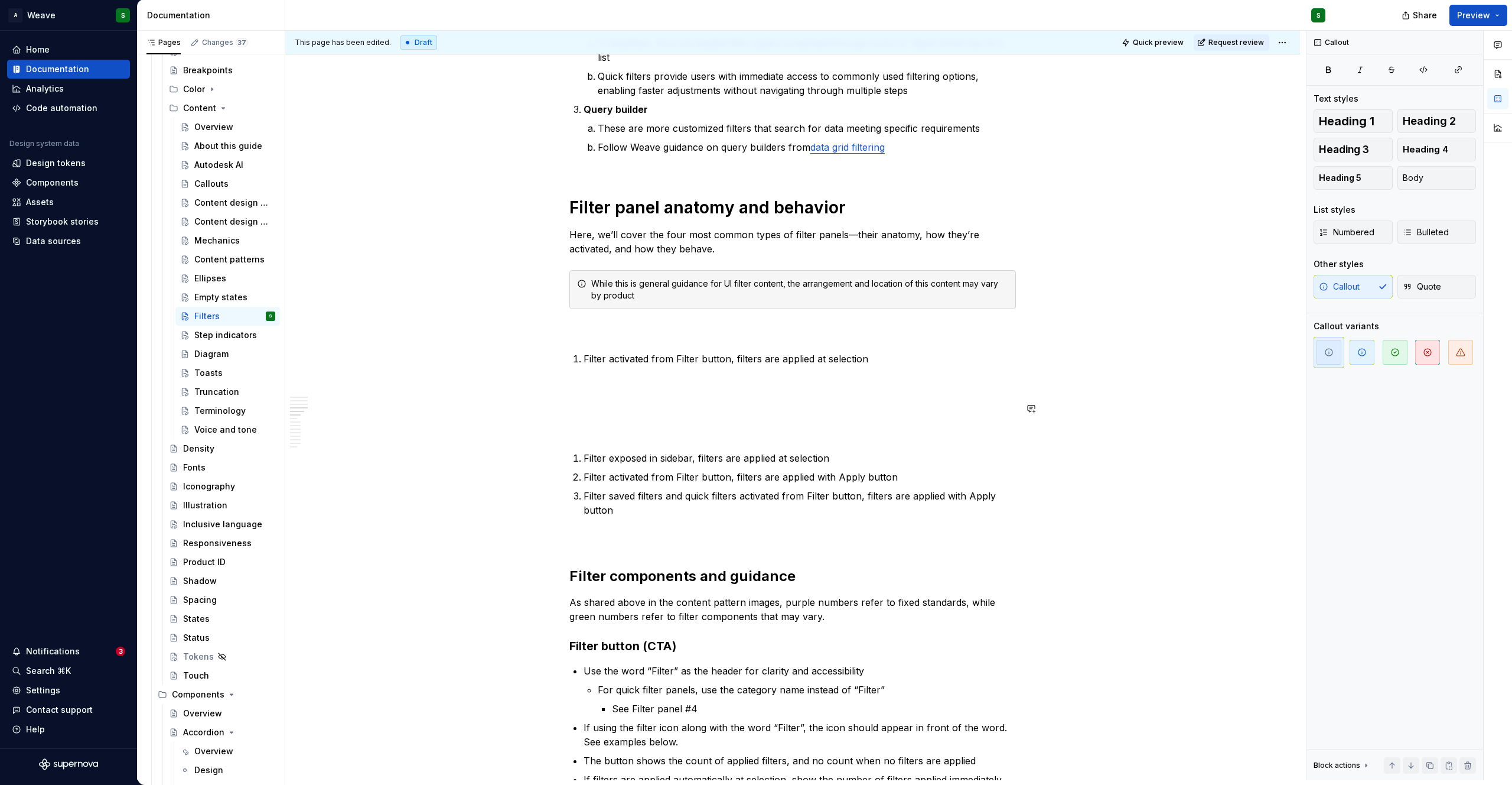
click at [764, 392] on p at bounding box center [793, 387] width 447 height 14
click at [214, 190] on div "Callouts" at bounding box center [234, 184] width 81 height 17
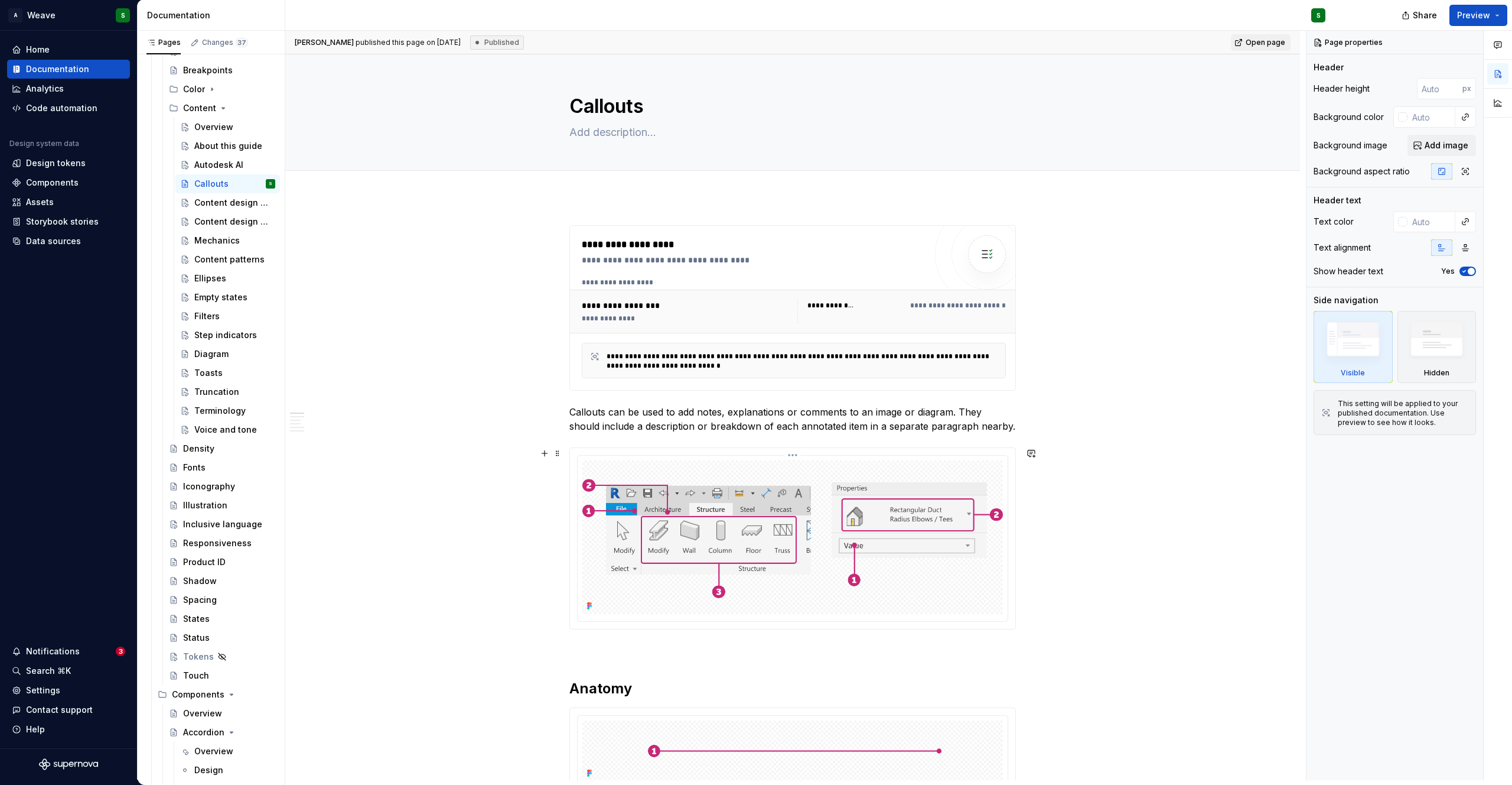
click at [611, 455] on div at bounding box center [792, 538] width 431 height 166
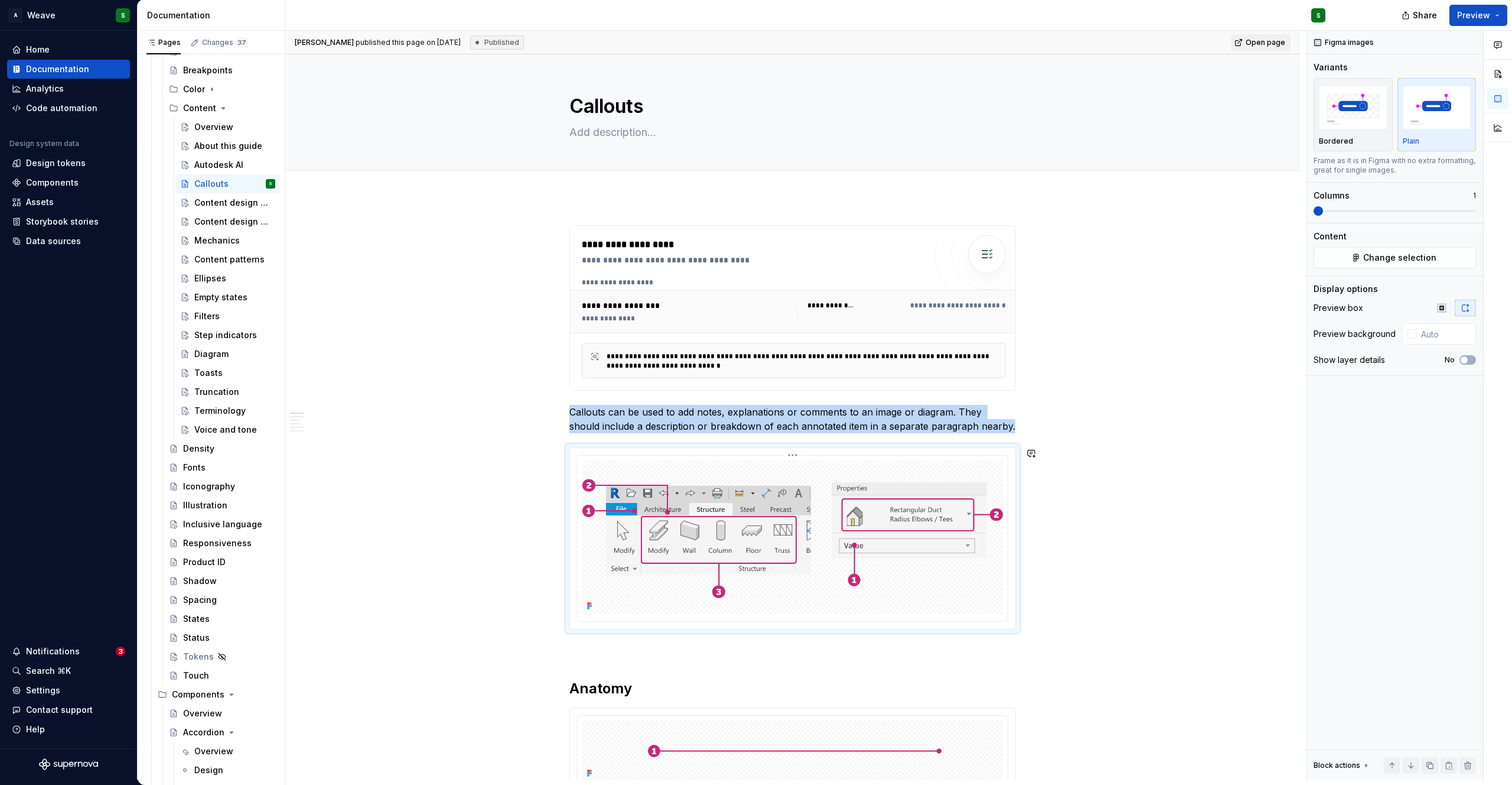
copy p "Callouts can be used to add notes, explanations or comments to an image or diag…"
click at [208, 319] on div "Filters" at bounding box center [207, 316] width 25 height 12
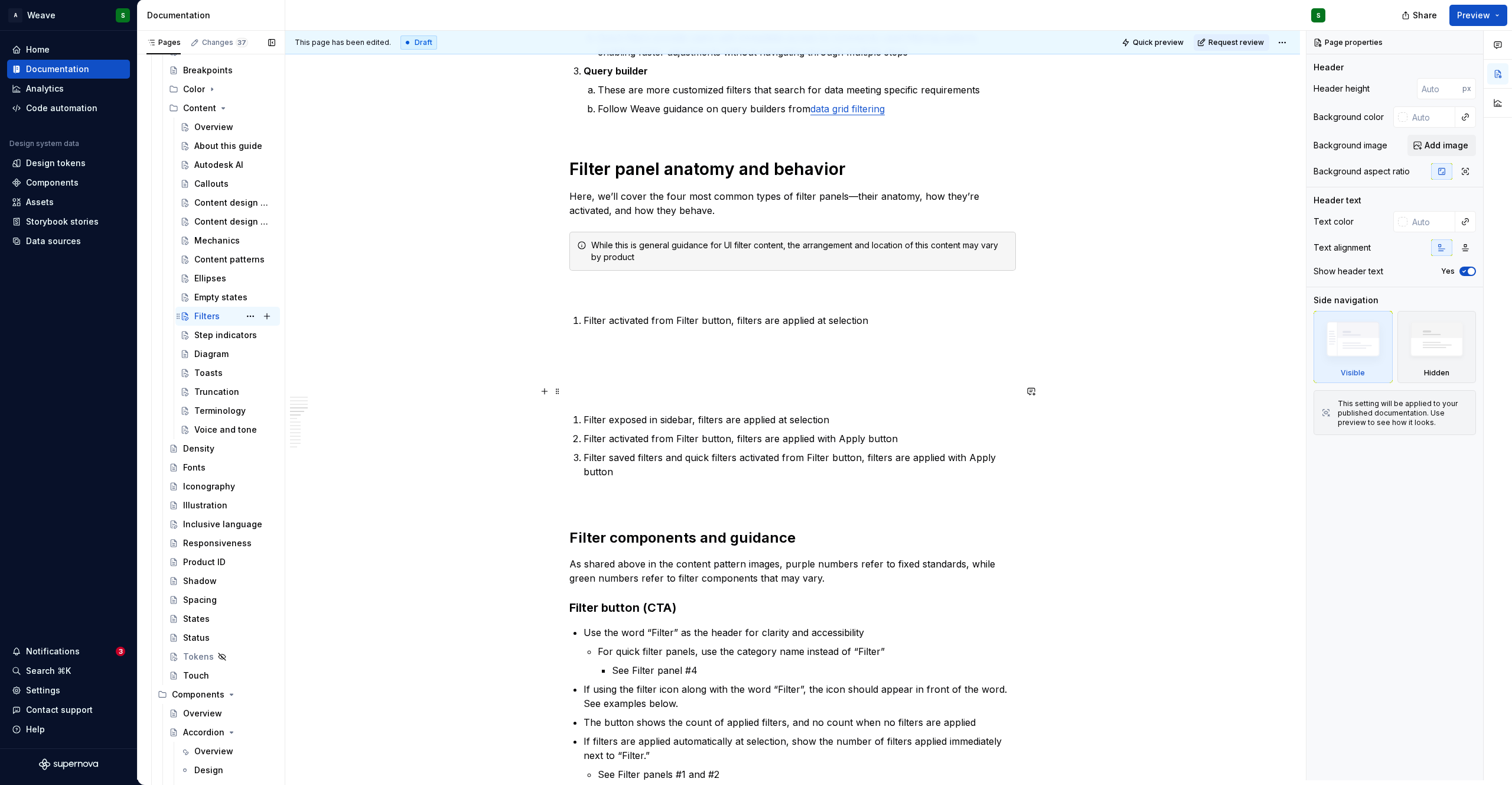
scroll to position [961, 0]
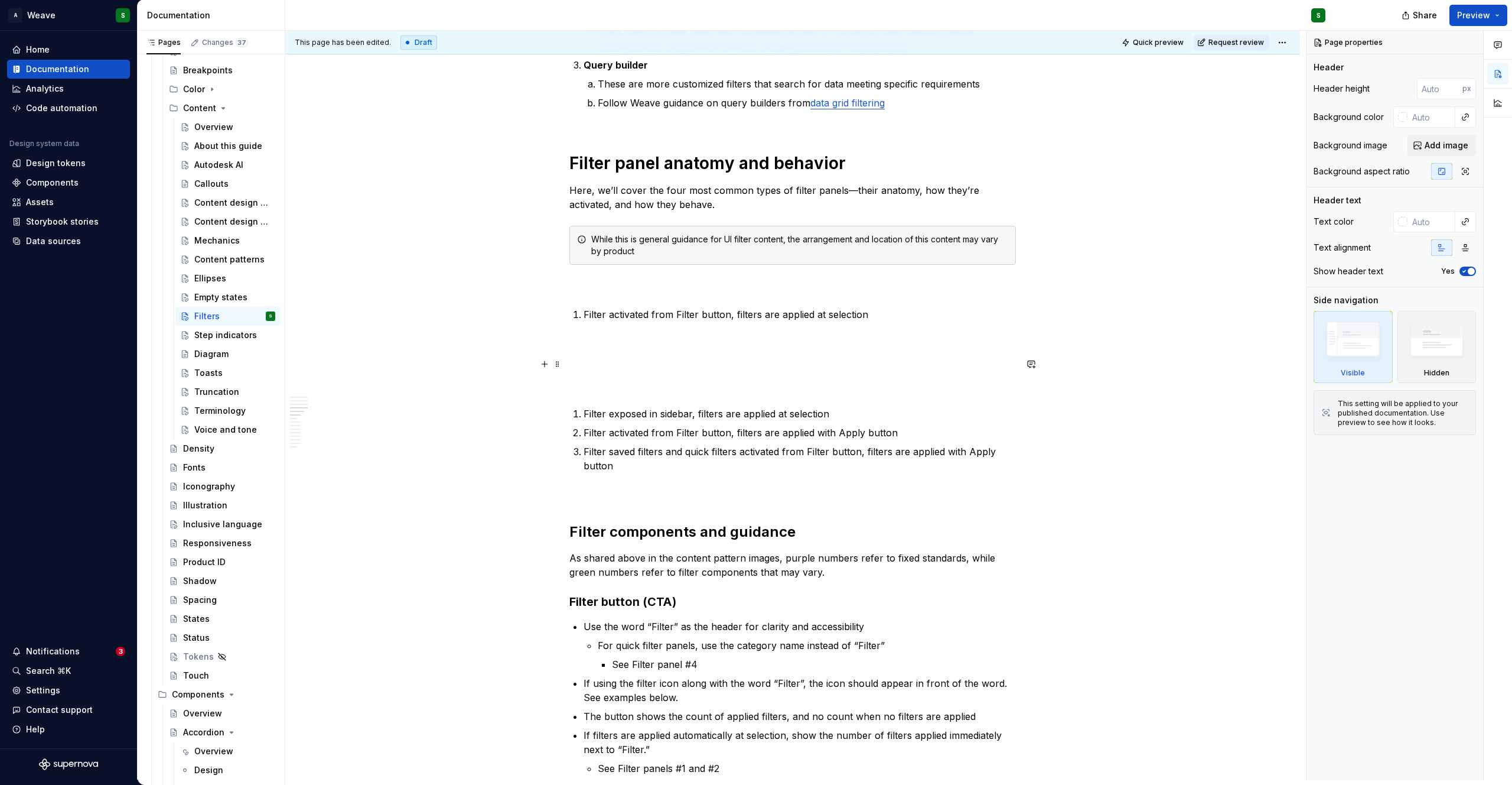
click at [588, 362] on p at bounding box center [793, 364] width 447 height 14
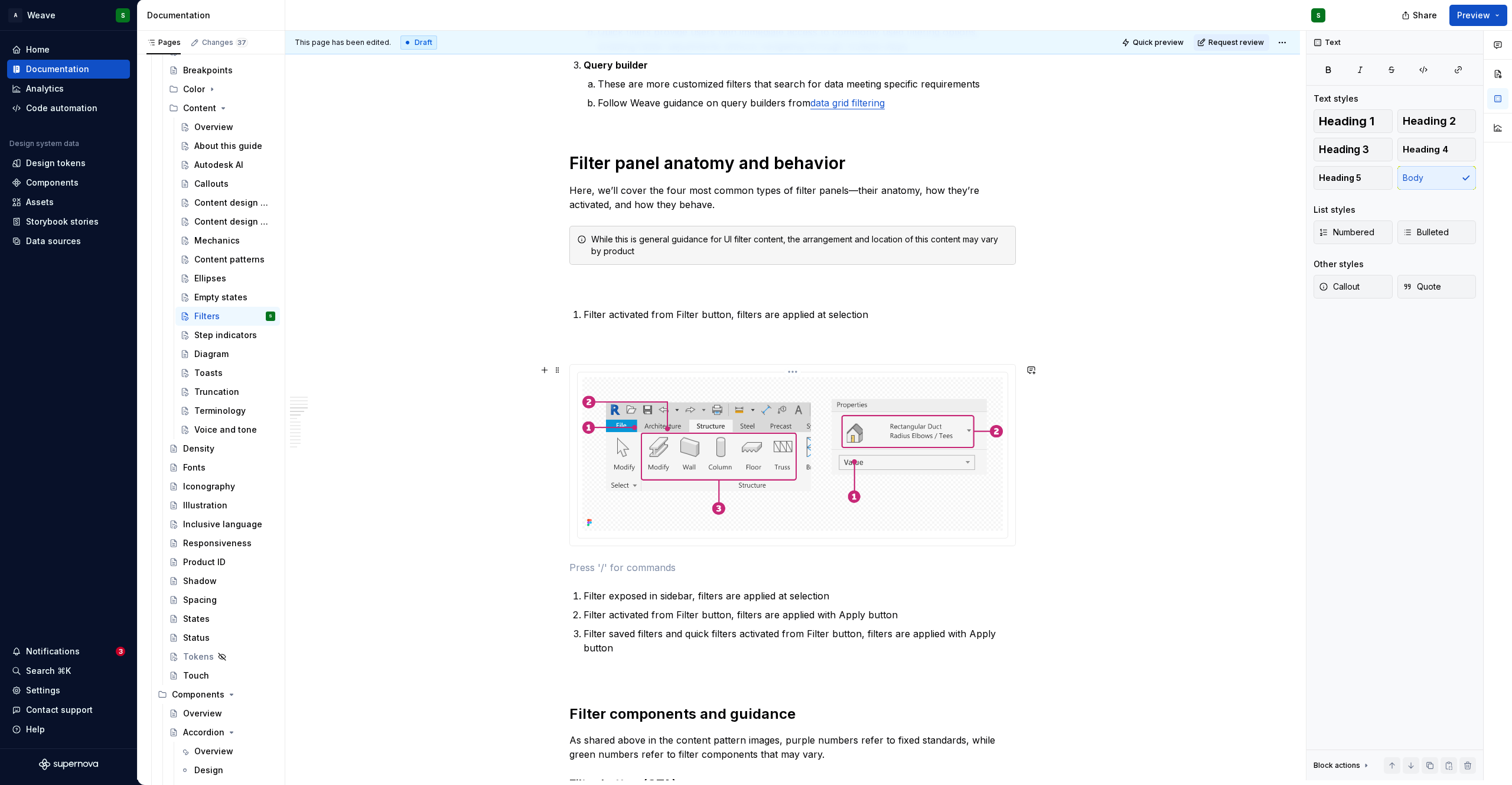
click at [664, 419] on img at bounding box center [792, 454] width 421 height 154
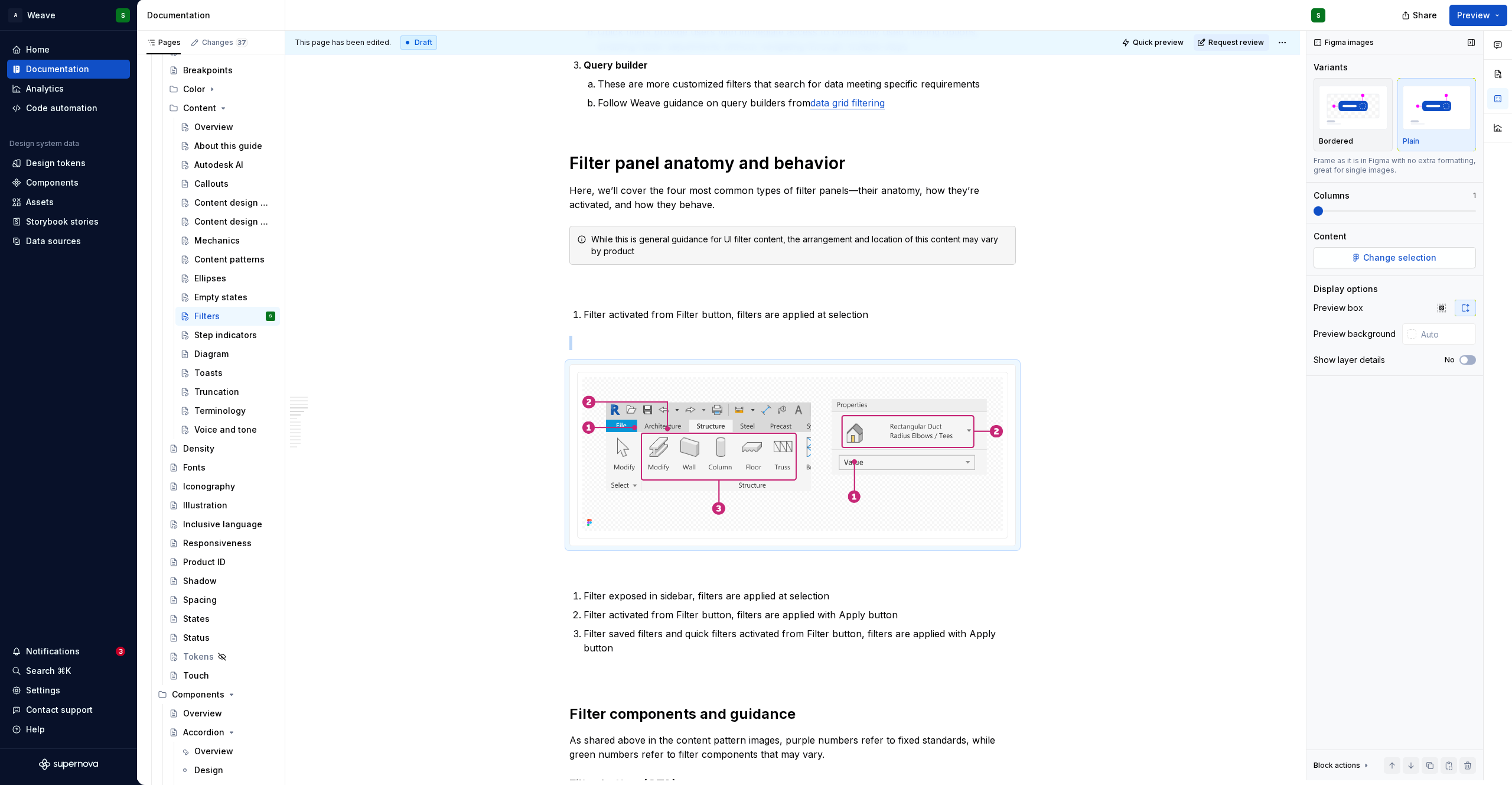
click at [1391, 259] on span "Change selection" at bounding box center [1399, 258] width 73 height 12
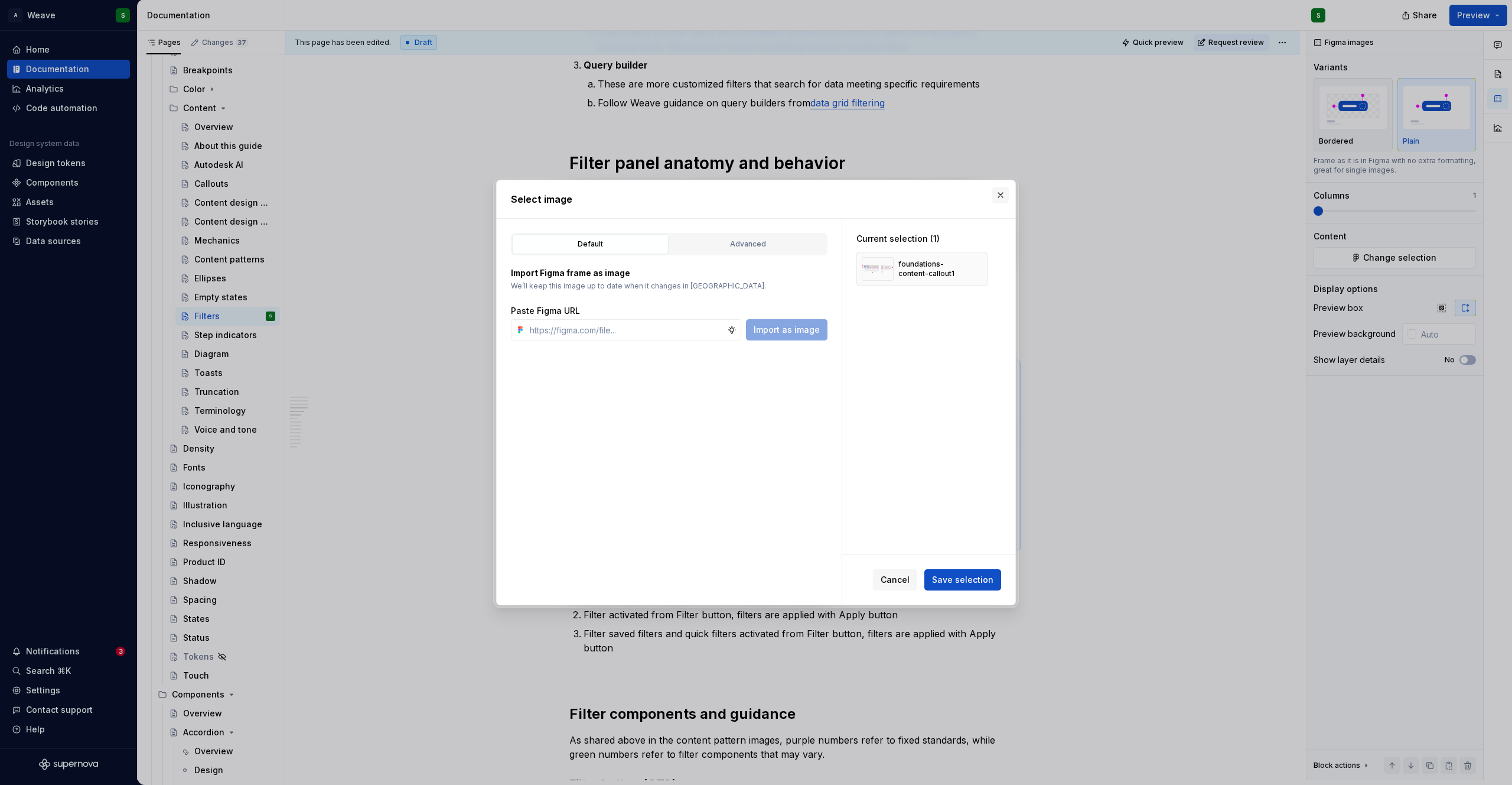
click at [998, 196] on button "button" at bounding box center [1000, 195] width 17 height 17
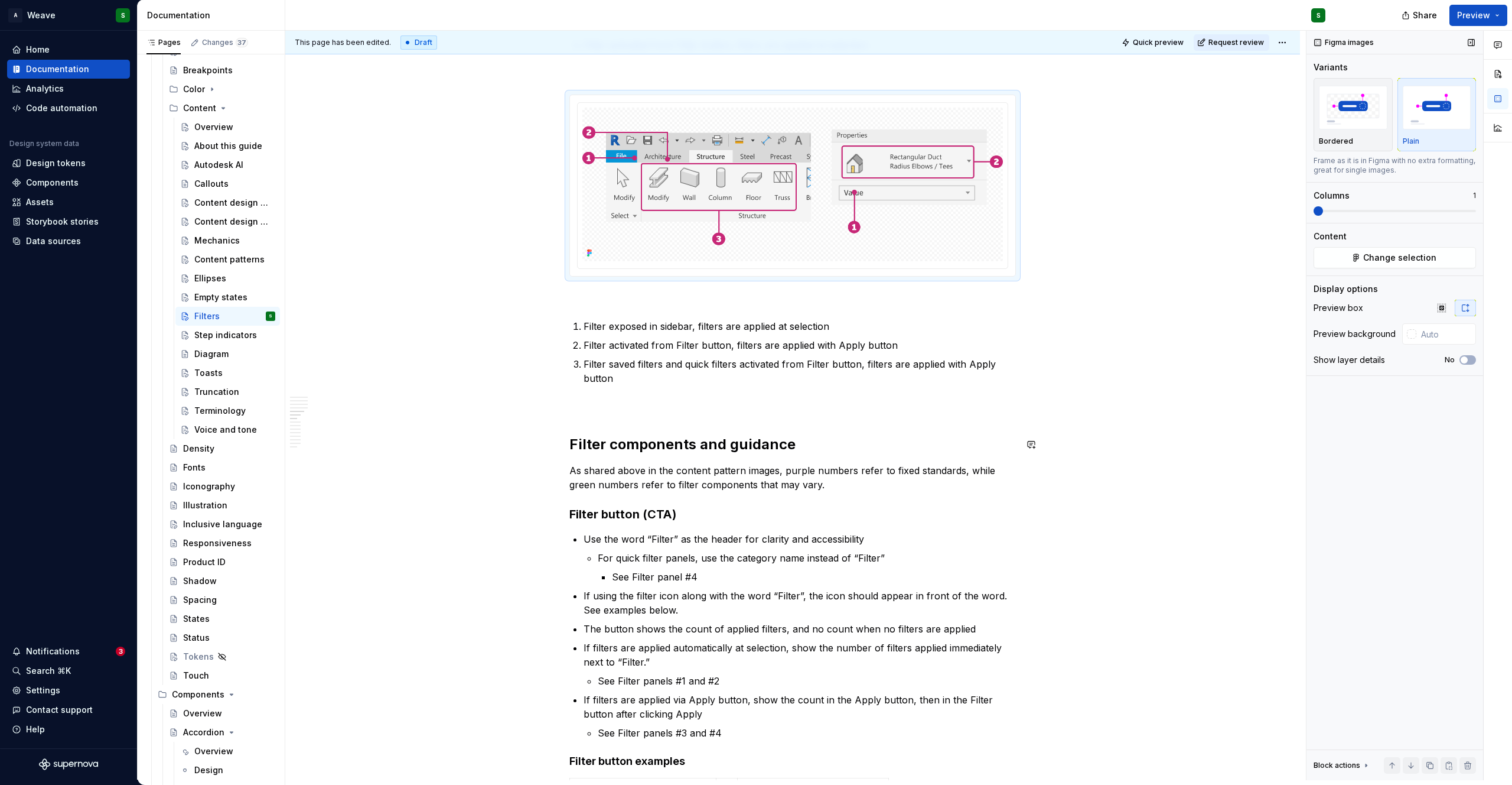
scroll to position [1215, 0]
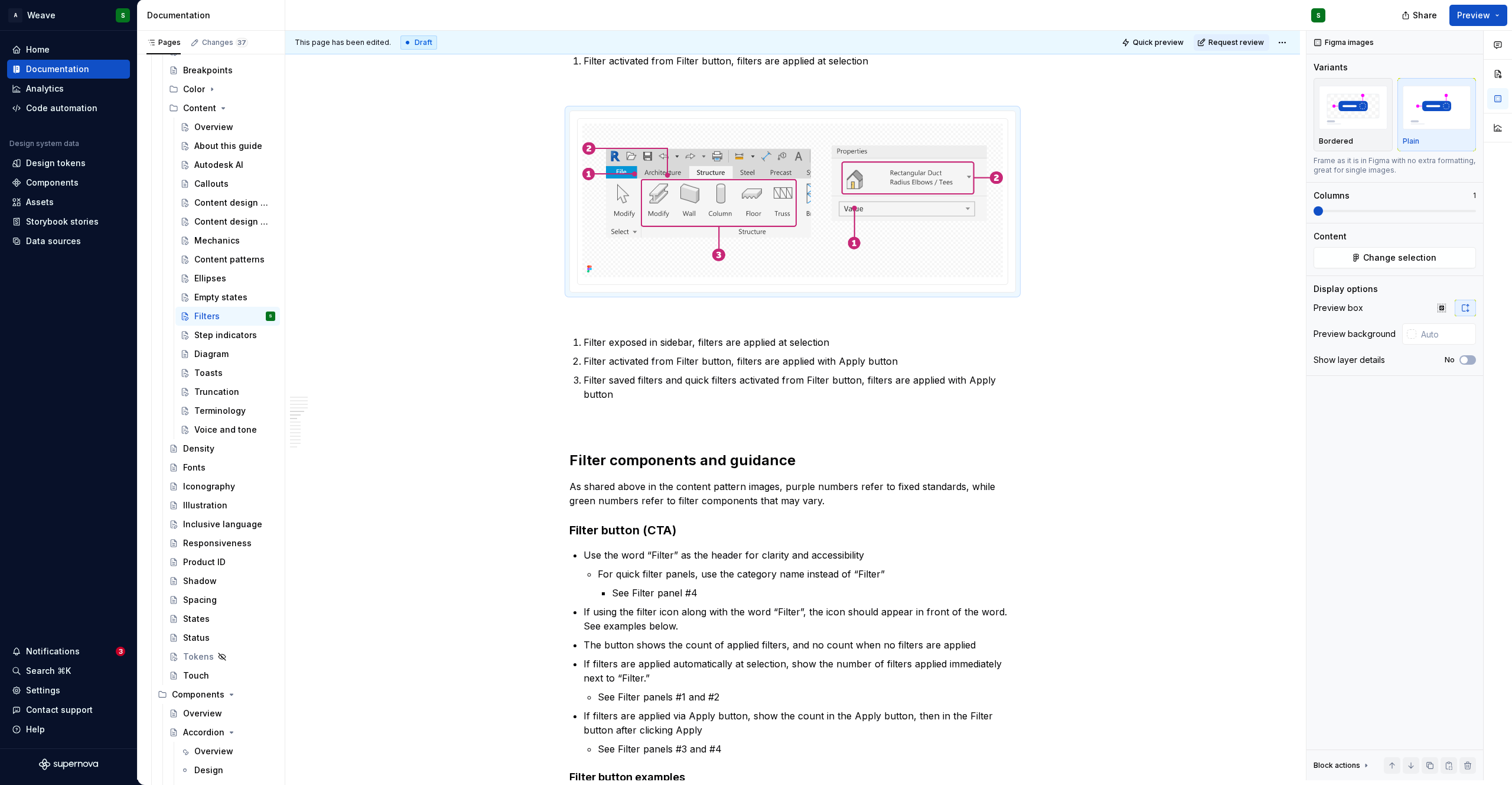
type textarea "*"
